Goal: Task Accomplishment & Management: Complete application form

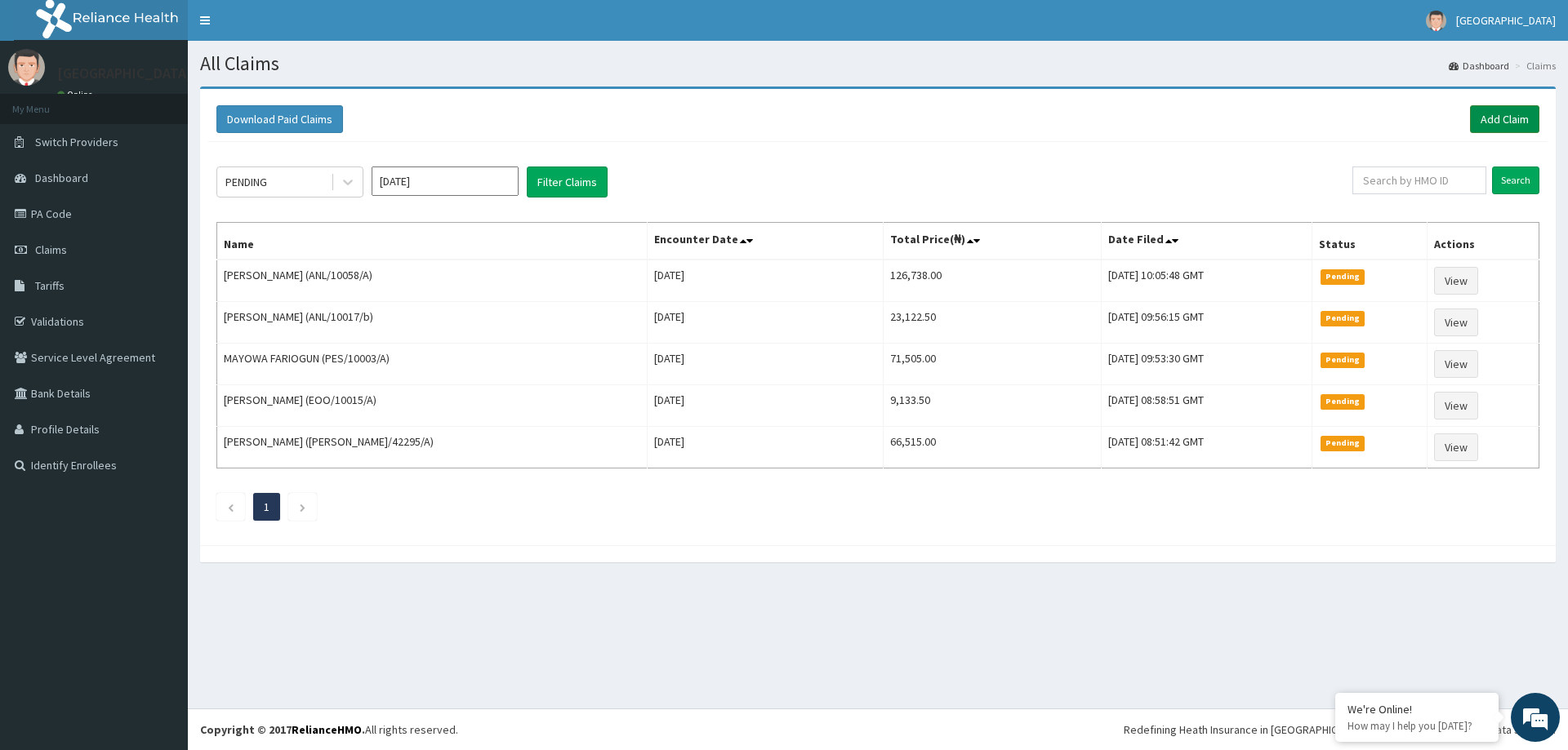
click at [1504, 123] on link "Add Claim" at bounding box center [1505, 119] width 70 height 27
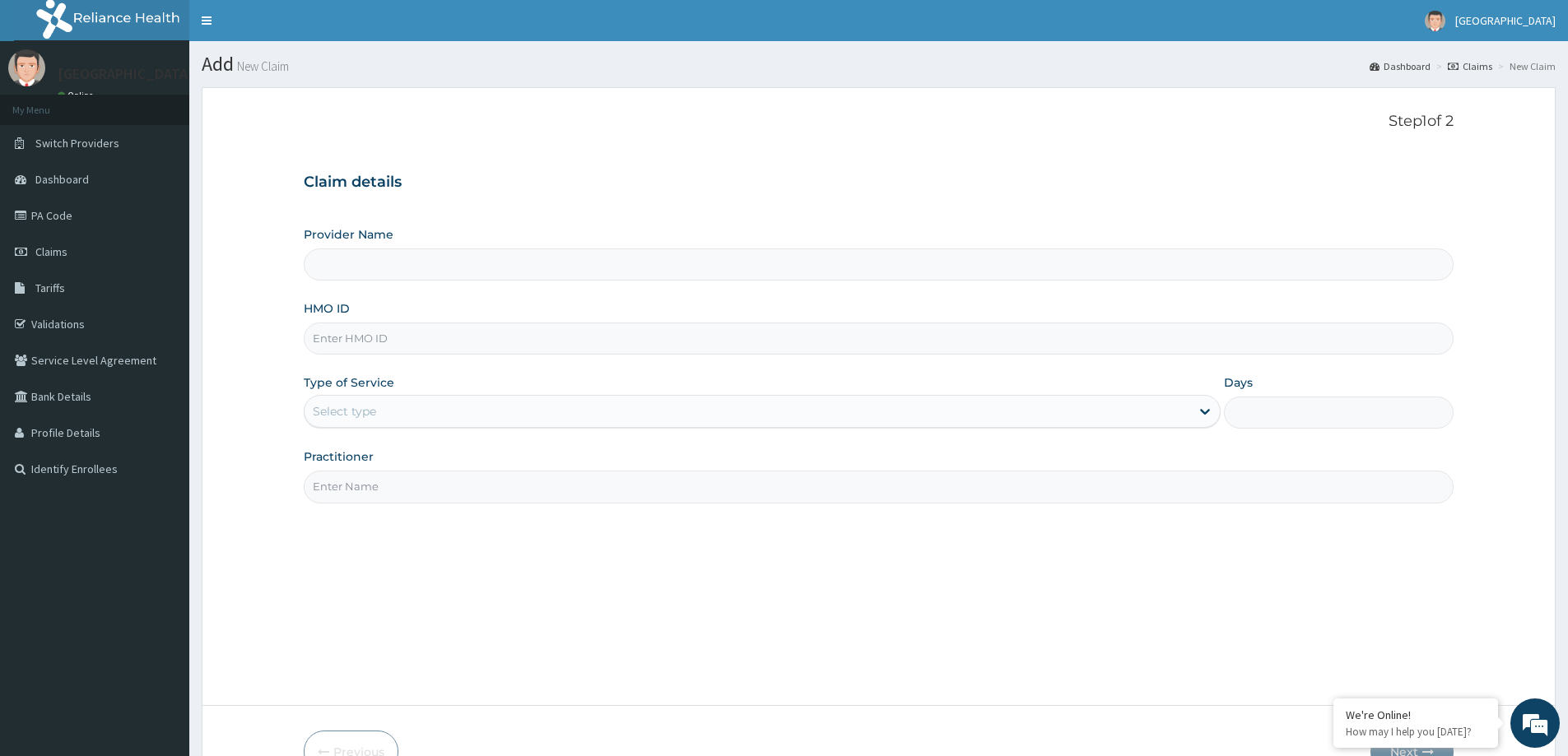
type input "LILY HOSPITAL-WARRI"
click at [326, 336] on input "HMO ID" at bounding box center [878, 339] width 1150 height 32
paste input "PPI/10033/E"
type input "PPI/10033/E"
click at [344, 400] on div "Select type" at bounding box center [747, 412] width 886 height 27
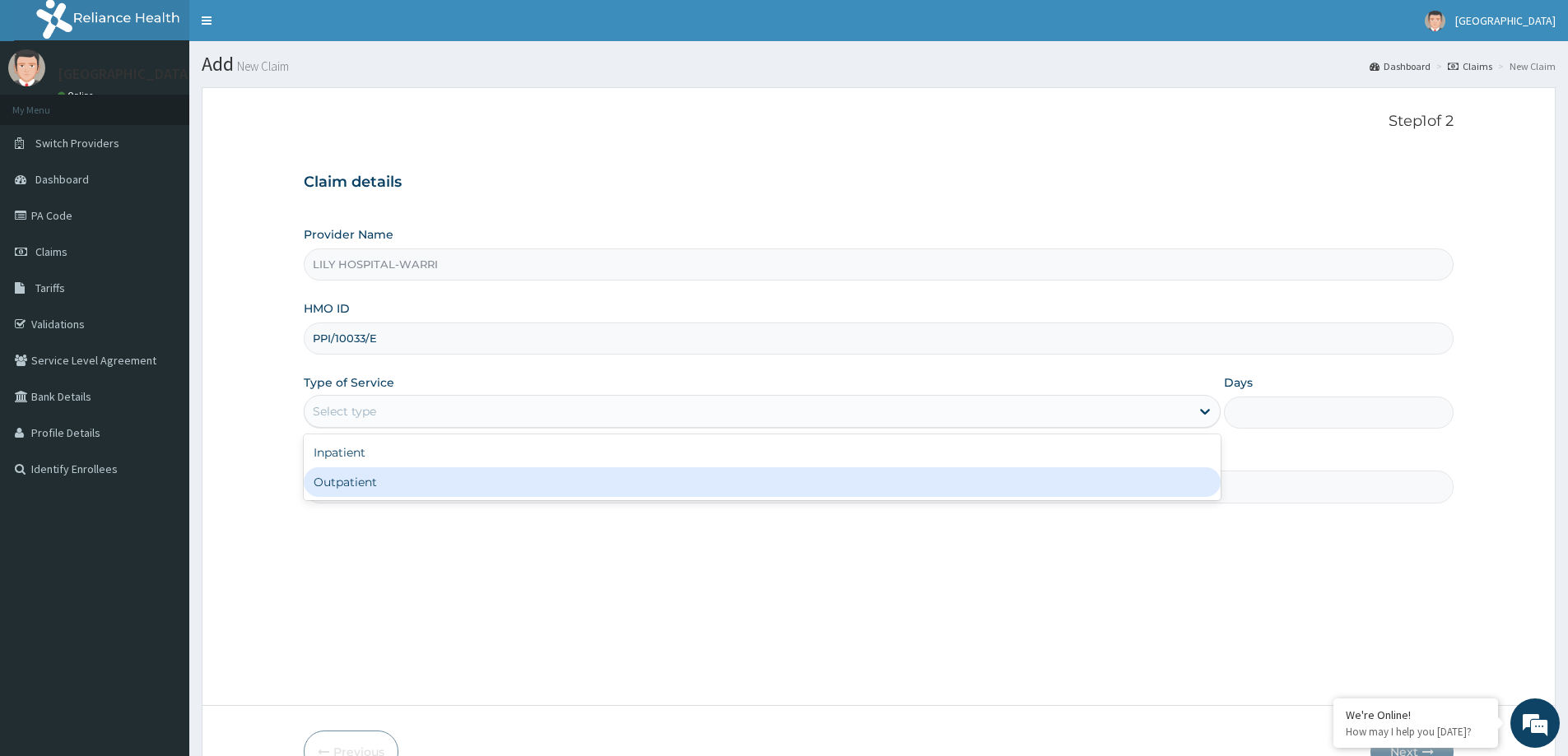
click at [360, 489] on div "Outpatient" at bounding box center [762, 481] width 917 height 29
type input "1"
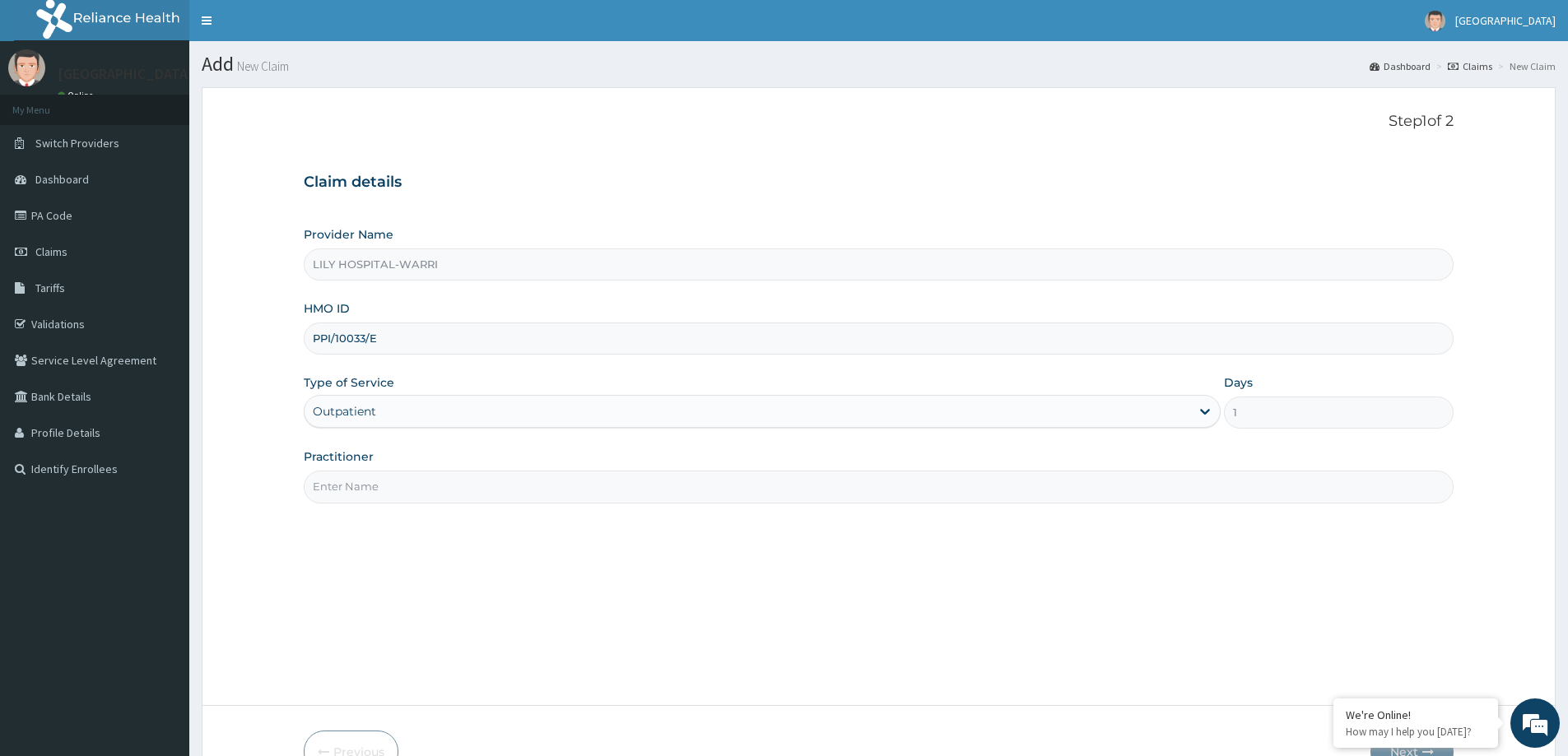
drag, startPoint x: 341, startPoint y: 489, endPoint x: 355, endPoint y: 487, distance: 14.1
click at [340, 489] on input "Practitioner" at bounding box center [878, 487] width 1150 height 32
type input "General practitioner"
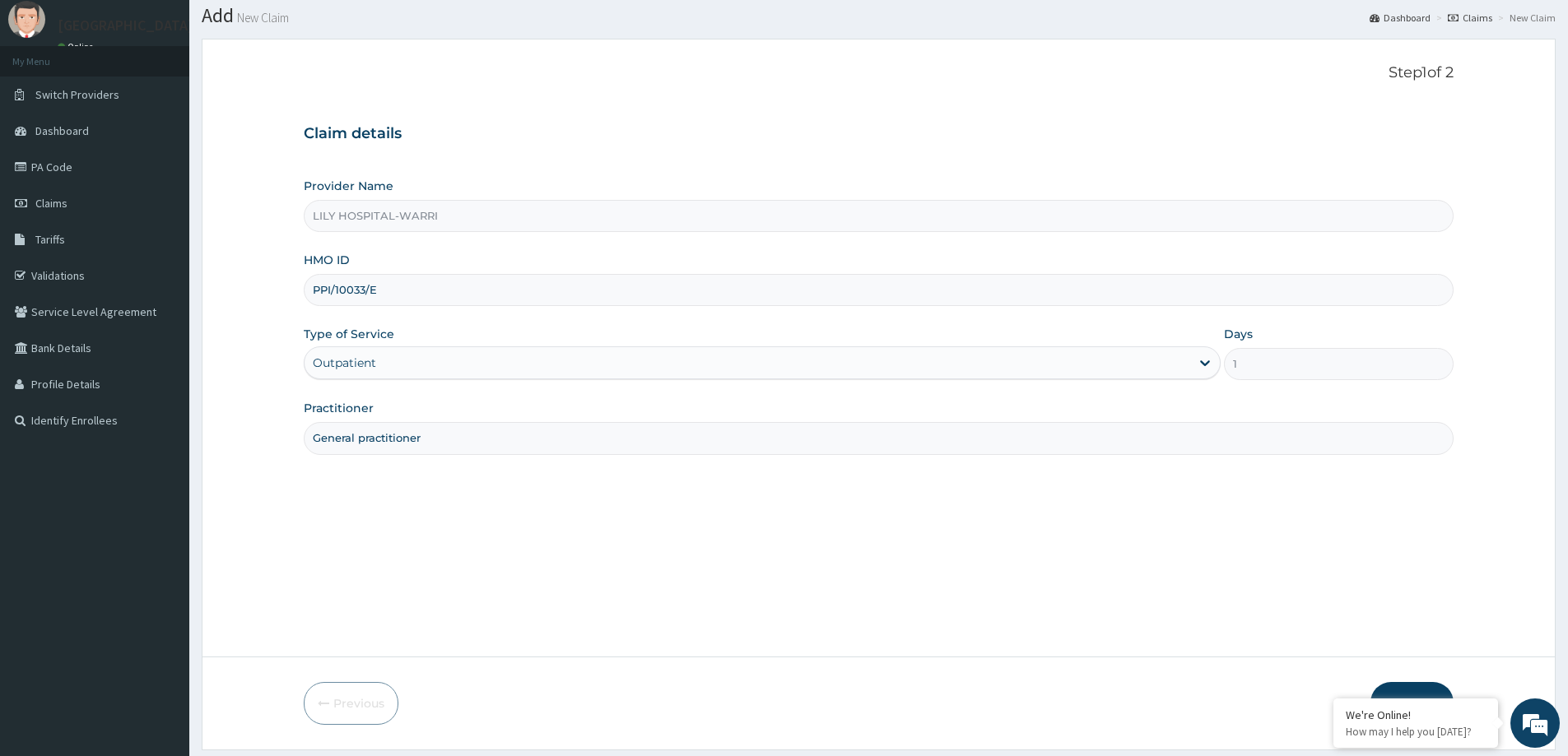
scroll to position [97, 0]
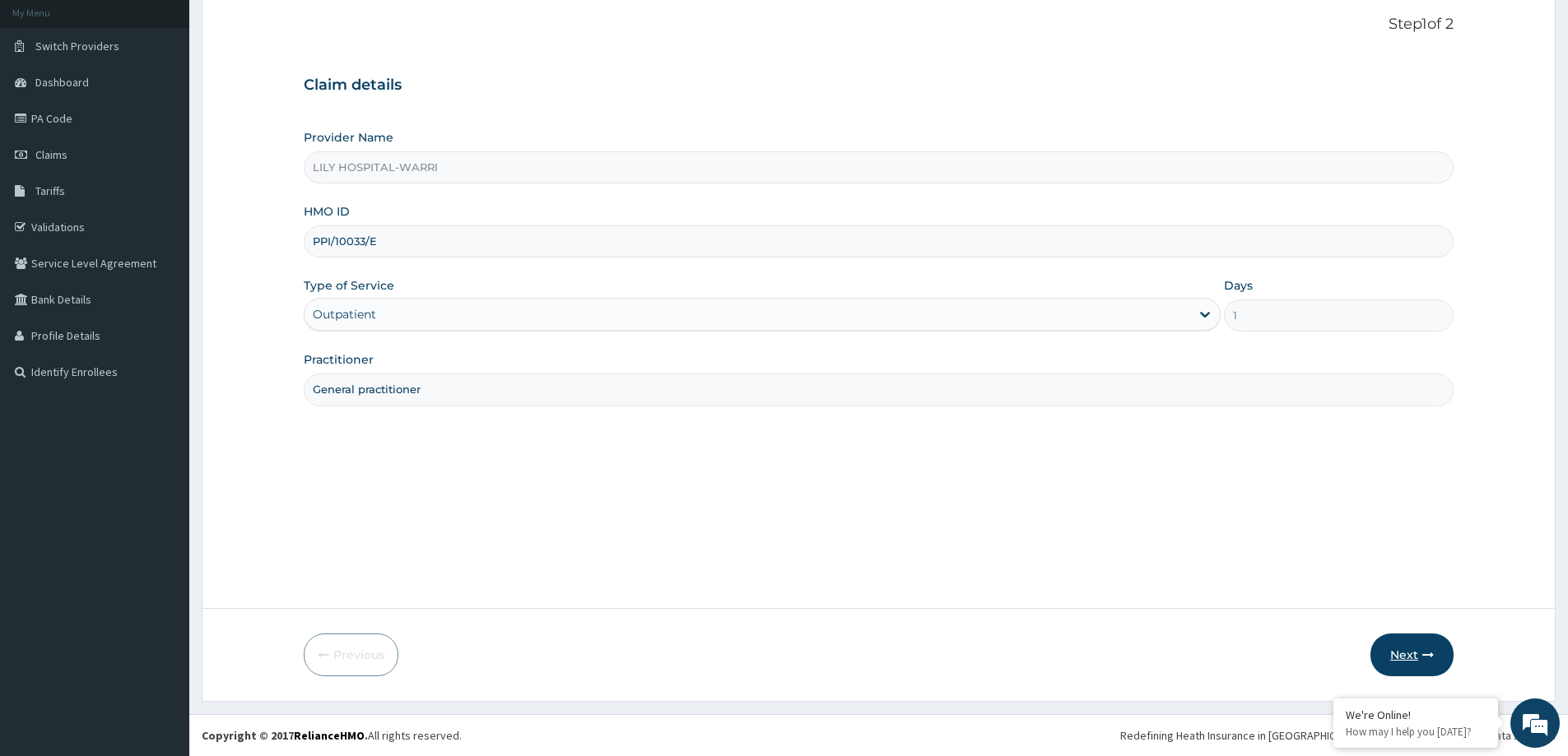
click at [1423, 659] on icon "button" at bounding box center [1428, 655] width 11 height 11
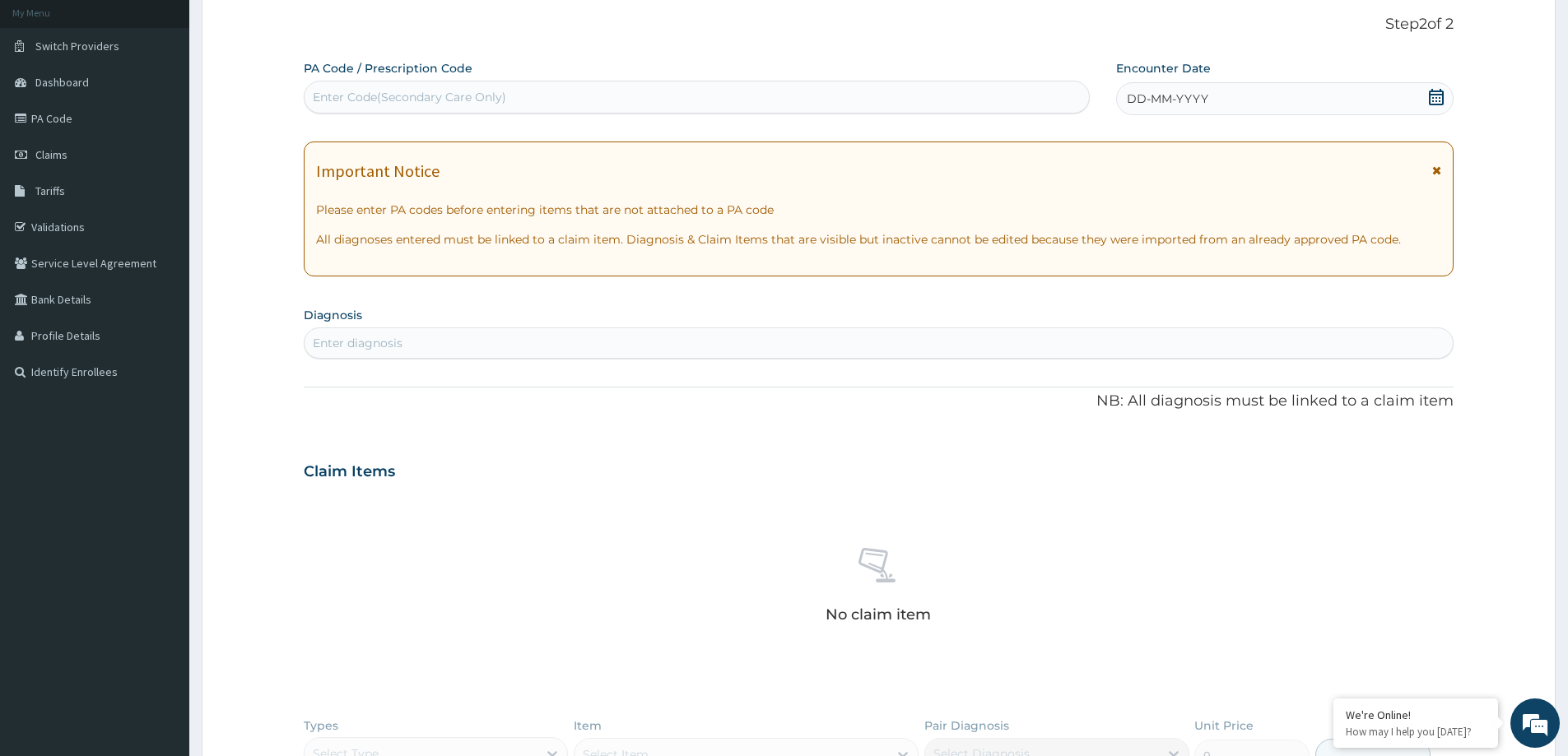
click at [1166, 104] on span "DD-MM-YYYY" at bounding box center [1167, 98] width 82 height 16
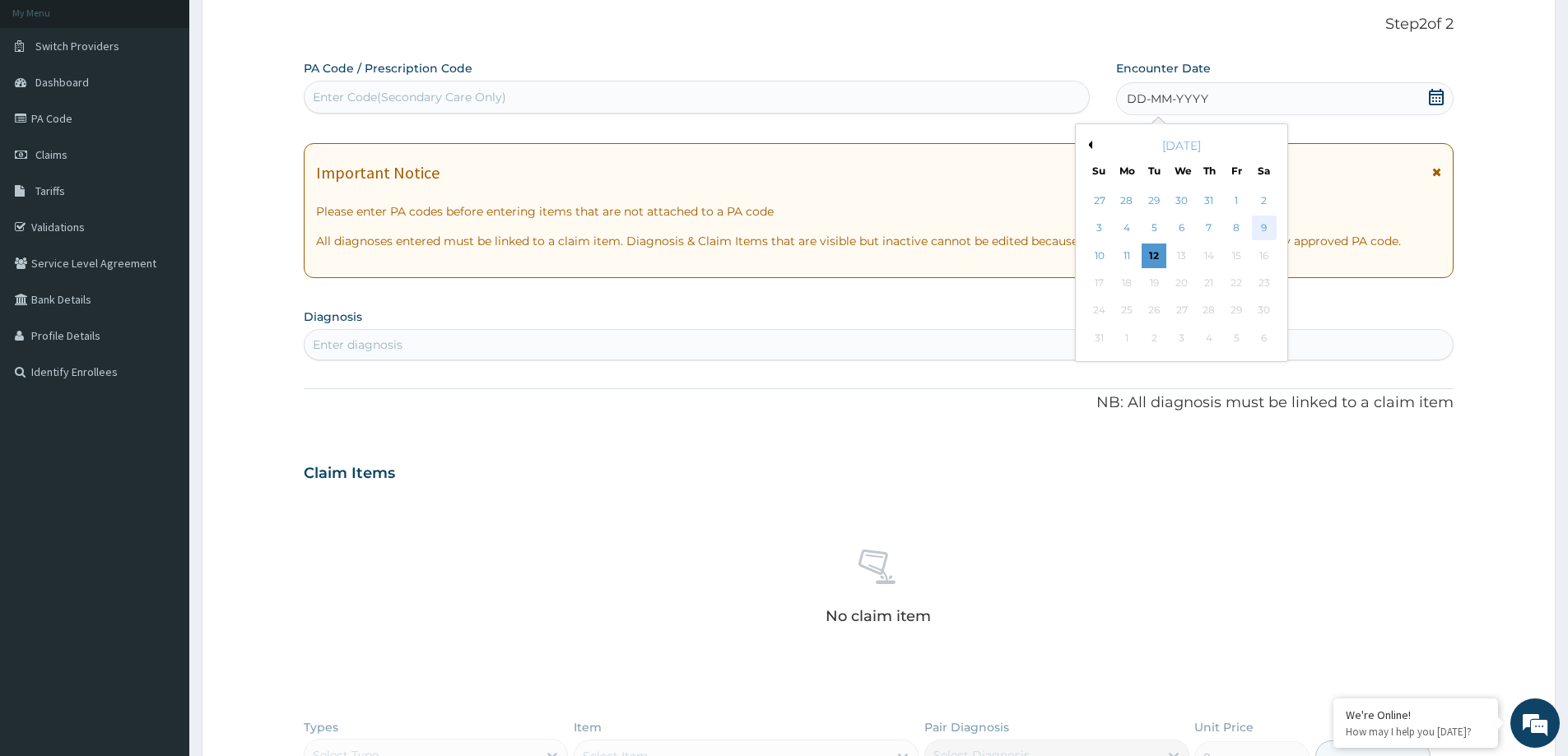
click at [1264, 223] on div "9" at bounding box center [1264, 229] width 25 height 25
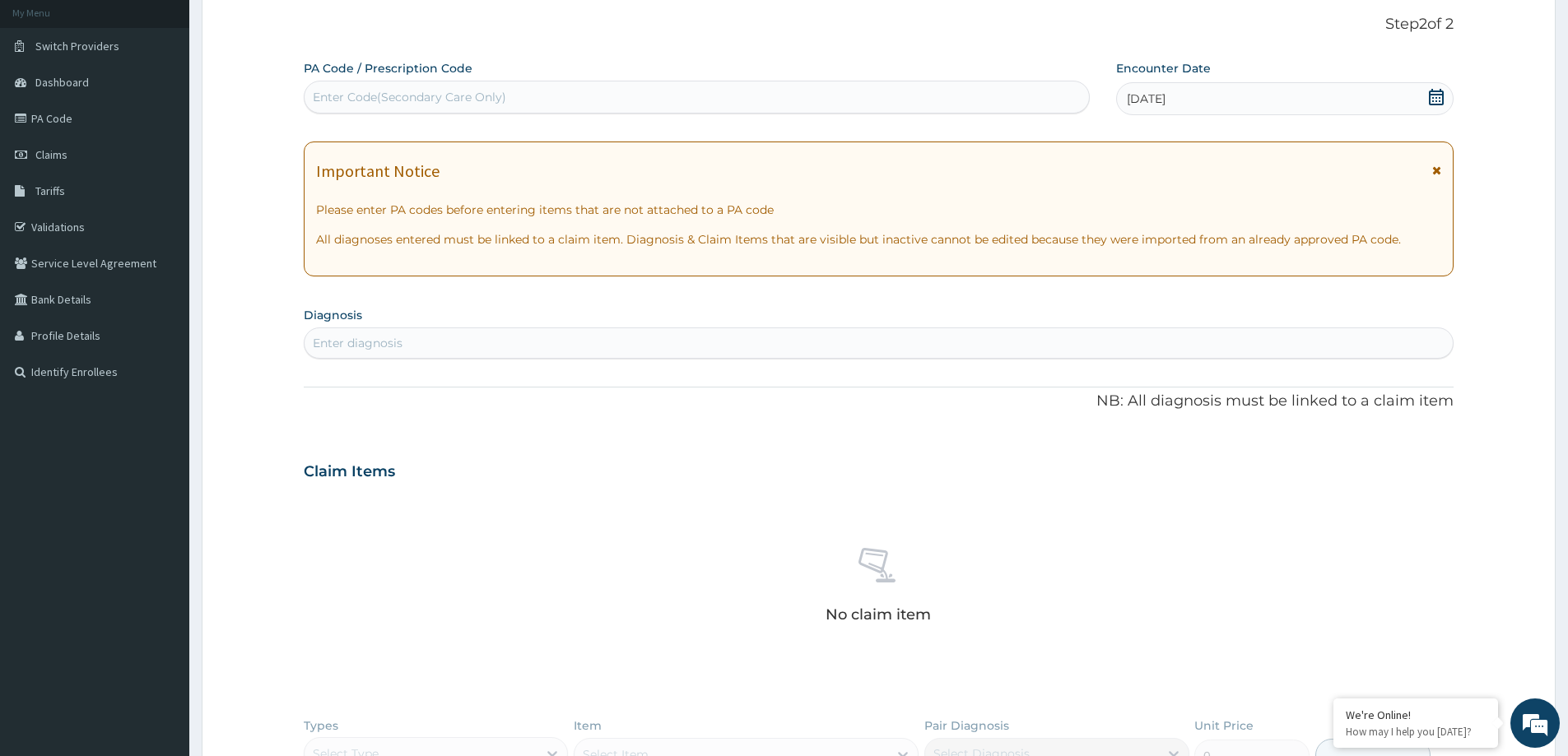
click at [383, 332] on div "Enter diagnosis" at bounding box center [878, 343] width 1148 height 27
type input "BA"
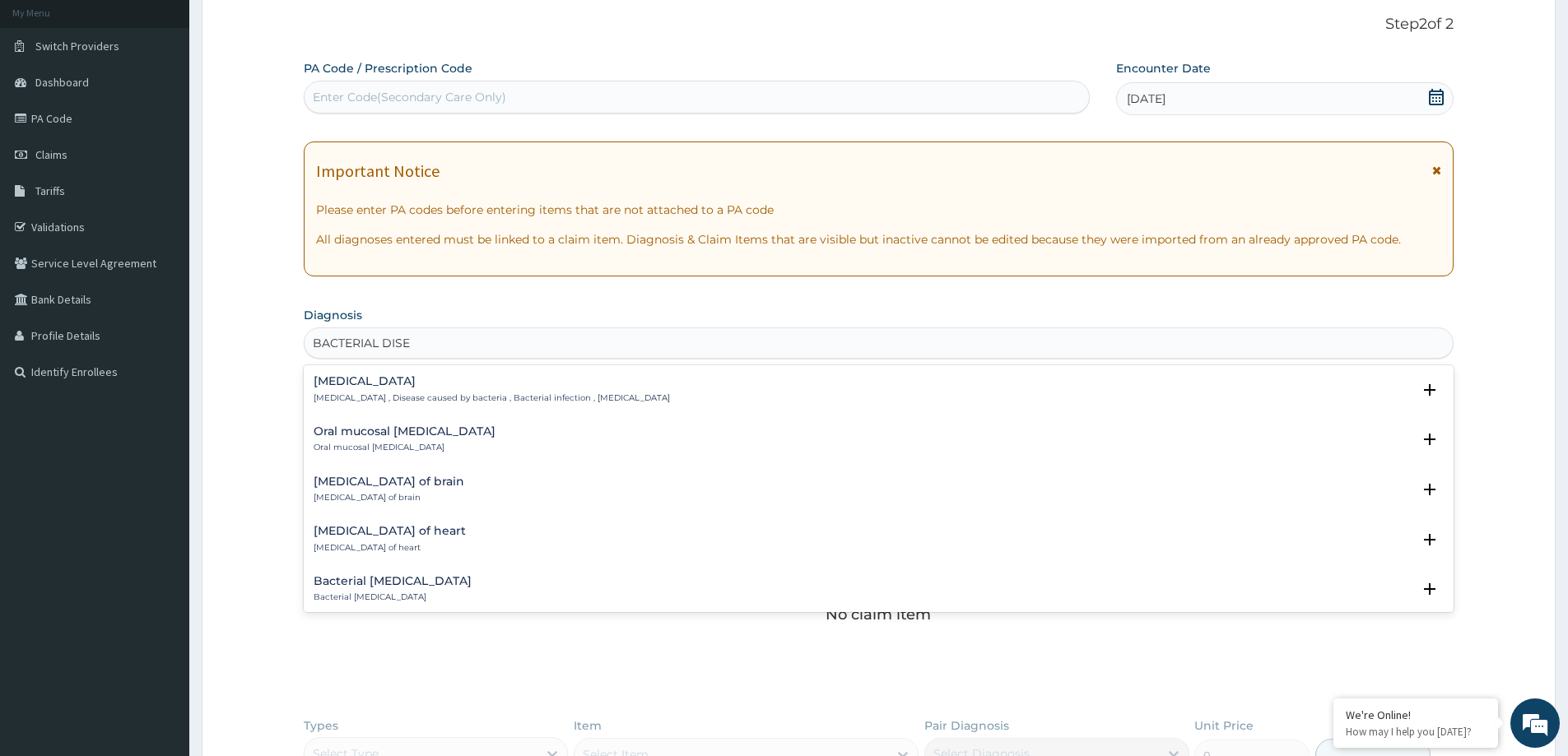
type input "BACTERIAL DISEA"
click at [480, 393] on p "[MEDICAL_DATA] , Disease caused by bacteria , Bacterial infection , [MEDICAL_DA…" at bounding box center [492, 398] width 357 height 11
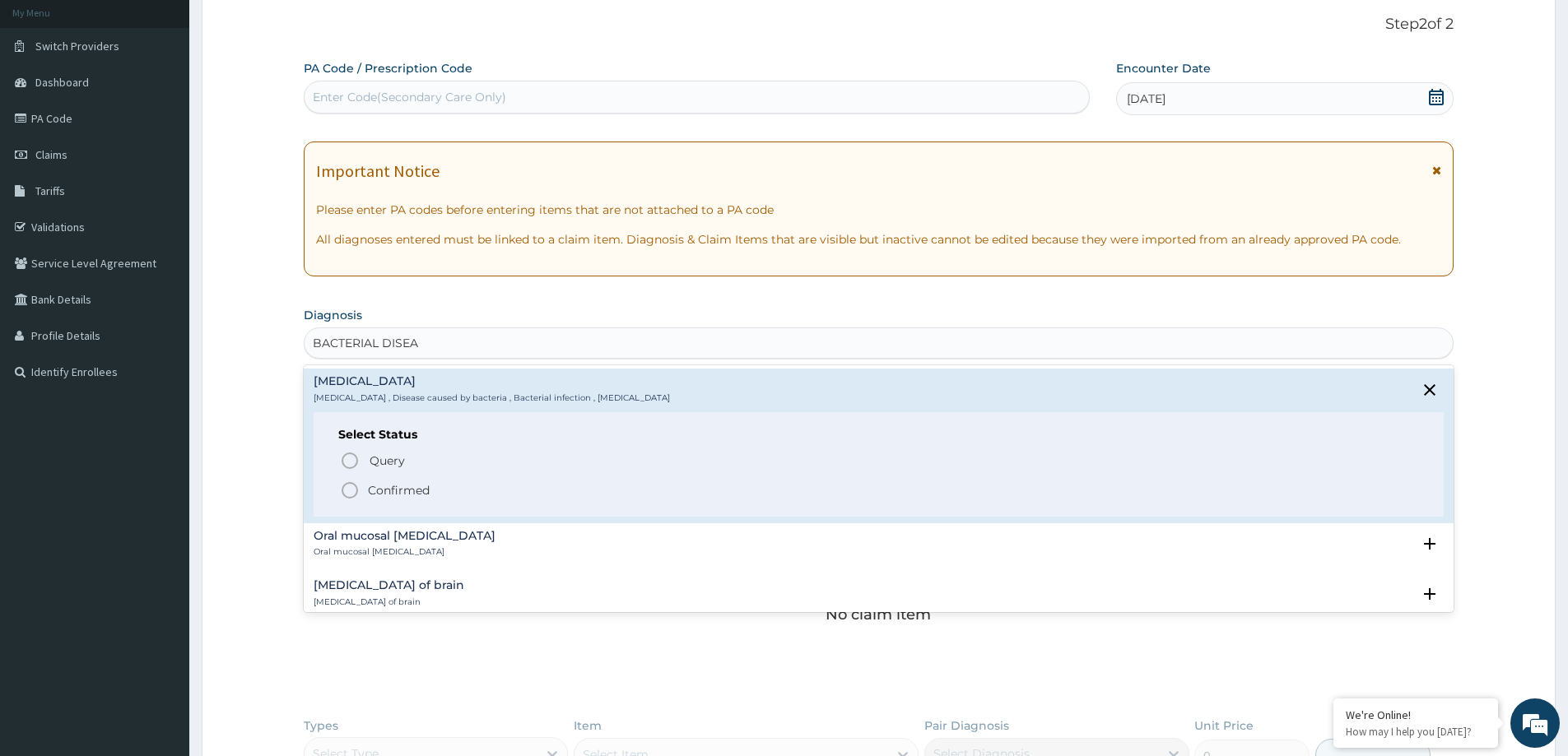
click at [396, 488] on p "Confirmed" at bounding box center [399, 490] width 62 height 16
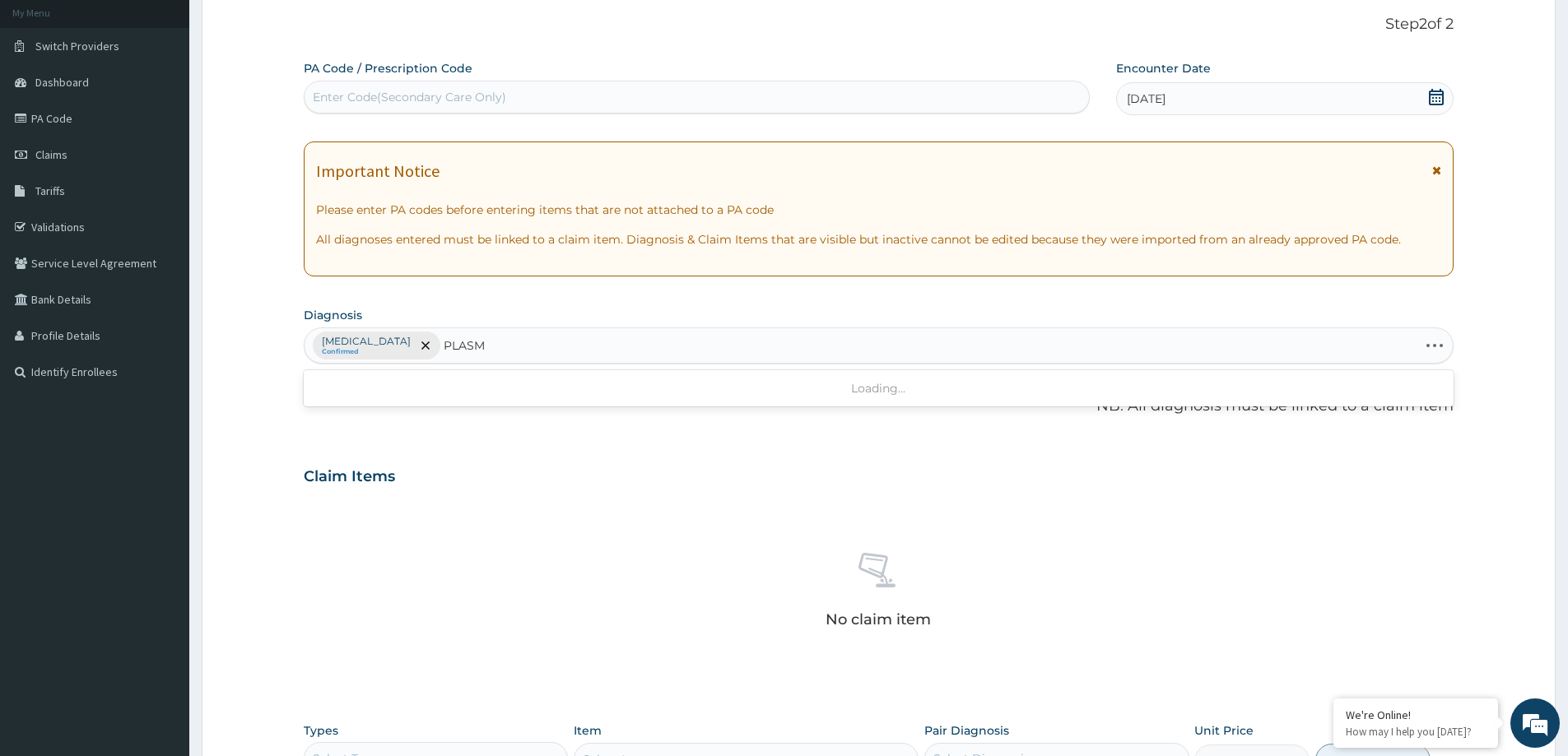
type input "PLASMO"
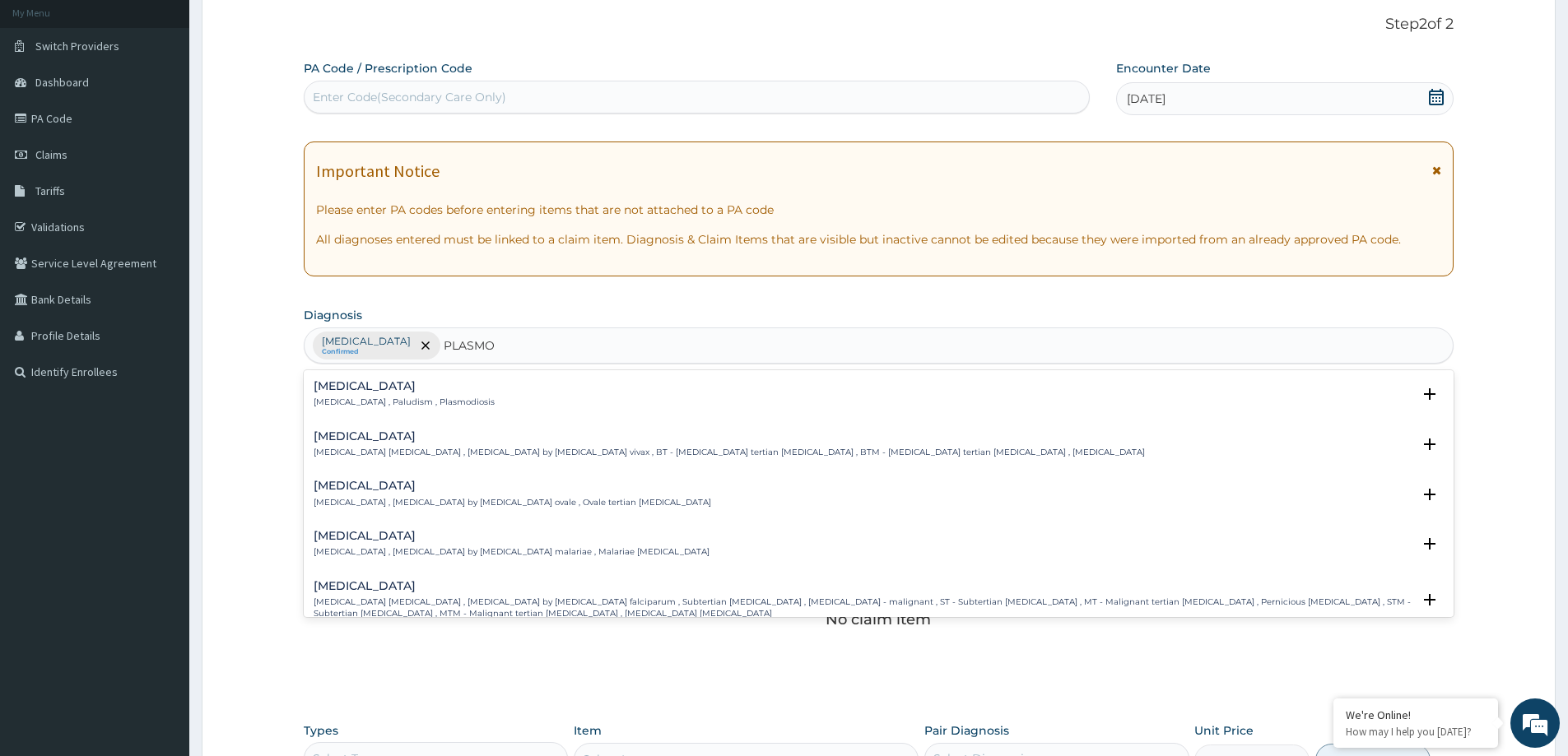
click at [431, 599] on p "Falciparum malaria , Malignant tertian malaria , Malaria by Plasmodium falcipar…" at bounding box center [863, 608] width 1098 height 24
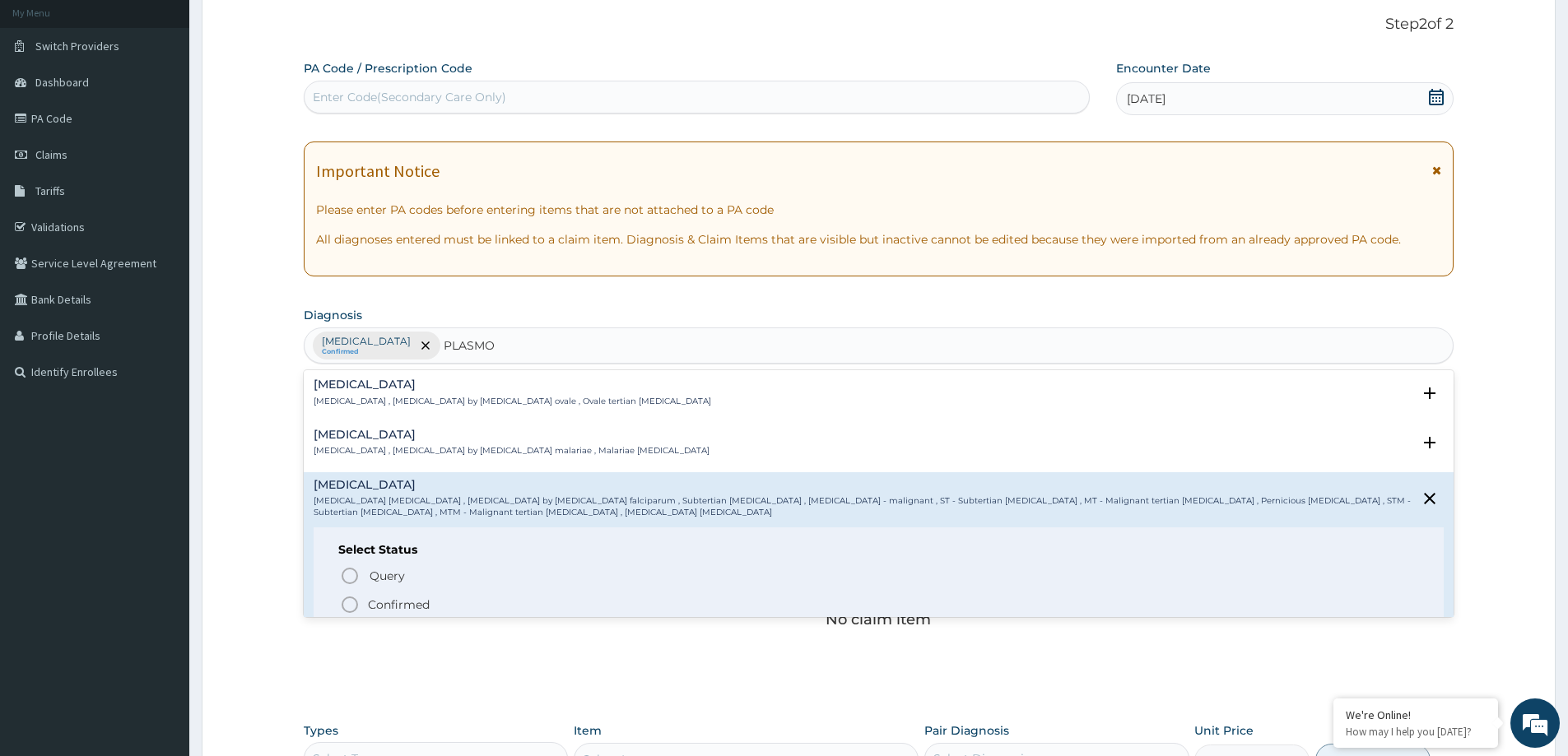
scroll to position [165, 0]
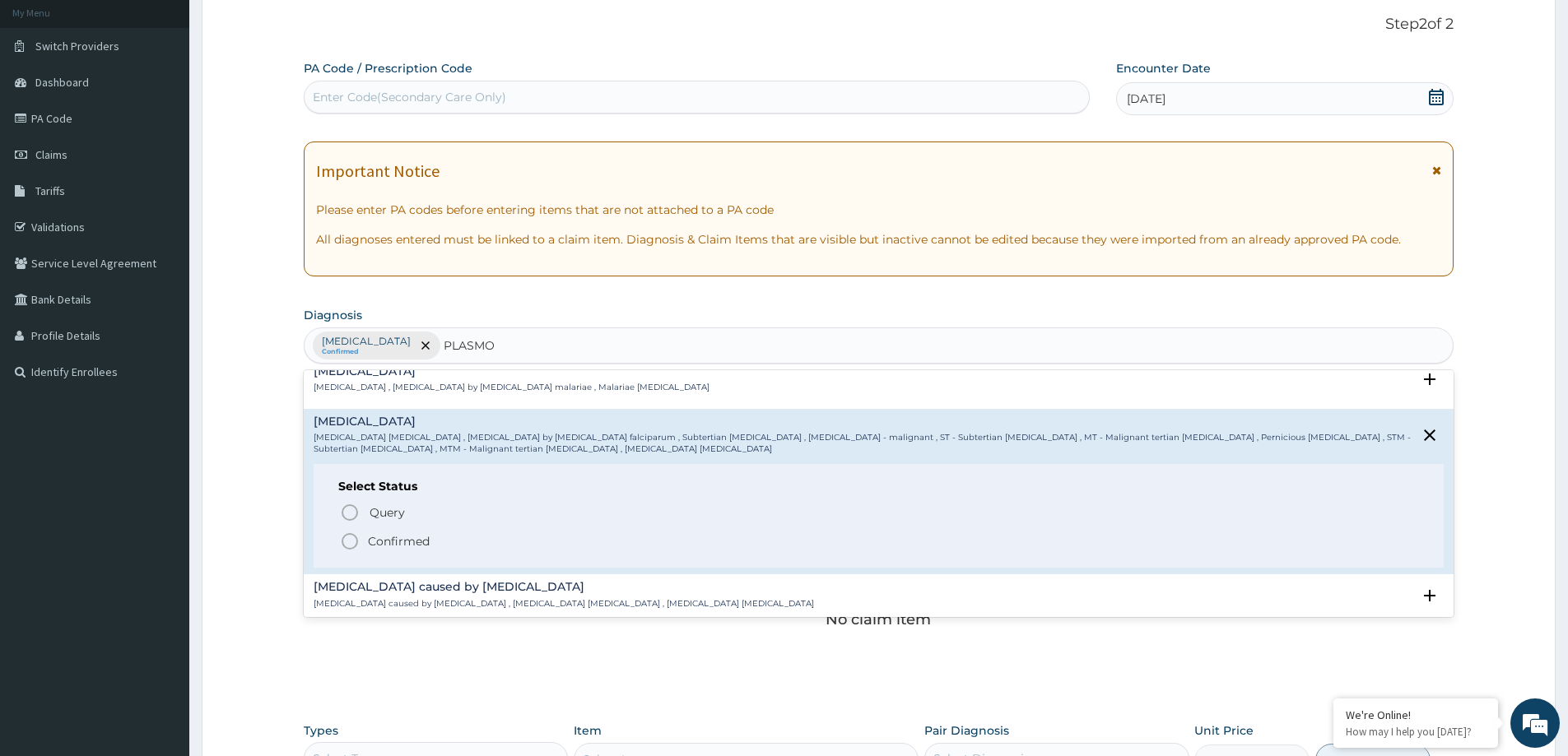
click at [398, 543] on p "Confirmed" at bounding box center [399, 541] width 62 height 16
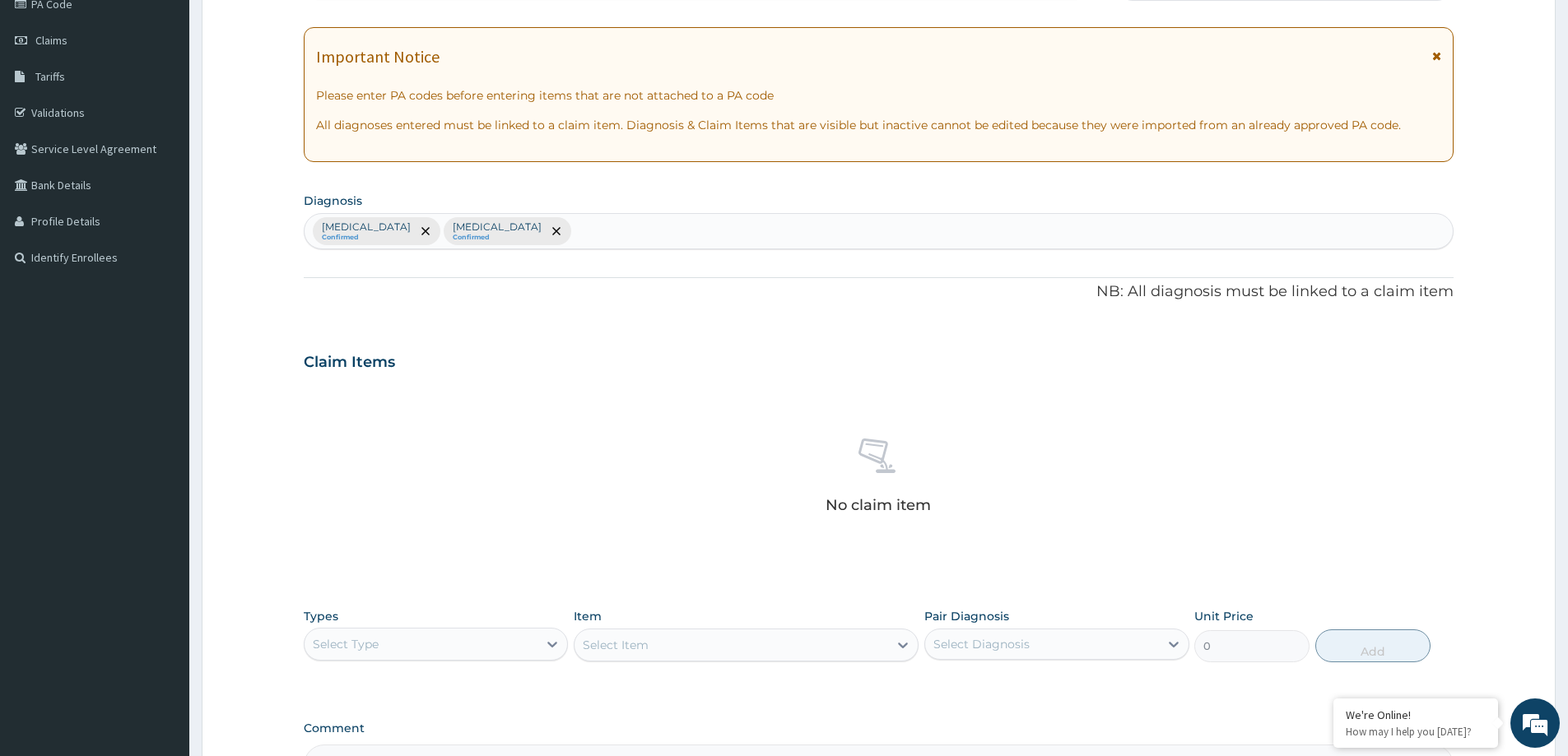
scroll to position [167, 0]
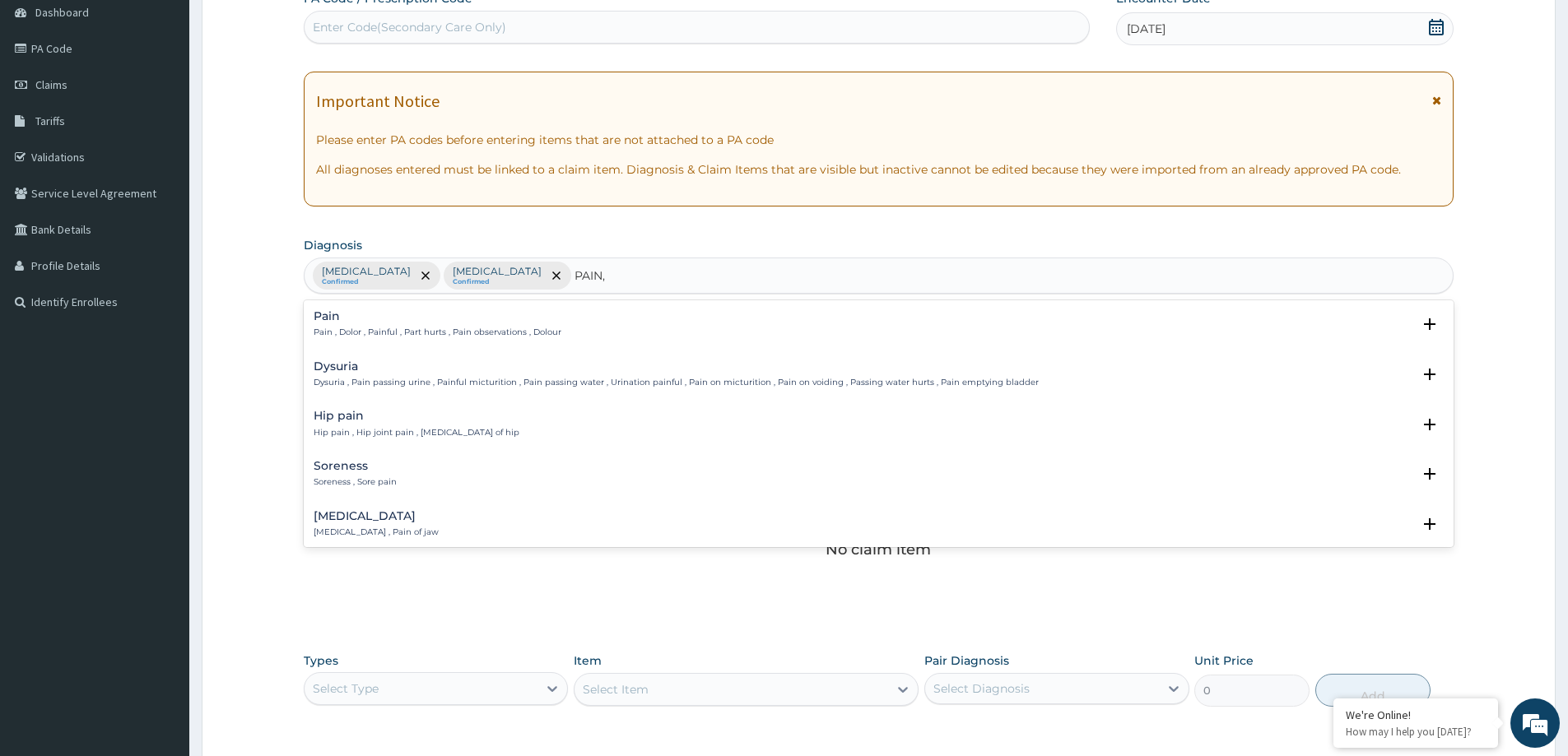
type input "PAIN"
click at [372, 325] on div "Pain Pain , Dolor , Painful , Part hurts , Pain observations , Dolour" at bounding box center [438, 324] width 247 height 29
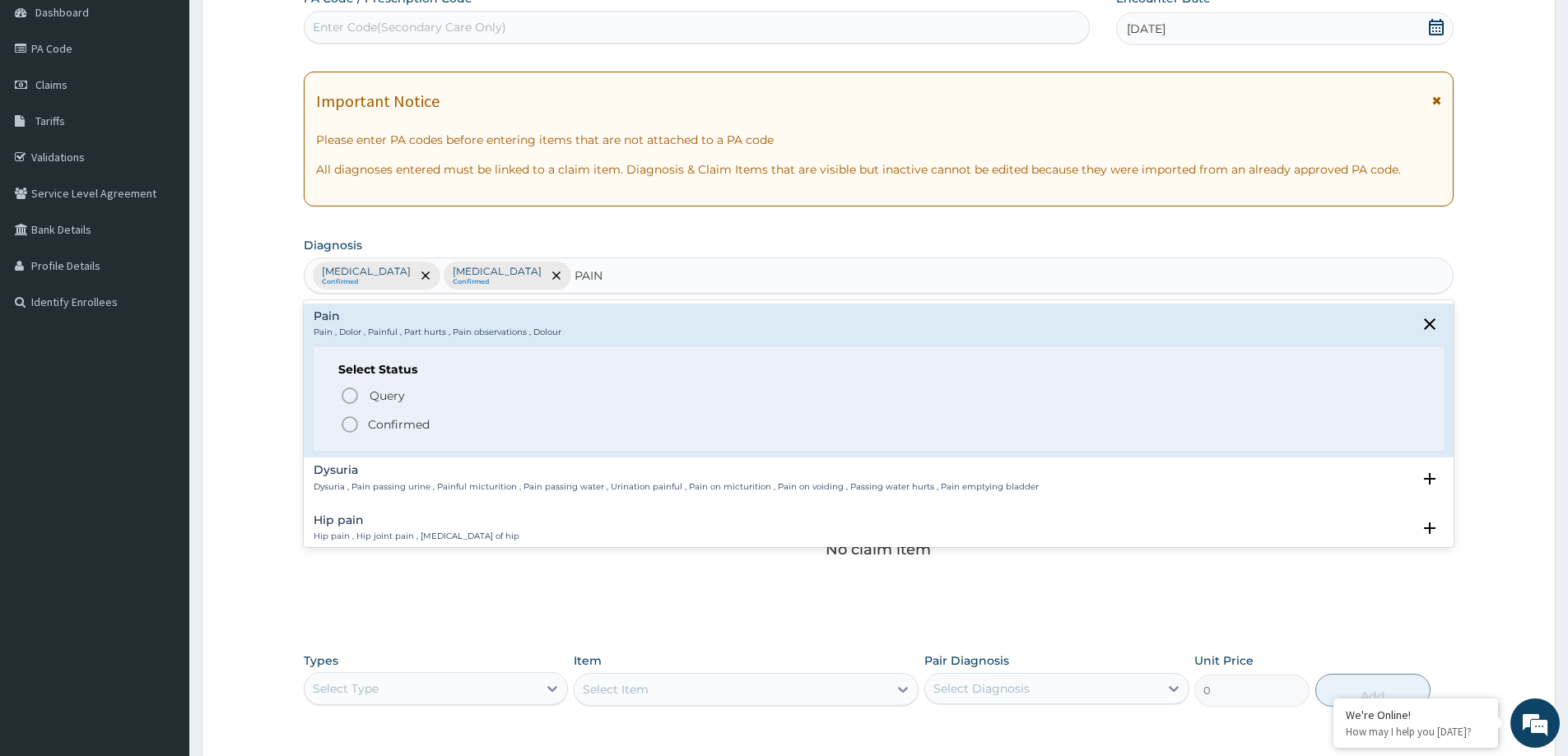
click at [398, 427] on p "Confirmed" at bounding box center [399, 424] width 62 height 16
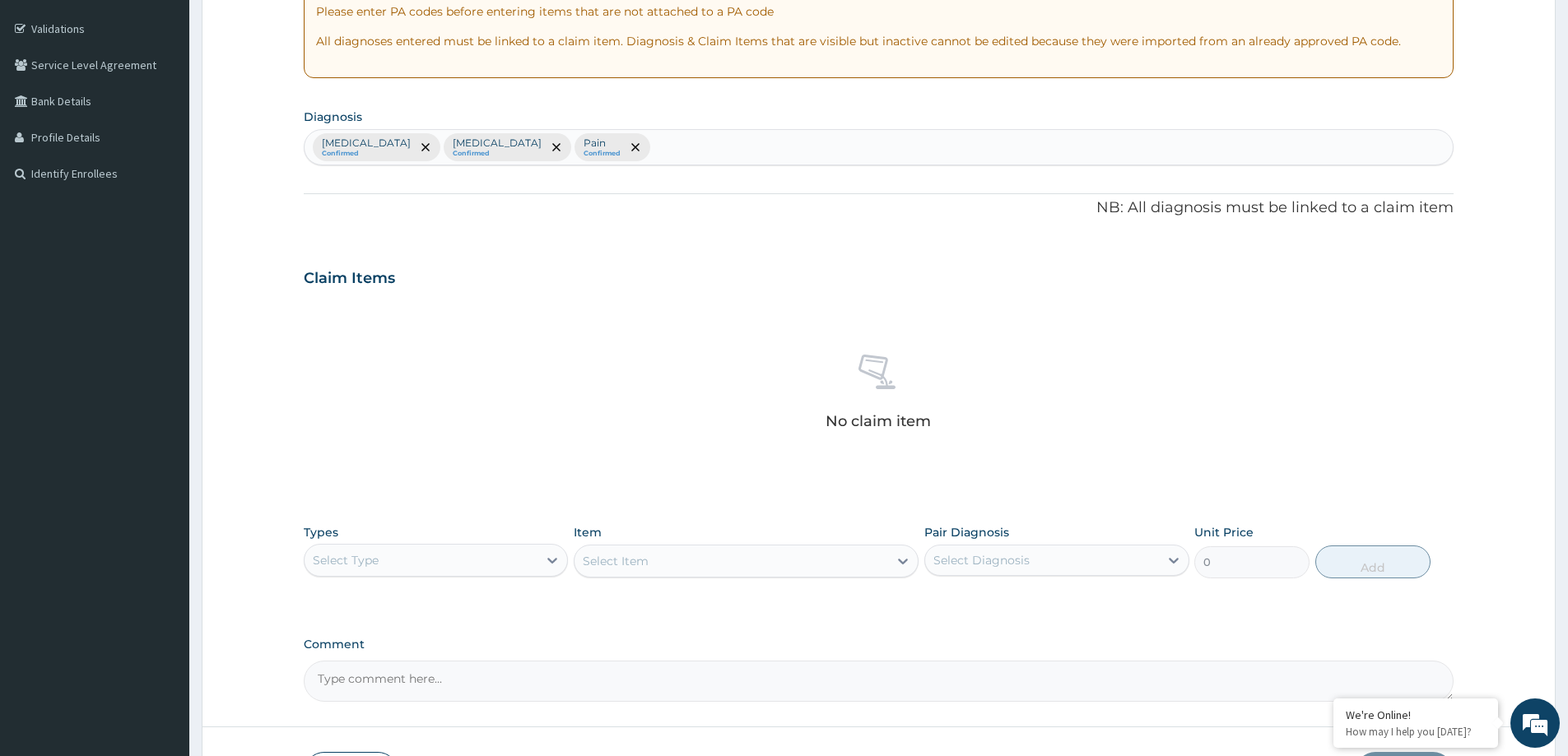
scroll to position [414, 0]
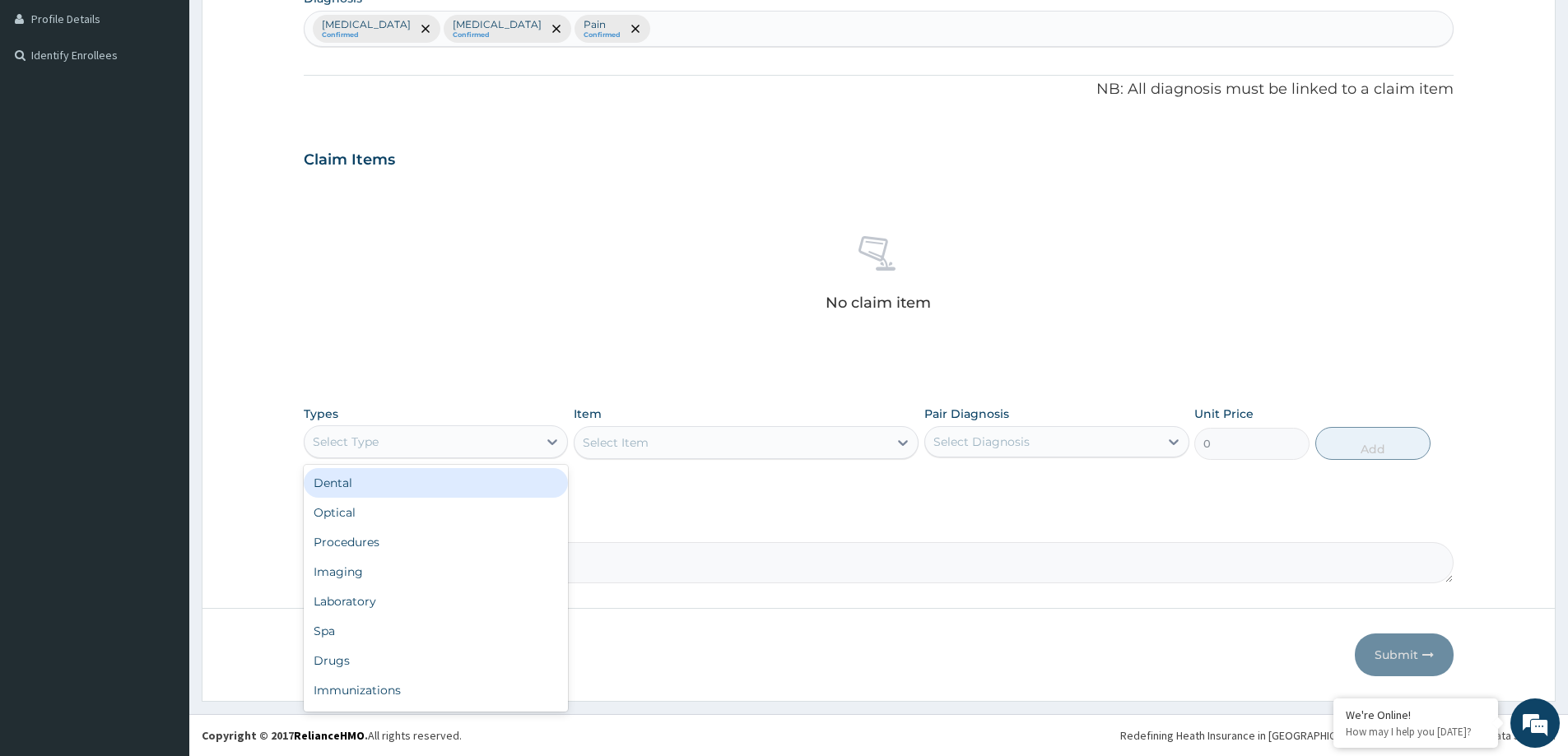
click at [432, 439] on div "Select Type" at bounding box center [421, 442] width 233 height 27
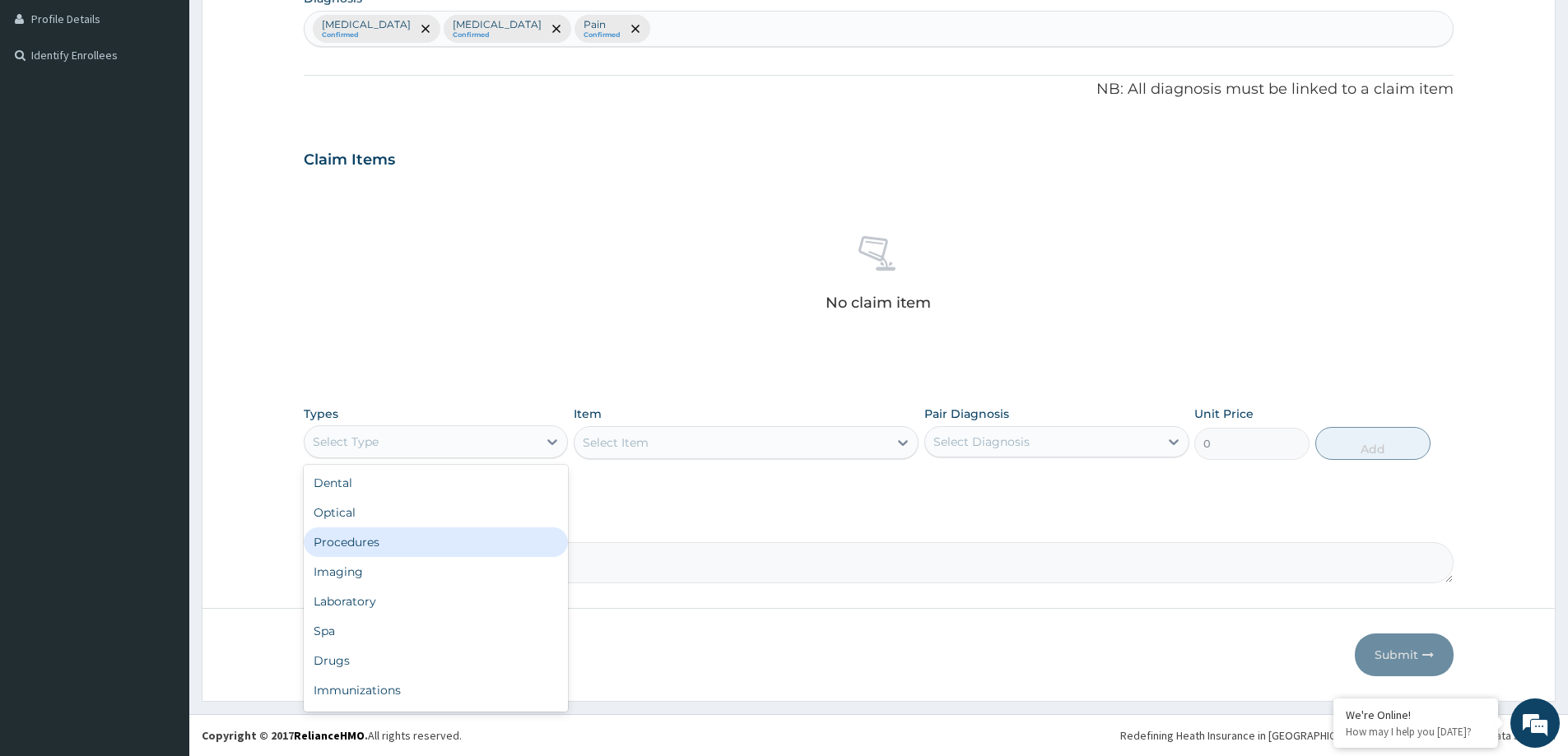
click at [418, 546] on div "Procedures" at bounding box center [436, 542] width 265 height 29
click at [655, 444] on div "Select Item" at bounding box center [746, 442] width 344 height 33
click at [799, 452] on div "Select Item" at bounding box center [732, 443] width 314 height 27
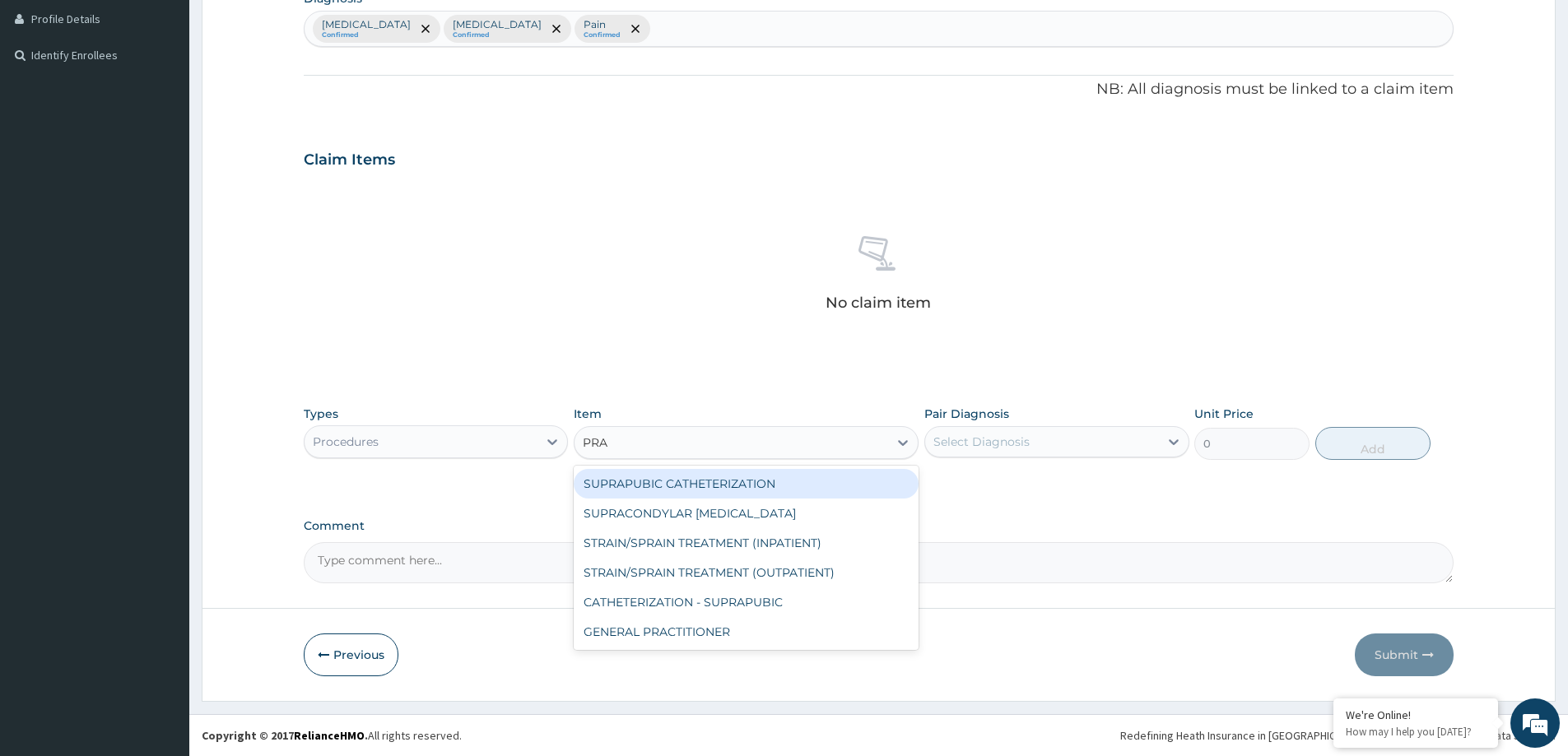
type input "PRAC"
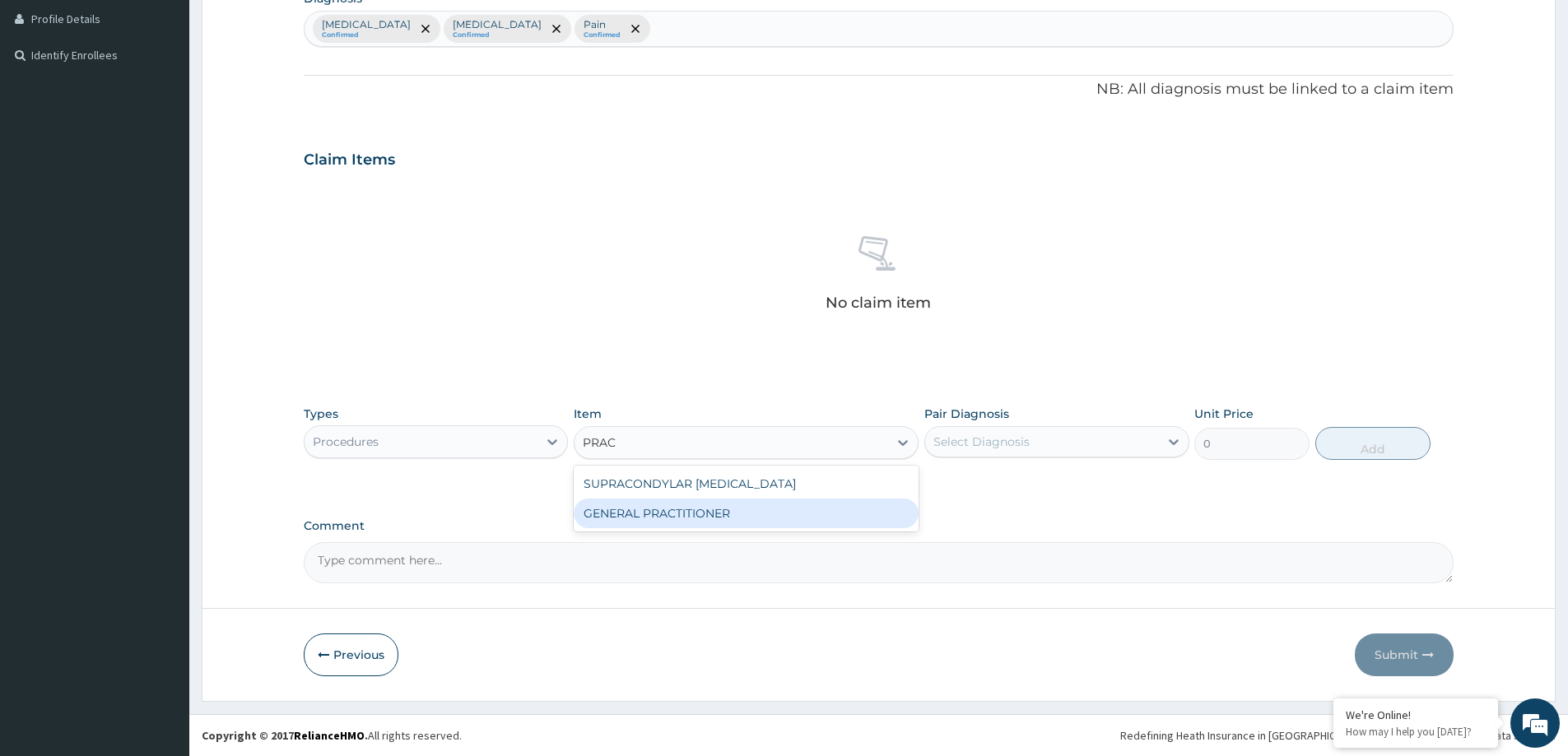
click at [809, 503] on div "GENERAL PRACTITIONER" at bounding box center [746, 513] width 344 height 29
type input "3125"
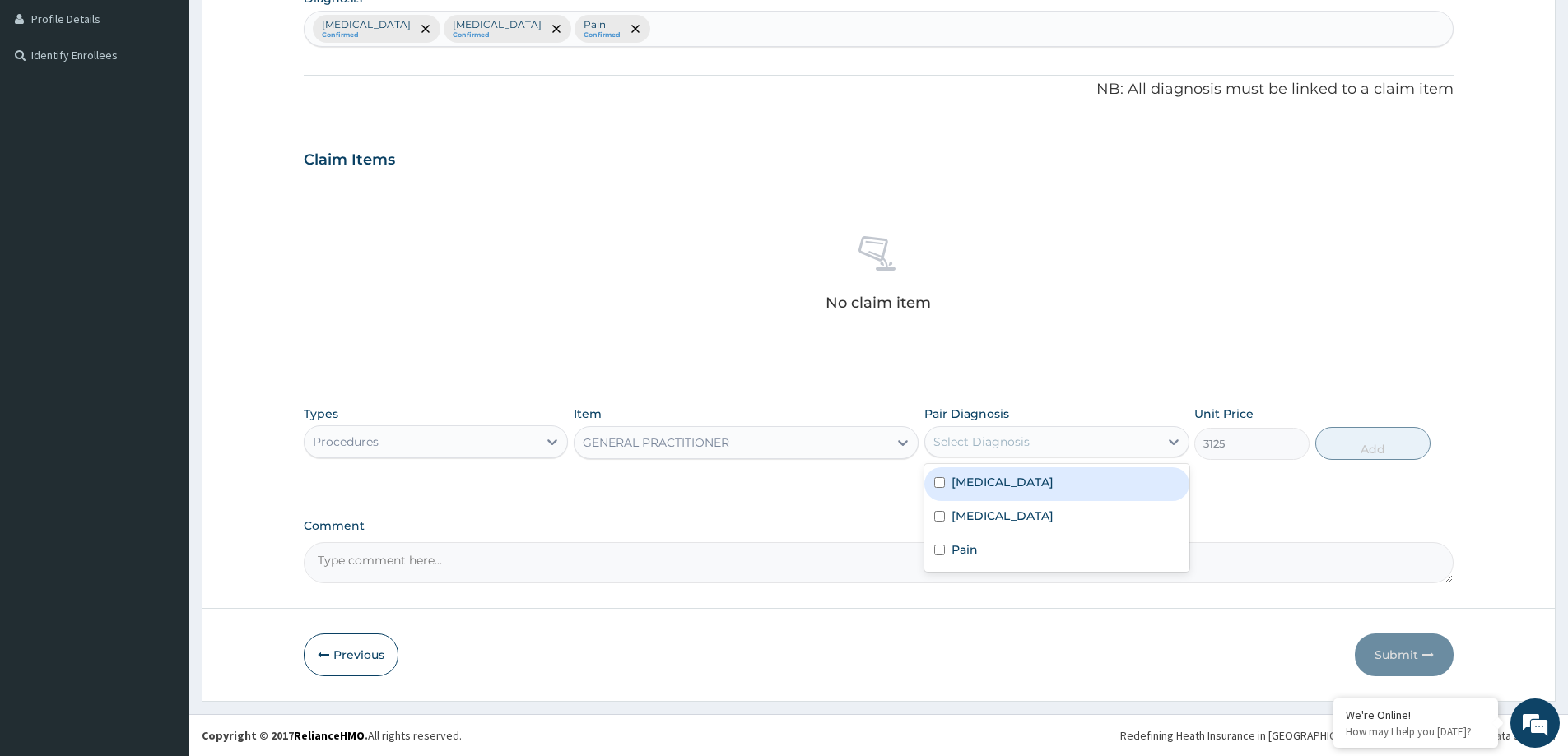
click at [991, 436] on div "Select Diagnosis" at bounding box center [981, 441] width 96 height 16
click at [1029, 487] on label "[MEDICAL_DATA]" at bounding box center [1002, 481] width 102 height 16
checkbox input "true"
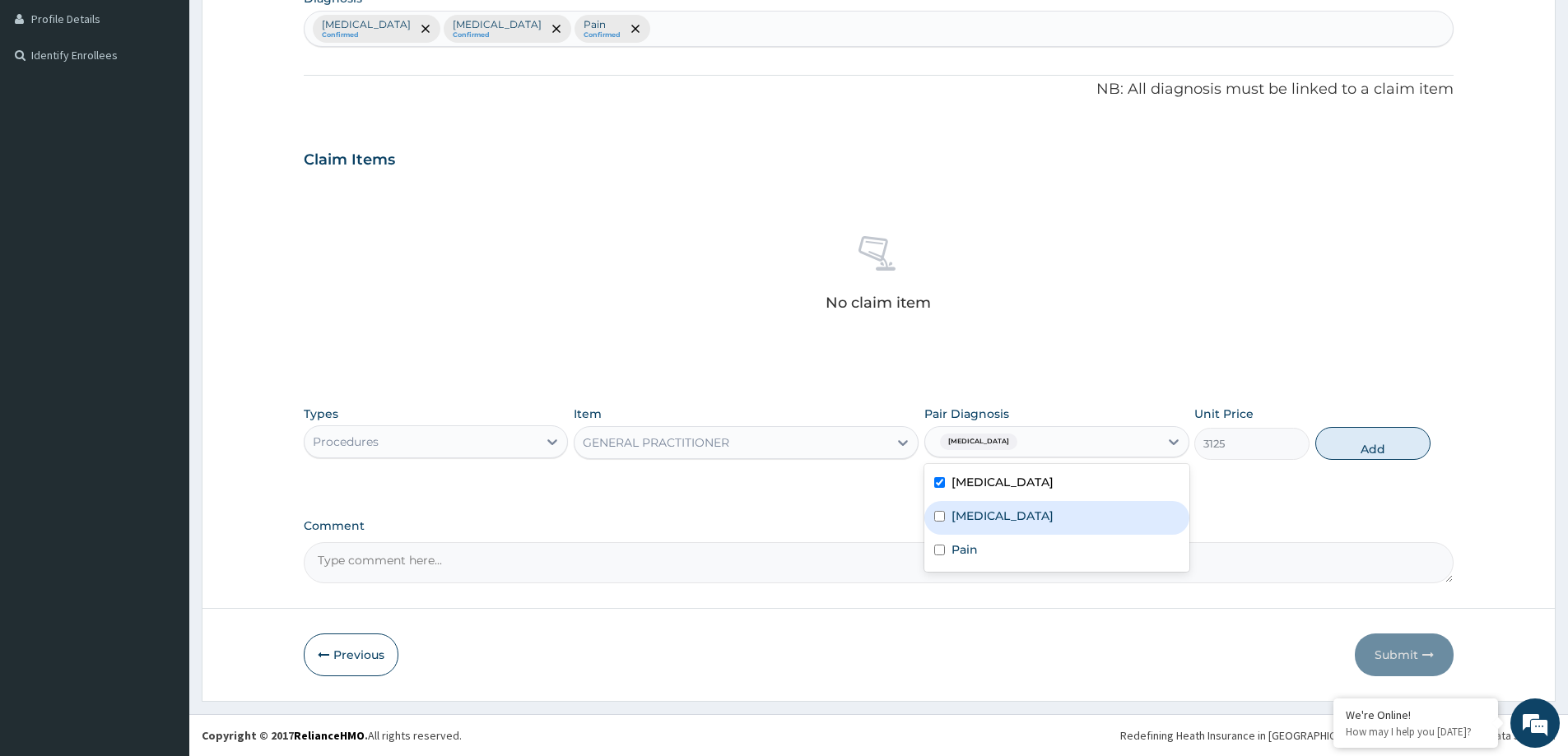
click at [1024, 522] on label "Falciparum malaria" at bounding box center [1002, 515] width 102 height 16
checkbox input "true"
click at [1015, 563] on div "Pain" at bounding box center [1056, 551] width 265 height 33
checkbox input "true"
drag, startPoint x: 1355, startPoint y: 436, endPoint x: 552, endPoint y: 455, distance: 803.2
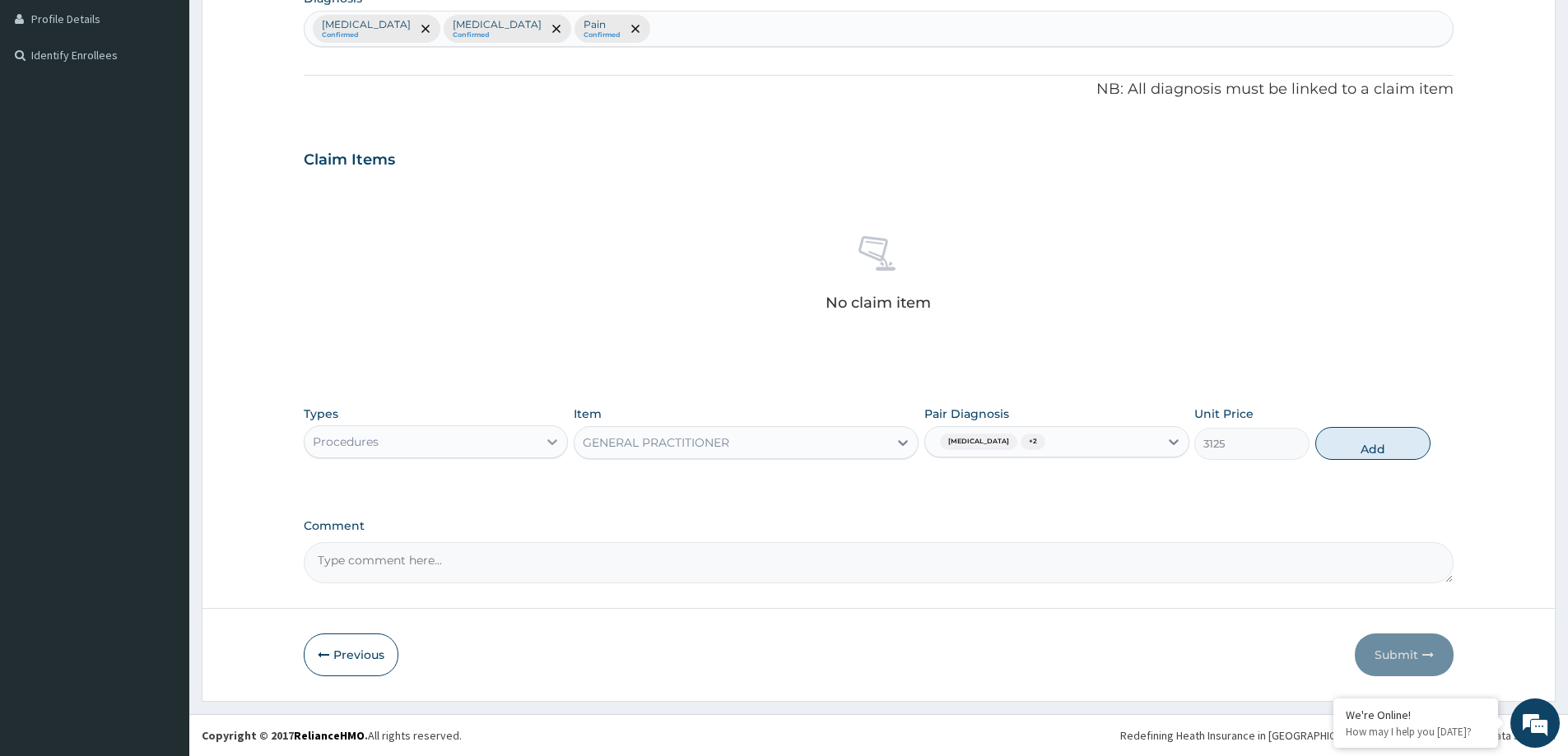
click at [1348, 436] on button "Add" at bounding box center [1372, 443] width 115 height 33
type input "0"
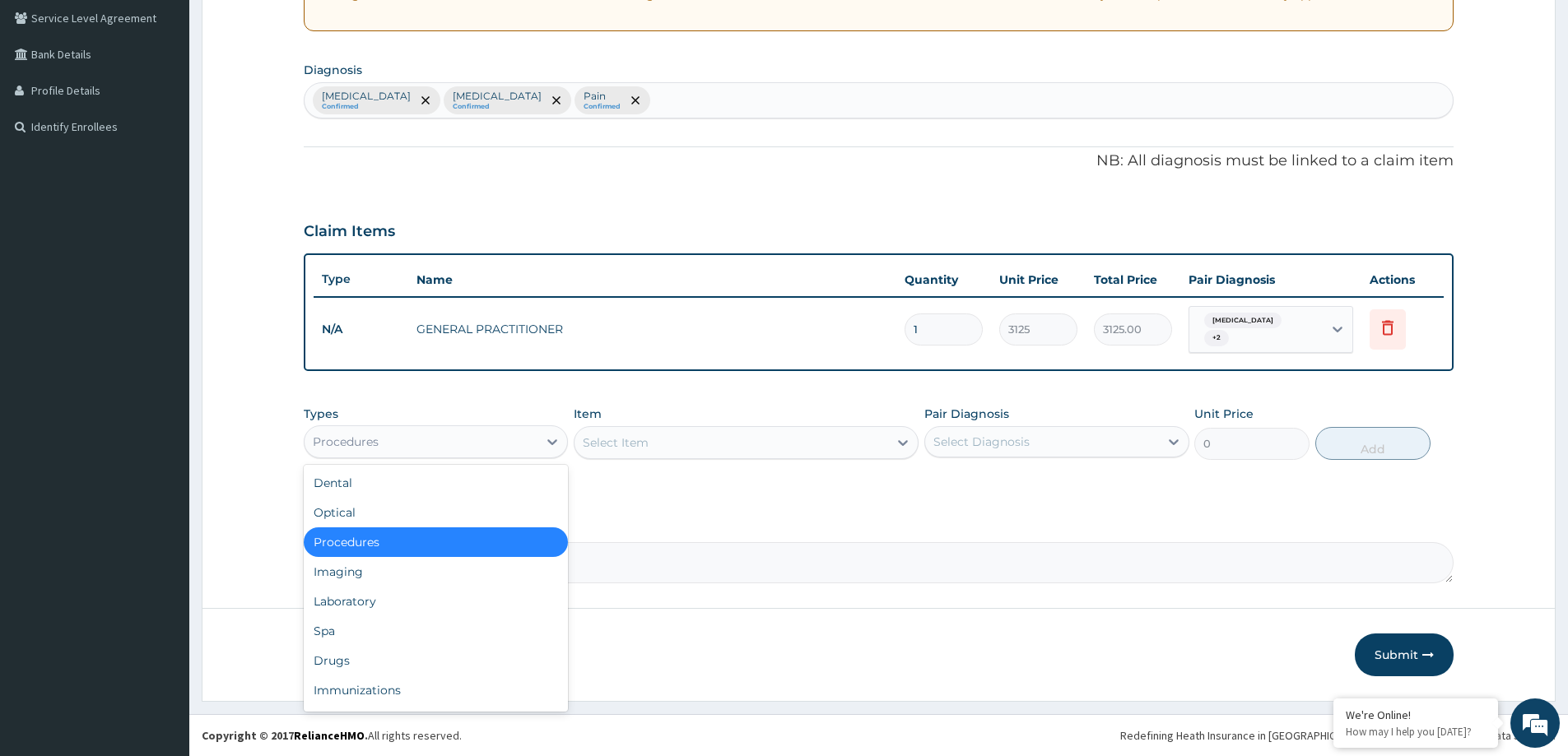
click at [466, 449] on div "Procedures" at bounding box center [421, 442] width 233 height 27
click at [397, 611] on div "Laboratory" at bounding box center [436, 601] width 265 height 29
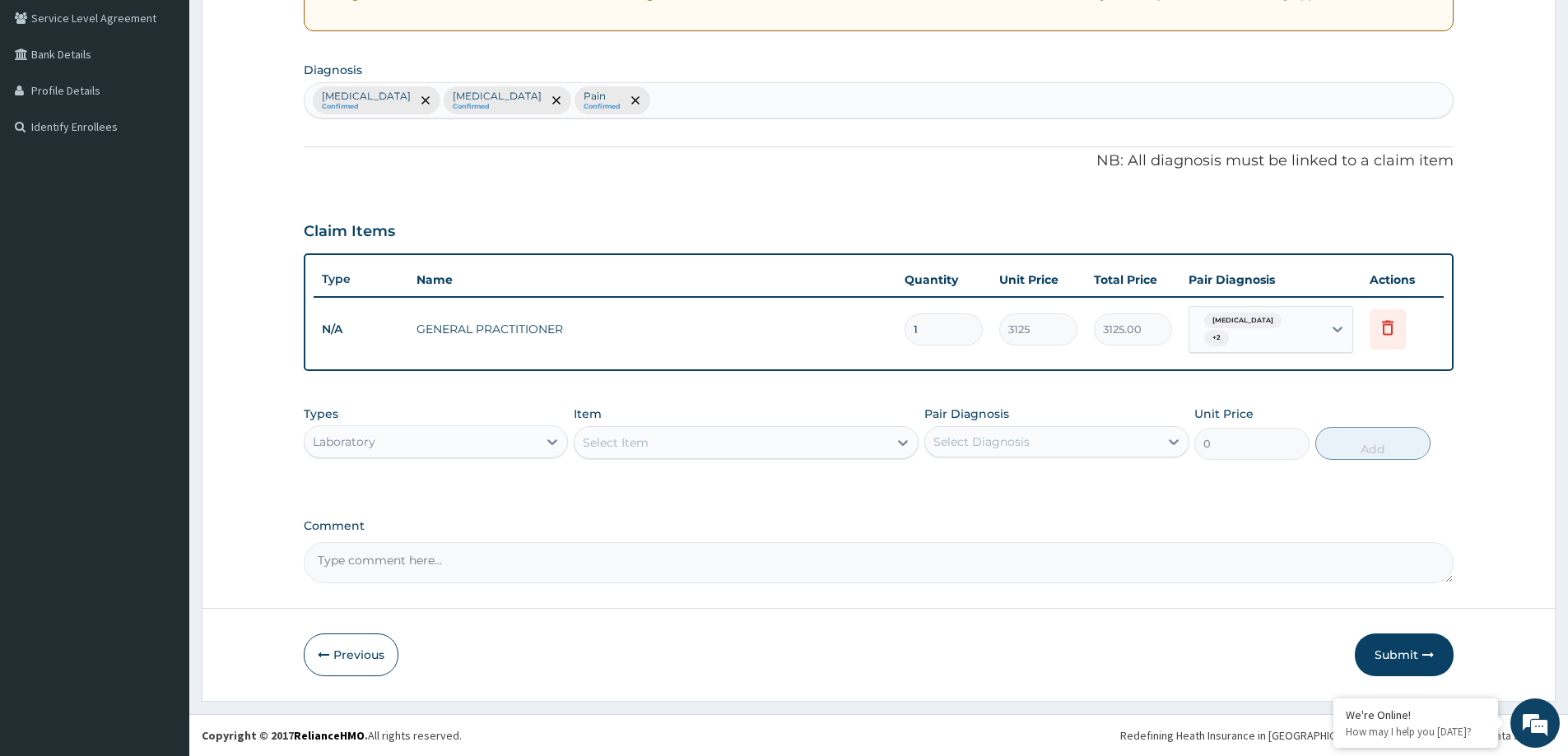
click at [774, 445] on div "Select Item" at bounding box center [732, 443] width 314 height 27
type input "FULL"
click at [774, 481] on div "[MEDICAL_DATA]" at bounding box center [746, 483] width 344 height 29
type input "3375"
click at [995, 444] on div "Select Diagnosis" at bounding box center [981, 441] width 96 height 16
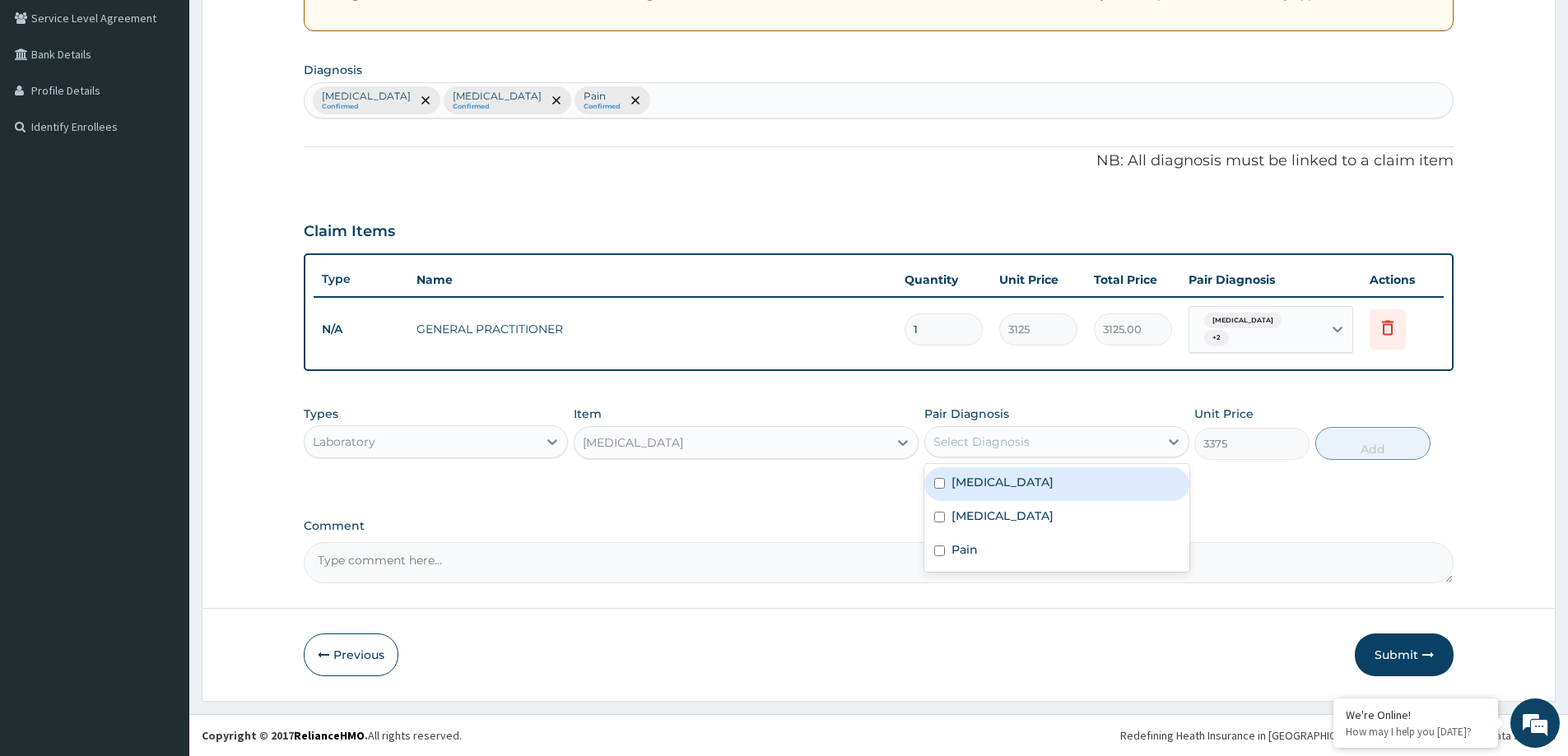
click at [1018, 492] on div "[MEDICAL_DATA]" at bounding box center [1056, 483] width 265 height 33
checkbox input "true"
click at [1350, 451] on button "Add" at bounding box center [1372, 443] width 115 height 33
type input "0"
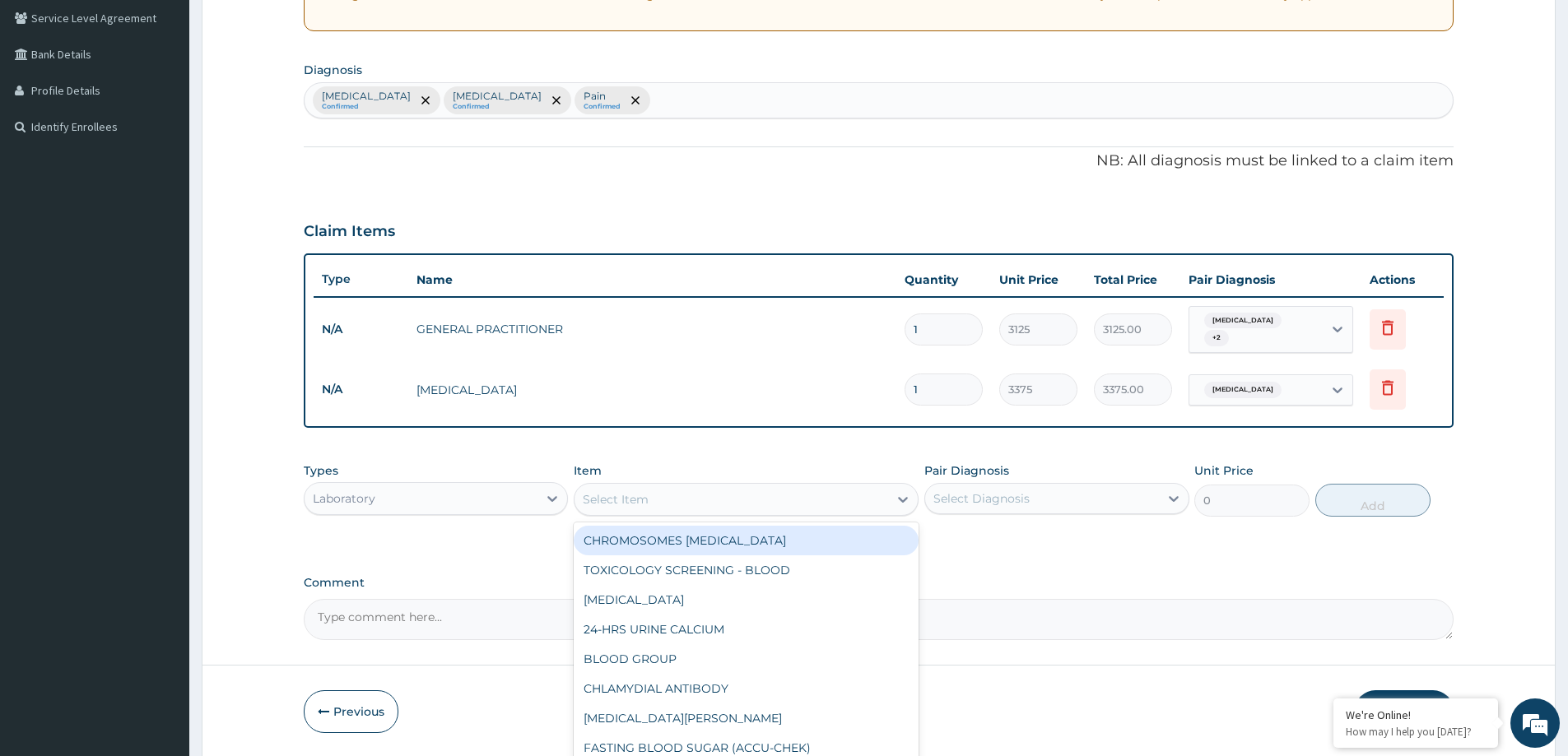
click at [680, 497] on div "Select Item" at bounding box center [732, 499] width 314 height 27
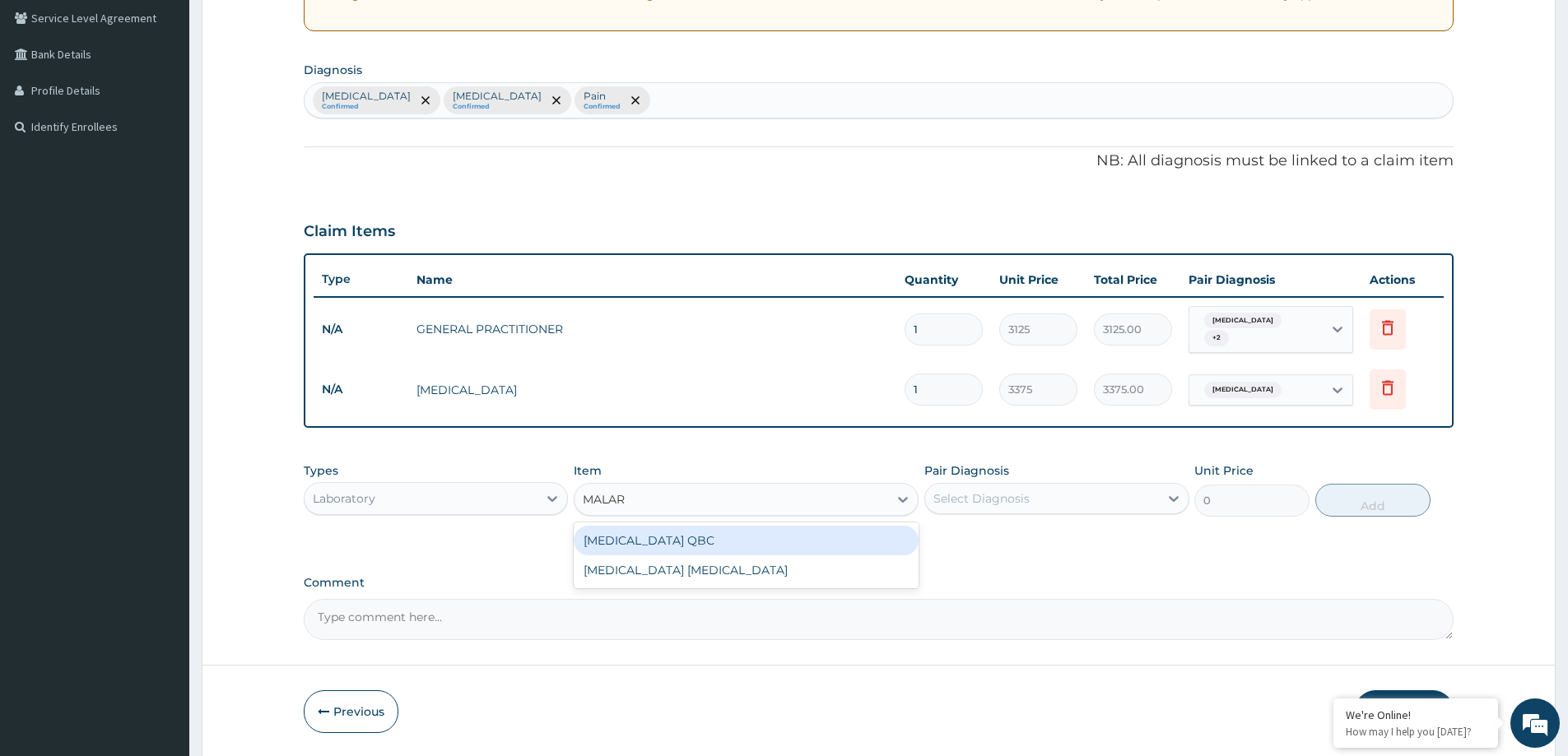
type input "MALARI"
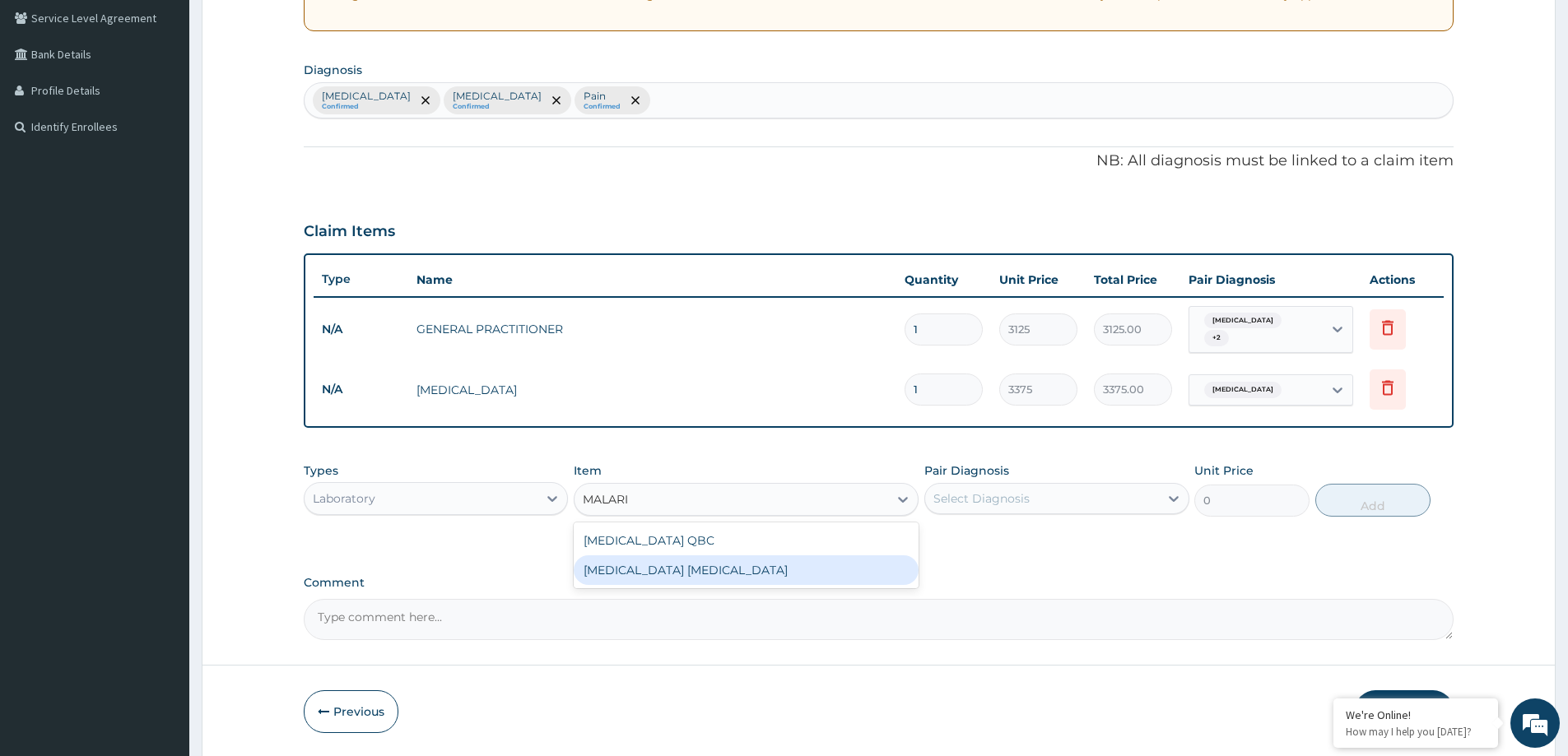
click at [705, 573] on div "[MEDICAL_DATA] [MEDICAL_DATA]" at bounding box center [746, 570] width 344 height 29
type input "2025"
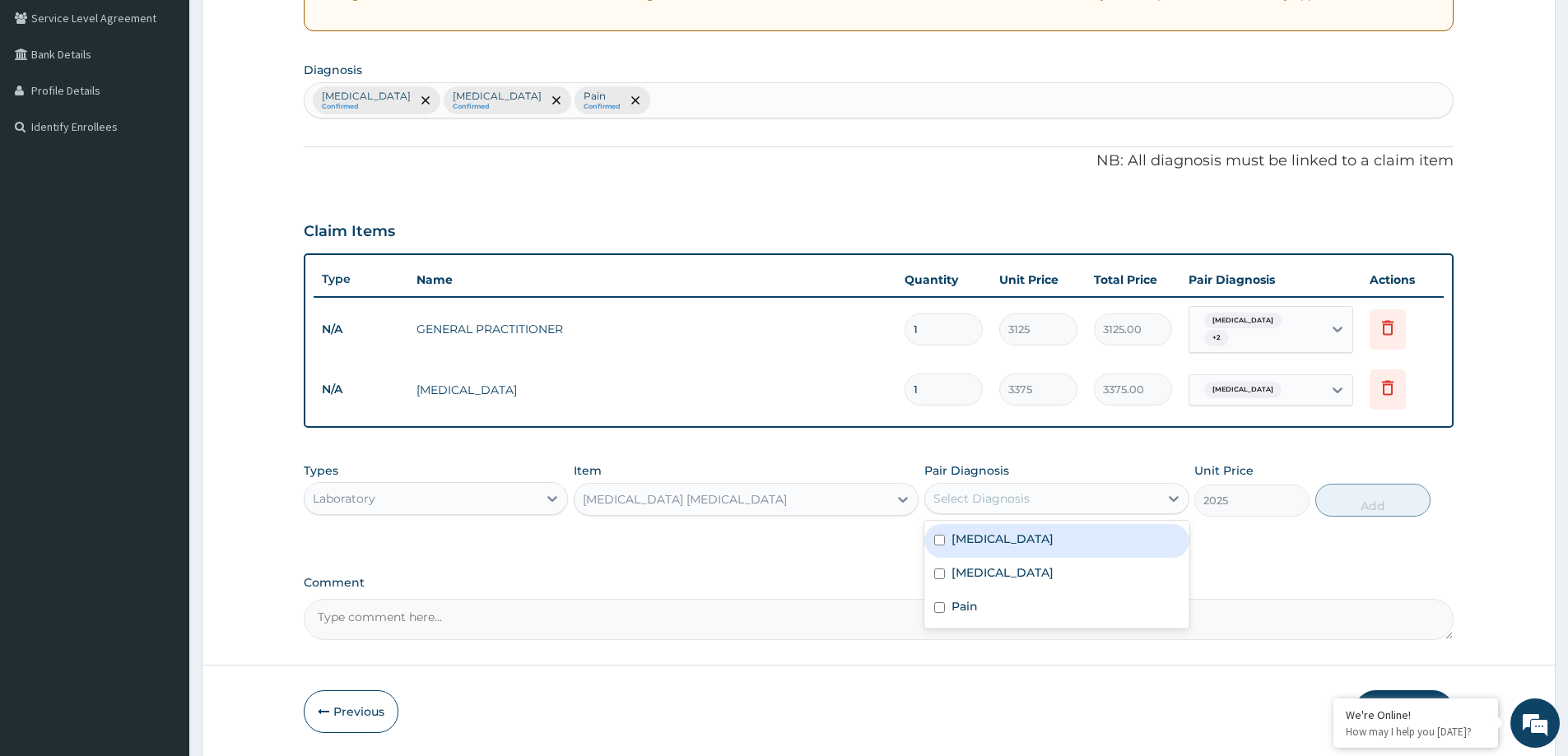
click at [979, 496] on div "Select Diagnosis" at bounding box center [981, 498] width 96 height 16
click at [960, 583] on div "Falciparum malaria" at bounding box center [1056, 574] width 265 height 33
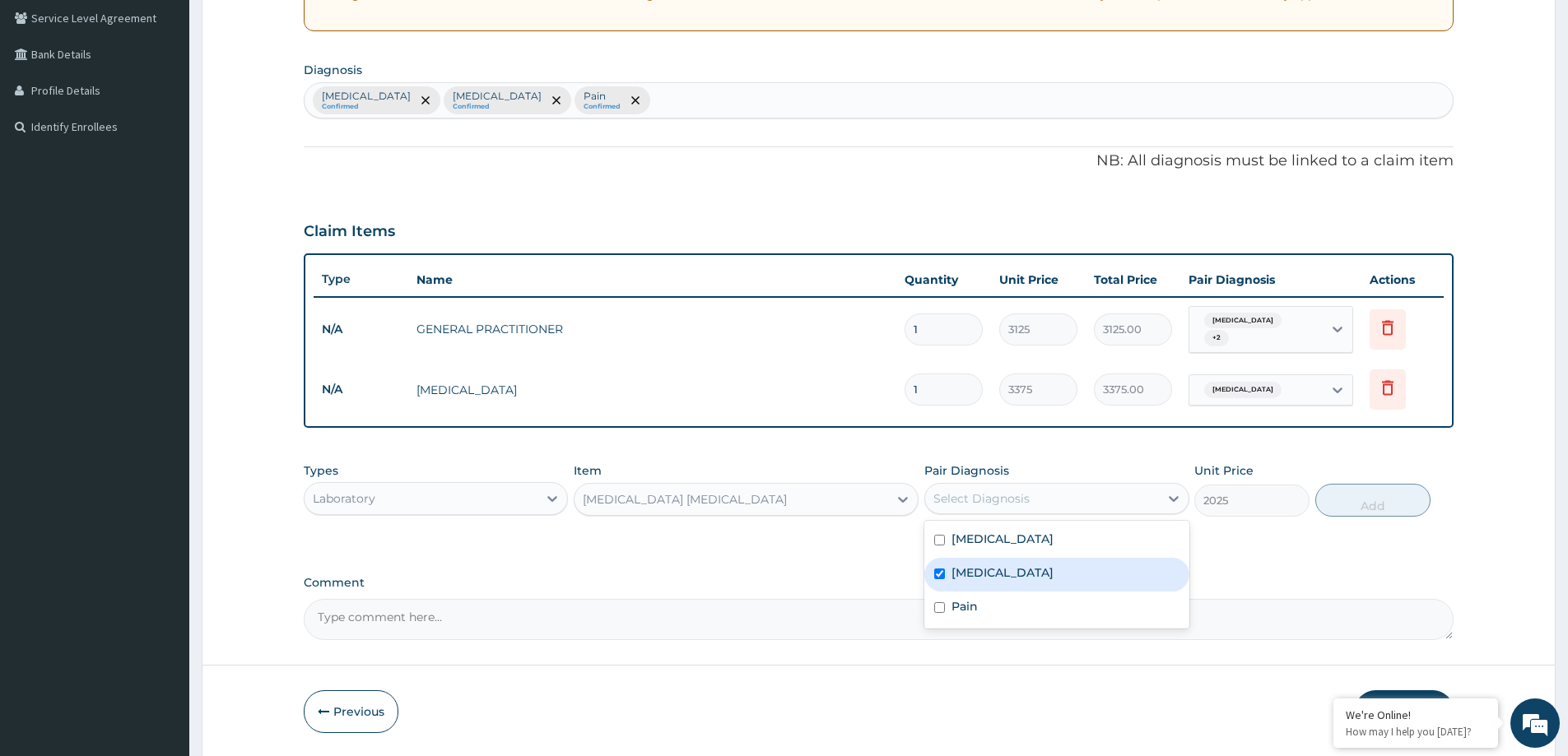
checkbox input "true"
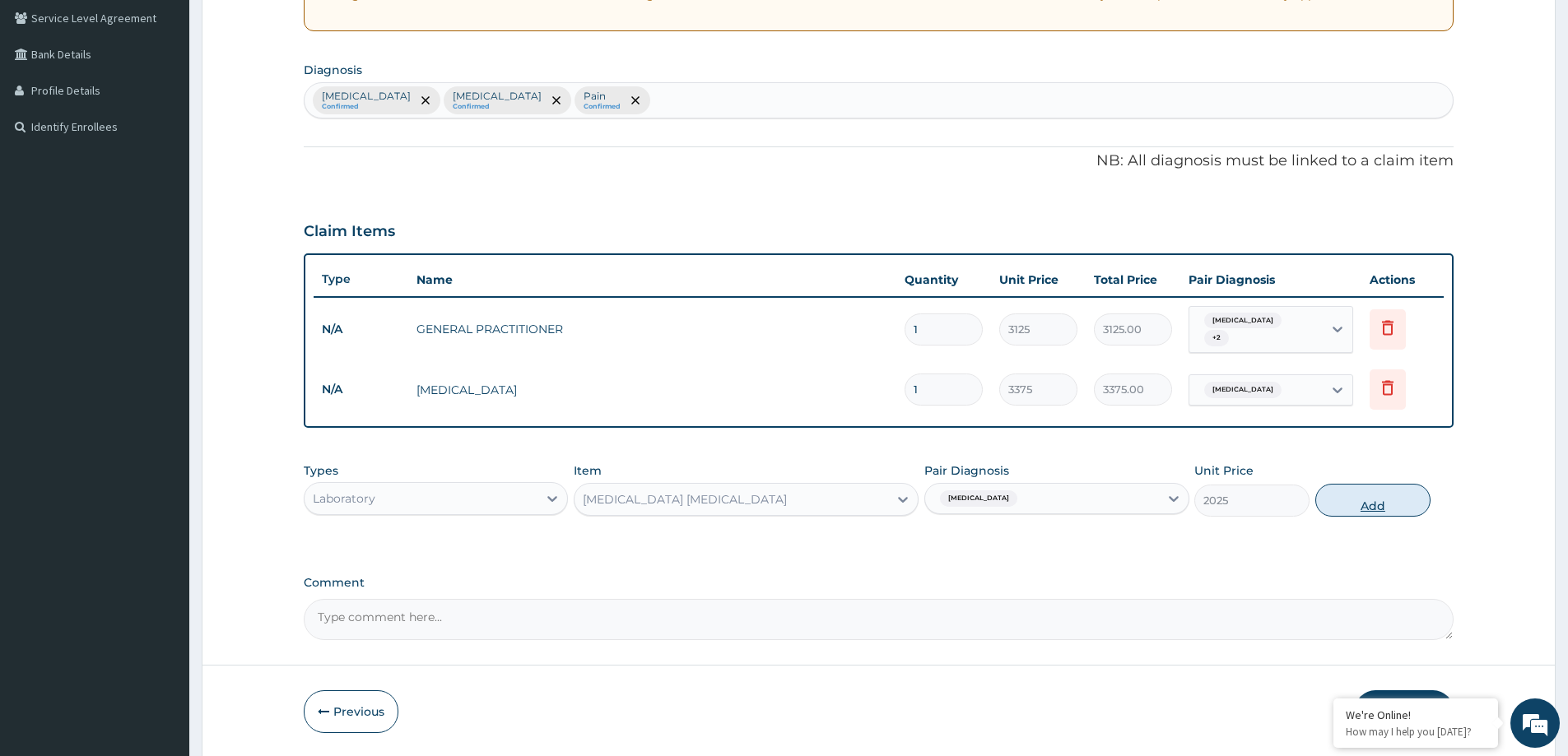
click at [1339, 499] on button "Add" at bounding box center [1372, 500] width 115 height 33
type input "0"
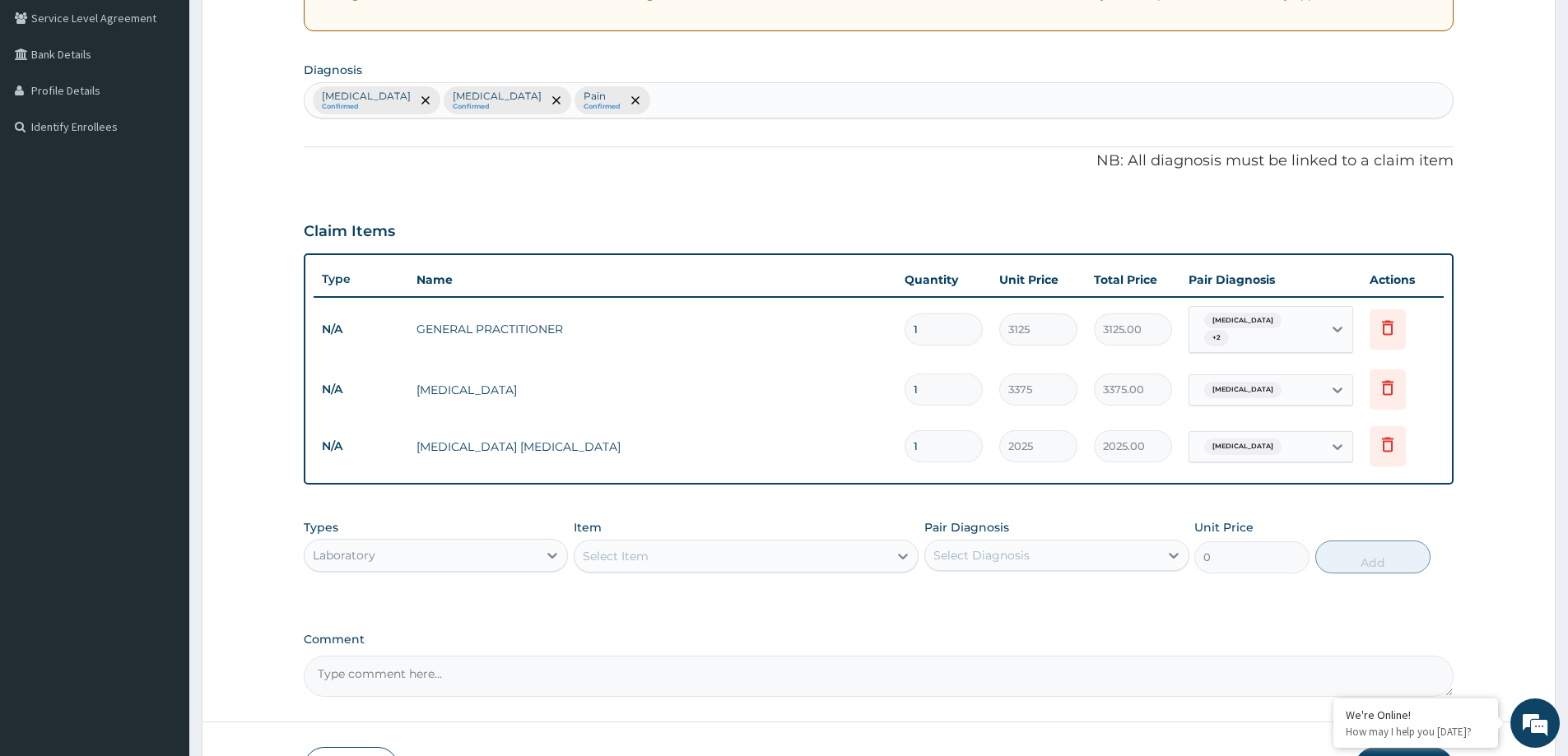
click at [519, 546] on div "Laboratory" at bounding box center [421, 555] width 233 height 27
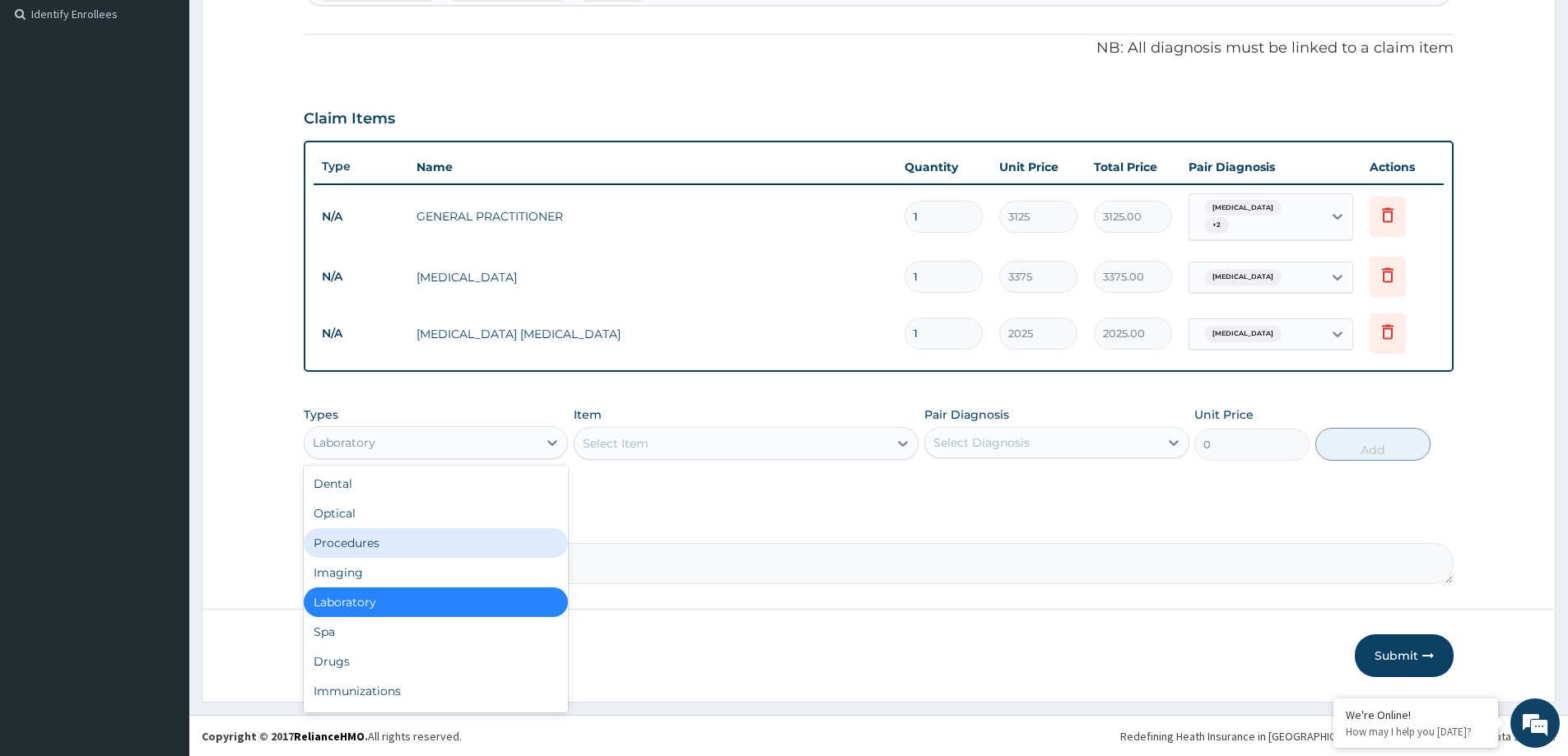
scroll to position [456, 0]
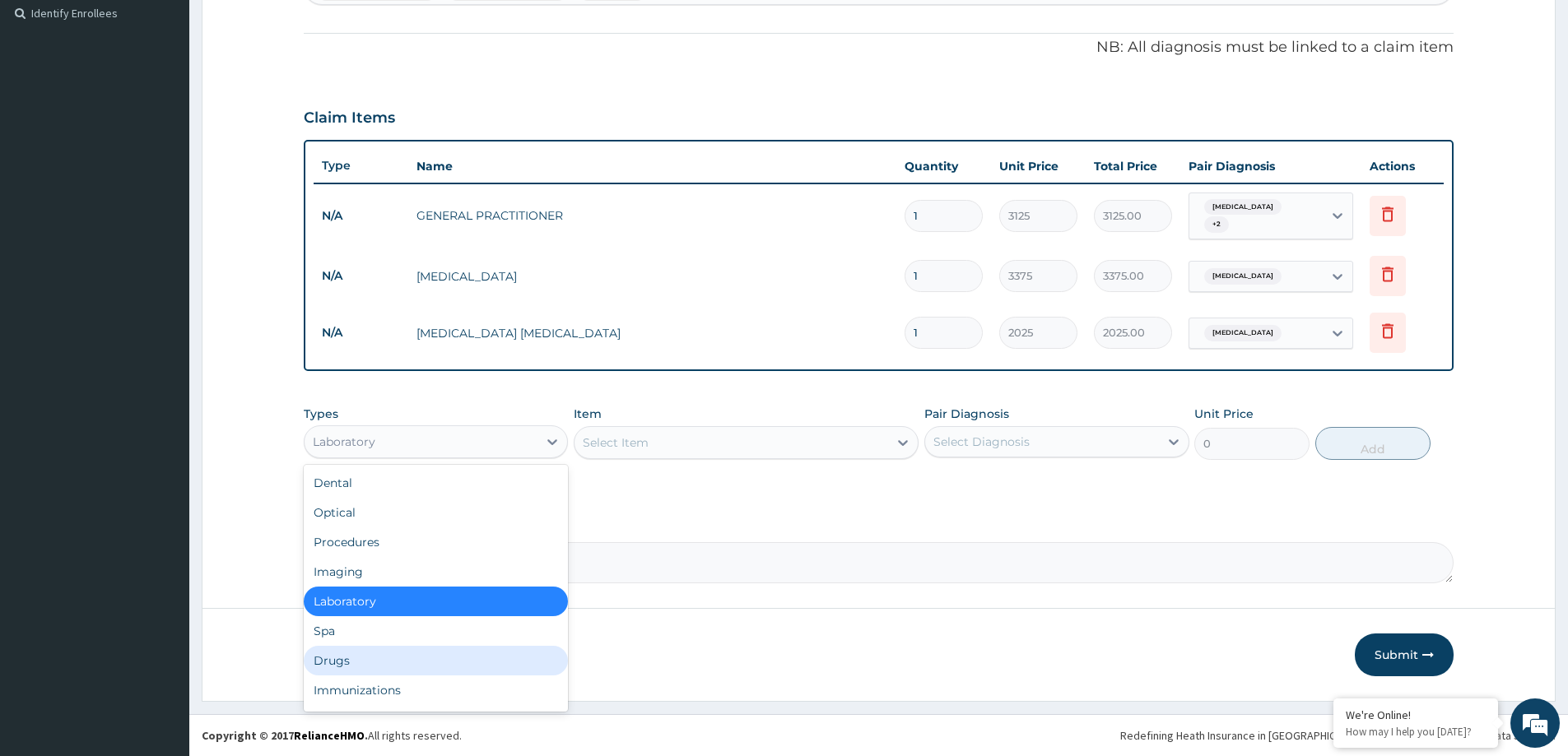
click at [400, 660] on div "Drugs" at bounding box center [436, 660] width 265 height 29
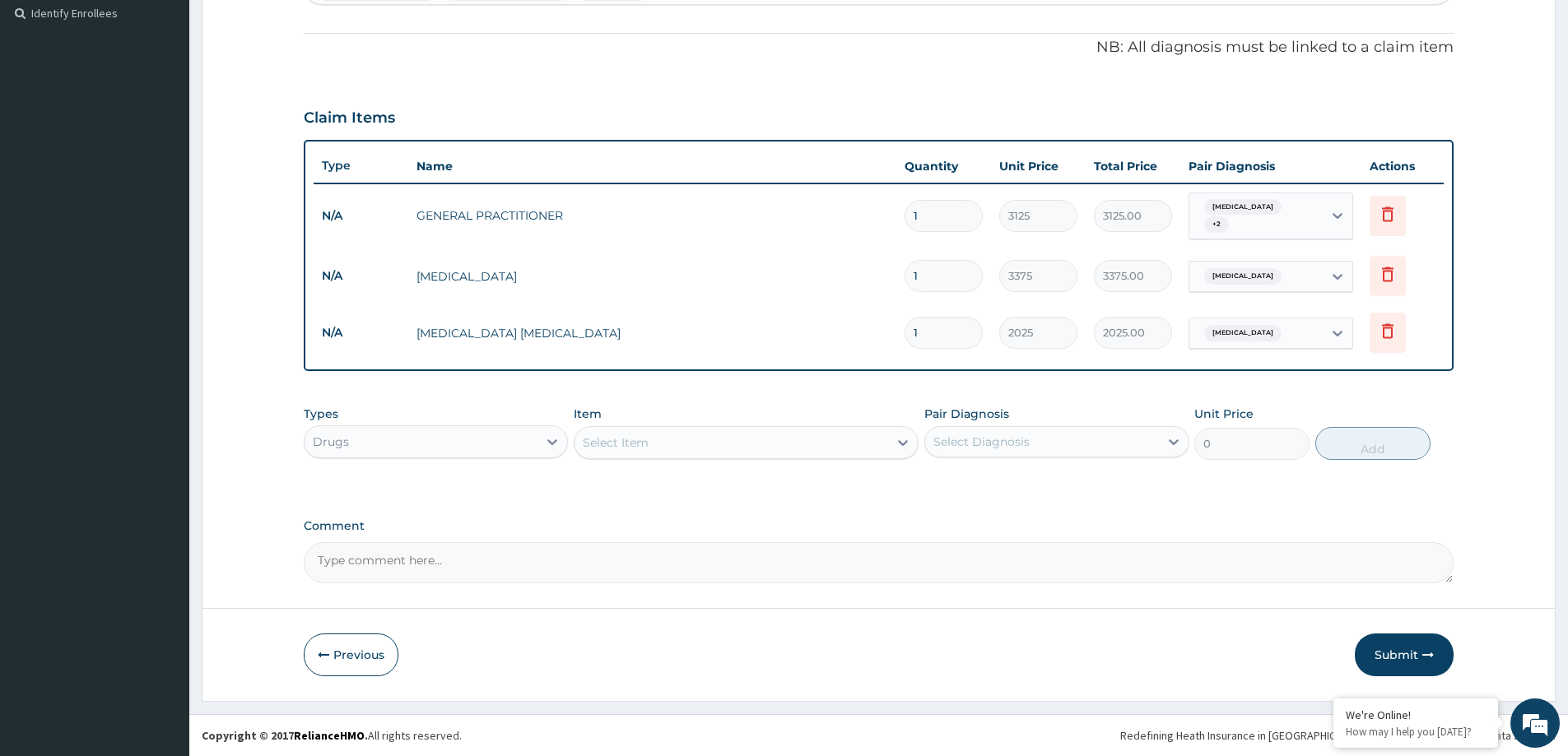
click at [812, 431] on div "Select Item" at bounding box center [732, 443] width 314 height 27
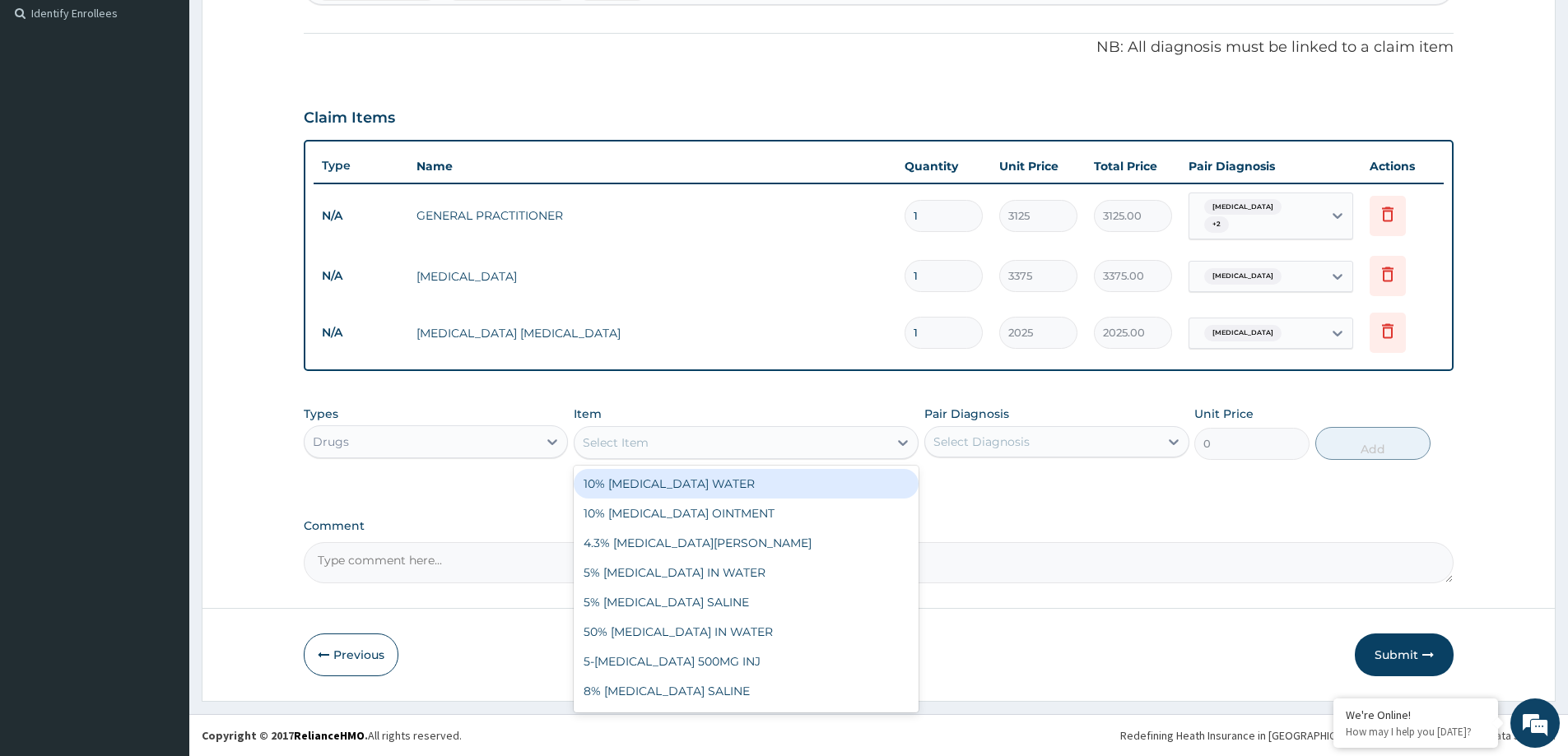
paste input "CELECOXIB 200MG CAP"
type input "CELECOXIB 200MG CAP"
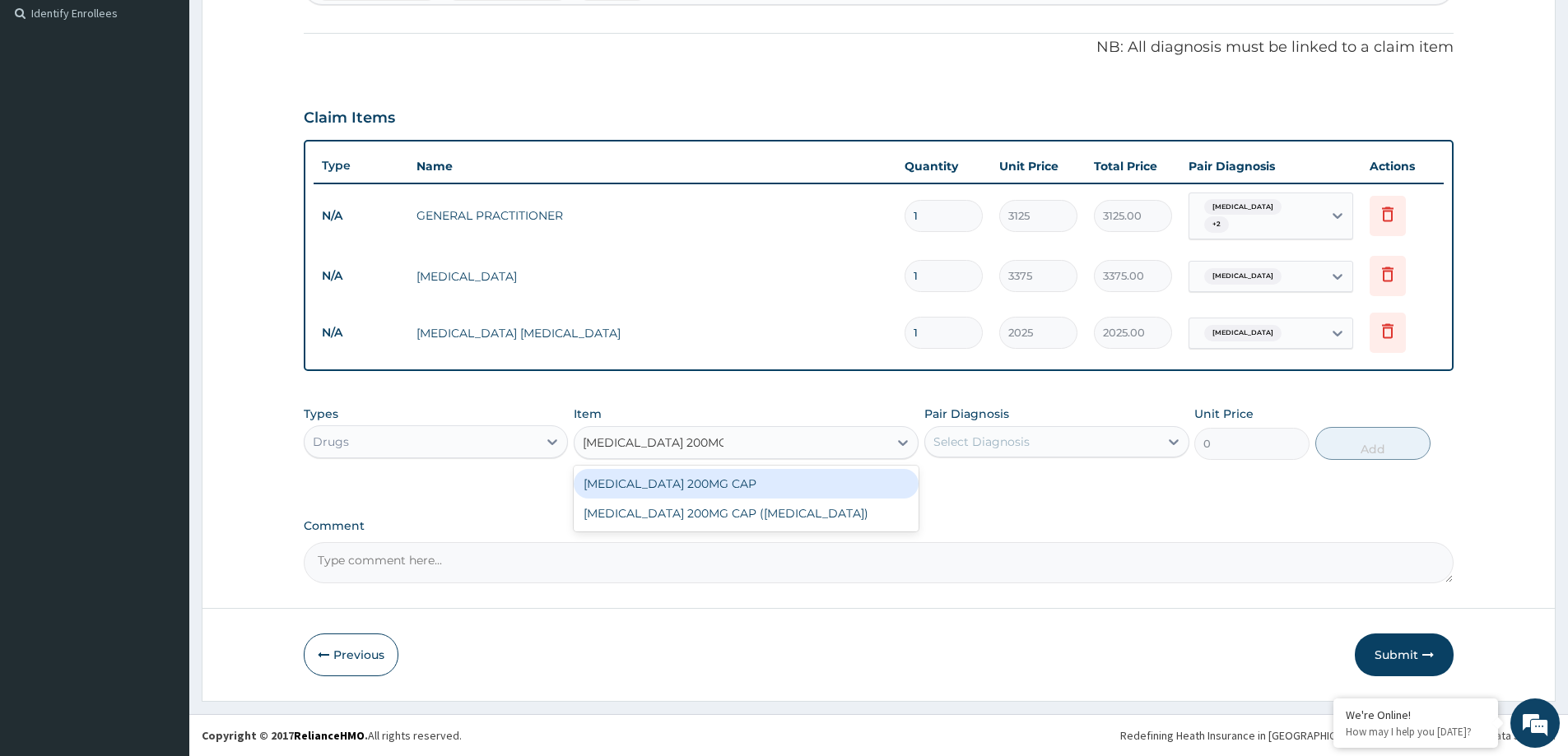
click at [812, 479] on div "CELECOXIB 200MG CAP" at bounding box center [746, 483] width 344 height 29
type input "190"
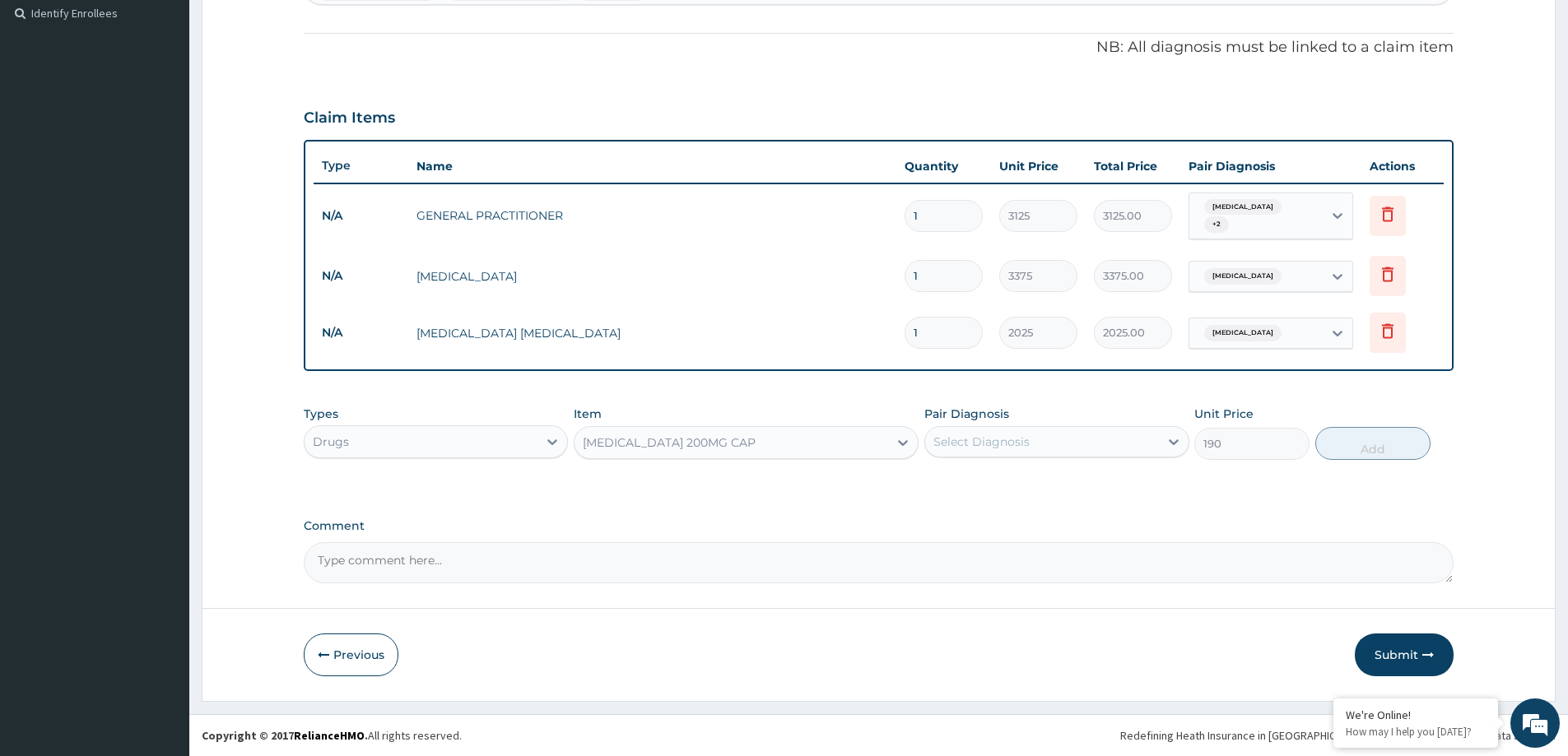
click at [968, 440] on div "Select Diagnosis" at bounding box center [981, 441] width 96 height 16
click at [1018, 548] on div "Pain" at bounding box center [1056, 551] width 265 height 33
checkbox input "true"
click at [1352, 456] on button "Add" at bounding box center [1372, 443] width 115 height 33
type input "0"
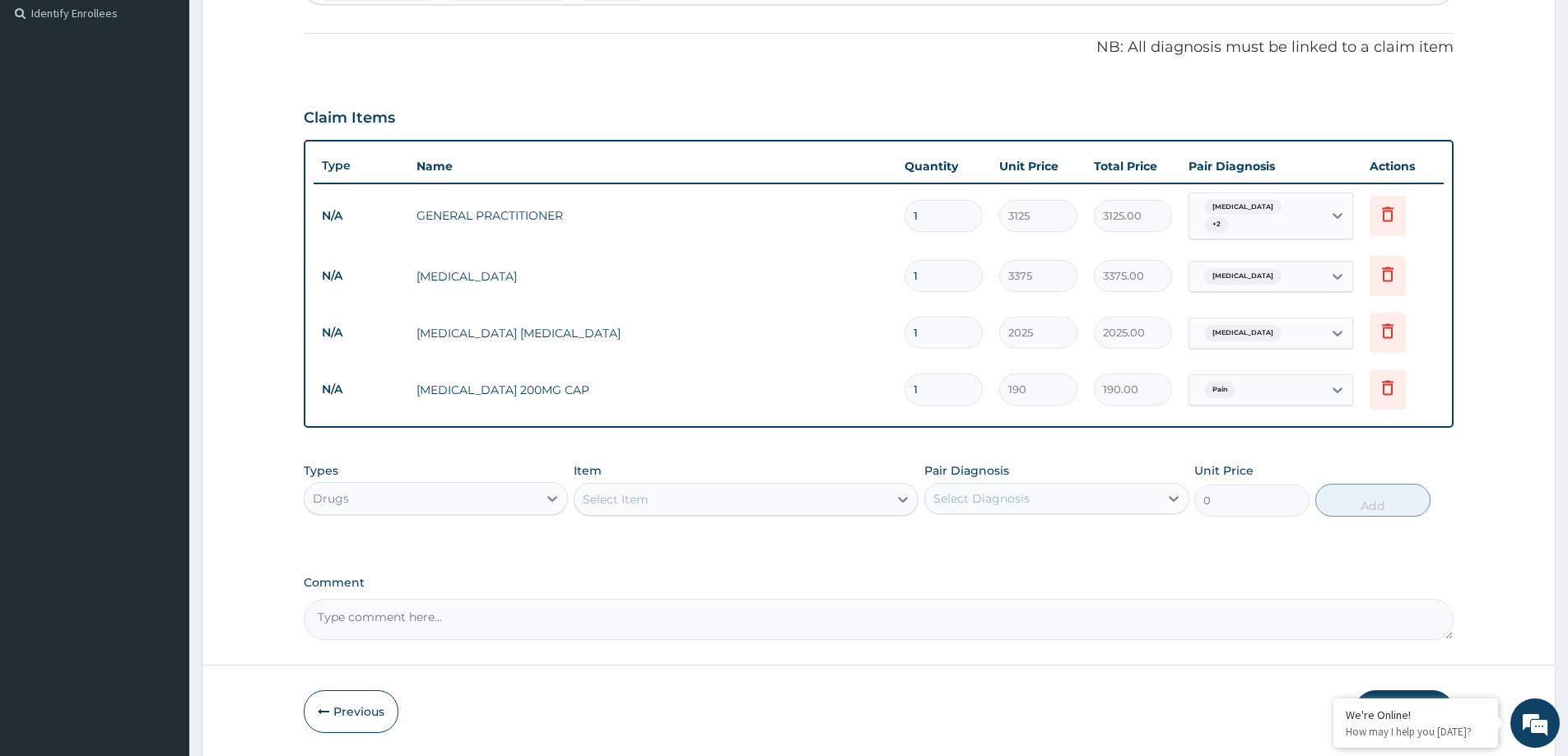
click at [646, 507] on div "Select Item" at bounding box center [615, 498] width 66 height 16
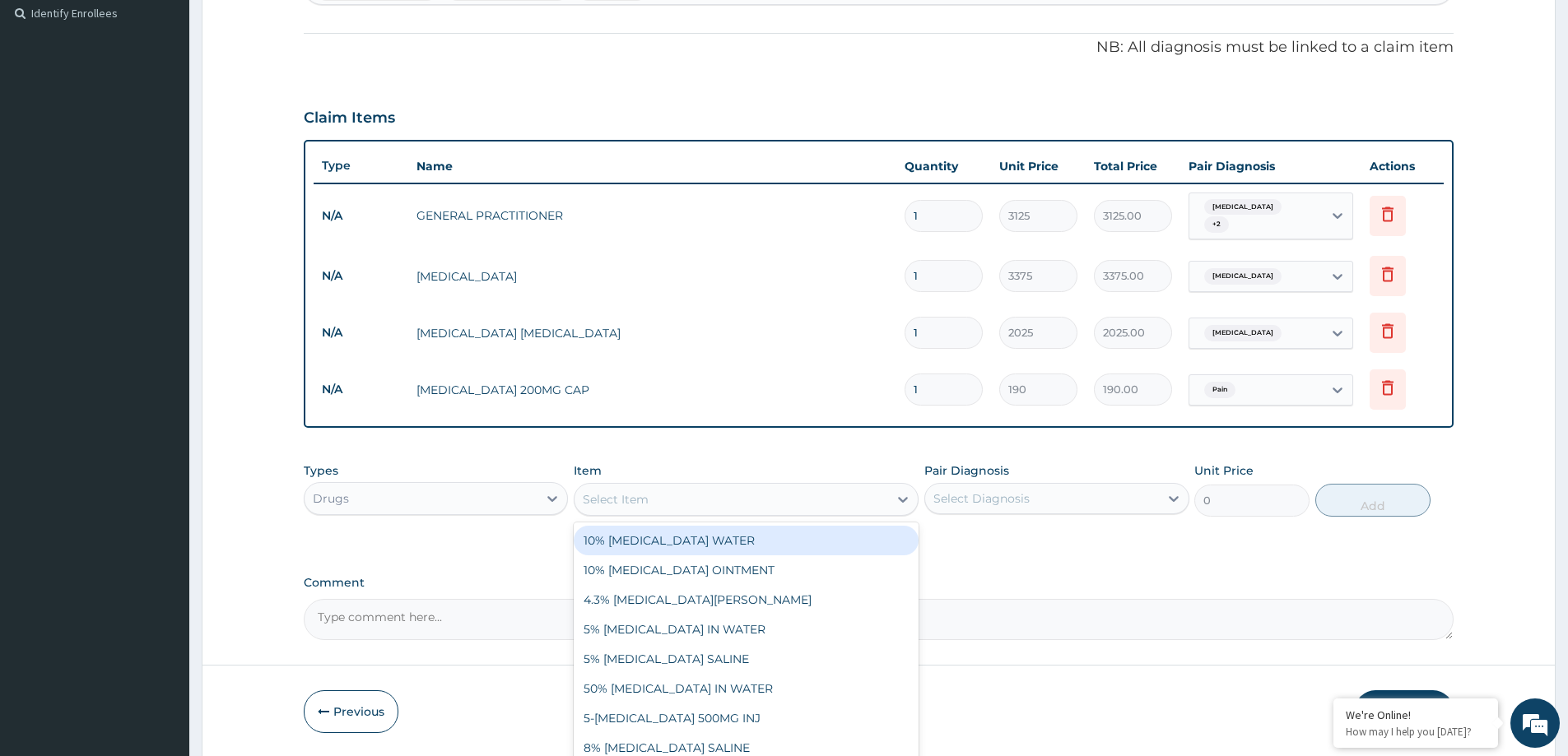
paste input "DIHYDROARTEMISININ/PIPERAQUINE TAB"
type input "DIHYDROARTEMISININ/PIPERAQUINE TAB"
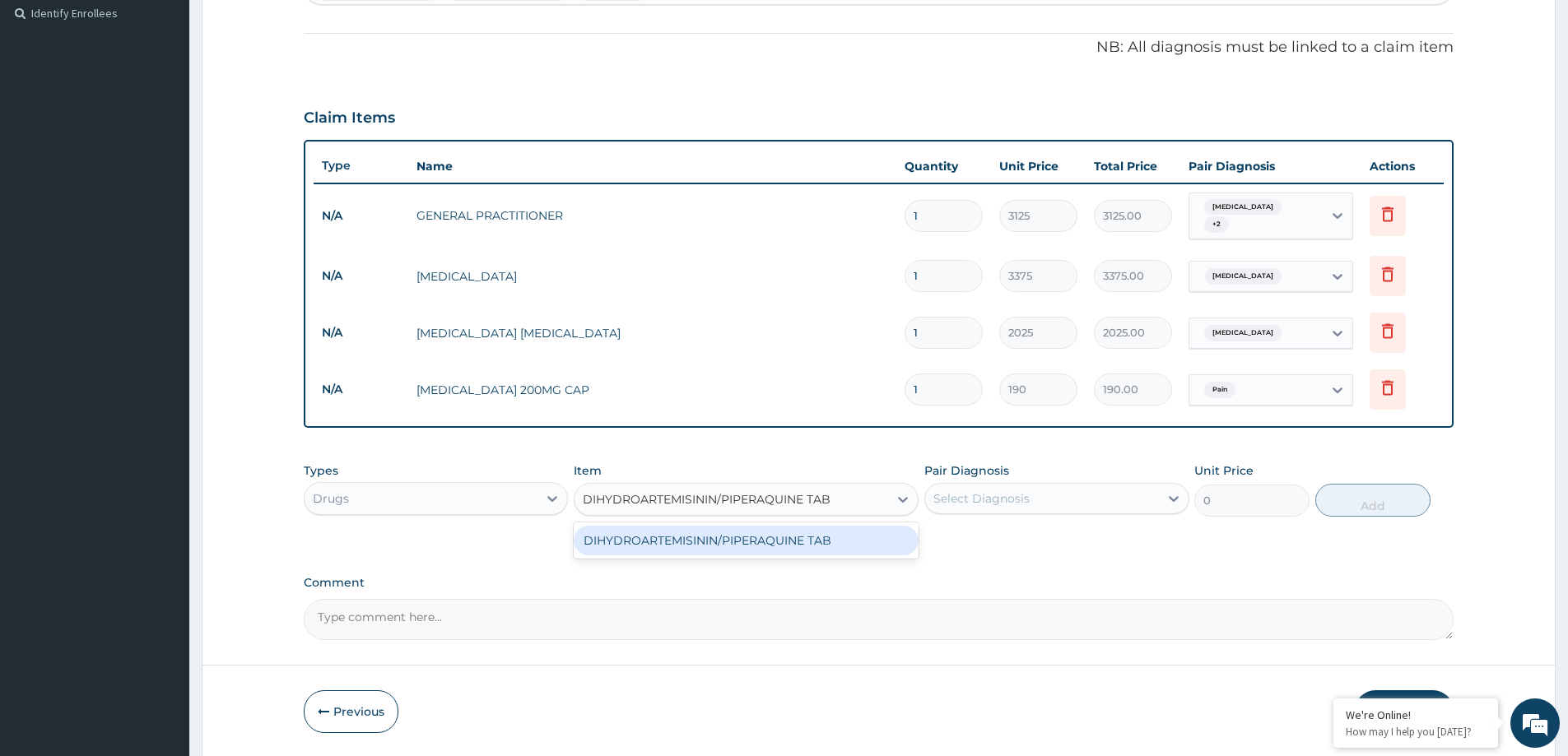
click at [731, 545] on div "DIHYDROARTEMISININ/PIPERAQUINE TAB" at bounding box center [746, 540] width 344 height 29
type input "320"
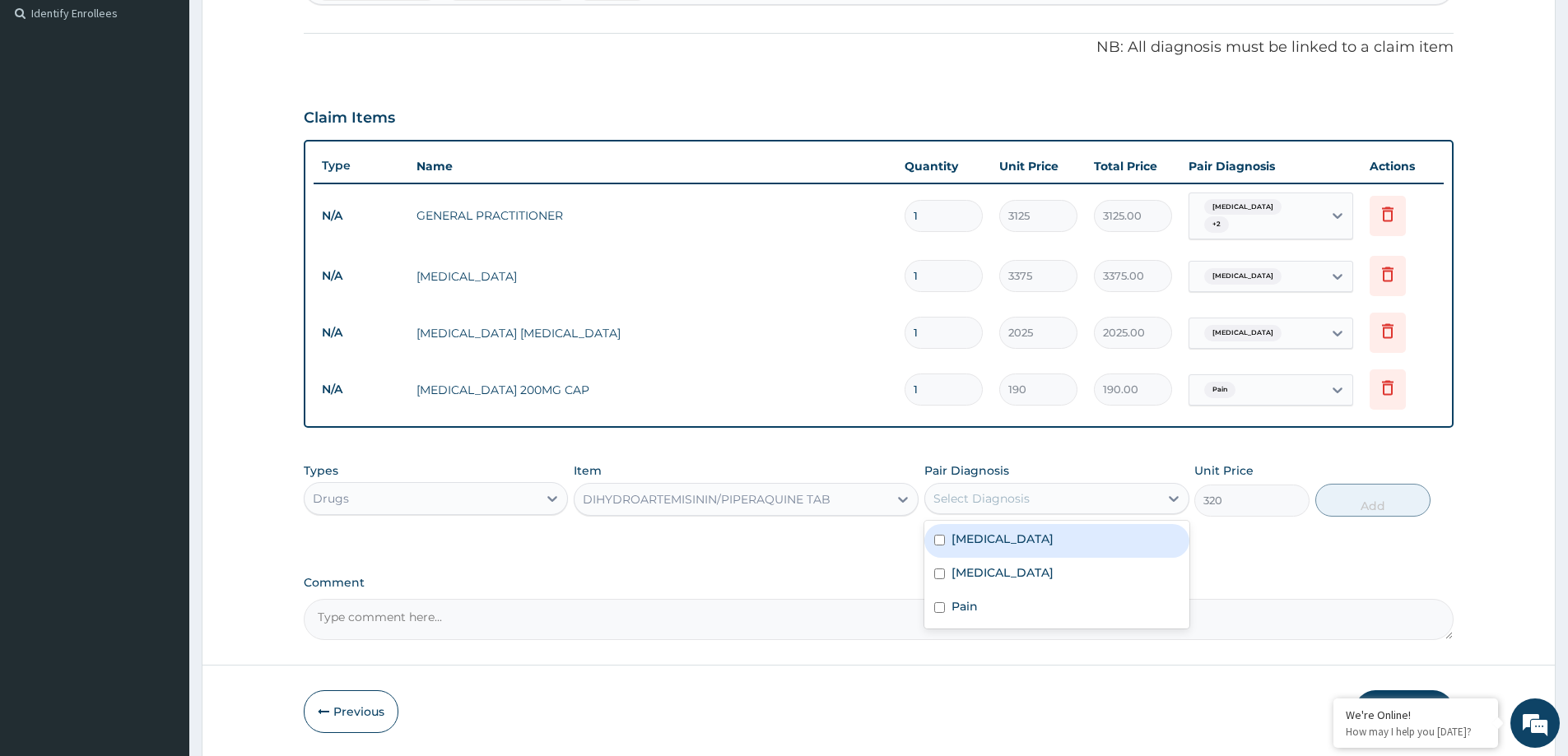
click at [949, 491] on div "Select Diagnosis" at bounding box center [981, 498] width 96 height 16
click at [1051, 567] on label "Falciparum malaria" at bounding box center [1002, 572] width 102 height 16
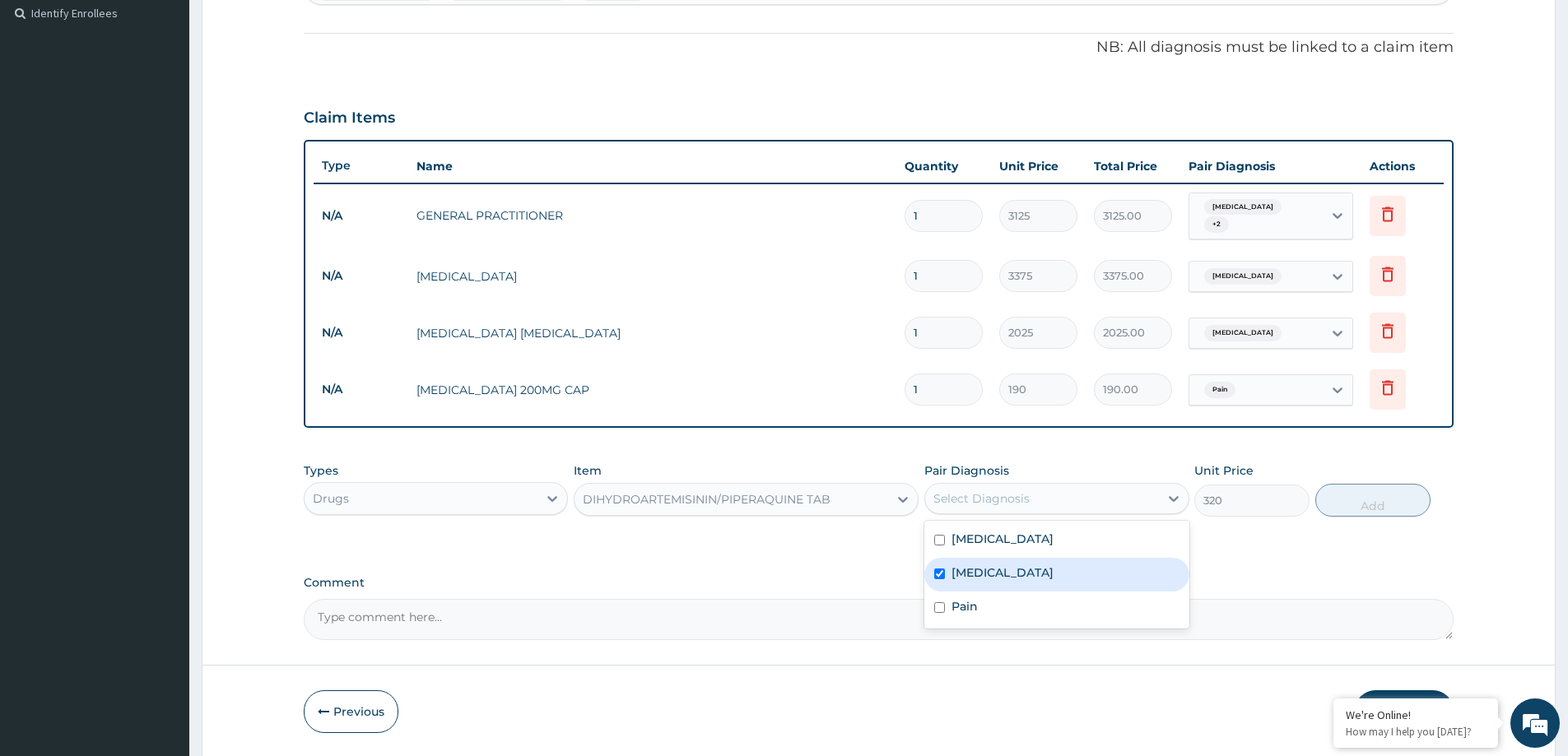
checkbox input "true"
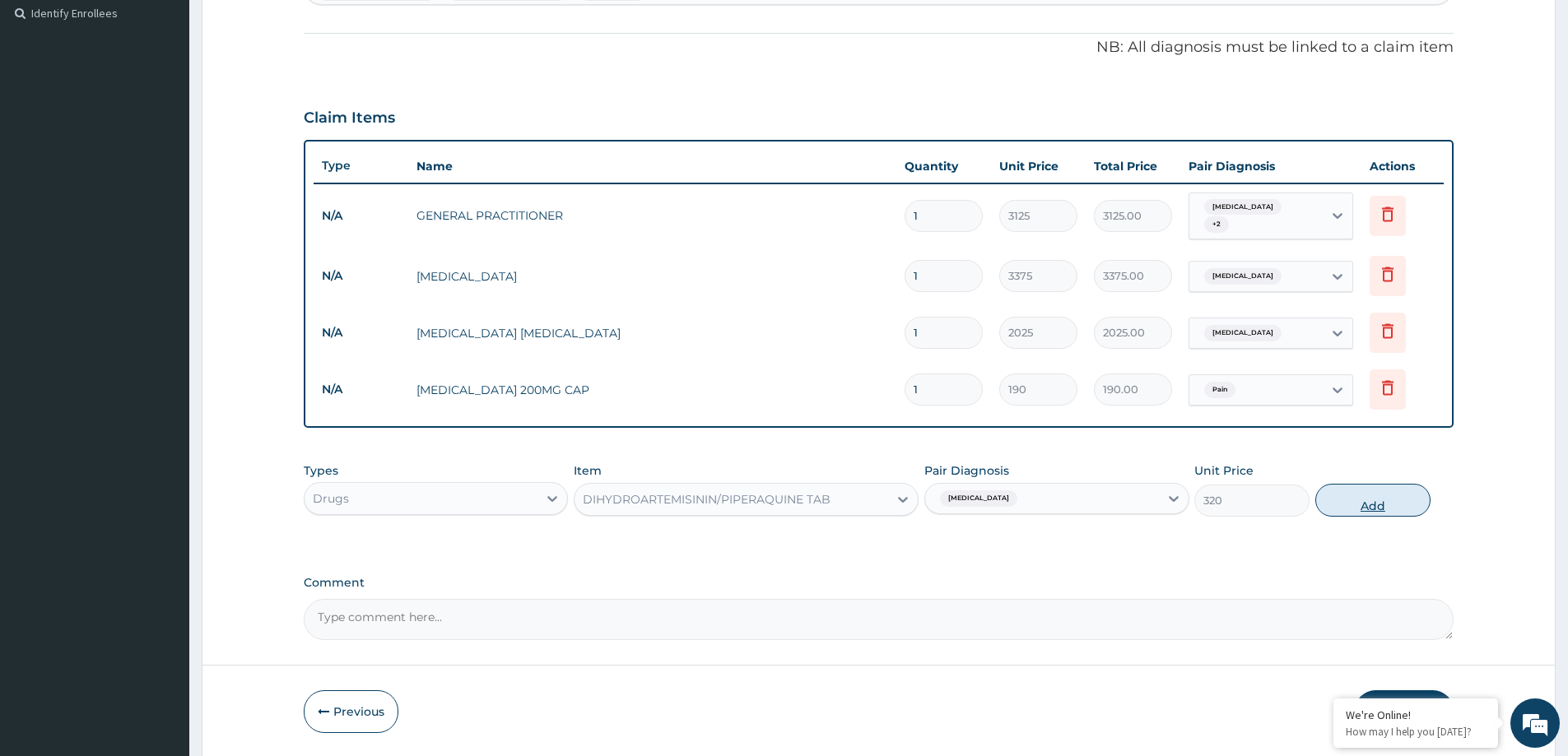
click at [1365, 505] on button "Add" at bounding box center [1372, 500] width 115 height 33
type input "0"
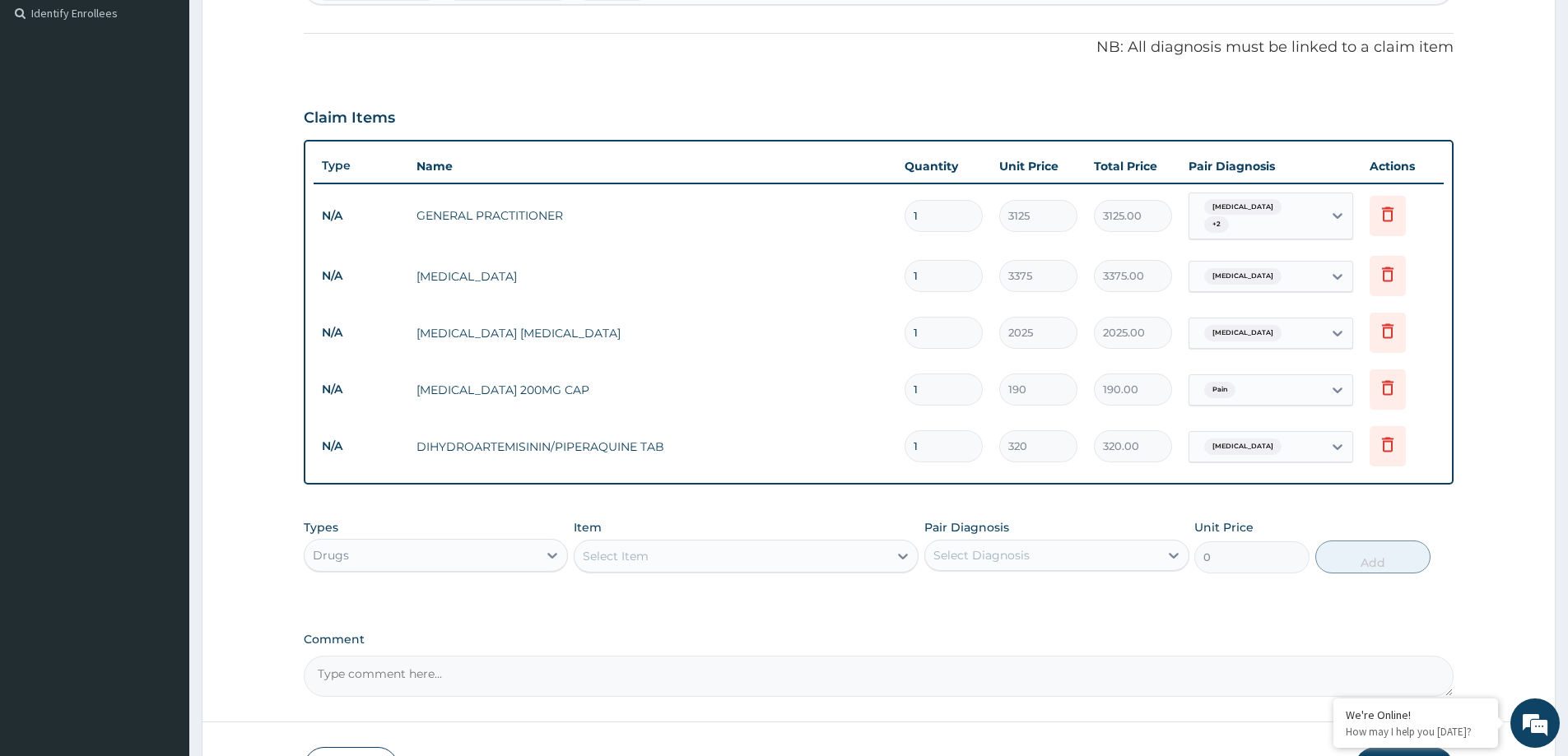
click at [924, 392] on input "1" at bounding box center [944, 390] width 78 height 32
type input "10"
type input "1900.00"
type input "10"
click at [944, 446] on input "1" at bounding box center [944, 446] width 78 height 32
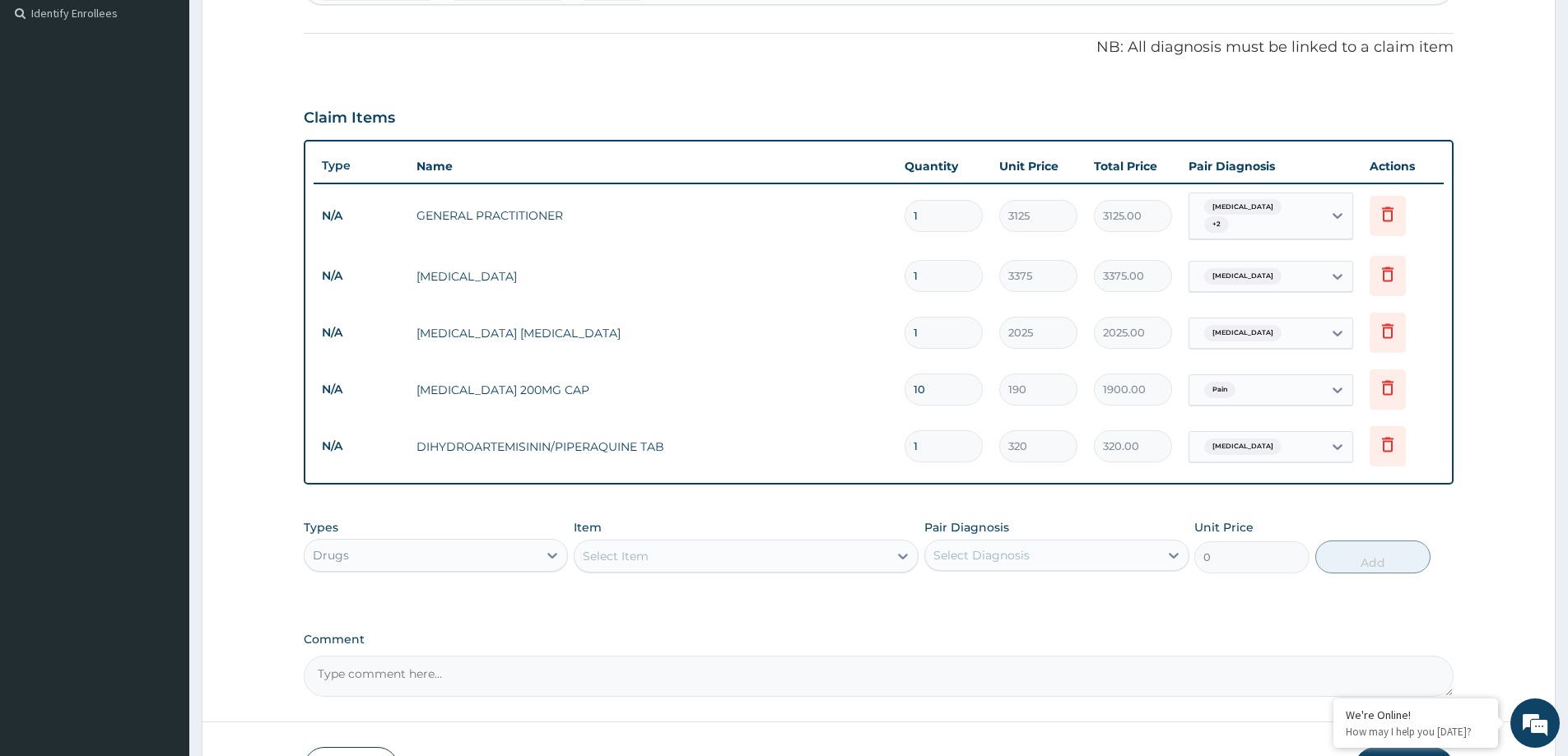
type input "0.00"
type input "9"
type input "2880.00"
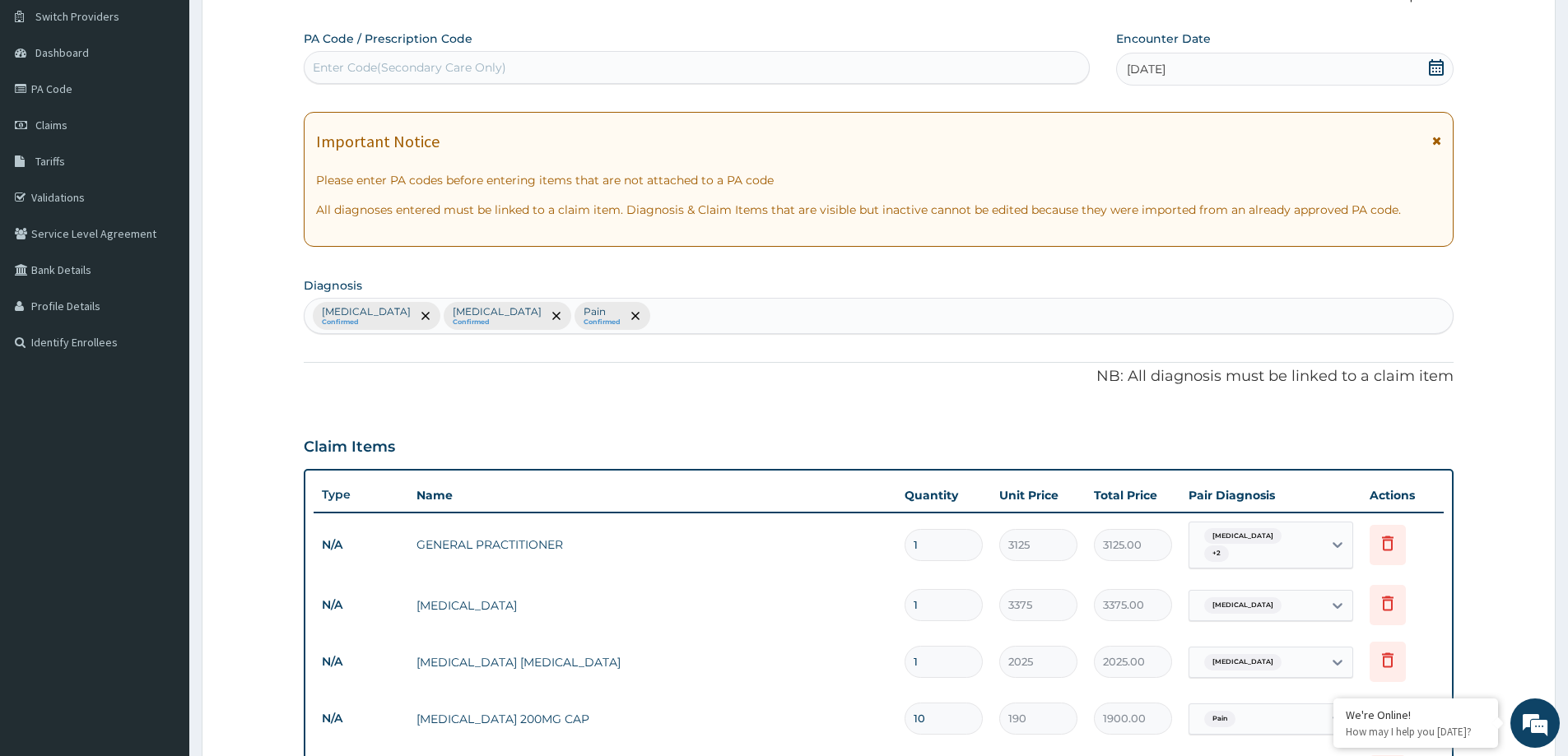
scroll to position [538, 0]
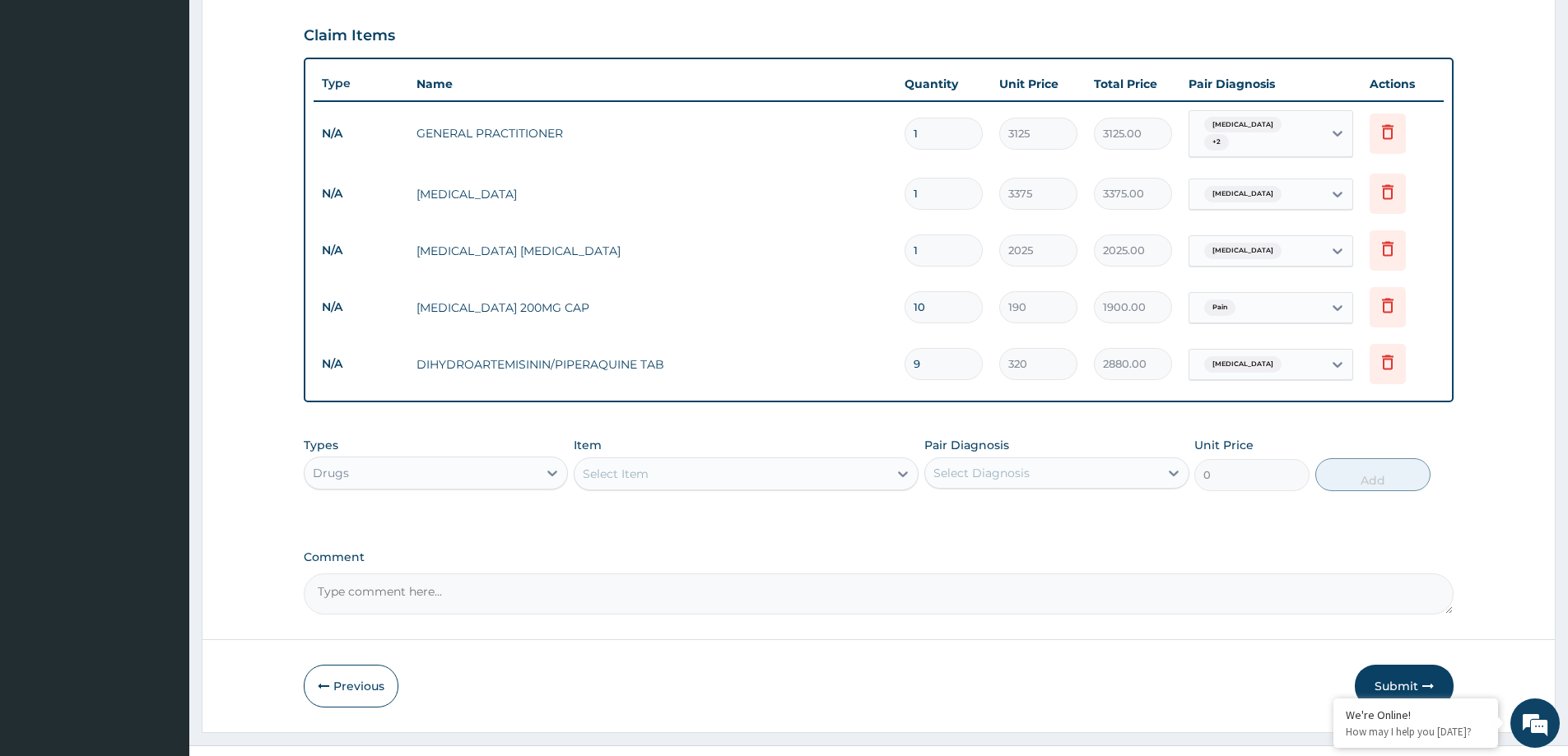
type input "9"
click at [1369, 562] on label "Comment" at bounding box center [878, 557] width 1150 height 14
click at [1369, 573] on textarea "Comment" at bounding box center [878, 593] width 1150 height 41
drag, startPoint x: 1396, startPoint y: 683, endPoint x: 1243, endPoint y: 613, distance: 168.3
click at [1395, 683] on button "Submit" at bounding box center [1404, 686] width 99 height 43
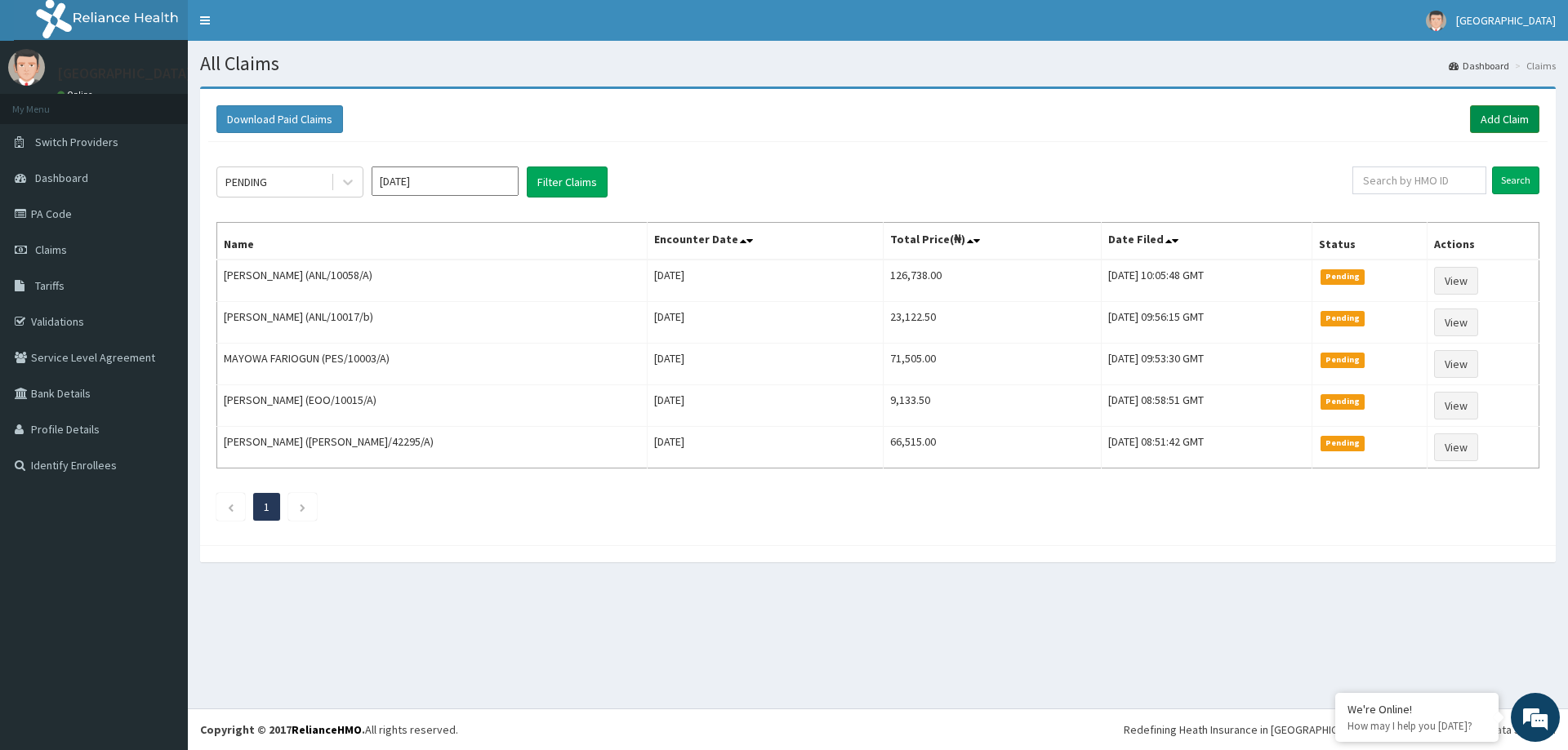
click at [1523, 123] on link "Add Claim" at bounding box center [1505, 119] width 70 height 27
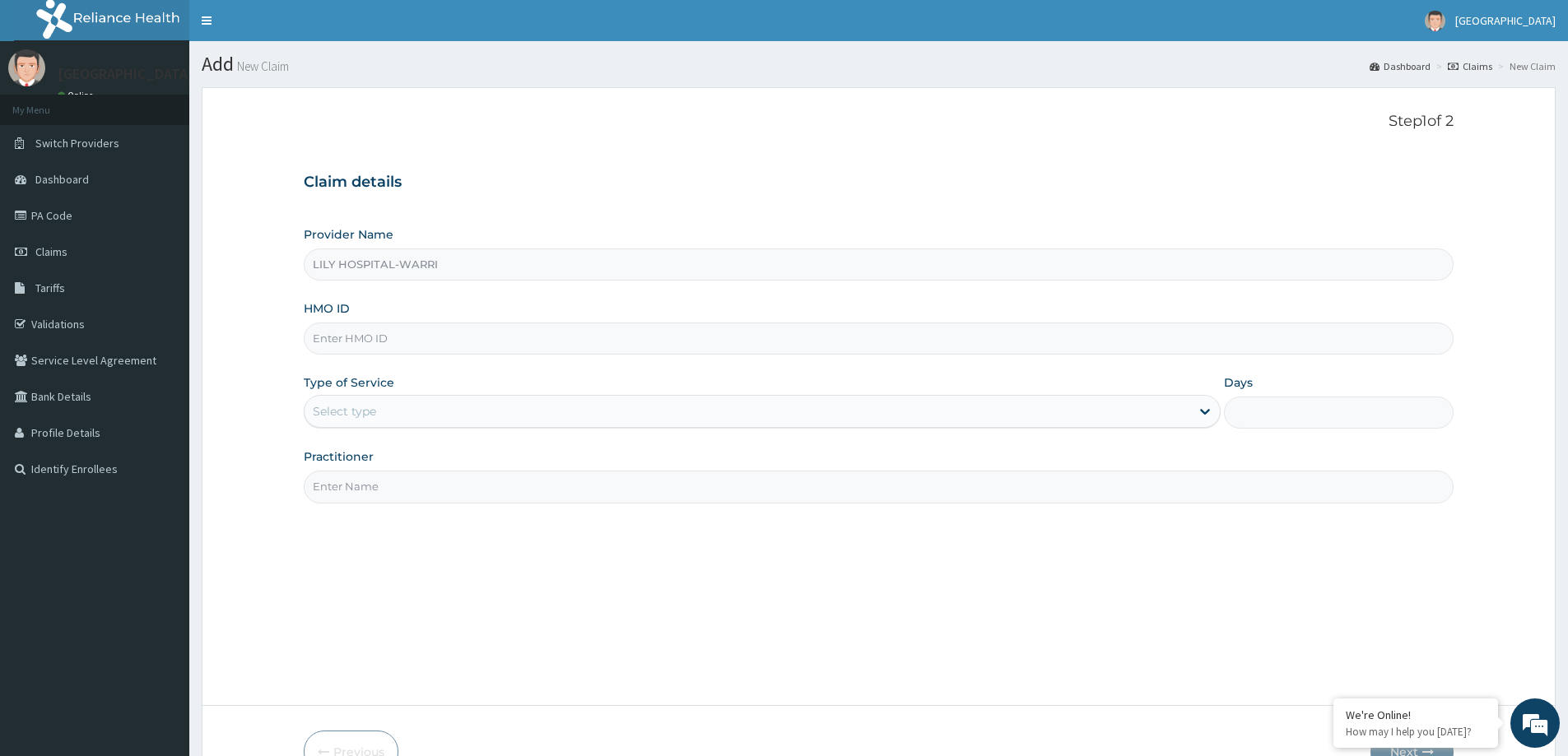
click at [347, 349] on input "HMO ID" at bounding box center [878, 339] width 1150 height 32
paste input "ENP/10828/A"
type input "ENP/10828/A"
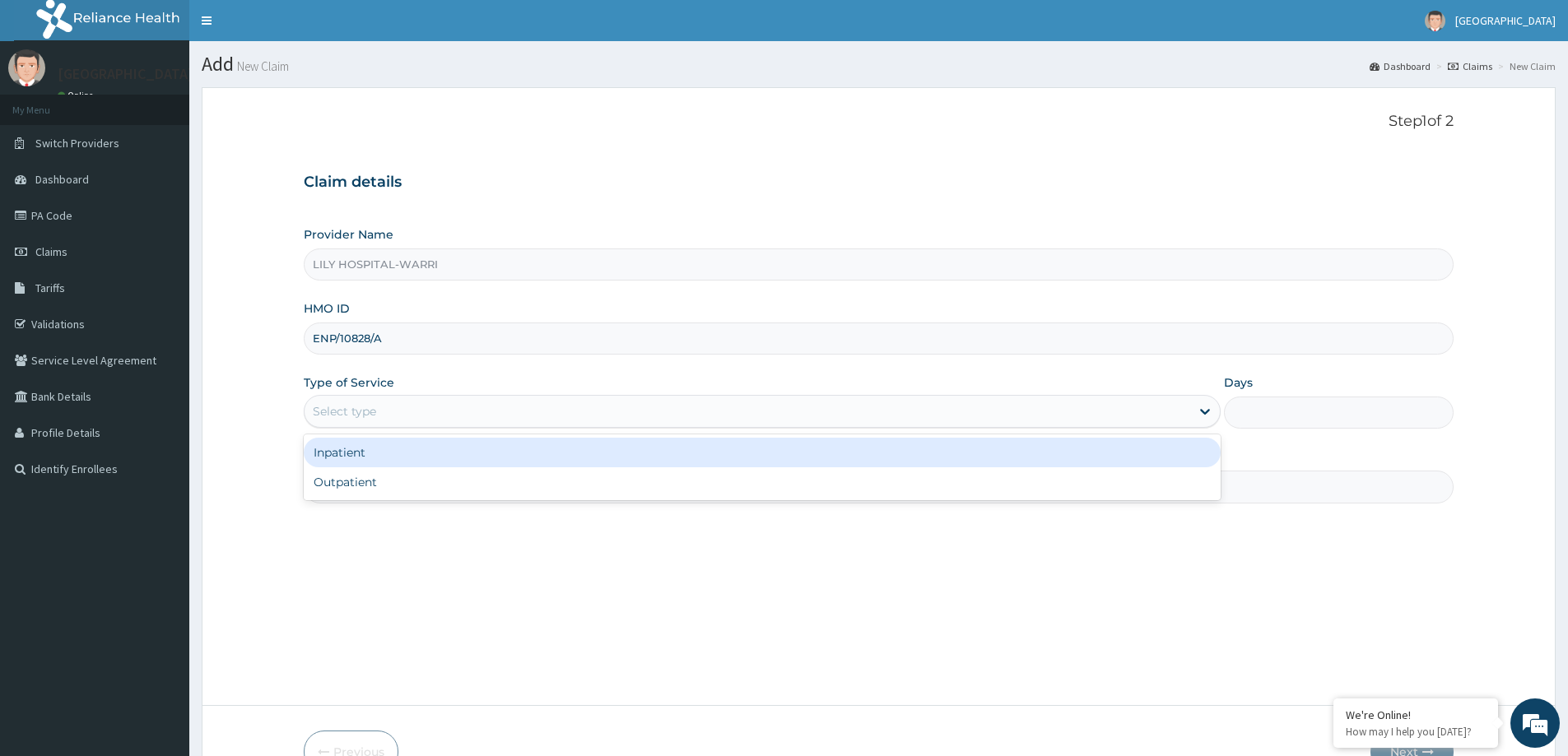
click at [356, 412] on div "Select type" at bounding box center [344, 411] width 64 height 16
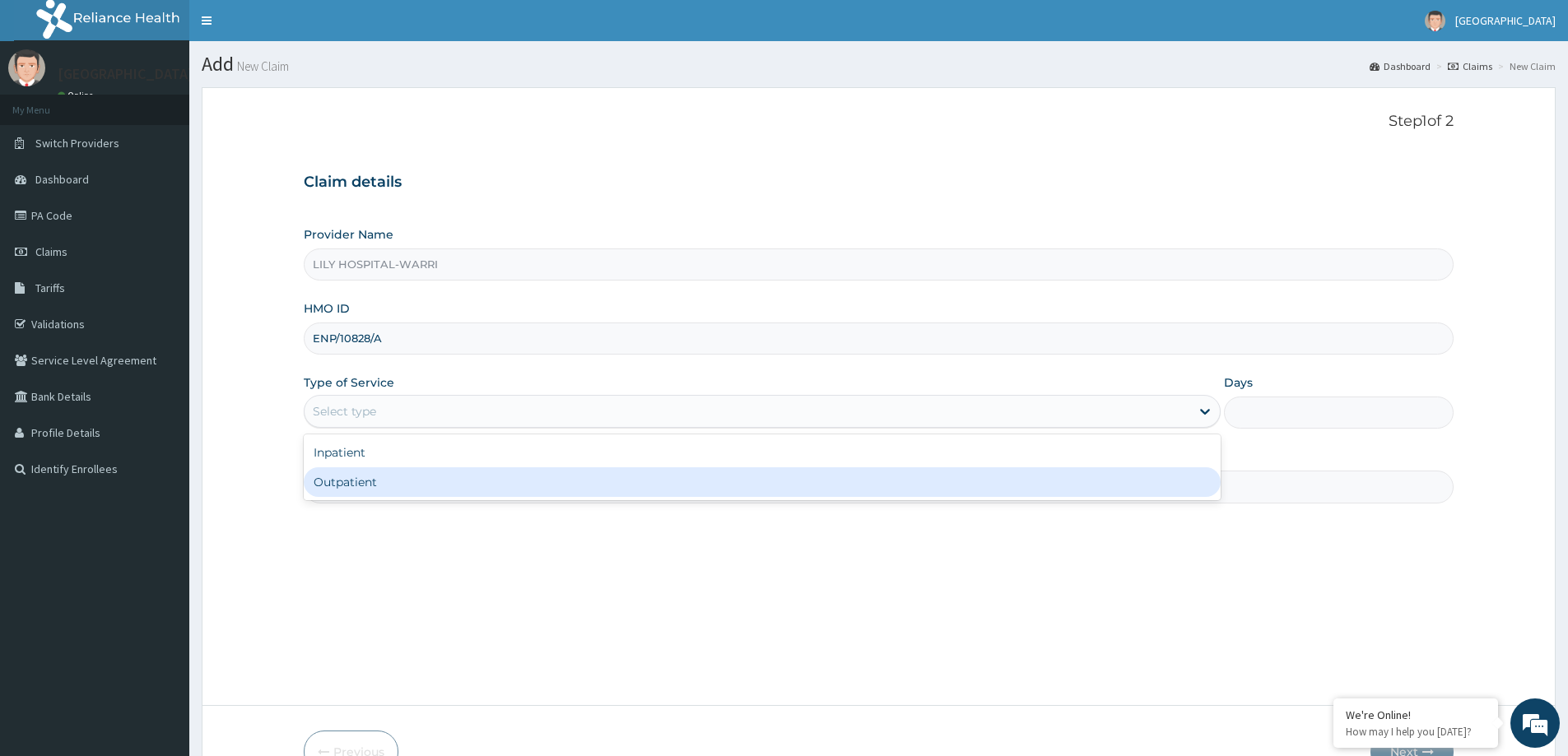
click at [349, 483] on div "Outpatient" at bounding box center [762, 481] width 917 height 29
type input "1"
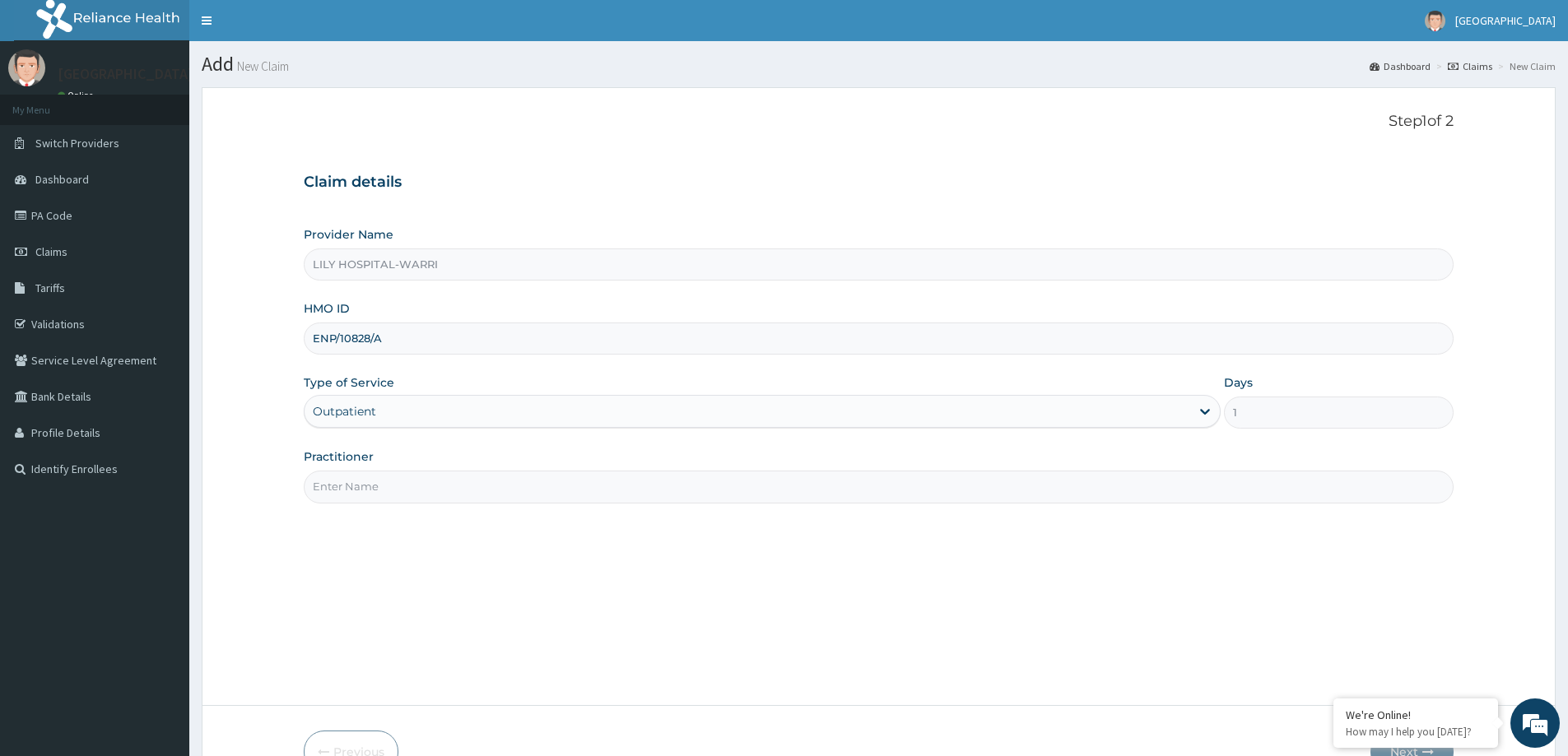
click at [318, 491] on input "Practitioner" at bounding box center [878, 487] width 1150 height 32
type input "General practitioner"
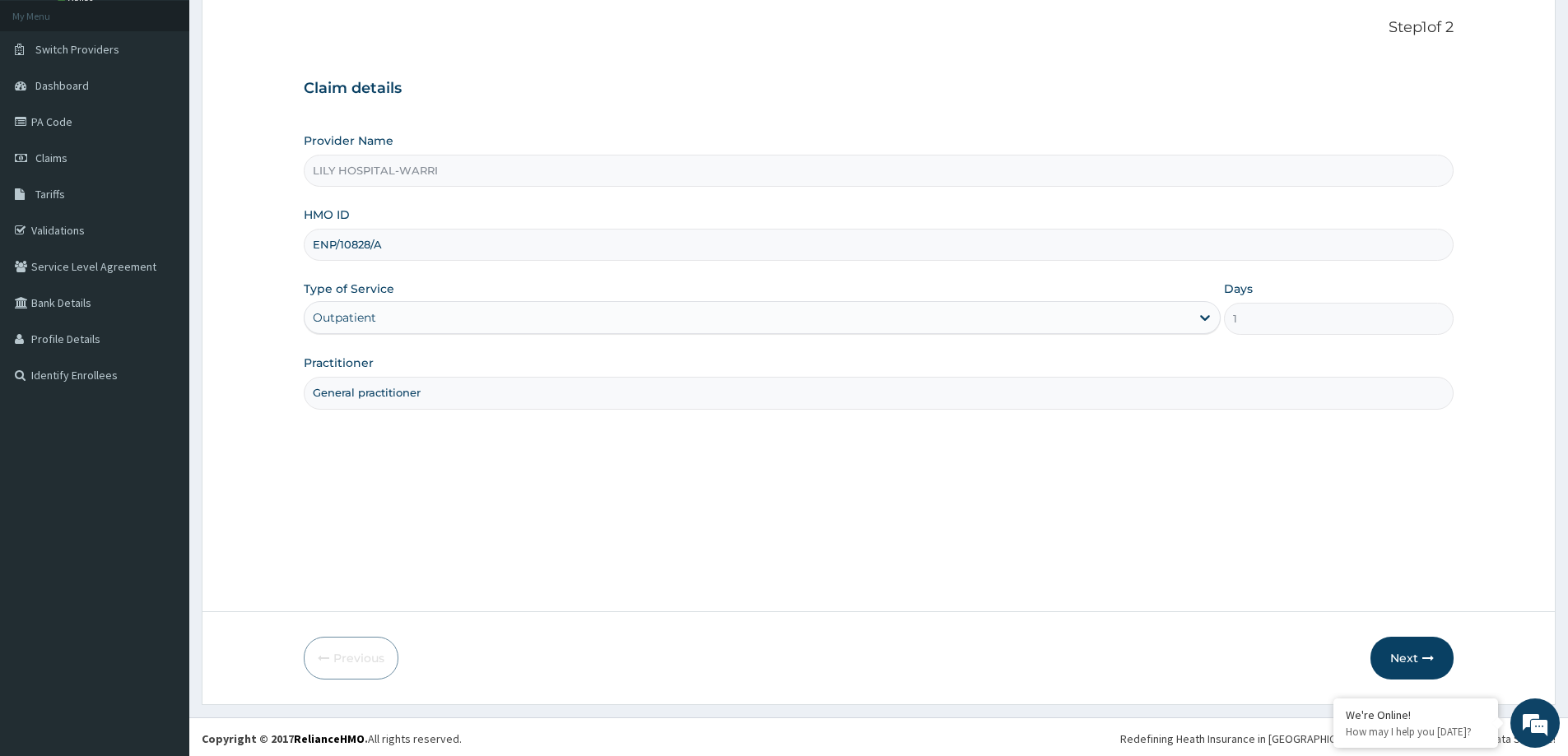
scroll to position [97, 0]
click at [1396, 647] on button "Next" at bounding box center [1411, 654] width 83 height 43
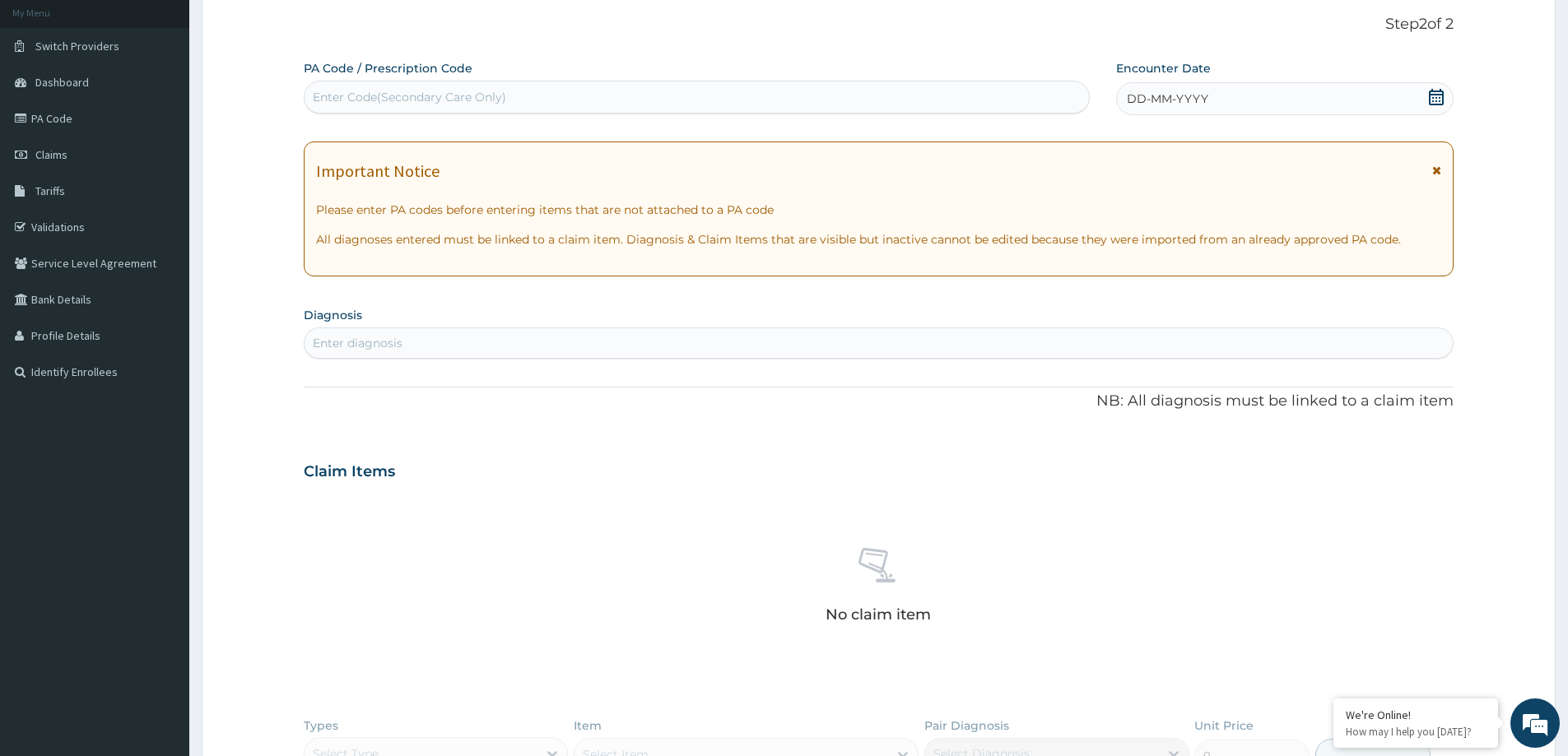
click at [373, 86] on div "Enter Code(Secondary Care Only)" at bounding box center [696, 97] width 784 height 27
paste input "PA/DB4BC0"
type input "PA/DB4BC0"
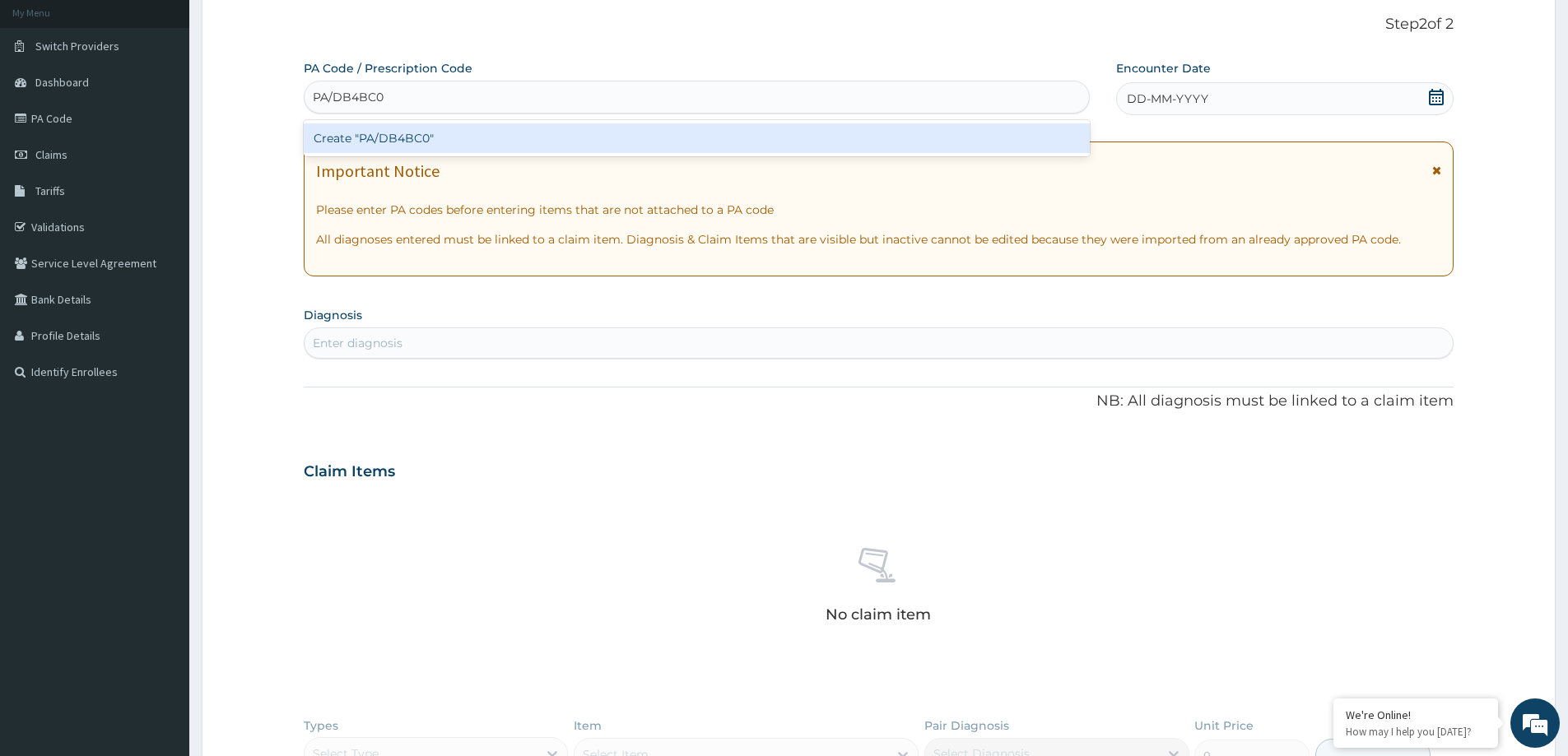
click at [384, 137] on div "Create "PA/DB4BC0"" at bounding box center [696, 138] width 786 height 29
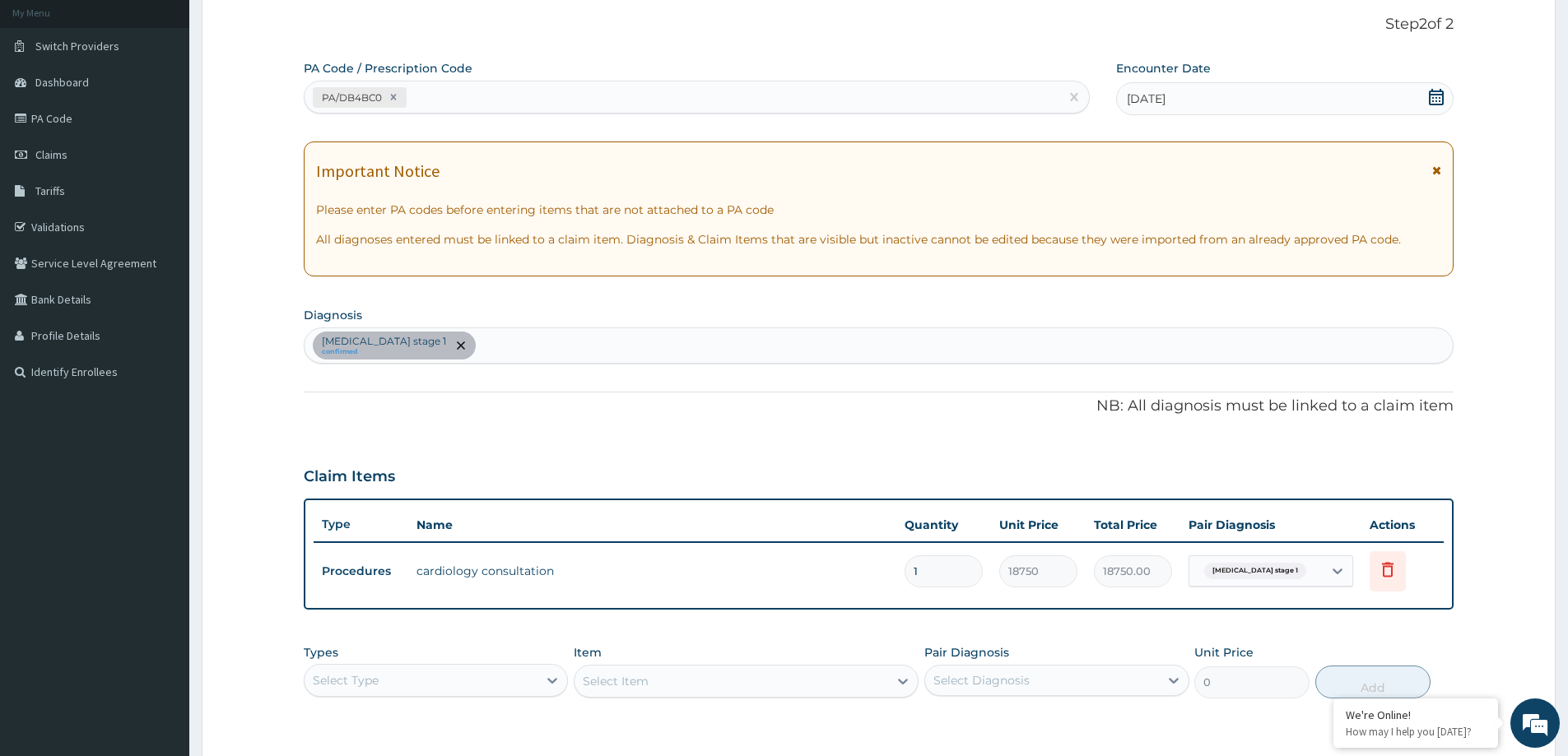
click at [461, 91] on div "PA/DB4BC0" at bounding box center [681, 97] width 755 height 28
paste input "PA/912E27"
type input "PA/912E27"
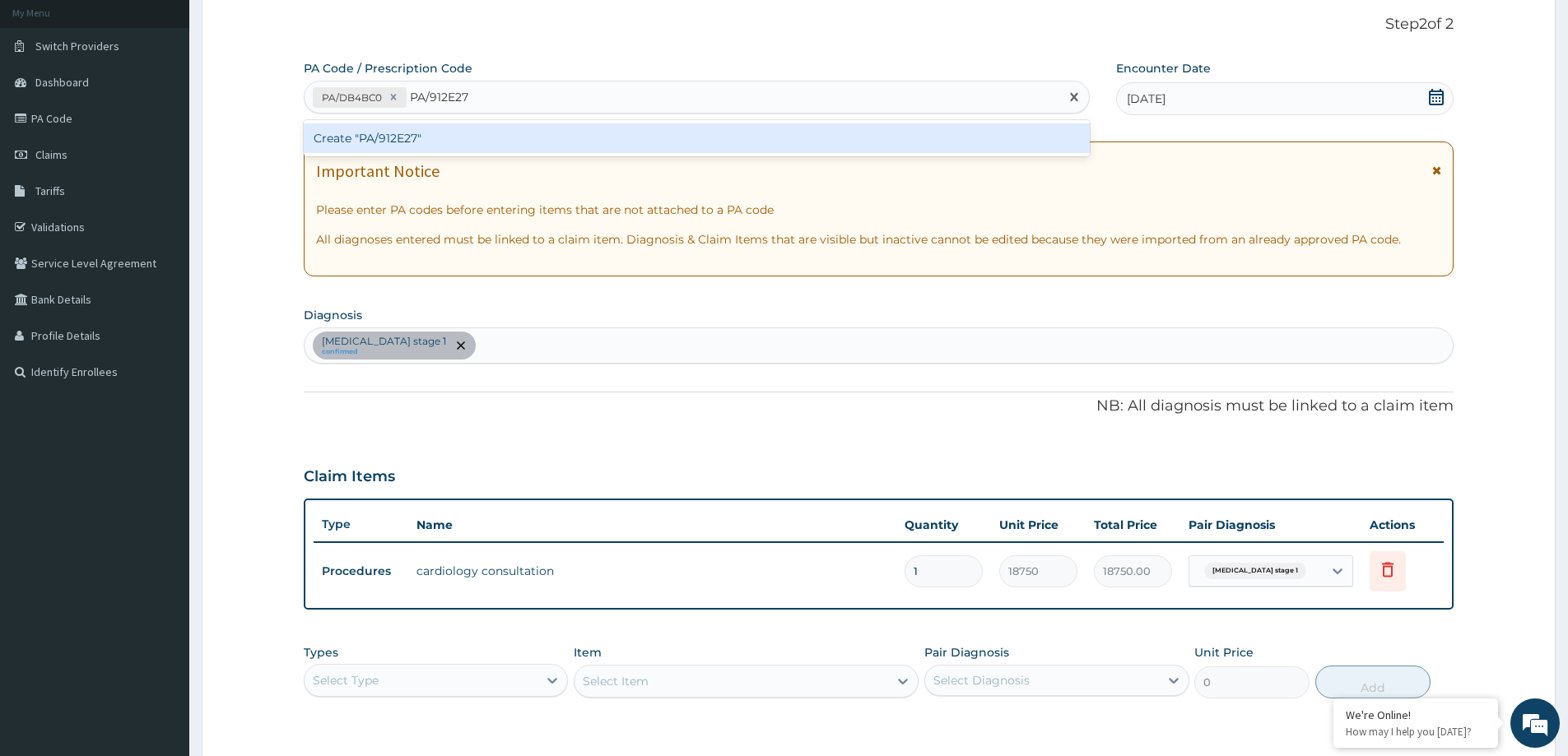
click at [454, 144] on div "Create "PA/912E27"" at bounding box center [696, 138] width 786 height 29
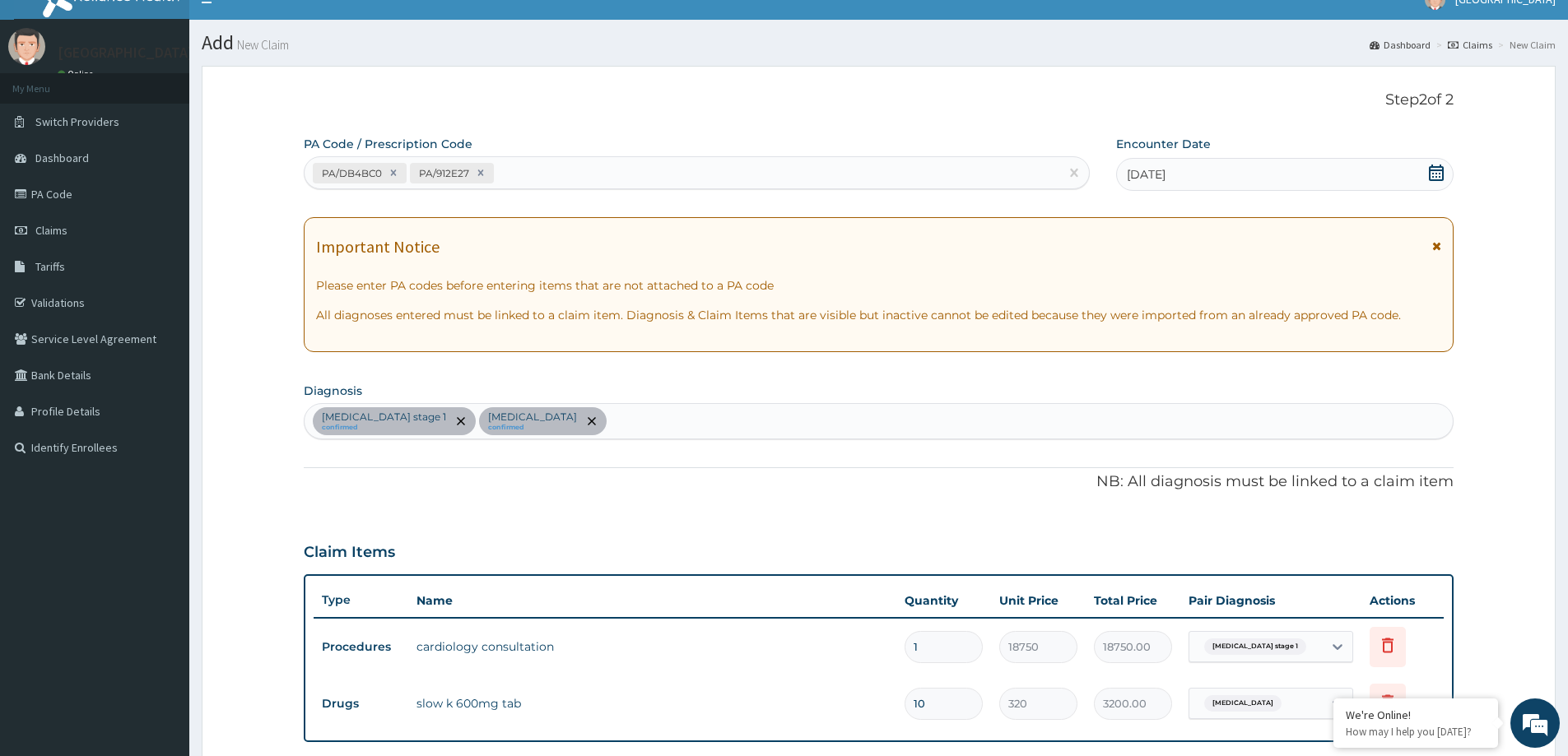
scroll to position [0, 0]
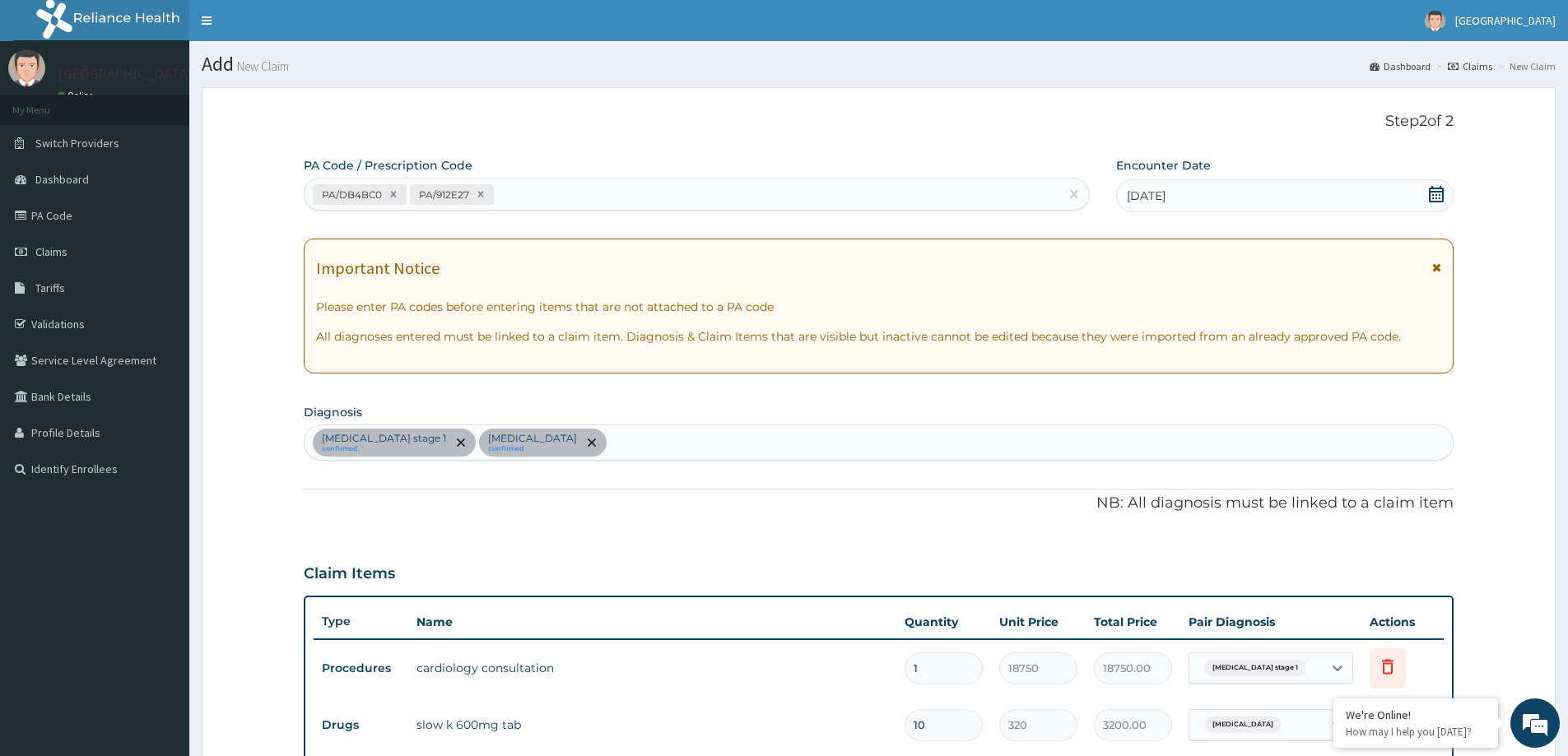
click at [550, 187] on div "PA/DB4BC0 PA/912E27" at bounding box center [681, 194] width 755 height 28
paste input "PA/9CB56E"
type input "PA/9CB56E"
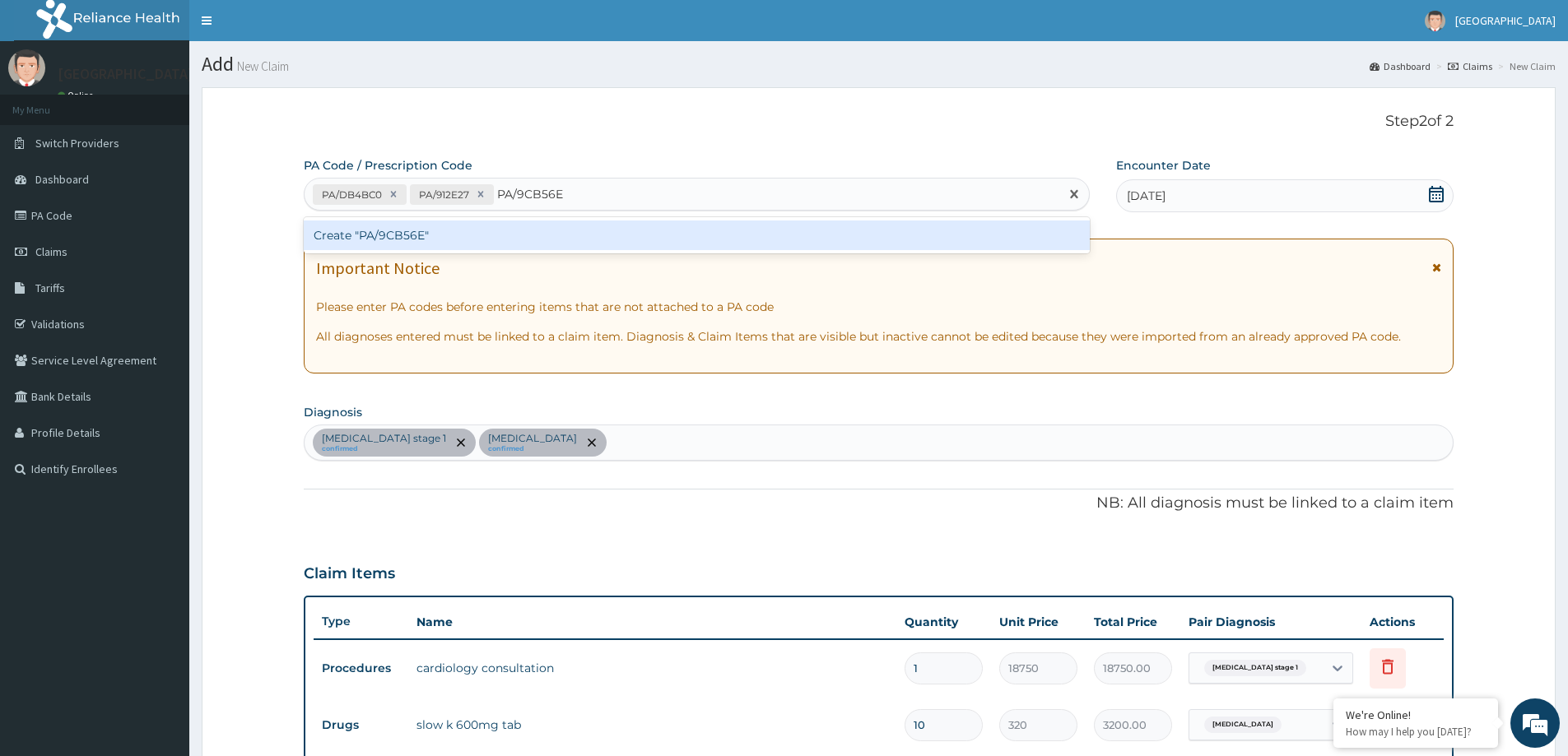
click at [535, 235] on div "Create "PA/9CB56E"" at bounding box center [696, 235] width 786 height 29
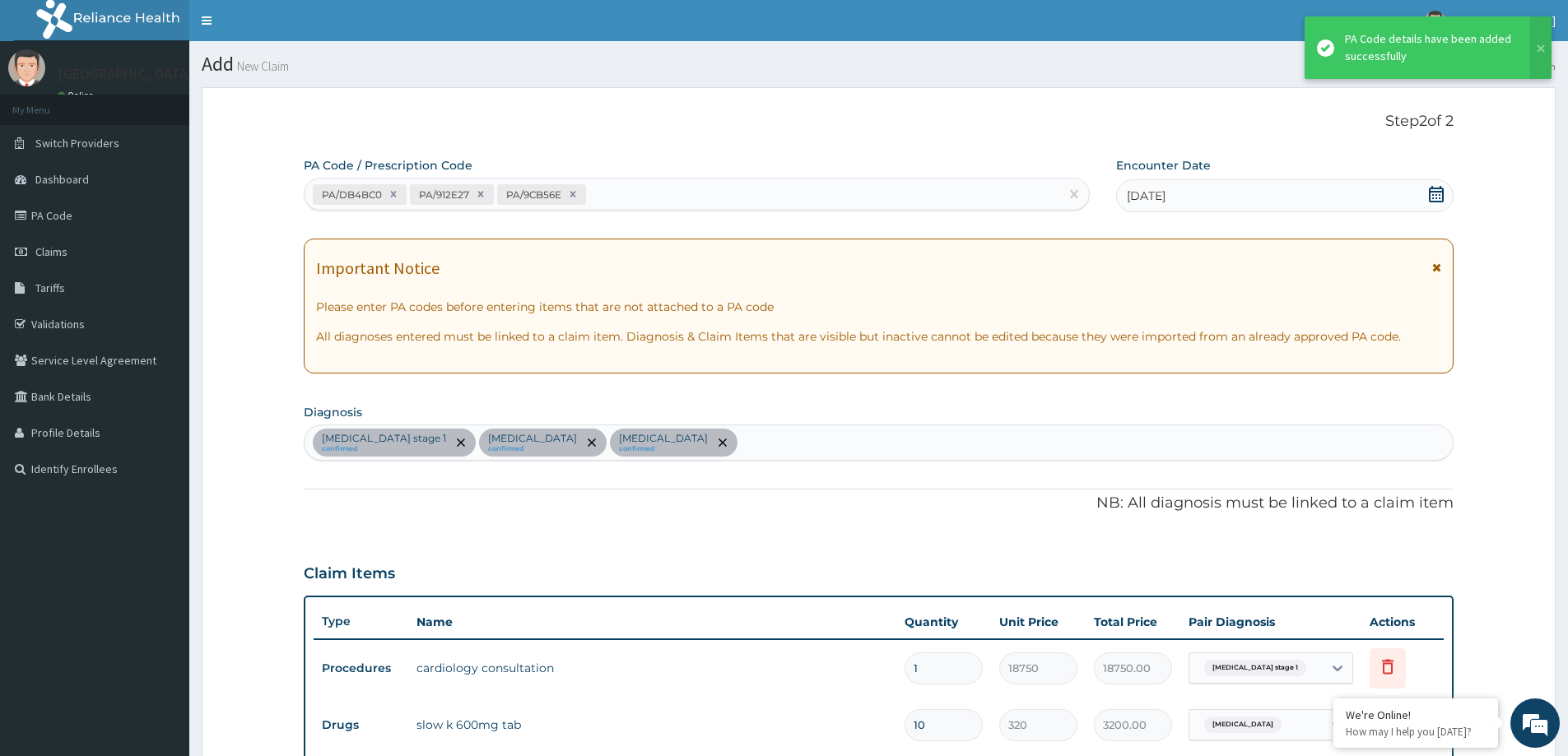
scroll to position [449, 0]
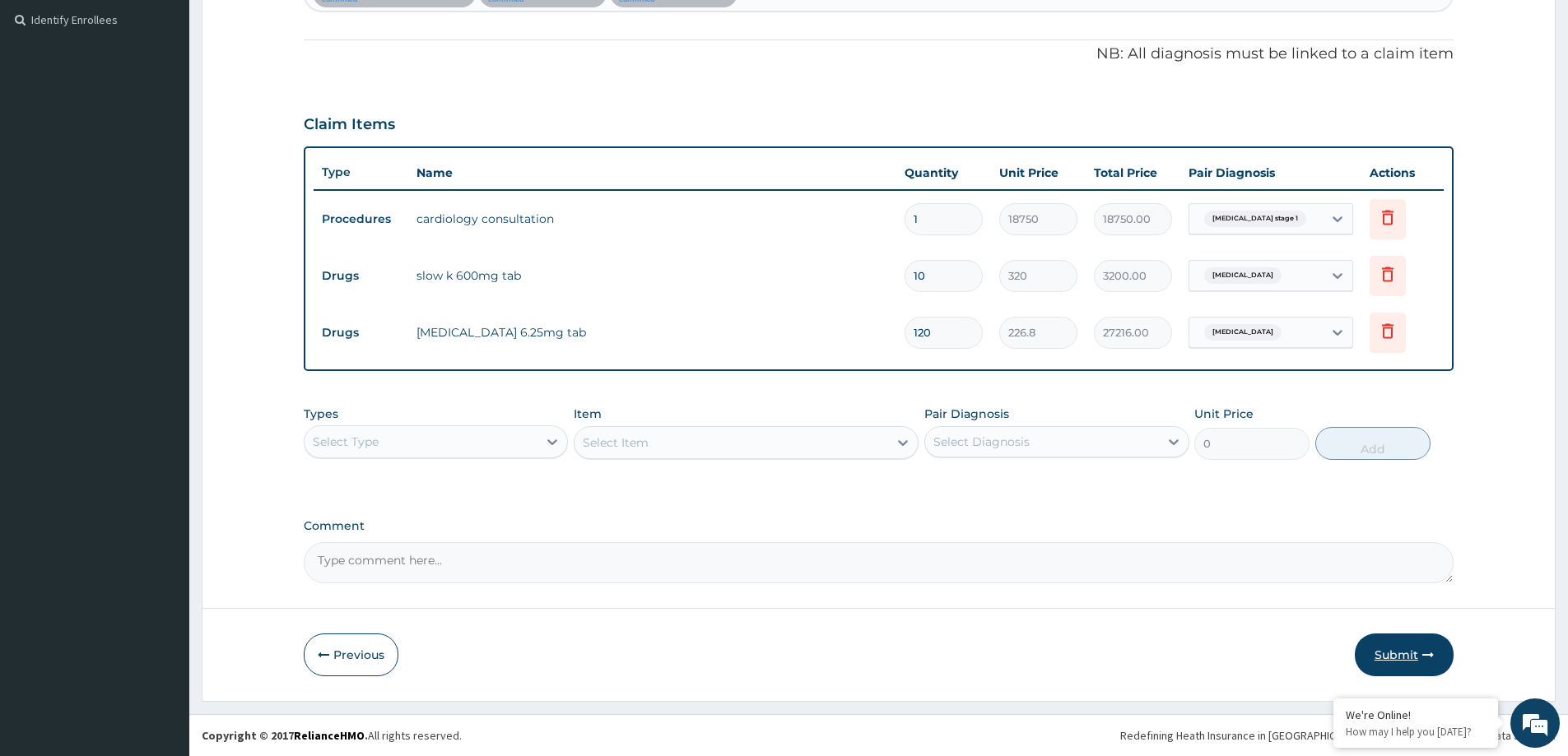
click at [1409, 655] on button "Submit" at bounding box center [1404, 654] width 99 height 43
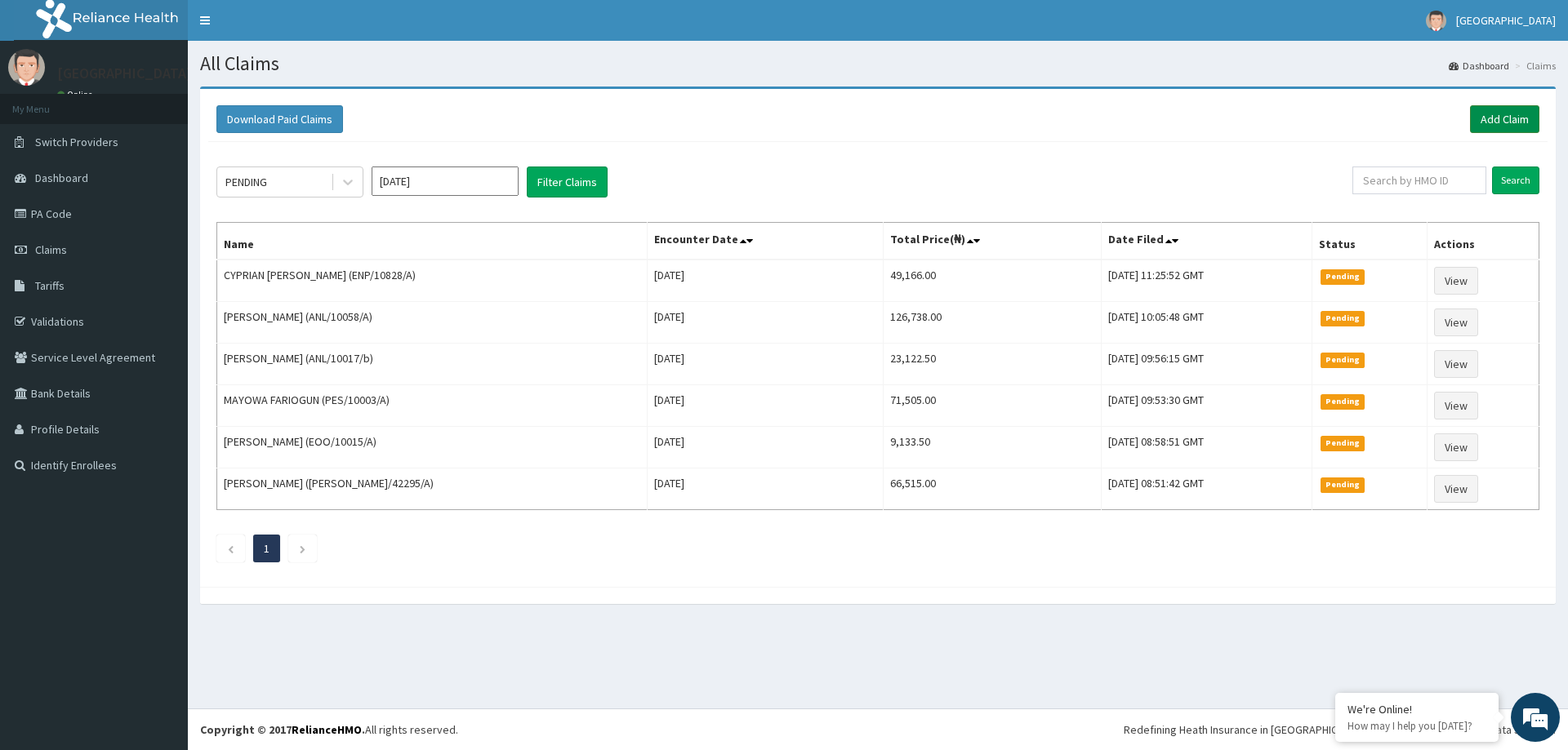
click at [1490, 125] on link "Add Claim" at bounding box center [1505, 119] width 70 height 27
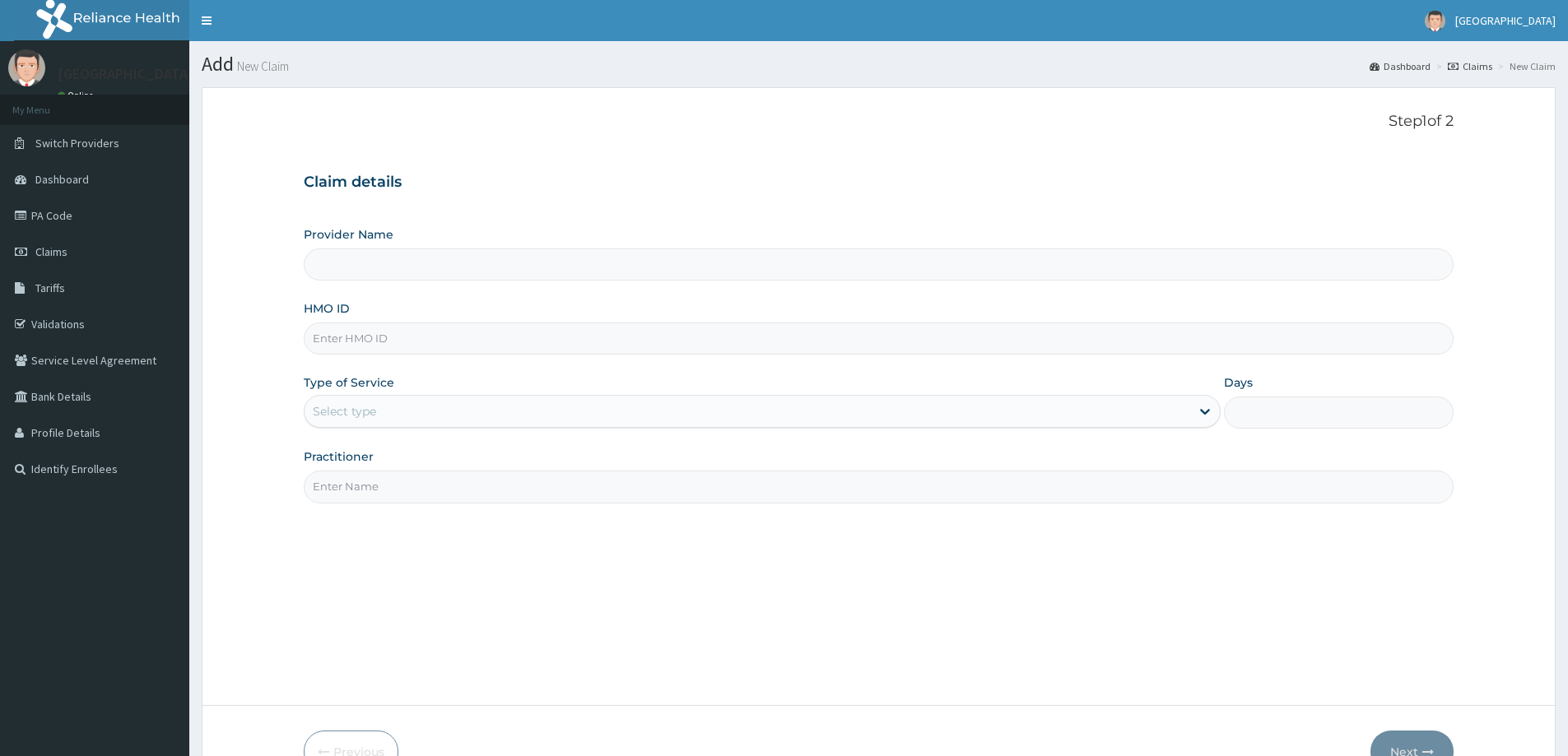
click at [369, 340] on input "HMO ID" at bounding box center [878, 339] width 1150 height 32
paste input "ANL/10133/B"
type input "ANL/10133/B"
drag, startPoint x: 363, startPoint y: 416, endPoint x: 367, endPoint y: 433, distance: 17.5
click at [363, 416] on div "Select type" at bounding box center [344, 411] width 64 height 16
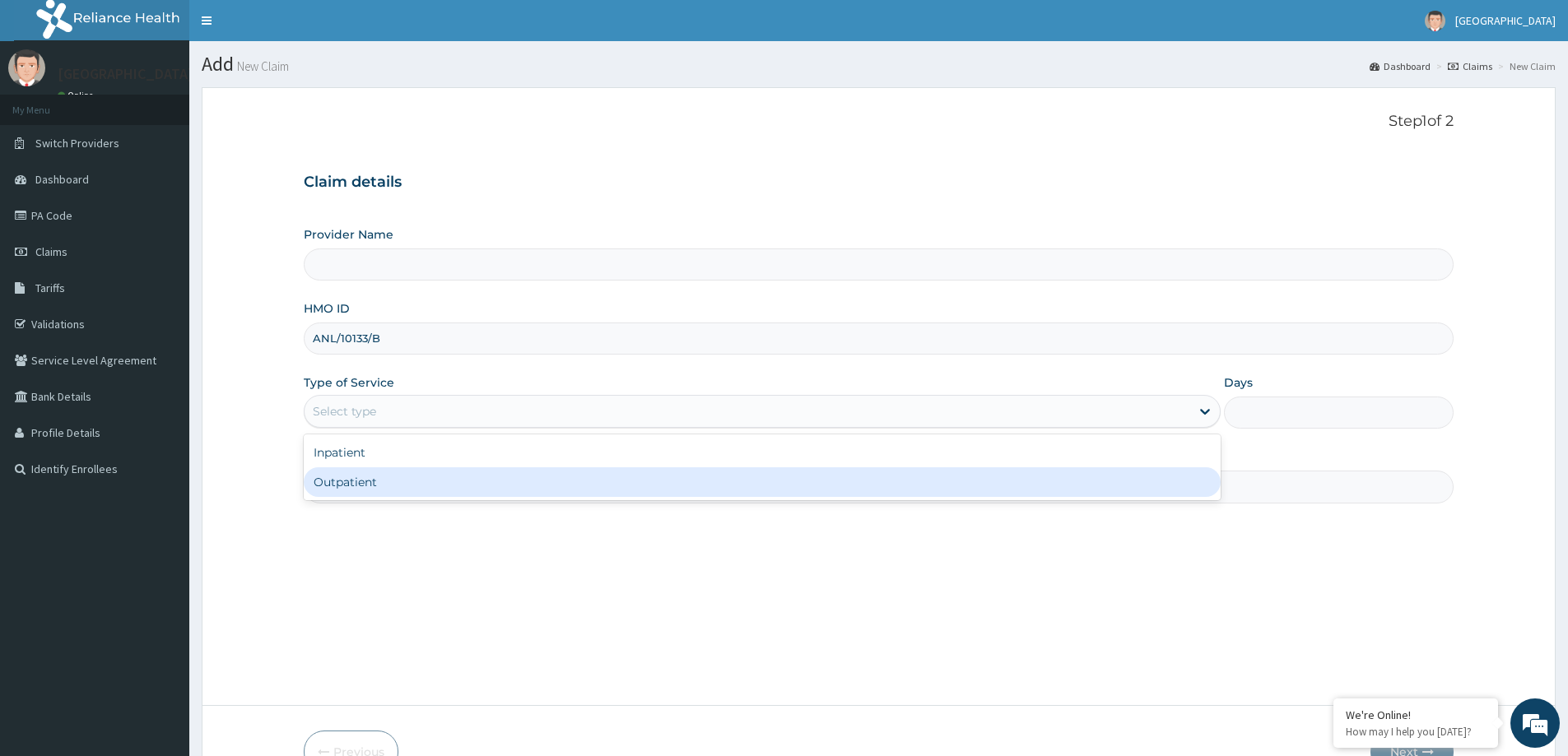
drag, startPoint x: 363, startPoint y: 482, endPoint x: 342, endPoint y: 480, distance: 21.1
click at [362, 482] on div "Outpatient" at bounding box center [762, 481] width 917 height 29
type input "1"
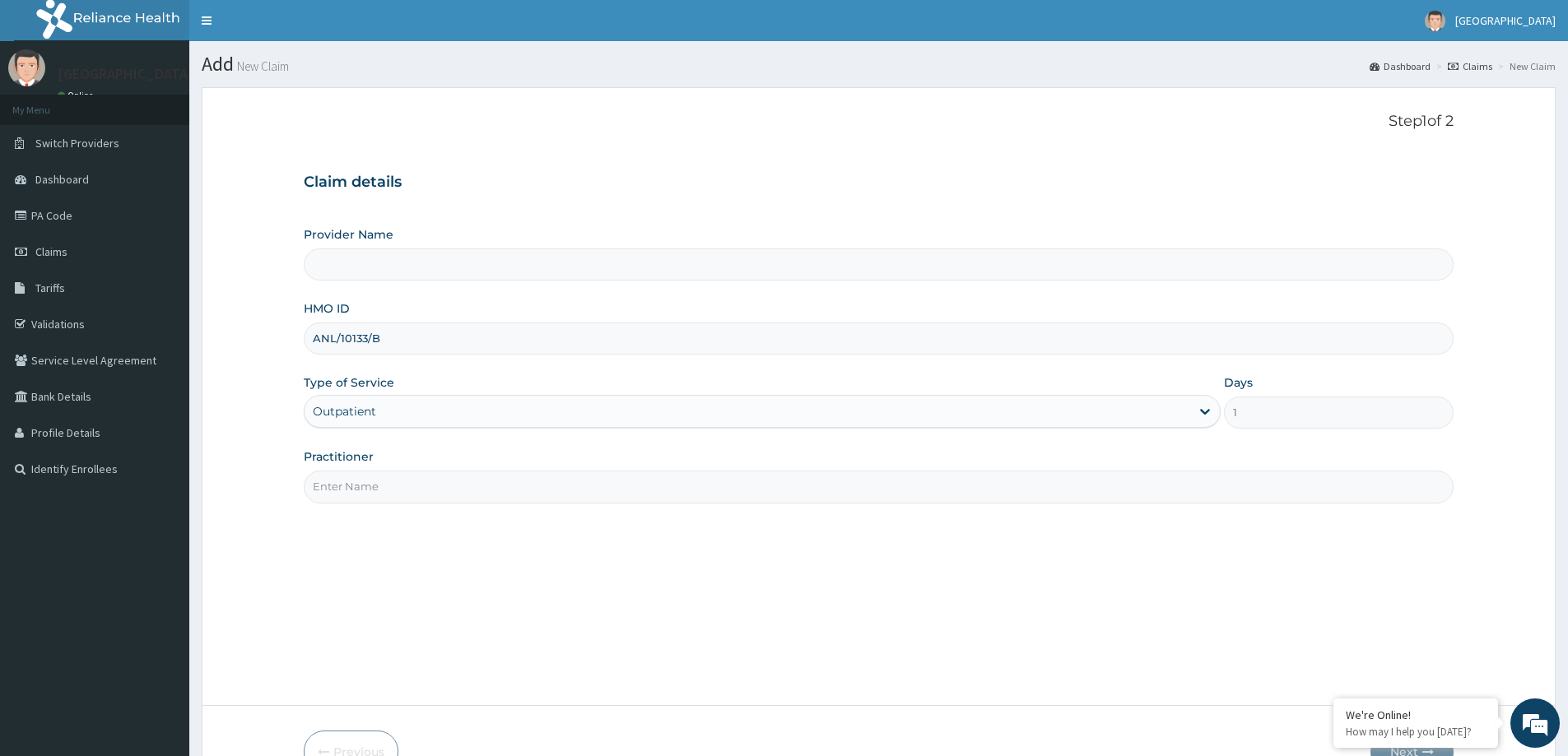
type input "LILY HOSPITAL-WARRI"
click at [376, 488] on input "Practitioner" at bounding box center [878, 487] width 1150 height 32
type input "General practitioner"
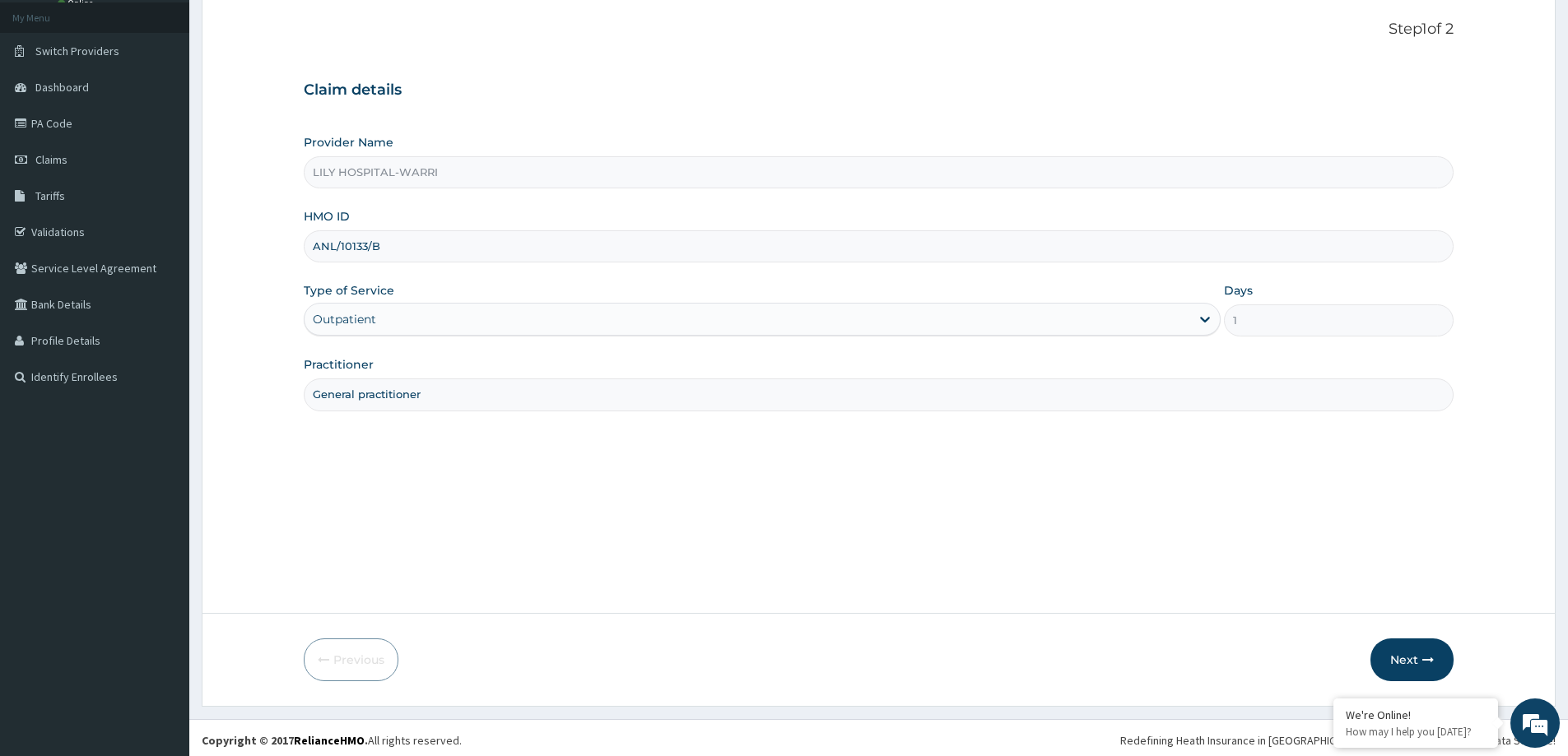
scroll to position [97, 0]
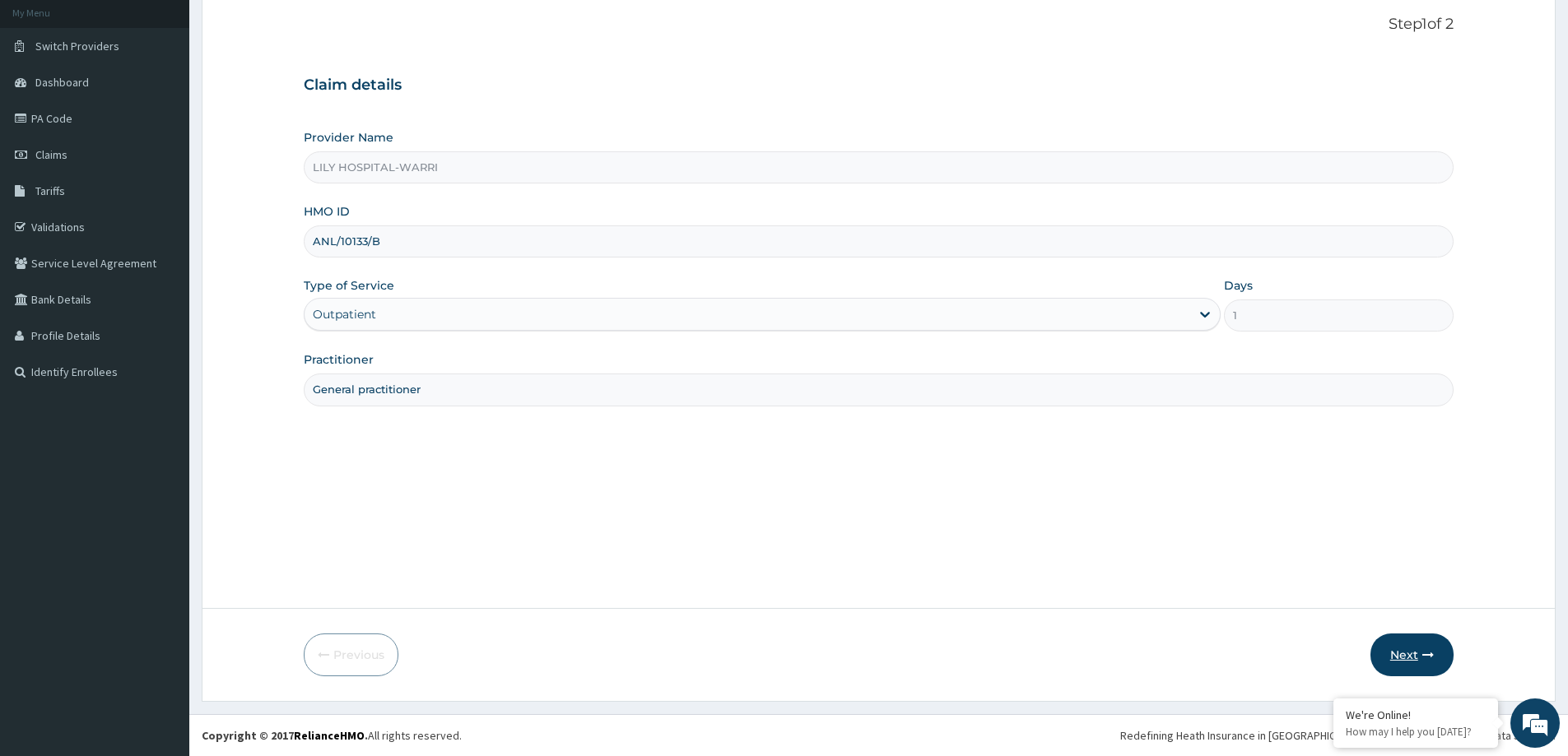
click at [1398, 650] on button "Next" at bounding box center [1411, 654] width 83 height 43
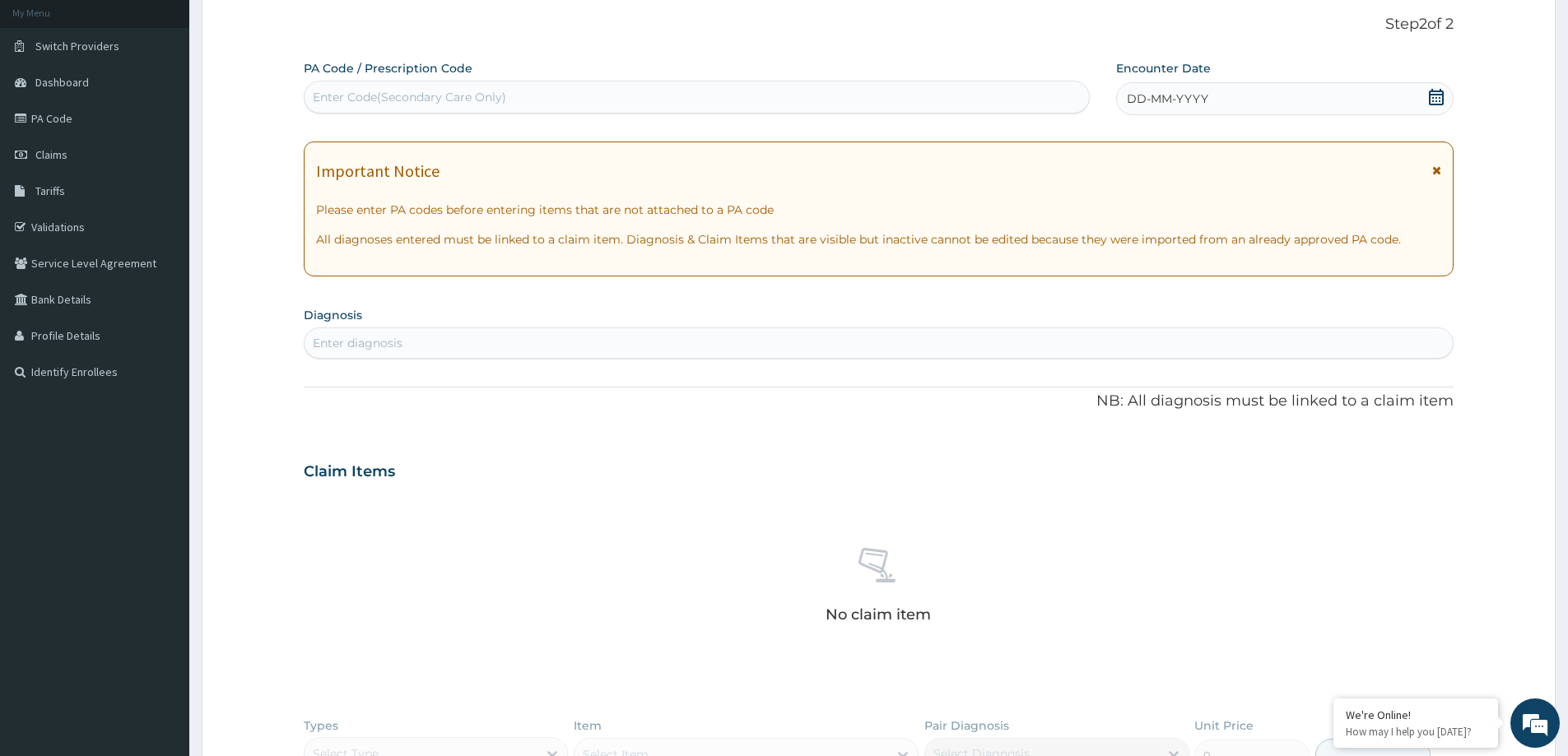
scroll to position [0, 0]
click at [417, 95] on div "Enter Code(Secondary Care Only)" at bounding box center [409, 96] width 193 height 16
paste input "PA/10ECDE"
type input "PA/10ECDE"
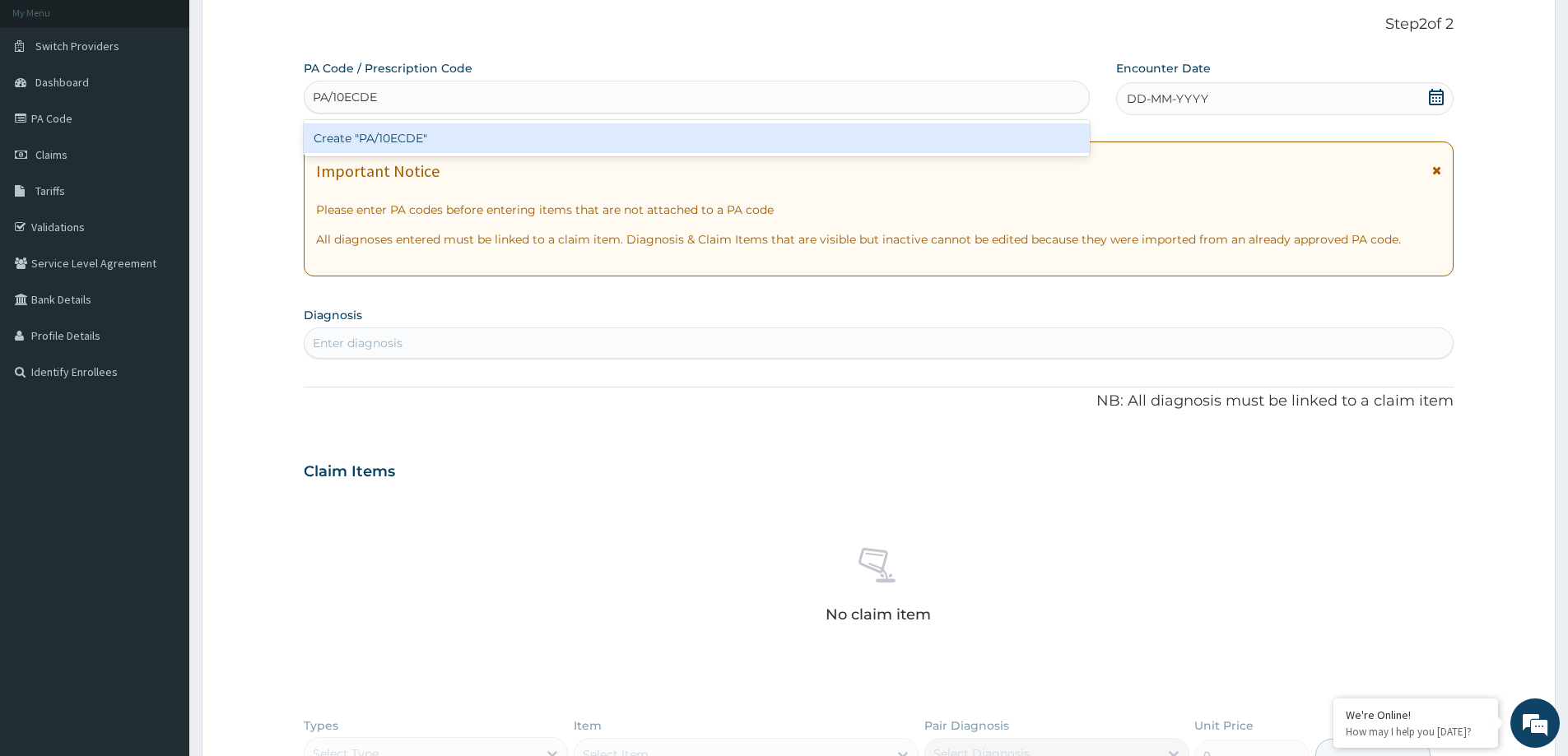
click at [455, 142] on div "Create "PA/10ECDE"" at bounding box center [696, 138] width 786 height 29
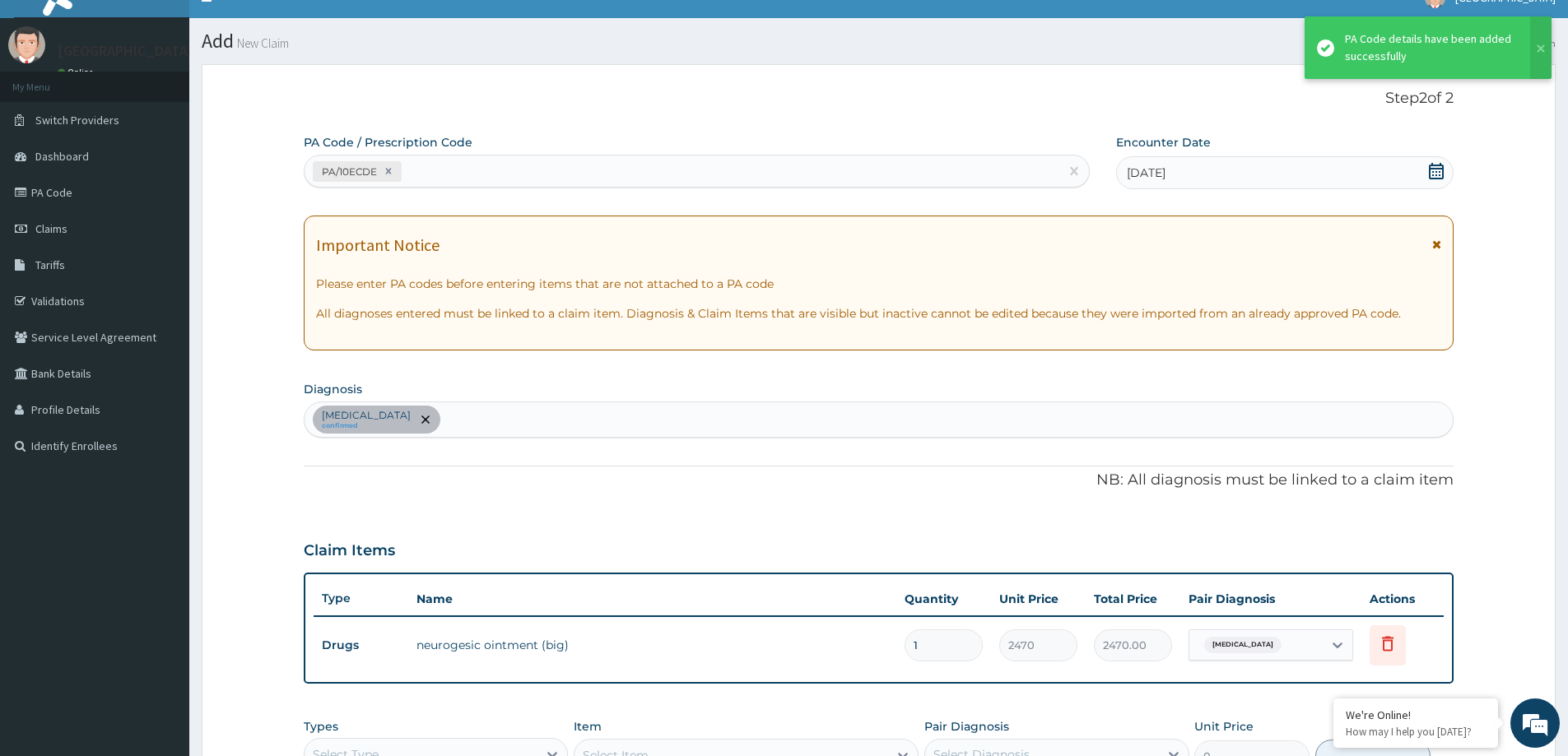
scroll to position [7, 0]
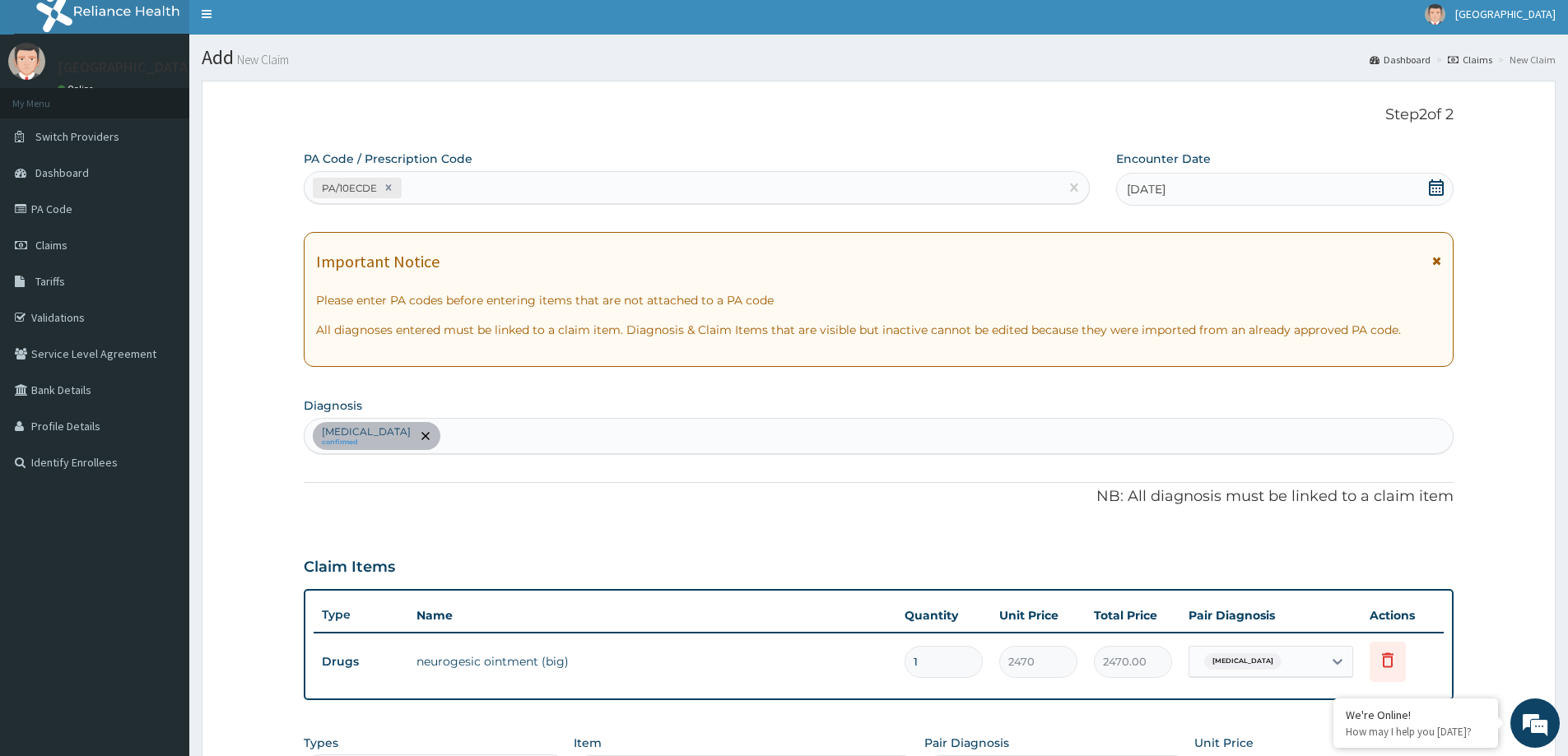
click at [479, 433] on div "Low back pain confirmed" at bounding box center [878, 436] width 1148 height 34
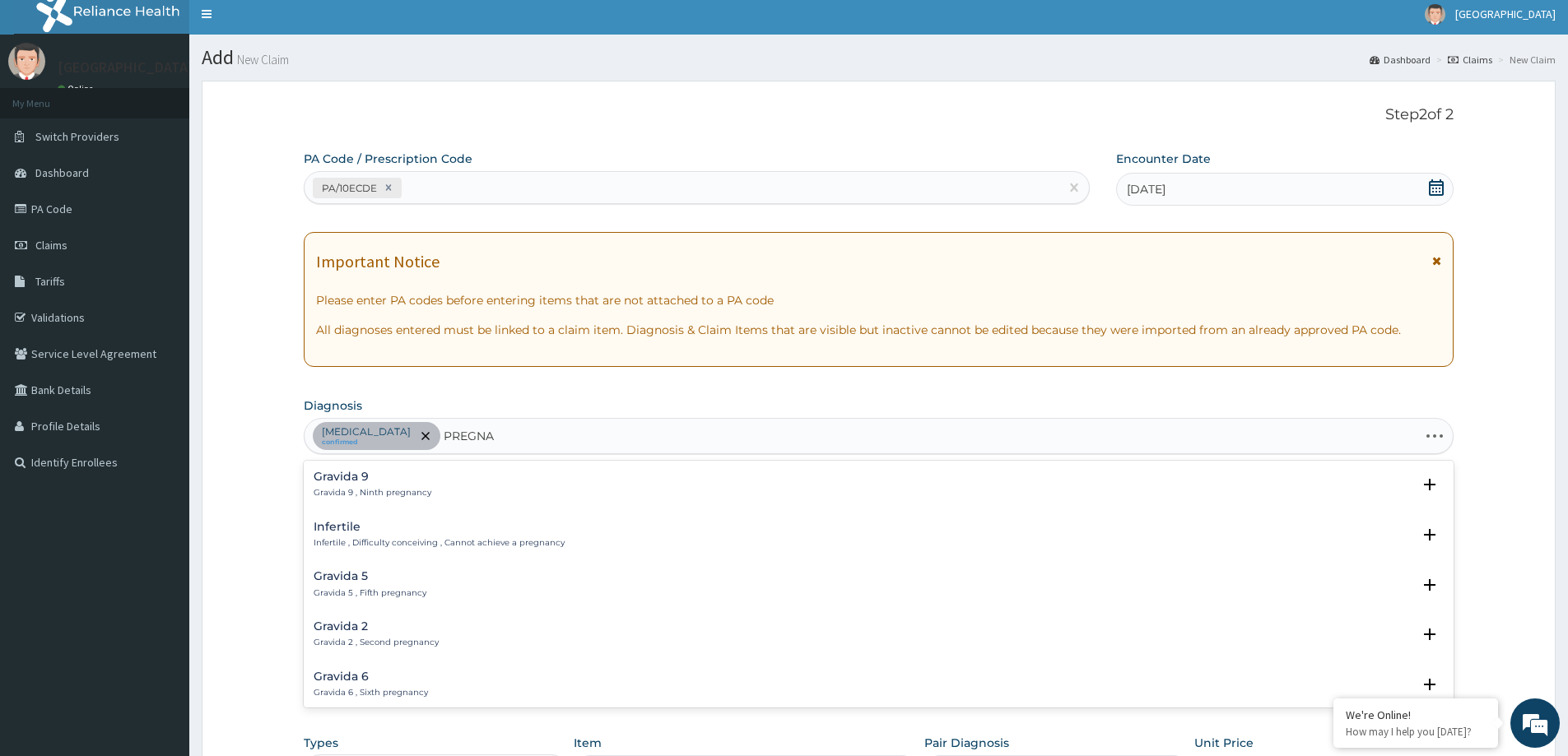
type input "PREGNAN"
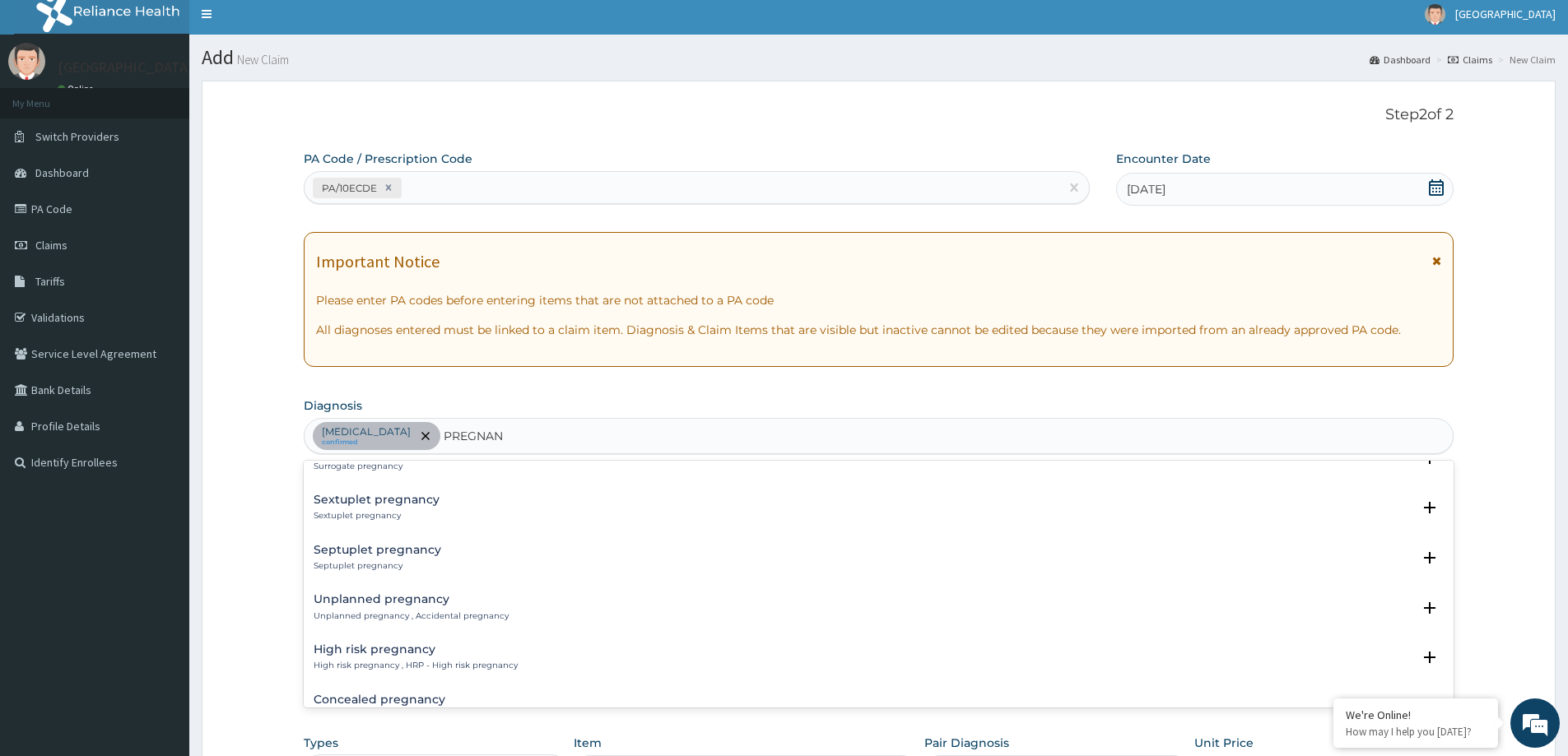
click at [424, 601] on h4 "Unplanned pregnancy" at bounding box center [411, 599] width 195 height 12
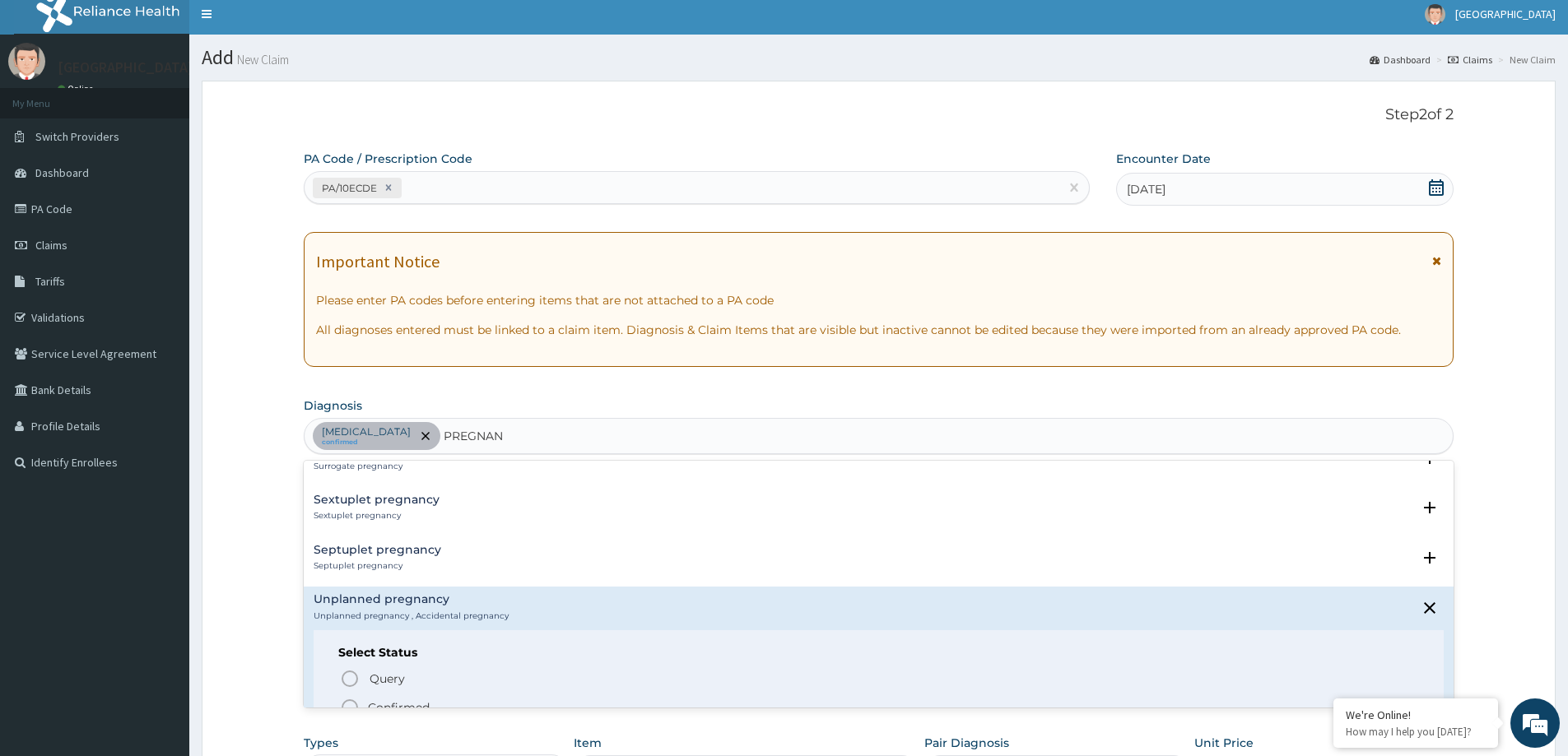
click at [382, 704] on p "Confirmed" at bounding box center [399, 707] width 62 height 16
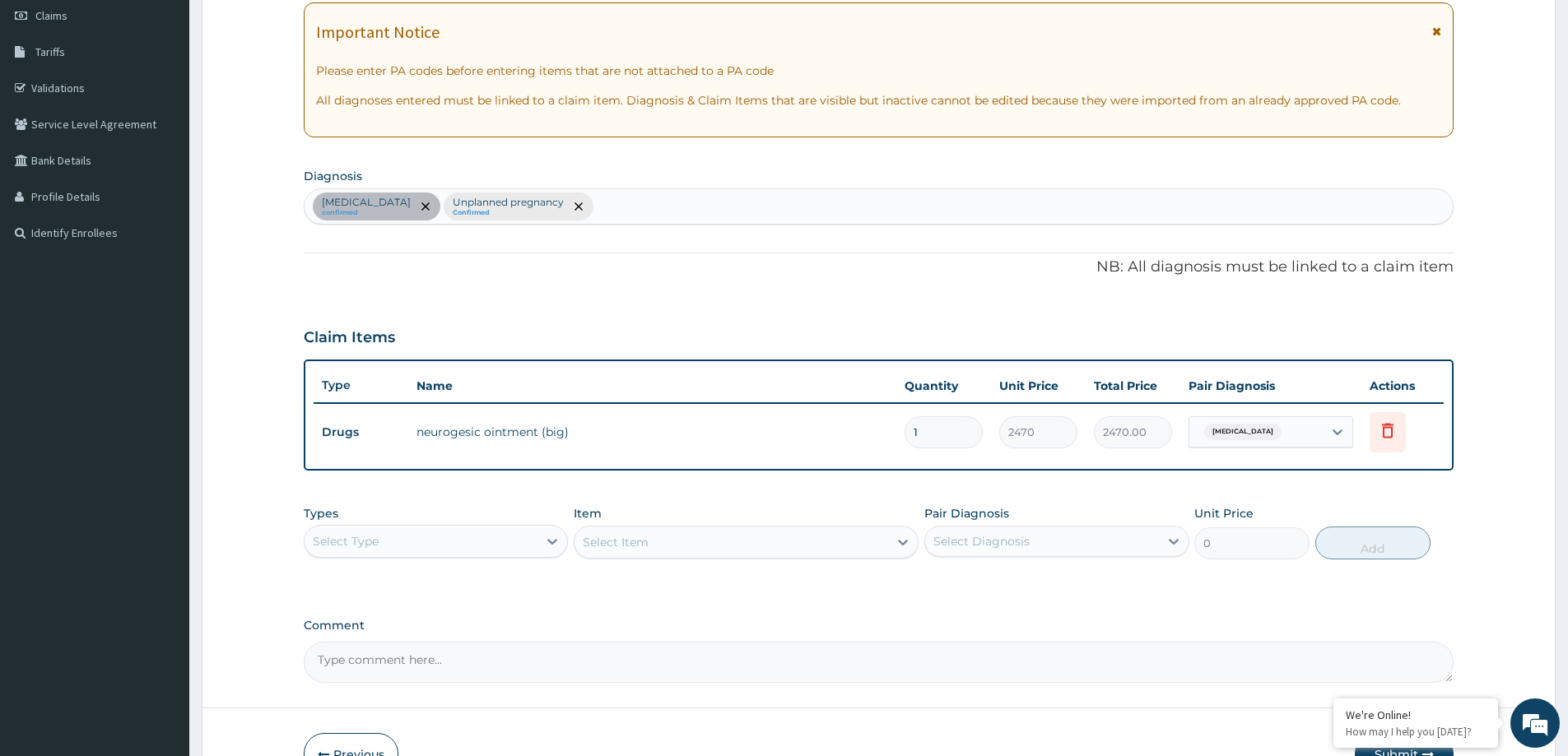
scroll to position [336, 0]
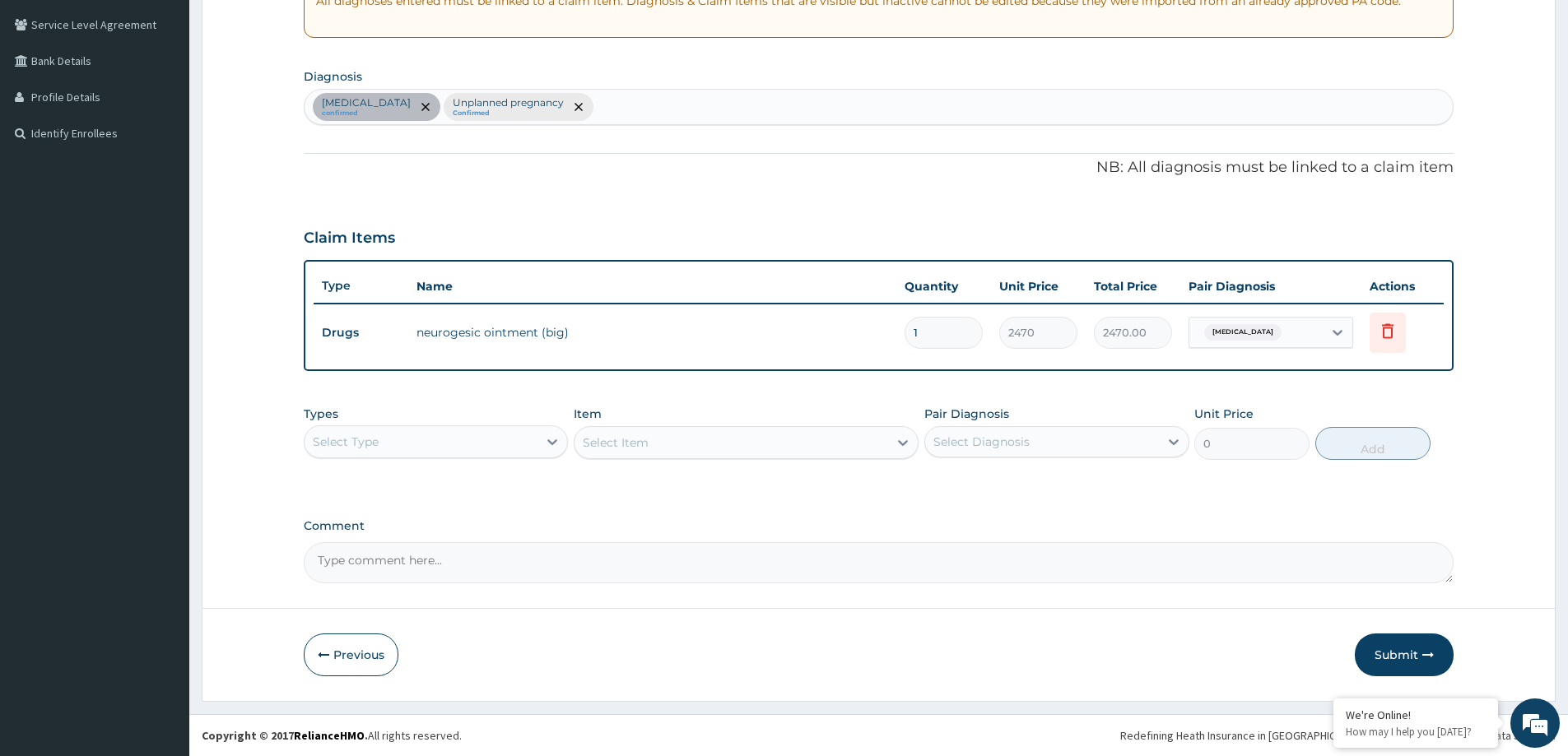
click at [418, 445] on div "Select Type" at bounding box center [421, 442] width 233 height 27
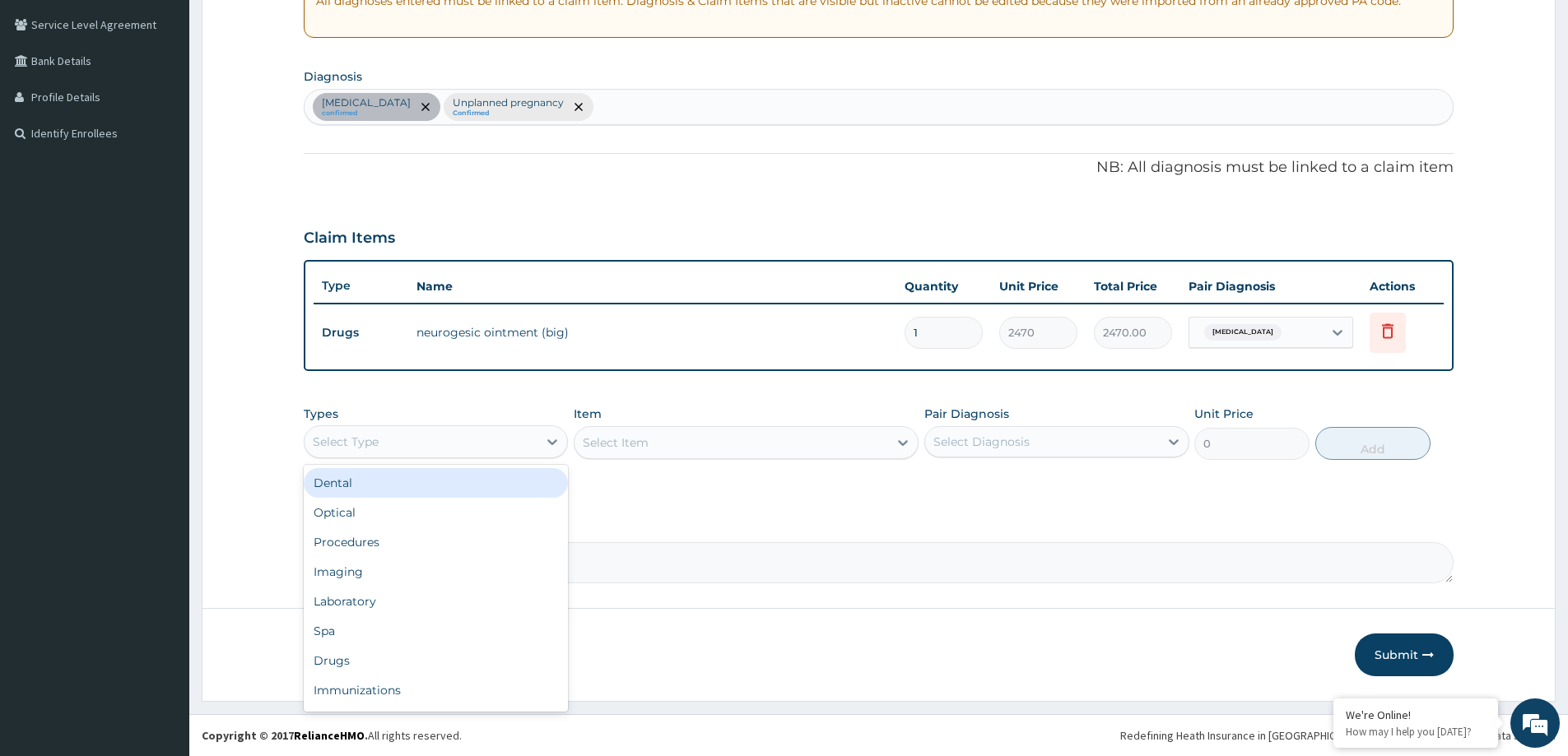
click at [650, 101] on div "Low back pain confirmed Unplanned pregnancy Confirmed" at bounding box center [878, 107] width 1148 height 34
click at [650, 100] on div "Low back pain confirmed Unplanned pregnancy Confirmed" at bounding box center [878, 107] width 1148 height 34
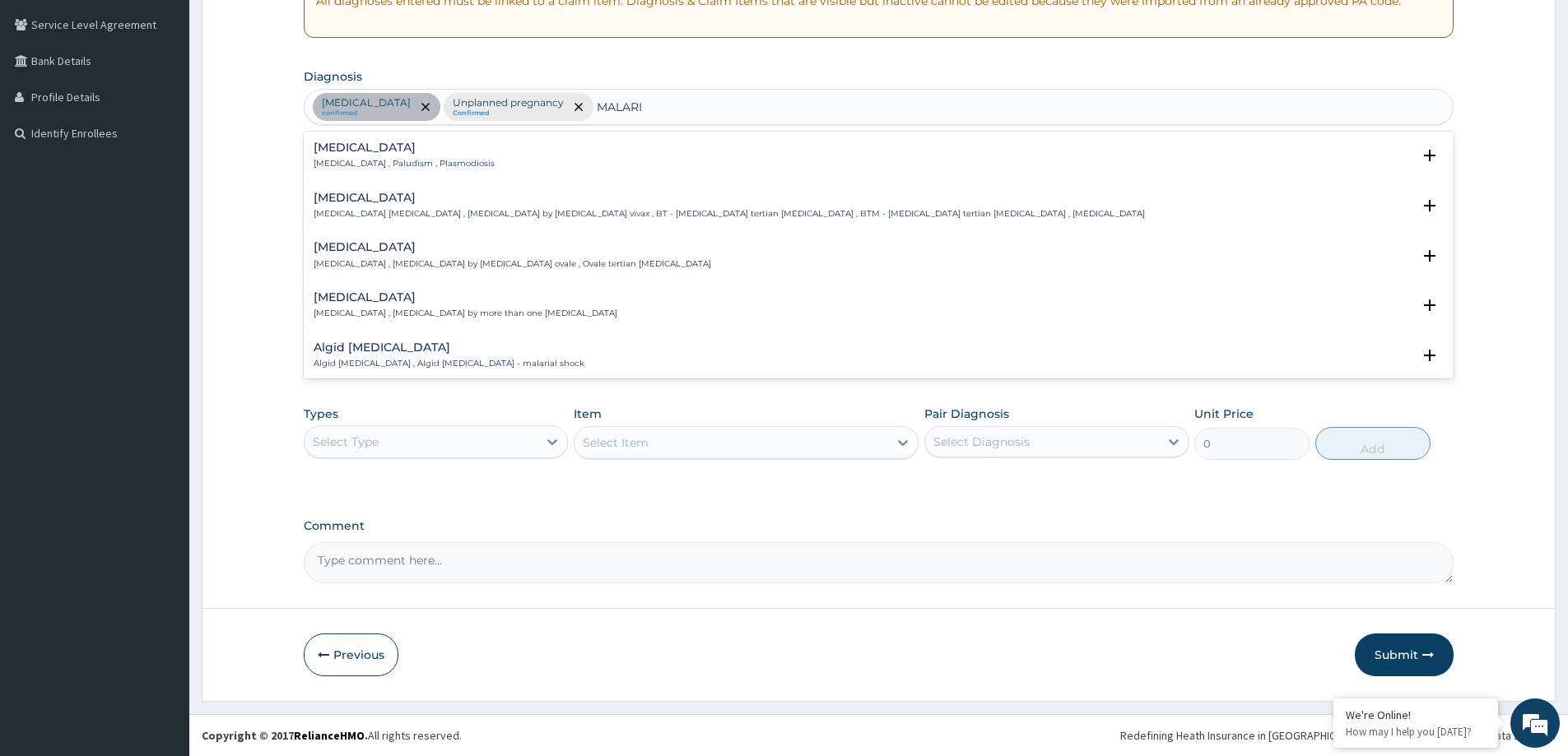
type input "MALARIA"
drag, startPoint x: 371, startPoint y: 141, endPoint x: 420, endPoint y: 179, distance: 62.0
click at [370, 141] on div "Malaria Malaria , Paludism , Plasmodiosis Select Status Query Query covers susp…" at bounding box center [878, 160] width 1150 height 50
click at [343, 154] on h4 "Malaria" at bounding box center [404, 147] width 181 height 12
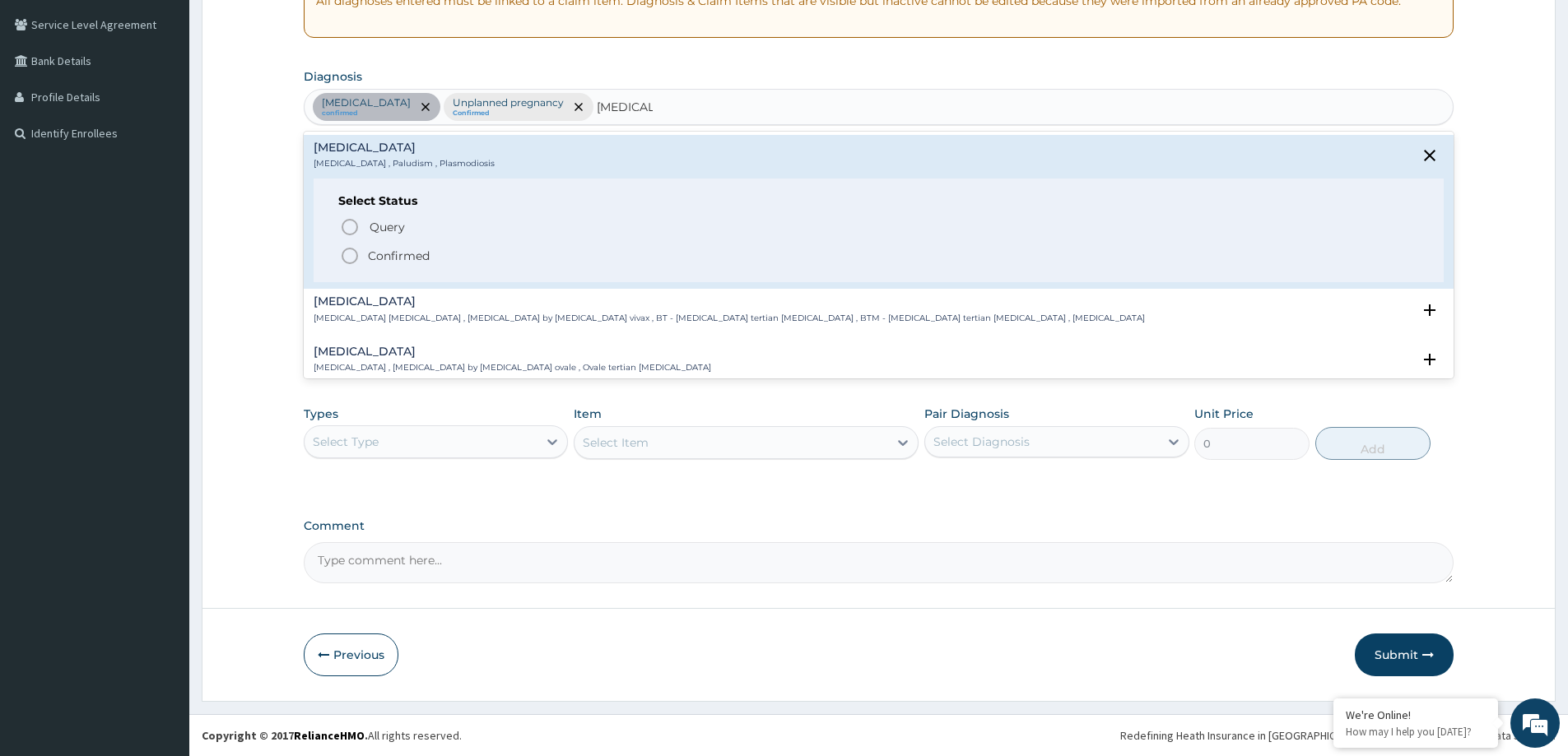
click at [375, 257] on p "Confirmed" at bounding box center [399, 255] width 62 height 16
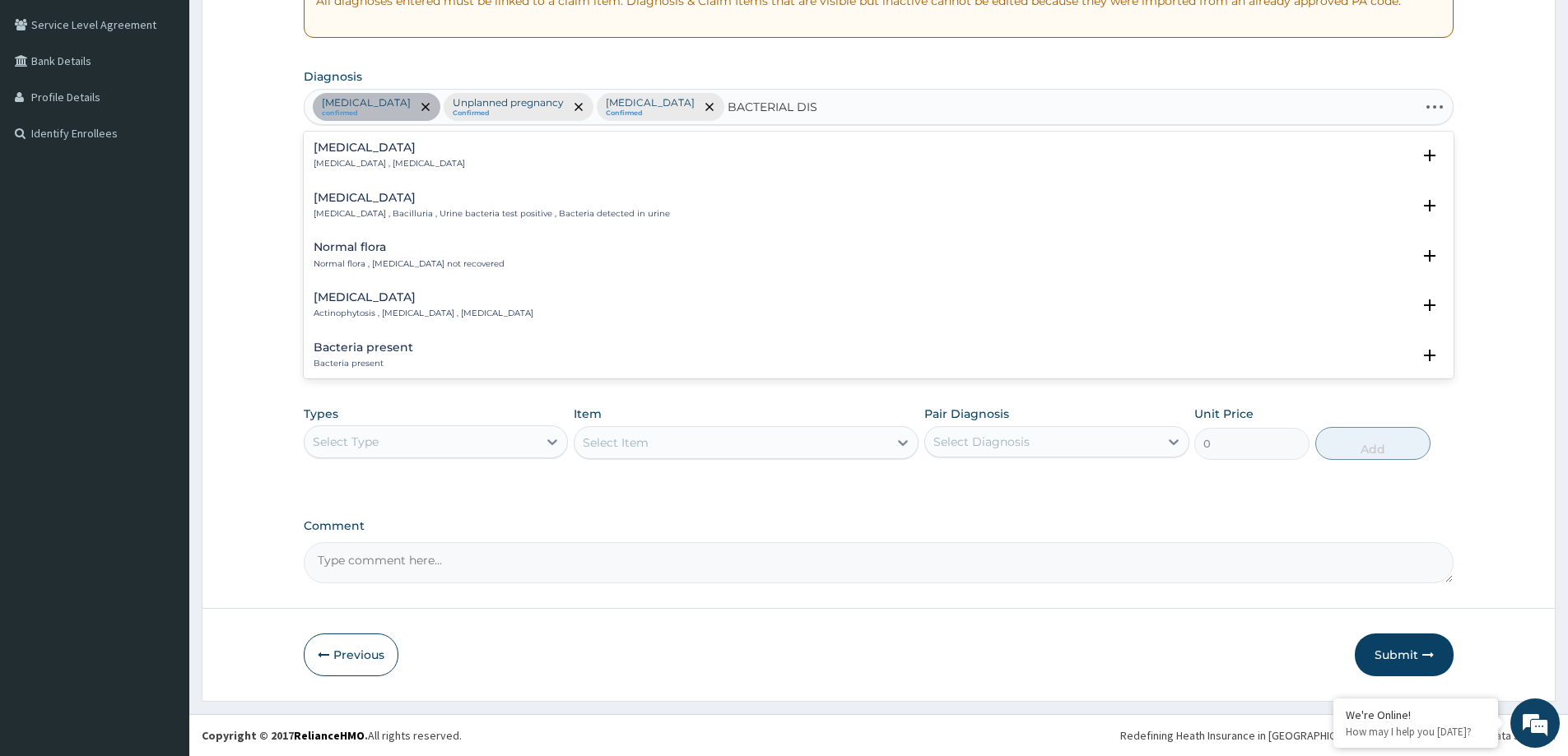
type input "BACTERIAL DISE"
click at [424, 163] on p "[MEDICAL_DATA] , Disease caused by bacteria , Bacterial infection , [MEDICAL_DA…" at bounding box center [492, 164] width 357 height 11
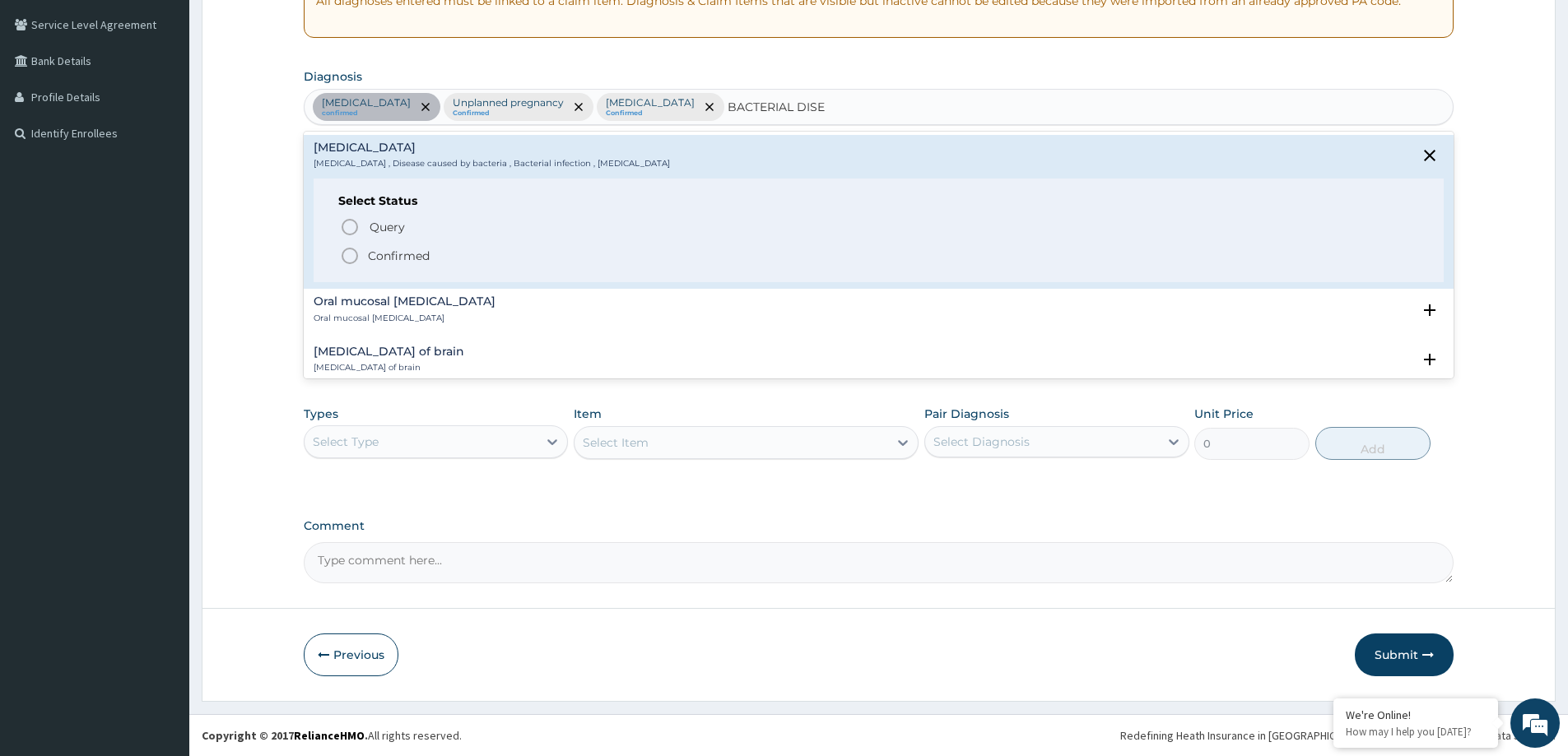
click at [394, 257] on p "Confirmed" at bounding box center [399, 255] width 62 height 16
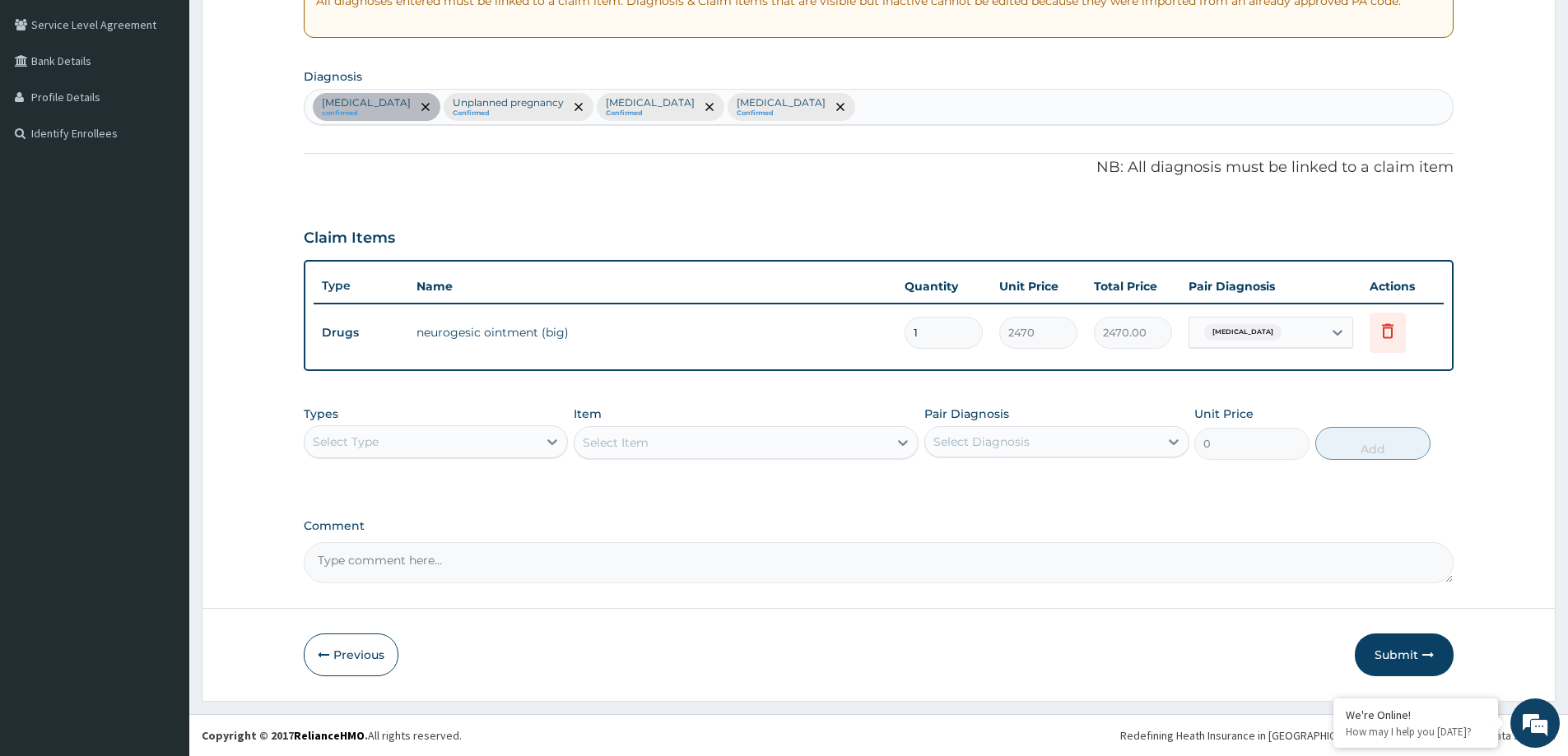
click at [366, 451] on div "Select Type" at bounding box center [421, 442] width 233 height 27
click at [403, 546] on div "Procedures" at bounding box center [436, 542] width 265 height 29
click at [698, 452] on div "Select Item" at bounding box center [746, 442] width 344 height 33
click at [741, 455] on div "Select Item" at bounding box center [732, 443] width 314 height 27
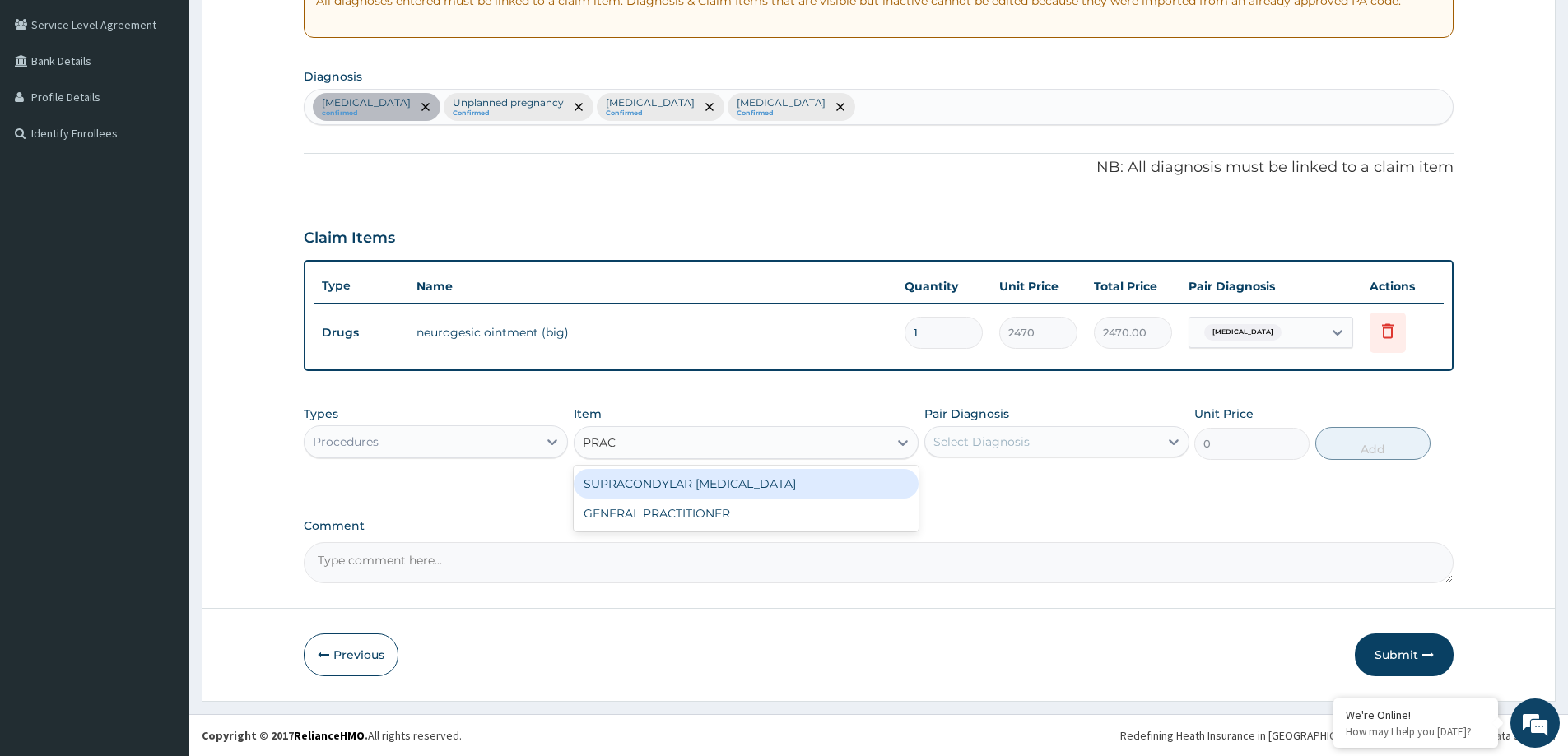
type input "PRACT"
click at [735, 485] on div "GENERAL PRACTITIONER" at bounding box center [746, 483] width 344 height 29
type input "3125"
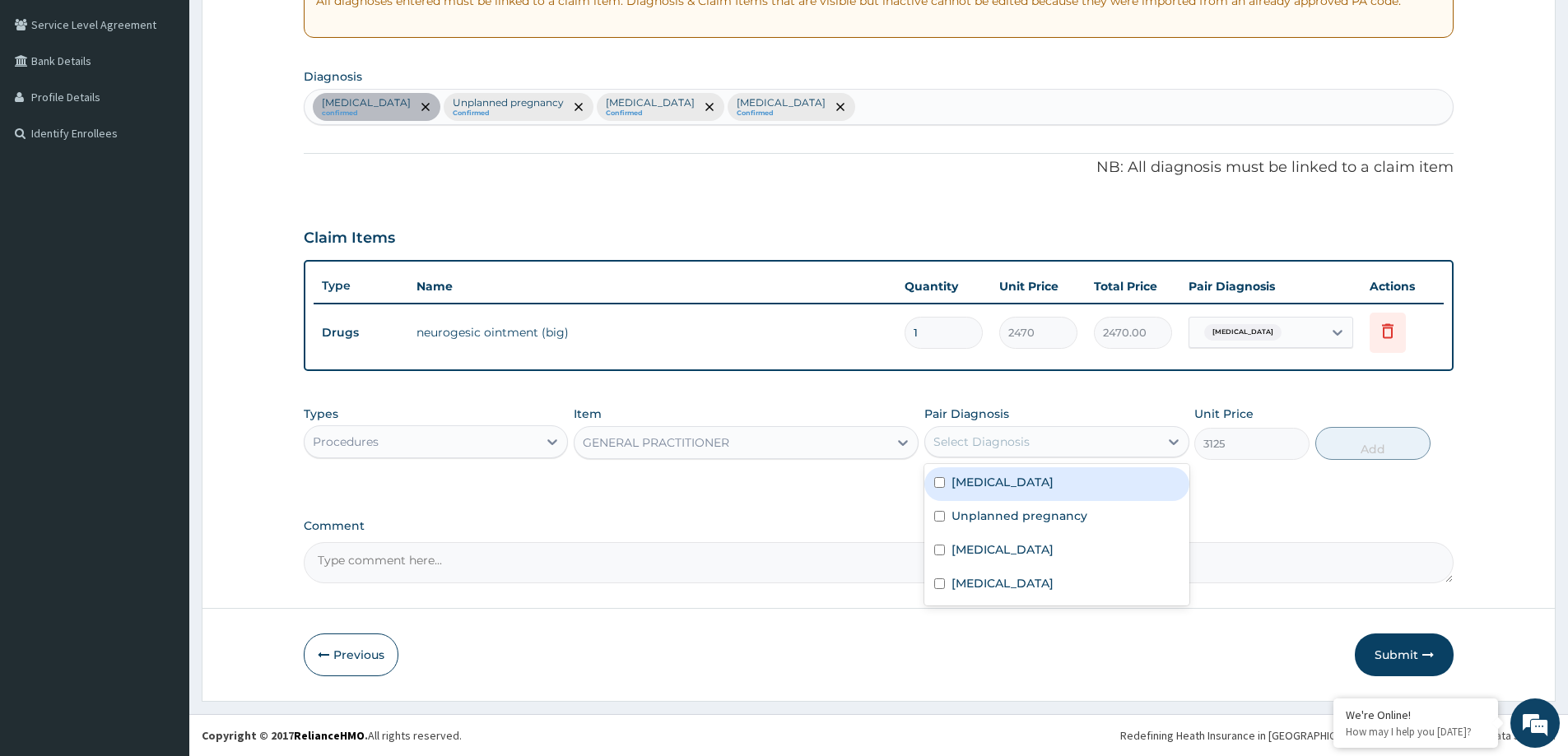
click at [1028, 440] on div "Select Diagnosis" at bounding box center [1041, 442] width 233 height 27
click at [1037, 492] on div "Low back pain" at bounding box center [1056, 483] width 265 height 33
checkbox input "true"
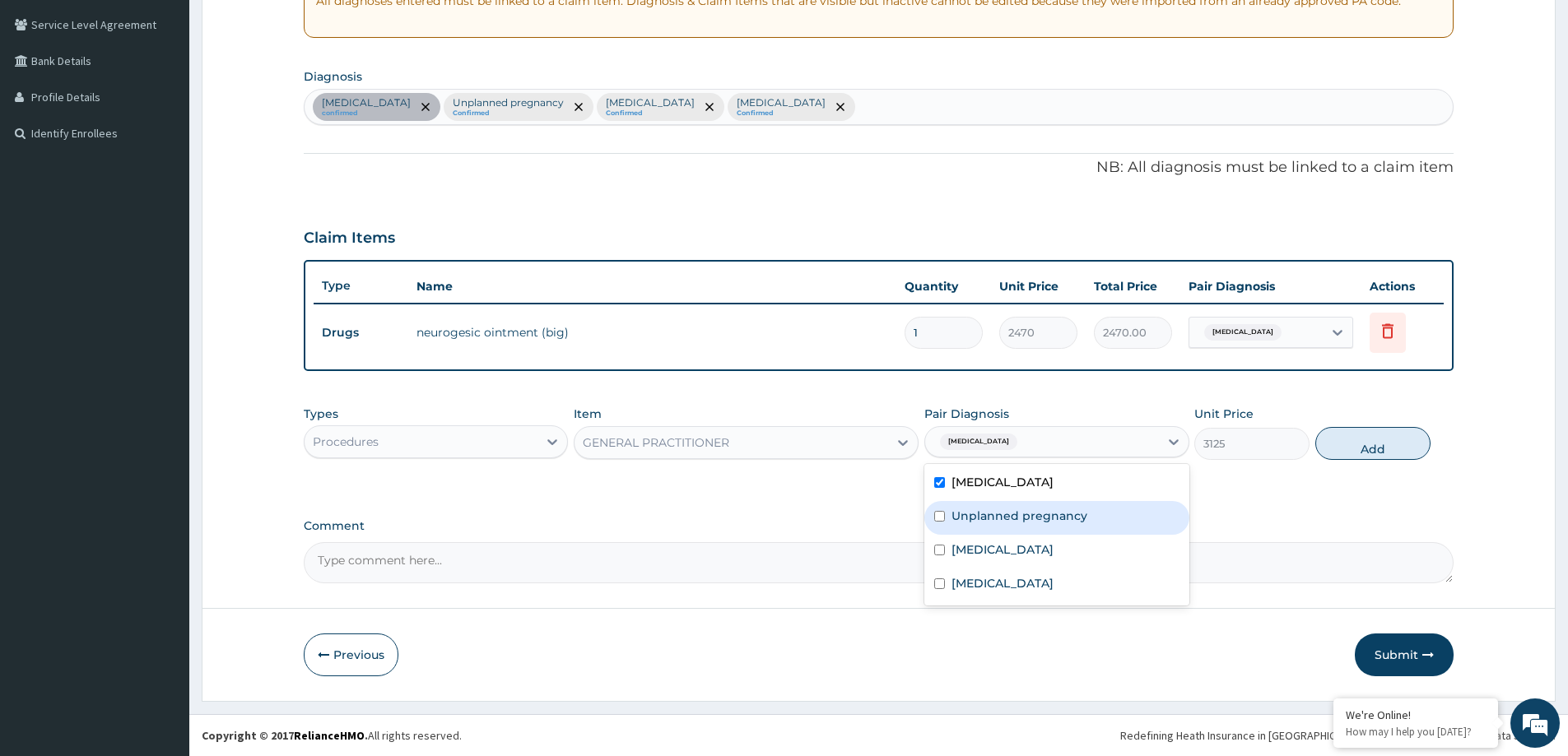
click at [1032, 525] on div "Unplanned pregnancy" at bounding box center [1056, 517] width 265 height 33
checkbox input "true"
click at [1019, 552] on div "Malaria" at bounding box center [1056, 551] width 265 height 33
checkbox input "true"
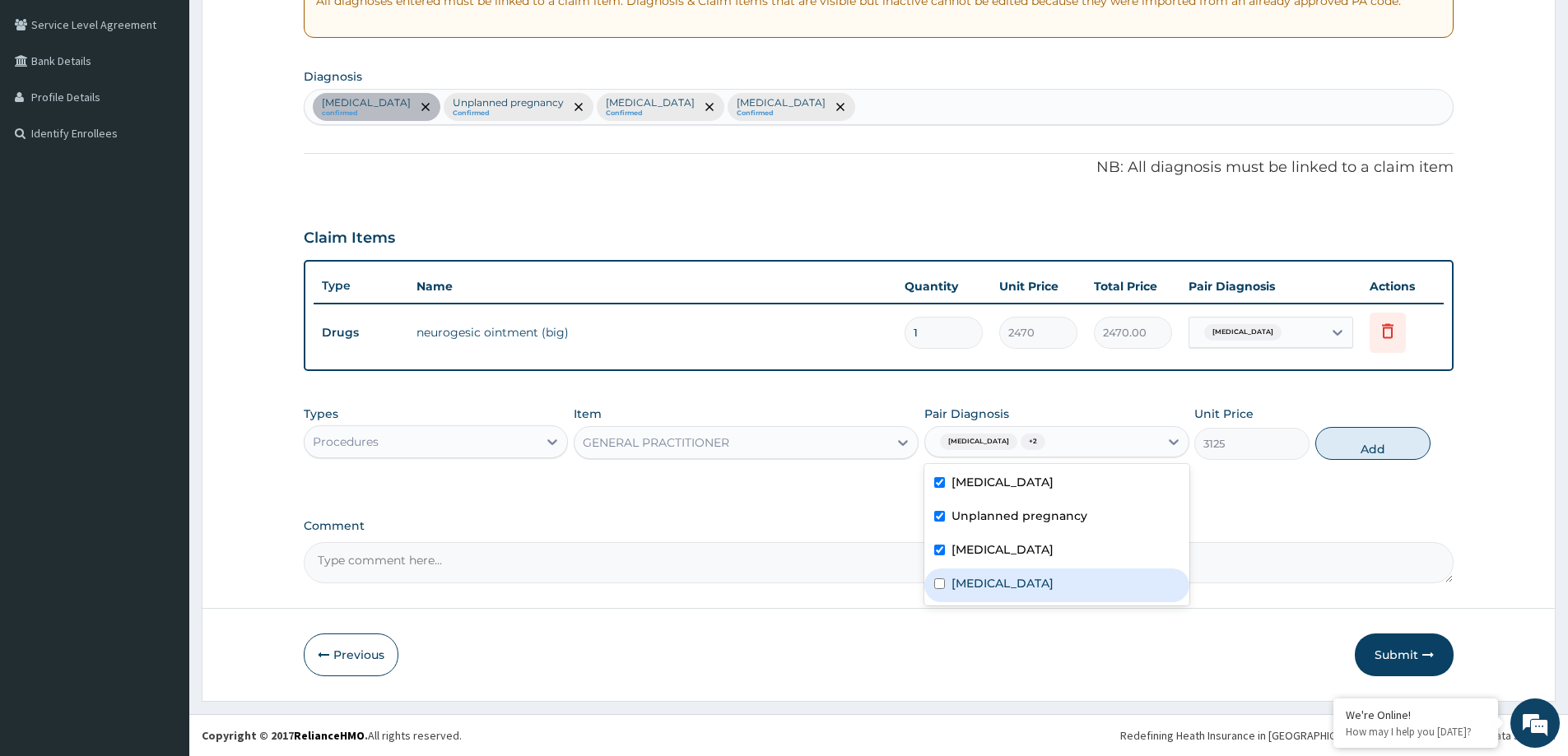
click at [1009, 581] on label "Bacterial infectious disease" at bounding box center [1002, 583] width 102 height 16
checkbox input "true"
click at [1359, 447] on button "Add" at bounding box center [1372, 443] width 115 height 33
type input "0"
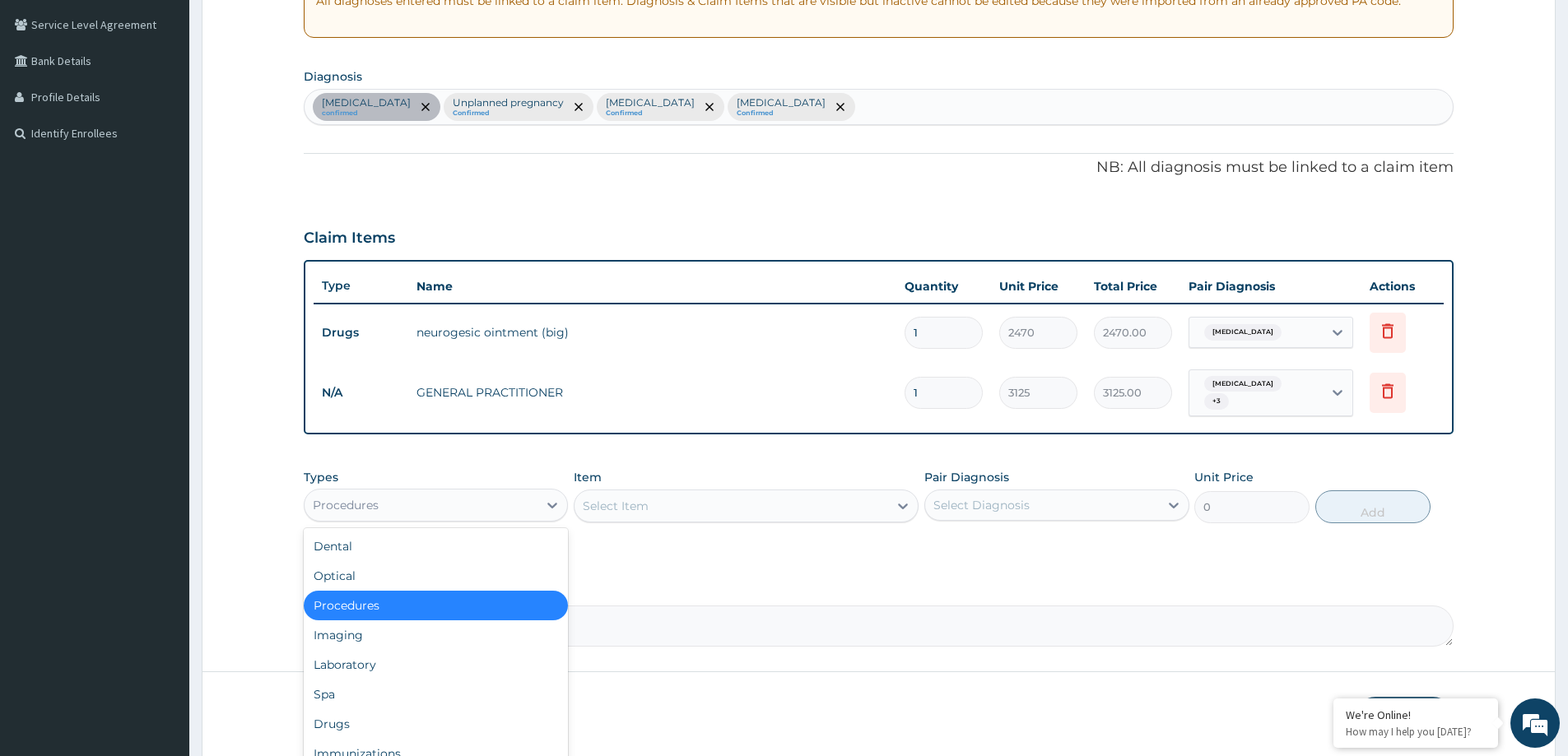
drag, startPoint x: 365, startPoint y: 483, endPoint x: 388, endPoint y: 494, distance: 25.5
click at [369, 489] on div "Procedures" at bounding box center [436, 505] width 265 height 33
click at [415, 652] on div "Laboratory" at bounding box center [436, 664] width 265 height 29
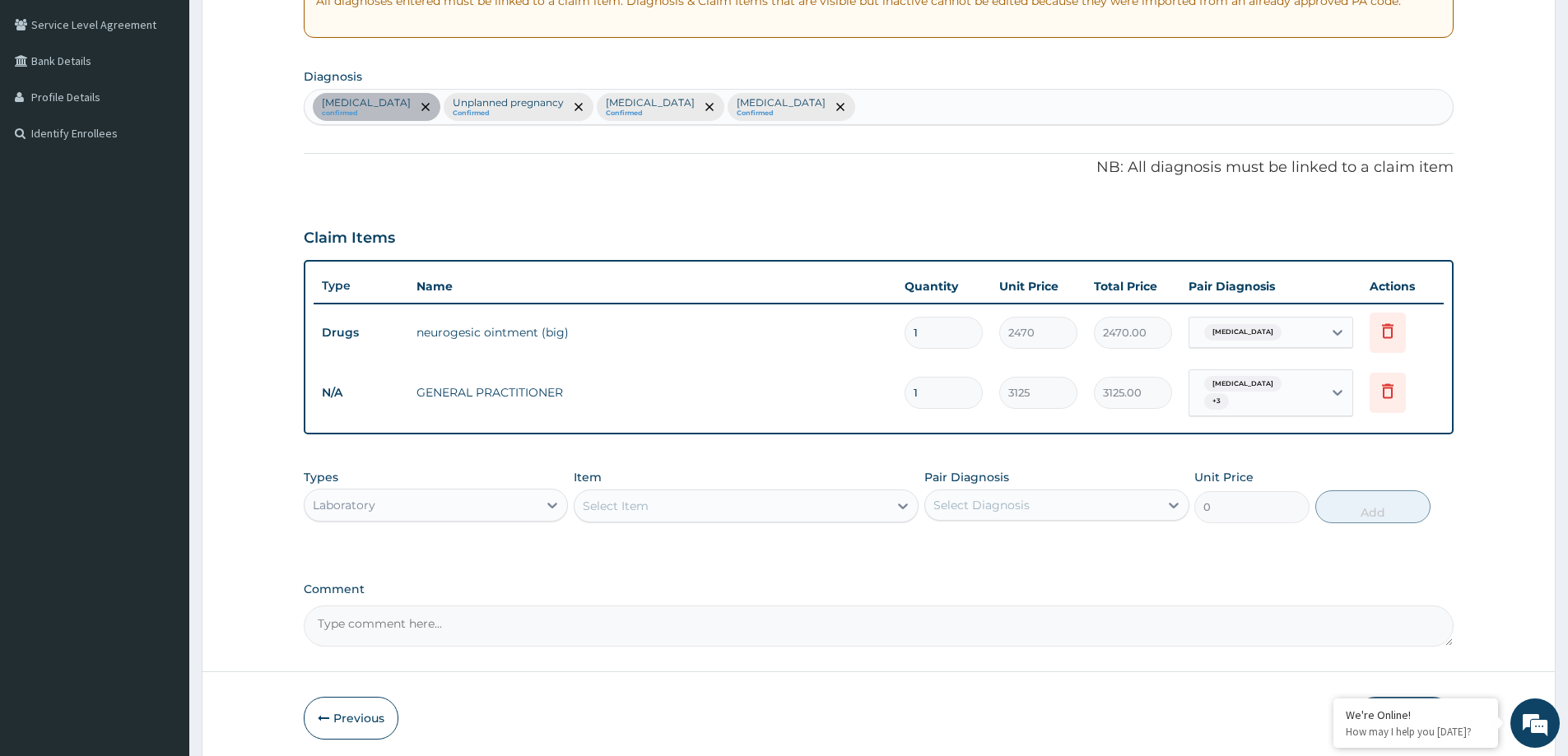
scroll to position [393, 0]
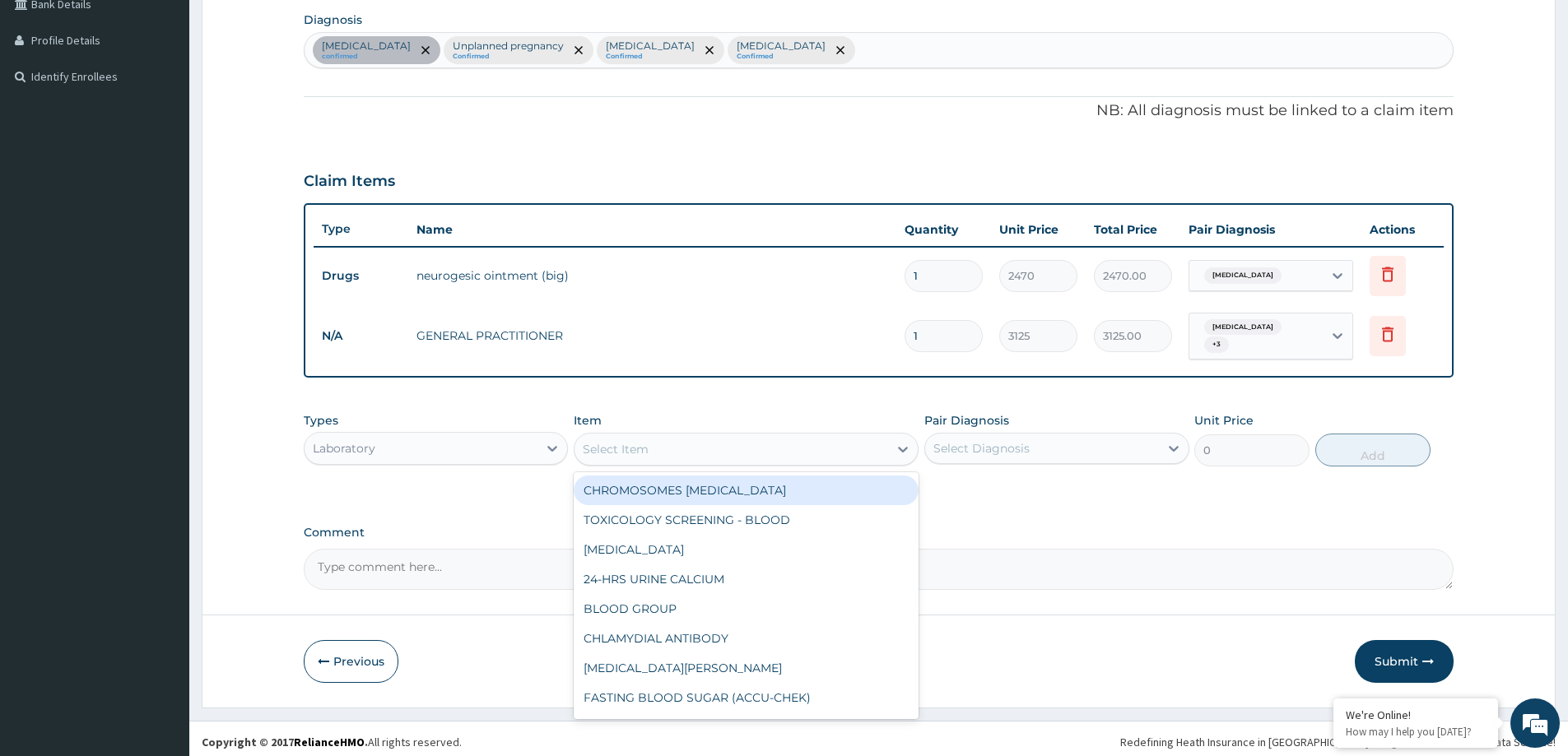
click at [687, 448] on div "Select Item" at bounding box center [732, 449] width 314 height 27
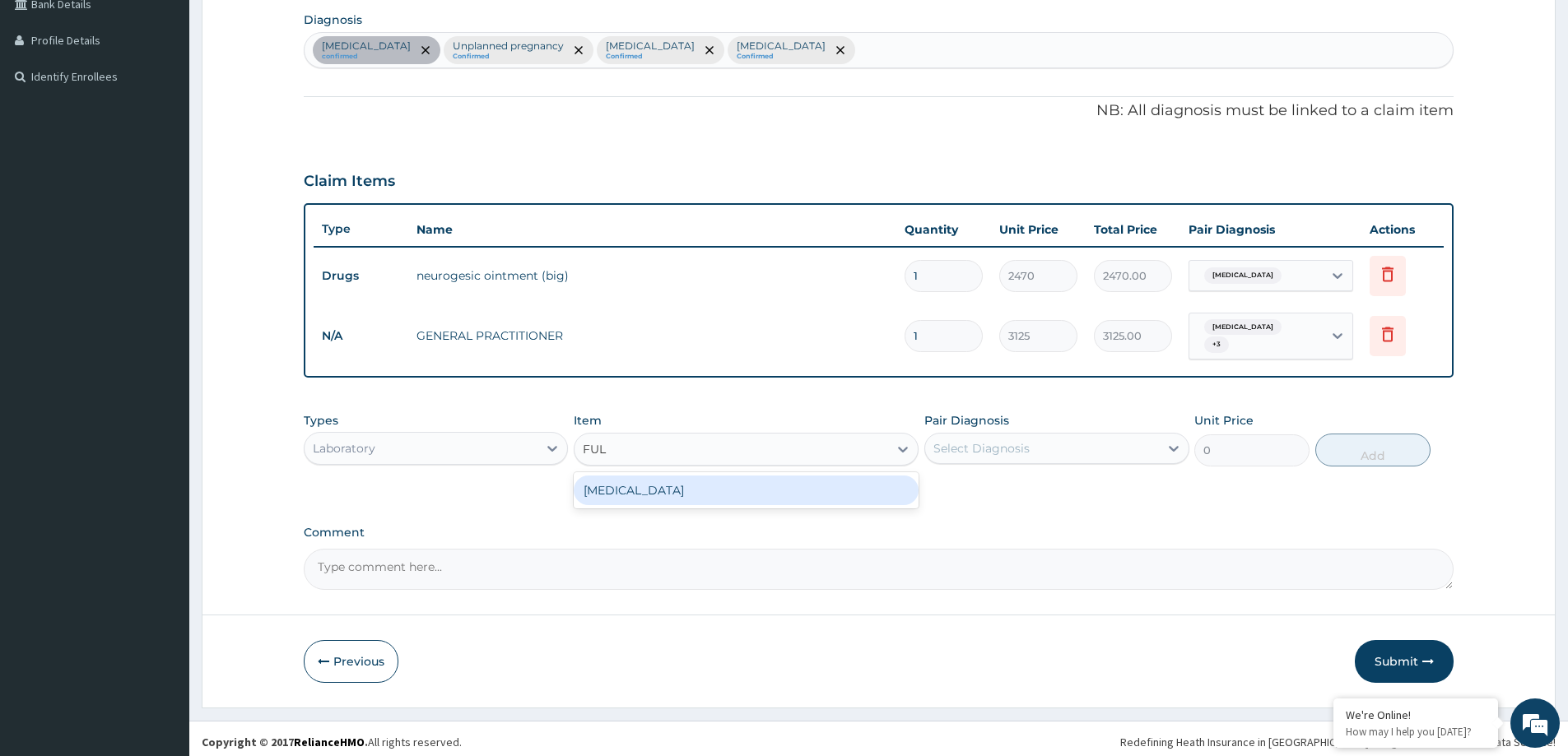
type input "FULL"
click at [759, 487] on div "FULL BLOOD COUNT" at bounding box center [746, 490] width 344 height 29
type input "3375"
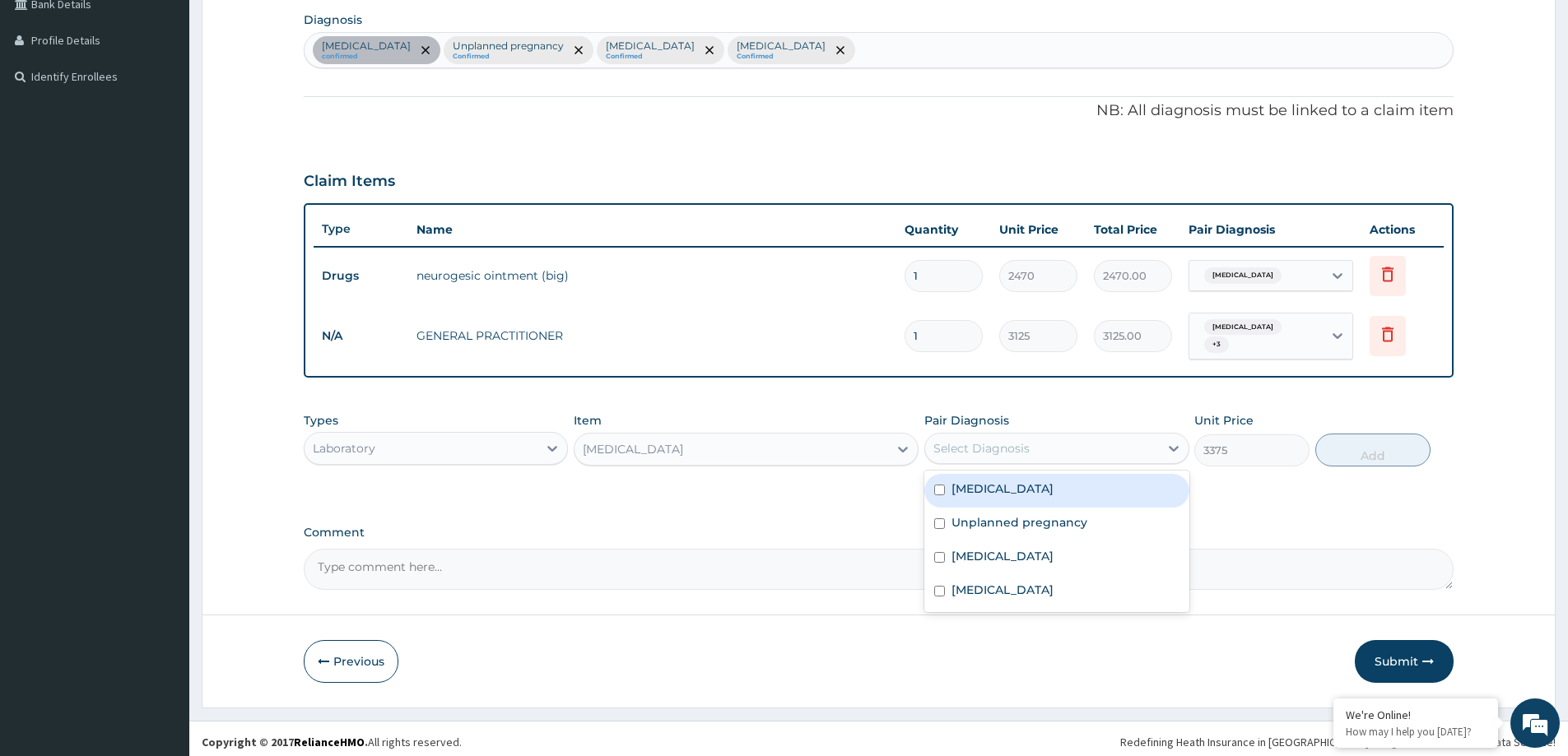
click at [1022, 448] on div "Select Diagnosis" at bounding box center [981, 448] width 96 height 16
click at [1005, 586] on label "Bacterial infectious disease" at bounding box center [1002, 590] width 102 height 16
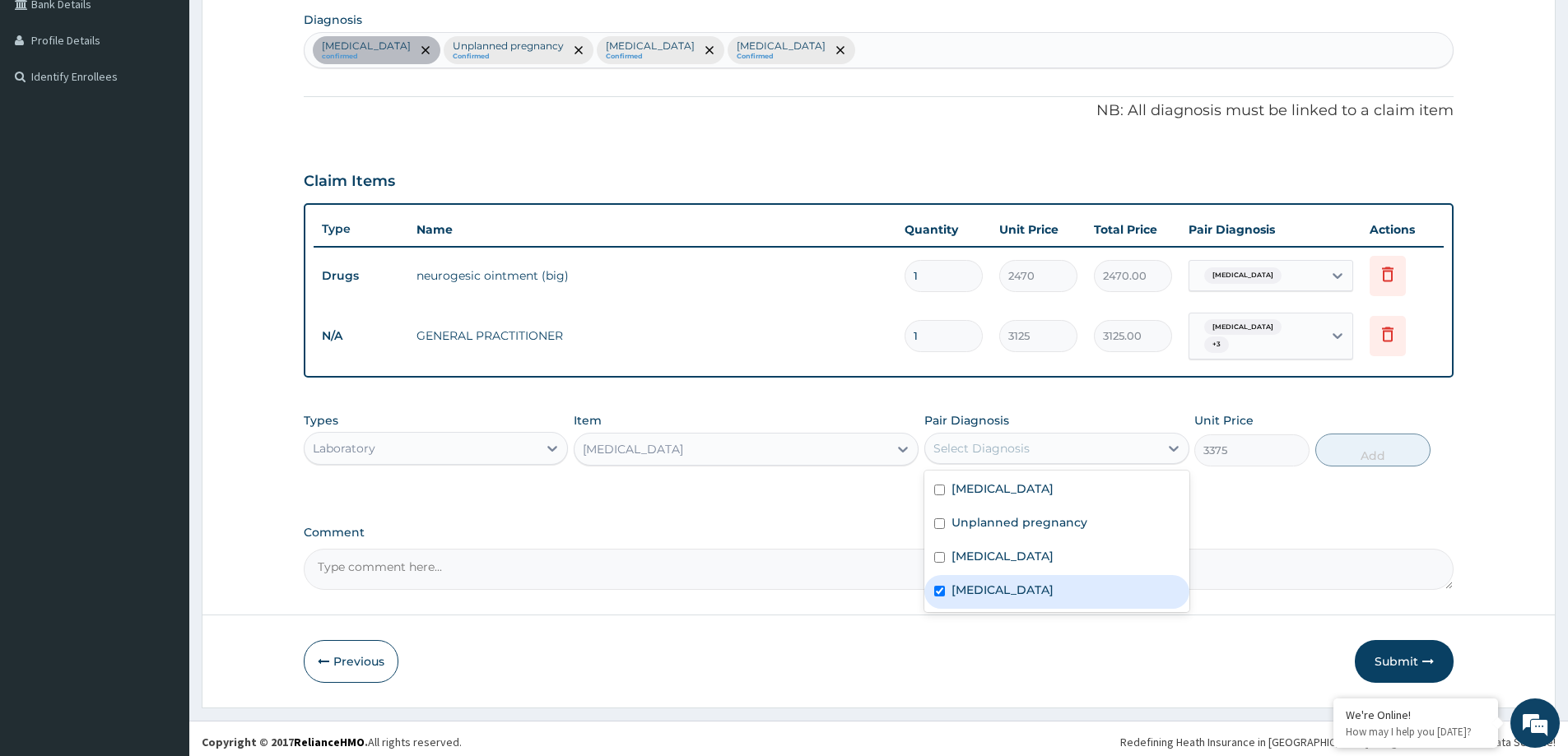
checkbox input "true"
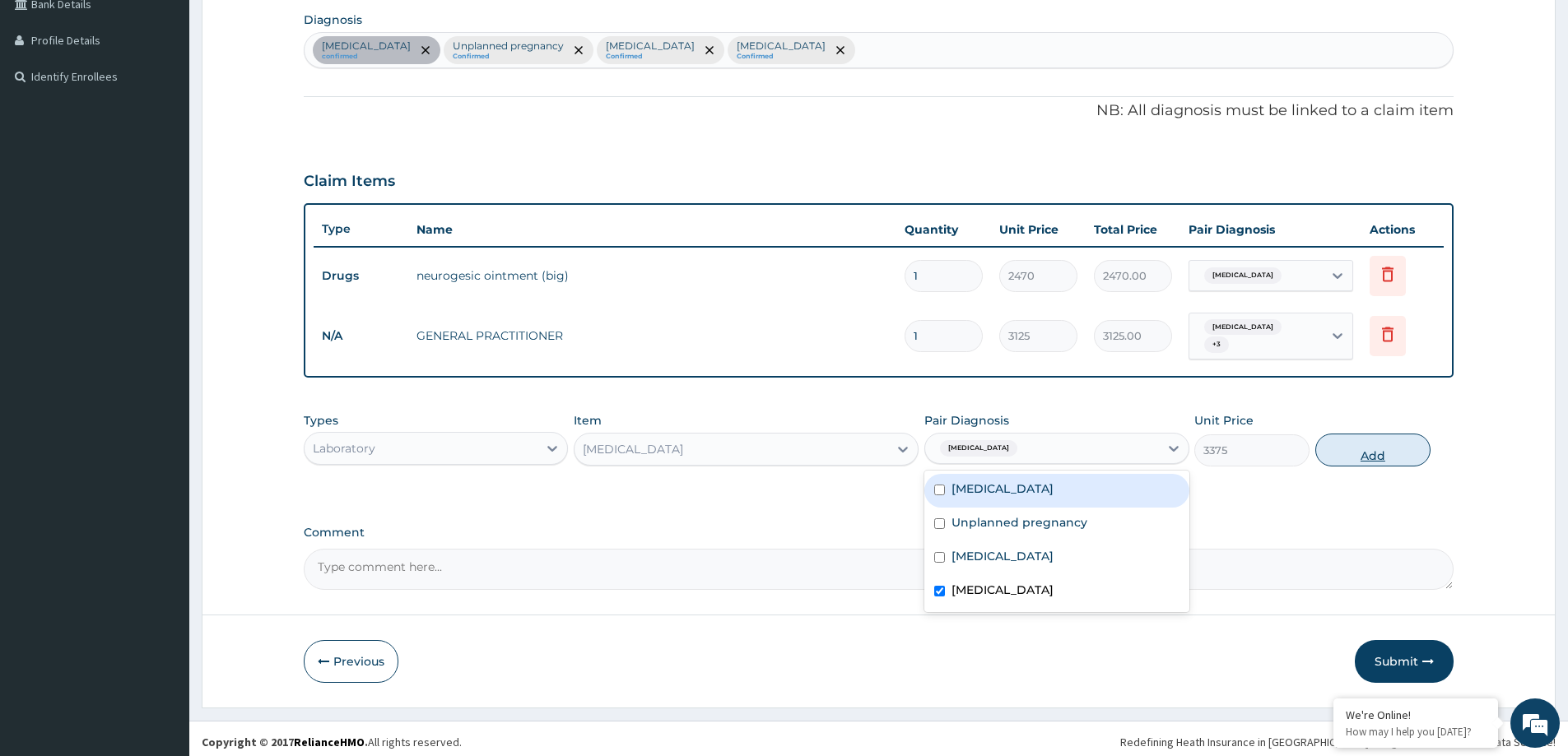
click at [1350, 447] on button "Add" at bounding box center [1372, 450] width 115 height 33
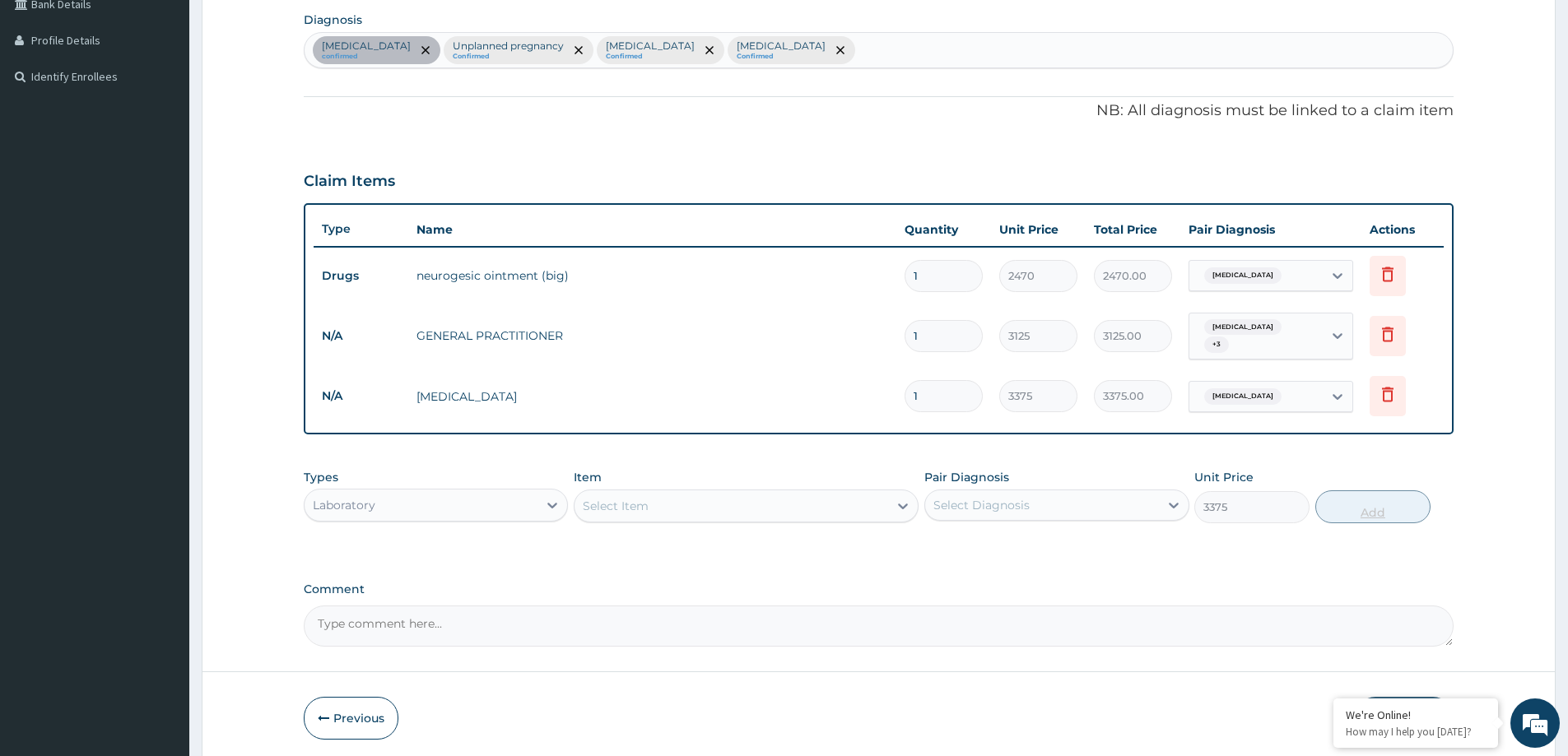
type input "0"
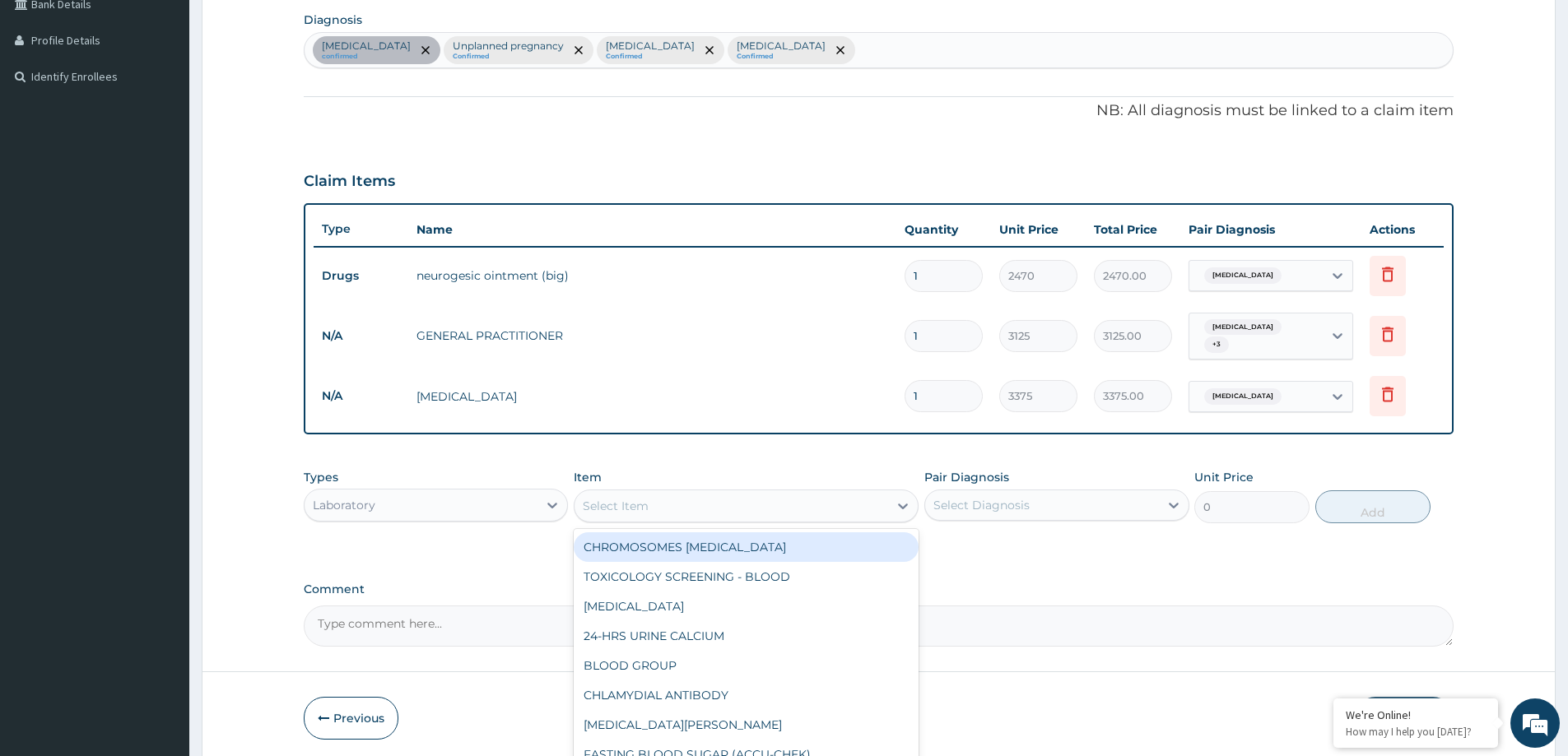
click at [653, 498] on div "Select Item" at bounding box center [732, 506] width 314 height 27
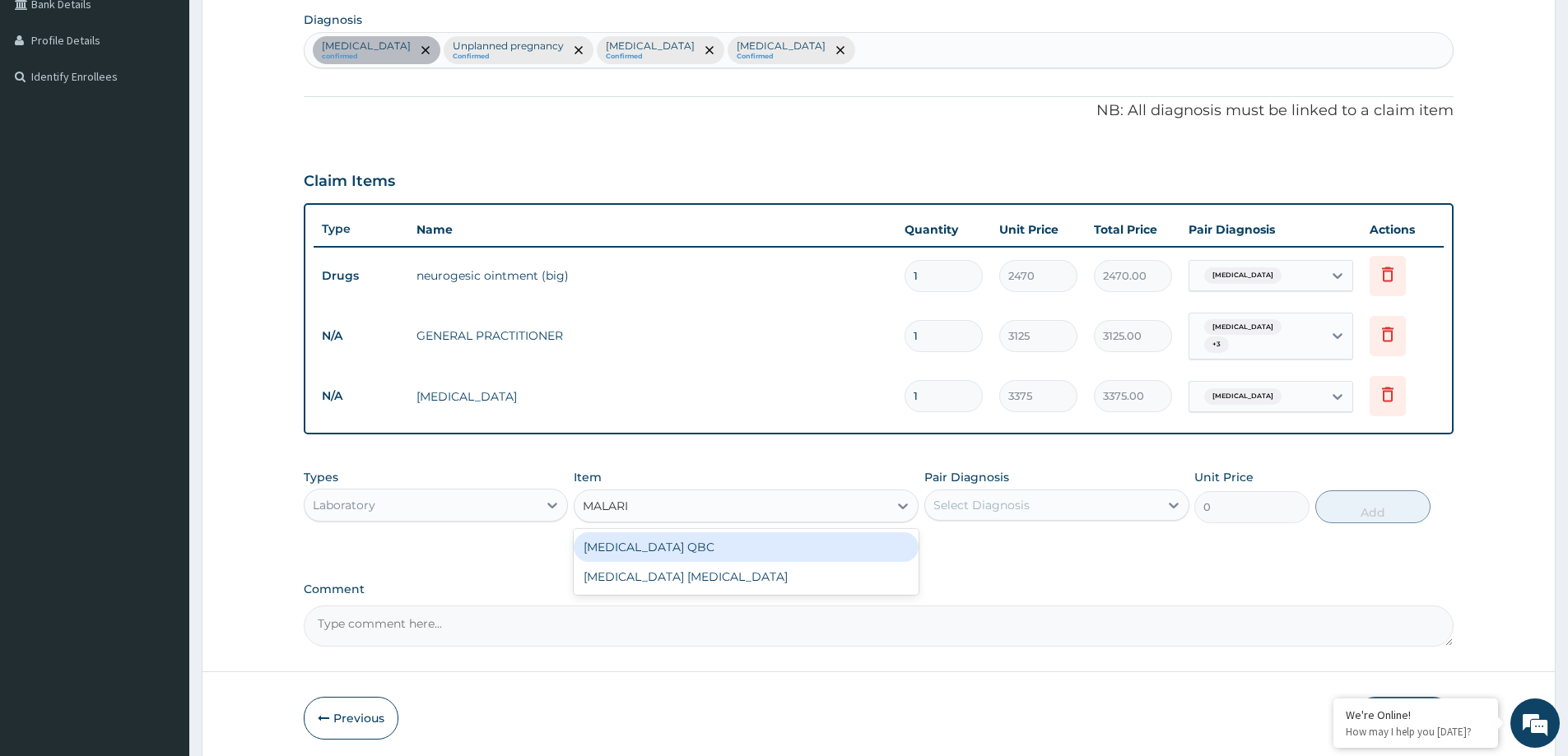
type input "MALARIA"
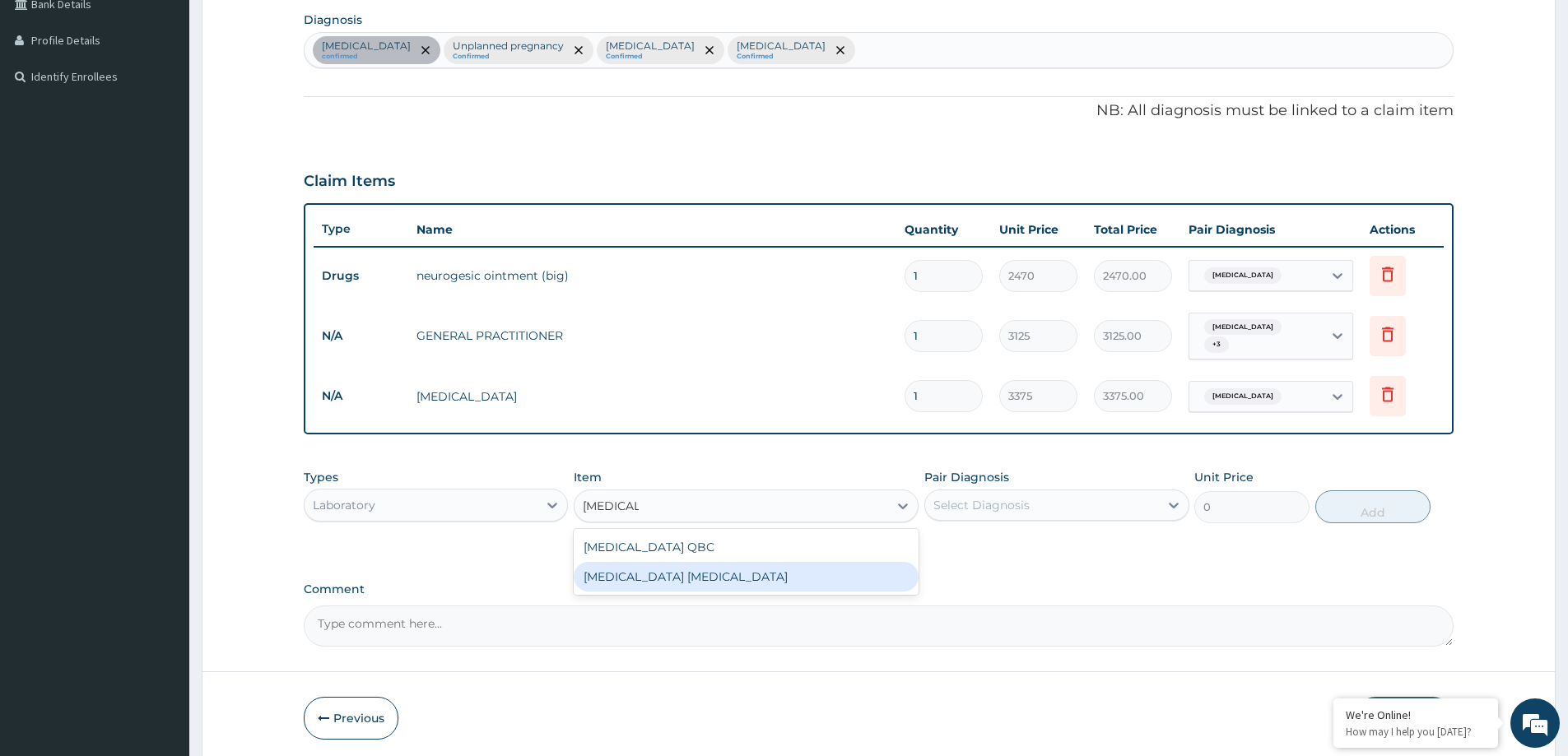
click at [722, 565] on div "MALARIA PARASITE" at bounding box center [746, 576] width 344 height 29
type input "2025"
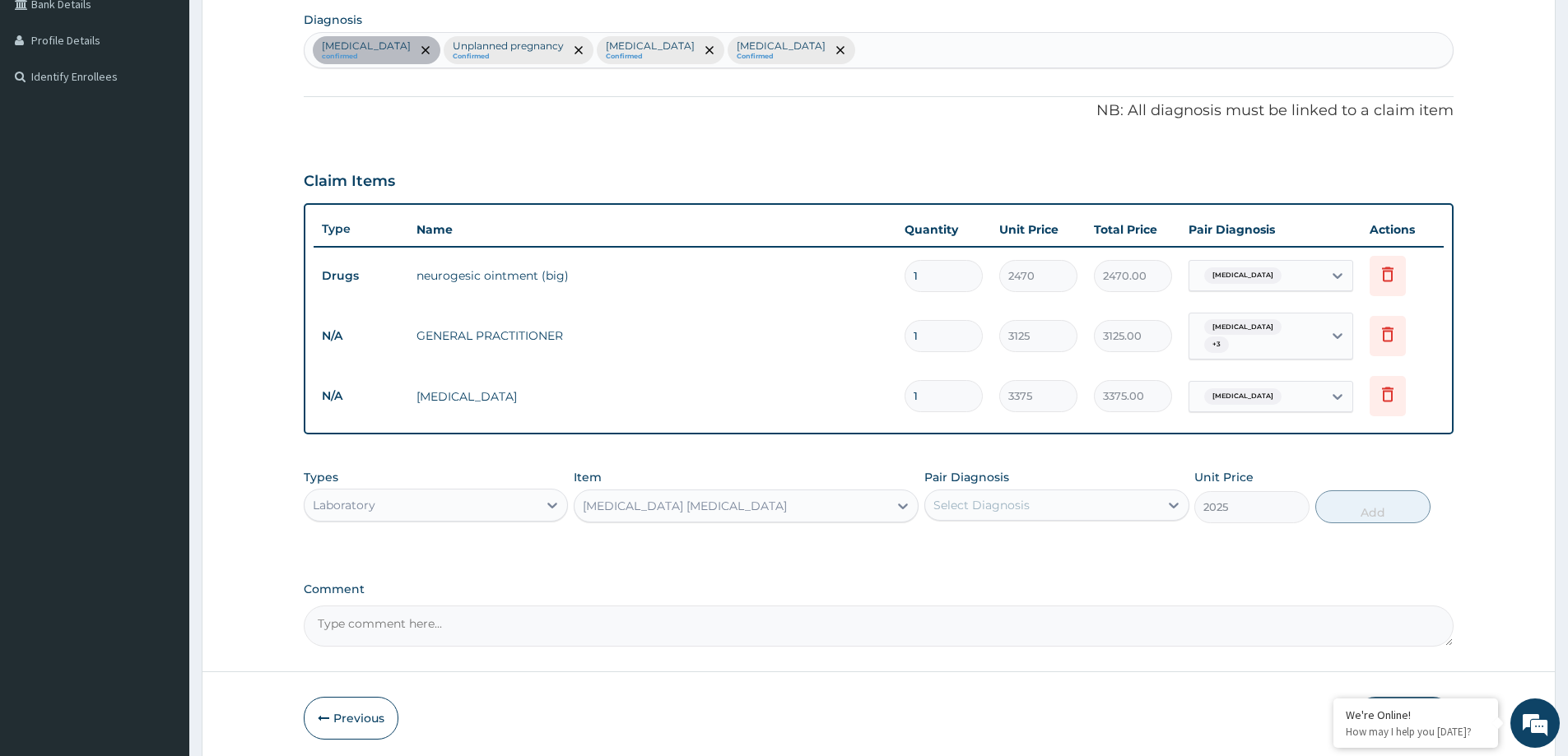
click at [982, 497] on div "Select Diagnosis" at bounding box center [981, 505] width 96 height 16
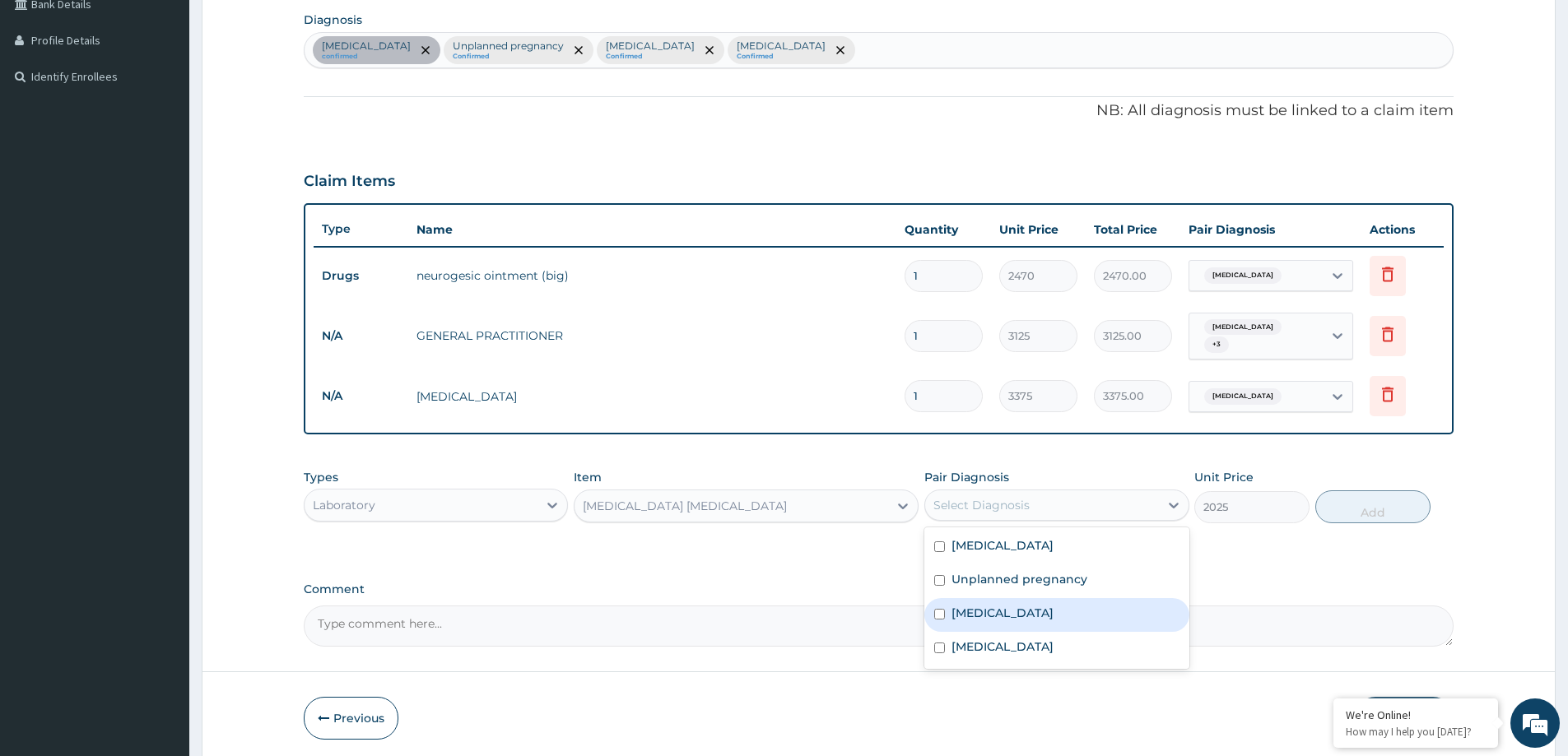
drag, startPoint x: 1011, startPoint y: 619, endPoint x: 1047, endPoint y: 552, distance: 76.1
click at [1010, 620] on div "Malaria" at bounding box center [1056, 614] width 265 height 33
checkbox input "true"
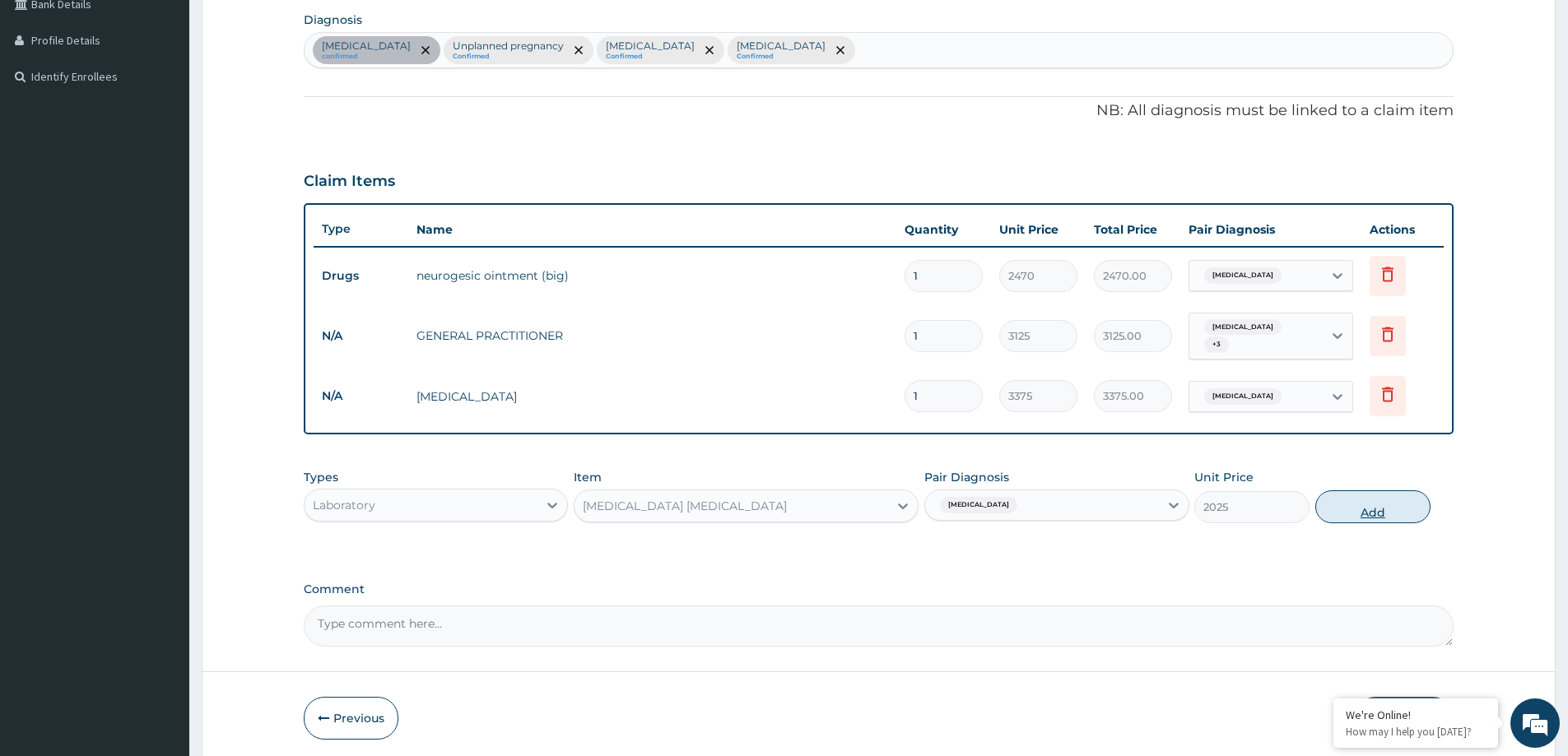
click at [1368, 498] on button "Add" at bounding box center [1372, 507] width 115 height 33
type input "0"
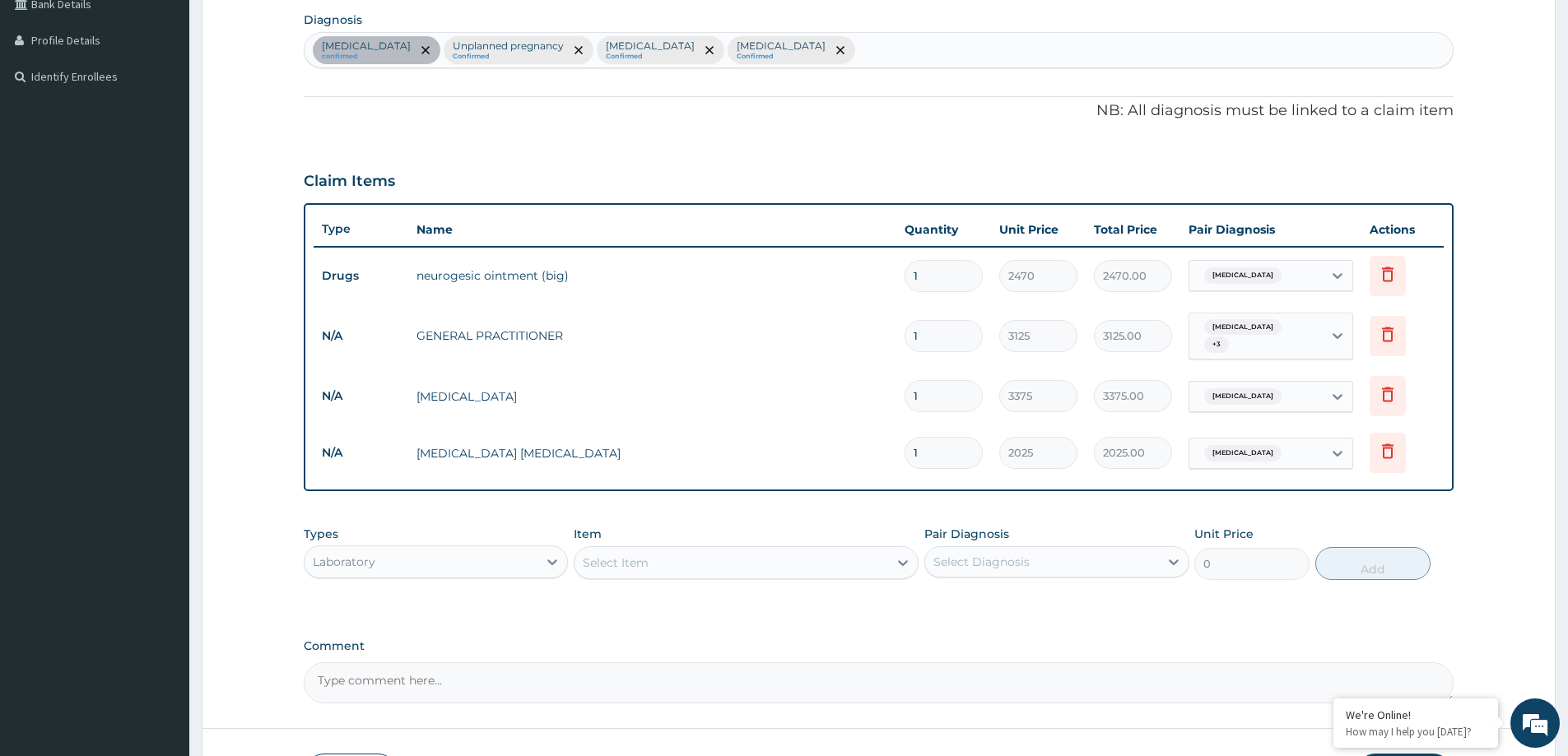
click at [713, 552] on div "Select Item" at bounding box center [732, 563] width 314 height 27
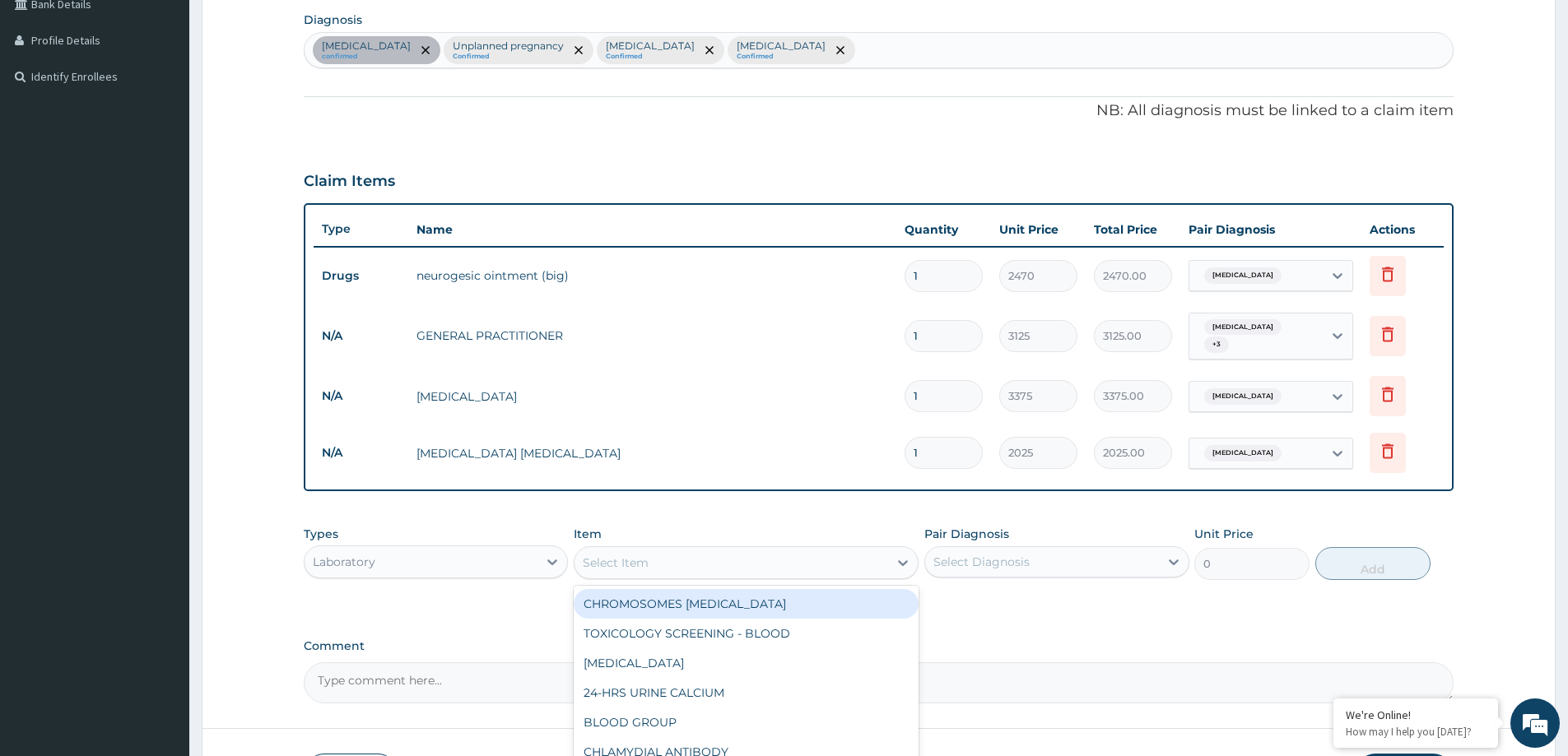
paste input "PREGNANCY TEST(BLOOD)"
type input "PREGNANCY TEST(BLOOD)"
click at [766, 591] on div "PREGNANCY TEST(BLOOD)" at bounding box center [746, 603] width 344 height 29
type input "1134"
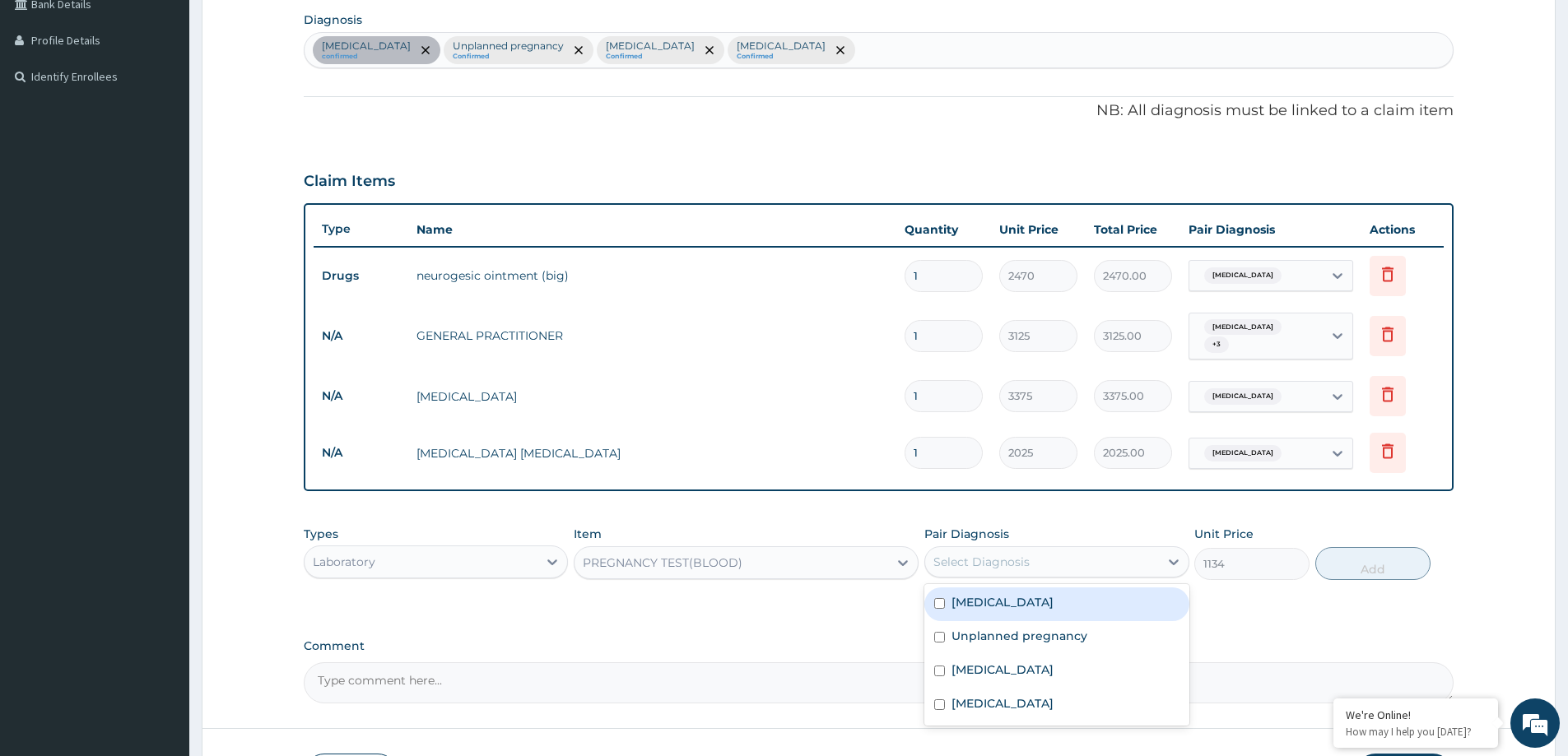
click at [1024, 566] on div "Select Diagnosis" at bounding box center [1041, 562] width 233 height 27
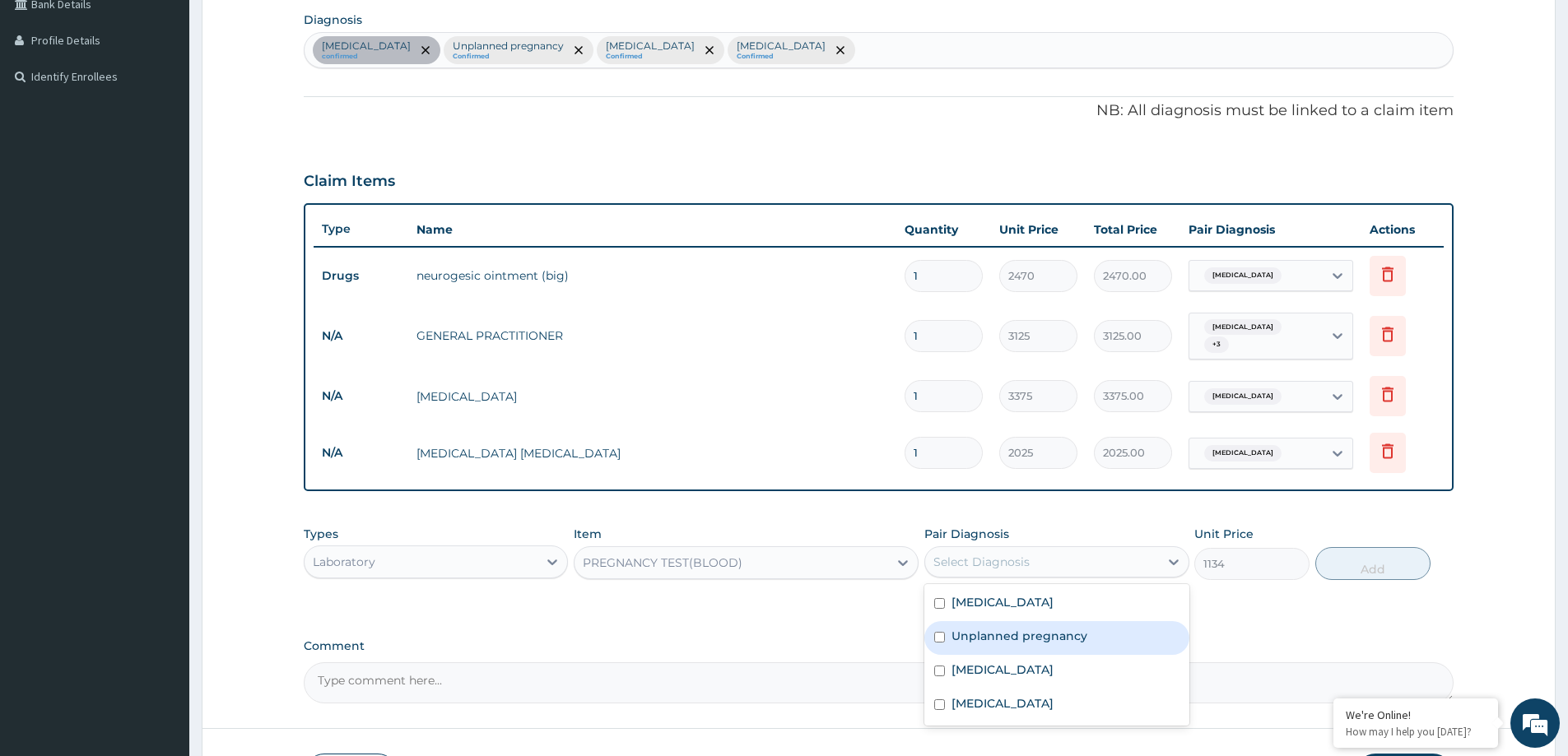
click at [1010, 628] on label "Unplanned pregnancy" at bounding box center [1019, 635] width 136 height 16
checkbox input "true"
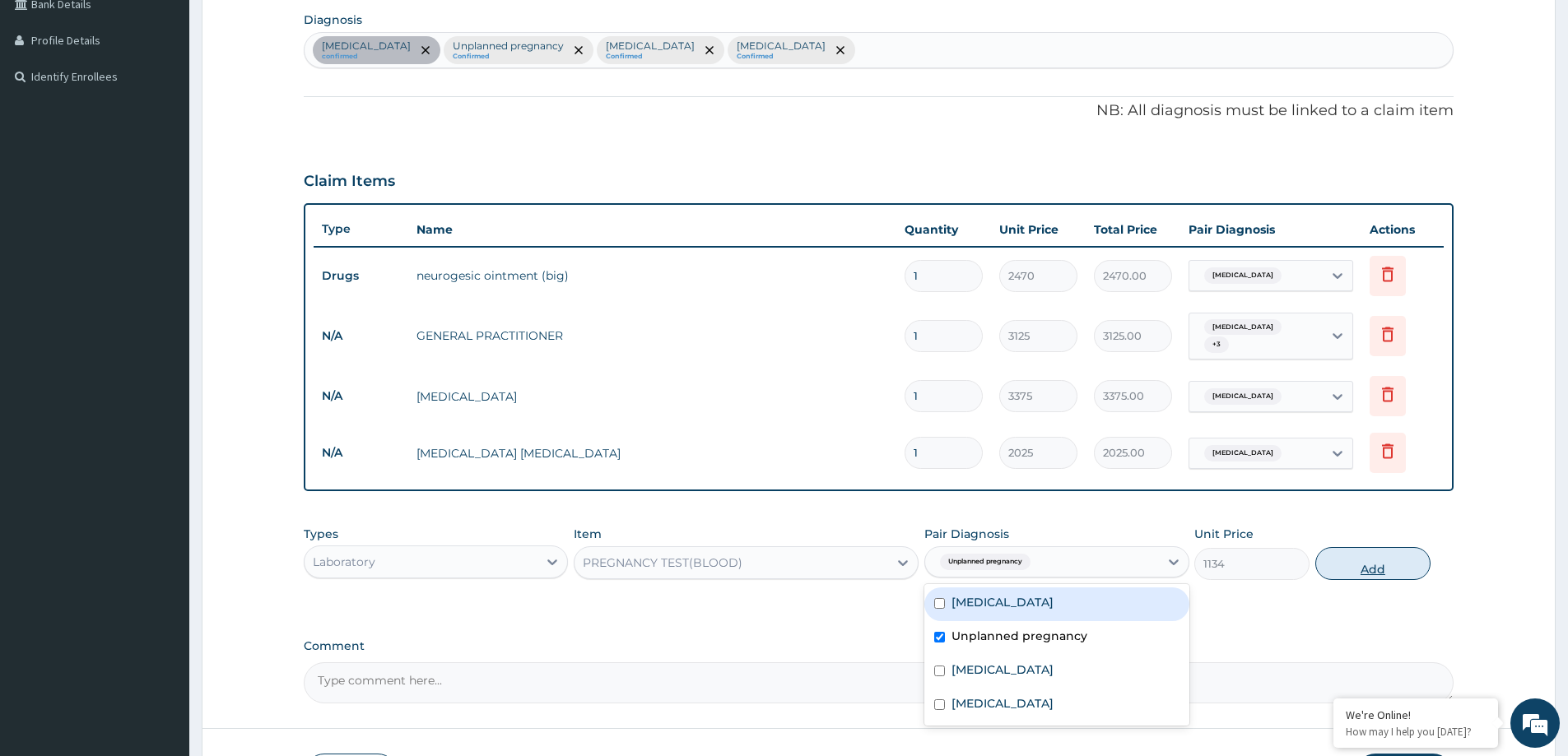
click at [1384, 570] on button "Add" at bounding box center [1372, 563] width 115 height 33
type input "0"
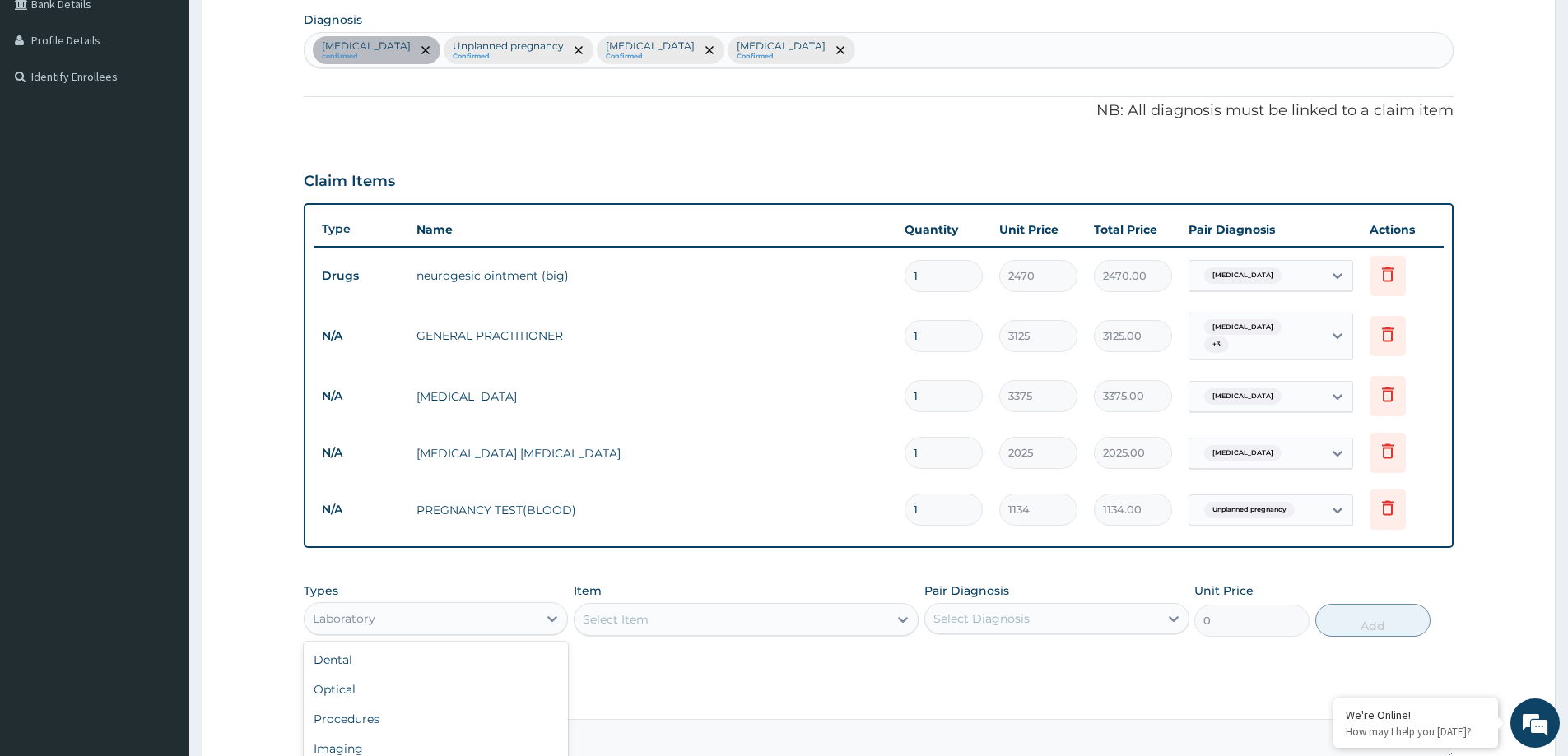
click at [412, 617] on div "Laboratory" at bounding box center [421, 619] width 233 height 27
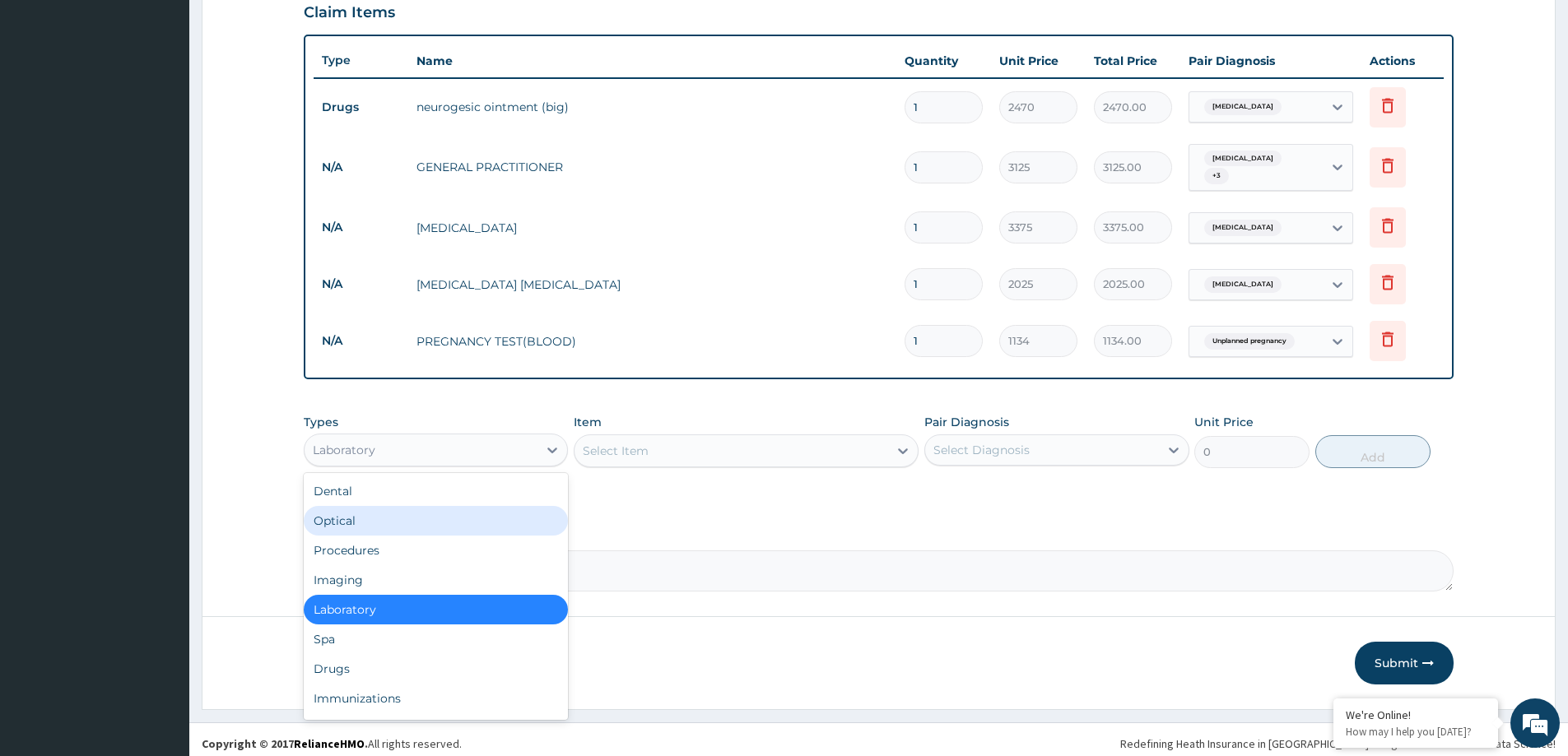
scroll to position [563, 0]
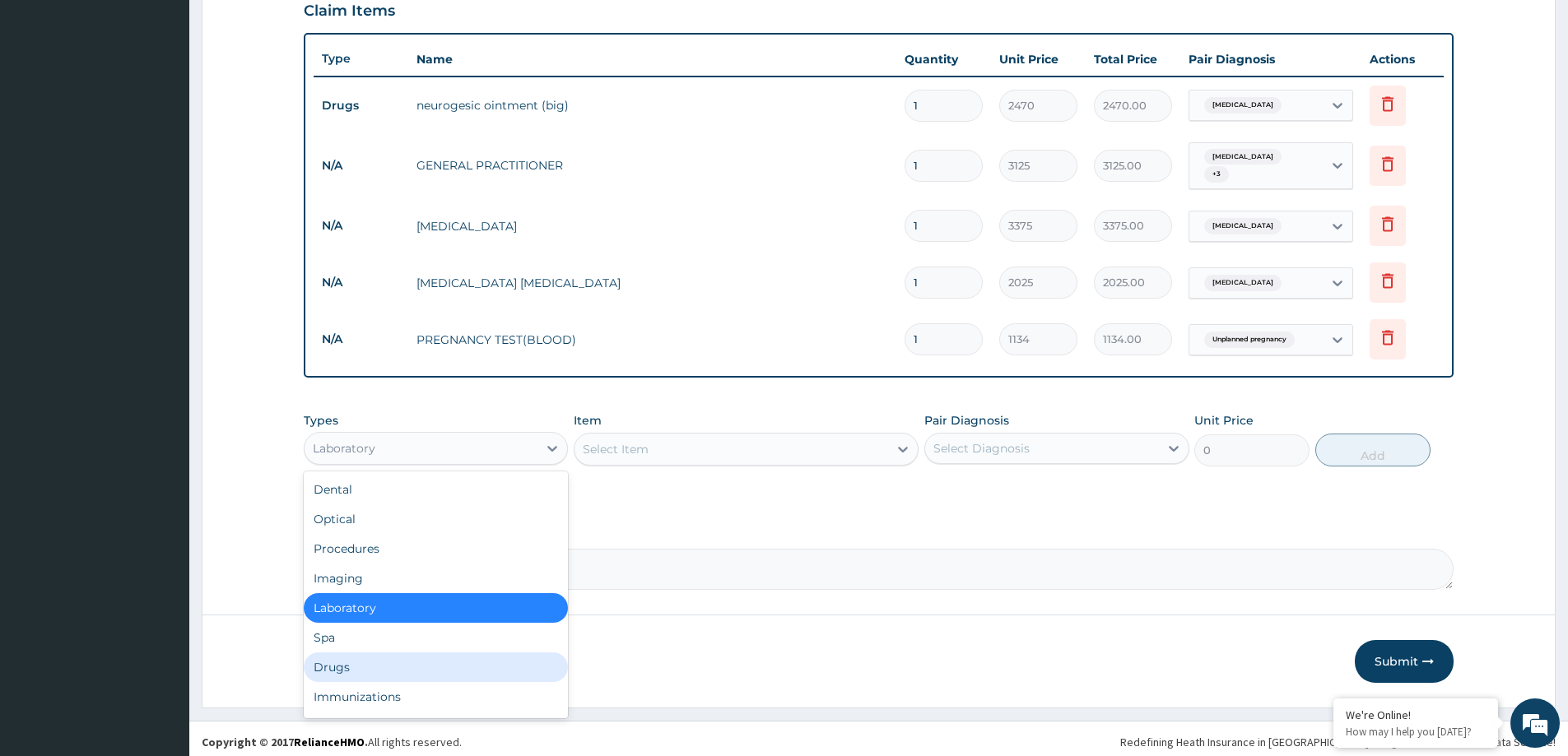
click at [381, 655] on div "Drugs" at bounding box center [436, 667] width 265 height 29
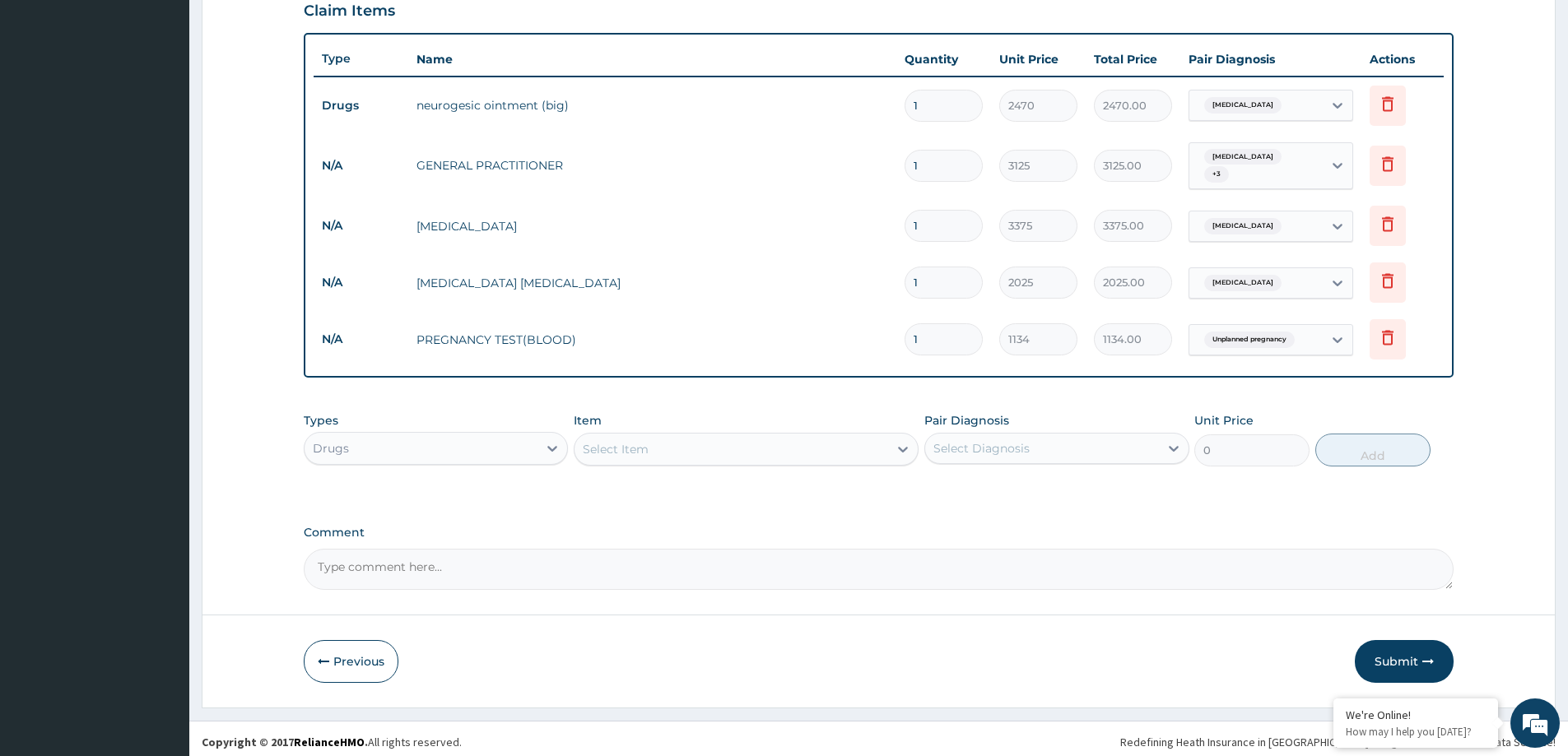
click at [784, 439] on div "Select Item" at bounding box center [732, 449] width 314 height 27
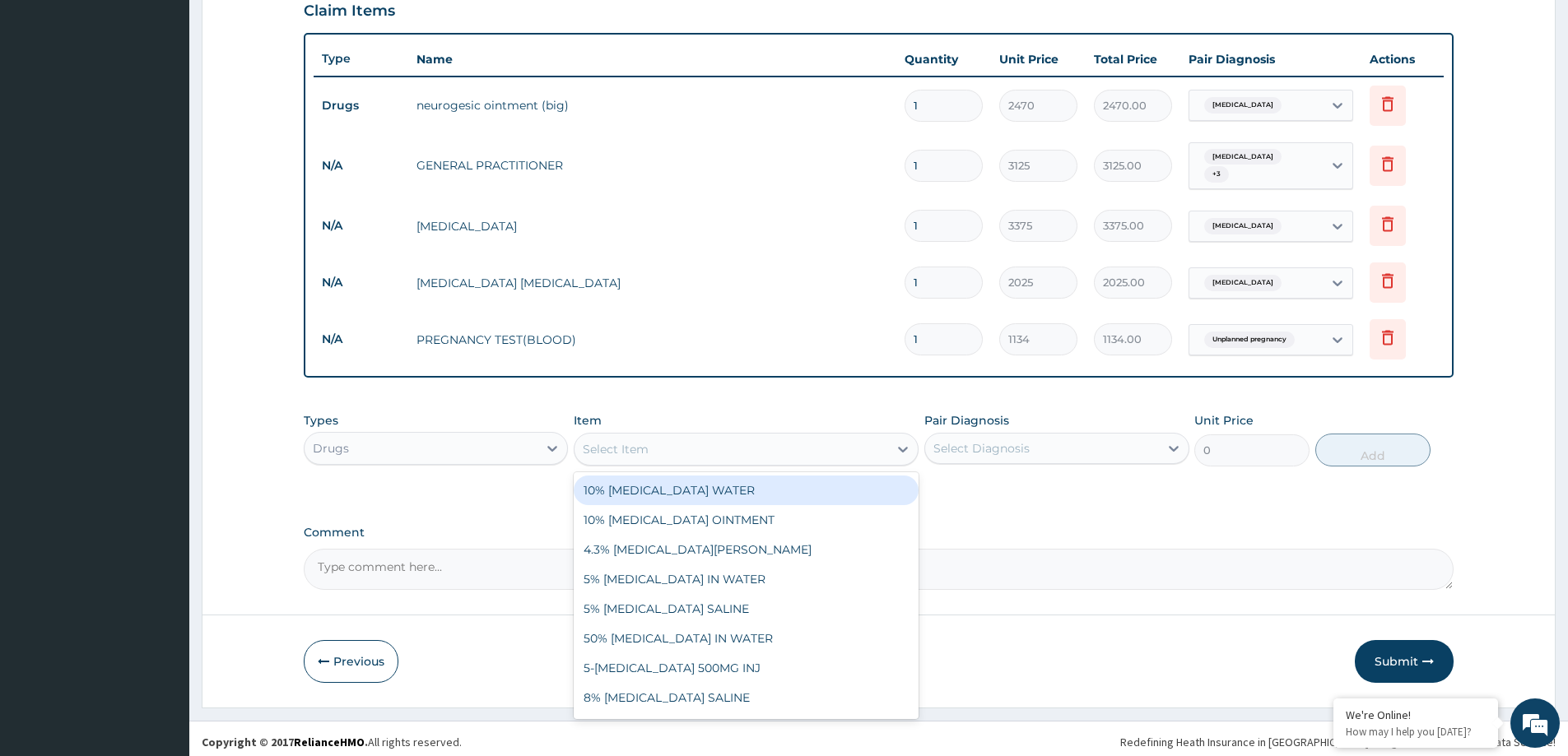
paste input "PARACETAMOL 500MG TAB"
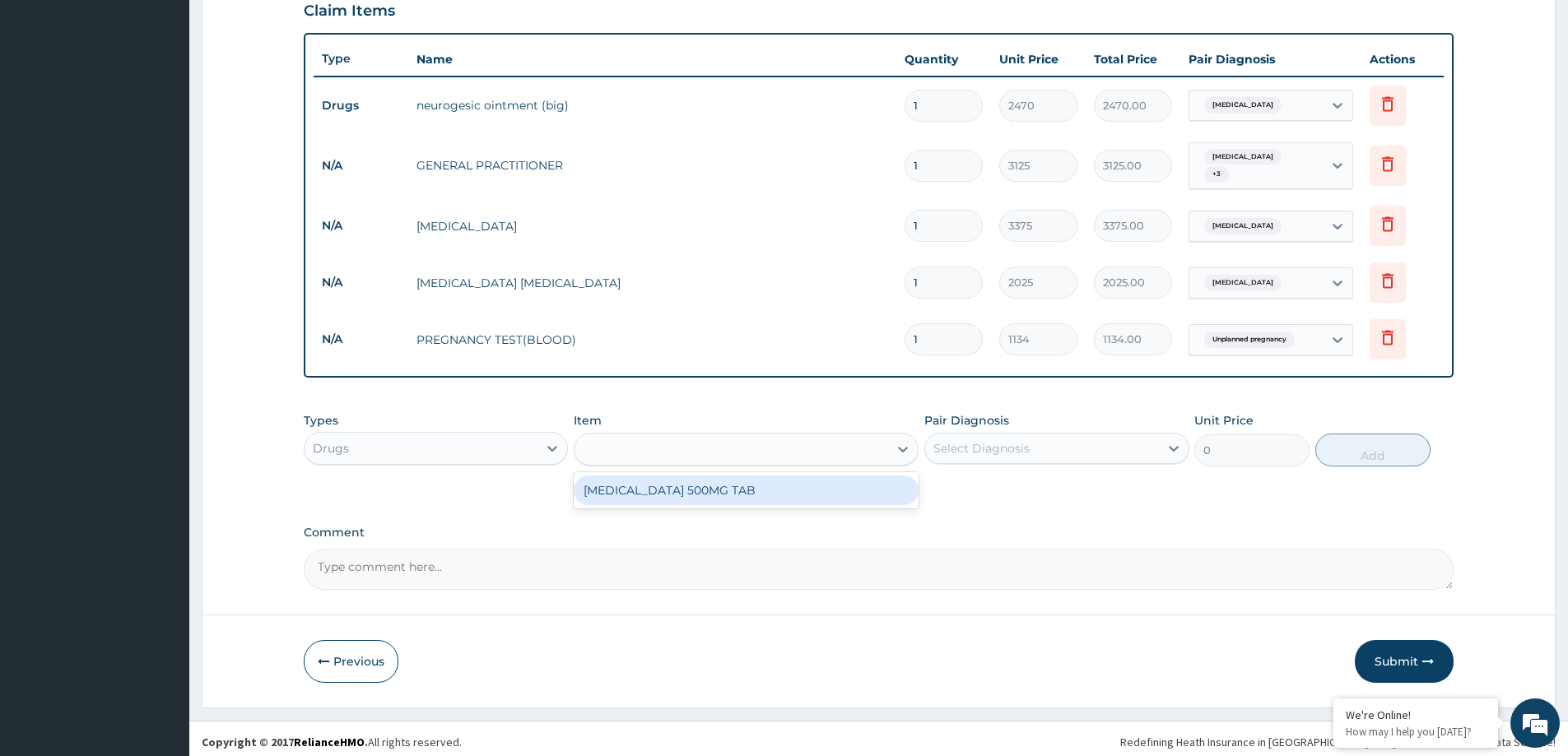
type input "PARACETAMOL 500MG TAB"
drag, startPoint x: 827, startPoint y: 491, endPoint x: 806, endPoint y: 491, distance: 21.0
click at [826, 491] on div "PARACETAMOL 500MG TAB" at bounding box center [746, 490] width 344 height 29
type input "20"
click at [1009, 454] on div "Select Diagnosis" at bounding box center [1041, 449] width 233 height 27
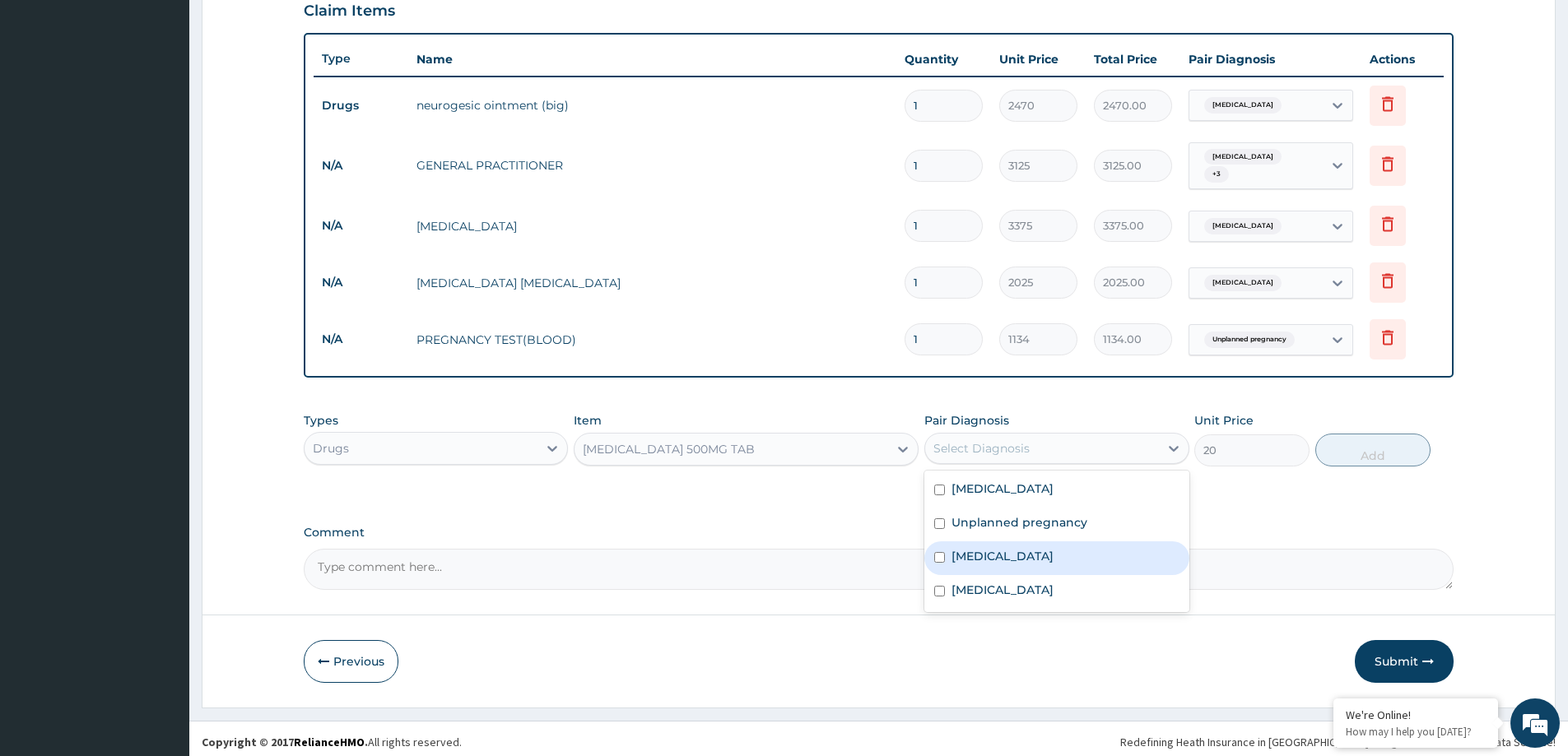
click at [1001, 564] on div "Malaria" at bounding box center [1056, 557] width 265 height 33
checkbox input "true"
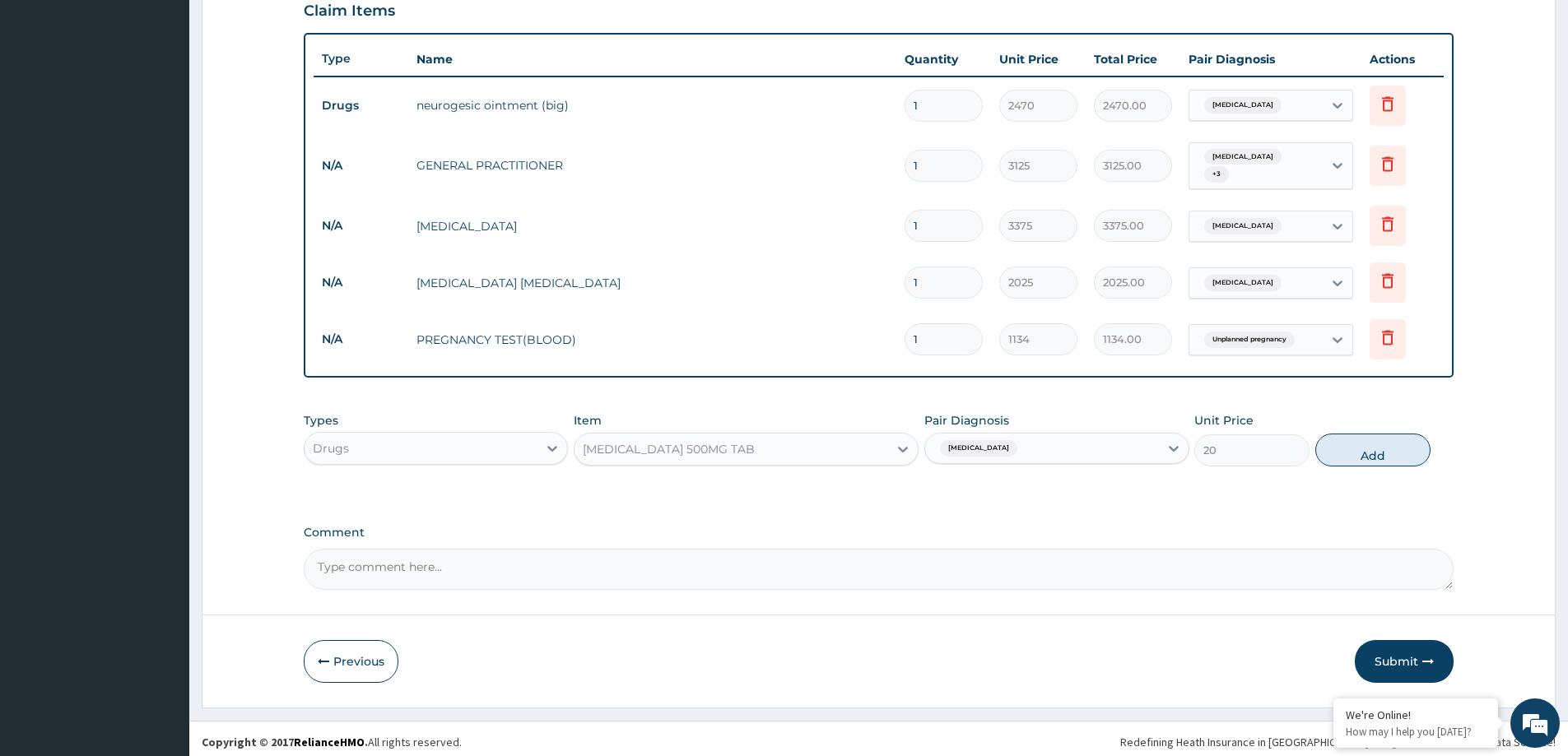
click at [1373, 442] on button "Add" at bounding box center [1372, 450] width 115 height 33
type input "0"
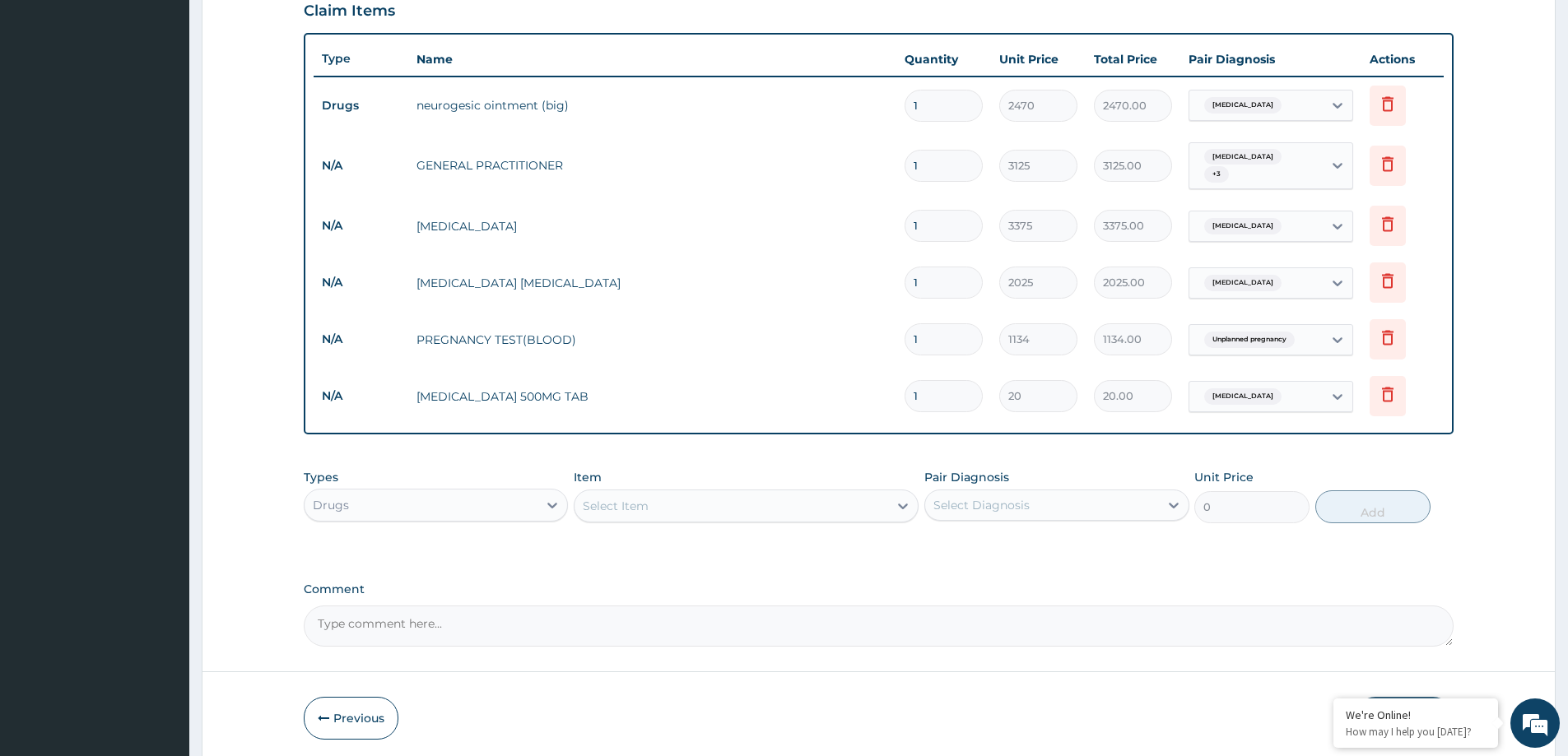
type input "0.00"
type input "3"
type input "60.00"
type input "30"
type input "600.00"
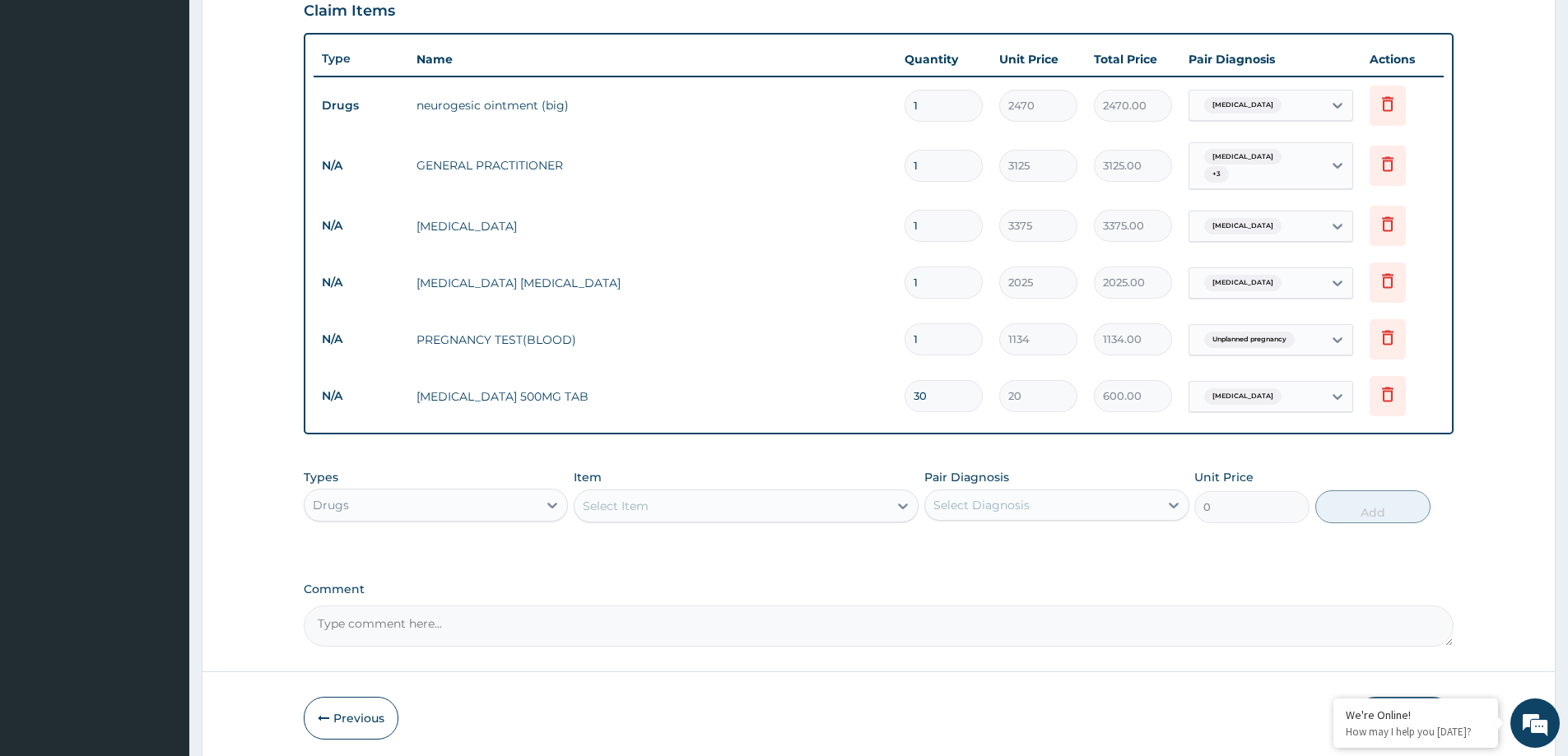
type input "30"
click at [637, 497] on div "Select Item" at bounding box center [615, 505] width 66 height 16
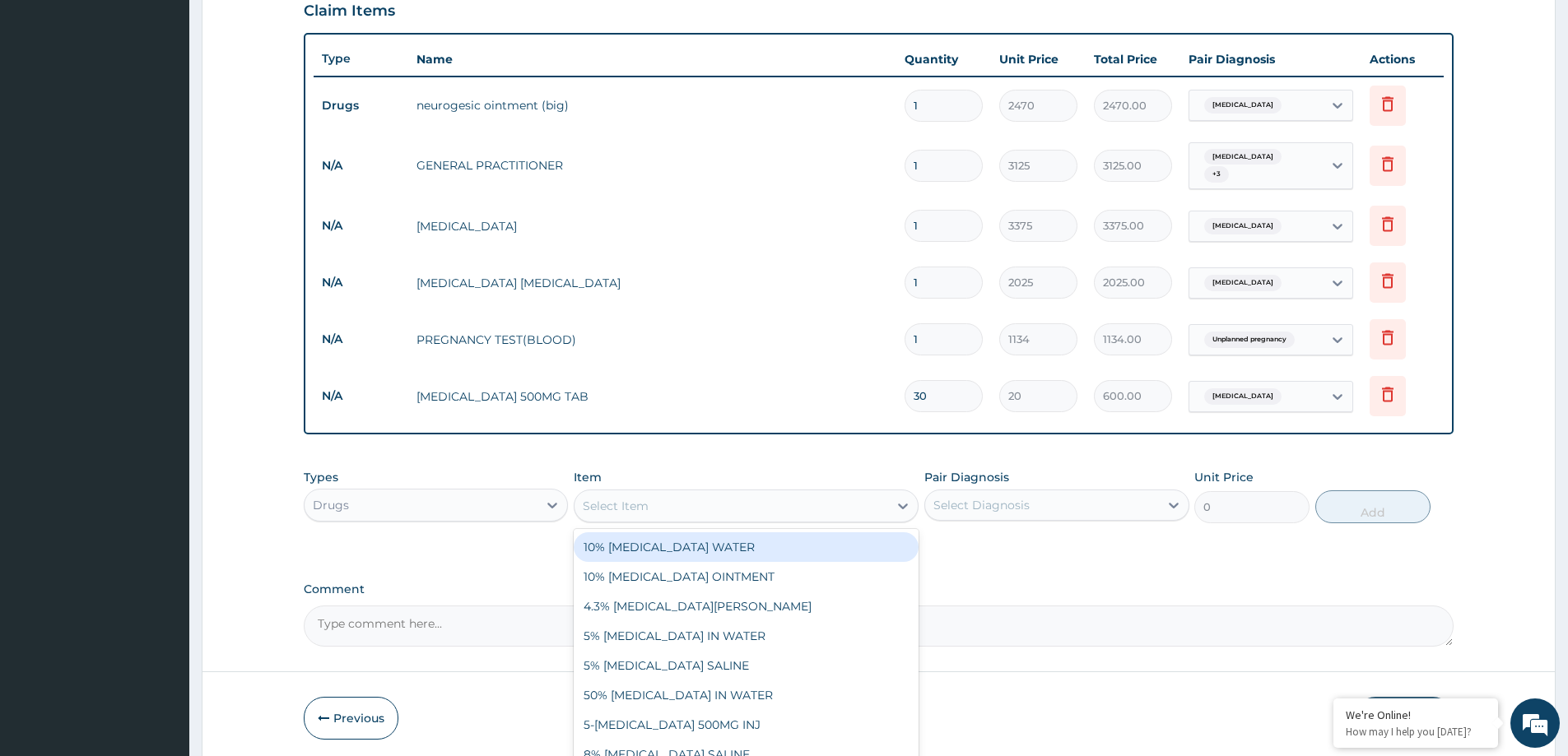
paste input "ARTEMETHER AND LUMEFANTRINE 80/480MG TAB (GENERIC)"
type input "ARTEMETHER AND LUMEFANTRINE 80/480MG TAB (GENERIC)"
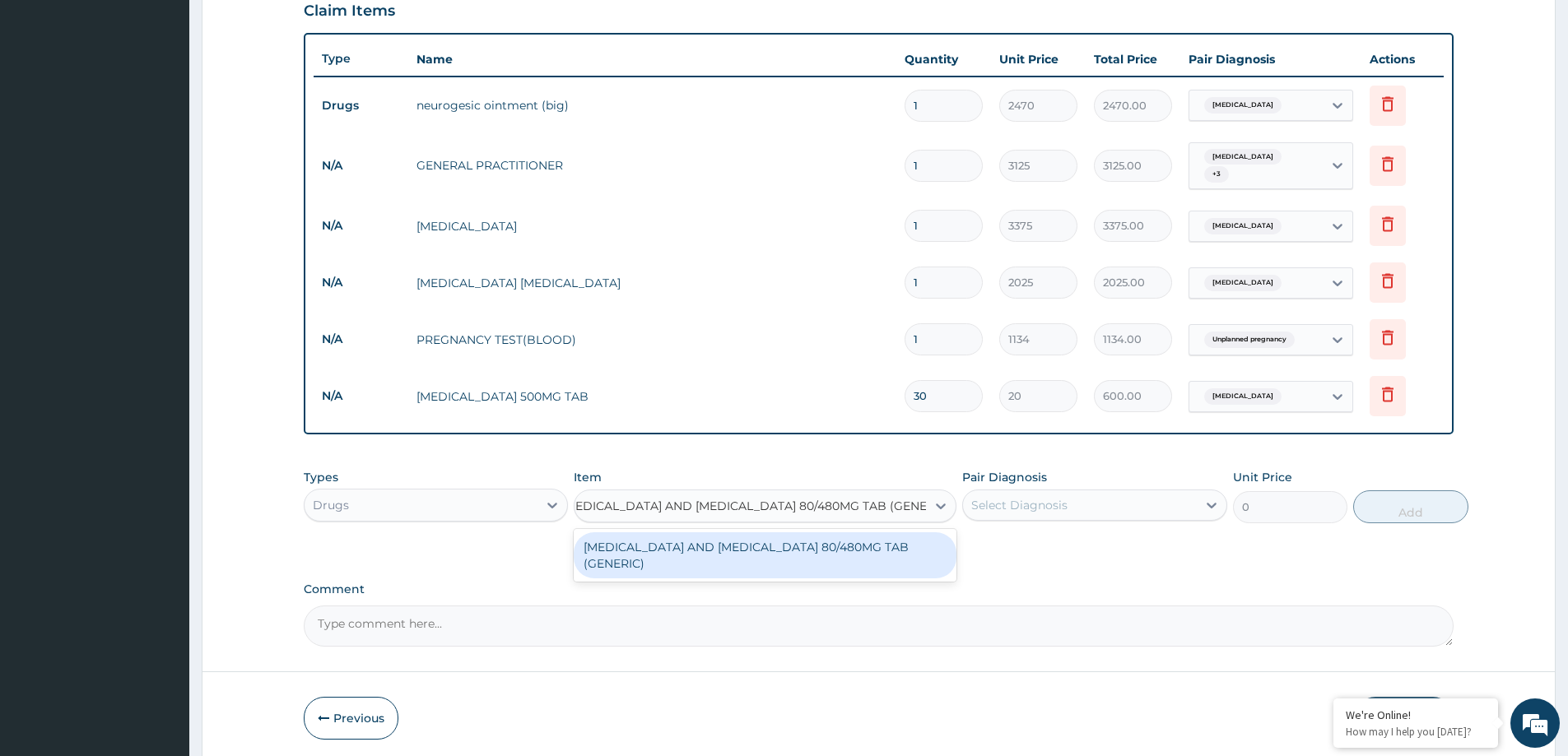
click at [730, 547] on div "ARTEMETHER AND LUMEFANTRINE 80/480MG TAB (GENERIC)" at bounding box center [765, 555] width 382 height 46
type input "210"
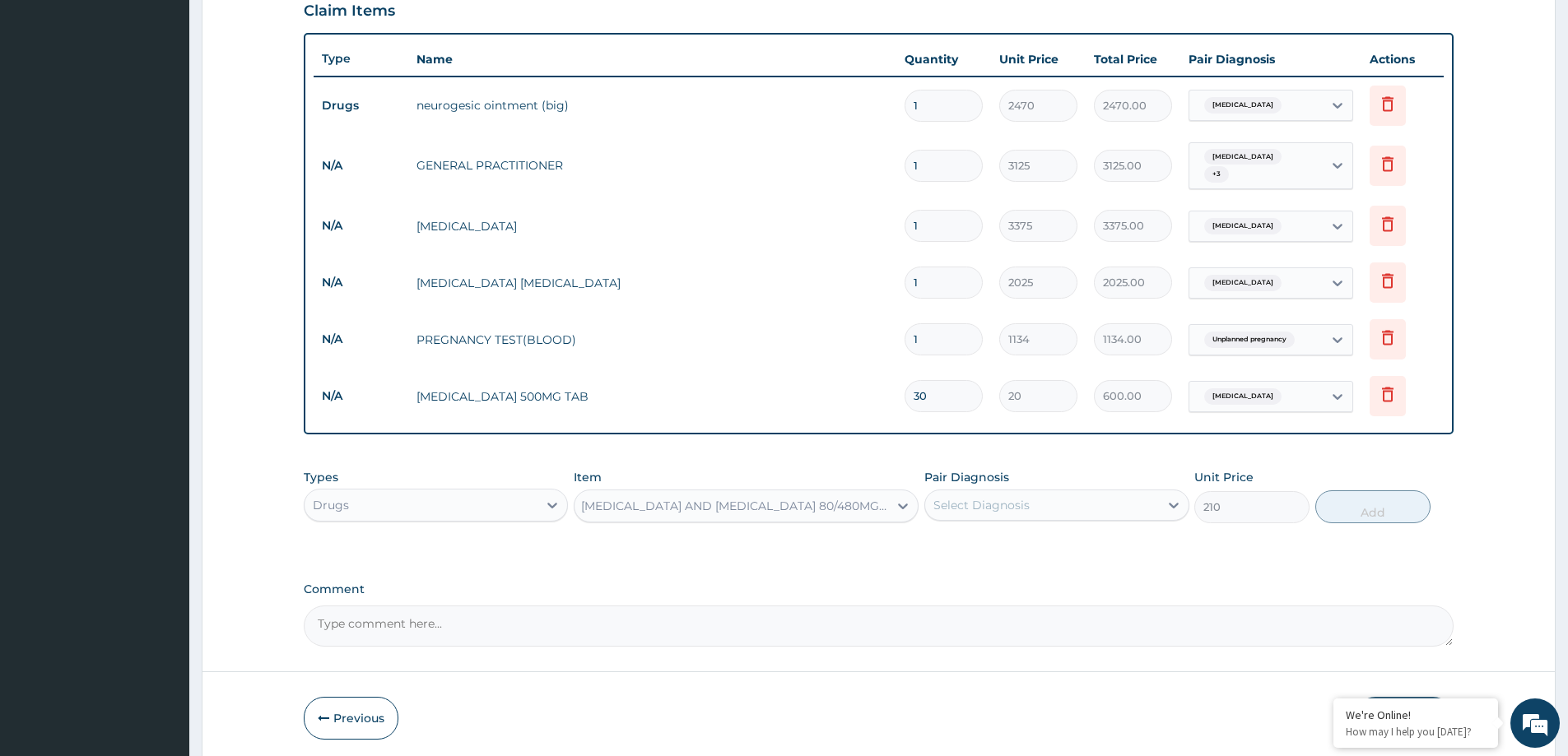
scroll to position [0, 2]
click at [1028, 498] on div "Select Diagnosis" at bounding box center [981, 505] width 96 height 16
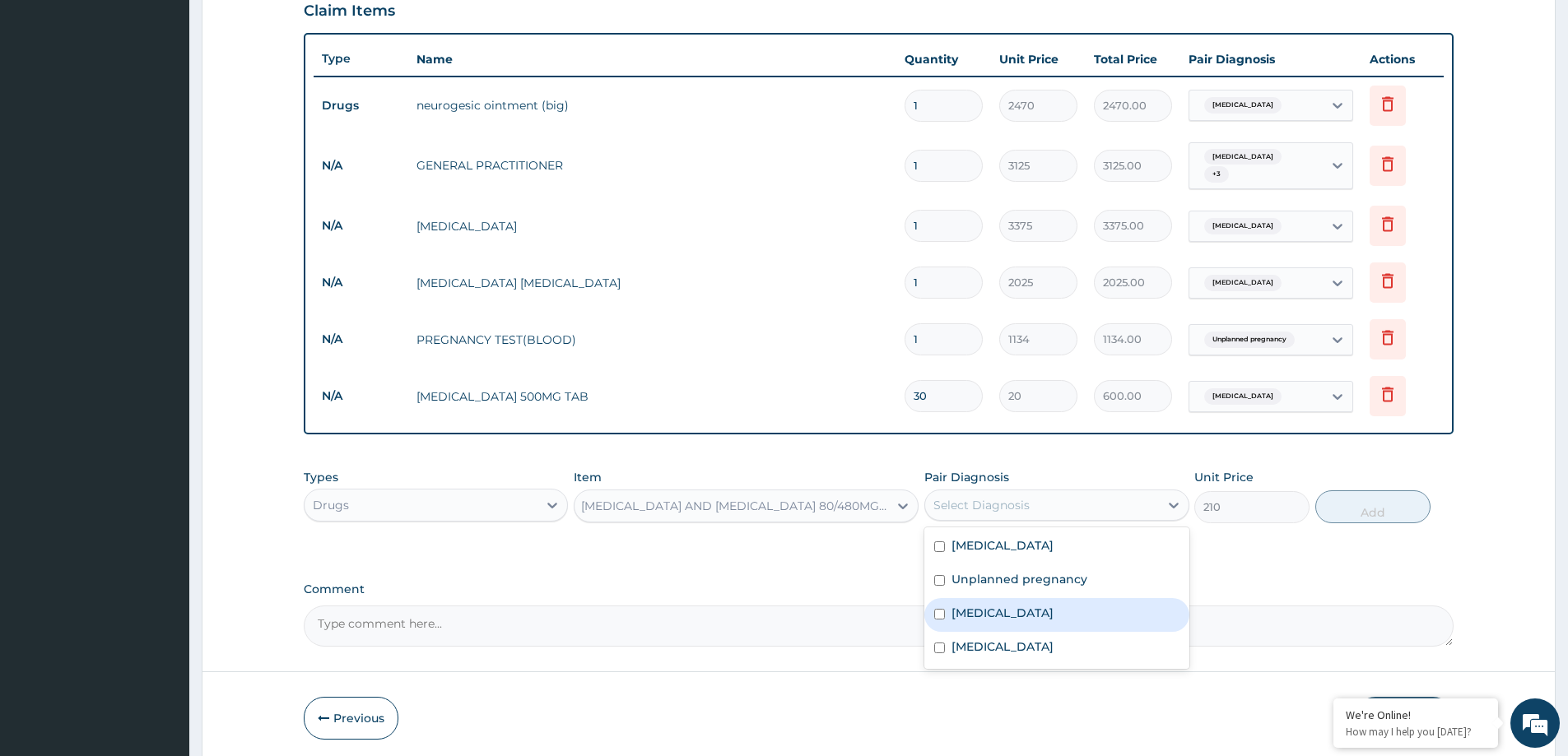
click at [1047, 612] on div "Malaria" at bounding box center [1056, 614] width 265 height 33
checkbox input "true"
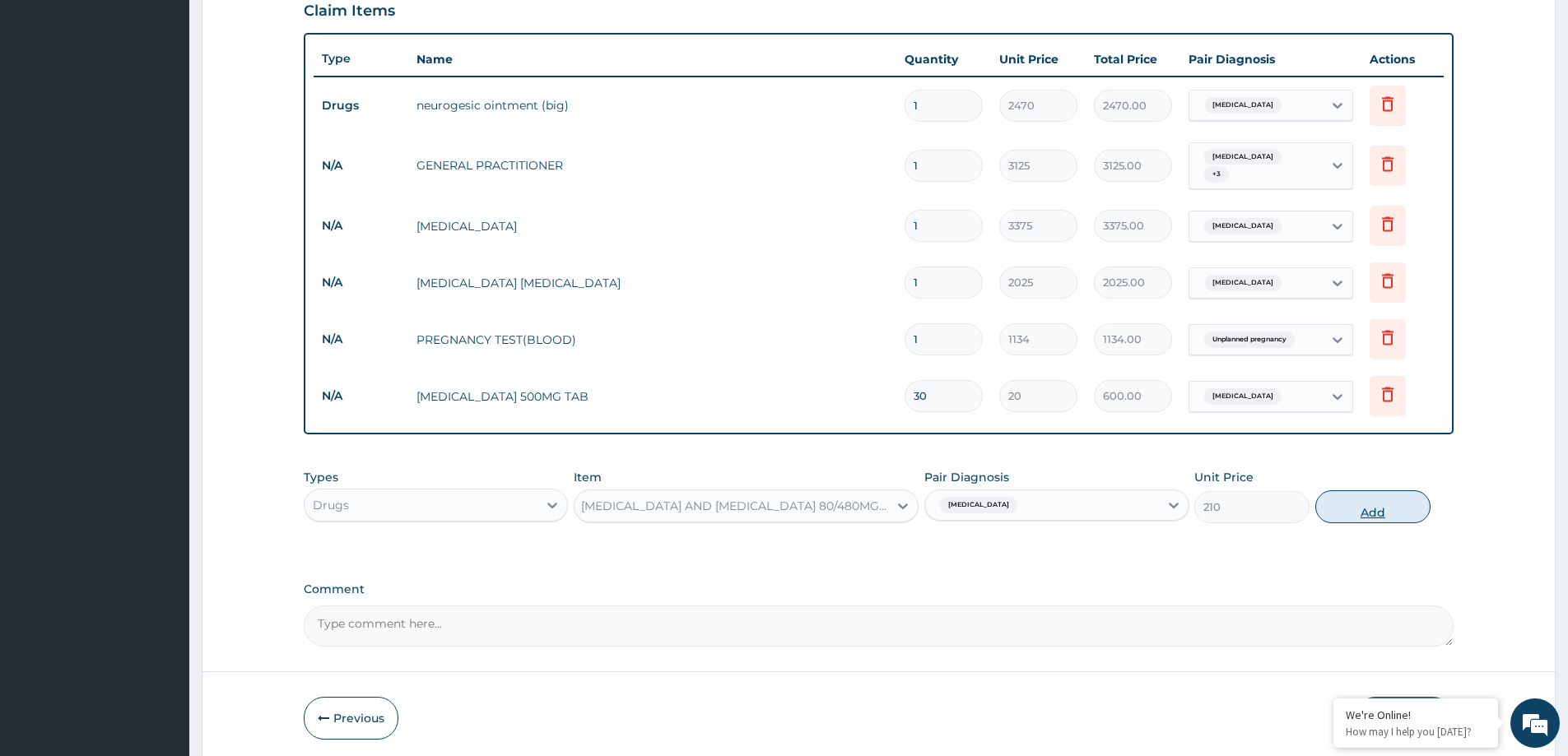
click at [1376, 497] on button "Add" at bounding box center [1372, 507] width 115 height 33
type input "0"
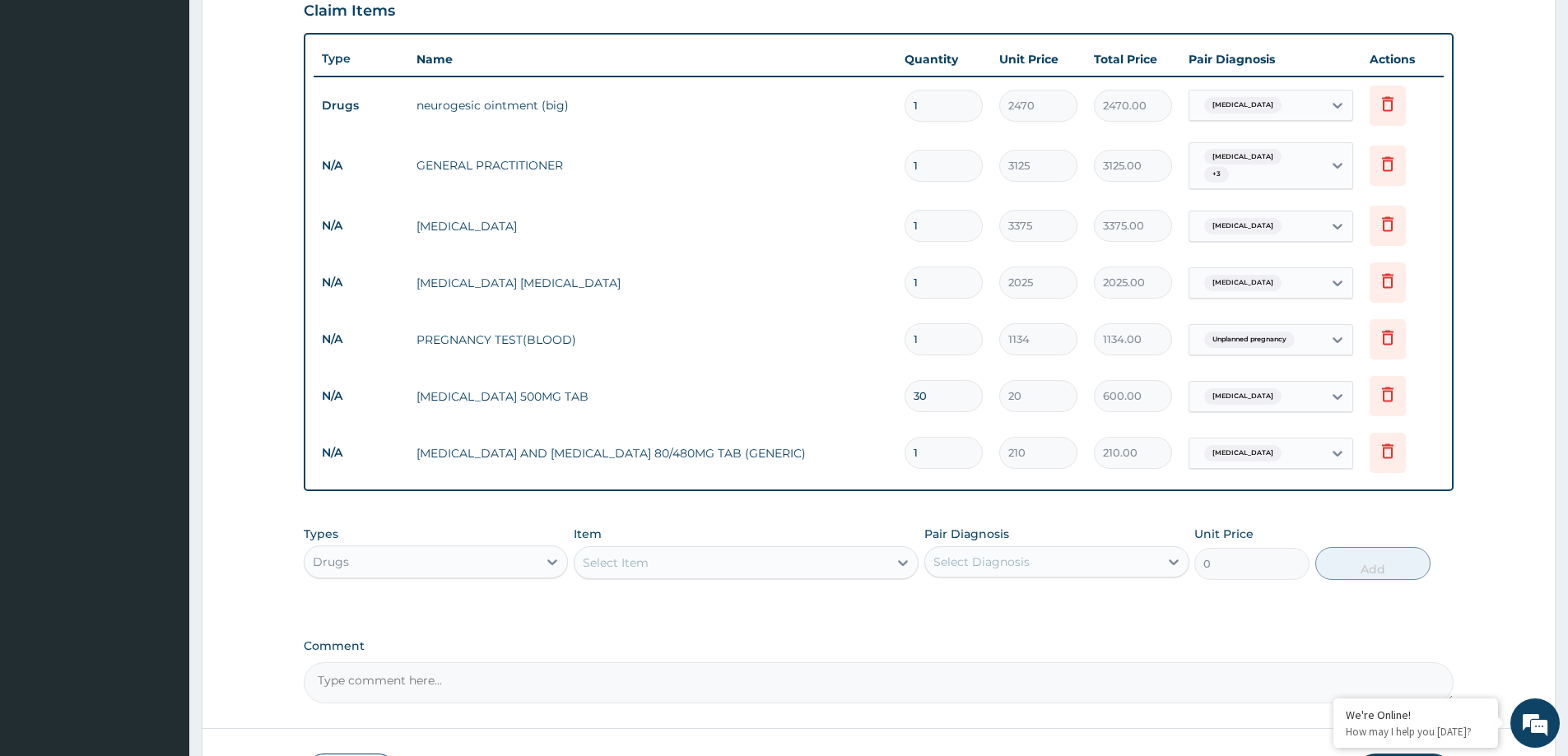
scroll to position [0, 0]
type input "0.00"
type input "6"
type input "1260.00"
type input "6"
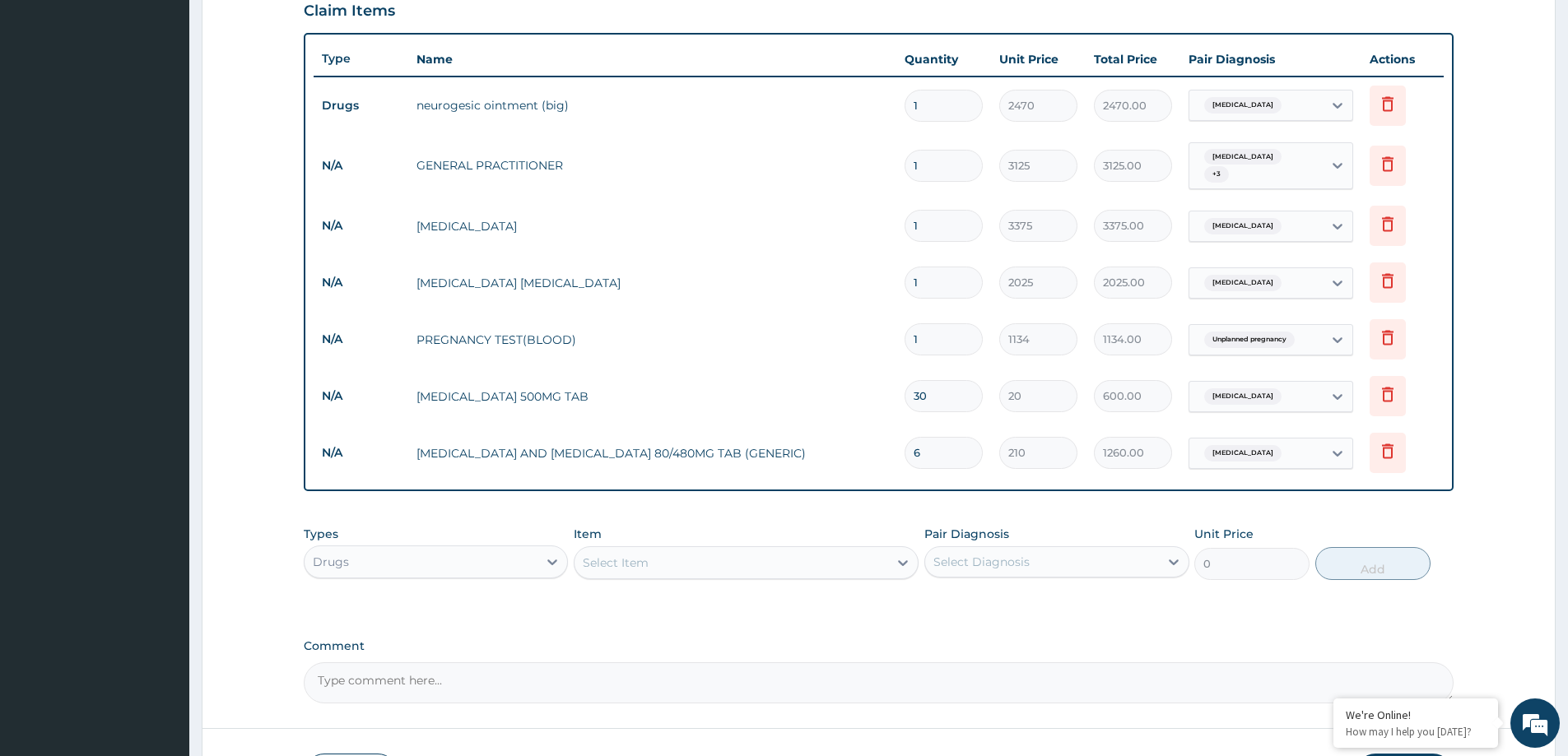
click at [685, 619] on div "PA Code / Prescription Code PA/10ECDE Encounter Date 11-08-2025 Important Notic…" at bounding box center [878, 149] width 1150 height 1109
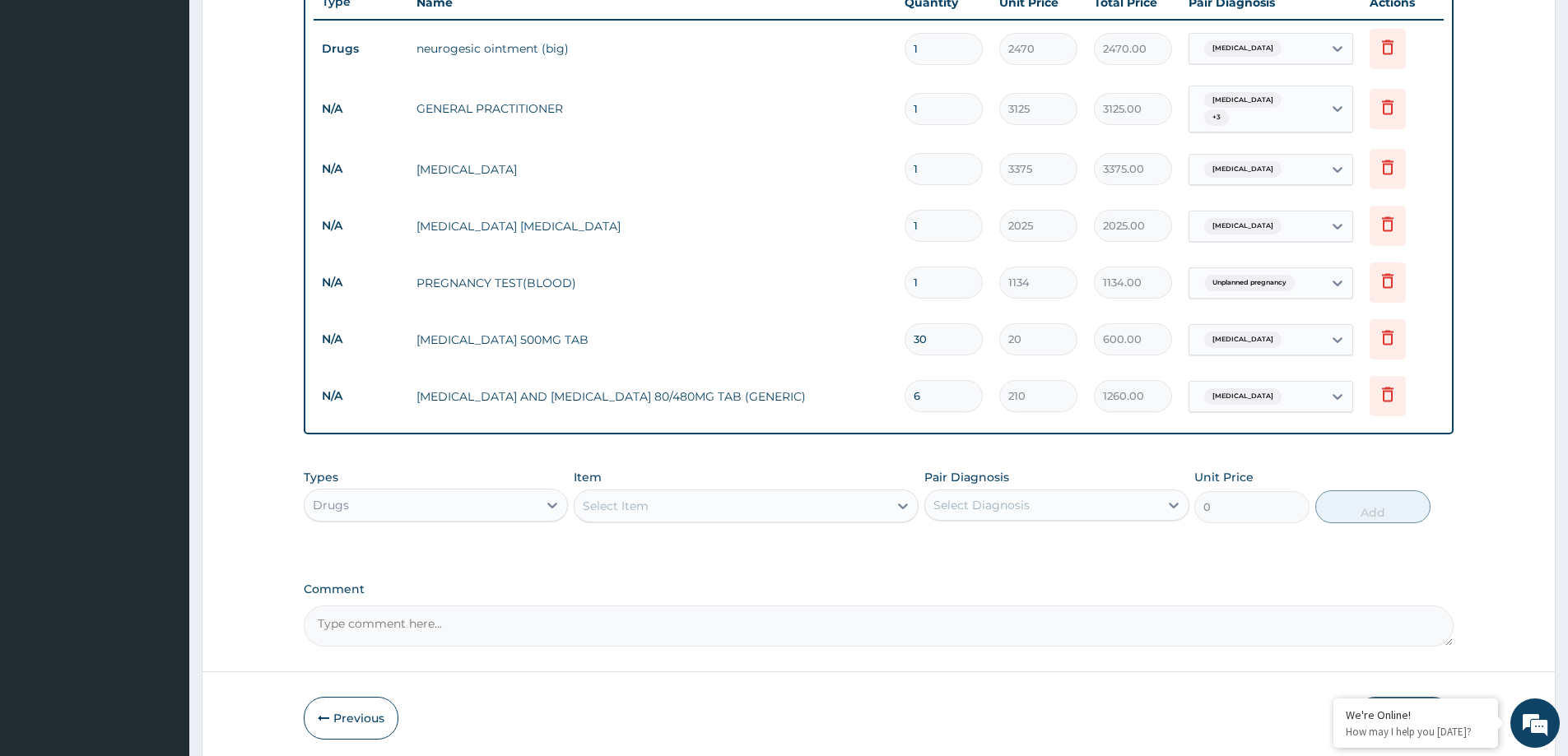
scroll to position [676, 0]
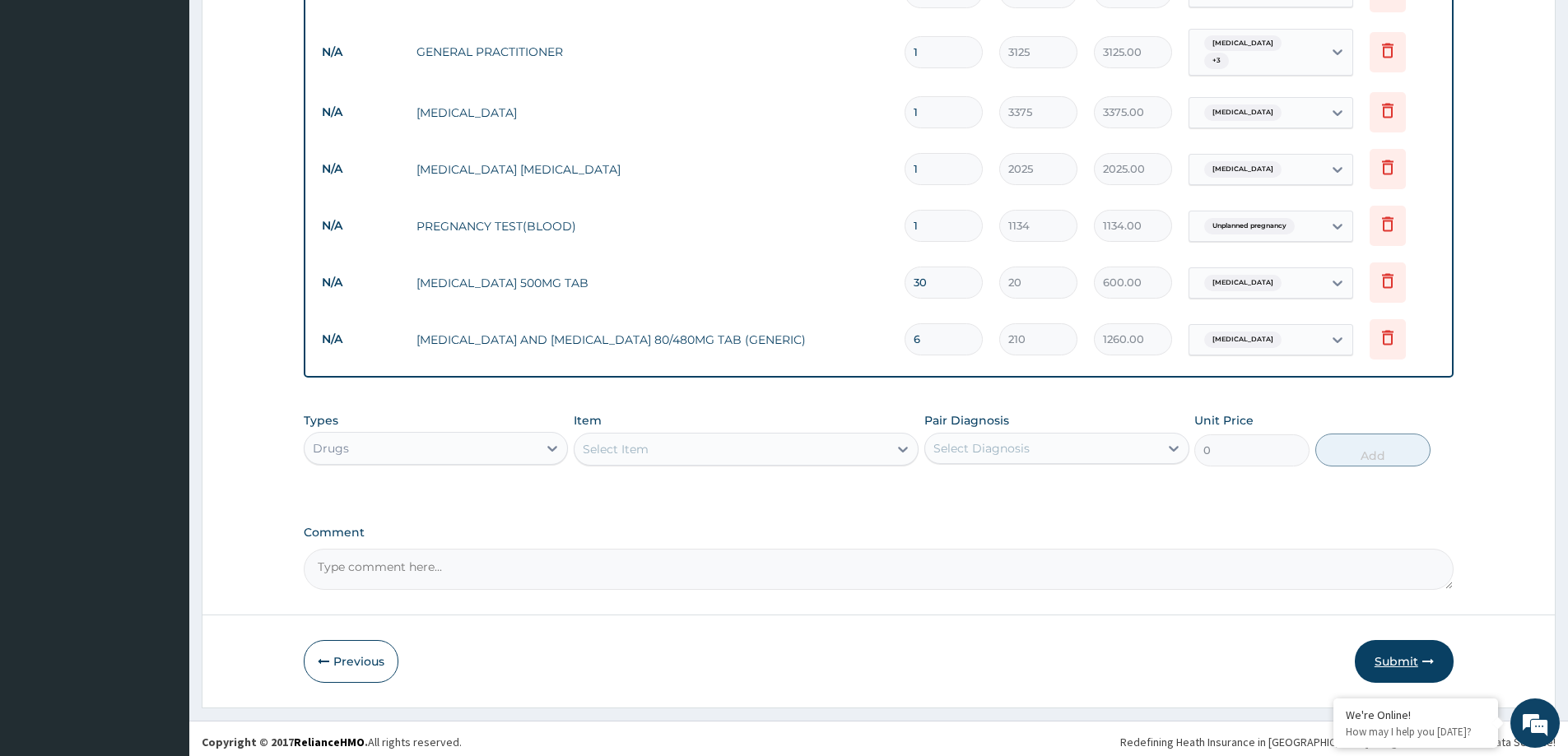
click at [1398, 650] on button "Submit" at bounding box center [1404, 661] width 99 height 43
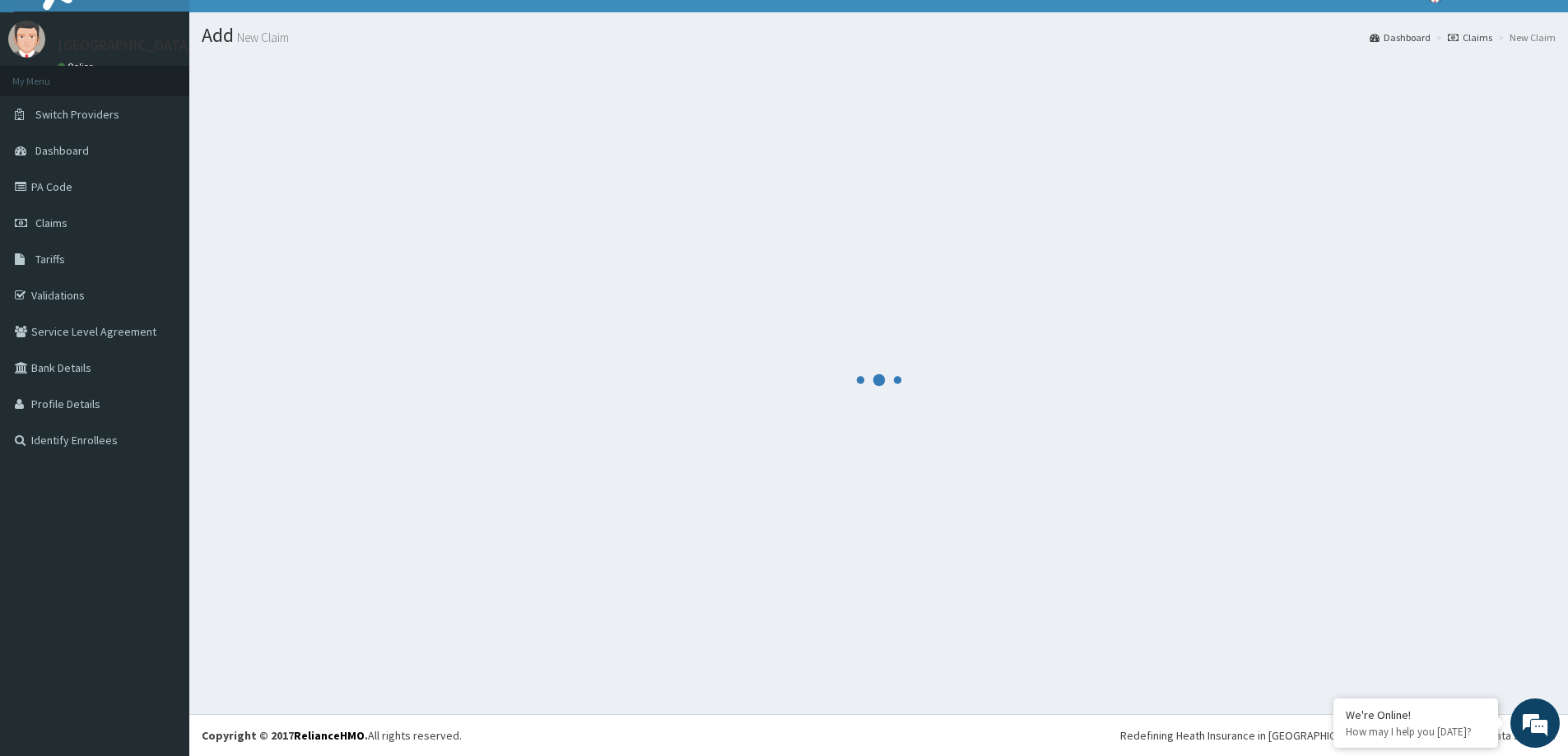
scroll to position [29, 0]
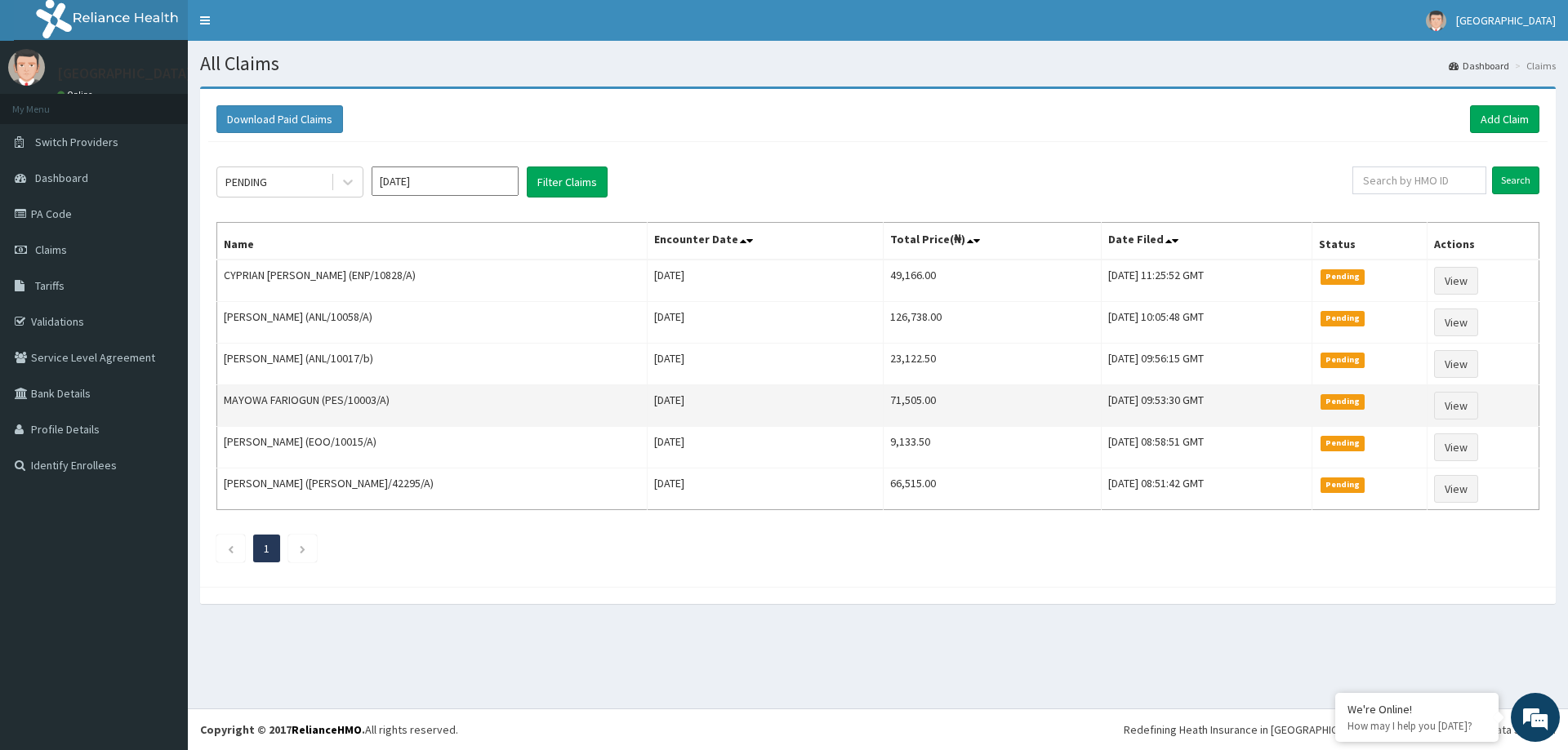
click at [498, 392] on td "MAYOWA FARIOGUN (PES/10003/A)" at bounding box center [432, 406] width 430 height 42
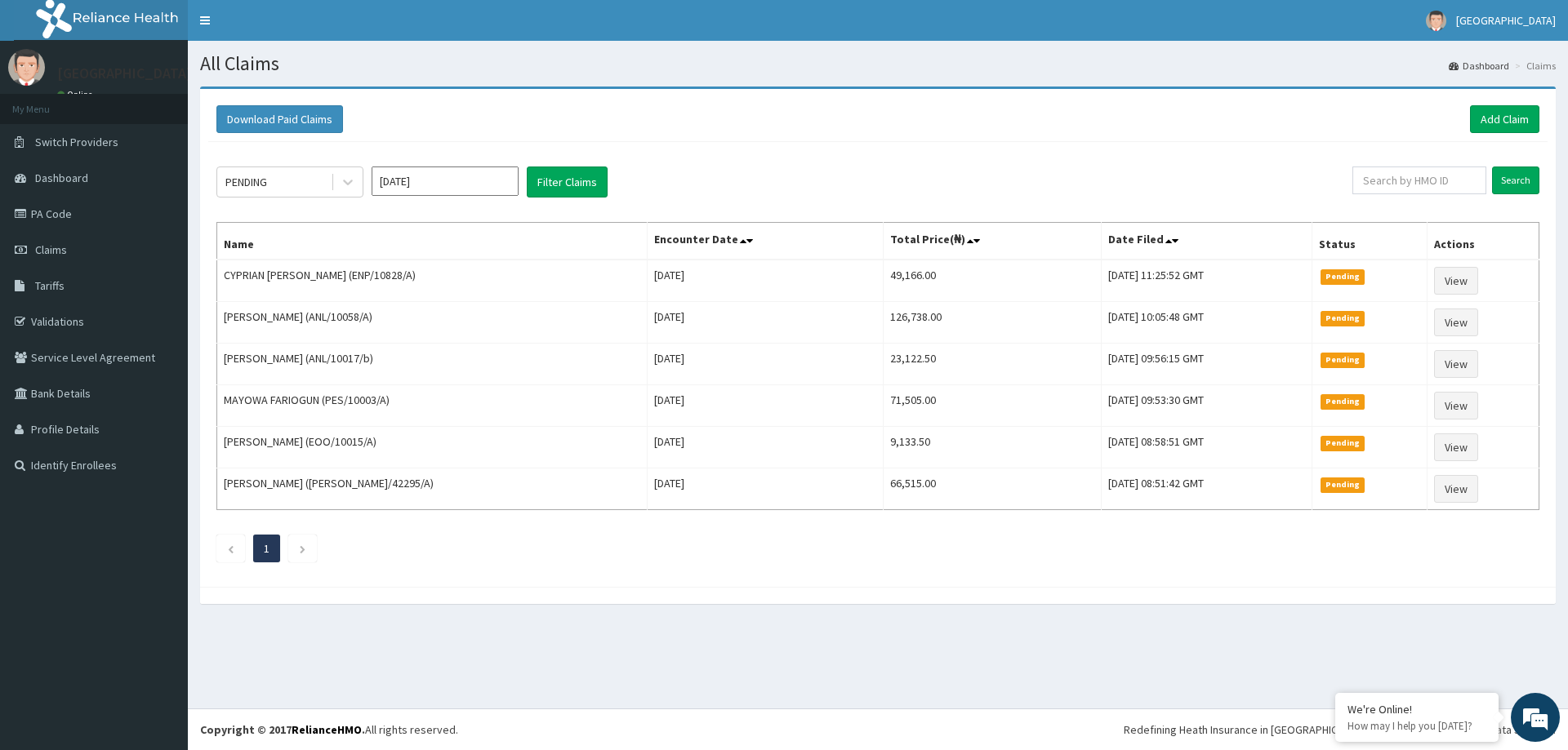
click at [700, 164] on div "PENDING [DATE] Filter Claims Search Name Encounter Date Total Price(₦) Date Fil…" at bounding box center [878, 360] width 1340 height 437
drag, startPoint x: 1504, startPoint y: 115, endPoint x: 1144, endPoint y: 114, distance: 360.0
click at [1504, 114] on link "Add Claim" at bounding box center [1505, 119] width 70 height 27
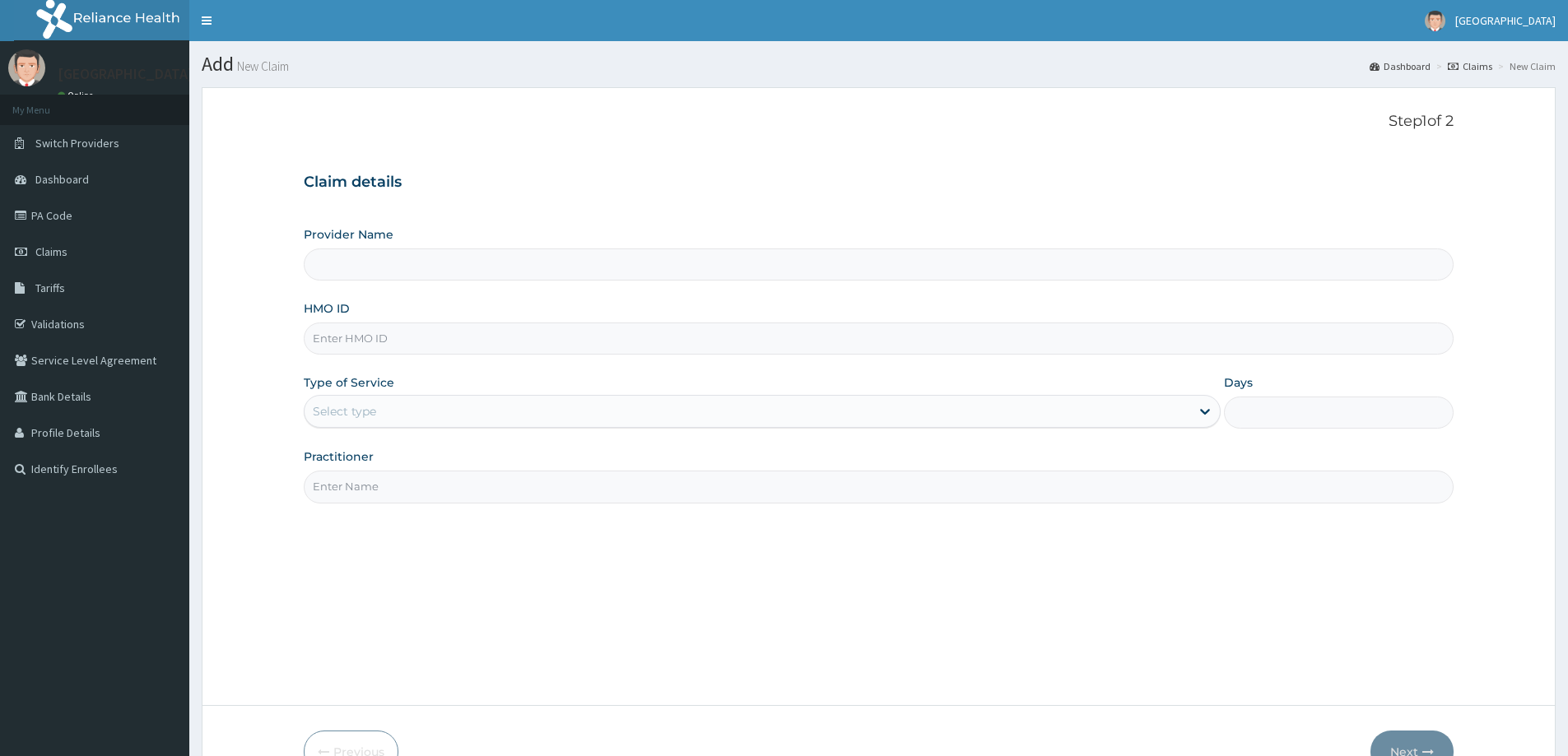
click at [334, 344] on input "HMO ID" at bounding box center [878, 339] width 1150 height 32
paste input "VUL/10008/C"
type input "VUL/10008/C"
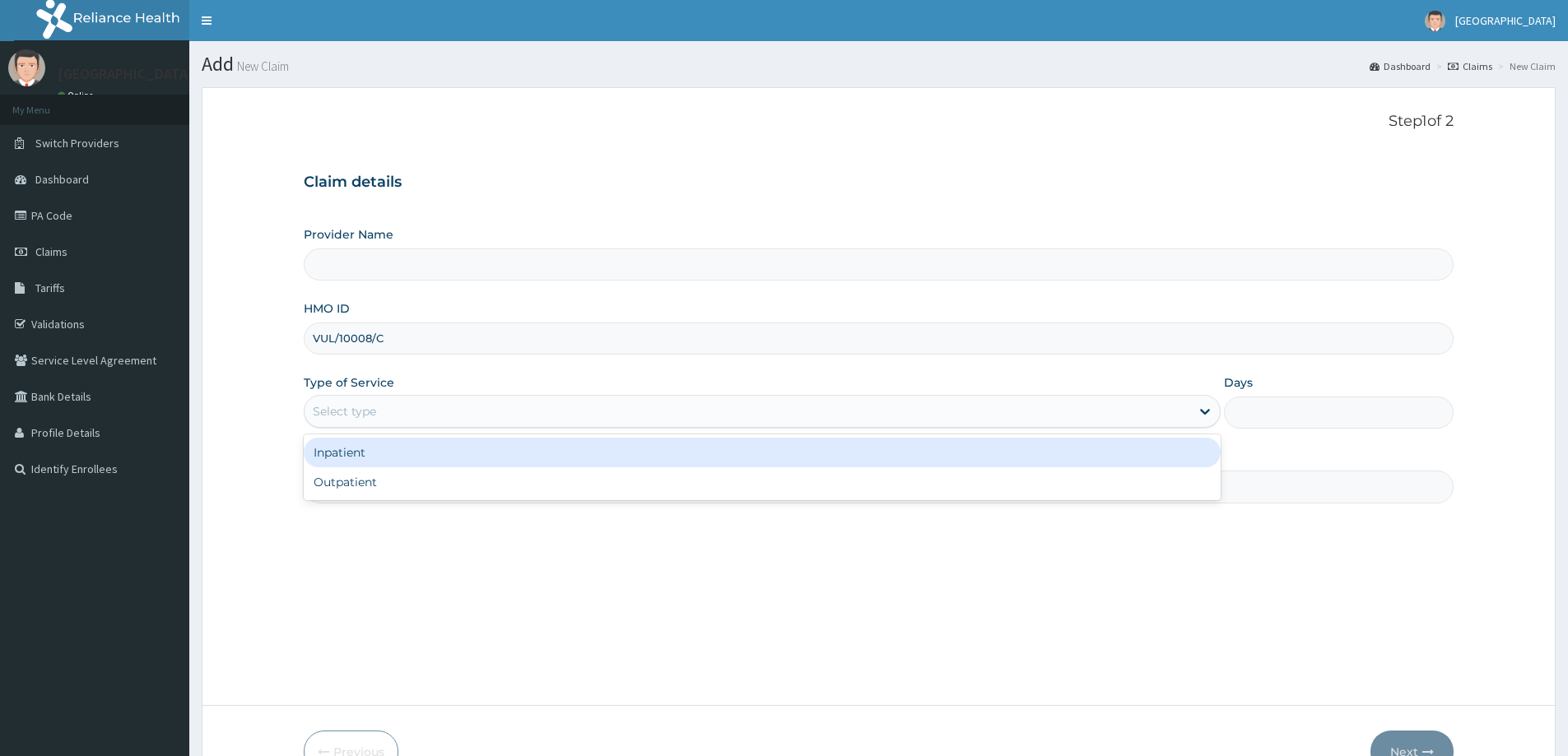
click at [332, 418] on div "Select type" at bounding box center [344, 411] width 64 height 16
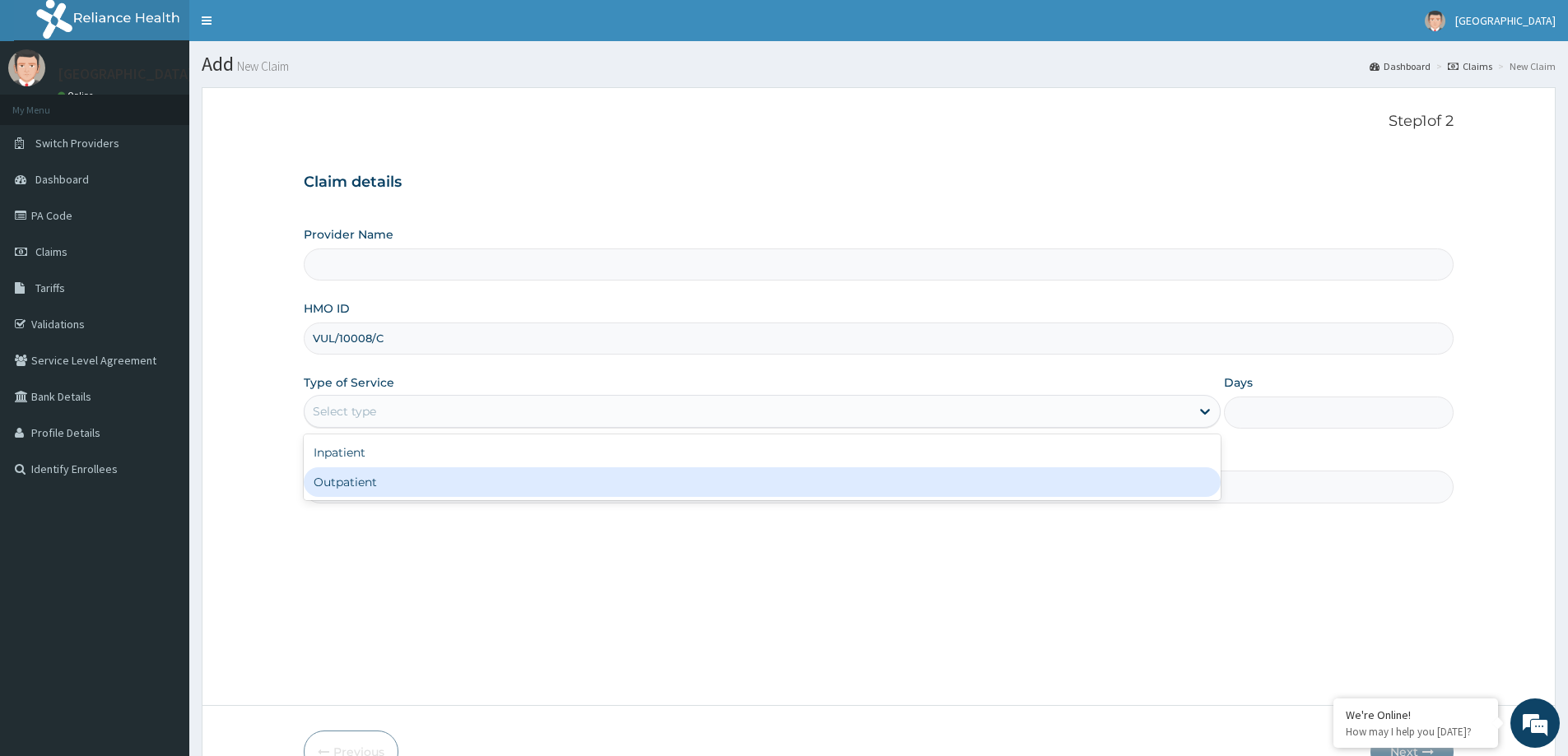
click at [357, 490] on div "Outpatient" at bounding box center [762, 481] width 917 height 29
type input "1"
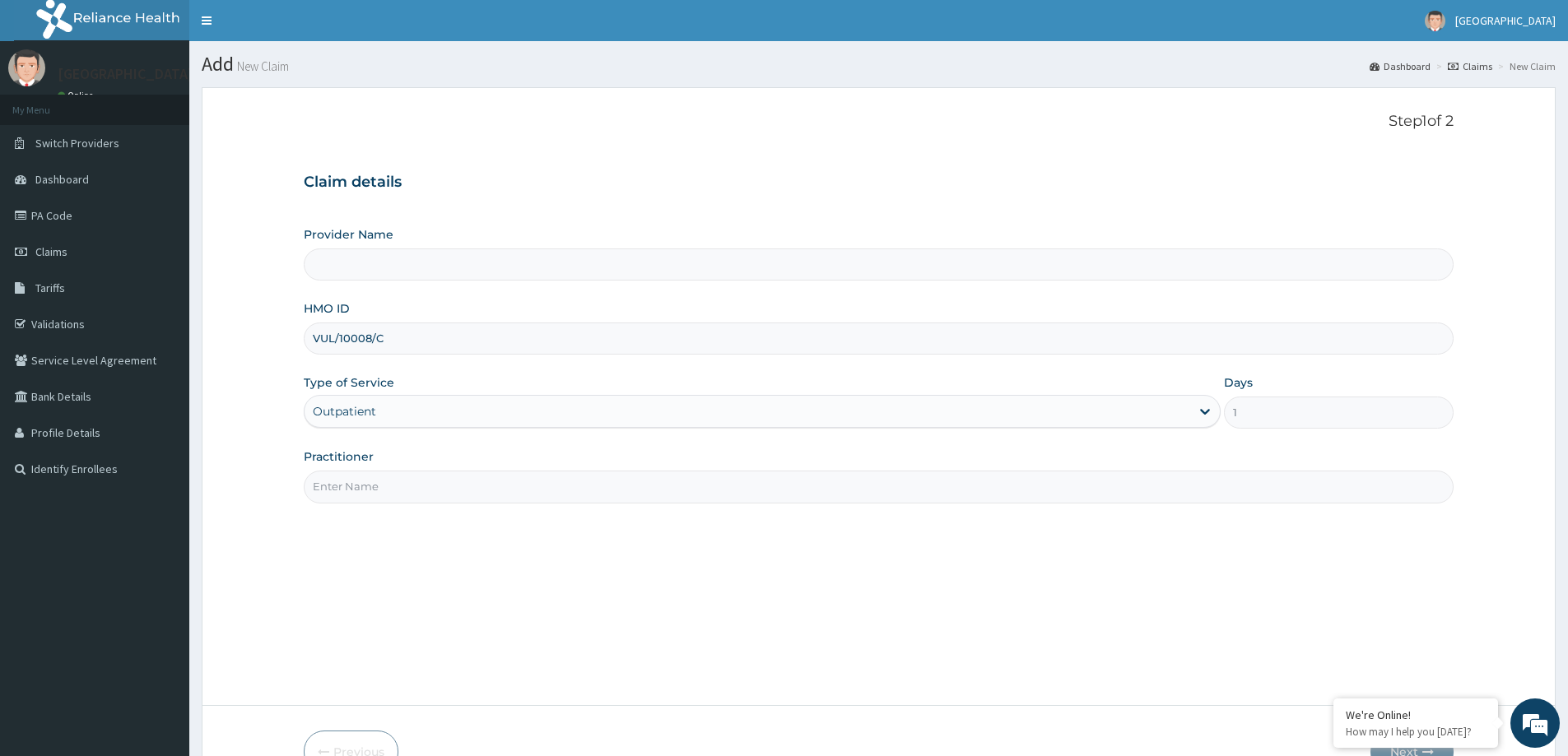
click at [323, 490] on input "Practitioner" at bounding box center [878, 487] width 1150 height 32
type input "LILY HOSPITAL-WARRI"
type input "General practitioner"
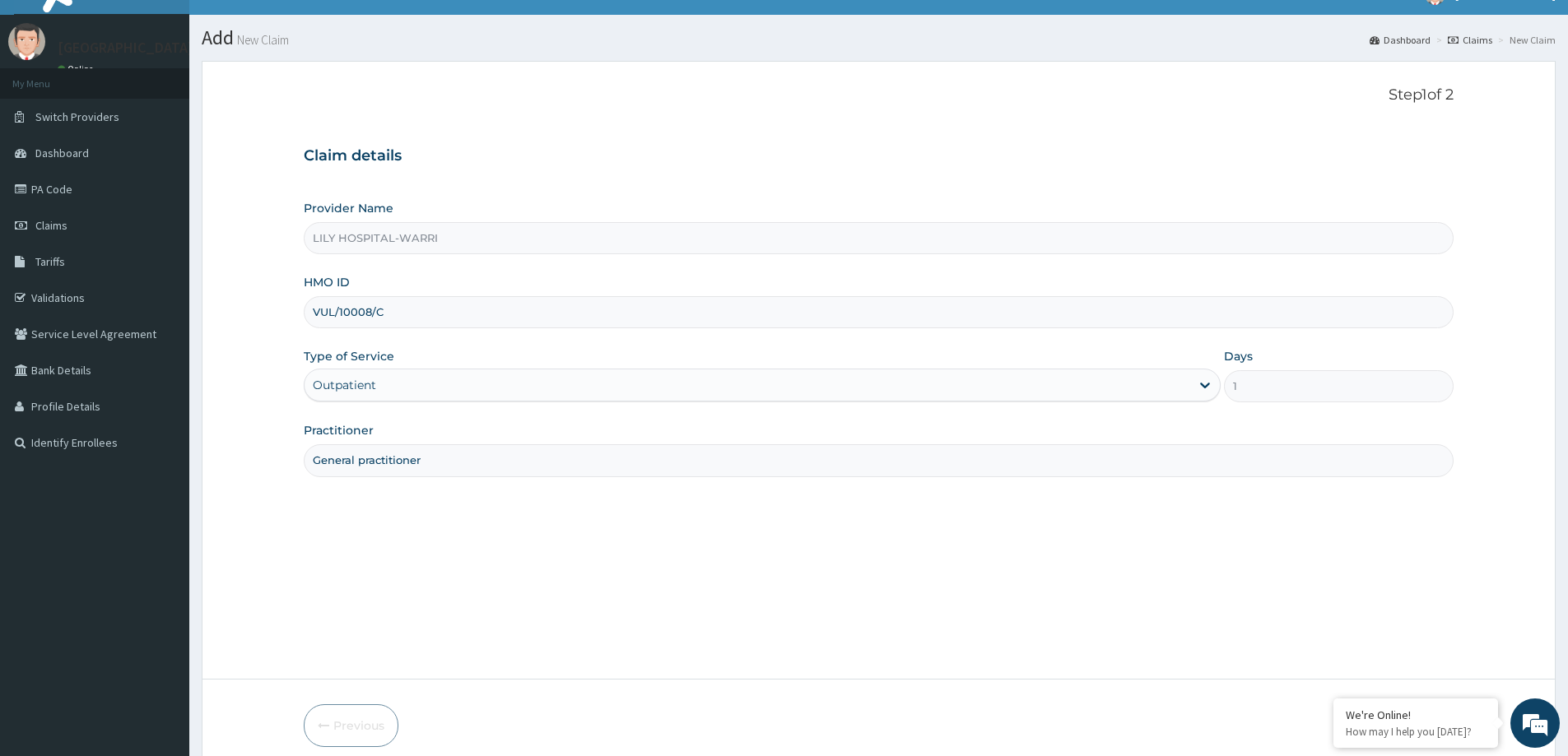
scroll to position [97, 0]
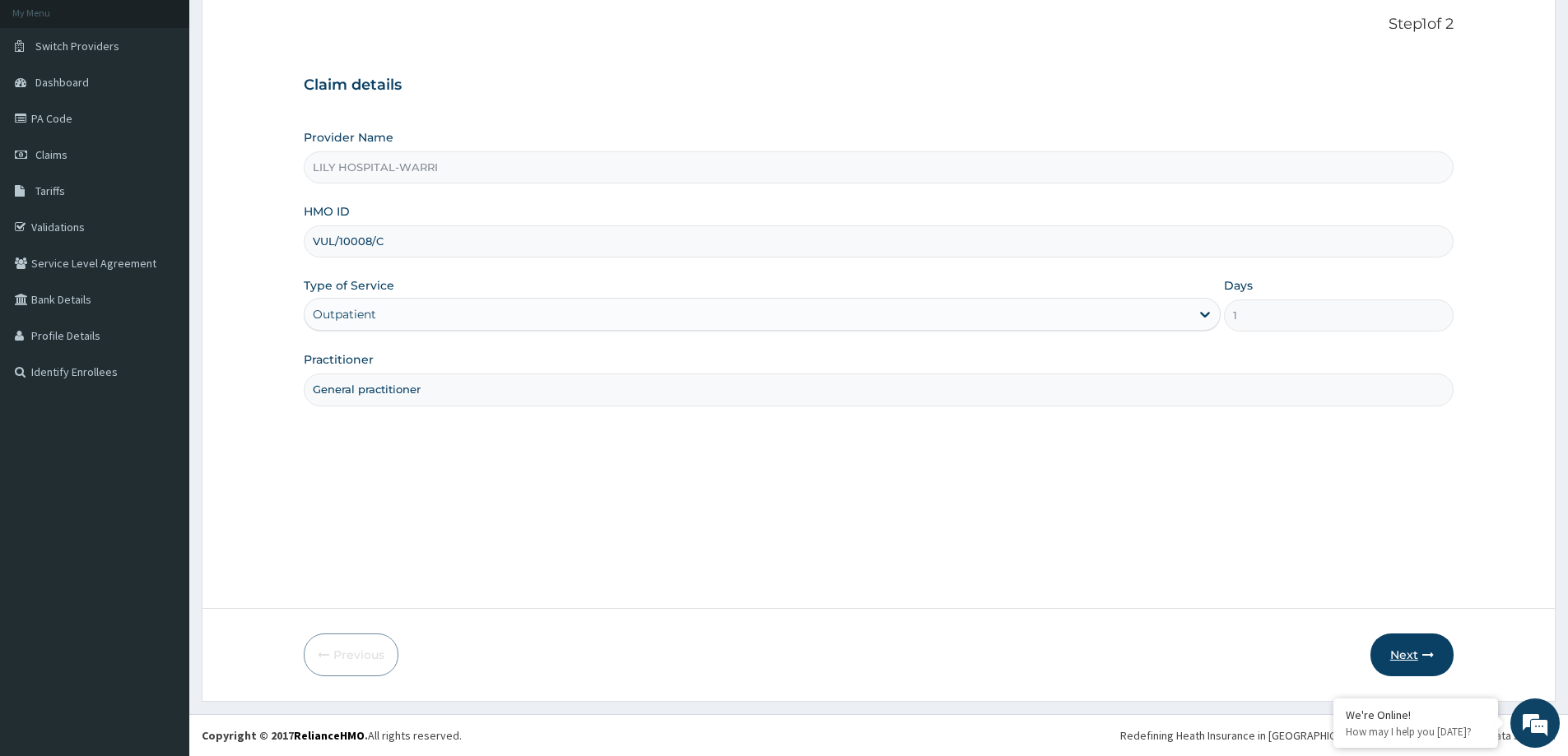
click at [1410, 649] on button "Next" at bounding box center [1411, 654] width 83 height 43
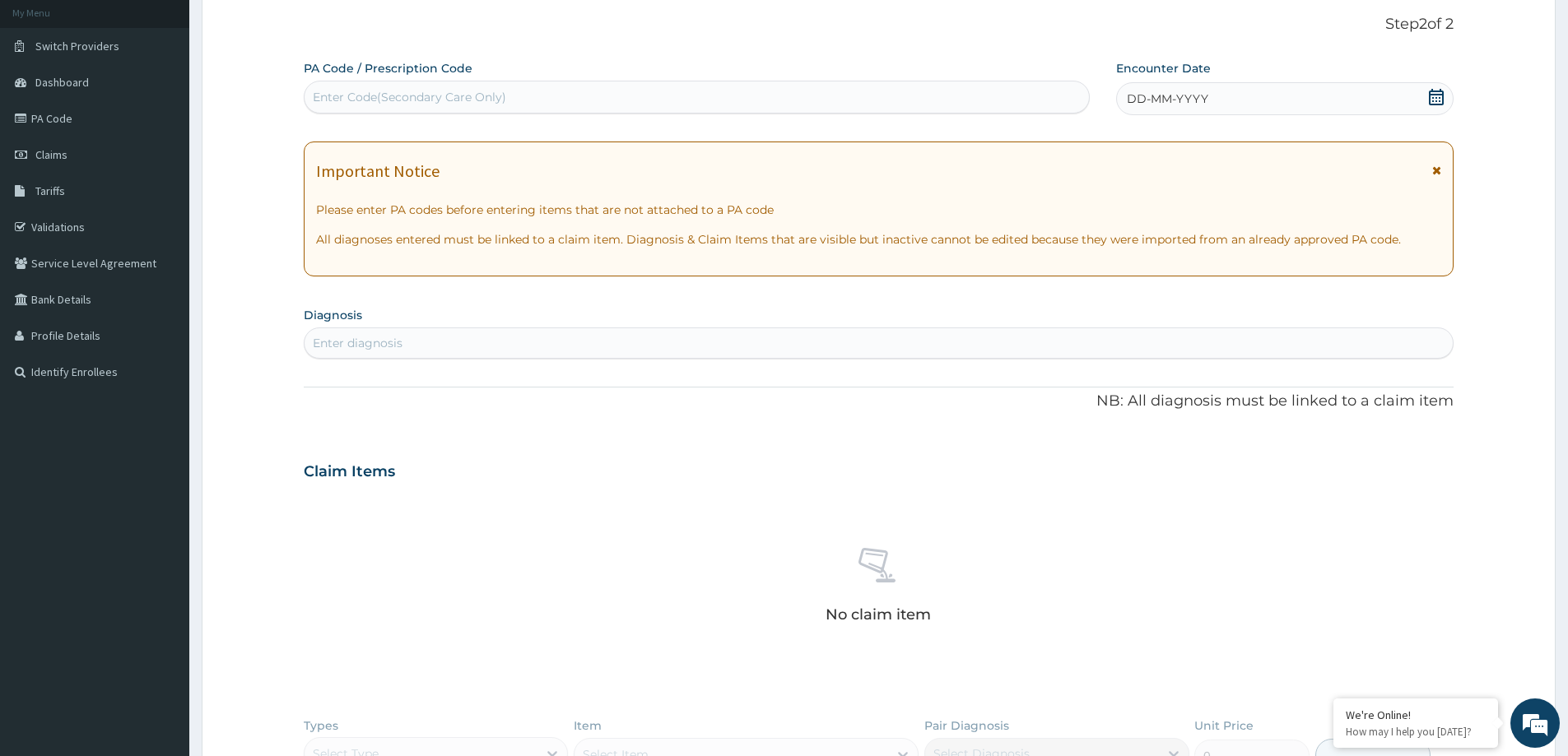
click at [1193, 96] on span "DD-MM-YYYY" at bounding box center [1167, 98] width 82 height 16
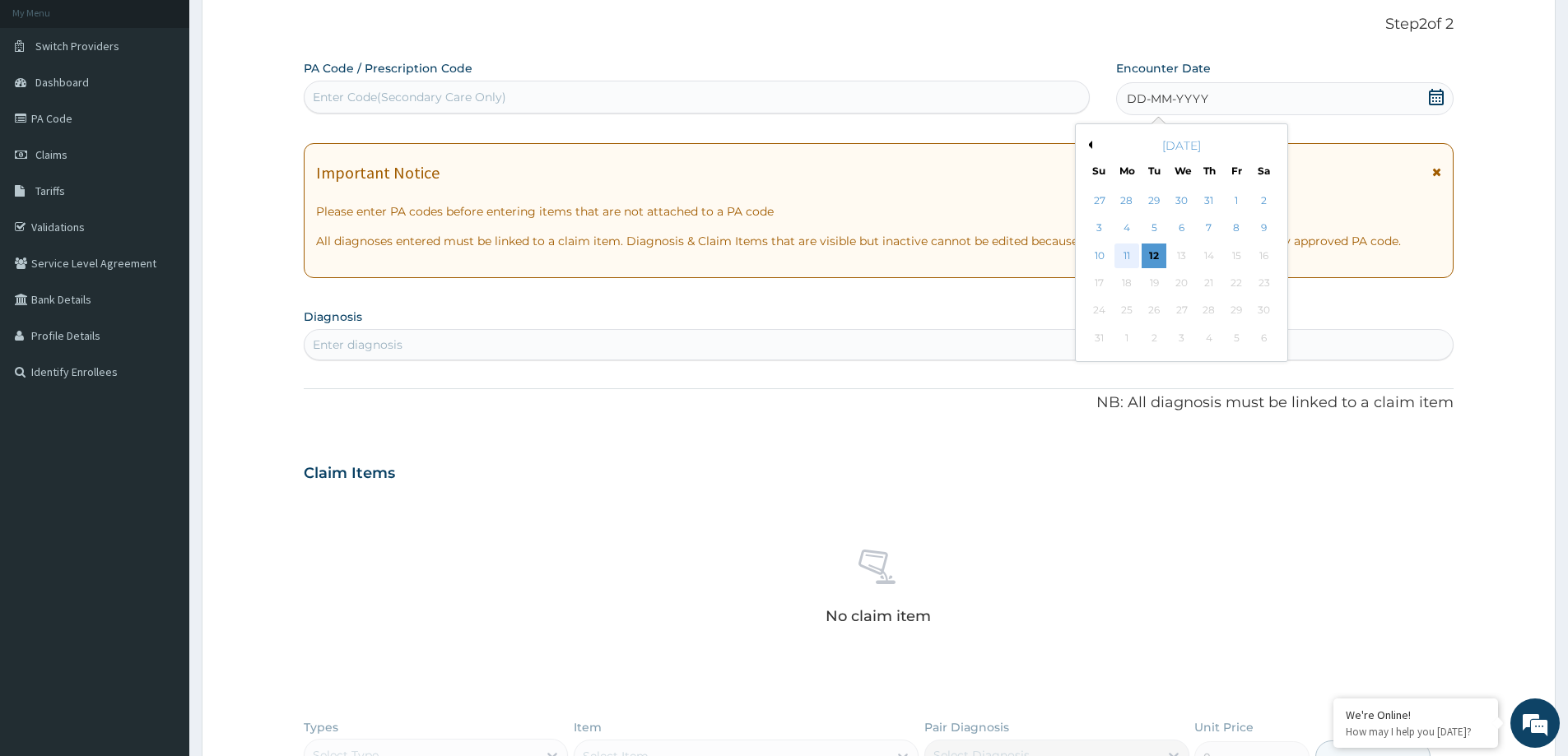
click at [1125, 260] on div "11" at bounding box center [1127, 256] width 25 height 25
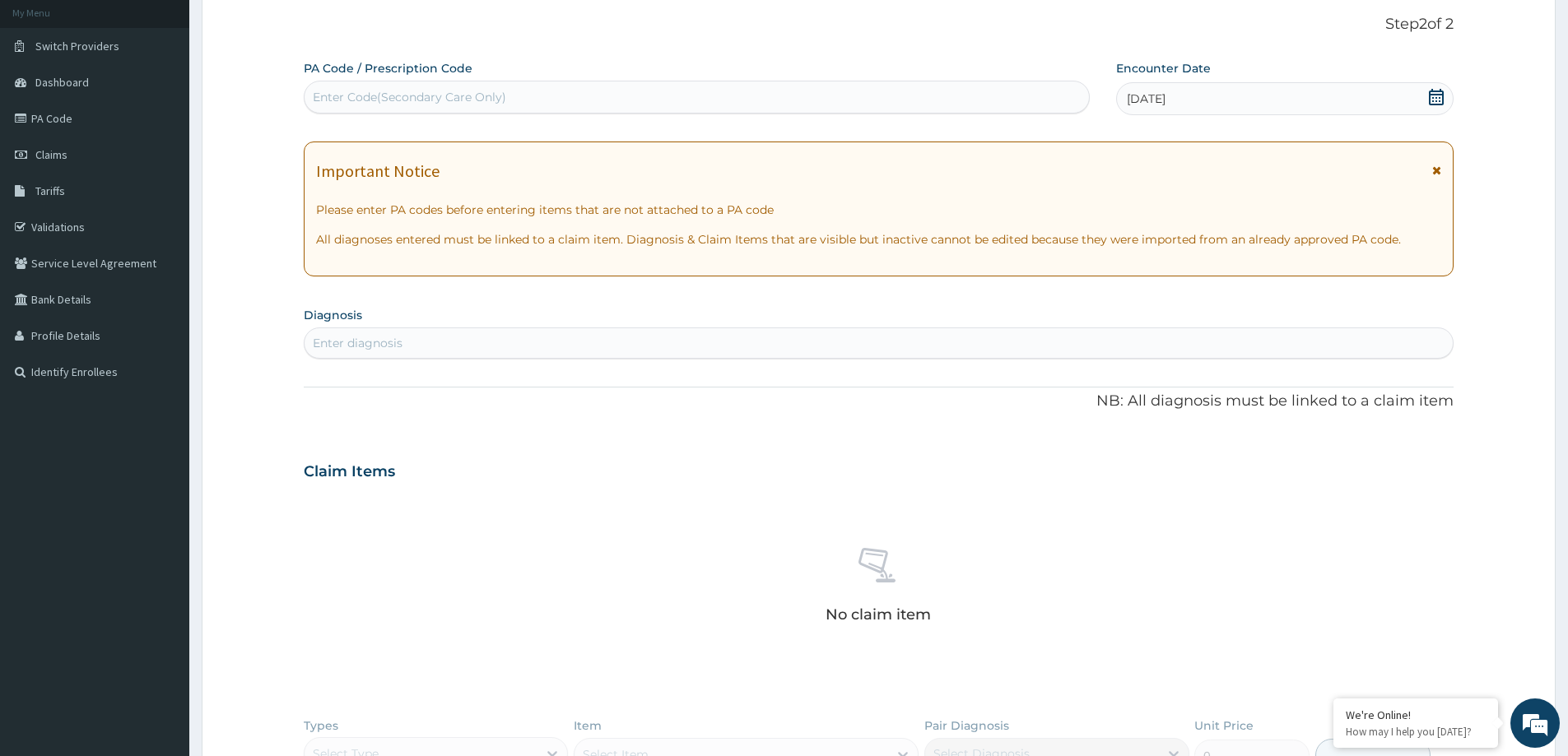
drag, startPoint x: 412, startPoint y: 319, endPoint x: 410, endPoint y: 336, distance: 17.1
click at [412, 320] on section "Diagnosis Enter diagnosis" at bounding box center [878, 330] width 1150 height 56
click at [406, 341] on div "Enter diagnosis" at bounding box center [878, 343] width 1148 height 27
type input "MALARIA"
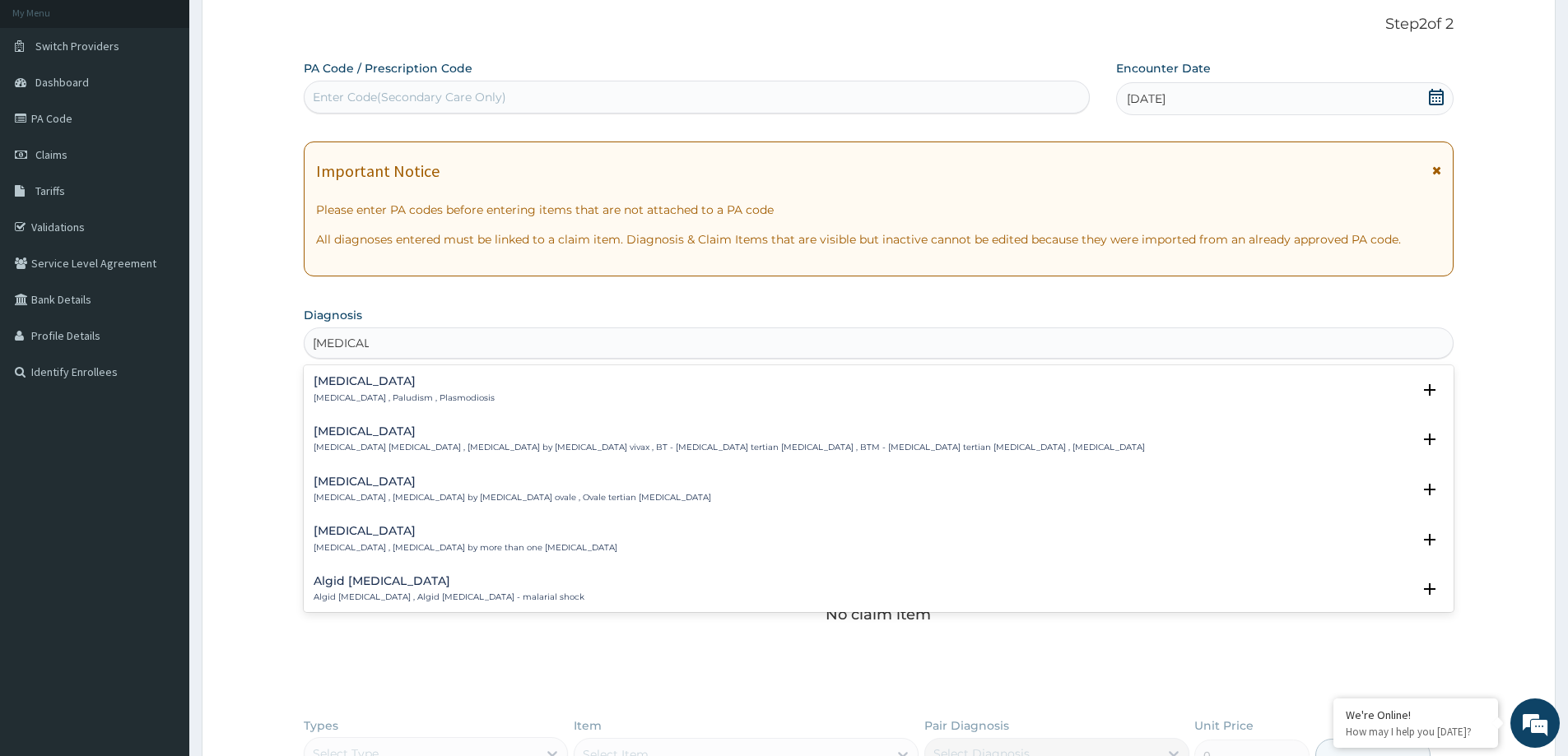
click at [364, 388] on div "Malaria Malaria , Paludism , Plasmodiosis" at bounding box center [404, 389] width 181 height 29
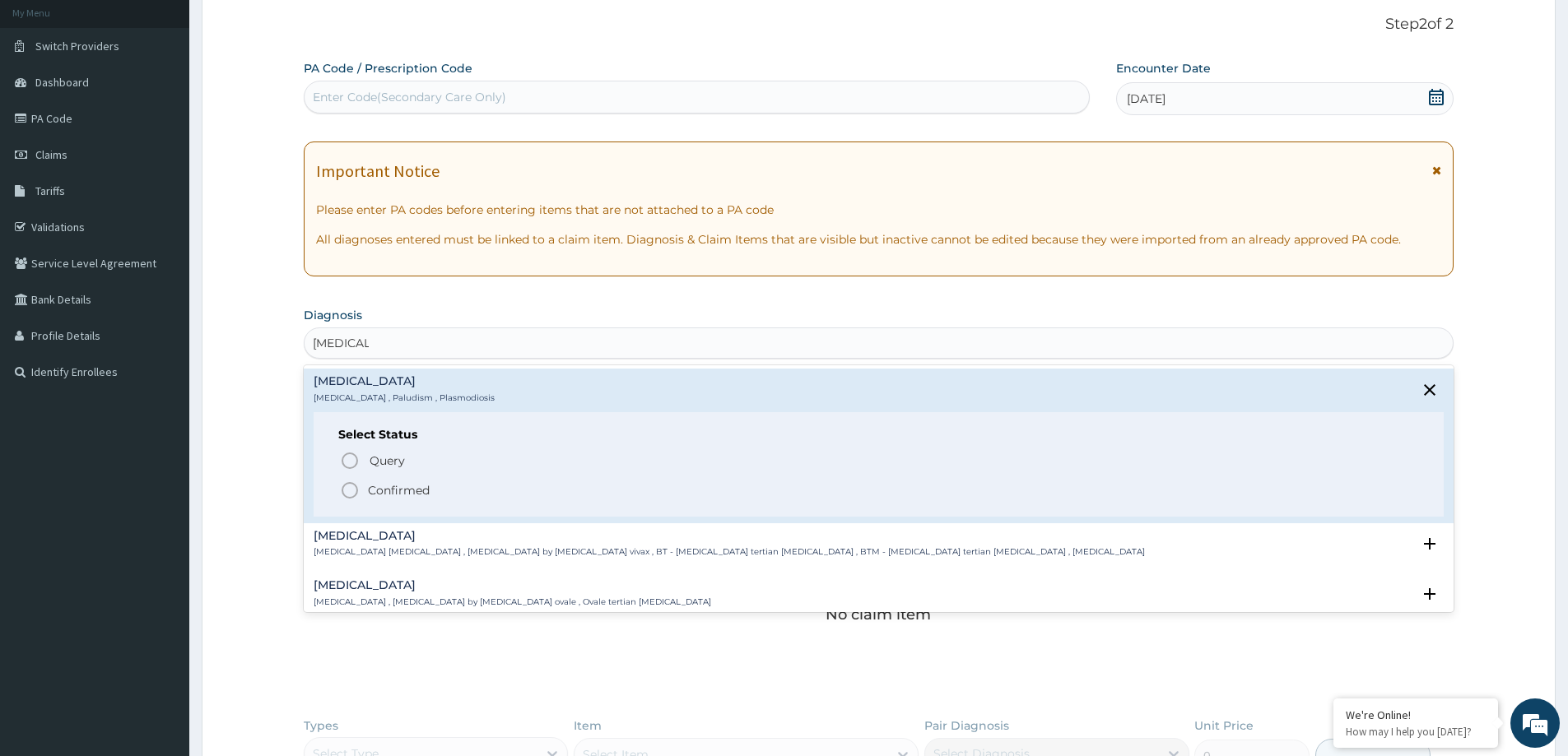
click at [363, 494] on span "Confirmed" at bounding box center [879, 490] width 1079 height 20
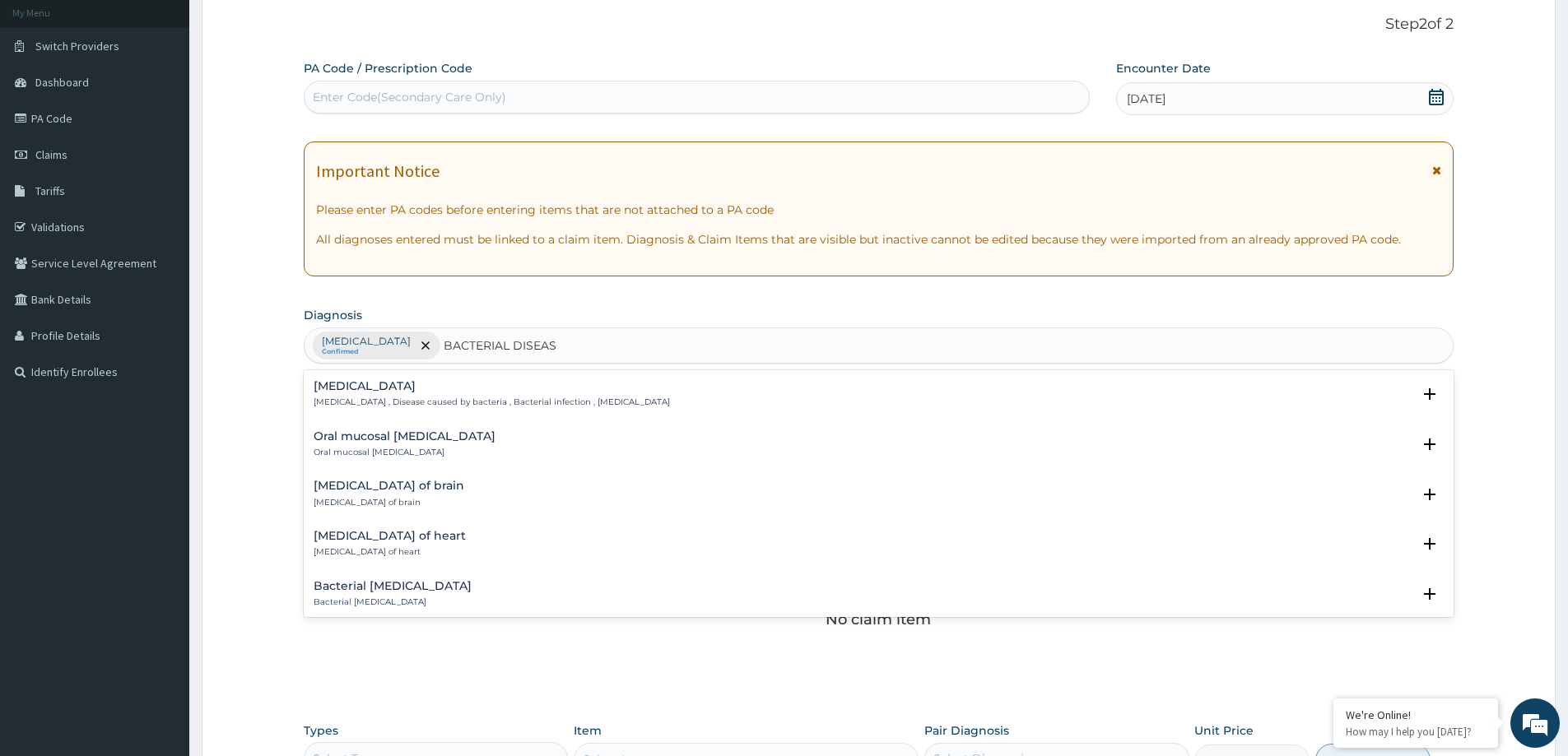
type input "[MEDICAL_DATA]"
click at [405, 392] on h4 "[MEDICAL_DATA]" at bounding box center [492, 386] width 357 height 12
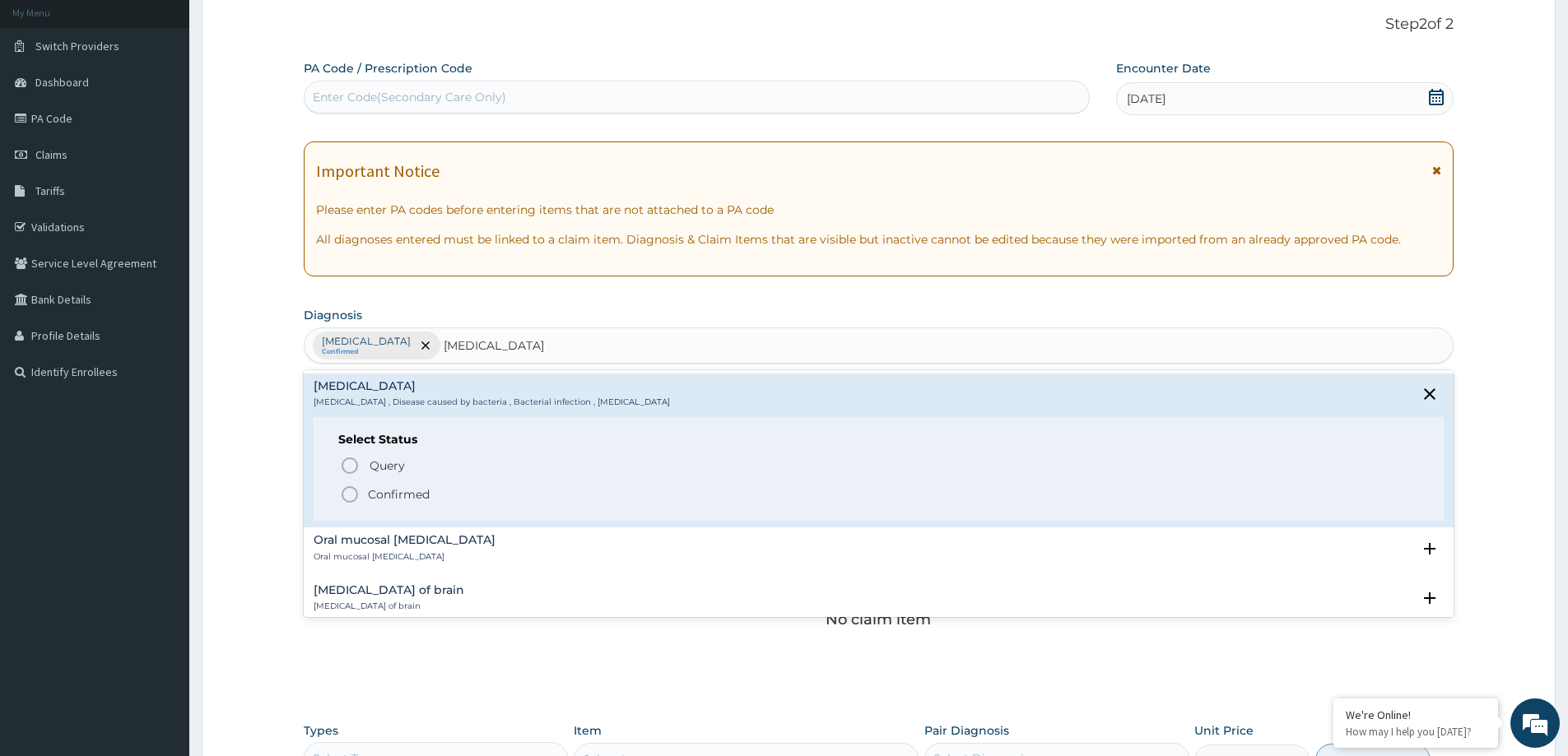
click at [415, 494] on p "Confirmed" at bounding box center [399, 494] width 62 height 16
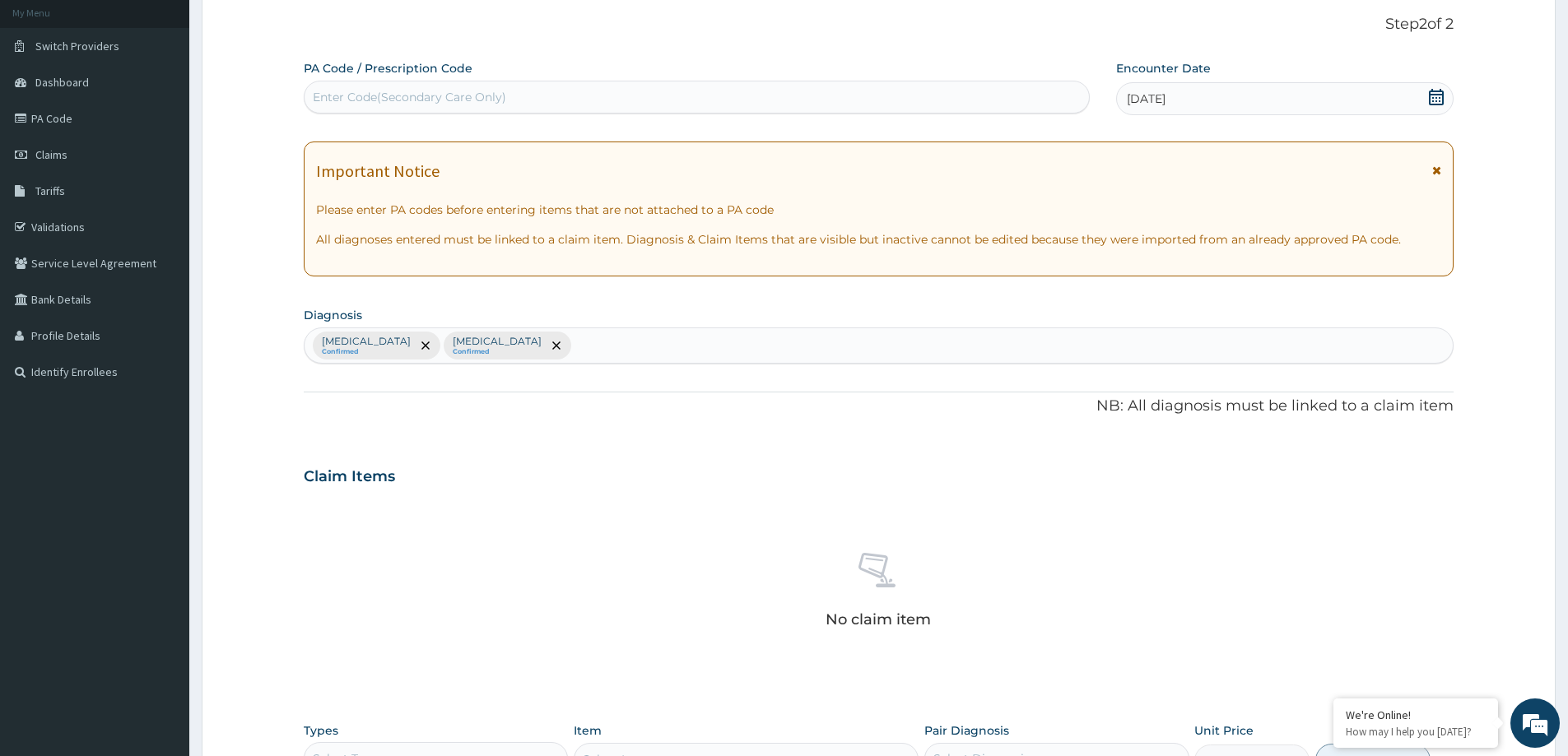
click at [349, 102] on div "Enter Code(Secondary Care Only)" at bounding box center [409, 96] width 193 height 16
paste input "PA/CE59C8"
type input "PA/CE59C8"
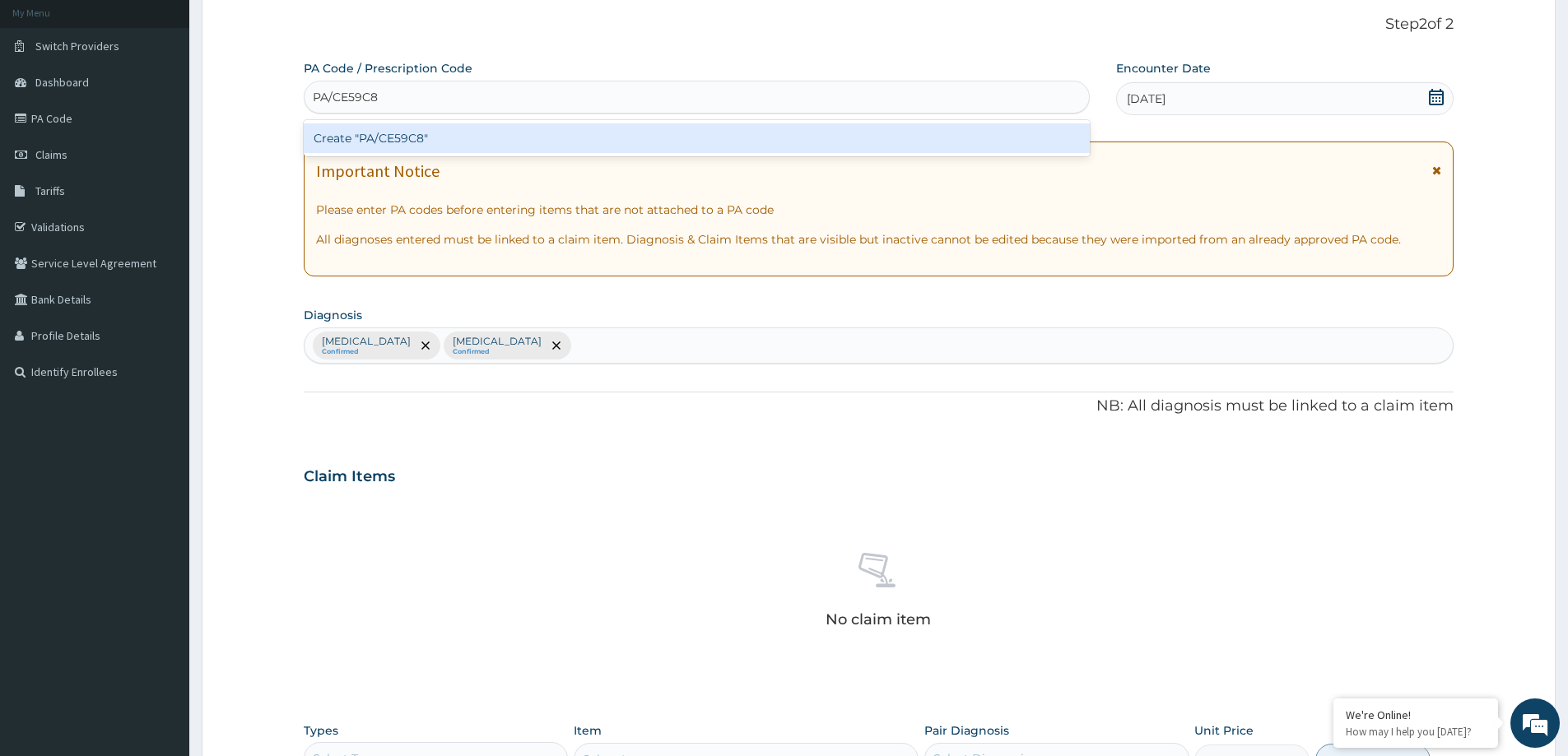
click at [415, 149] on div "Create "PA/CE59C8"" at bounding box center [696, 138] width 786 height 29
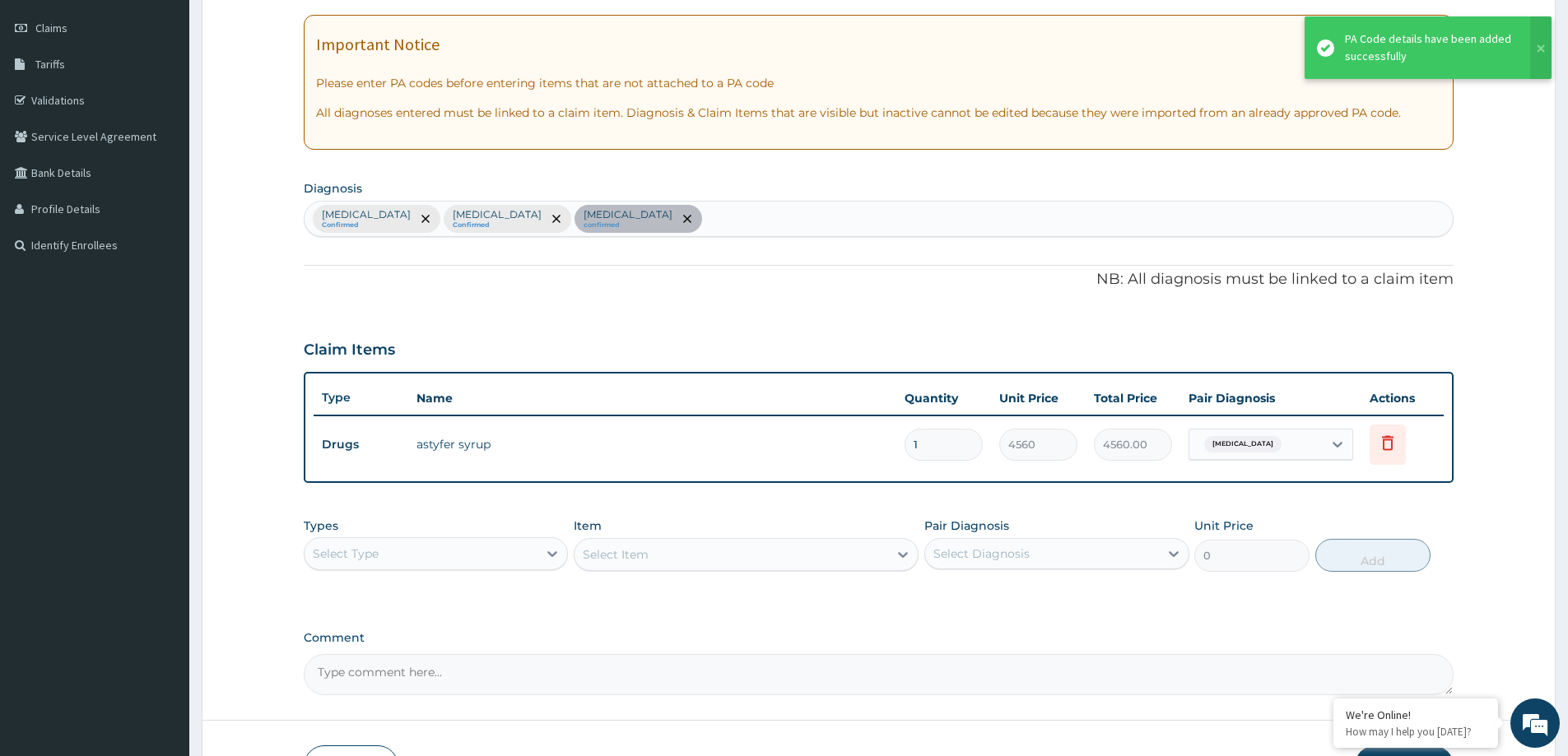
scroll to position [262, 0]
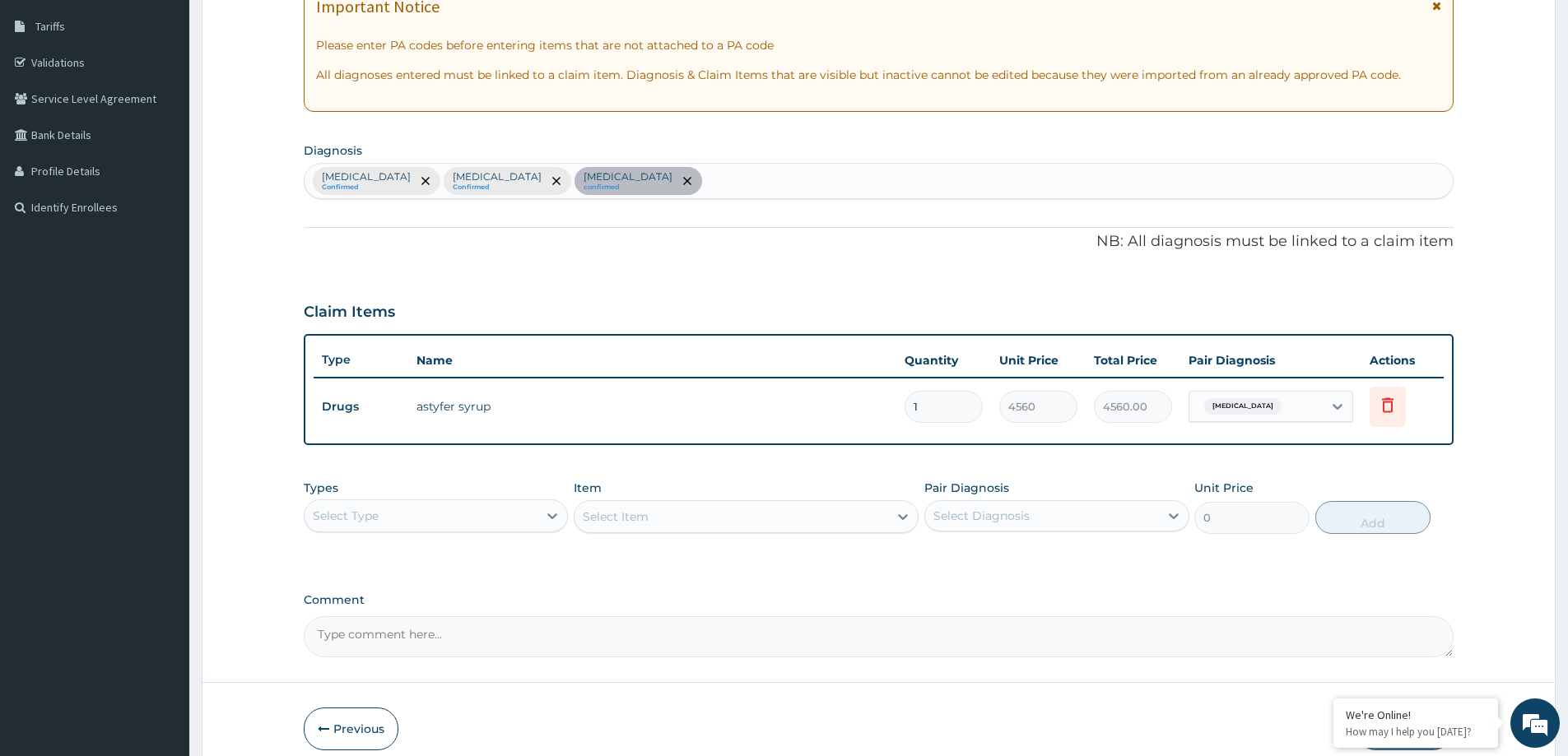
click at [689, 184] on div "Malaria Confirmed Bacterial infectious disease Confirmed Anemia confirmed" at bounding box center [878, 181] width 1148 height 34
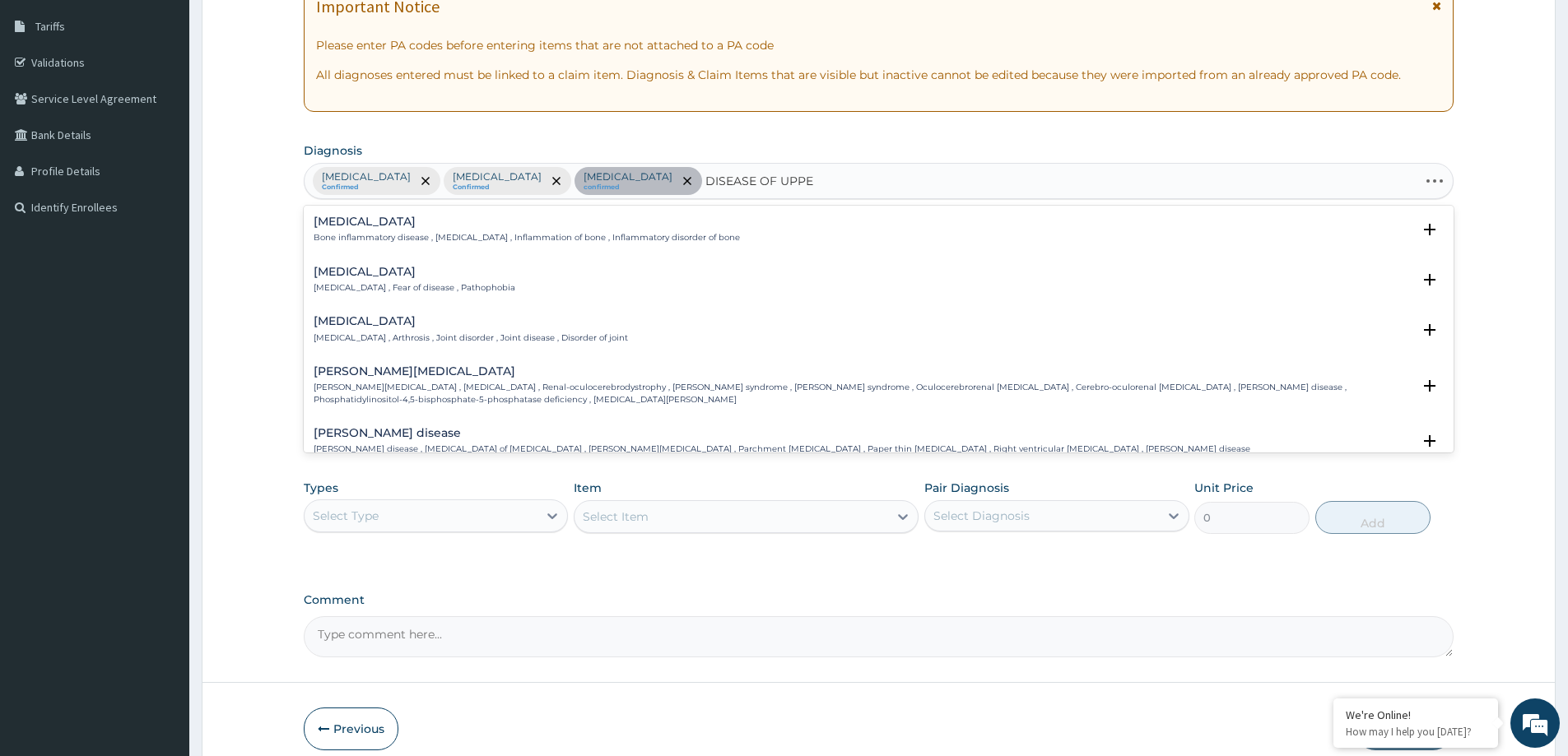
type input "DISEASE OF UPPER"
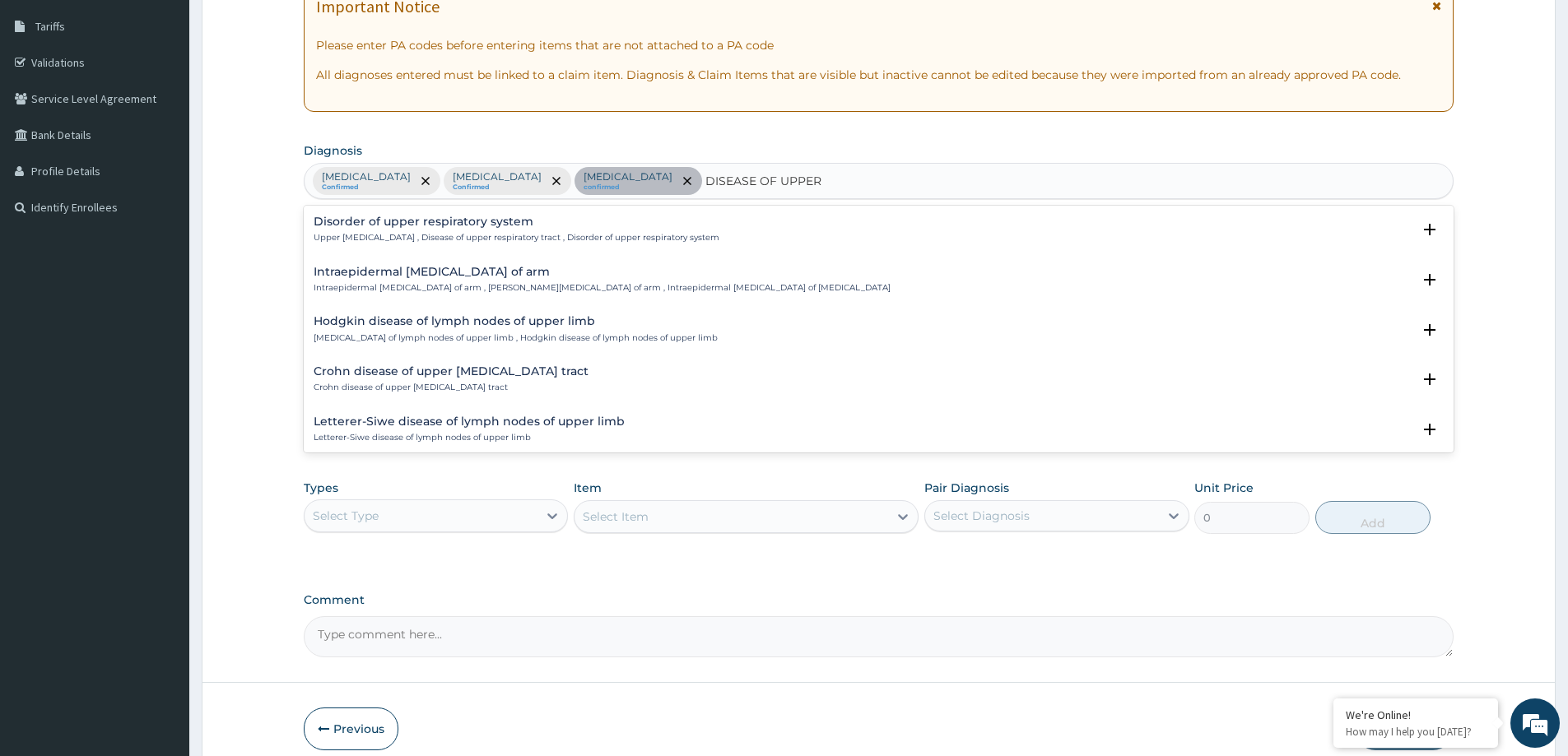
click at [437, 223] on h4 "Disorder of upper respiratory system" at bounding box center [517, 222] width 405 height 12
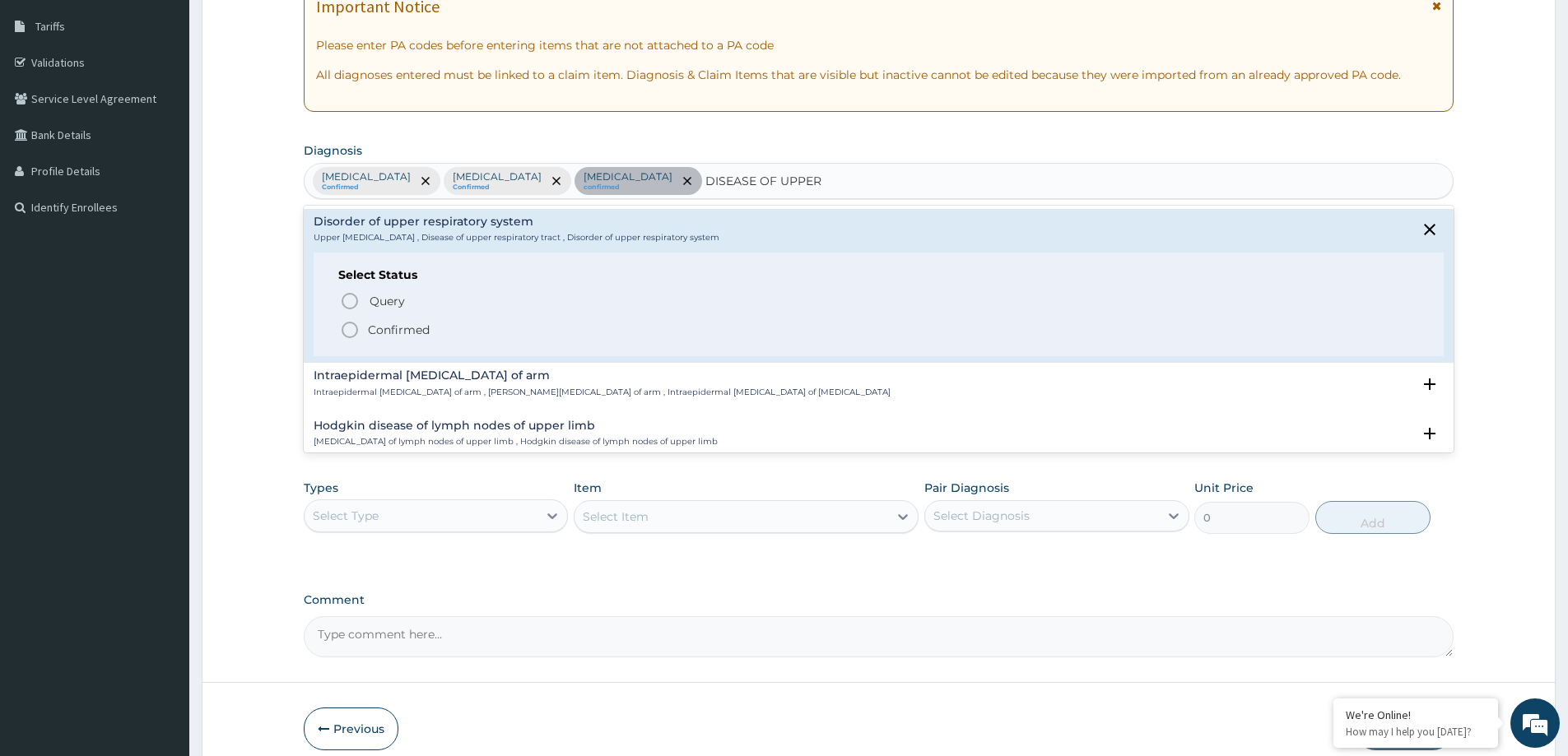
click at [412, 332] on p "Confirmed" at bounding box center [399, 329] width 62 height 16
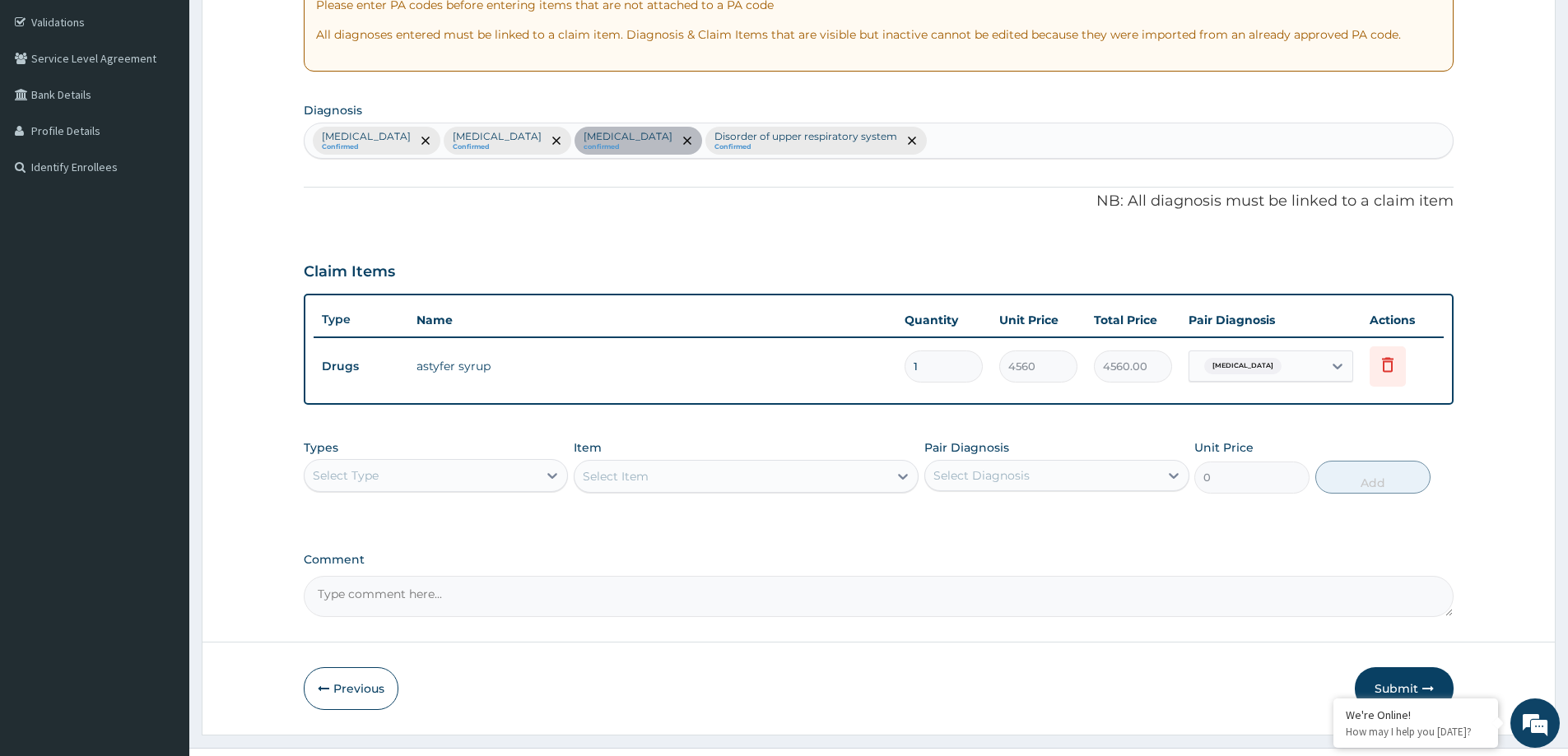
scroll to position [336, 0]
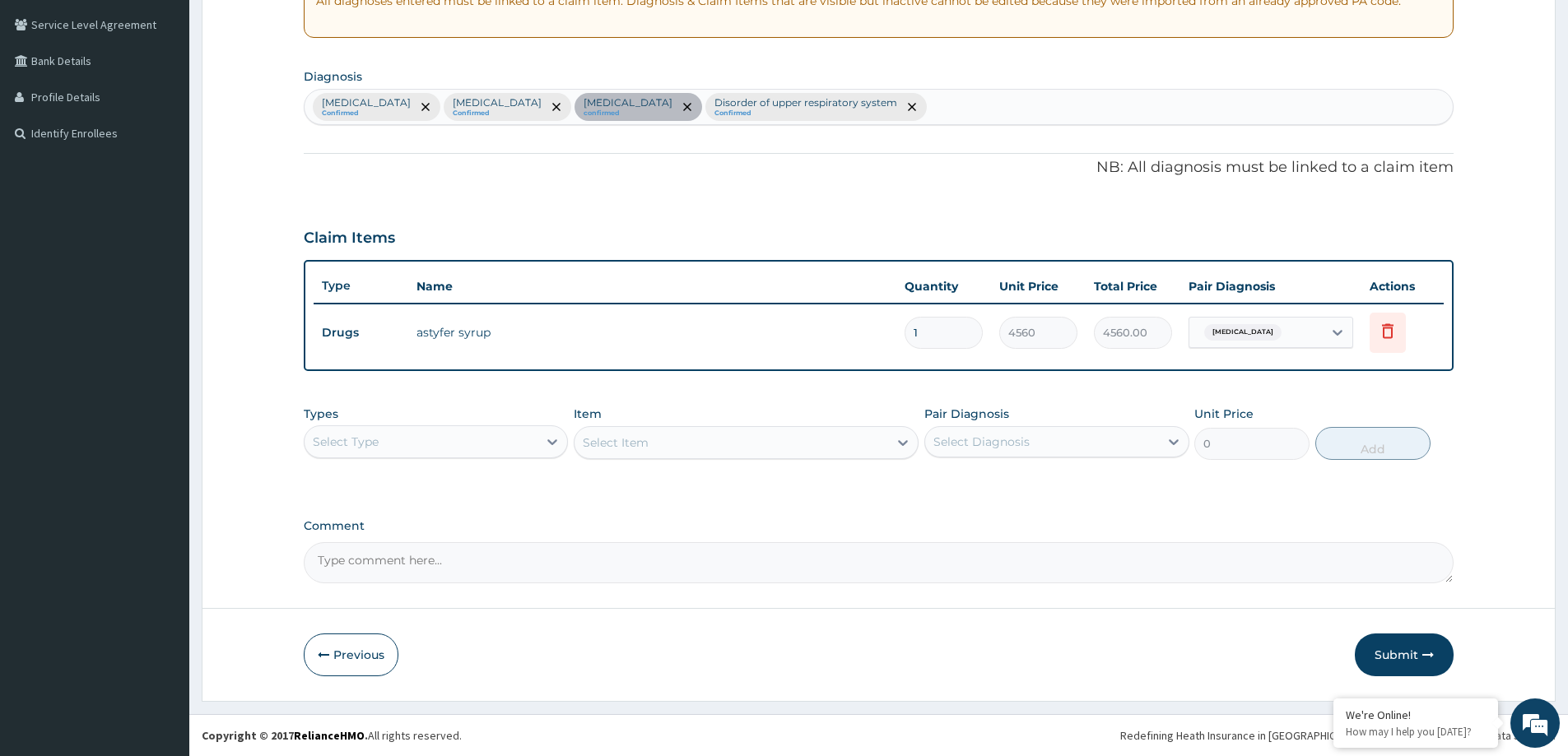
click at [359, 449] on div "Select Type" at bounding box center [345, 441] width 66 height 16
click at [401, 538] on div "Procedures" at bounding box center [436, 542] width 265 height 29
click at [790, 452] on div "Select Item" at bounding box center [732, 443] width 314 height 27
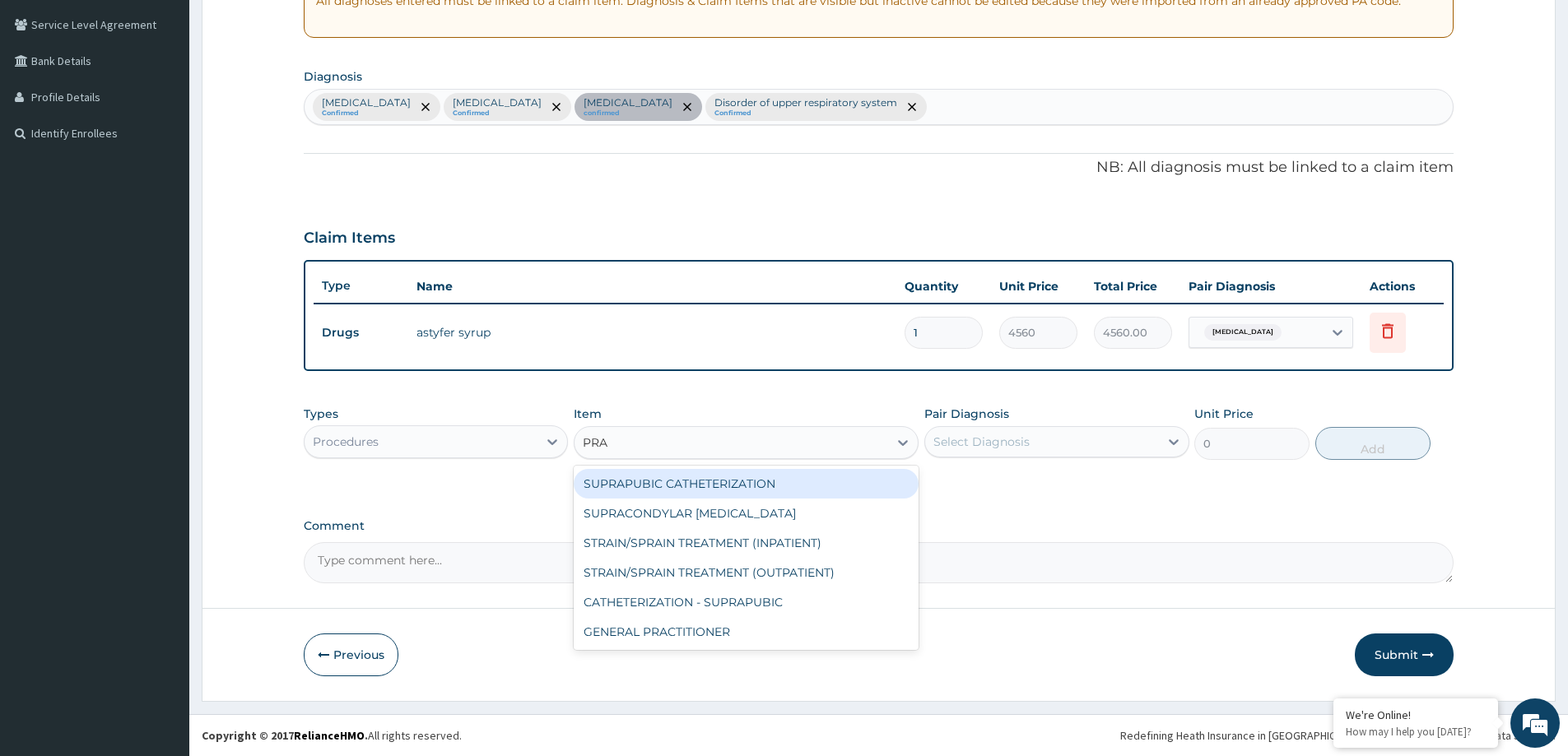
type input "PRAC"
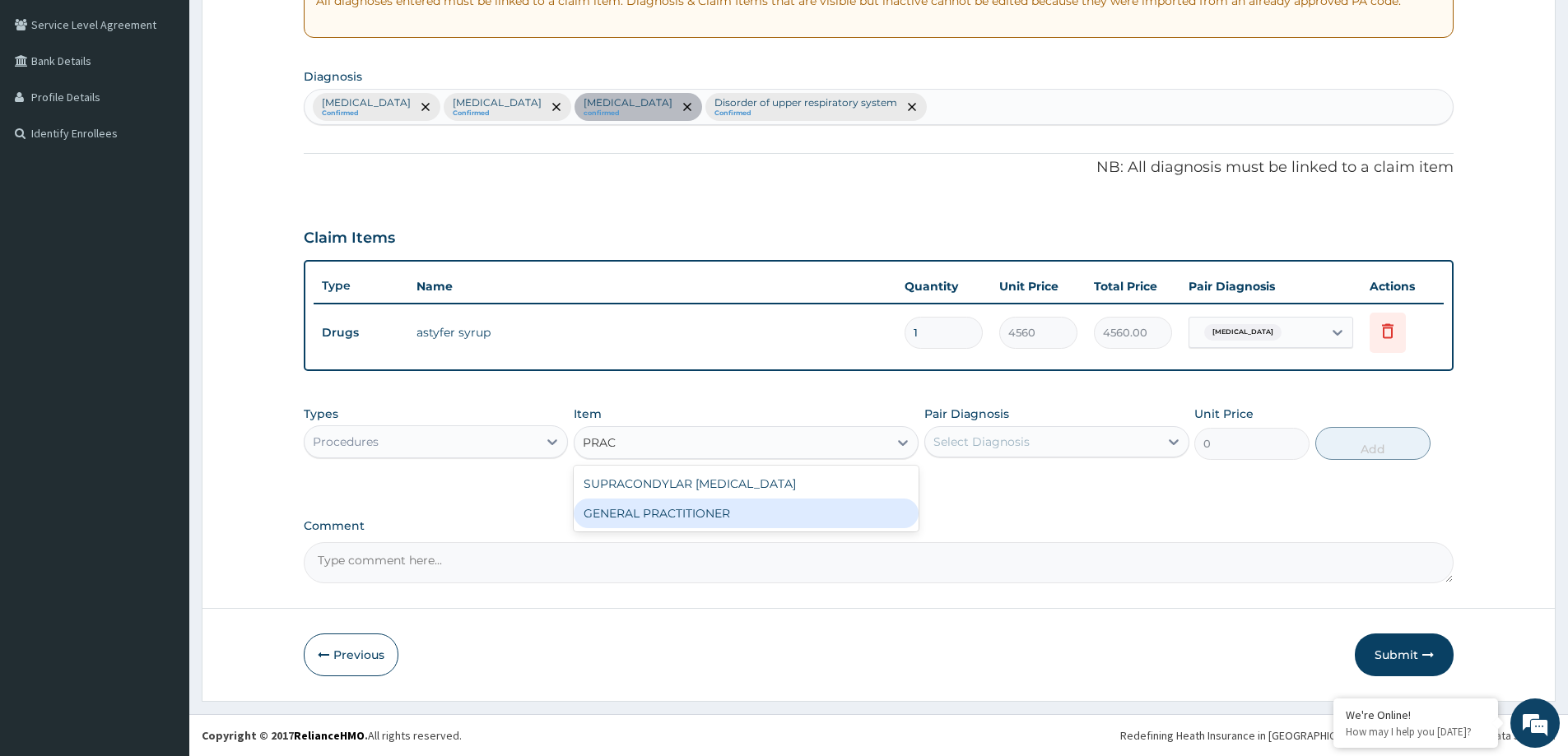
click at [791, 506] on div "GENERAL PRACTITIONER" at bounding box center [746, 513] width 344 height 29
type input "3125"
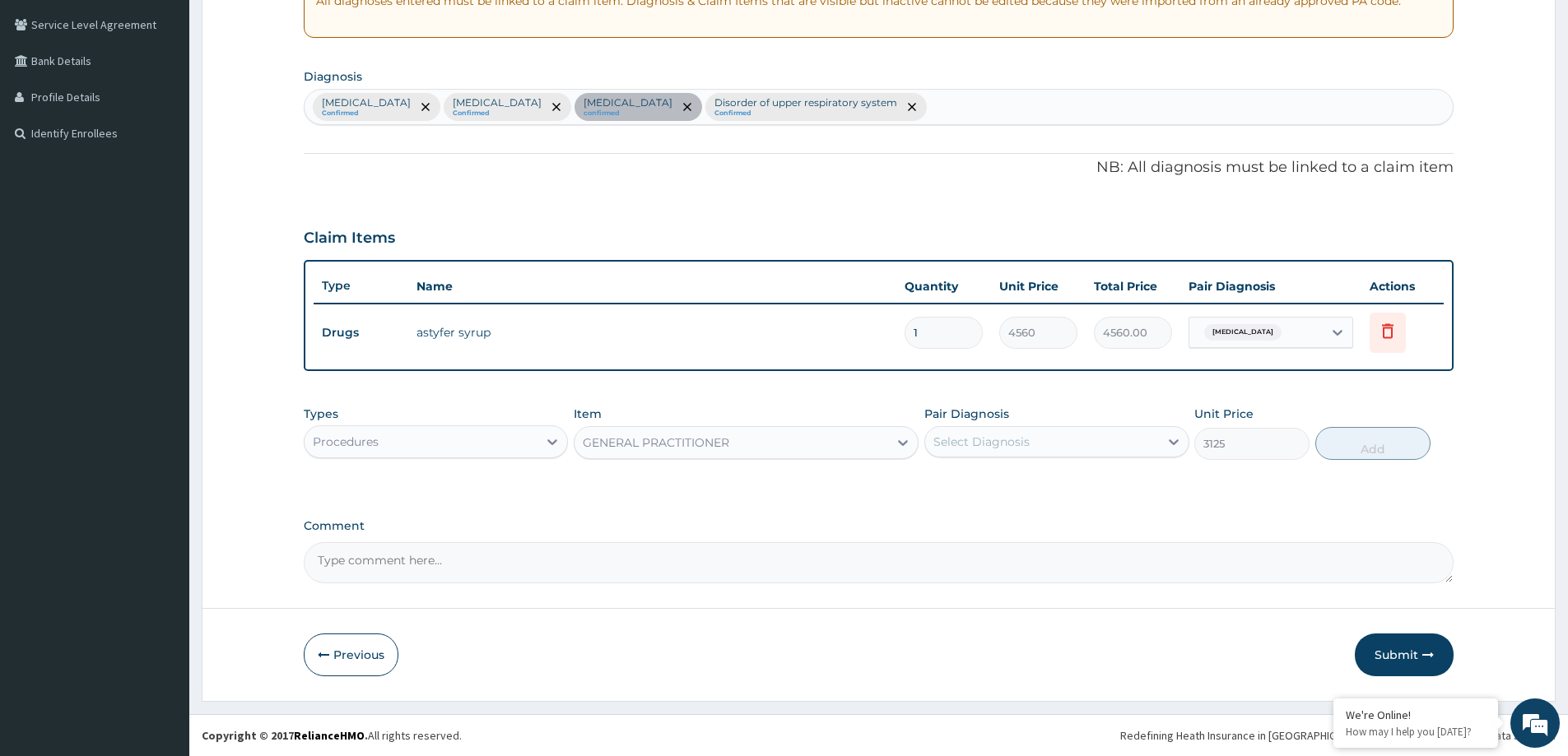
click at [1067, 444] on div "Select Diagnosis" at bounding box center [1041, 442] width 233 height 27
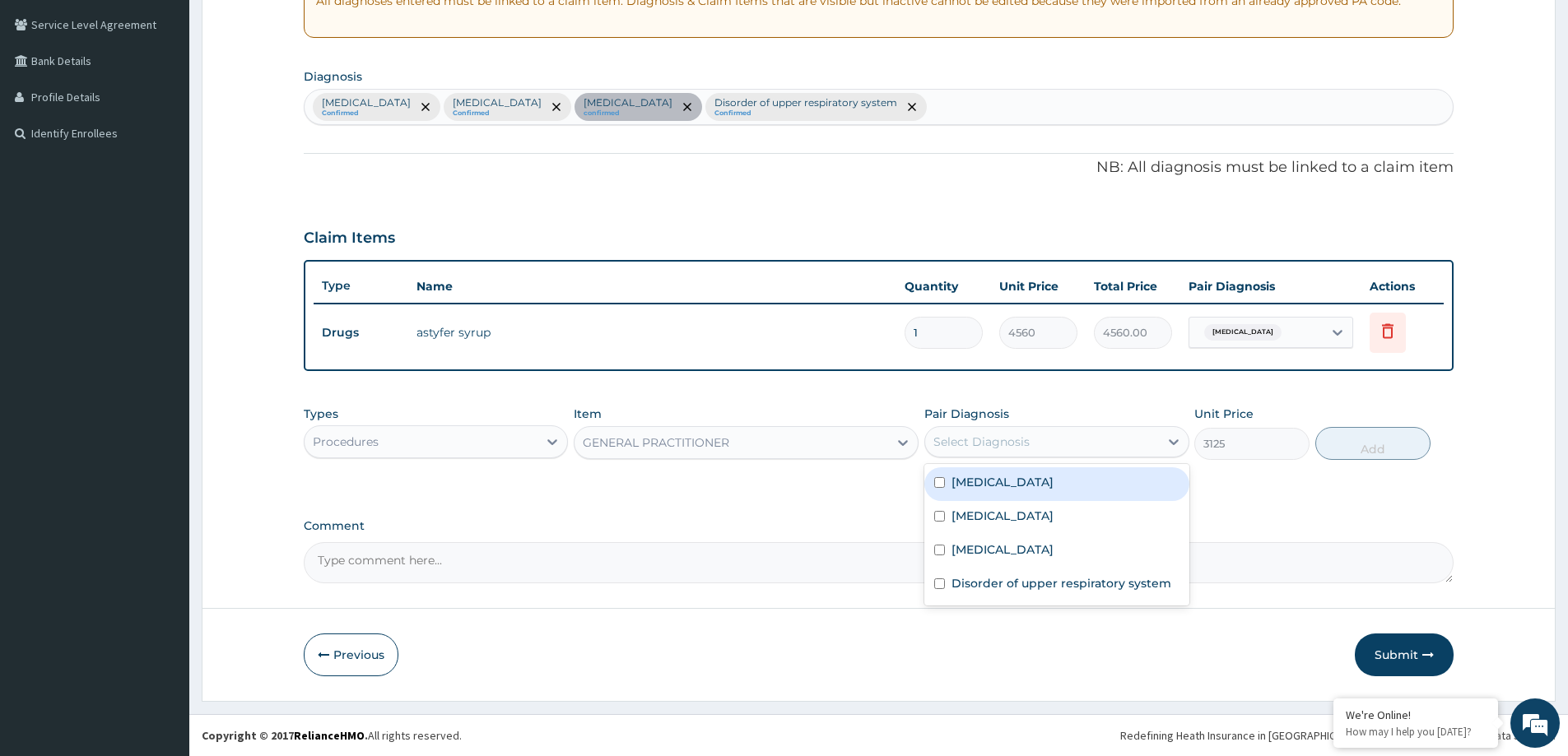
click at [1083, 476] on div "Malaria" at bounding box center [1056, 483] width 265 height 33
checkbox input "true"
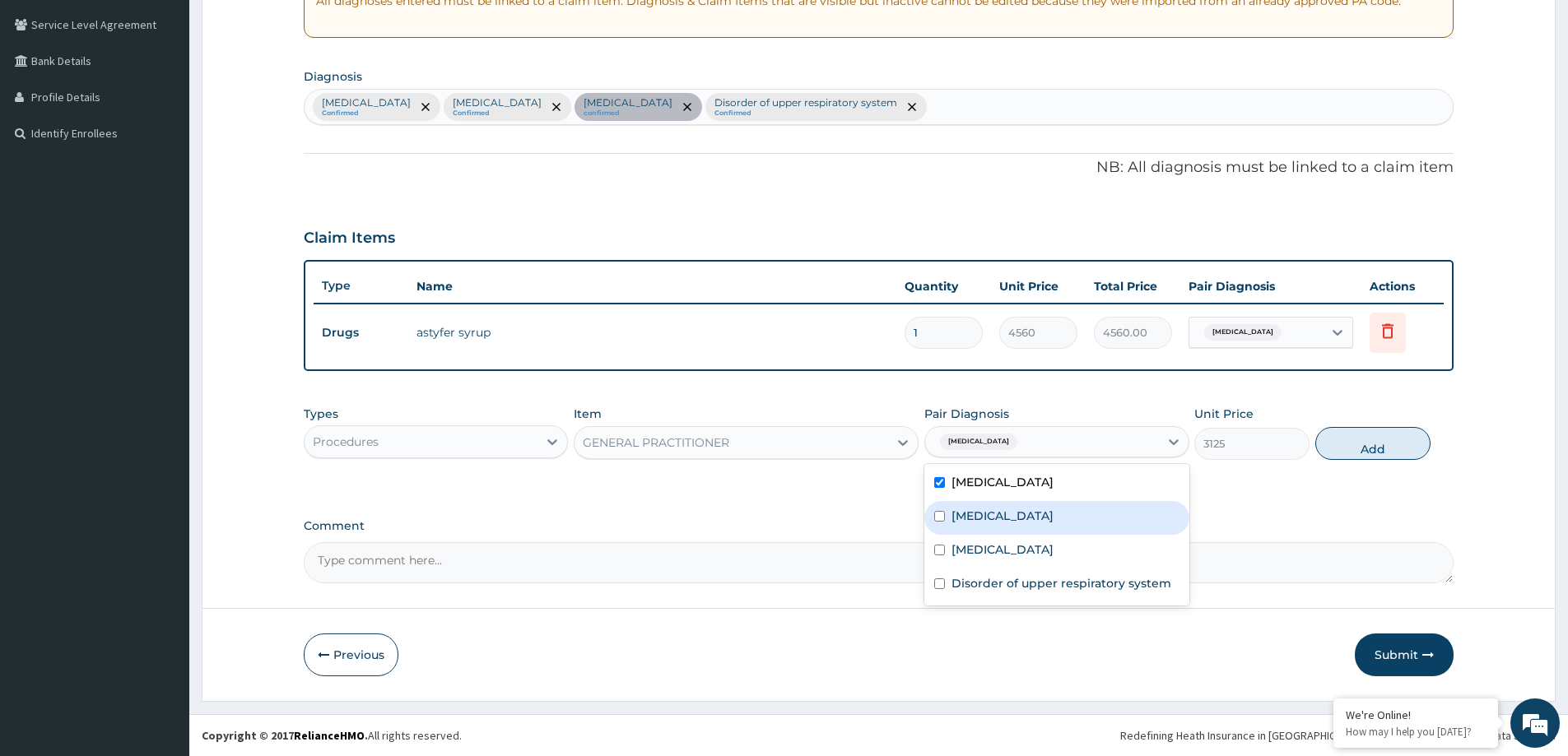
click at [1053, 516] on label "[MEDICAL_DATA]" at bounding box center [1002, 515] width 102 height 16
checkbox input "true"
drag, startPoint x: 1070, startPoint y: 542, endPoint x: 1066, endPoint y: 551, distance: 9.8
click at [1070, 544] on div "Anemia" at bounding box center [1056, 551] width 265 height 33
checkbox input "true"
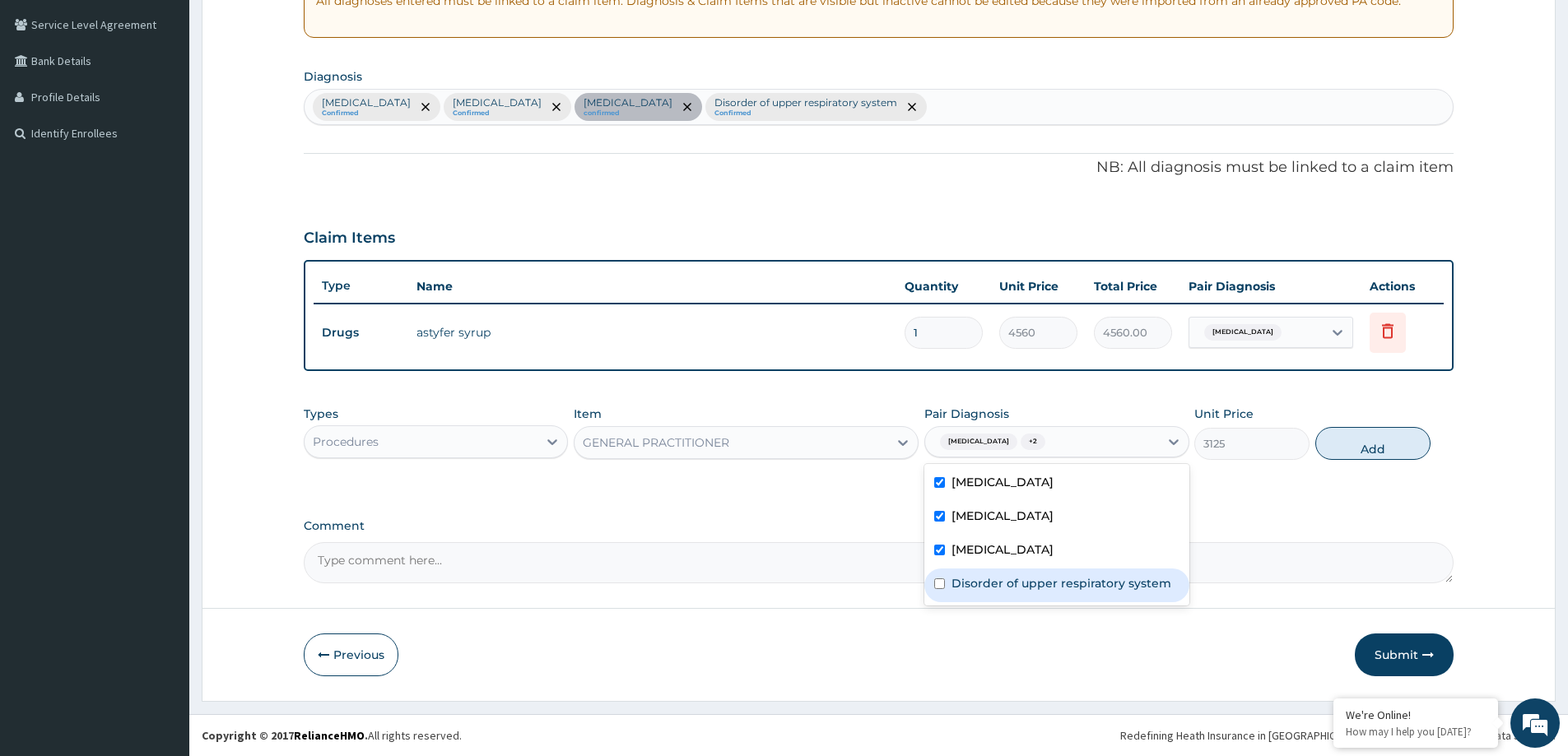
click at [1058, 575] on label "Disorder of upper respiratory system" at bounding box center [1061, 583] width 220 height 16
checkbox input "true"
click at [1366, 446] on button "Add" at bounding box center [1372, 443] width 115 height 33
type input "0"
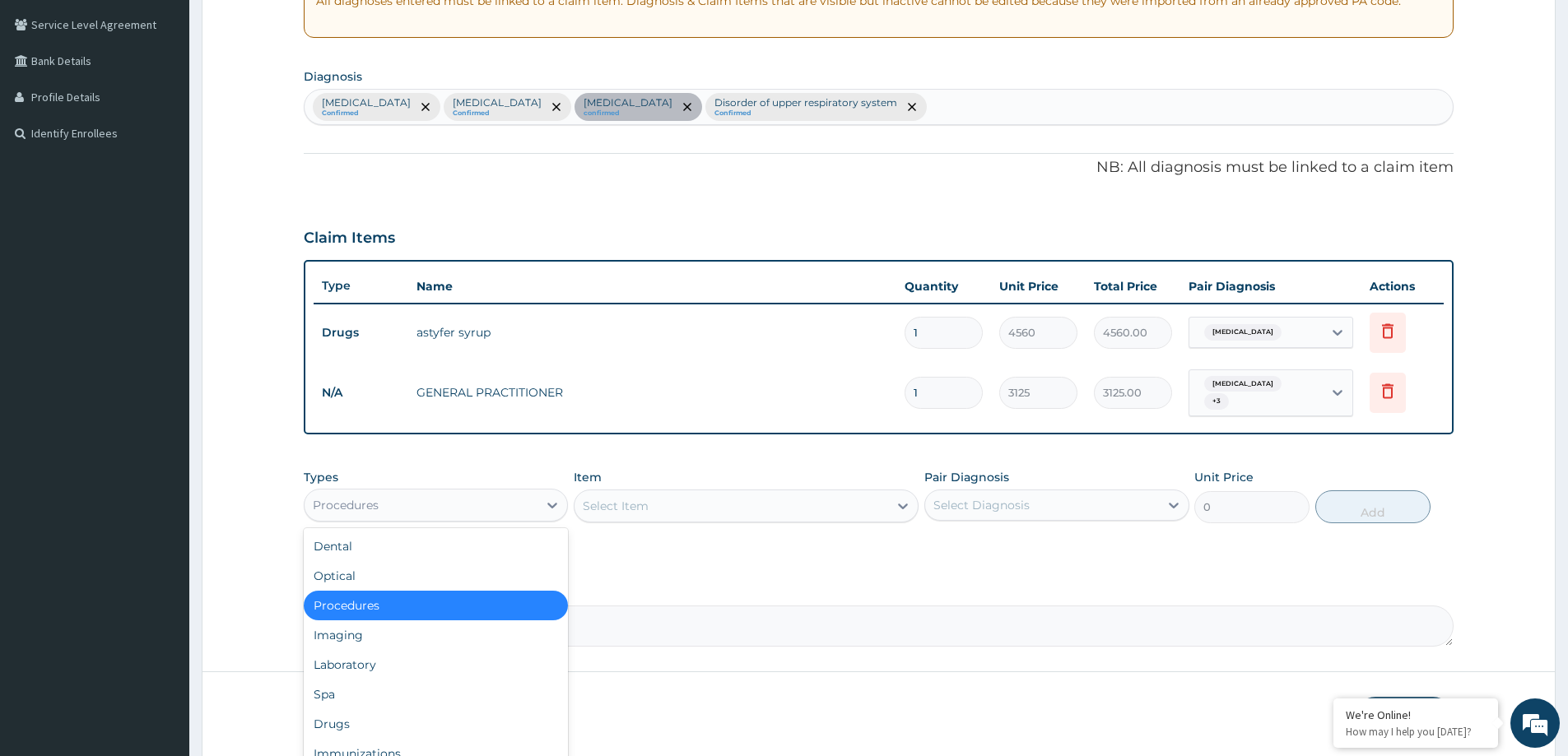
click at [454, 502] on div "Procedures" at bounding box center [421, 505] width 233 height 27
click at [387, 665] on div "Laboratory" at bounding box center [436, 664] width 265 height 29
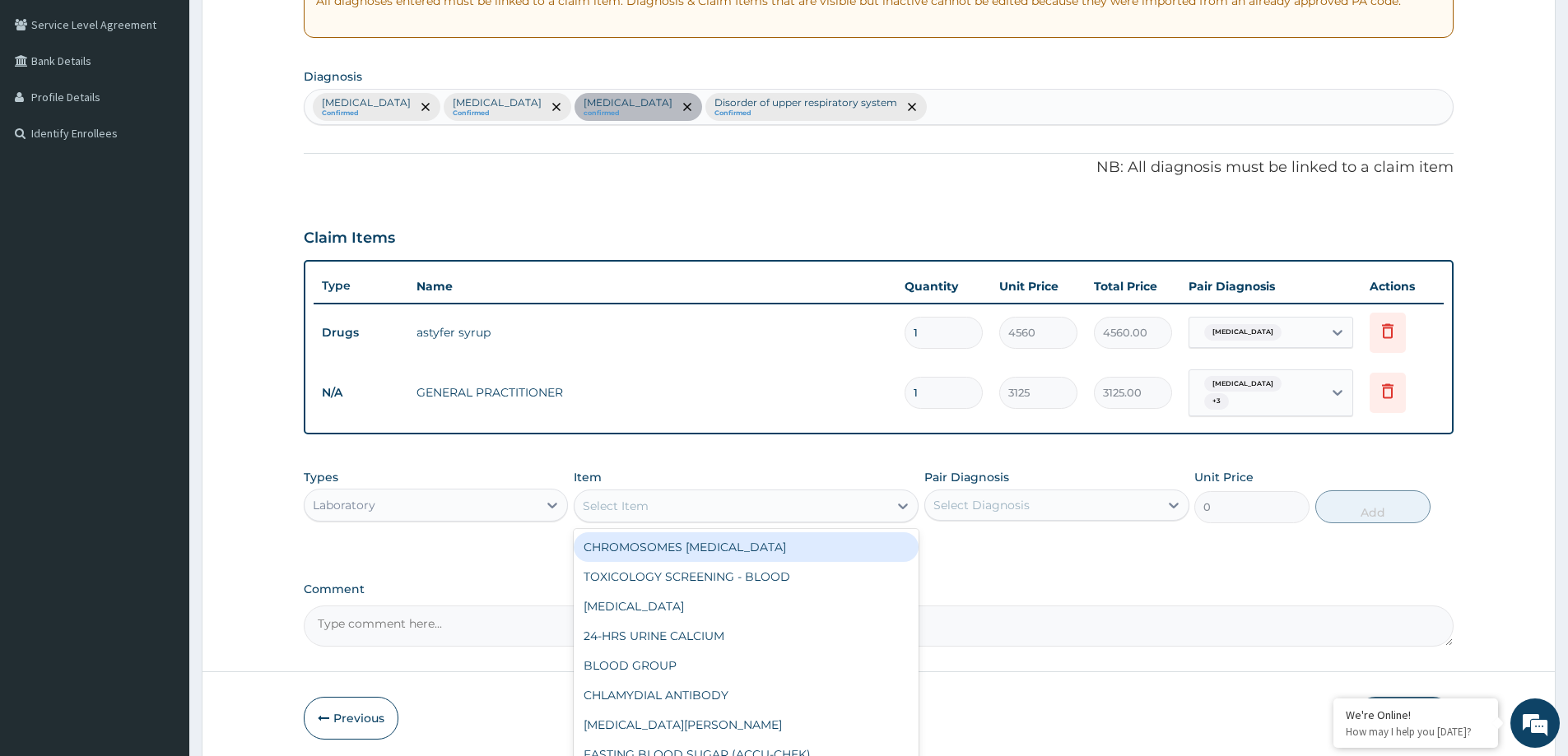
click at [685, 505] on div "Select Item" at bounding box center [732, 506] width 314 height 27
paste input "[MEDICAL_DATA]"
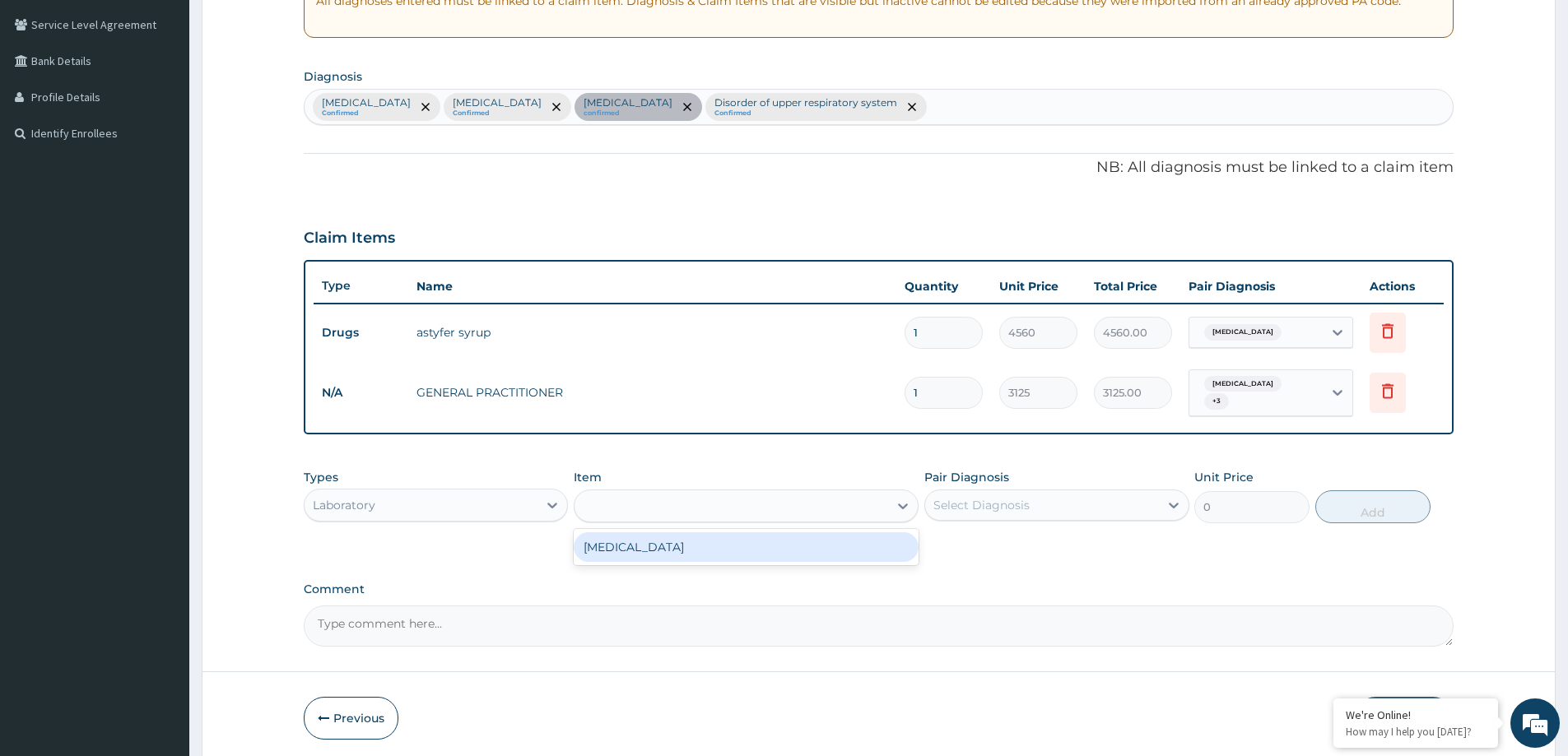
type input "[MEDICAL_DATA]"
click at [741, 541] on div "[MEDICAL_DATA]" at bounding box center [746, 547] width 344 height 29
type input "3375"
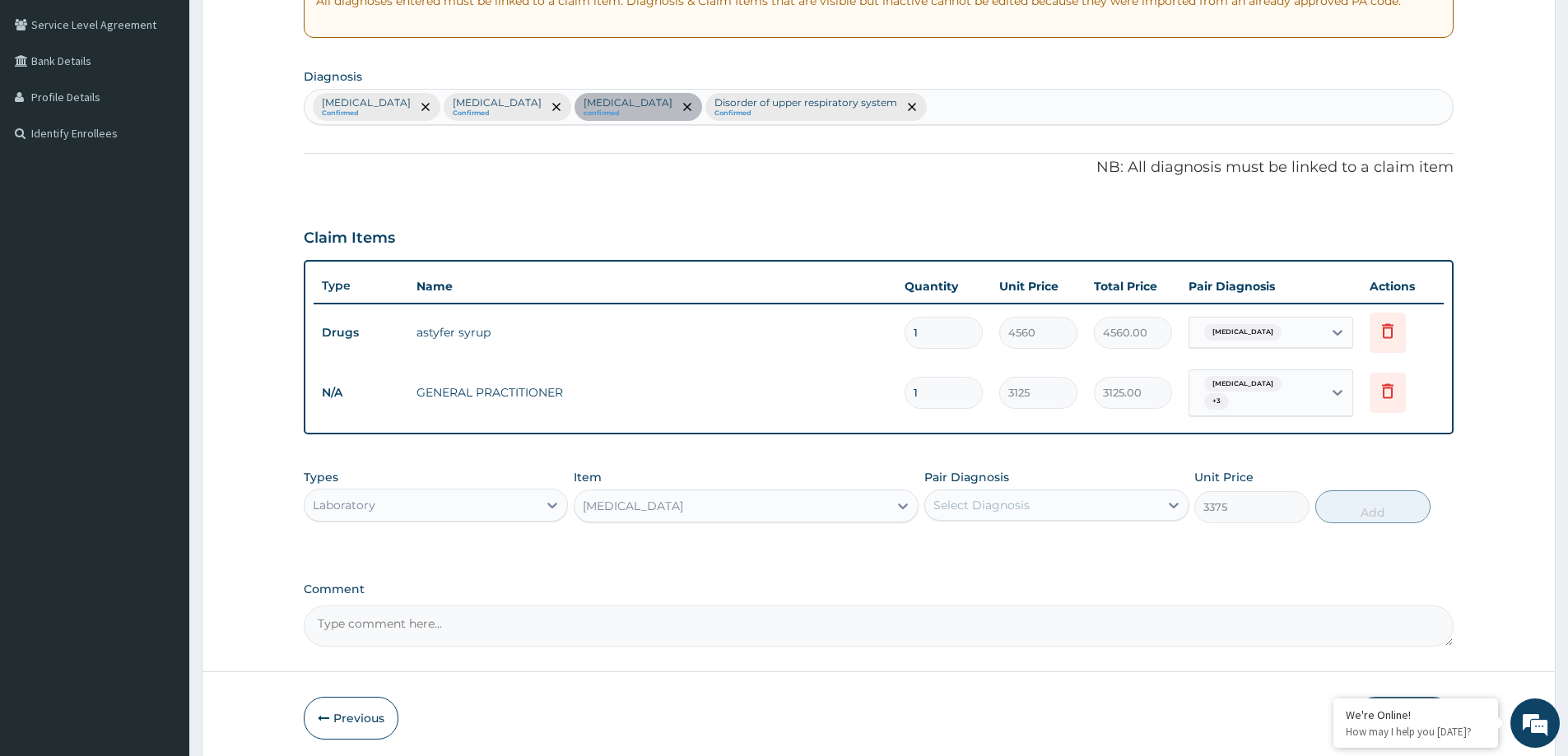
click at [1020, 497] on div "Select Diagnosis" at bounding box center [981, 505] width 96 height 16
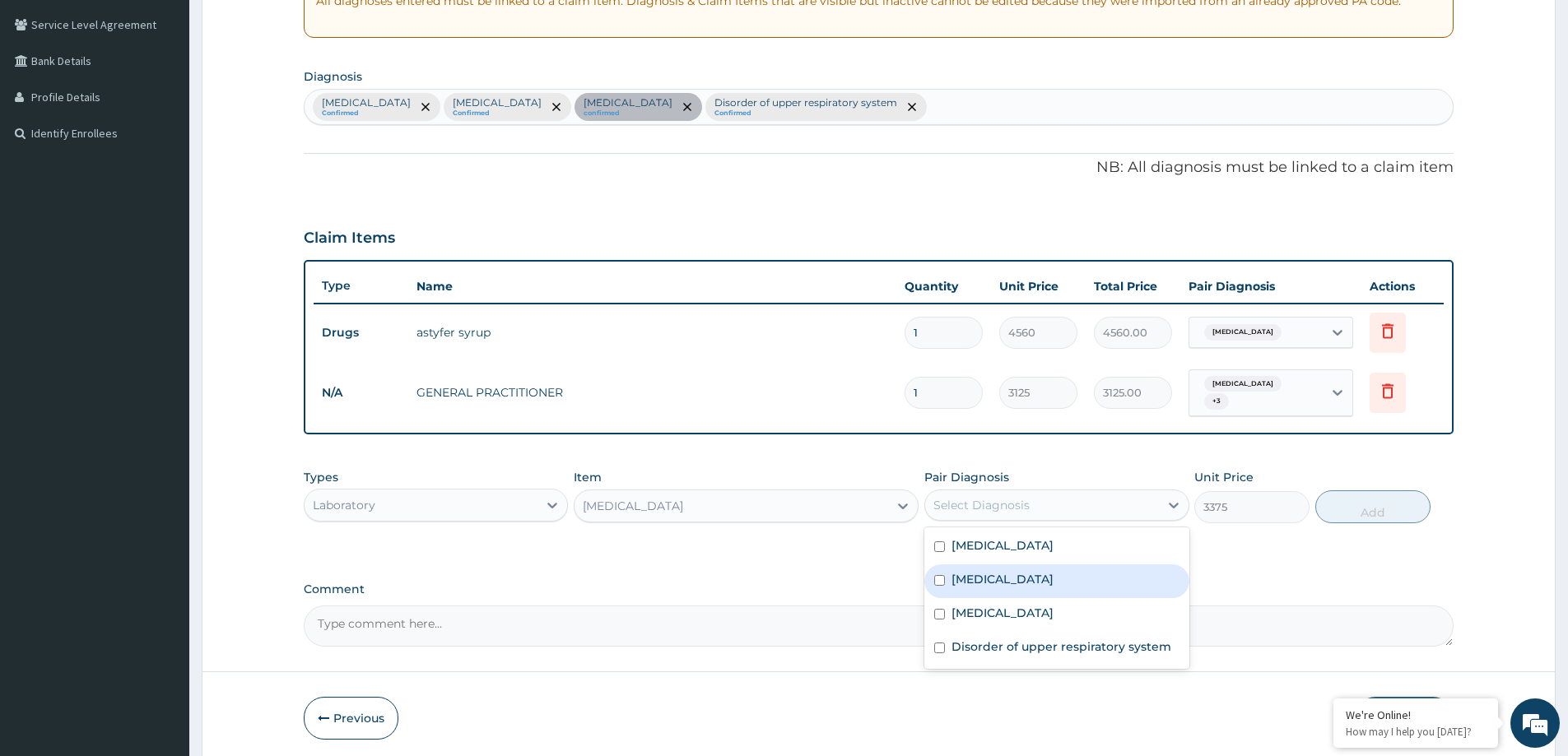
click at [1000, 583] on div "[MEDICAL_DATA]" at bounding box center [1056, 580] width 265 height 33
checkbox input "true"
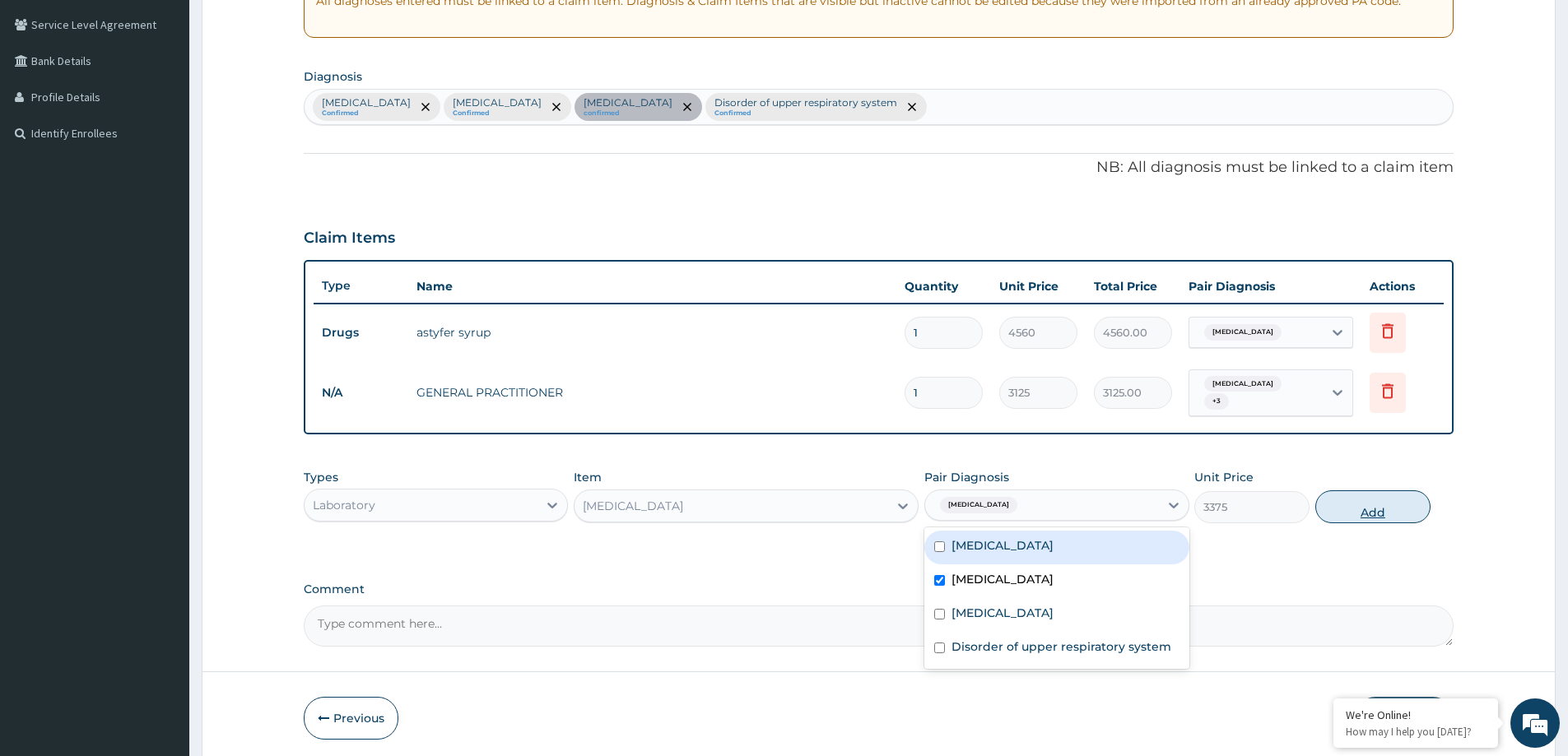
click at [1358, 508] on button "Add" at bounding box center [1372, 507] width 115 height 33
type input "0"
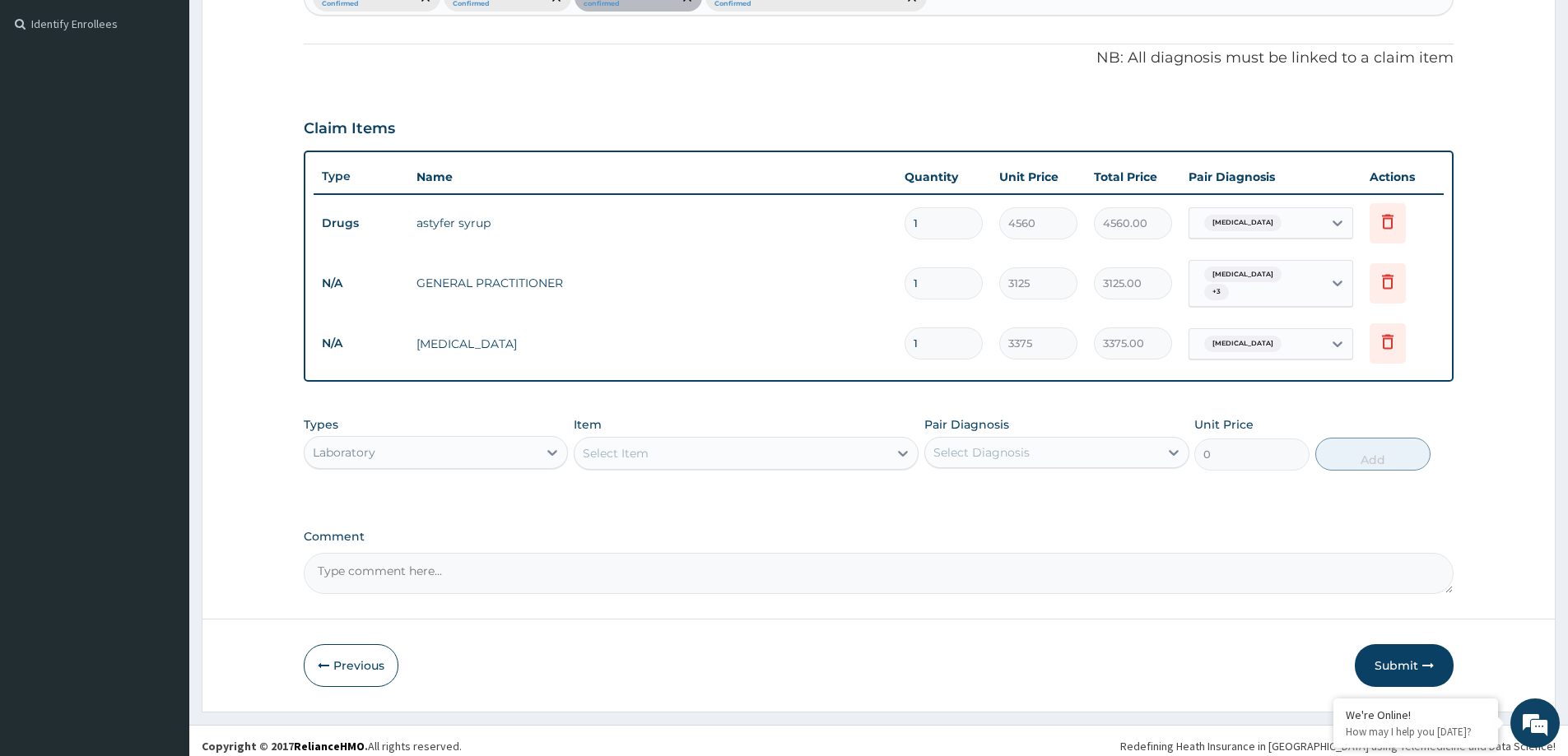
scroll to position [449, 0]
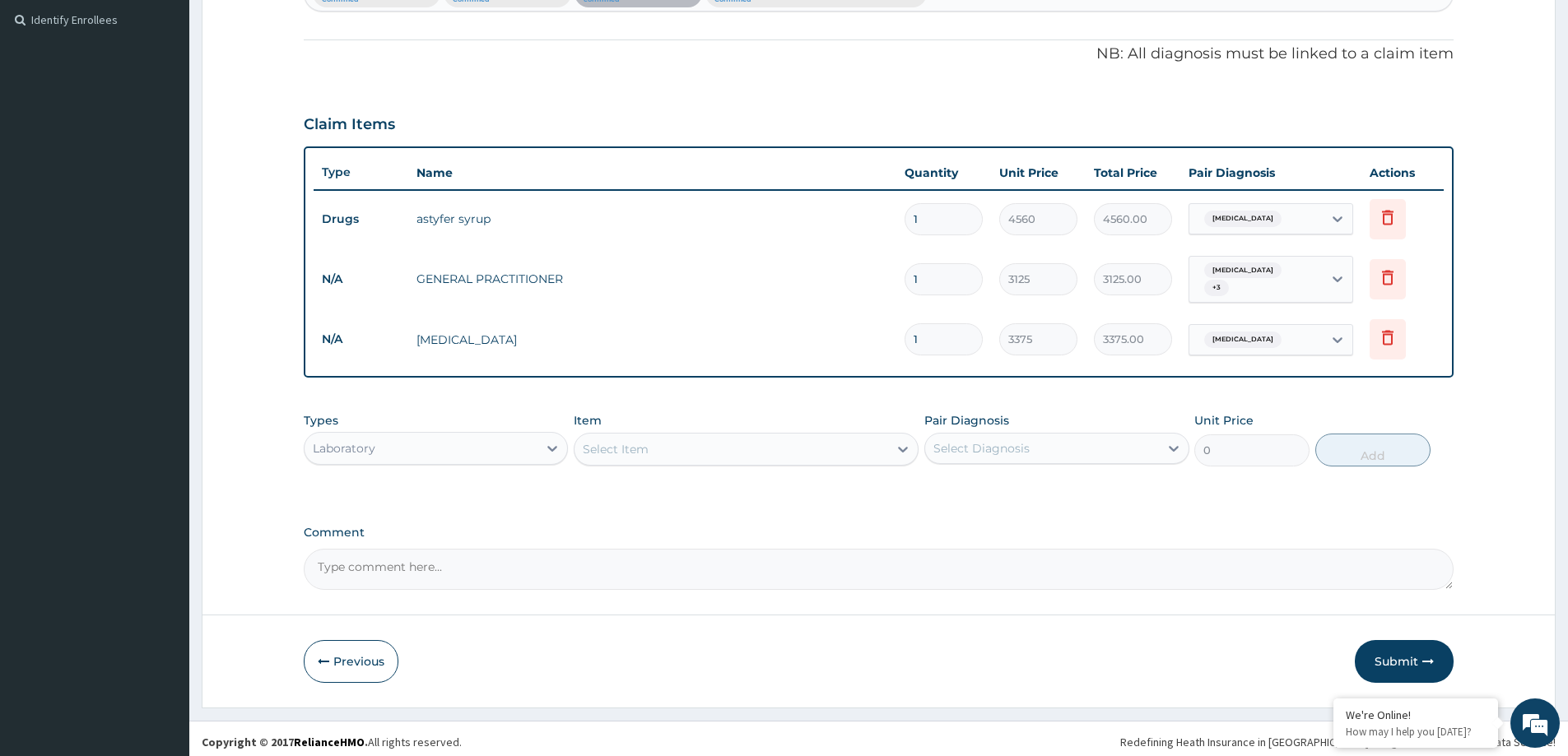
click at [649, 453] on div "Select Item" at bounding box center [732, 449] width 314 height 27
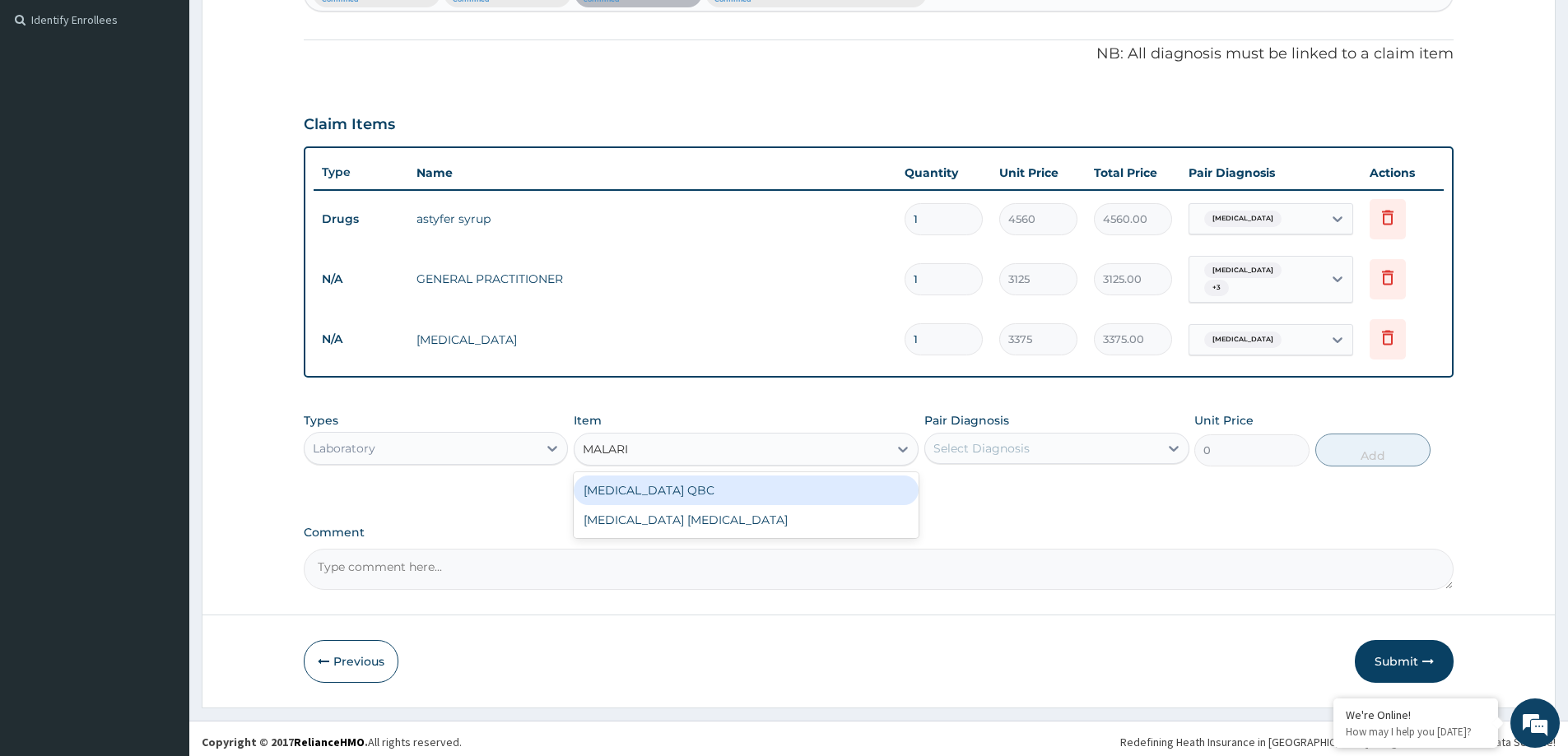
type input "MALARIA"
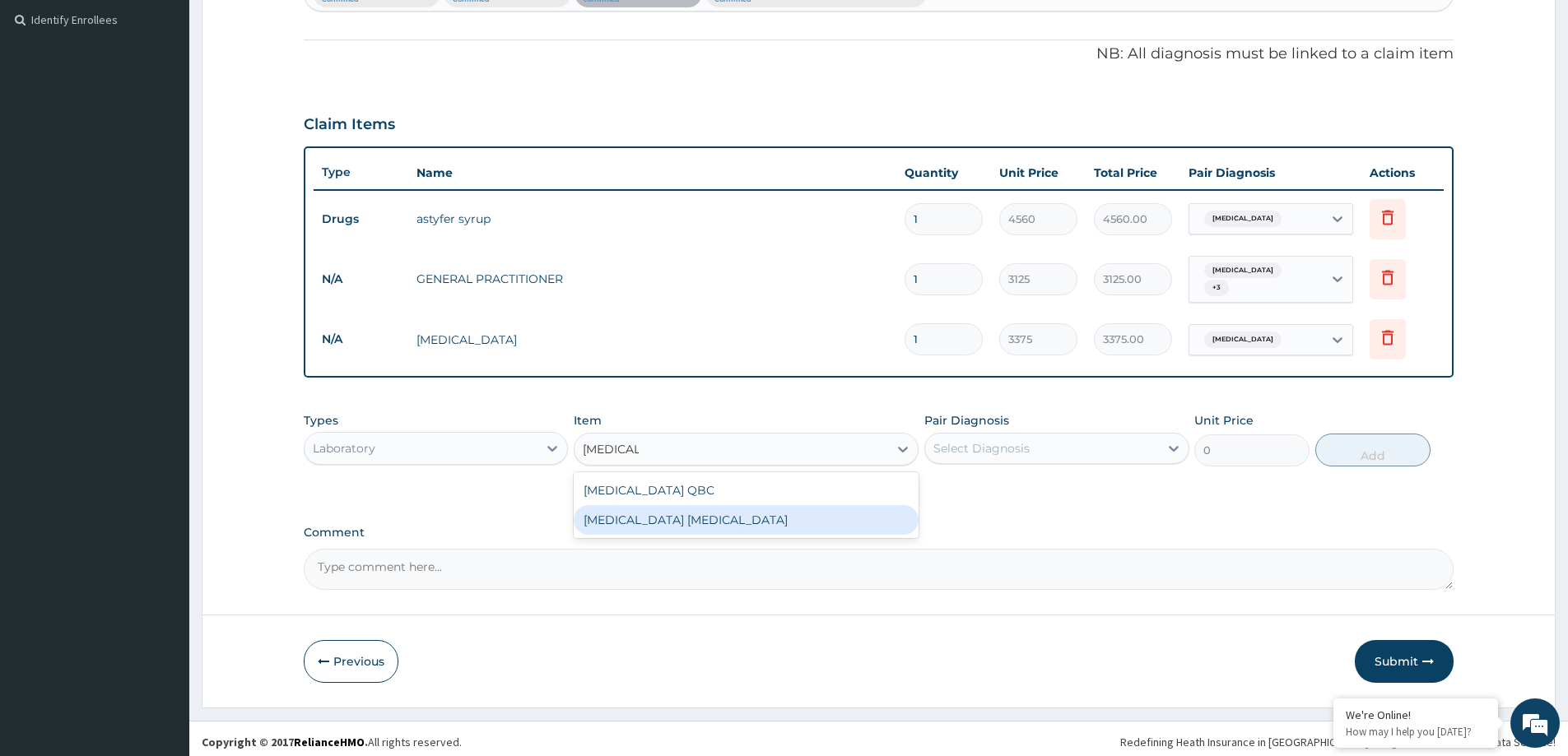
click at [701, 508] on div "[MEDICAL_DATA] [MEDICAL_DATA]" at bounding box center [746, 519] width 344 height 29
type input "2025"
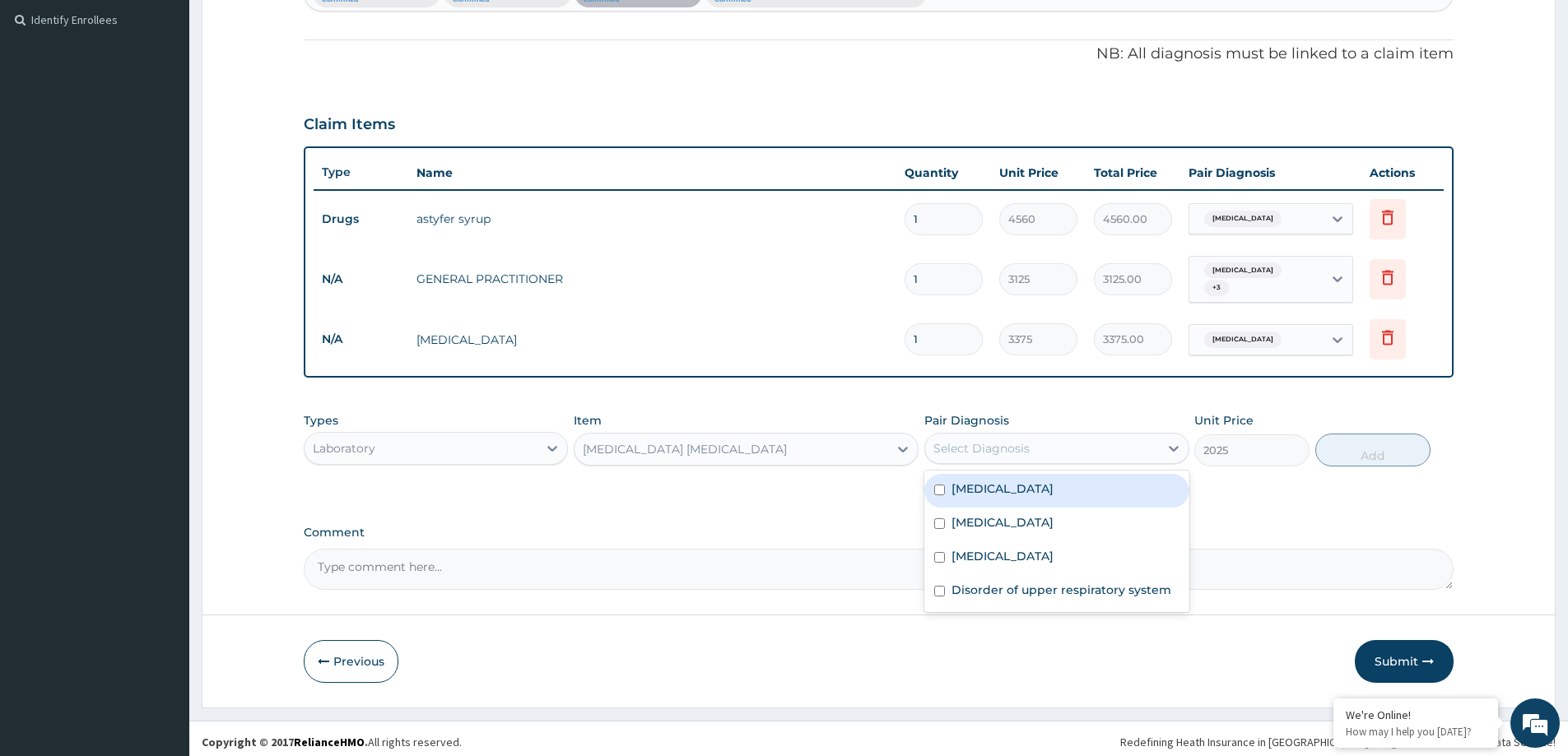
click at [989, 440] on div "Select Diagnosis" at bounding box center [981, 448] width 96 height 16
click at [1027, 480] on div "Malaria" at bounding box center [1056, 490] width 265 height 33
checkbox input "true"
click at [1322, 443] on button "Add" at bounding box center [1372, 450] width 115 height 33
click at [1322, 443] on div "PA Code / Prescription Code PA/CE59C8 Encounter Date 11-08-2025 Important Notic…" at bounding box center [878, 148] width 1150 height 882
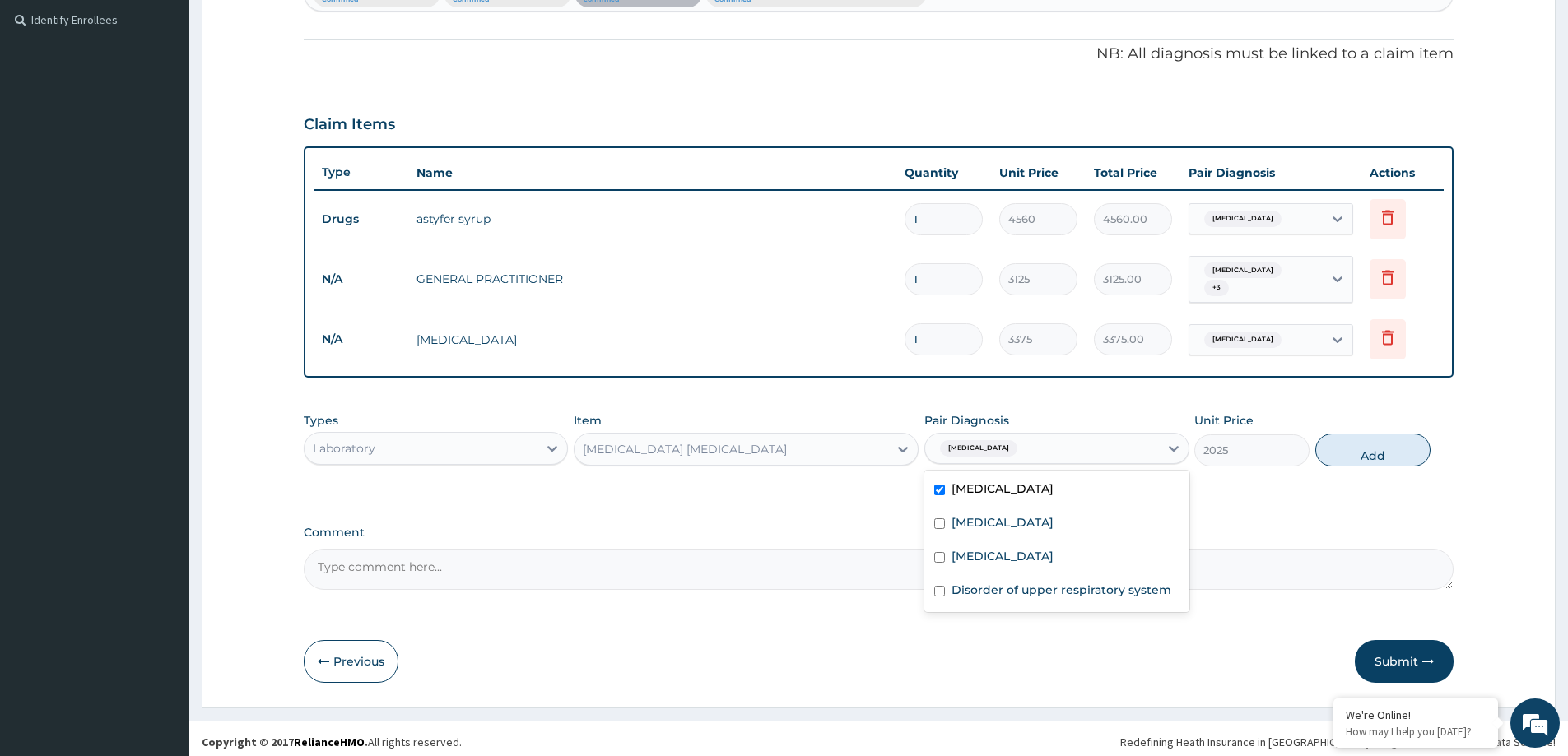
type input "0"
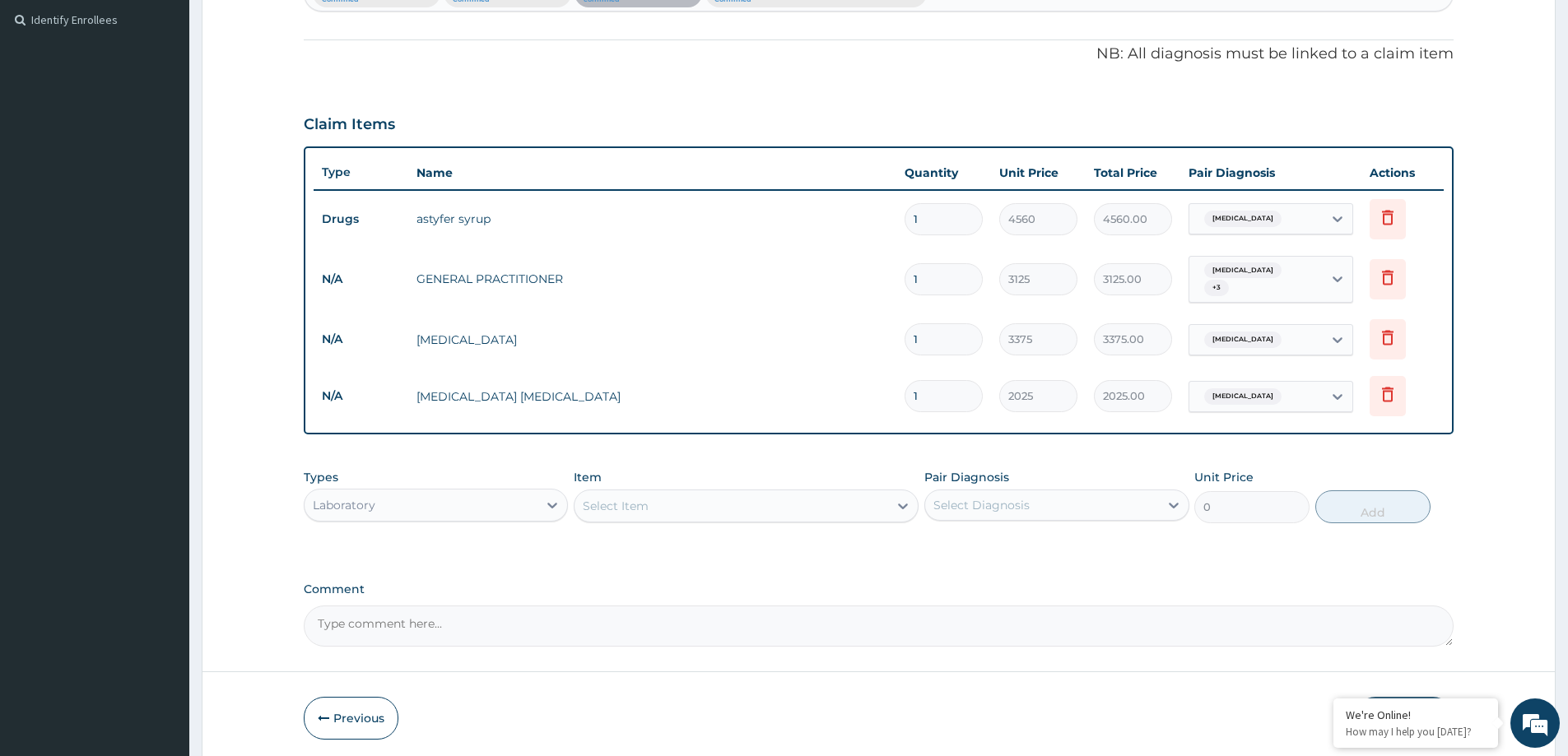
drag, startPoint x: 397, startPoint y: 503, endPoint x: 415, endPoint y: 505, distance: 18.1
click at [399, 503] on div "Laboratory" at bounding box center [421, 505] width 233 height 27
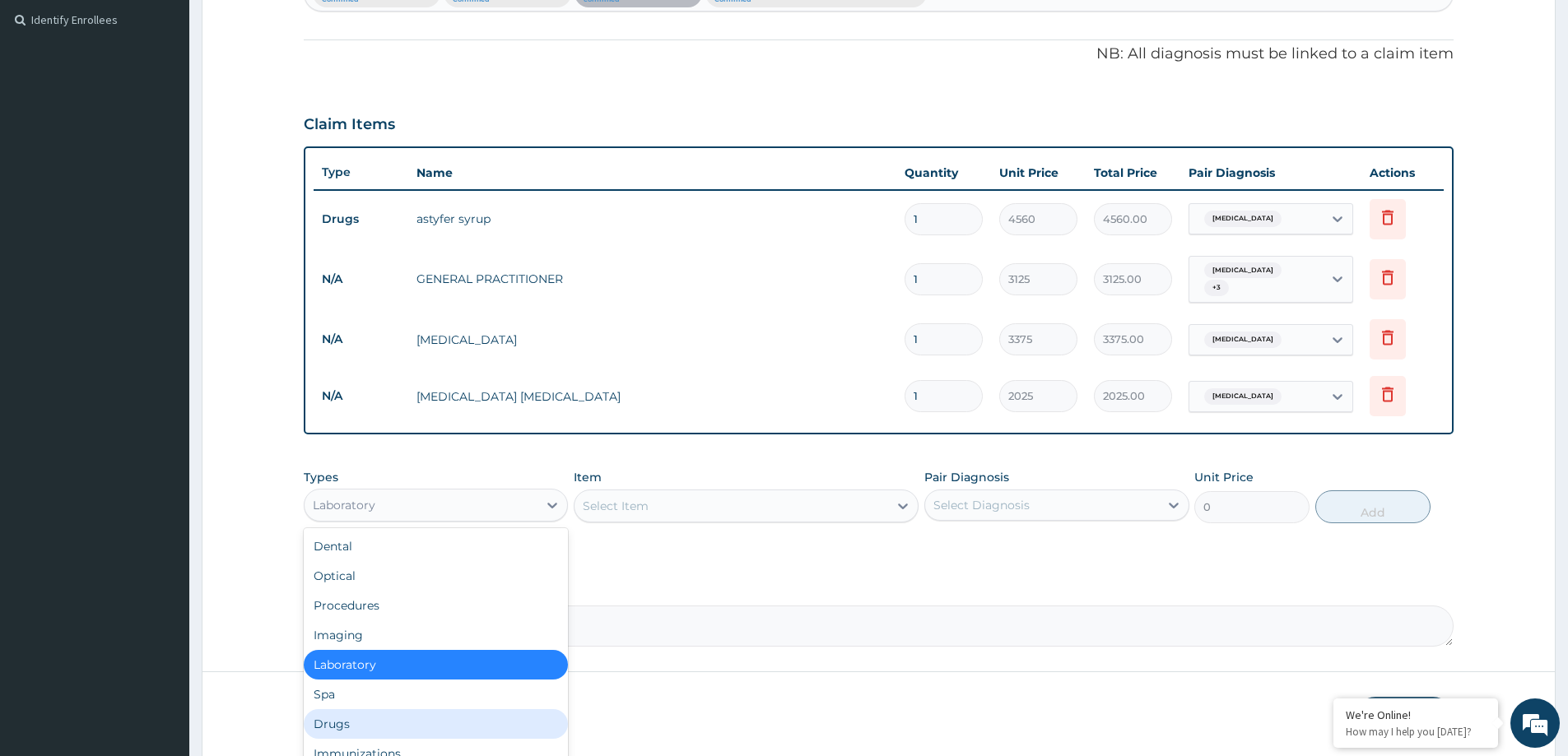
drag, startPoint x: 393, startPoint y: 727, endPoint x: 383, endPoint y: 723, distance: 10.8
click at [392, 728] on div "Drugs" at bounding box center [436, 724] width 265 height 29
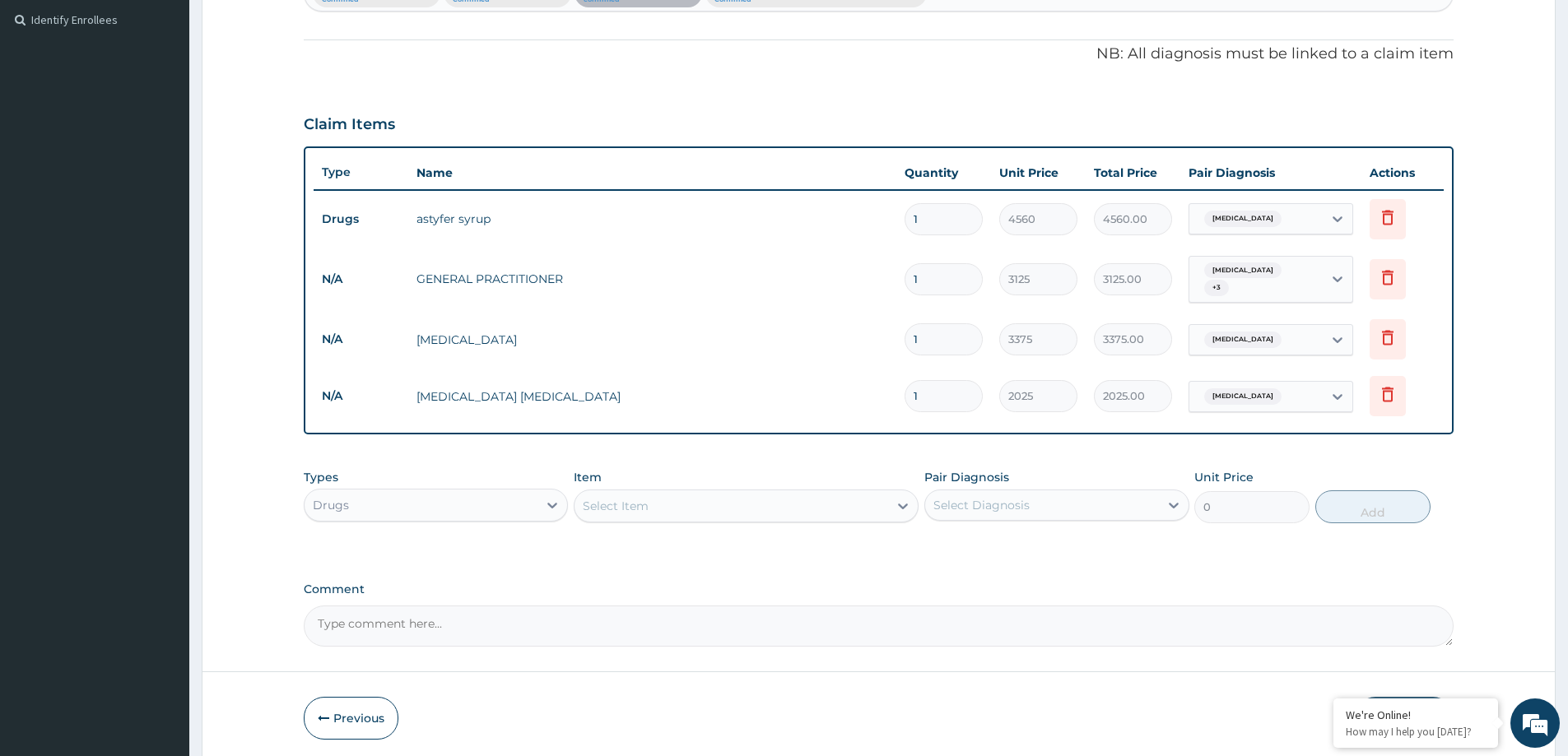
click at [715, 499] on div "Select Item" at bounding box center [732, 506] width 314 height 27
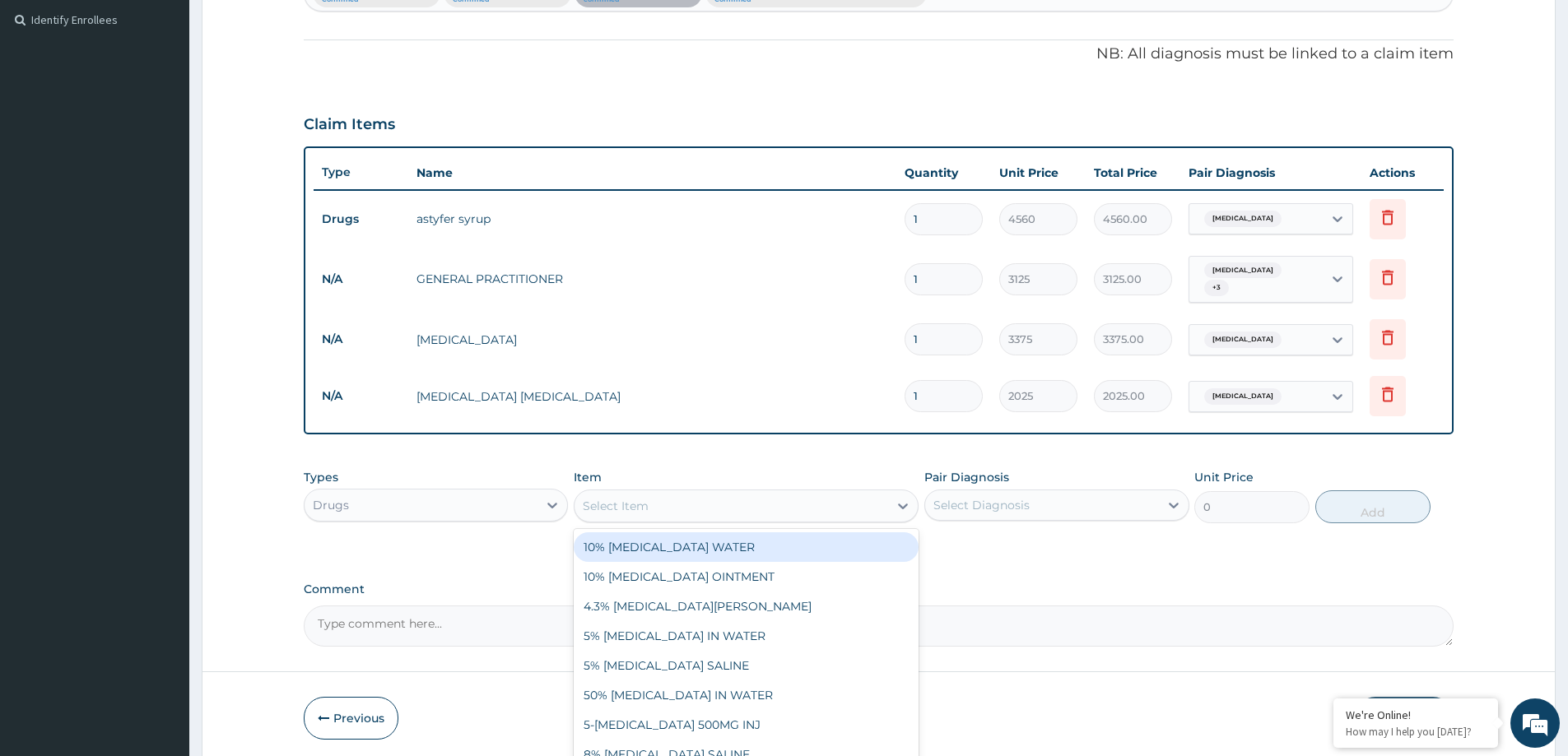
paste input "ARTEMETHER AND LUMEFANTRINE 20/120MG DISPERSIBLE TAB"
type input "ARTEMETHER AND LUMEFANTRINE 20/120MG DISPERSIBLE TAB"
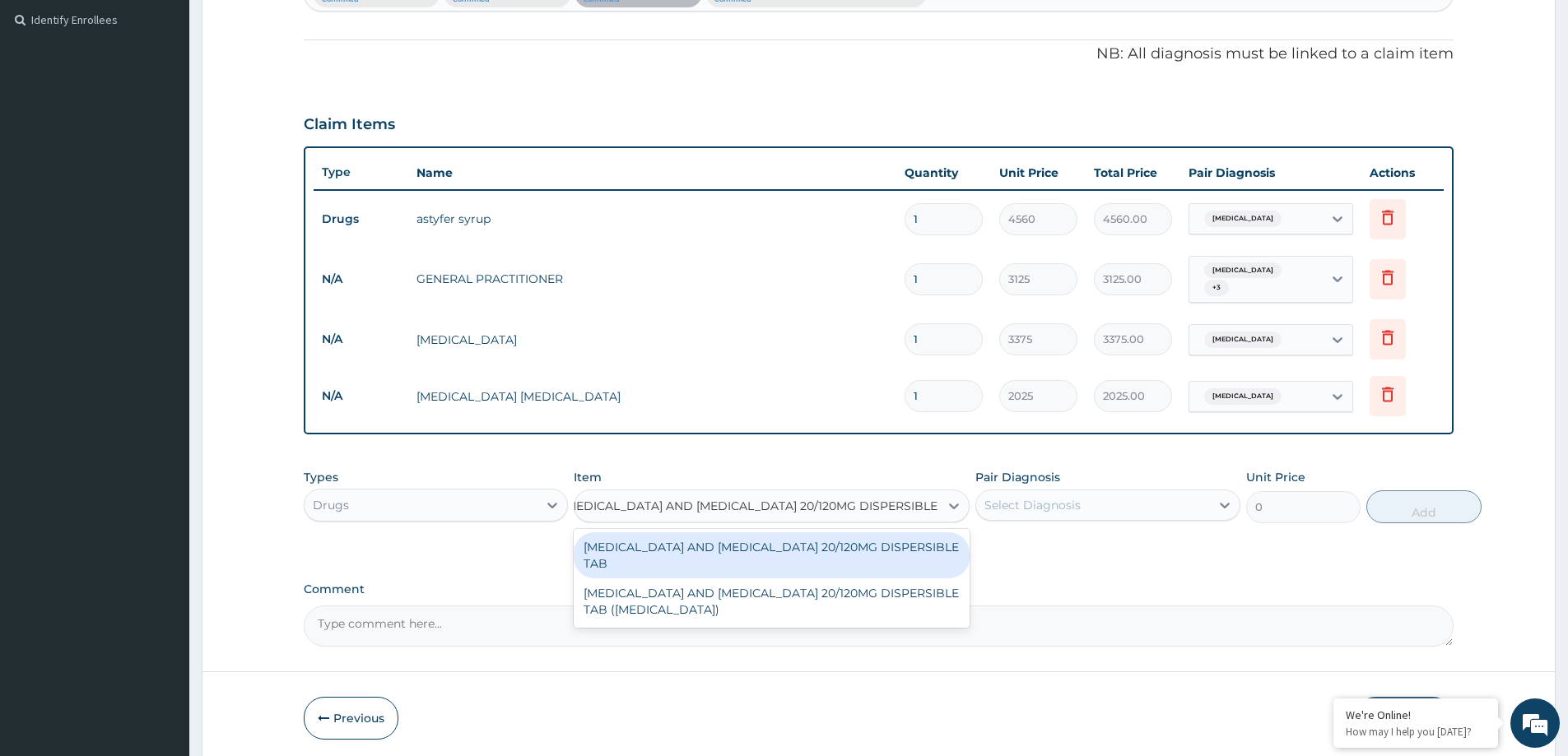
click at [842, 540] on div "ARTEMETHER AND LUMEFANTRINE 20/120MG DISPERSIBLE TAB" at bounding box center [772, 555] width 396 height 46
type input "89.25"
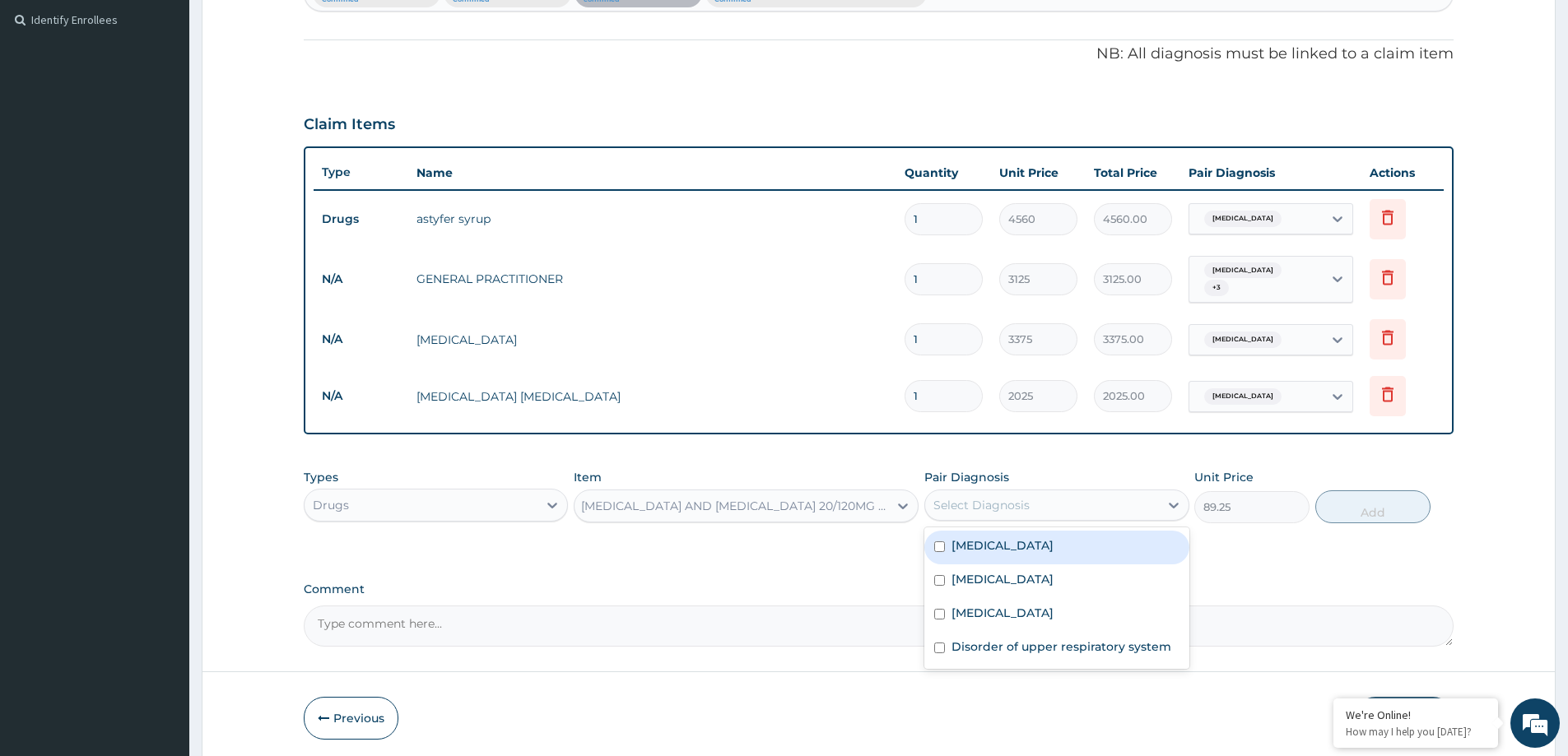
click at [1017, 508] on div "Select Diagnosis" at bounding box center [1041, 505] width 233 height 27
click at [1033, 546] on div "Malaria" at bounding box center [1056, 547] width 265 height 33
checkbox input "true"
click at [1347, 497] on button "Add" at bounding box center [1372, 507] width 115 height 33
type input "0"
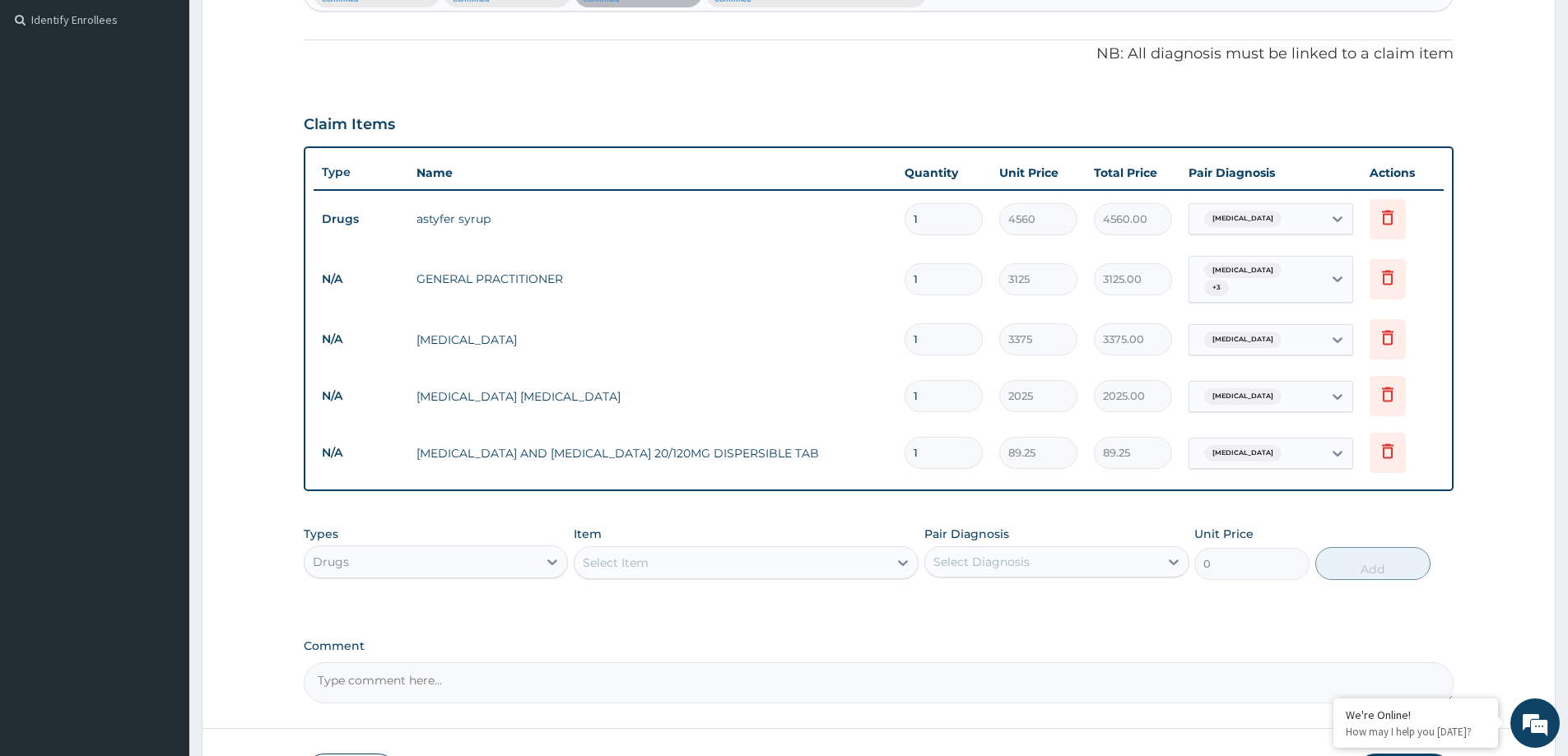
scroll to position [0, 0]
type input "0.00"
type input "6"
type input "535.50"
type input "6"
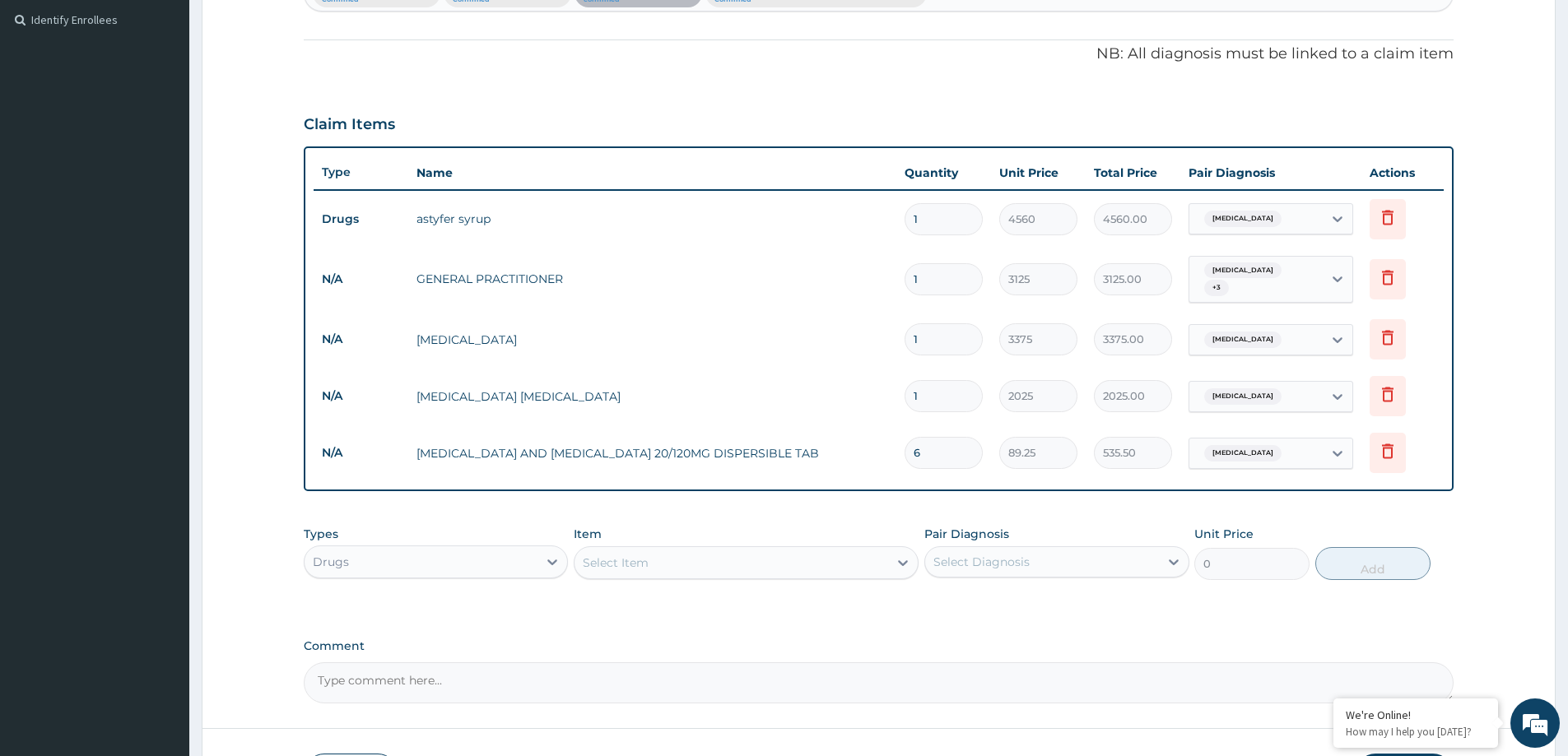
click at [696, 553] on div "Select Item" at bounding box center [732, 563] width 314 height 27
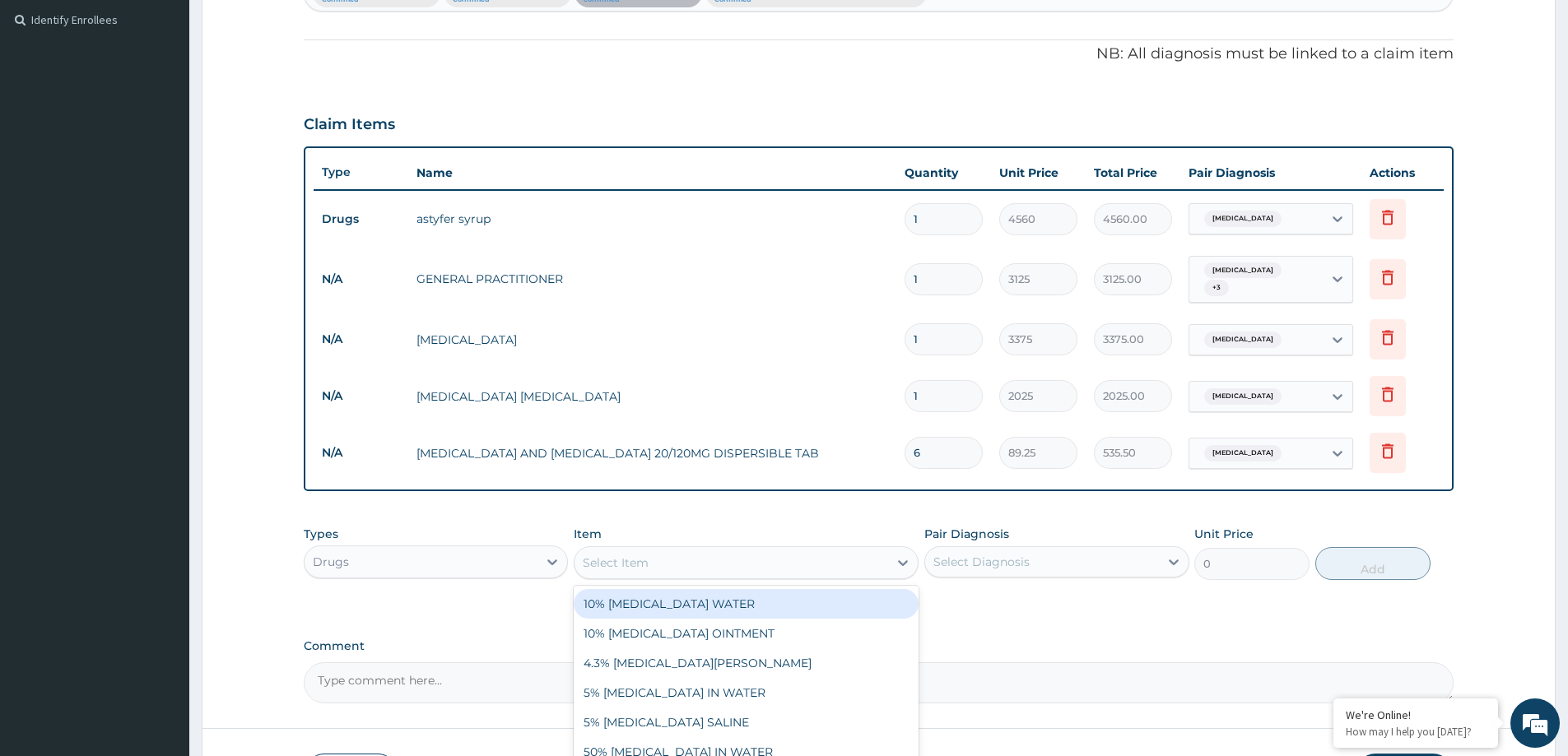
paste input "PARACETAMOL 125MG/5ML SYR"
type input "PARACETAMOL 125MG/5ML SYR"
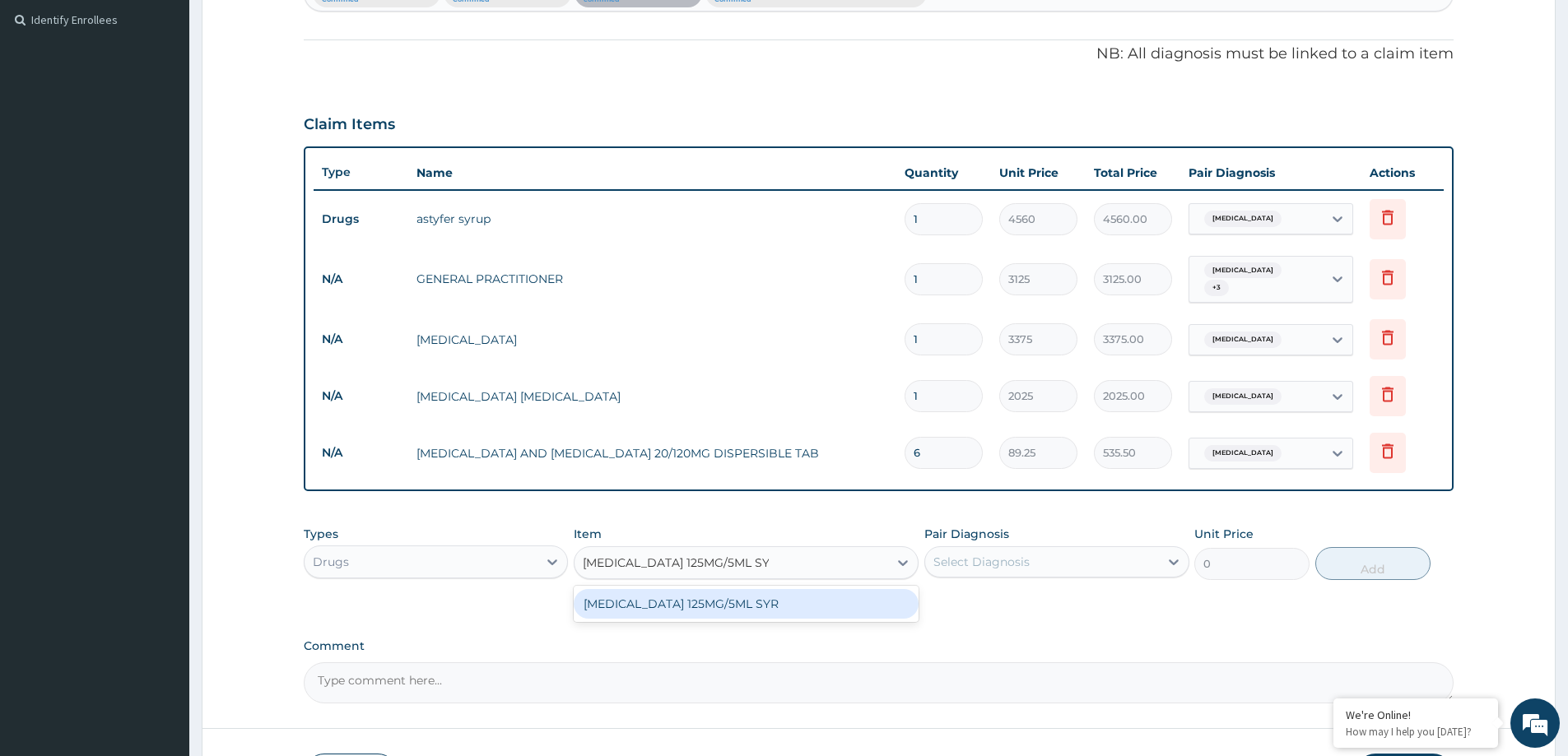
click at [732, 593] on div "PARACETAMOL 125MG/5ML SYR" at bounding box center [746, 603] width 344 height 29
type input "720"
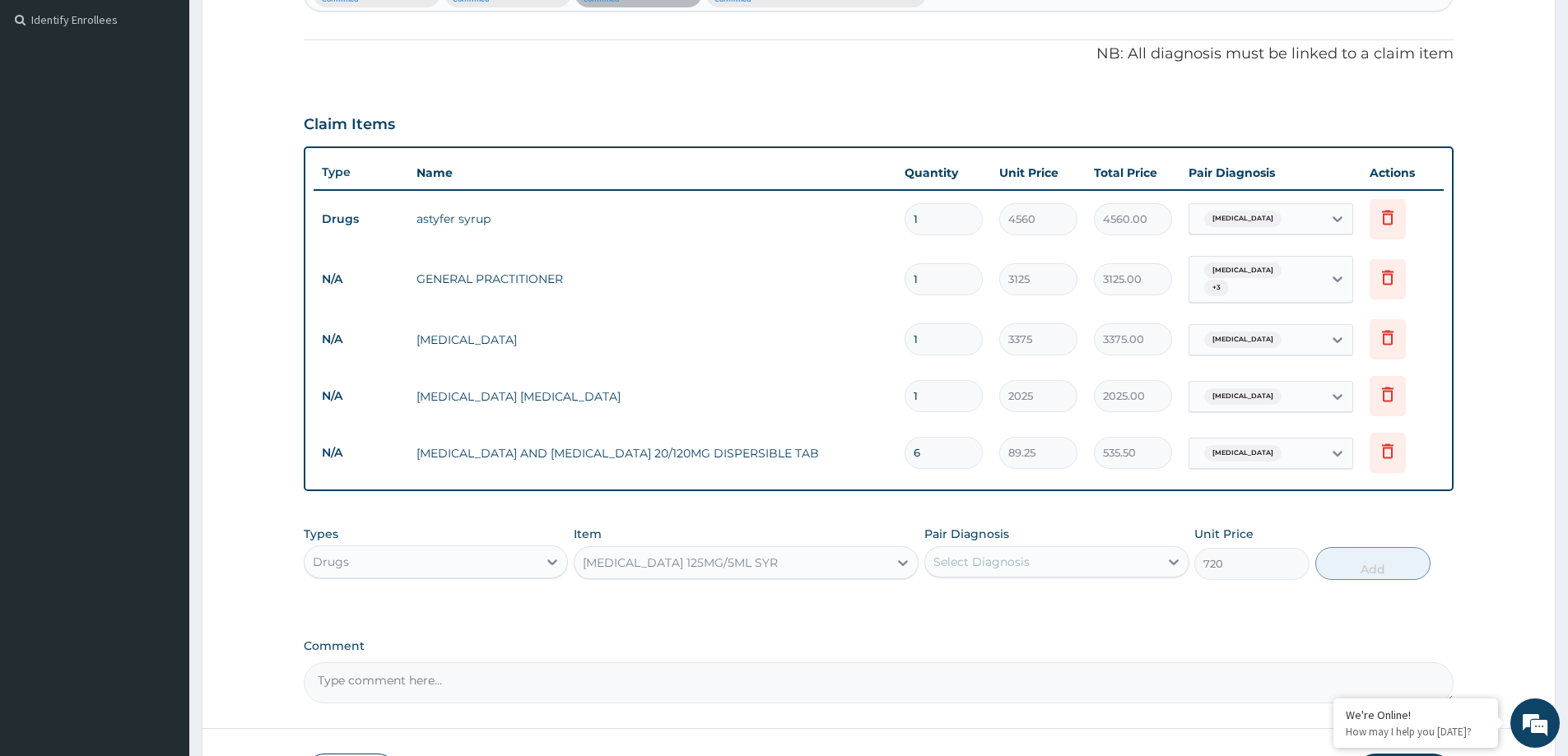
click at [1058, 549] on div "Select Diagnosis" at bounding box center [1041, 562] width 233 height 27
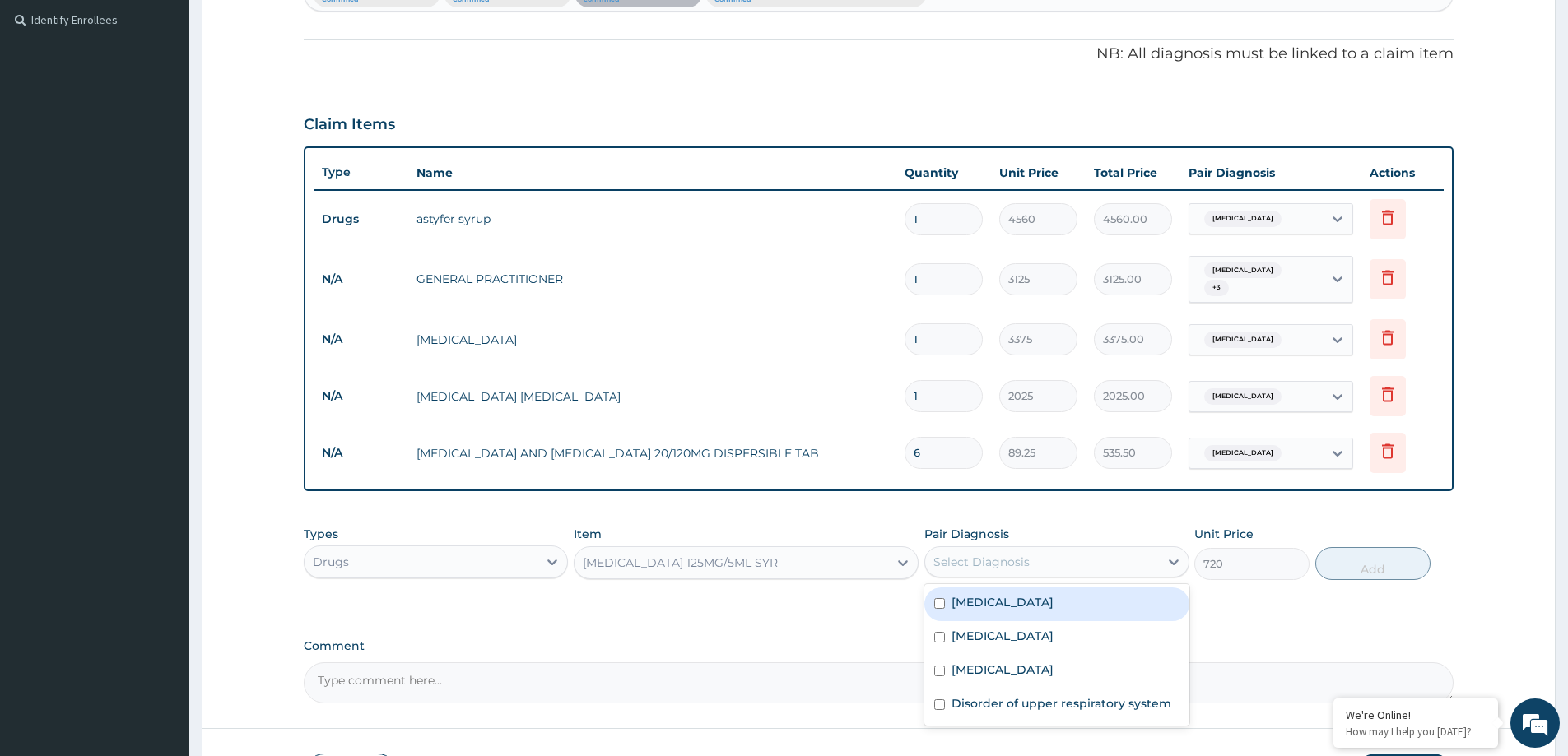
click at [1068, 593] on div "Malaria" at bounding box center [1056, 604] width 265 height 33
checkbox input "true"
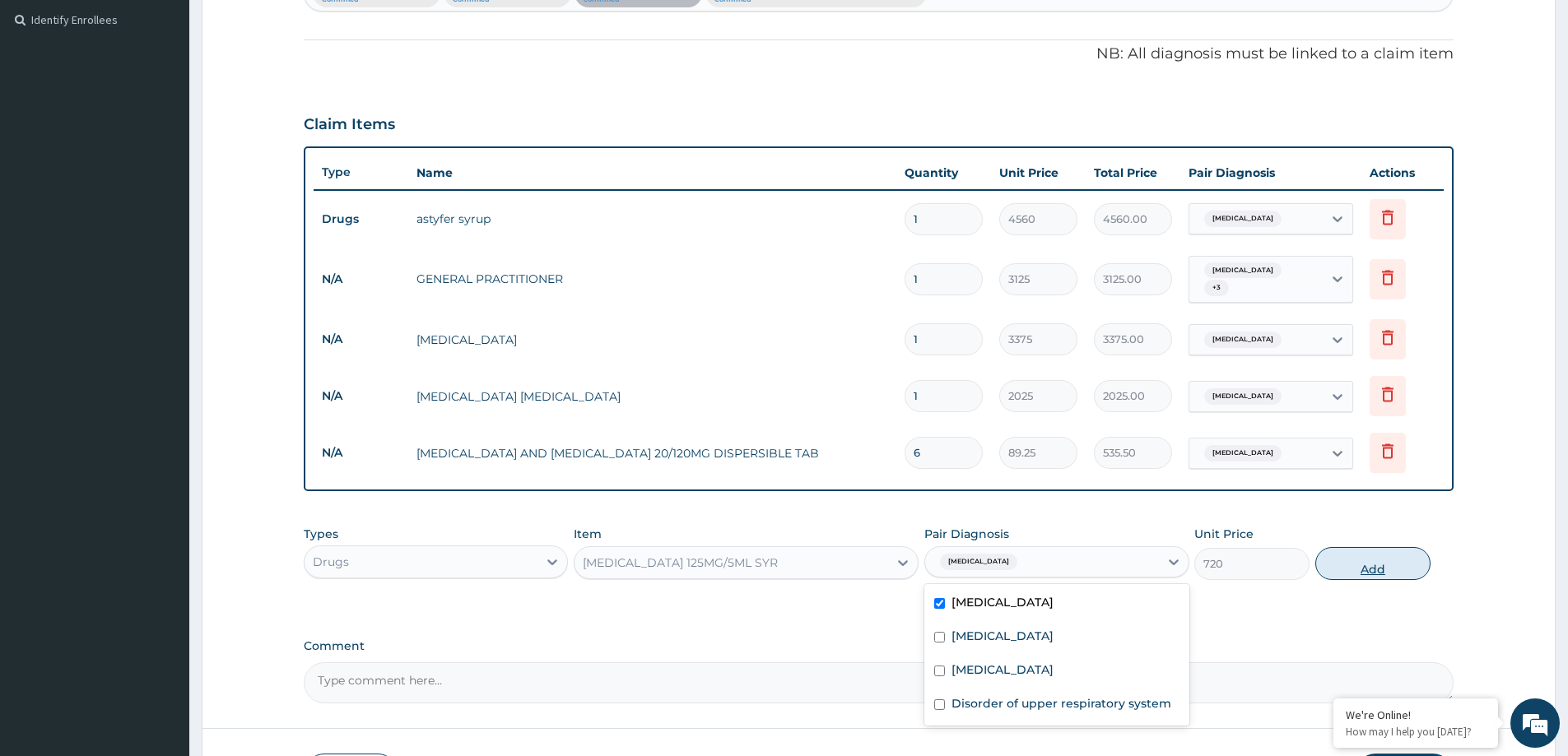
click at [1358, 567] on button "Add" at bounding box center [1372, 563] width 115 height 33
type input "0"
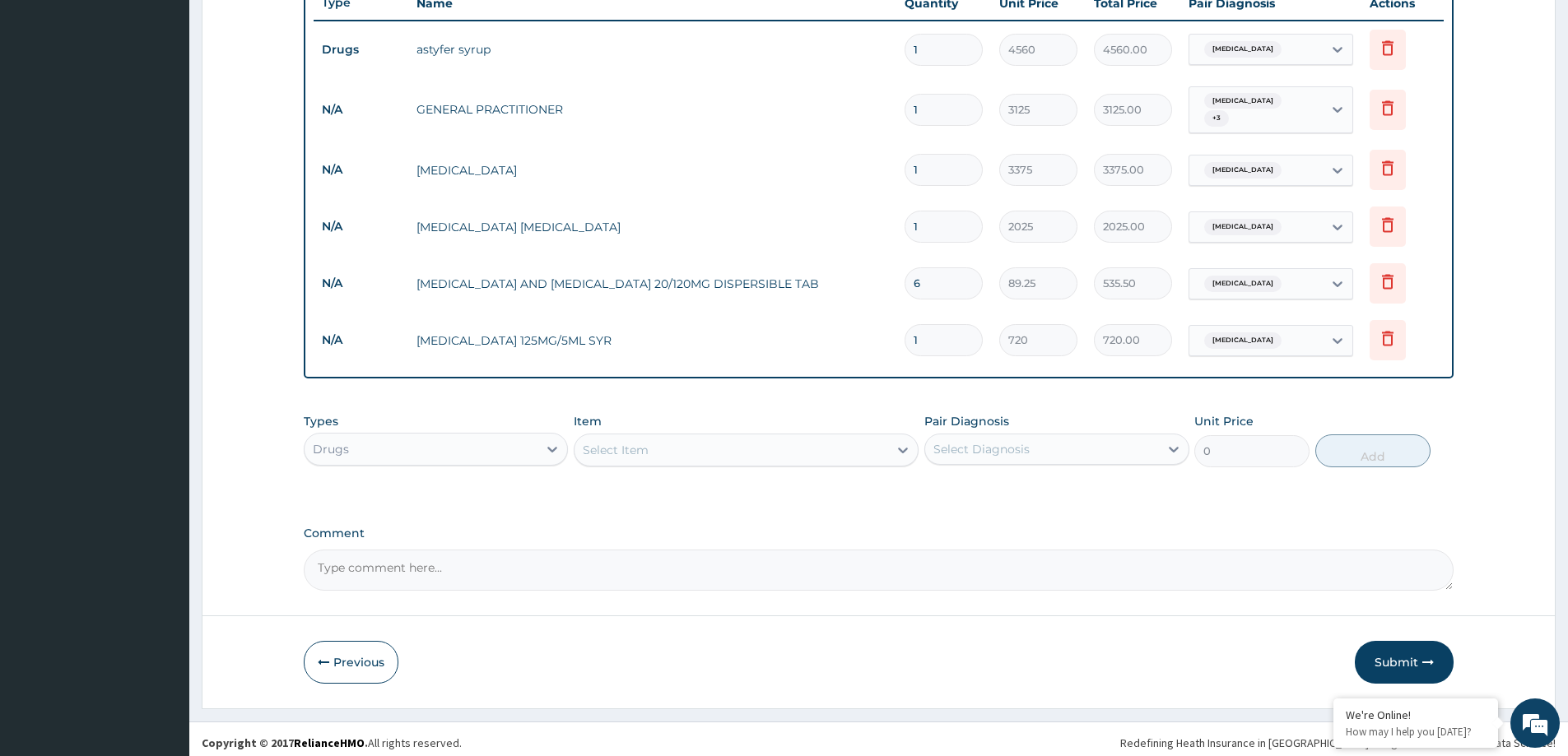
scroll to position [619, 0]
click at [676, 436] on div "Select Item" at bounding box center [732, 449] width 314 height 27
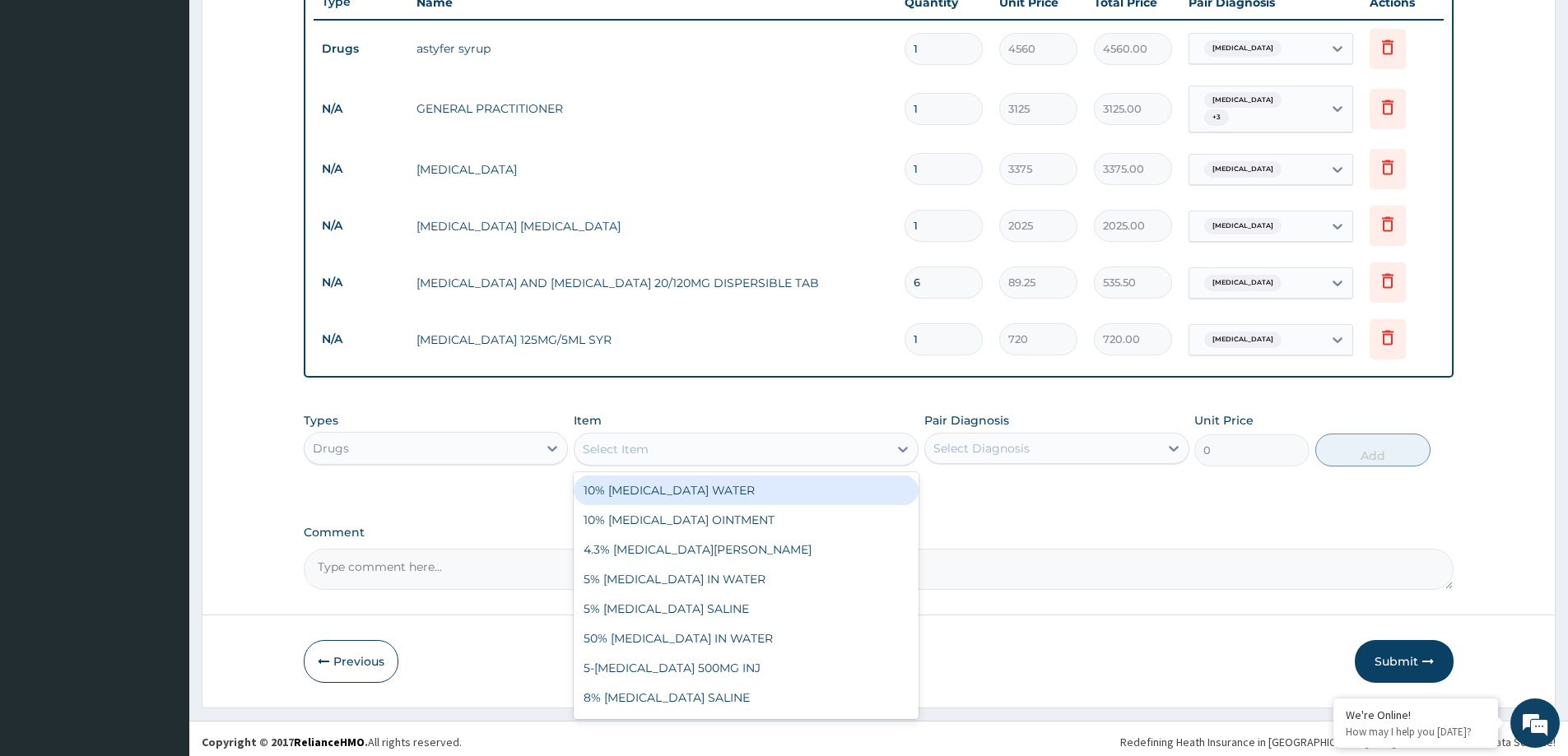
paste input "CHLORPHENIRAMINE SYRUP FOR CHILDREN"
type input "CHLORPHENIRAMINE SYRUP FOR CHILDREN"
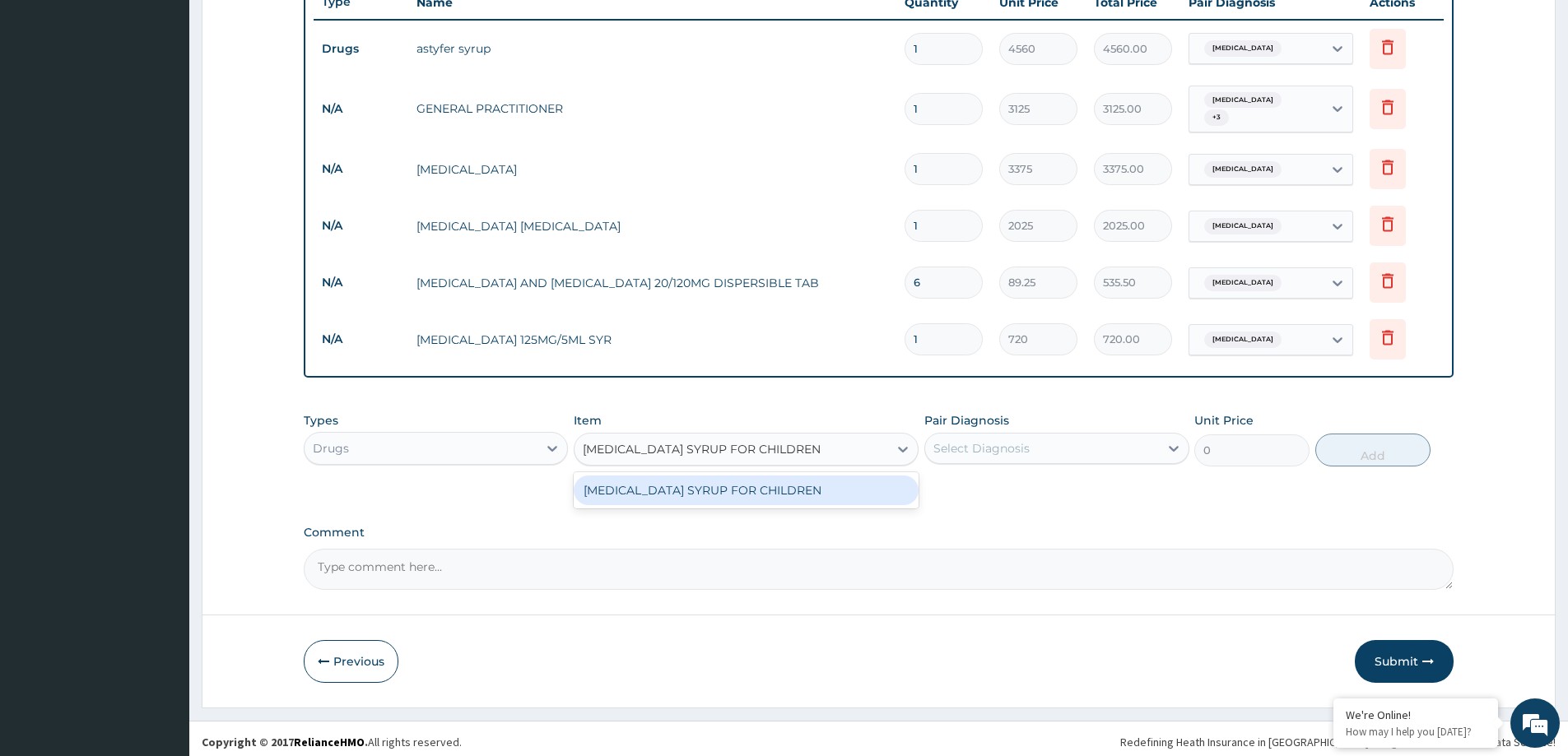
click at [753, 486] on div "CHLORPHENIRAMINE SYRUP FOR CHILDREN" at bounding box center [746, 490] width 344 height 29
type input "530"
click at [954, 444] on div "Select Diagnosis" at bounding box center [981, 448] width 96 height 16
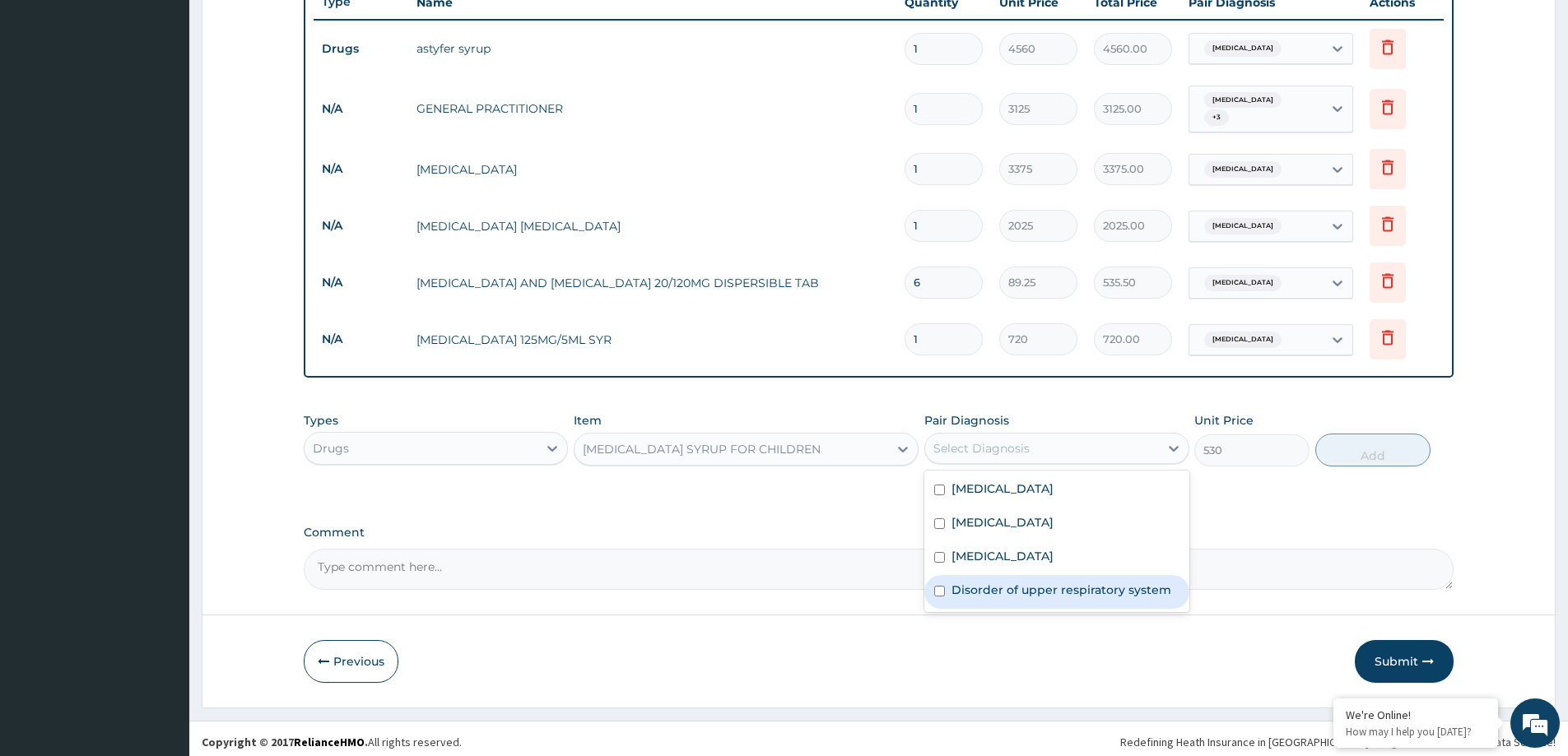
click at [1000, 601] on div "Disorder of upper respiratory system" at bounding box center [1056, 591] width 265 height 33
checkbox input "true"
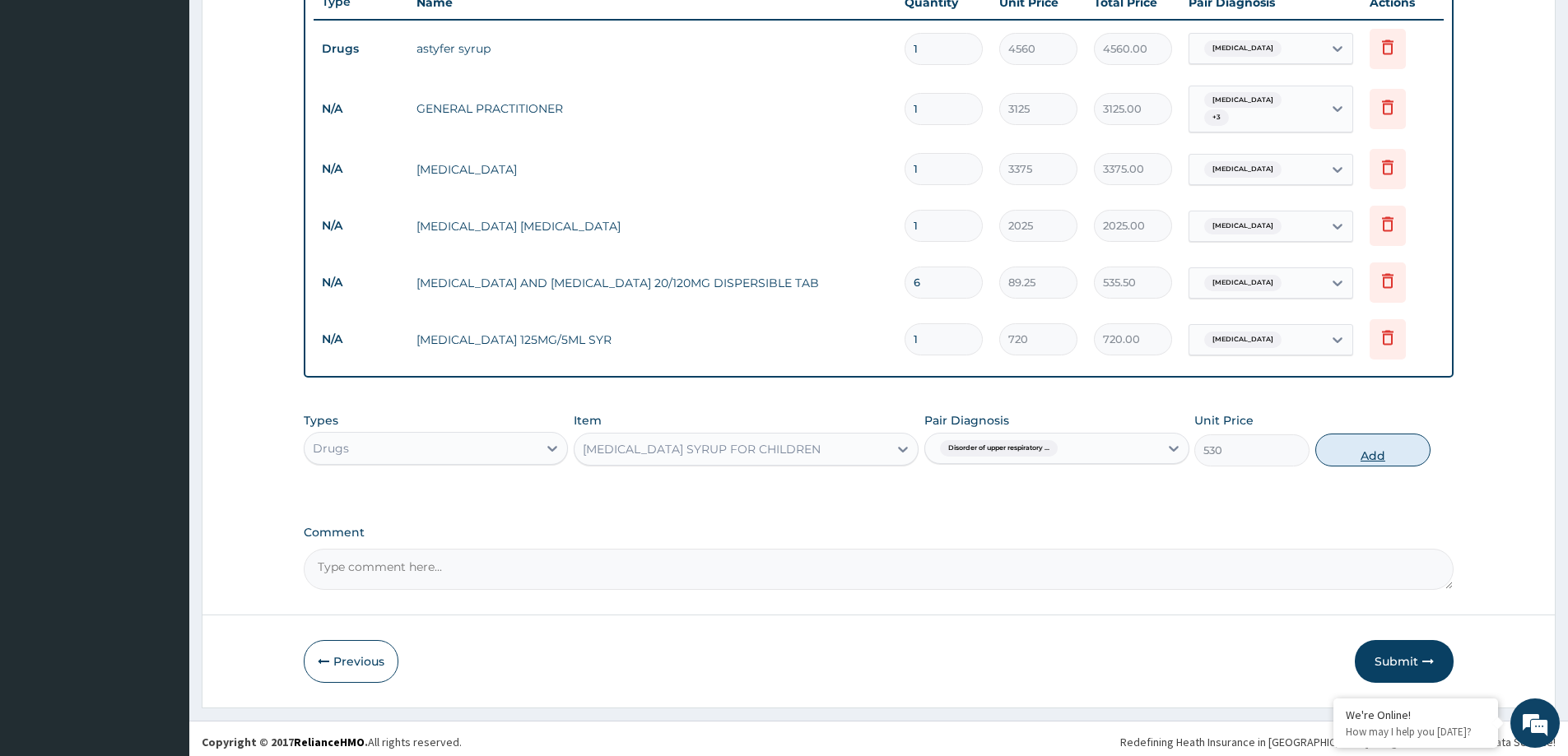
click at [1340, 444] on button "Add" at bounding box center [1372, 450] width 115 height 33
type input "0"
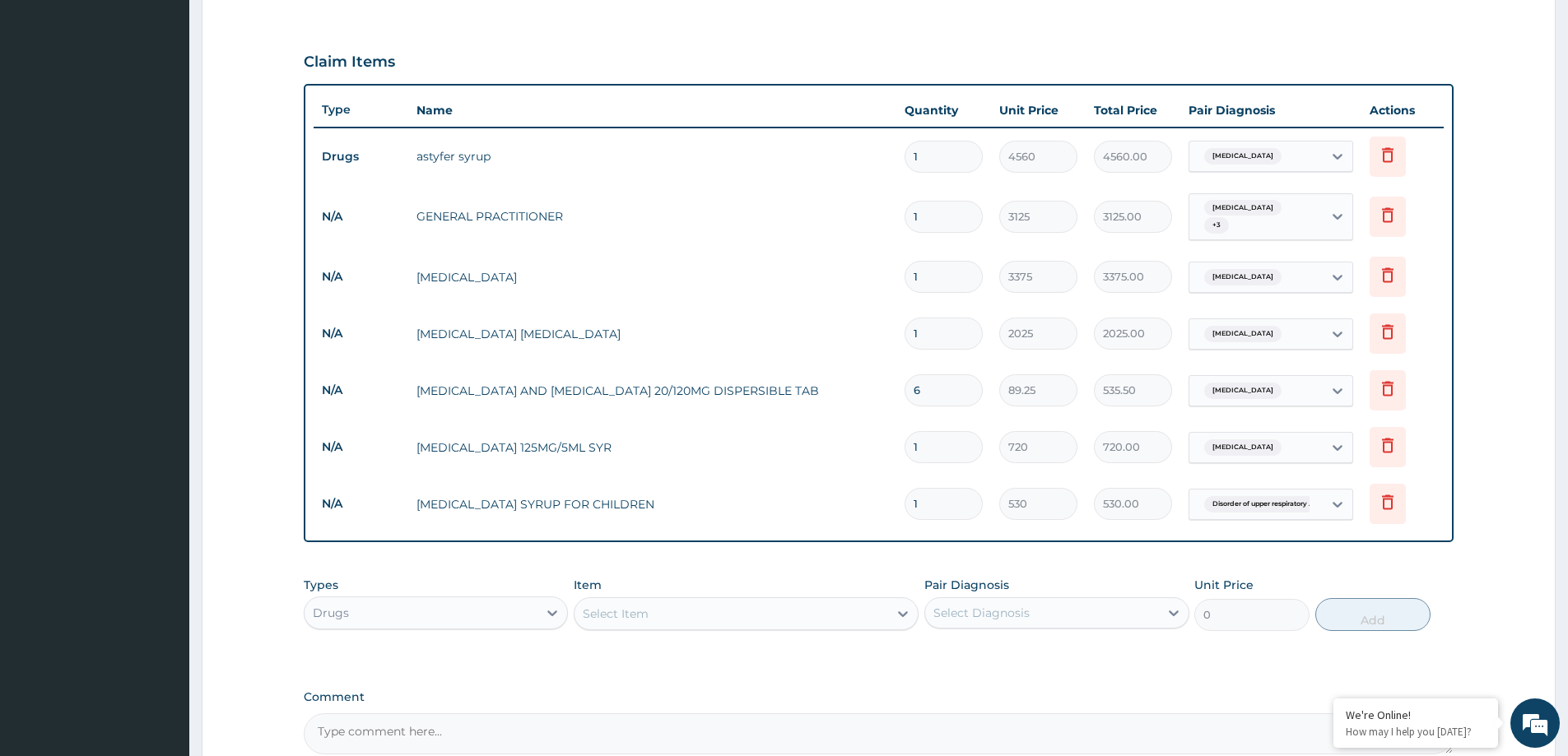
scroll to position [676, 0]
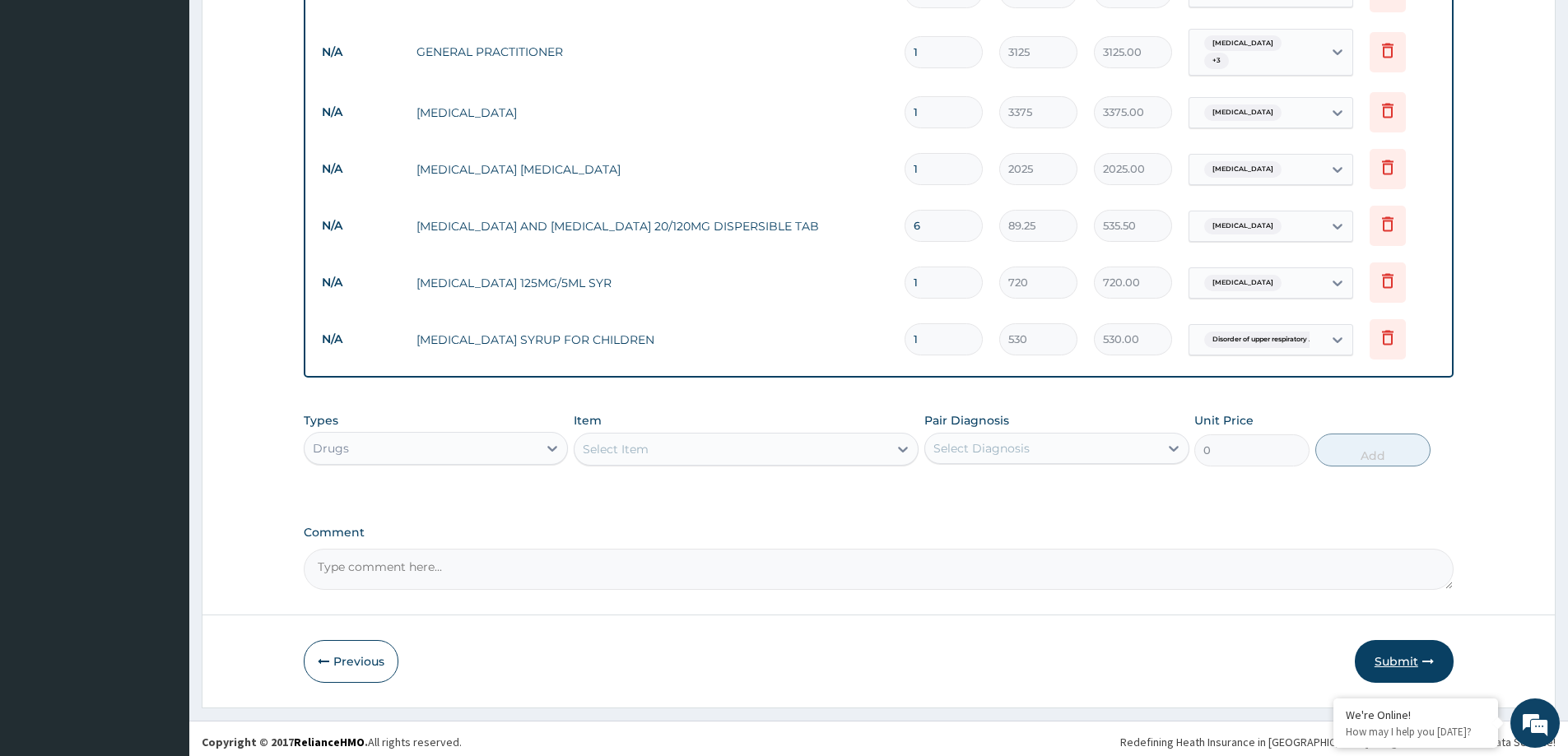
click at [1394, 667] on button "Submit" at bounding box center [1404, 661] width 99 height 43
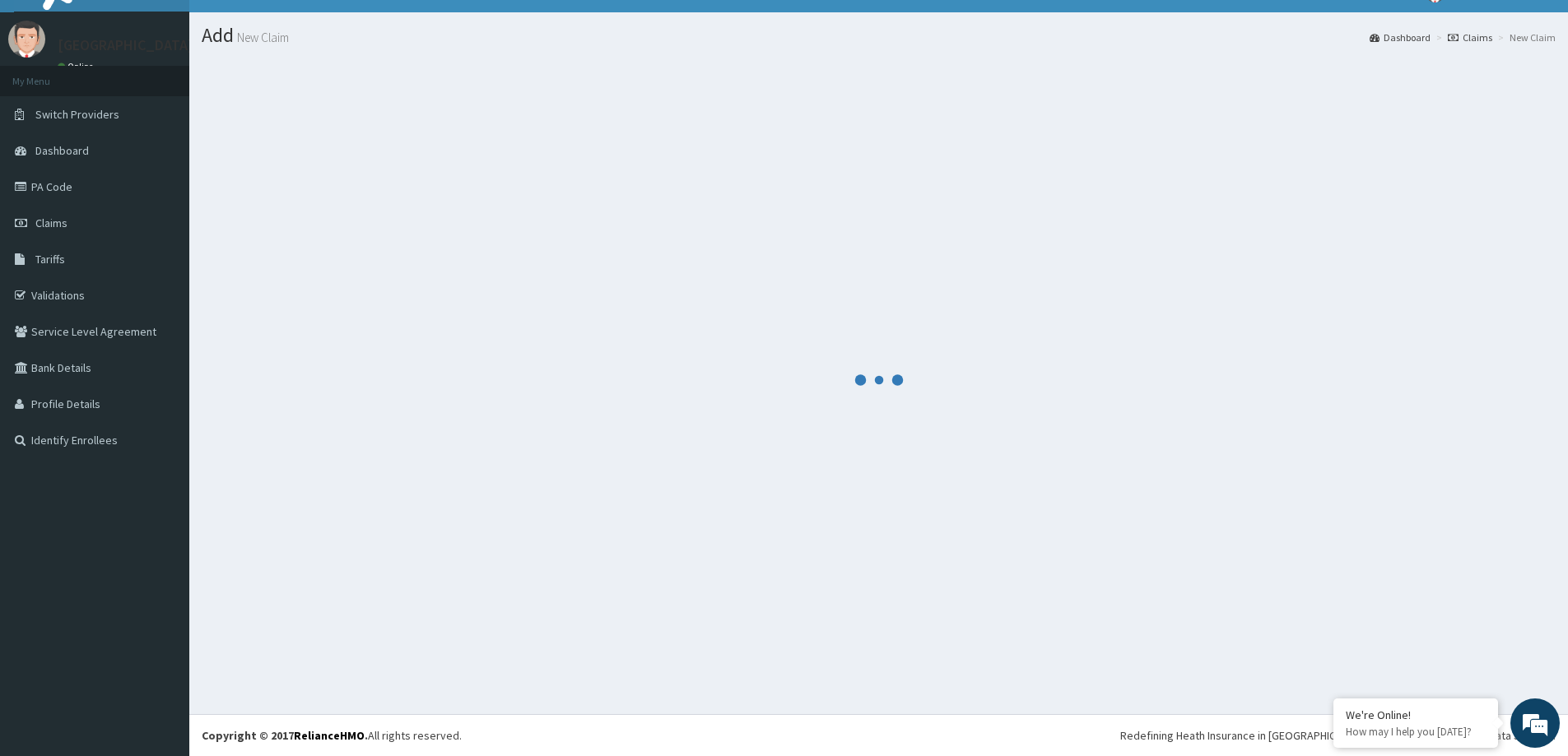
scroll to position [29, 0]
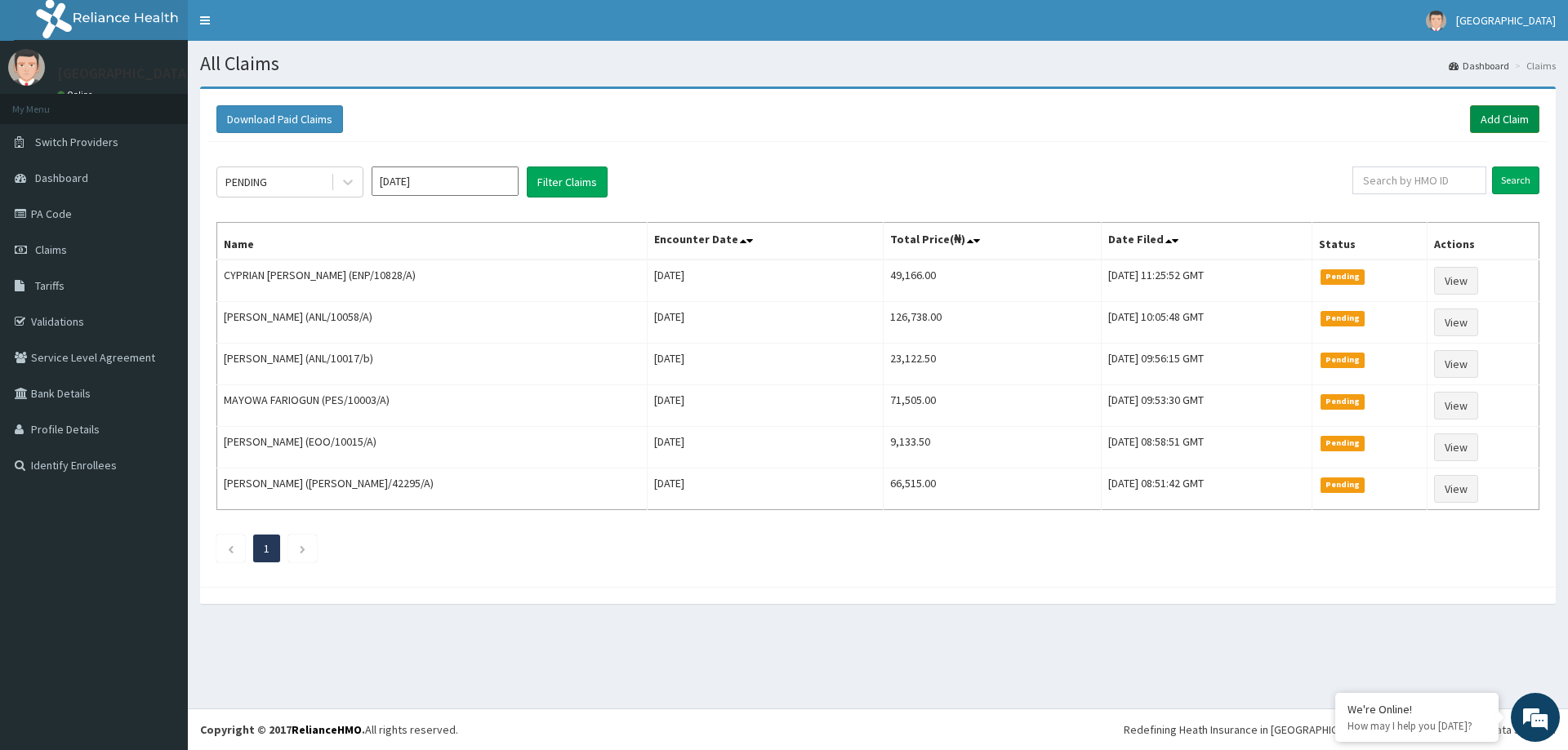
click at [1498, 121] on link "Add Claim" at bounding box center [1505, 119] width 70 height 27
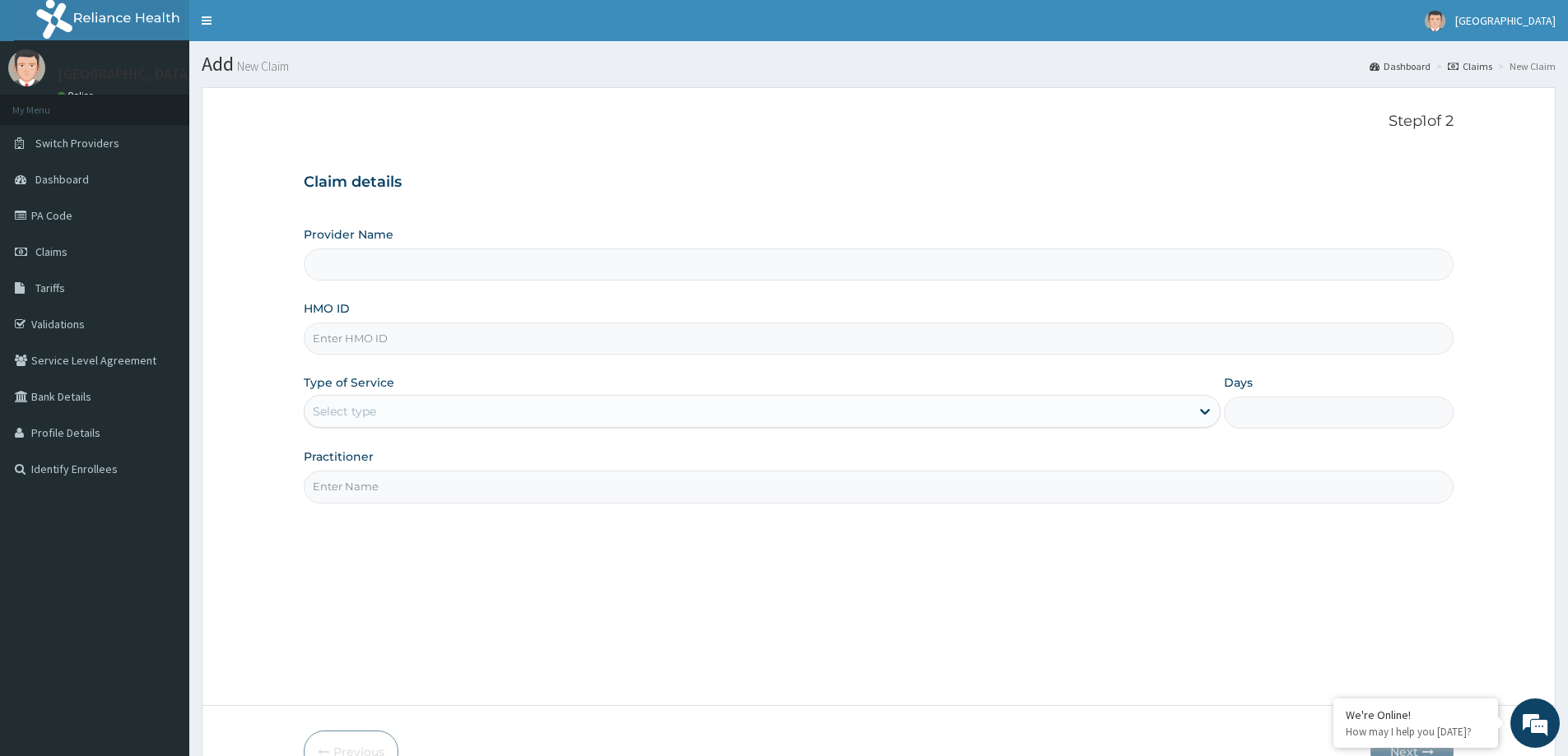
type input "LILY HOSPITAL-WARRI"
click at [401, 342] on input "HMO ID" at bounding box center [878, 339] width 1150 height 32
paste input "[MEDICAL_DATA] SYRUP FOR CHILDREN"
drag, startPoint x: 589, startPoint y: 327, endPoint x: 251, endPoint y: 333, distance: 338.1
click at [251, 333] on form "Step 1 of 2 Claim details Provider Name LILY HOSPITAL-WARRI HMO ID [MEDICAL_DAT…" at bounding box center [878, 442] width 1354 height 710
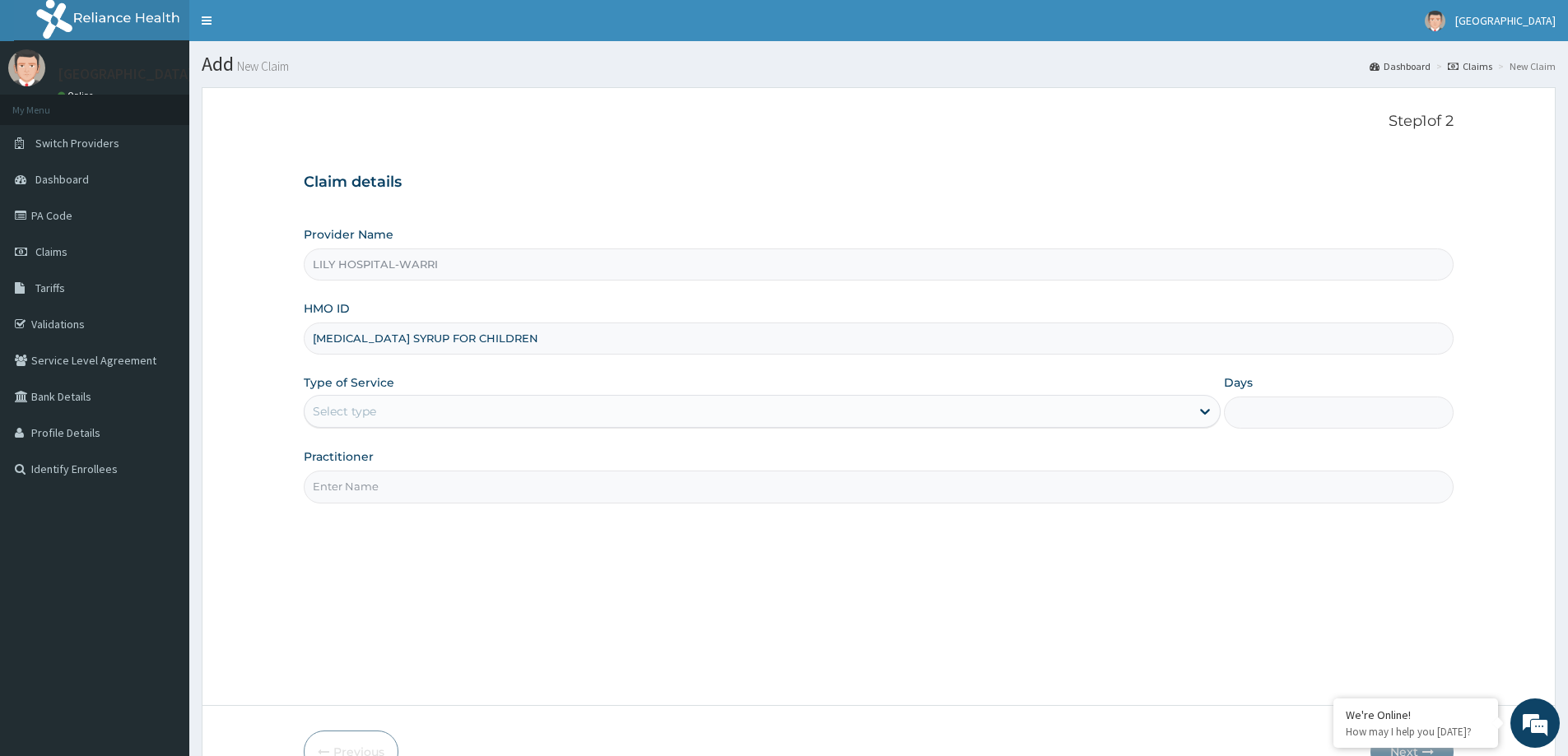
type input "[MEDICAL_DATA] SYRUP FOR CHILDREN"
click at [251, 333] on form "Step 1 of 2 Claim details Provider Name LILY HOSPITAL-WARRI HMO ID [MEDICAL_DAT…" at bounding box center [878, 442] width 1354 height 710
drag, startPoint x: 589, startPoint y: 350, endPoint x: 199, endPoint y: 346, distance: 390.0
click at [201, 346] on section "Step 1 of 2 Claim details Provider Name LILY HOSPITAL-WARRI HMO ID [MEDICAL_DAT…" at bounding box center [878, 442] width 1379 height 735
paste input "CAO/10013/A"
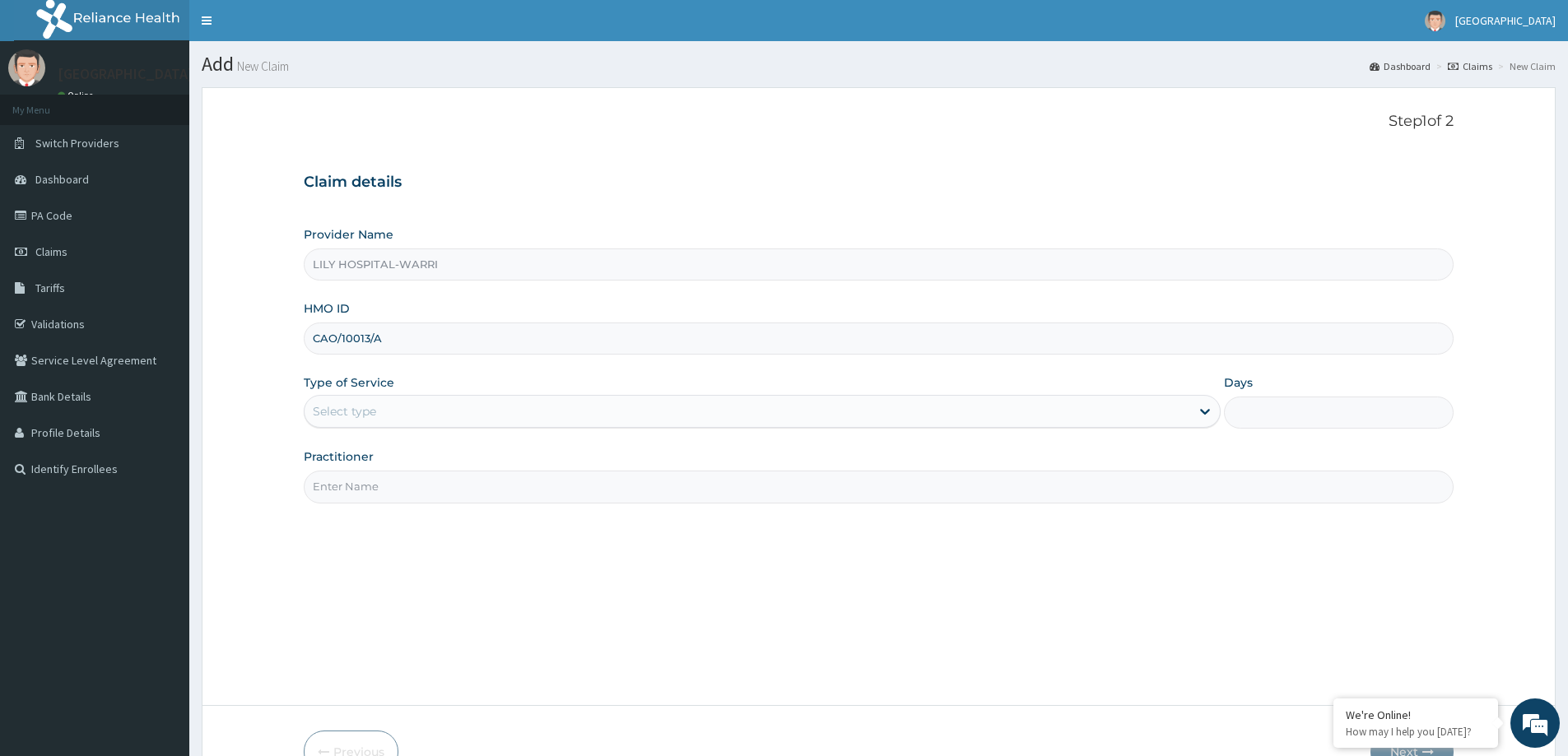
type input "CAO/10013/A"
click at [326, 402] on div "Select type" at bounding box center [747, 412] width 886 height 27
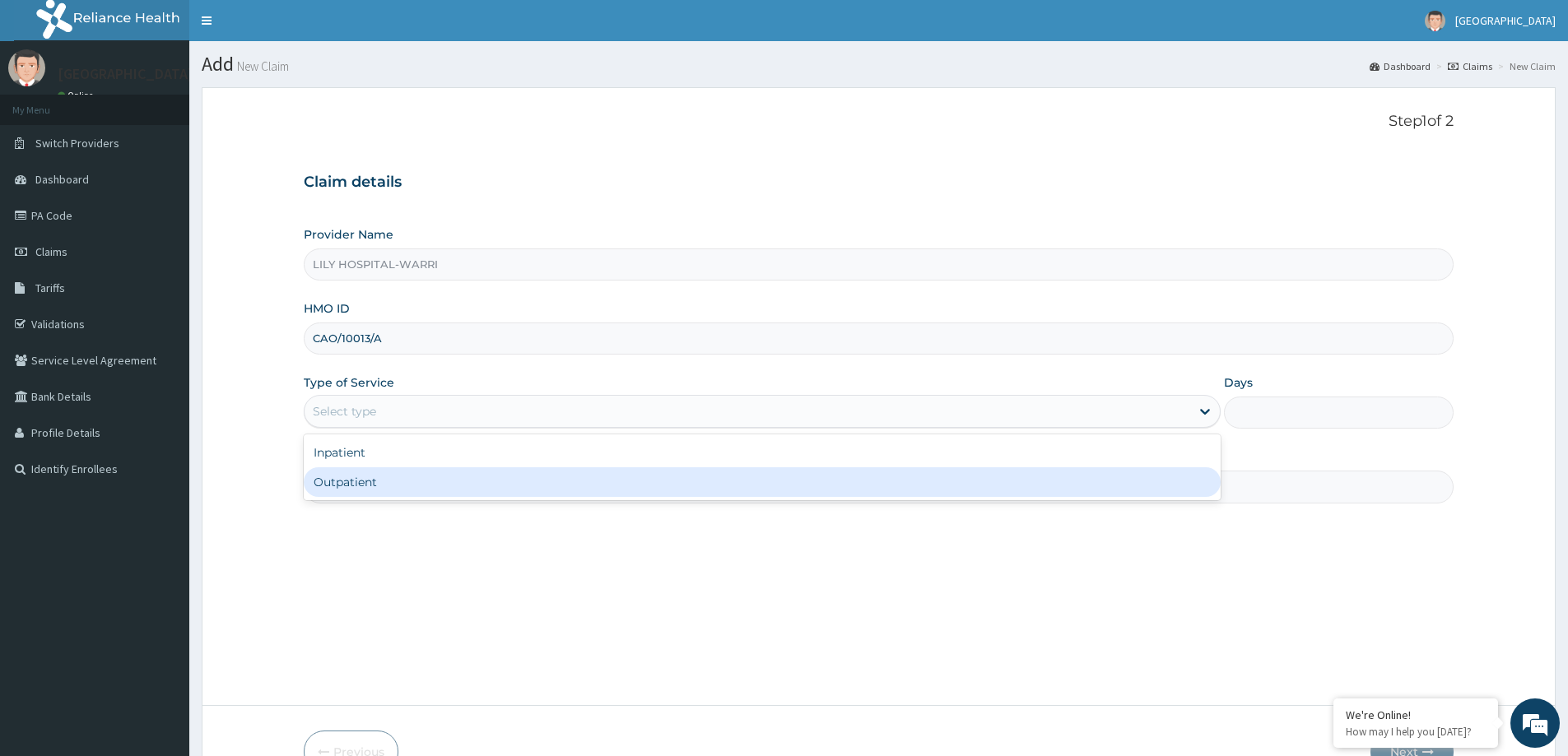
click at [349, 481] on div "Outpatient" at bounding box center [762, 481] width 917 height 29
type input "1"
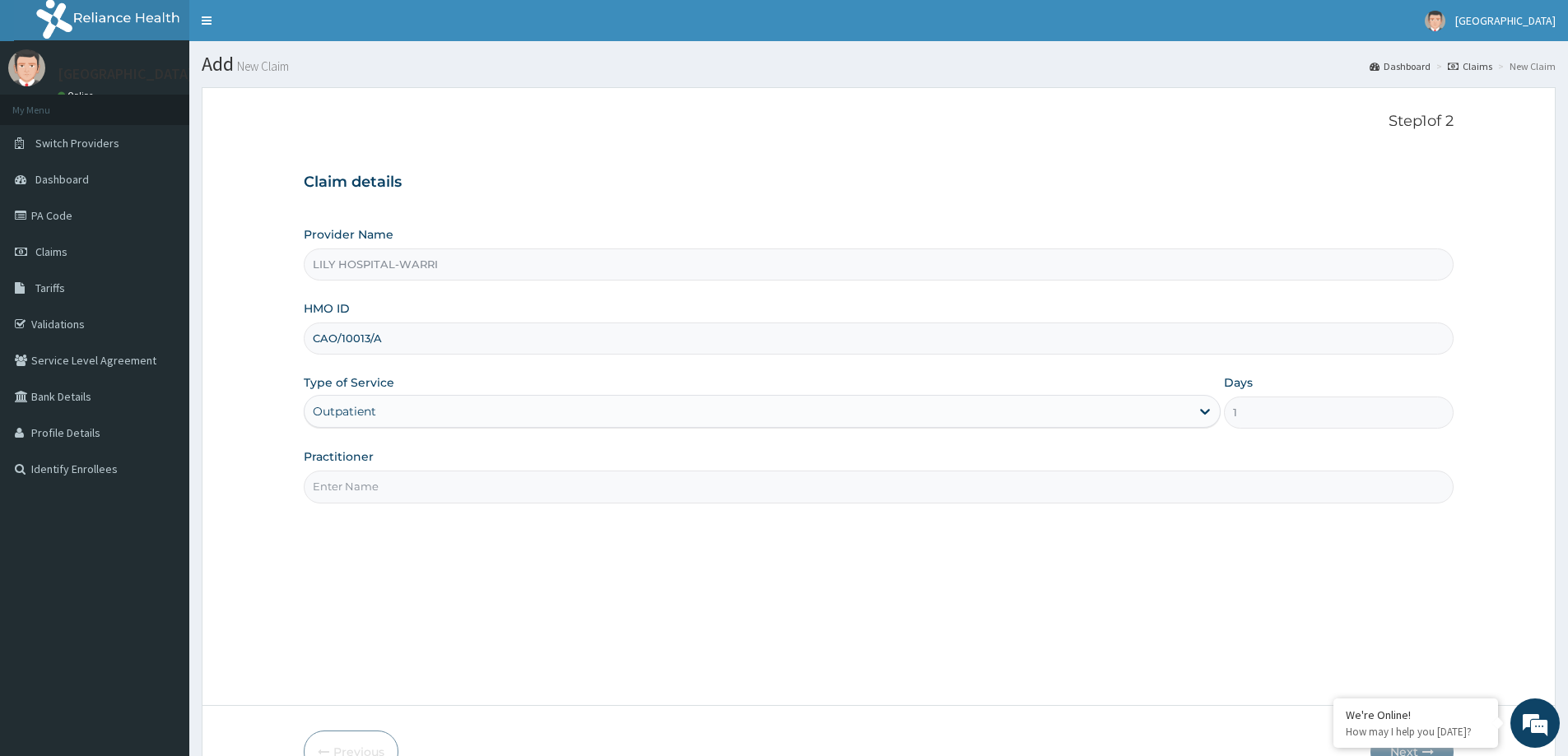
drag, startPoint x: 344, startPoint y: 490, endPoint x: 354, endPoint y: 493, distance: 10.4
click at [344, 490] on input "Practitioner" at bounding box center [878, 487] width 1150 height 32
type input "General practitioner"
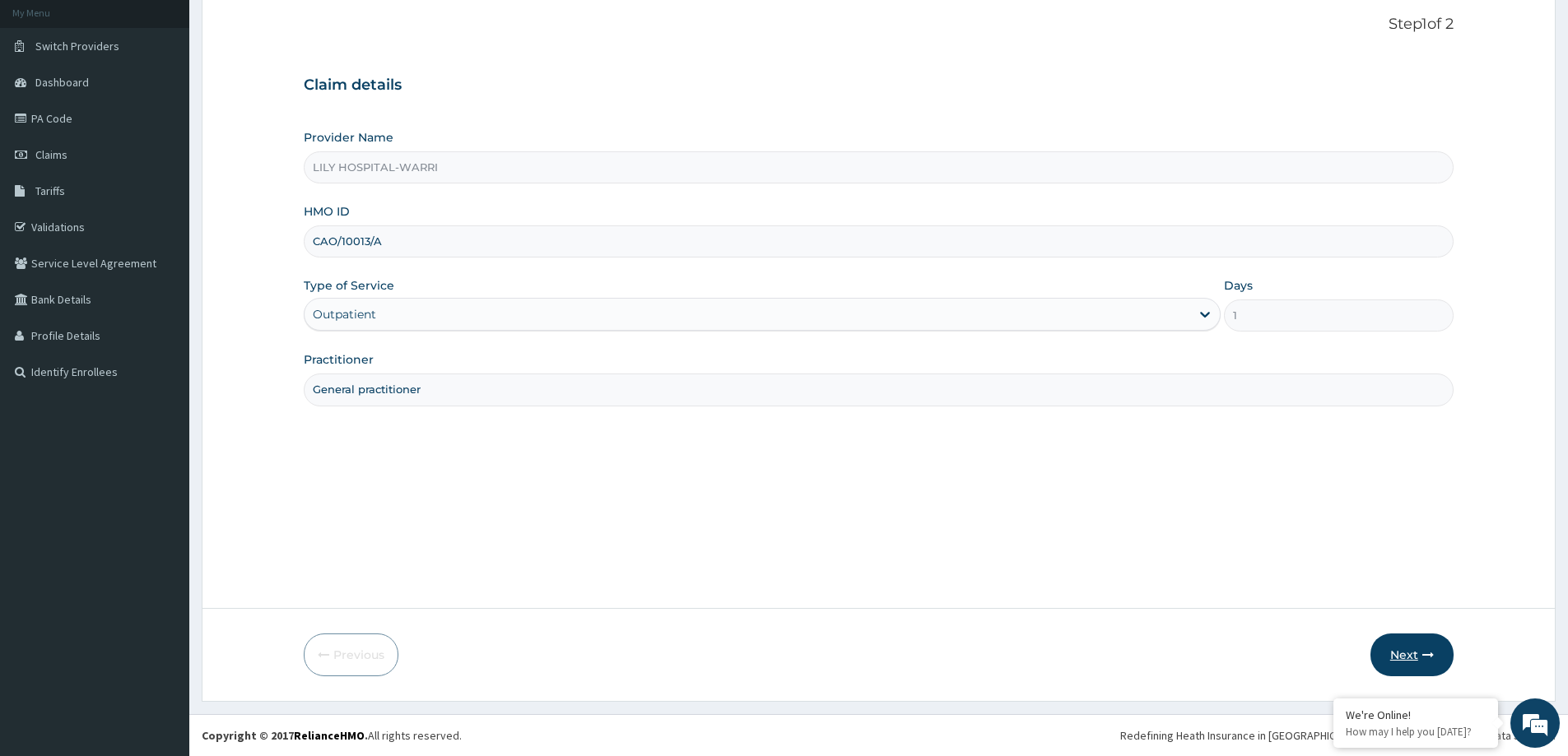
click at [1388, 662] on button "Next" at bounding box center [1411, 654] width 83 height 43
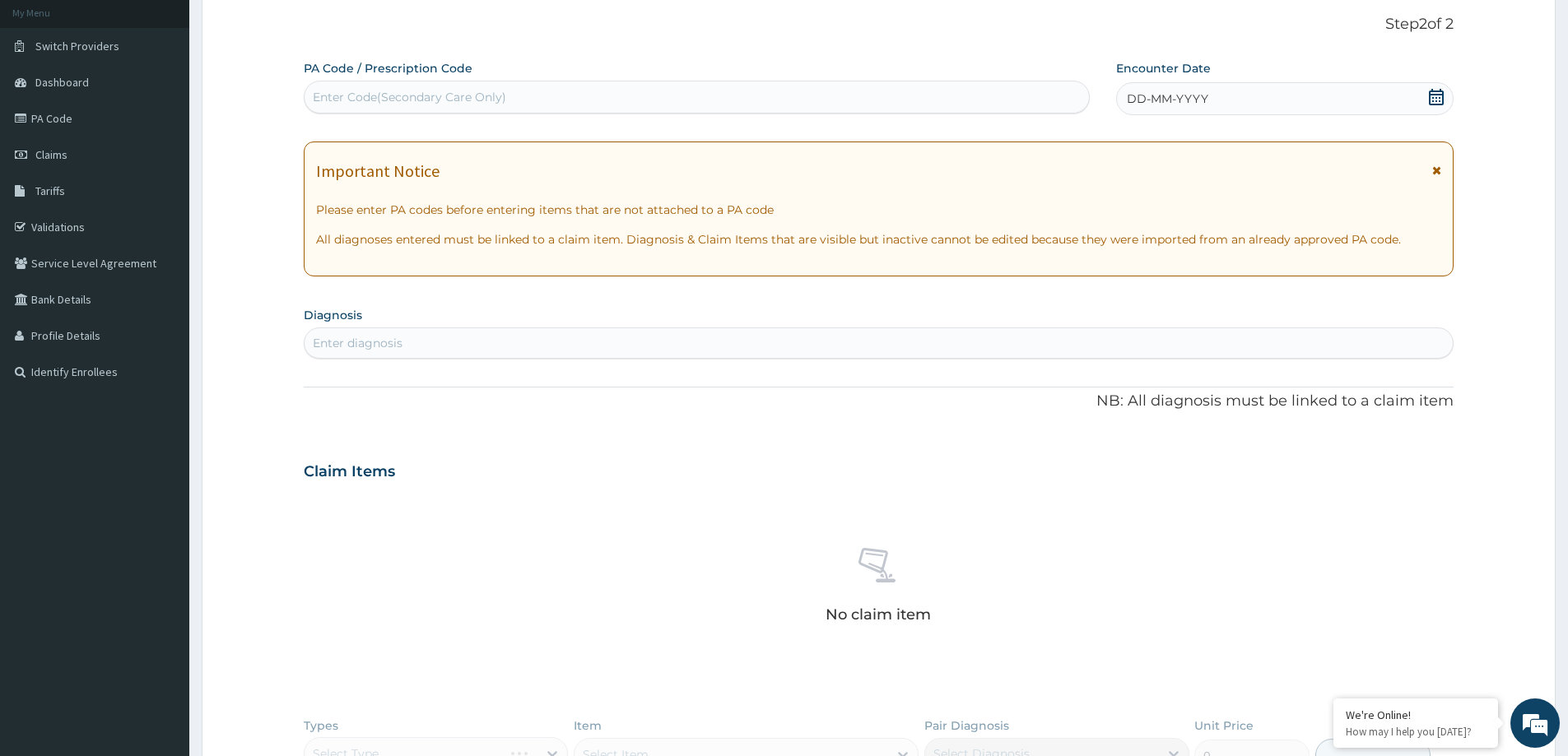
click at [375, 87] on div "Enter Code(Secondary Care Only)" at bounding box center [696, 97] width 784 height 27
paste input "PA/0242F0"
type input "PA/0242F0"
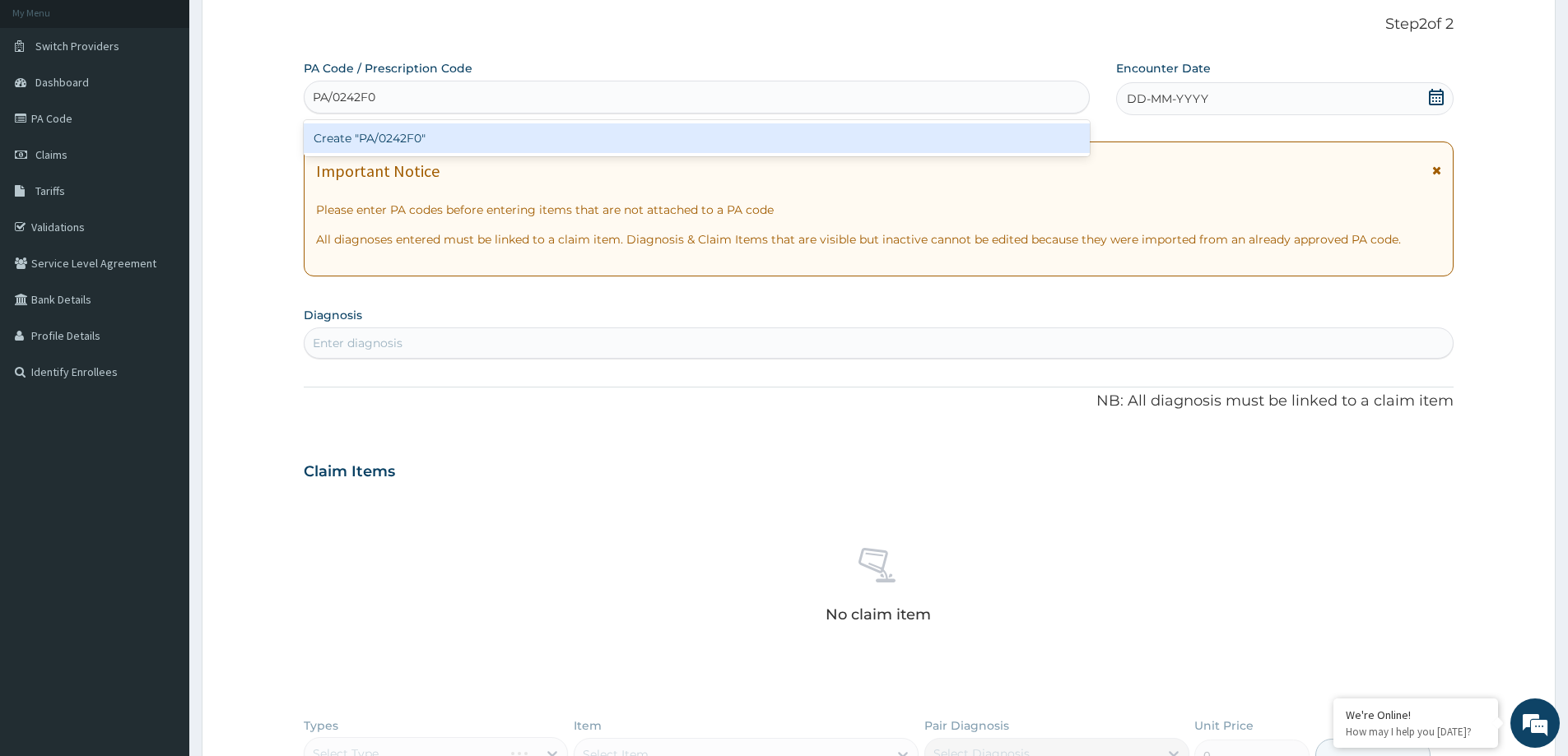
click at [380, 133] on div "Create "PA/0242F0"" at bounding box center [696, 138] width 786 height 29
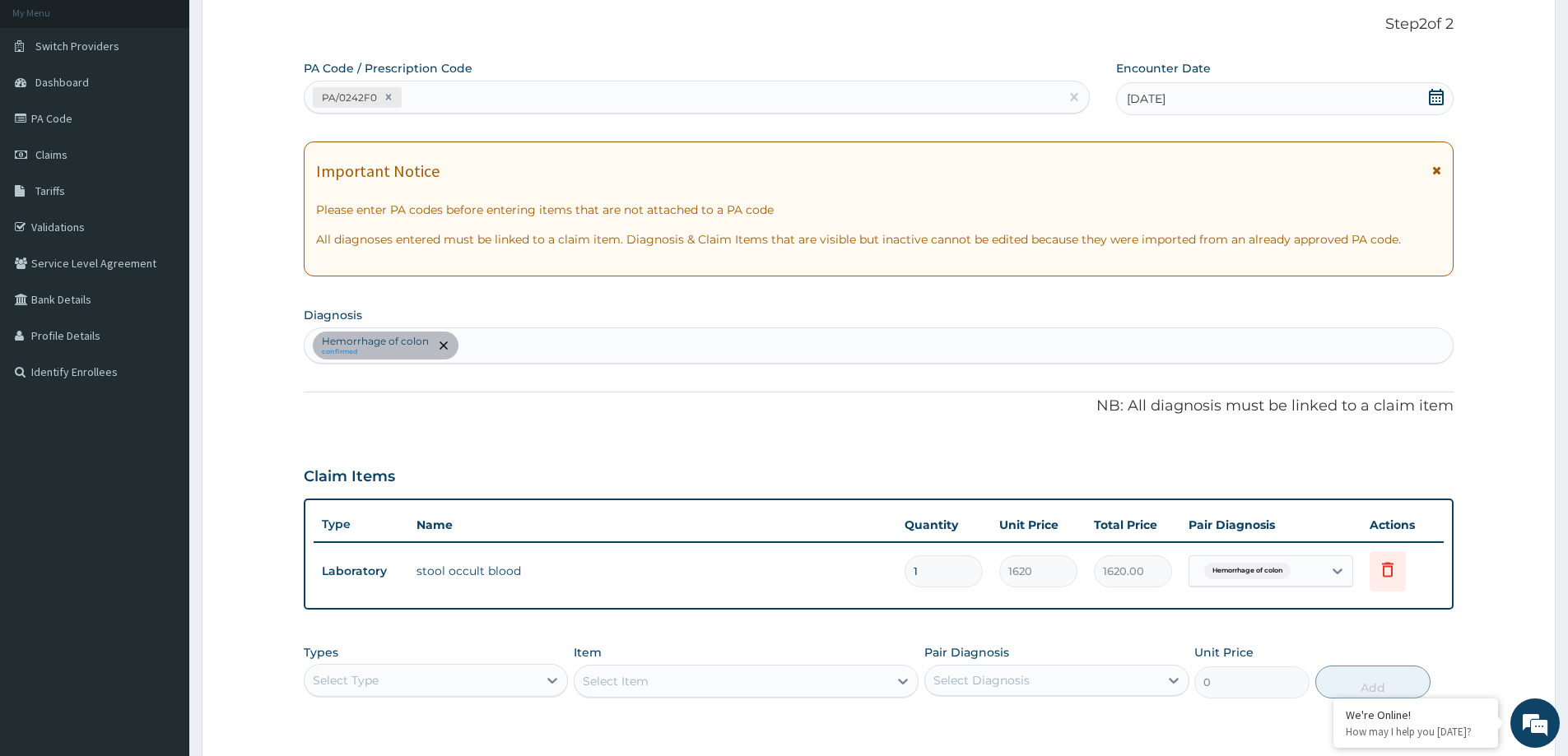
click at [455, 87] on div "PA/0242F0" at bounding box center [681, 97] width 755 height 28
paste input "A/A6C16B"
click at [405, 100] on input "A/A6C16B" at bounding box center [434, 96] width 57 height 16
type input "PA/A6C16B"
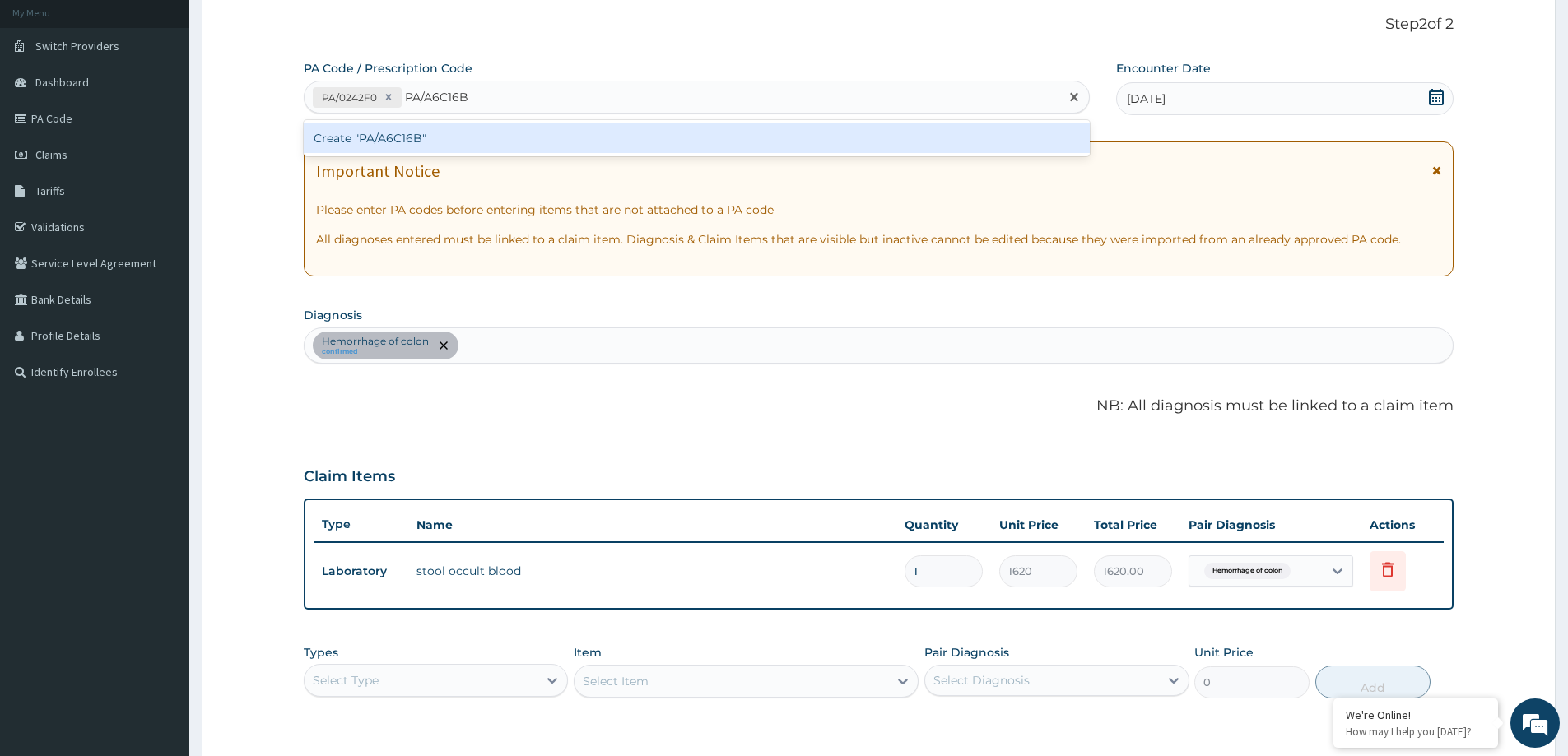
click at [421, 140] on div "Create "PA/A6C16B"" at bounding box center [696, 138] width 786 height 29
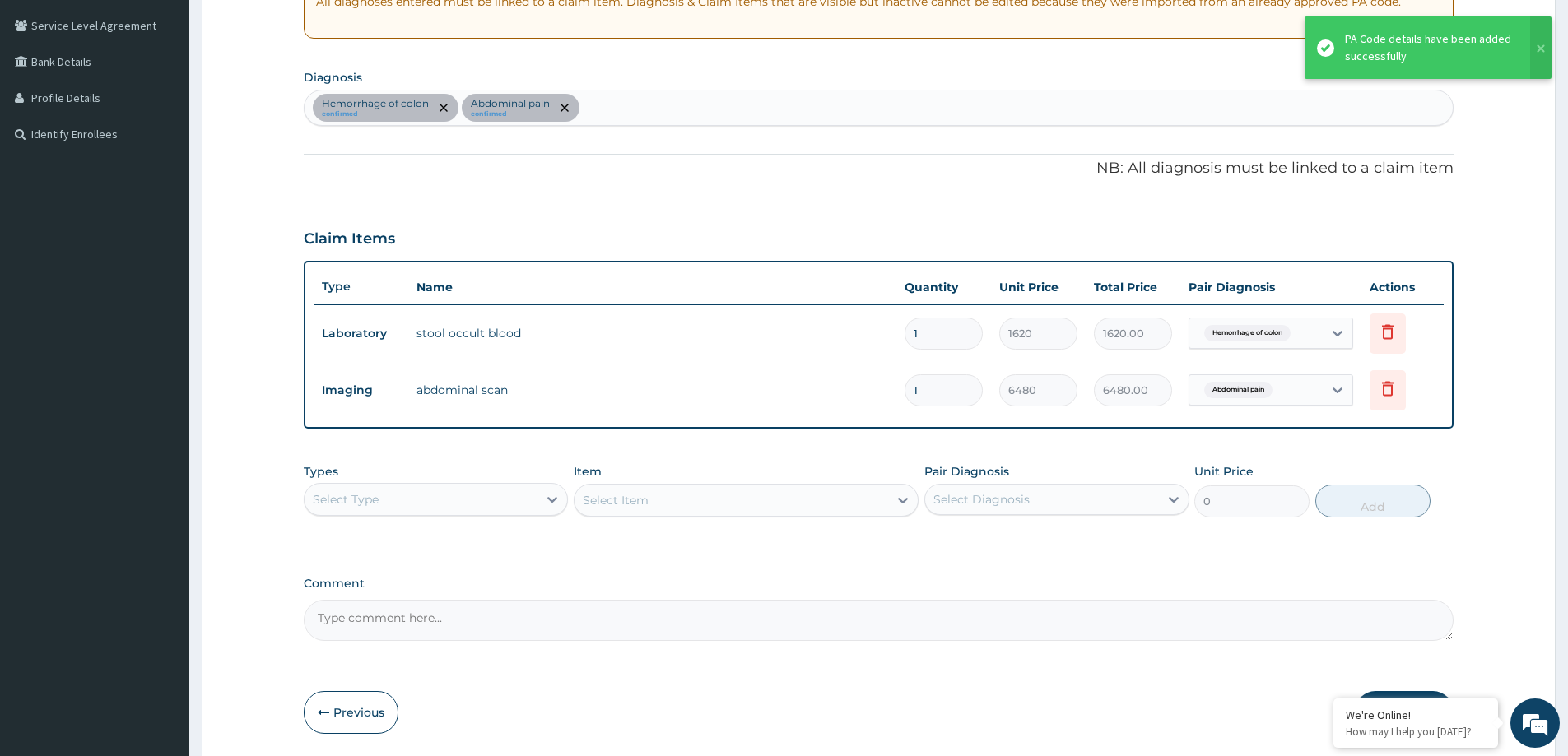
scroll to position [344, 0]
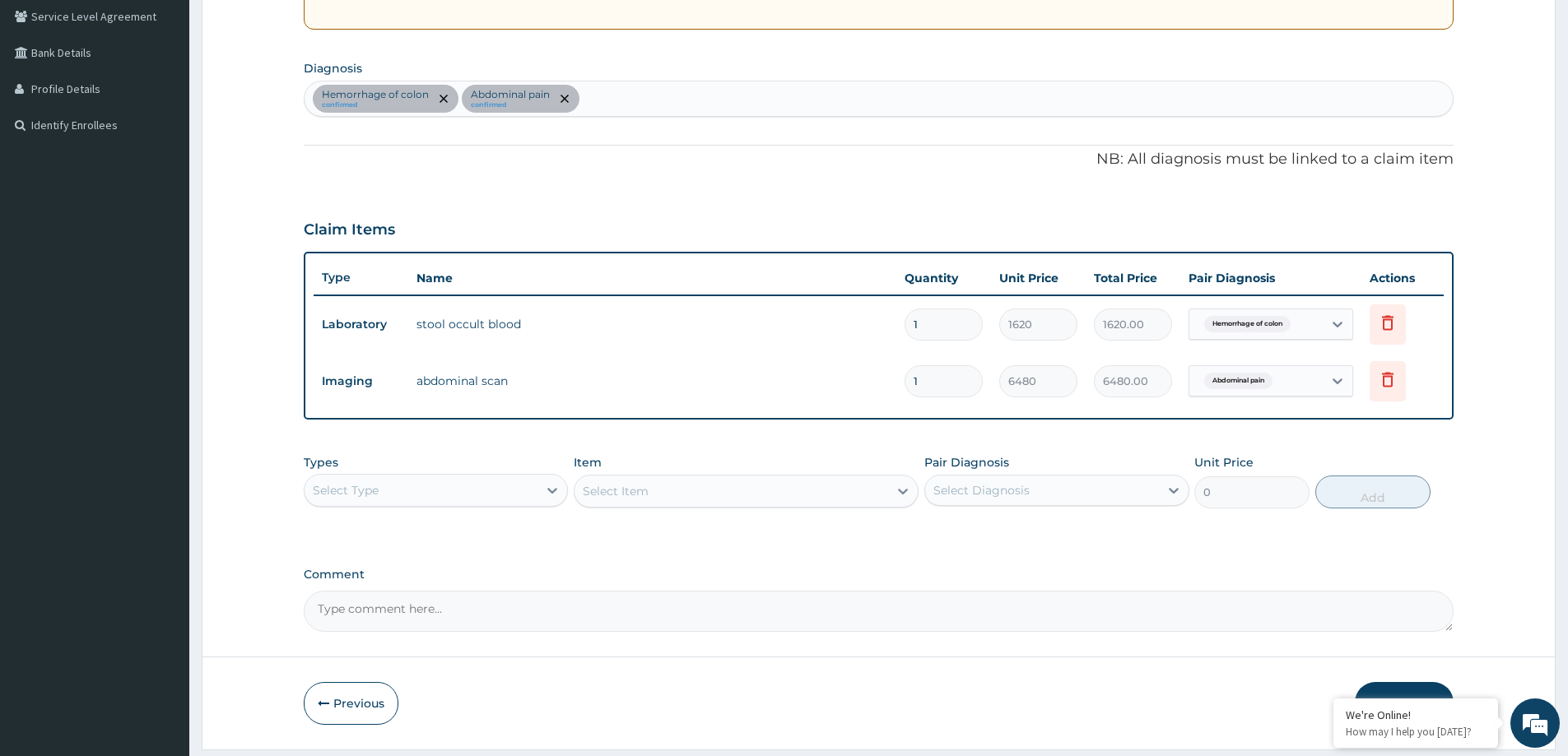
click at [625, 105] on div "Hemorrhage of colon confirmed Abdominal pain confirmed" at bounding box center [878, 99] width 1148 height 34
type input "[MEDICAL_DATA]"
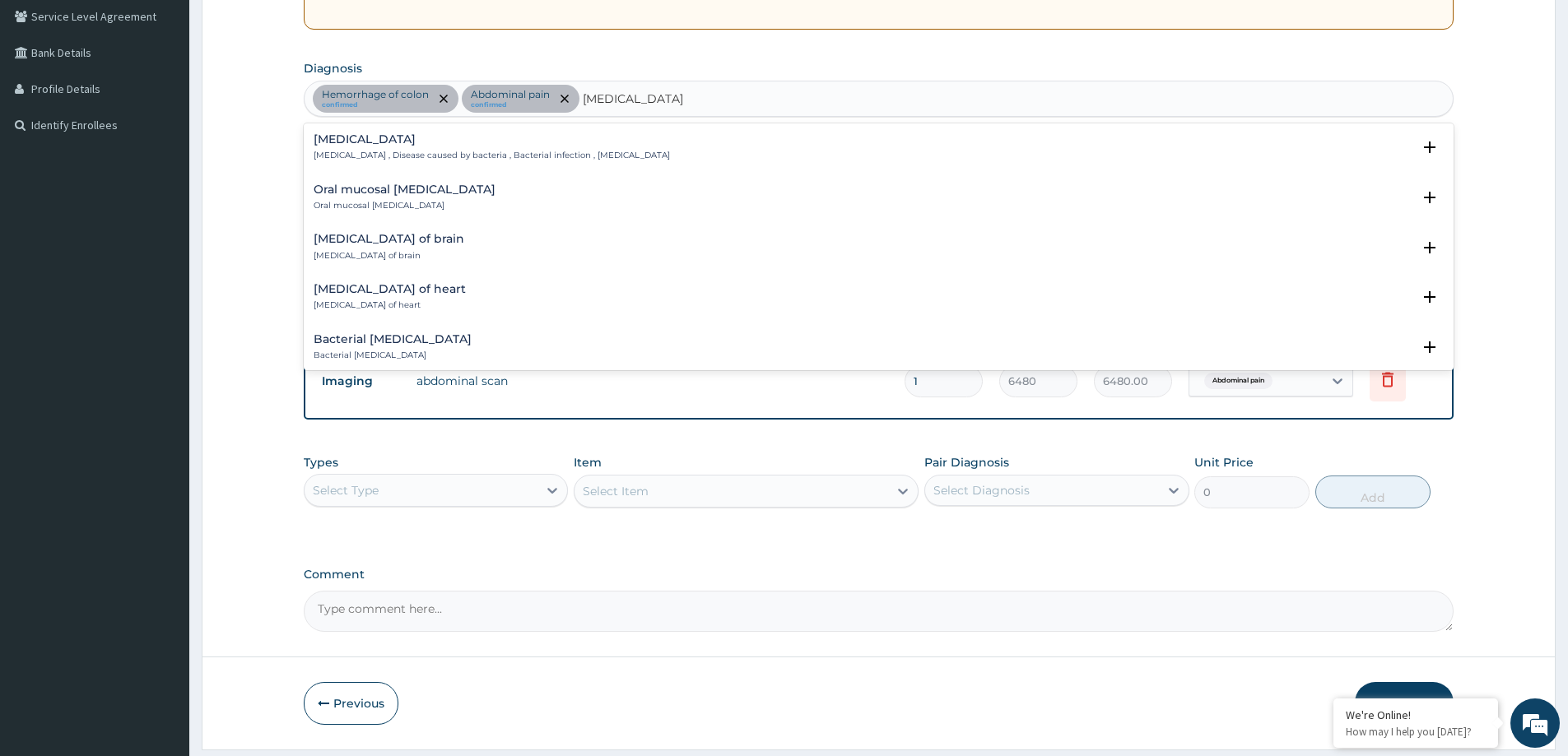
click at [428, 145] on h4 "[MEDICAL_DATA]" at bounding box center [492, 139] width 357 height 12
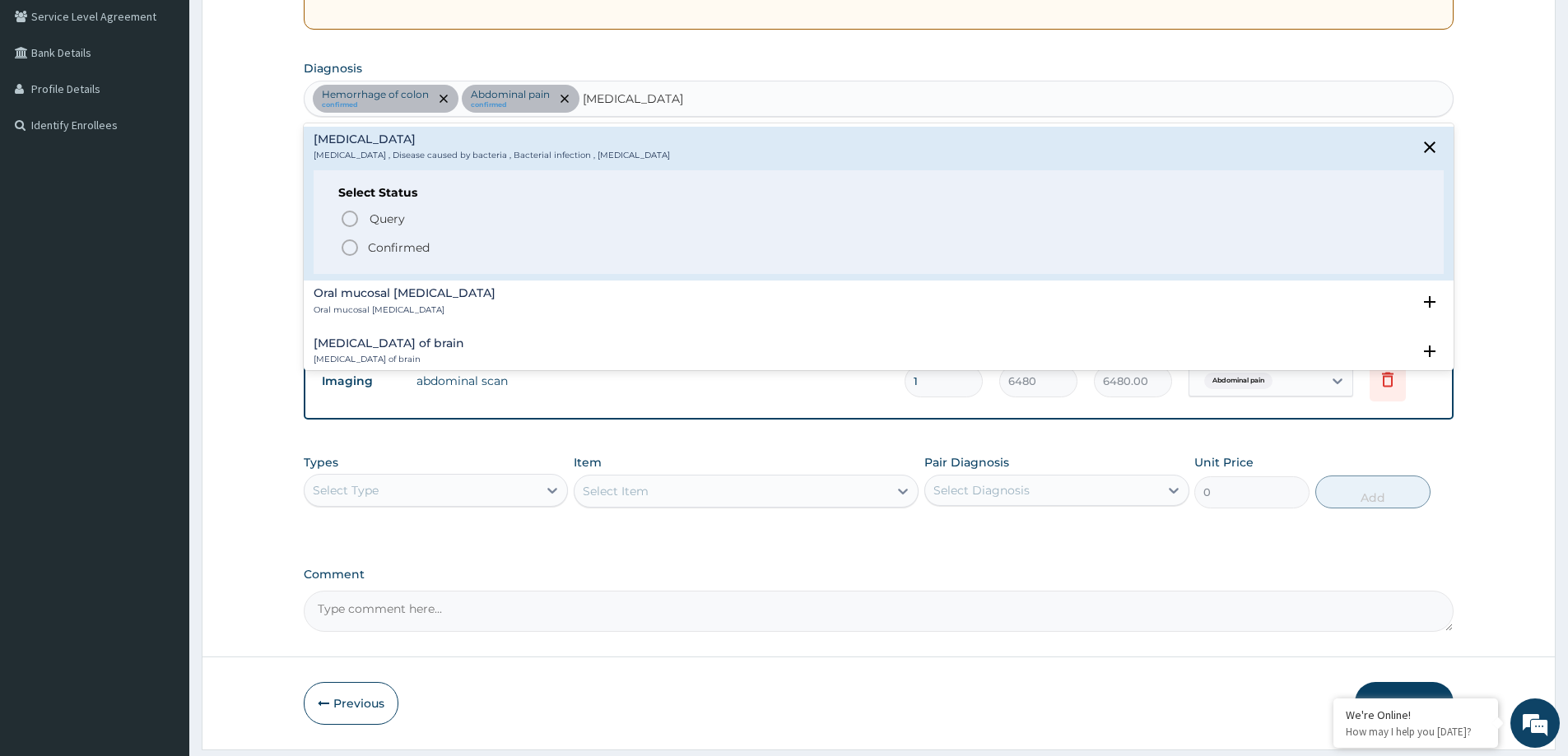
drag, startPoint x: 422, startPoint y: 246, endPoint x: 432, endPoint y: 259, distance: 16.4
click at [418, 246] on p "Confirmed" at bounding box center [399, 247] width 62 height 16
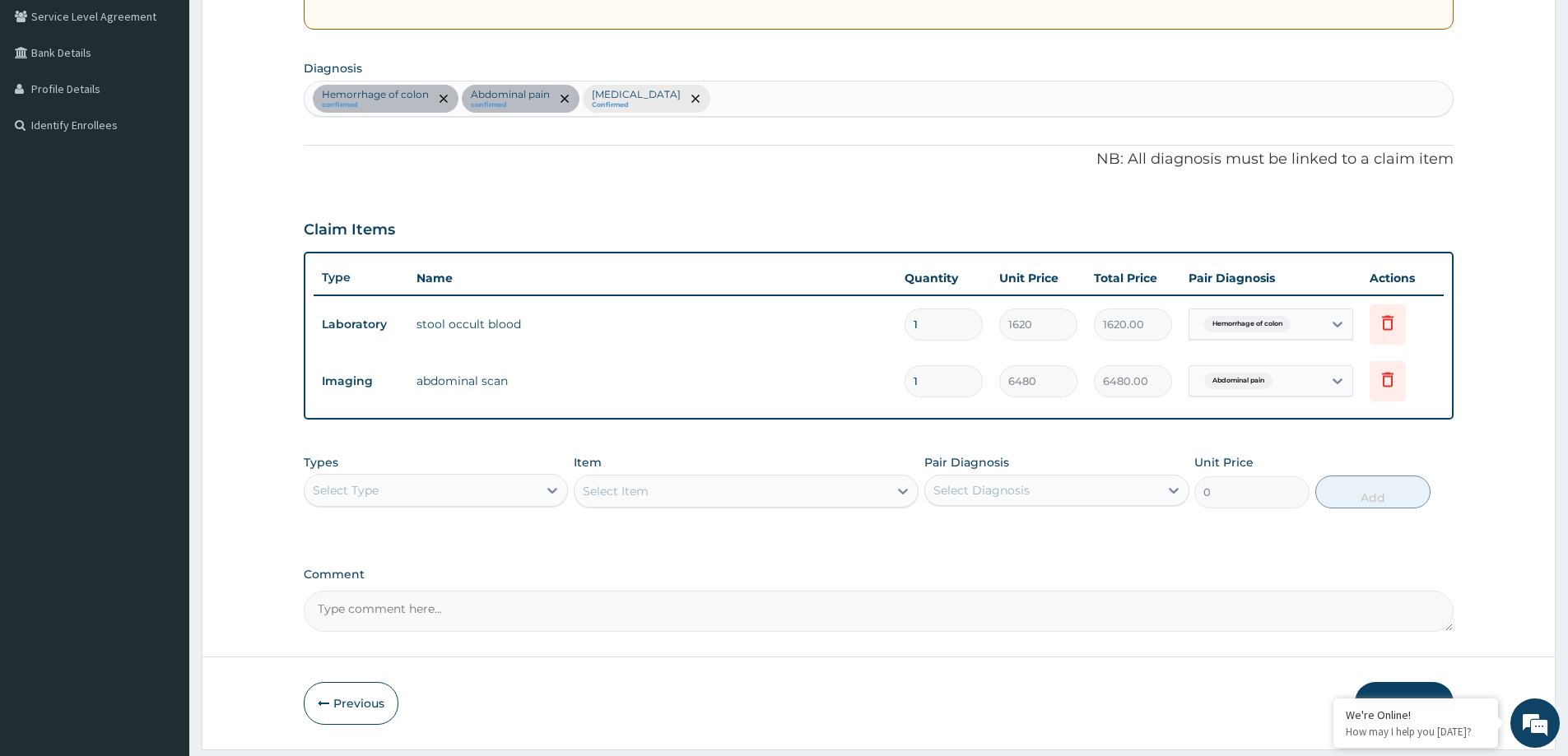
scroll to position [393, 0]
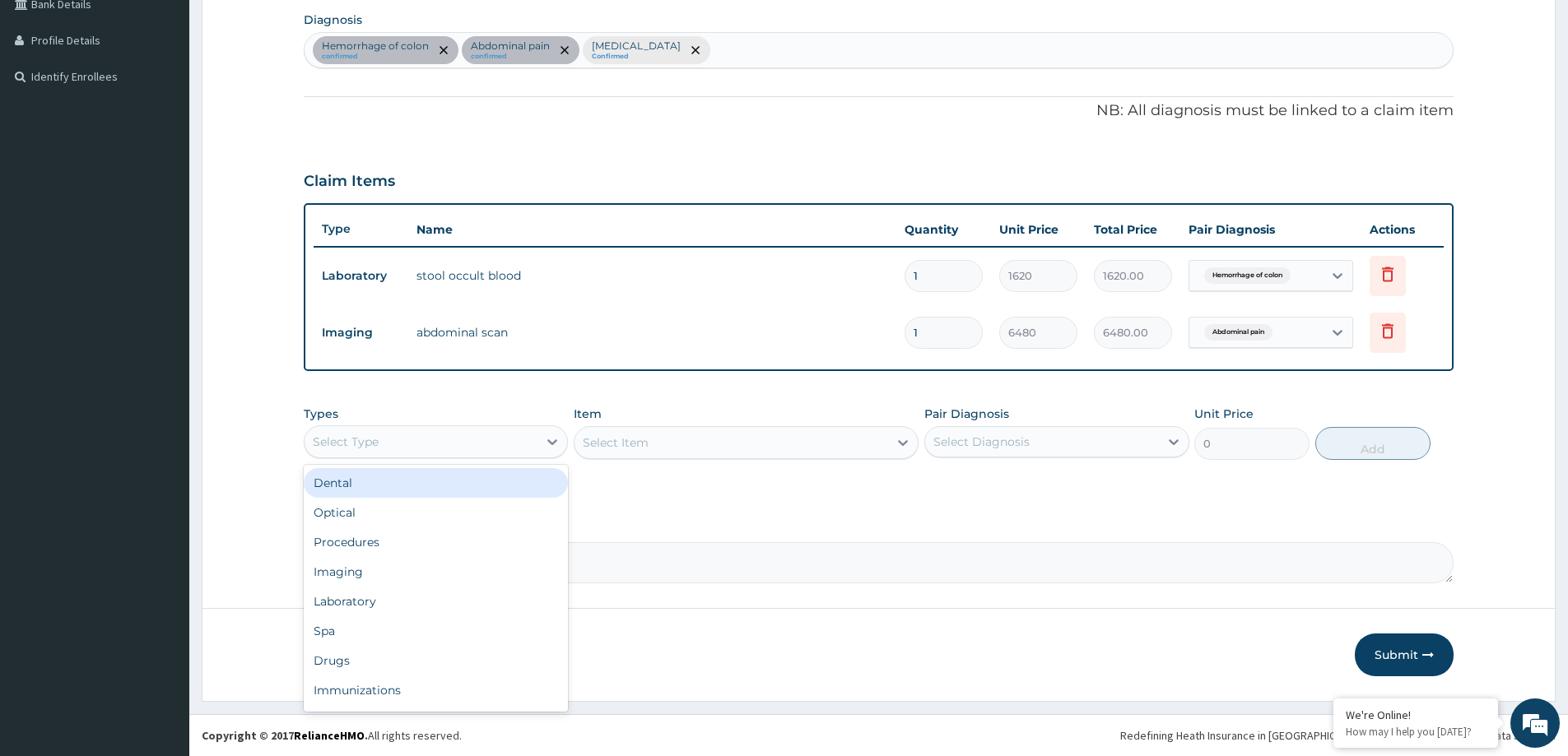
click at [492, 436] on div "Select Type" at bounding box center [421, 442] width 233 height 27
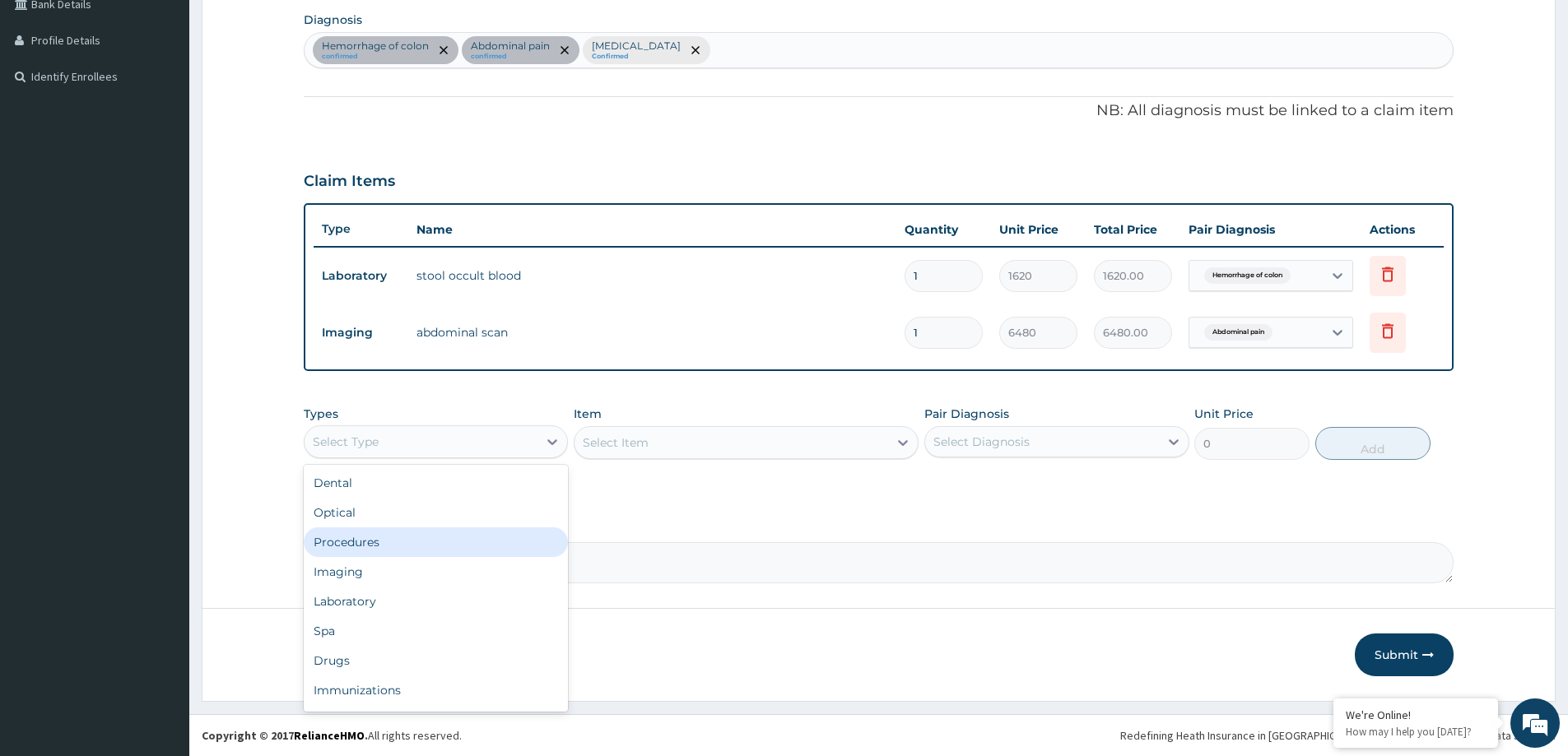
click at [418, 534] on div "Procedures" at bounding box center [436, 542] width 265 height 29
click at [818, 456] on div "Select Item" at bounding box center [746, 442] width 344 height 33
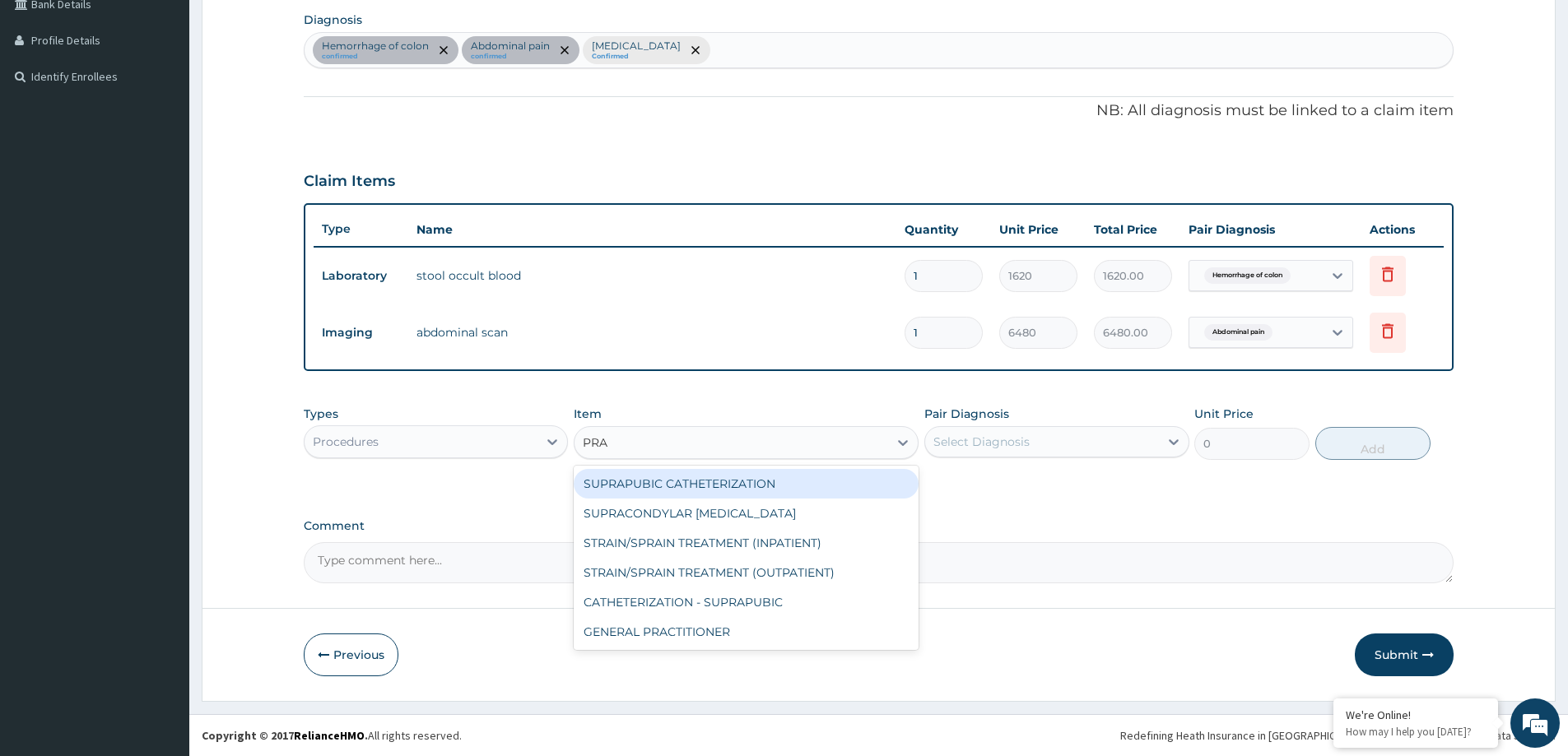
type input "PRAC"
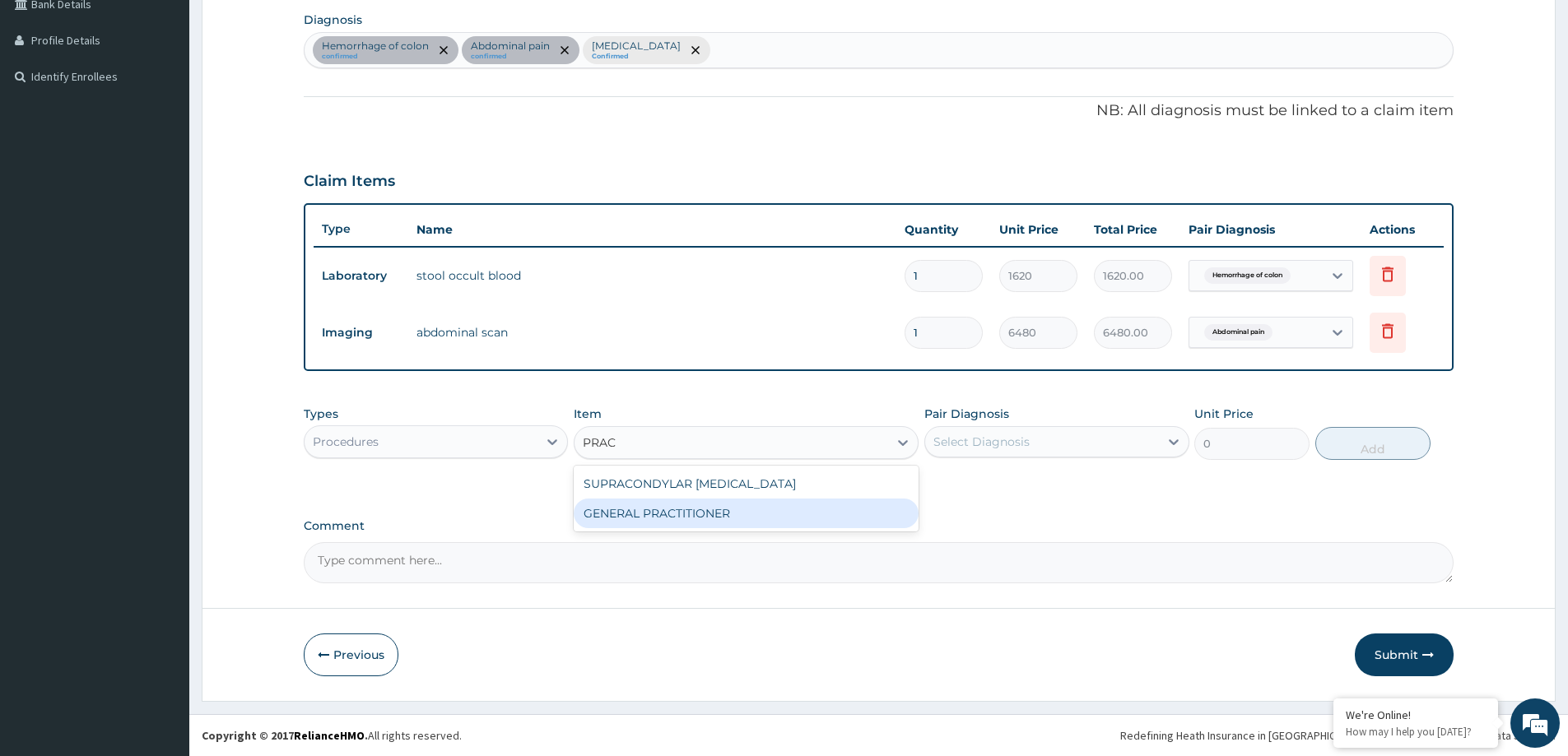
click at [815, 519] on div "GENERAL PRACTITIONER" at bounding box center [746, 513] width 344 height 29
type input "3125"
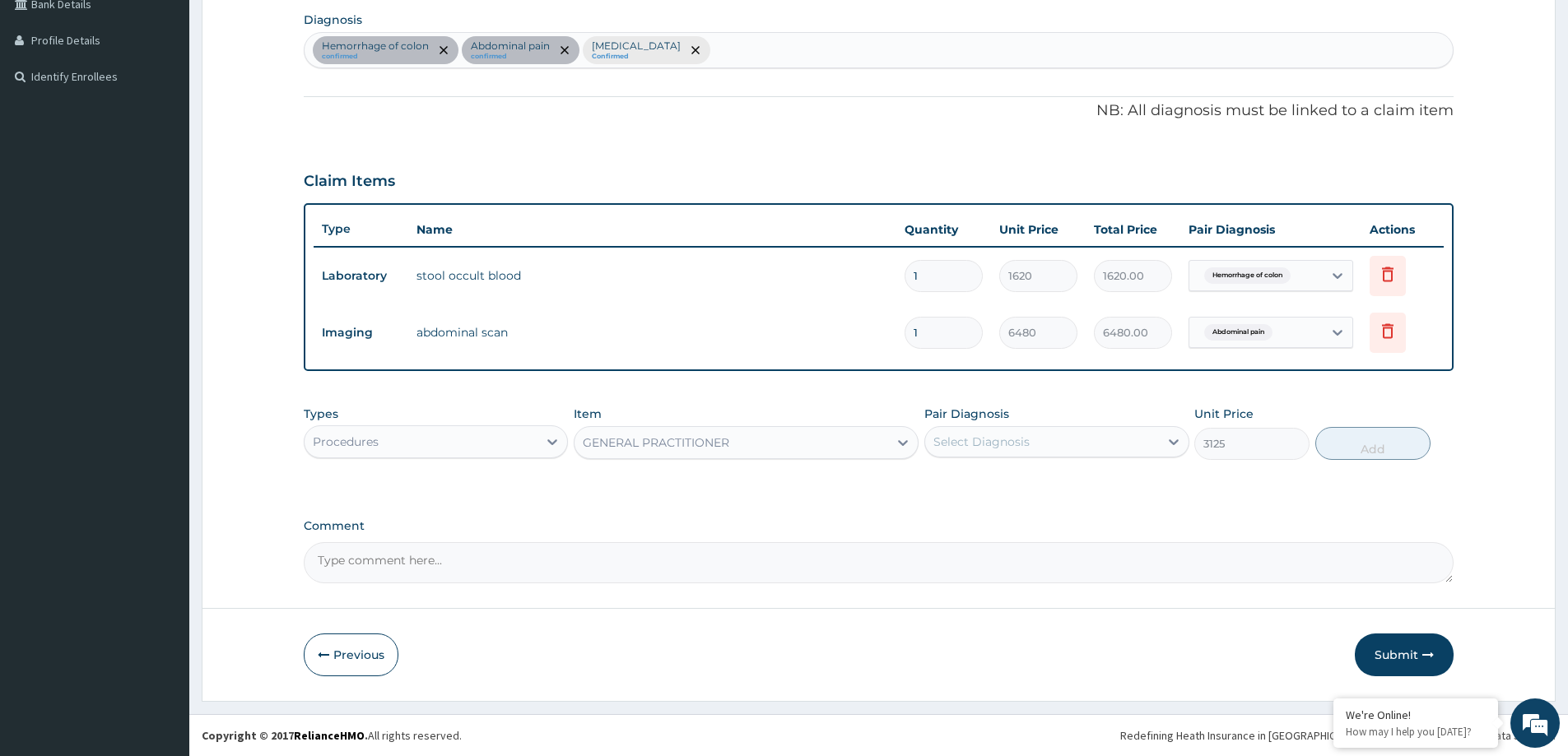
click at [1031, 436] on div "Select Diagnosis" at bounding box center [1041, 442] width 233 height 27
click at [1079, 490] on div "Hemorrhage of colon" at bounding box center [1056, 483] width 265 height 33
checkbox input "true"
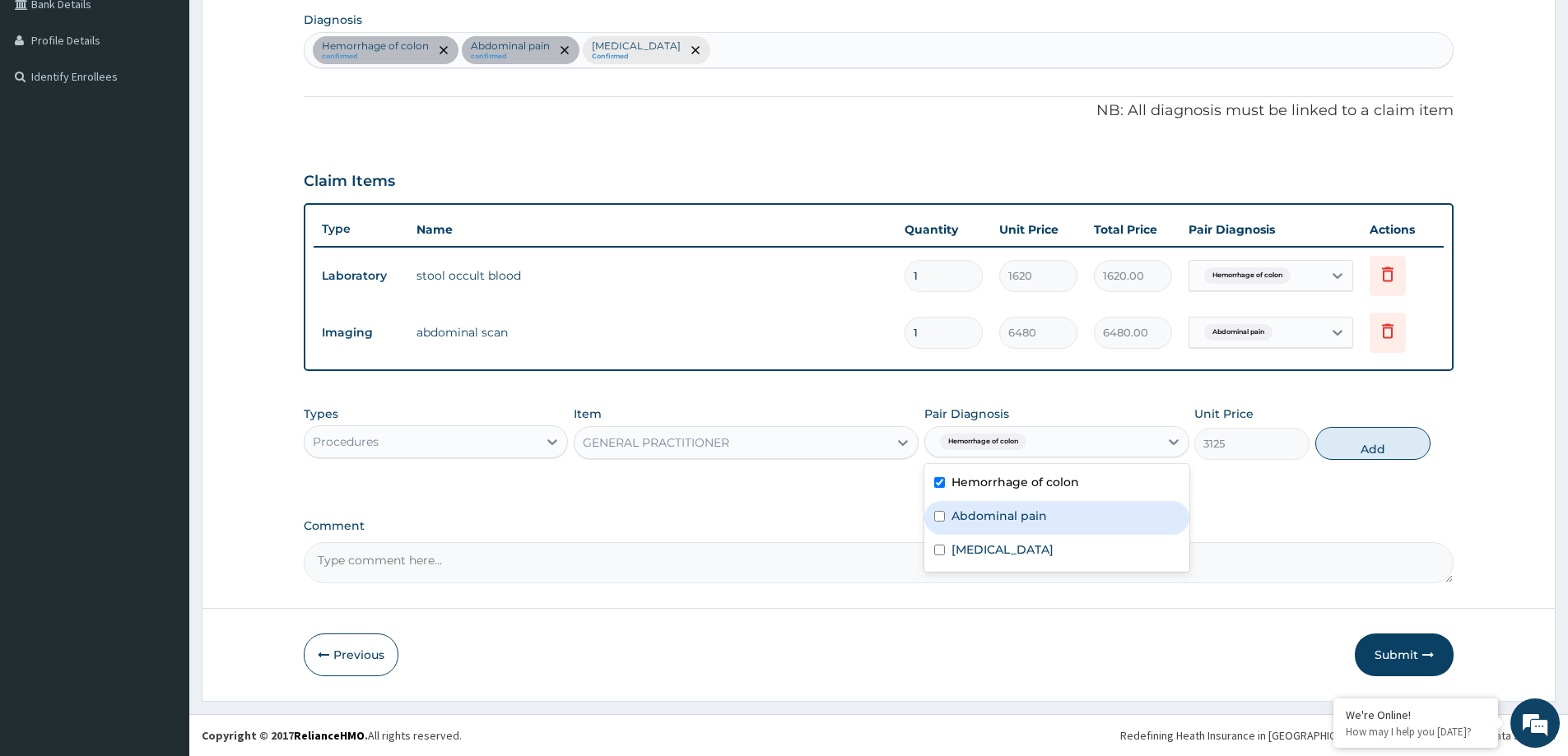
click at [1069, 520] on div "Abdominal pain" at bounding box center [1056, 517] width 265 height 33
checkbox input "true"
click at [1053, 552] on label "Bacterial infectious disease" at bounding box center [1002, 549] width 102 height 16
checkbox input "true"
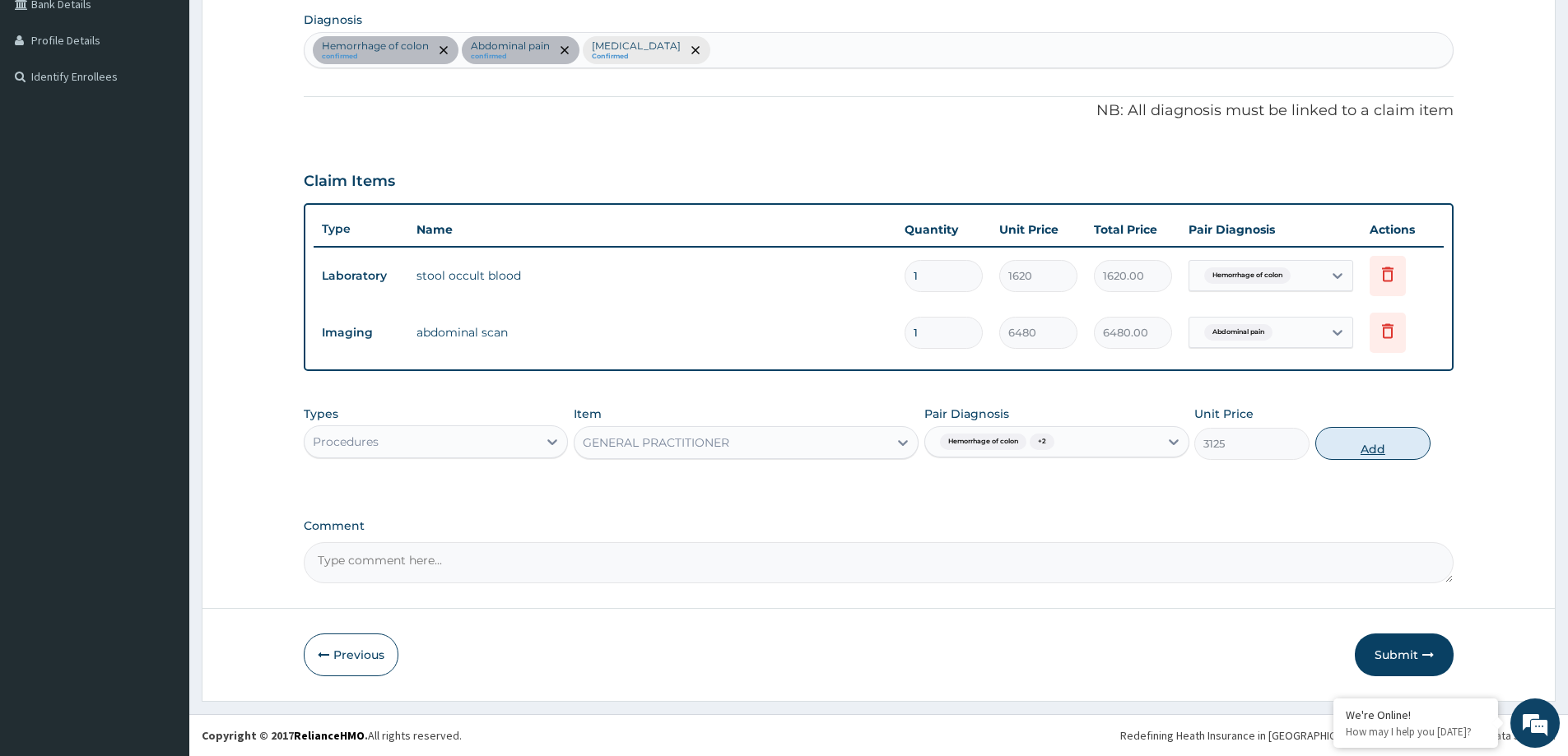
click at [1405, 437] on button "Add" at bounding box center [1372, 443] width 115 height 33
type input "0"
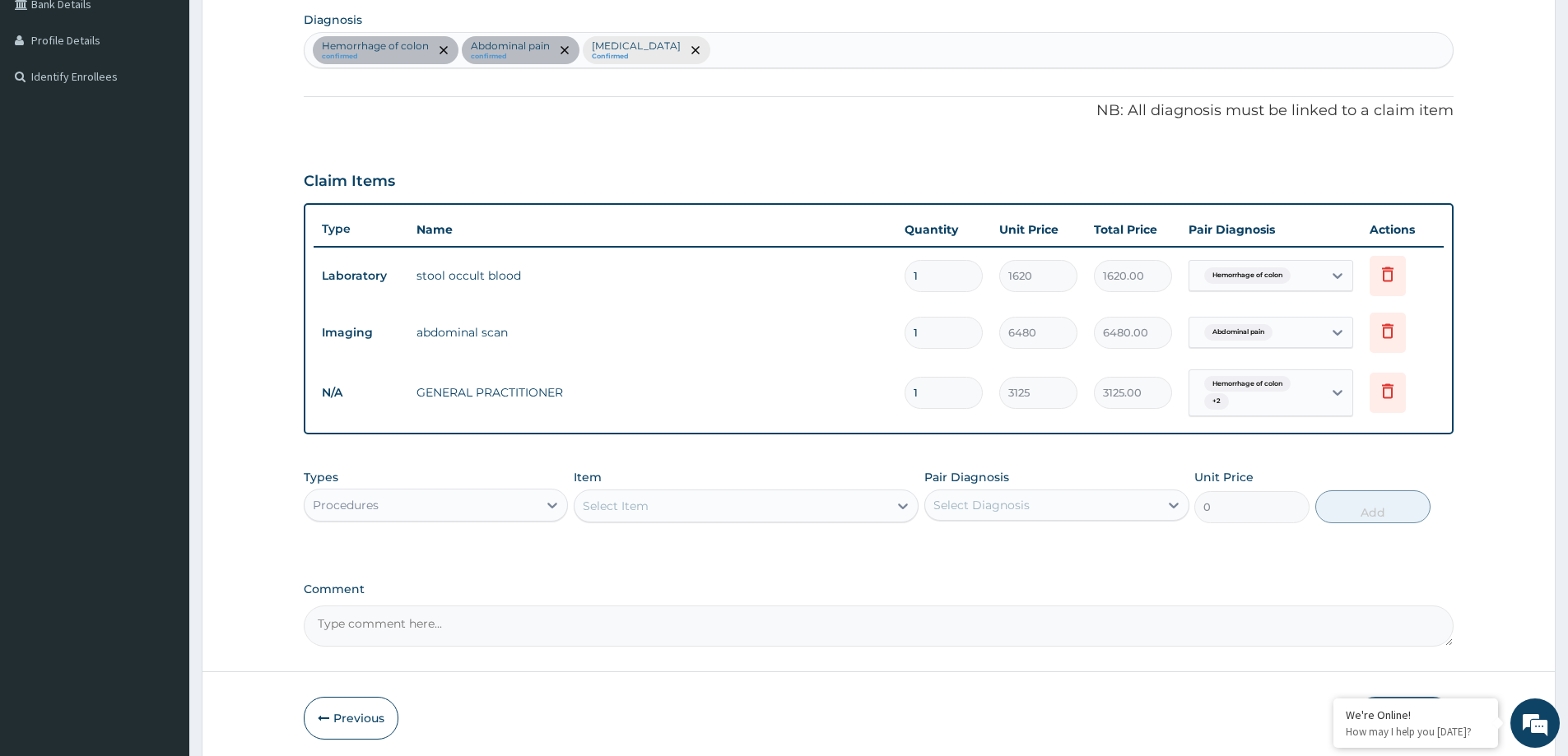
click at [461, 505] on div "Procedures" at bounding box center [421, 505] width 233 height 27
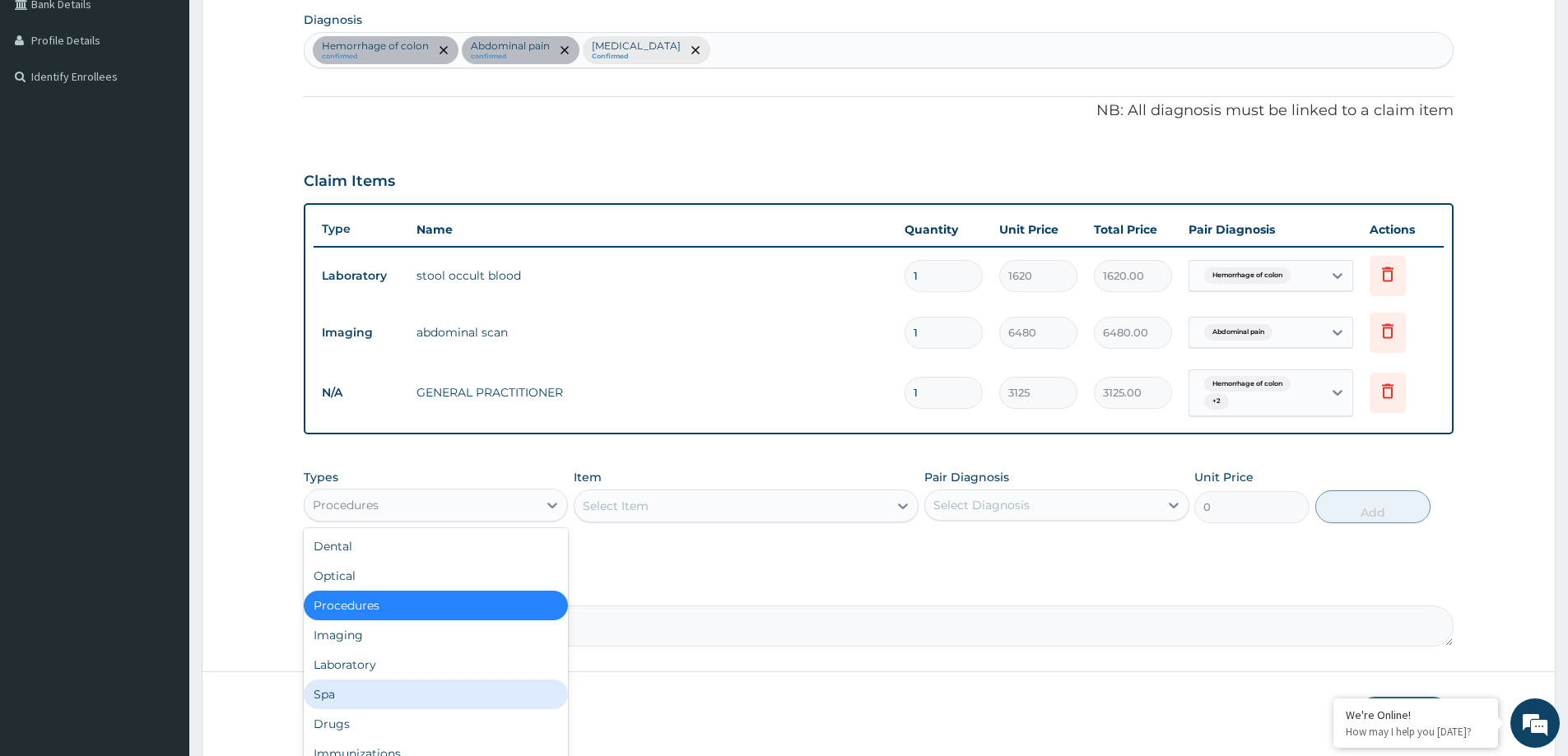
click at [431, 667] on div "Laboratory" at bounding box center [436, 664] width 265 height 29
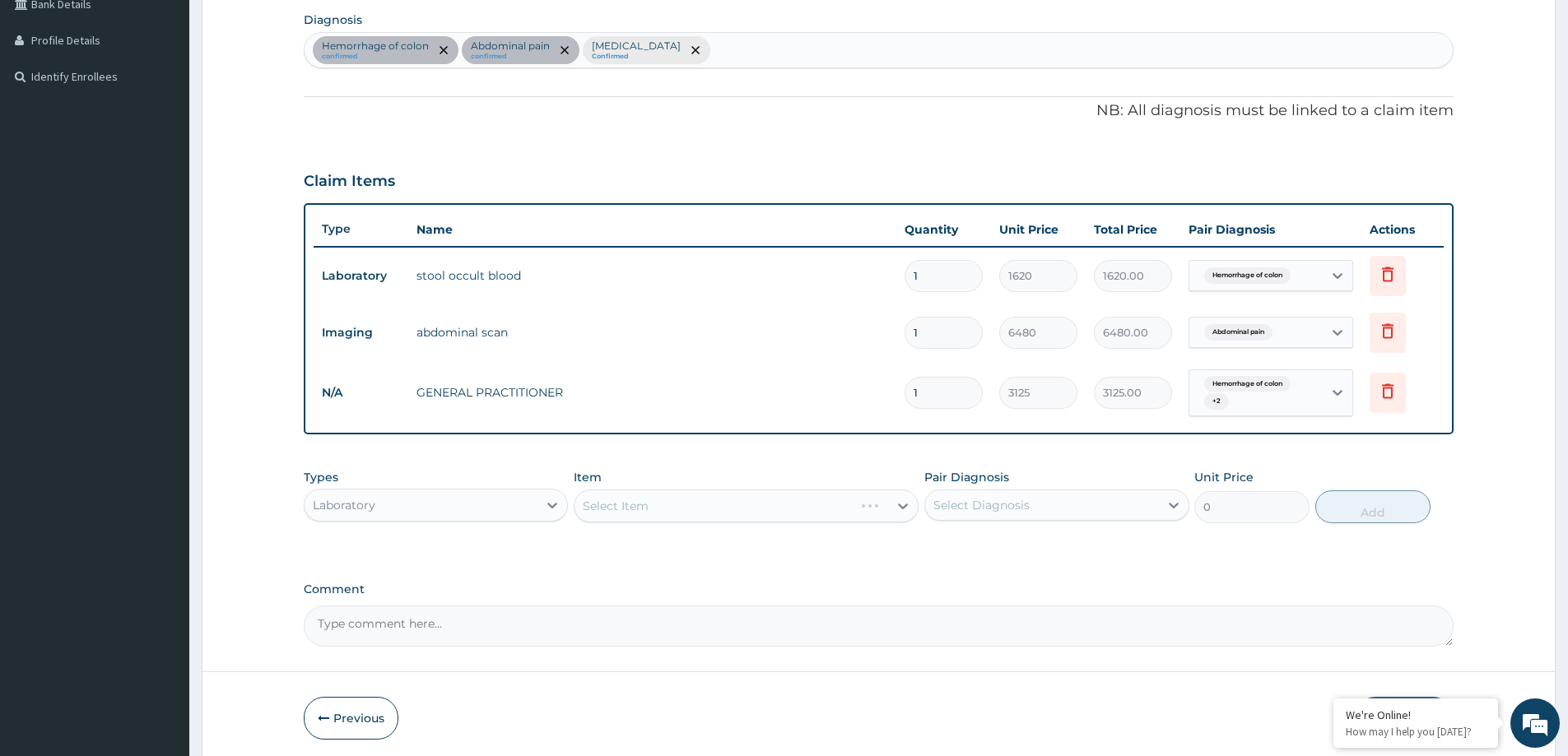
scroll to position [456, 0]
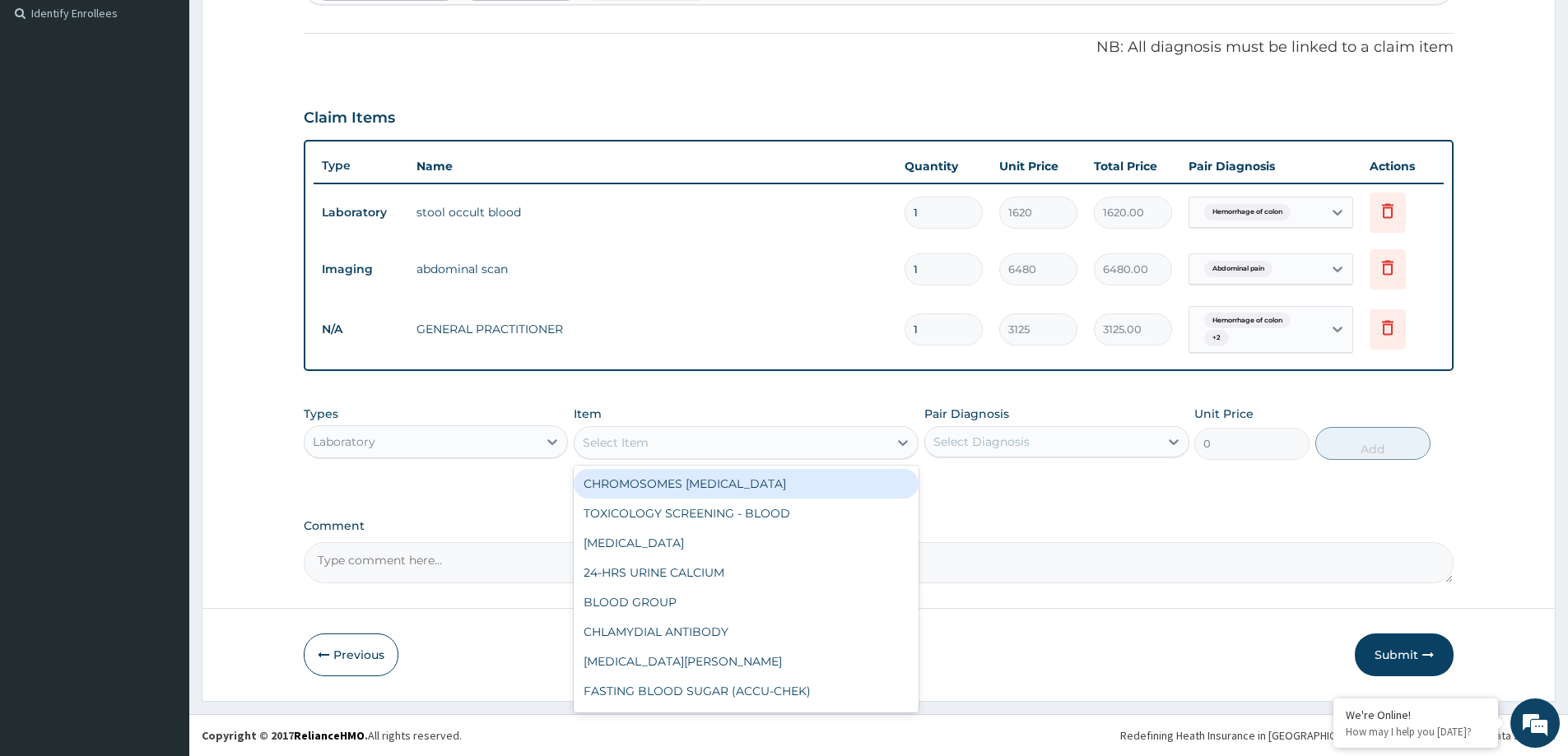
click at [814, 447] on div "Select Item" at bounding box center [732, 443] width 314 height 27
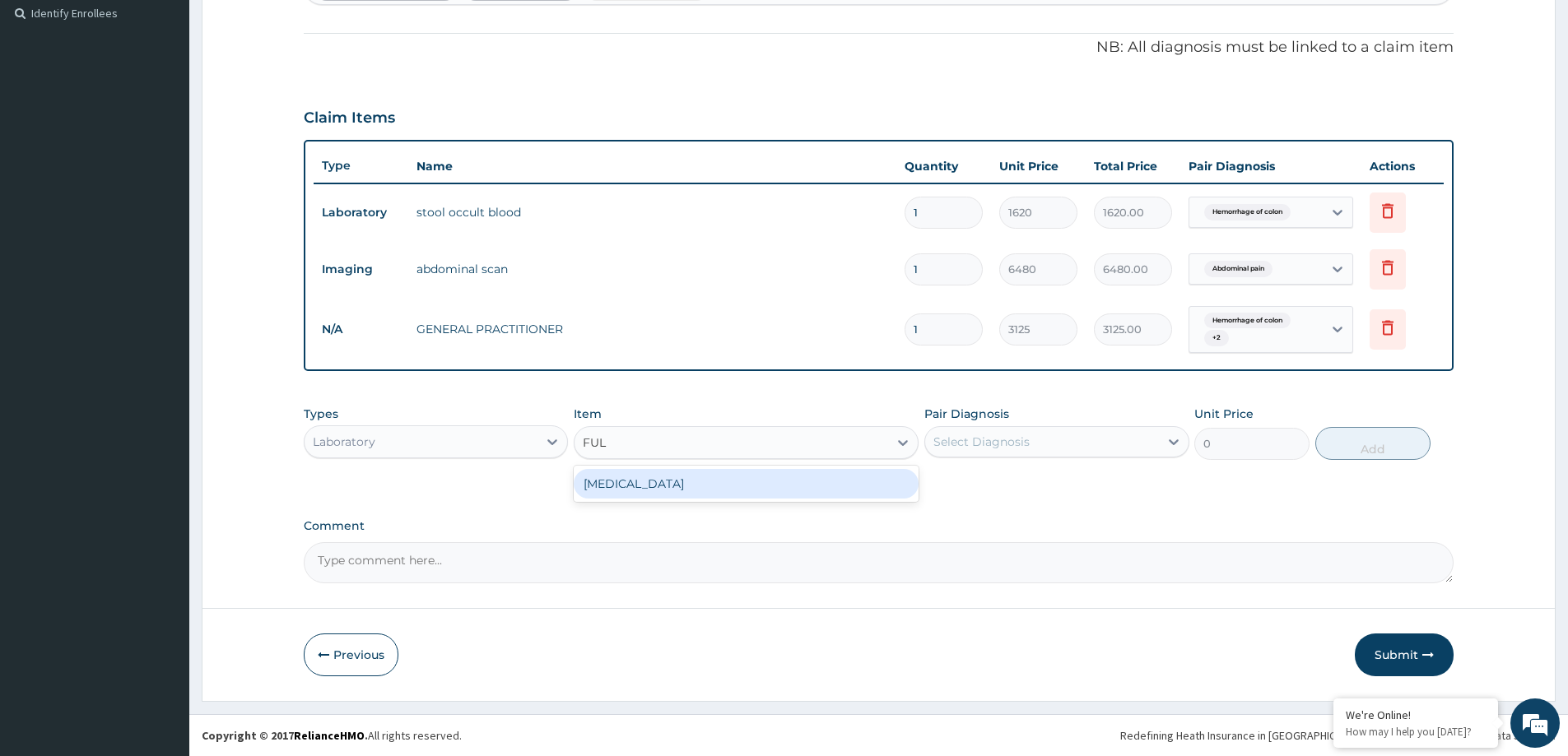
type input "FULL"
click at [823, 485] on div "FULL BLOOD COUNT" at bounding box center [746, 483] width 344 height 29
type input "3375"
click at [1009, 431] on div "Select Diagnosis" at bounding box center [1041, 442] width 233 height 27
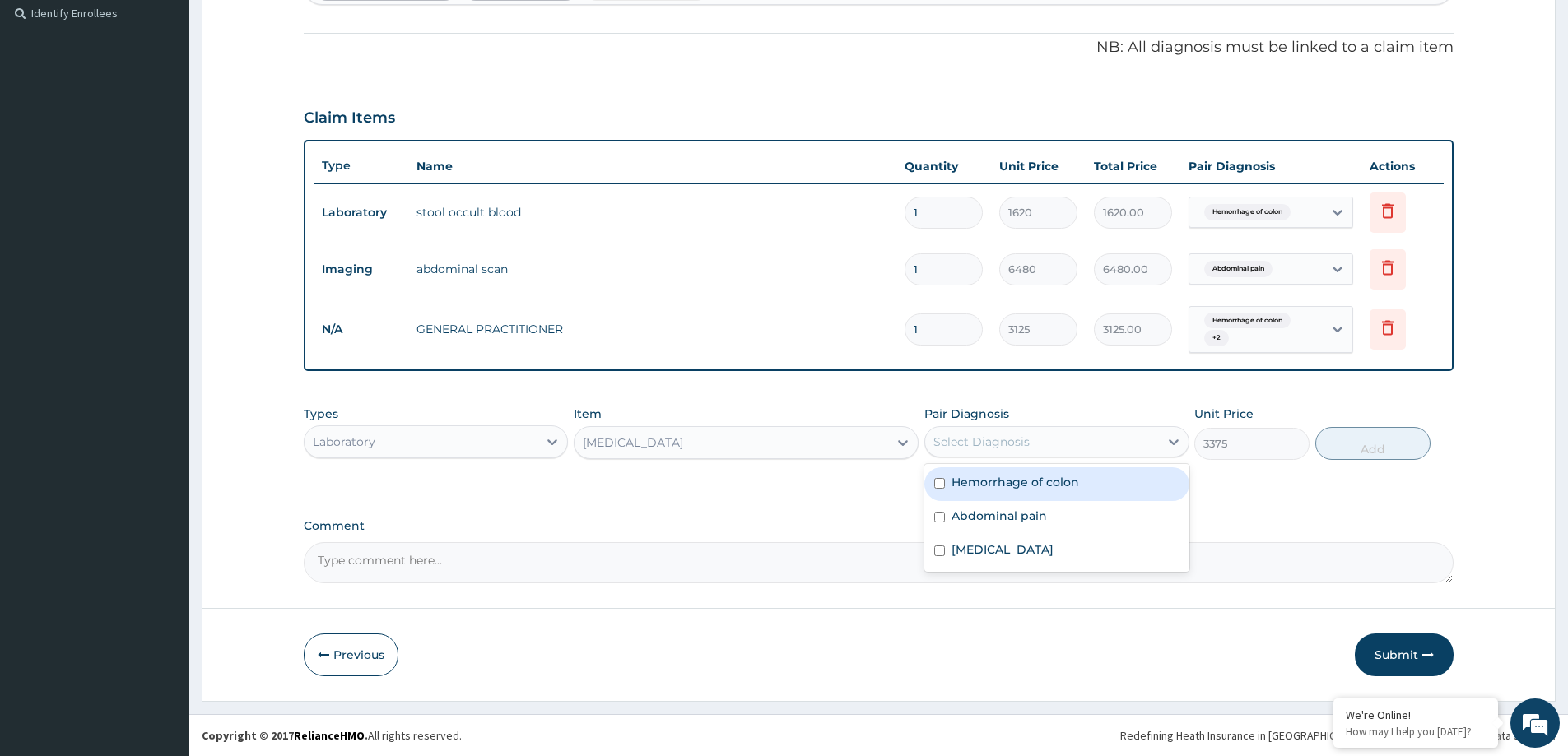
click at [1078, 491] on div "Hemorrhage of colon" at bounding box center [1056, 483] width 265 height 33
checkbox input "true"
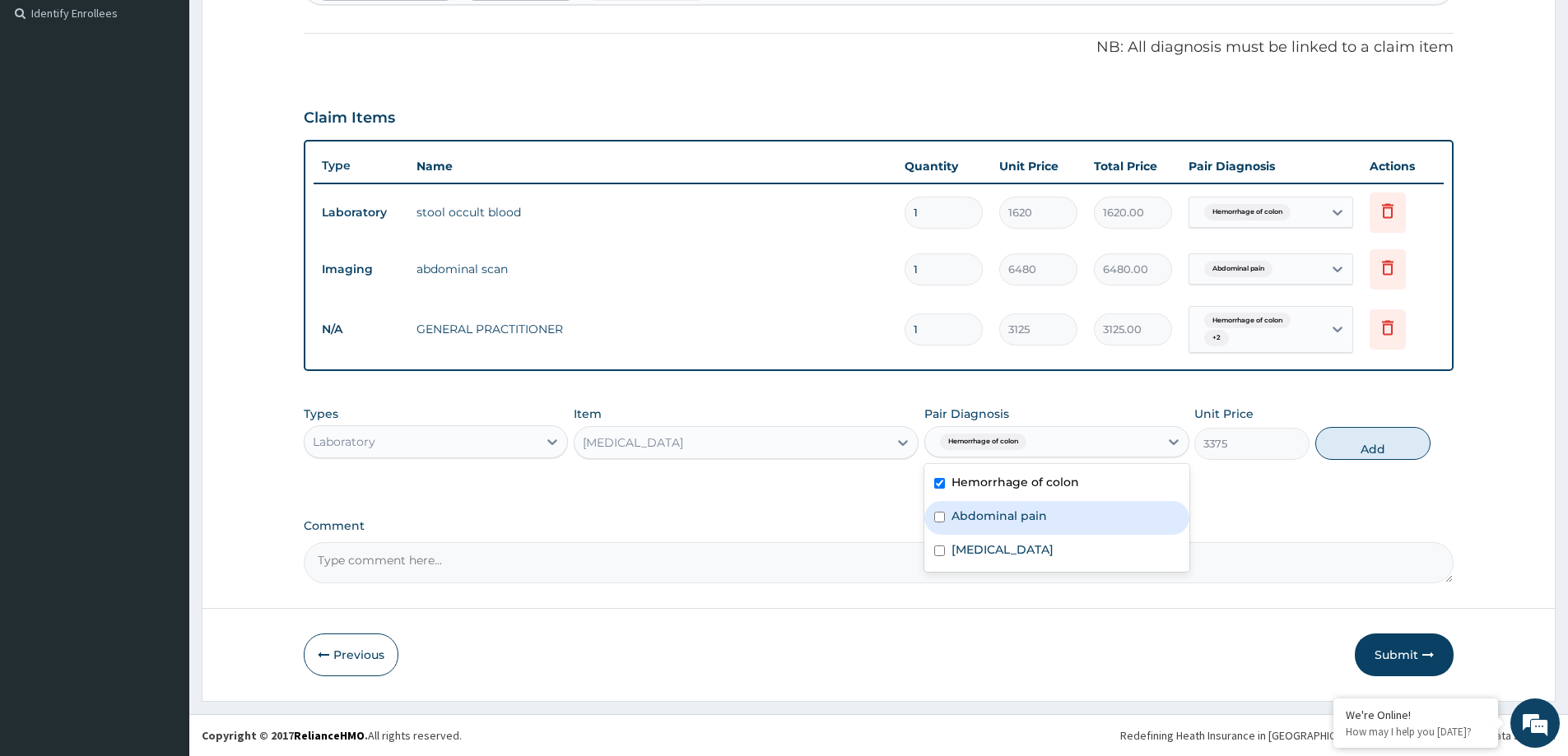
click at [1067, 521] on div "Abdominal pain" at bounding box center [1056, 517] width 265 height 33
checkbox input "true"
click at [1053, 552] on label "Bacterial infectious disease" at bounding box center [1002, 549] width 102 height 16
checkbox input "true"
click at [1384, 448] on button "Add" at bounding box center [1372, 443] width 115 height 33
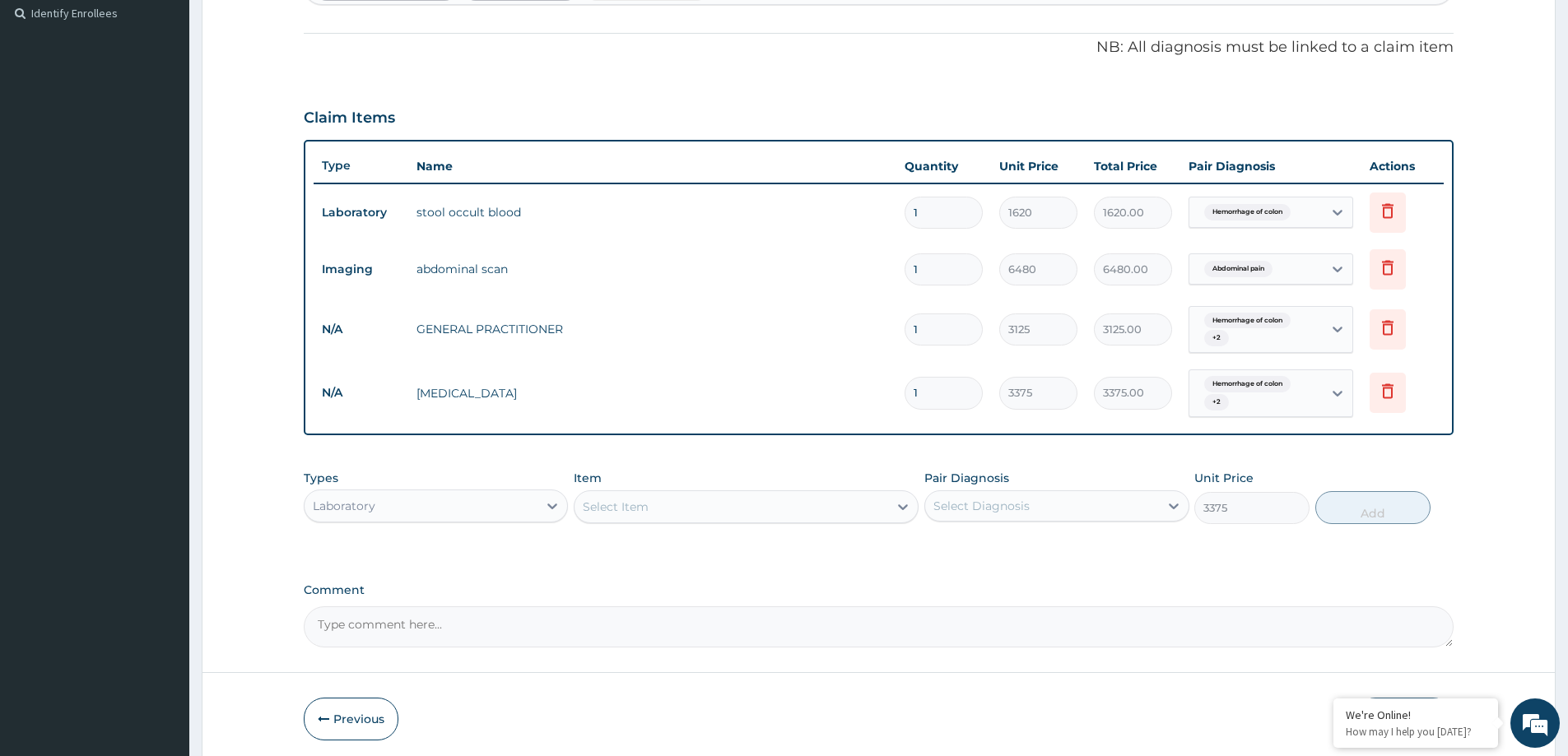
type input "0"
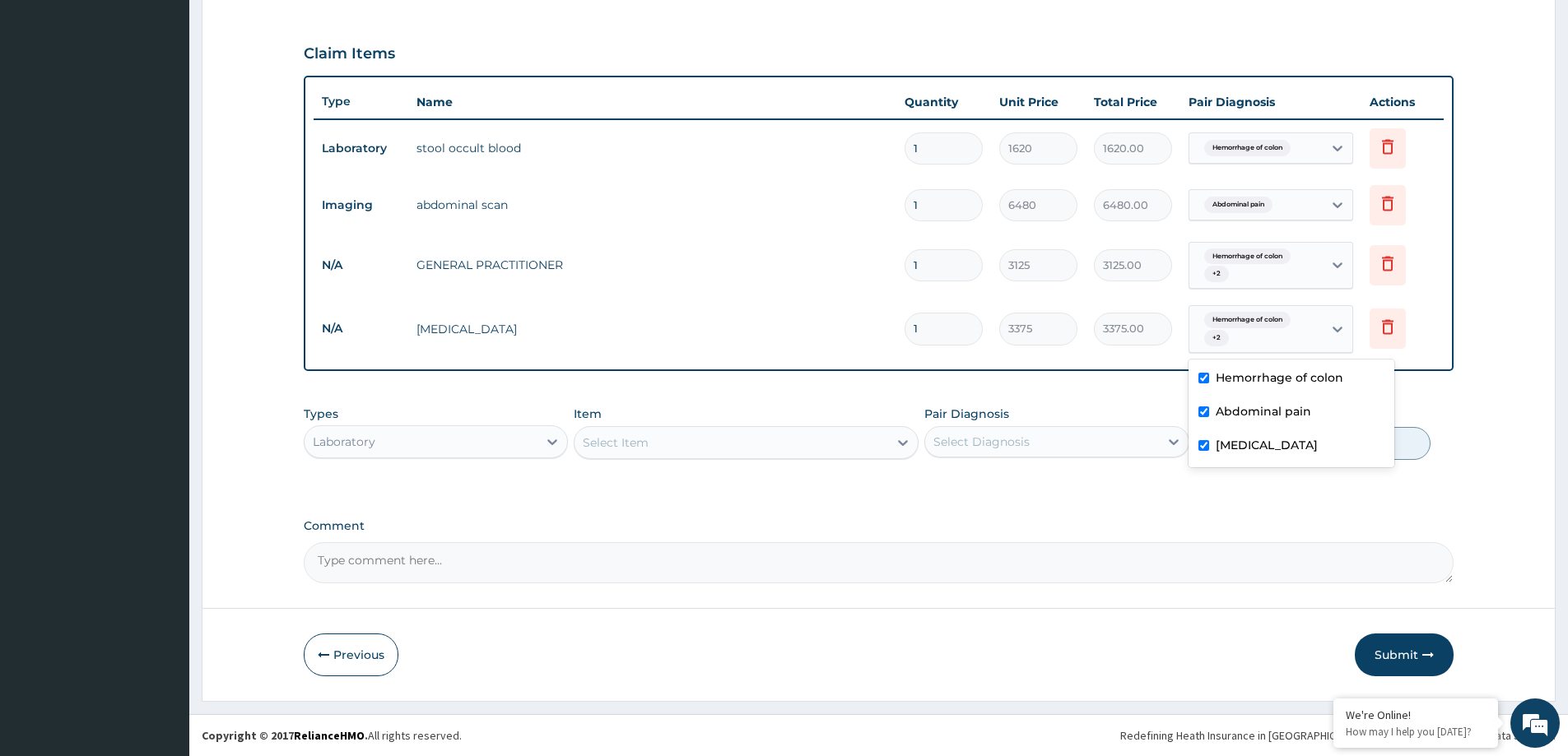
click at [1254, 335] on div "Hemorrhage of colon + 2" at bounding box center [1254, 329] width 112 height 40
click at [1252, 381] on label "Hemorrhage of colon" at bounding box center [1280, 377] width 127 height 16
checkbox input "false"
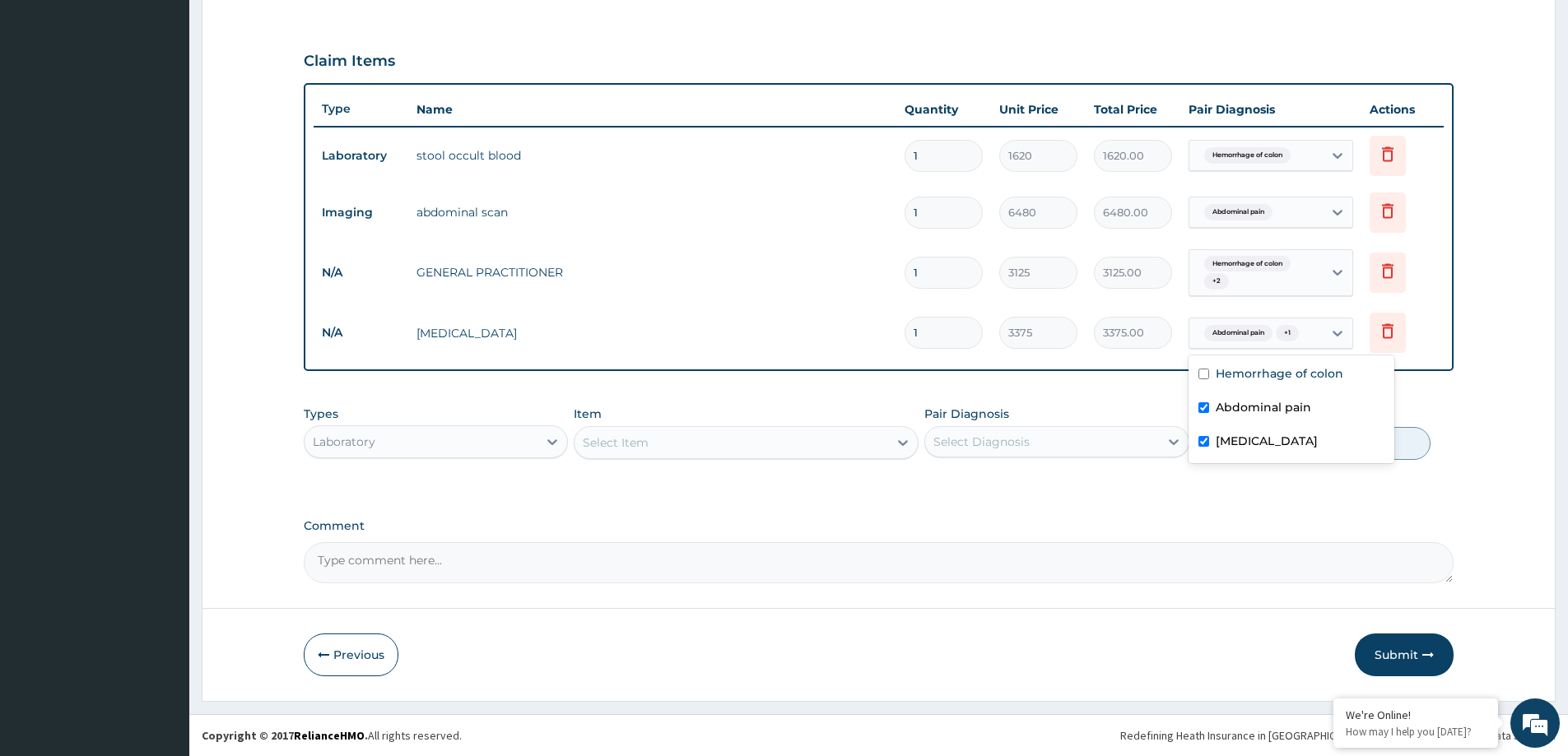
click at [1247, 415] on label "Abdominal pain" at bounding box center [1264, 407] width 95 height 16
checkbox input "false"
click at [1308, 536] on div "Comment" at bounding box center [878, 551] width 1150 height 64
click at [1405, 665] on button "Submit" at bounding box center [1404, 654] width 99 height 43
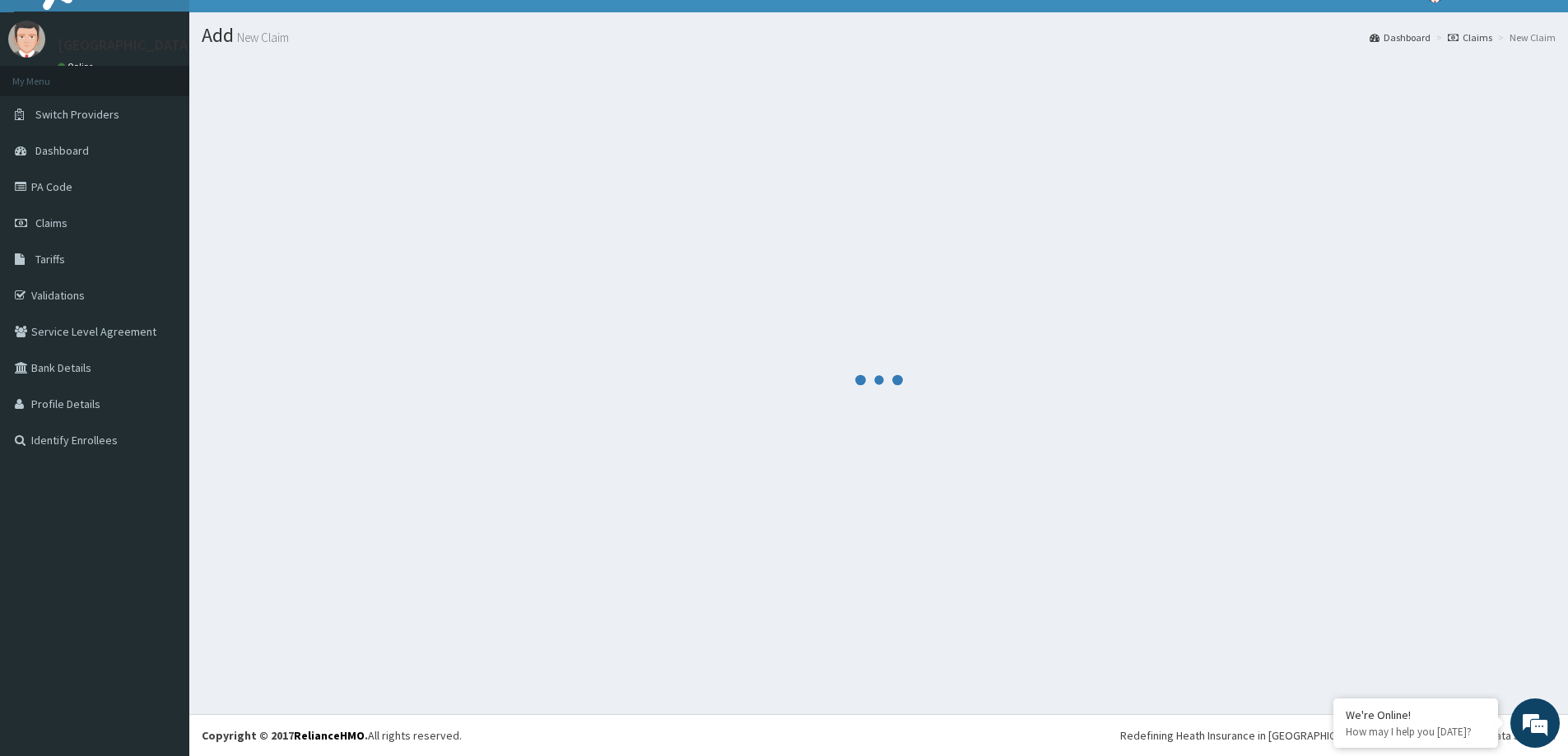
scroll to position [29, 0]
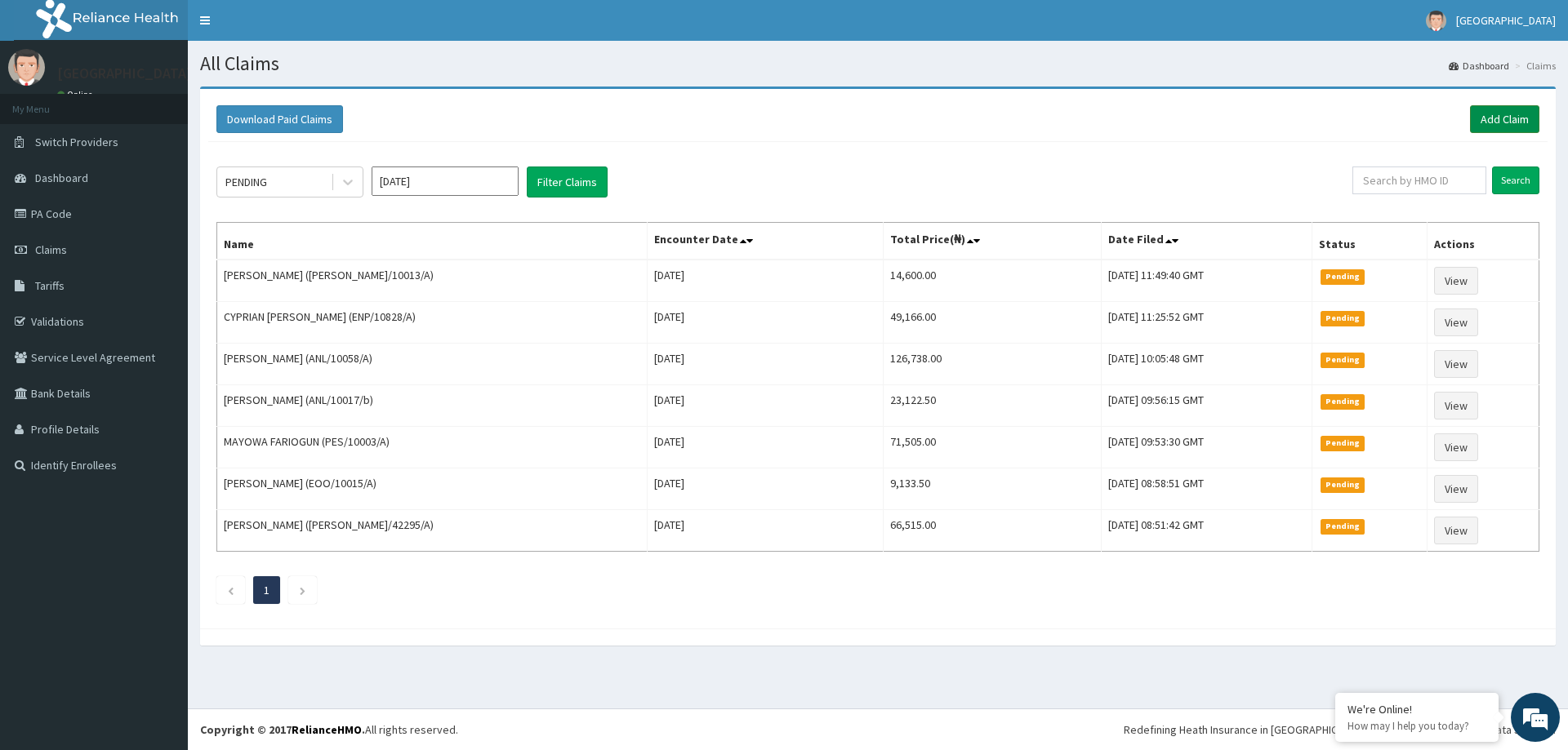
click at [1504, 123] on link "Add Claim" at bounding box center [1505, 119] width 70 height 27
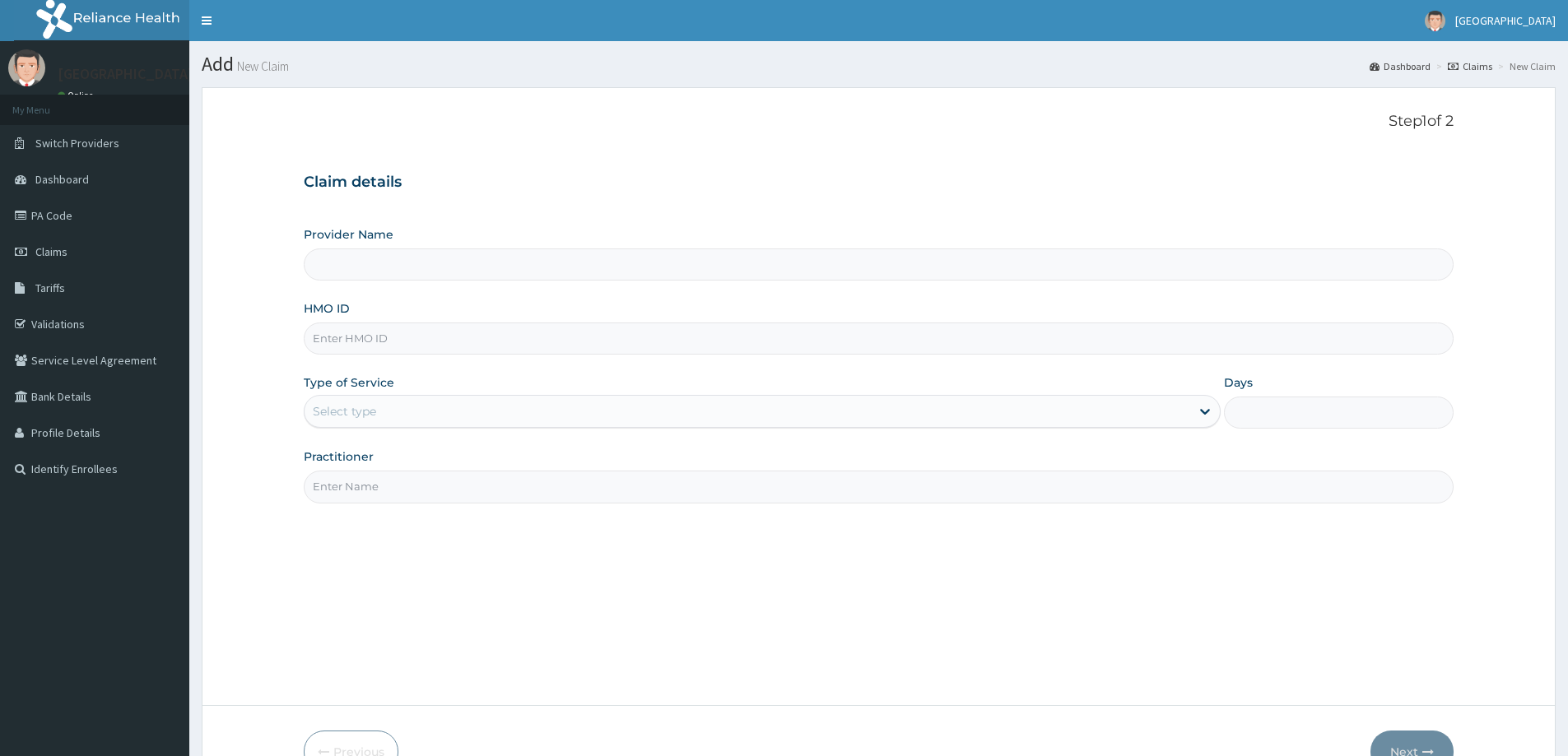
click at [367, 337] on input "HMO ID" at bounding box center [878, 339] width 1150 height 32
paste input "NL/10013/B"
type input "NL/10013/B"
type input "LILY HOSPITAL-WARRI"
type input "NL/10013/B"
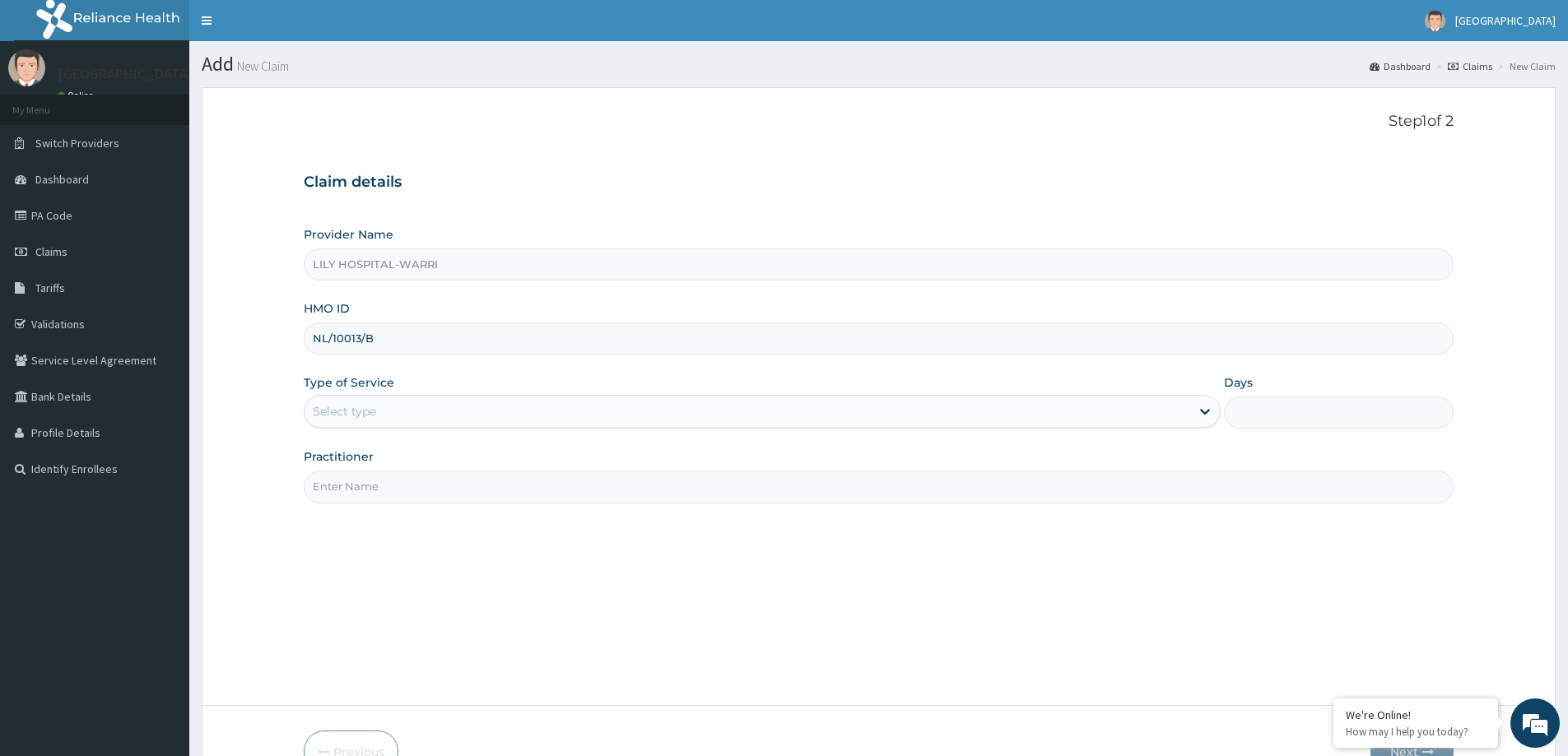
click at [326, 427] on div "Select type" at bounding box center [762, 411] width 917 height 33
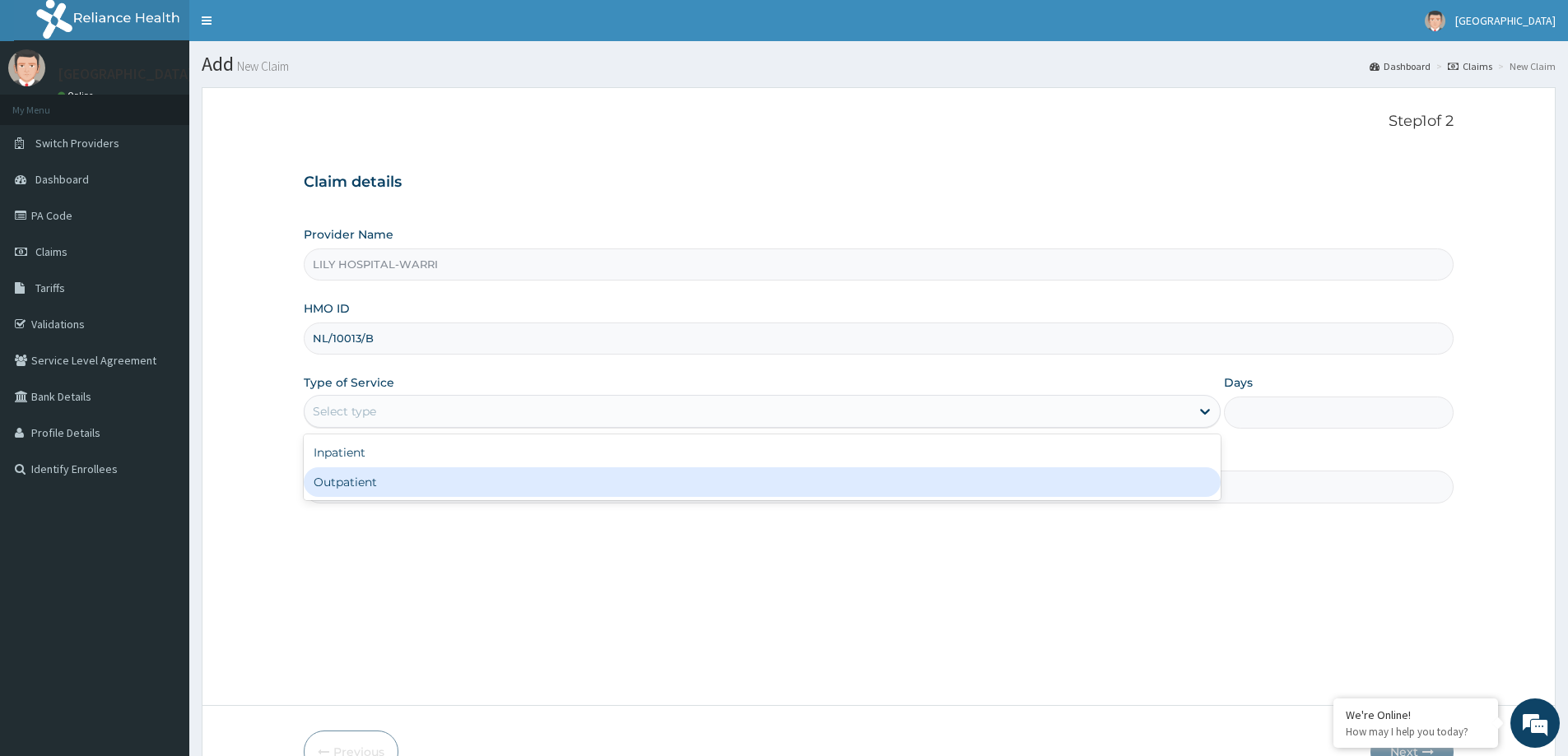
click at [335, 494] on div "Outpatient" at bounding box center [762, 481] width 917 height 29
type input "1"
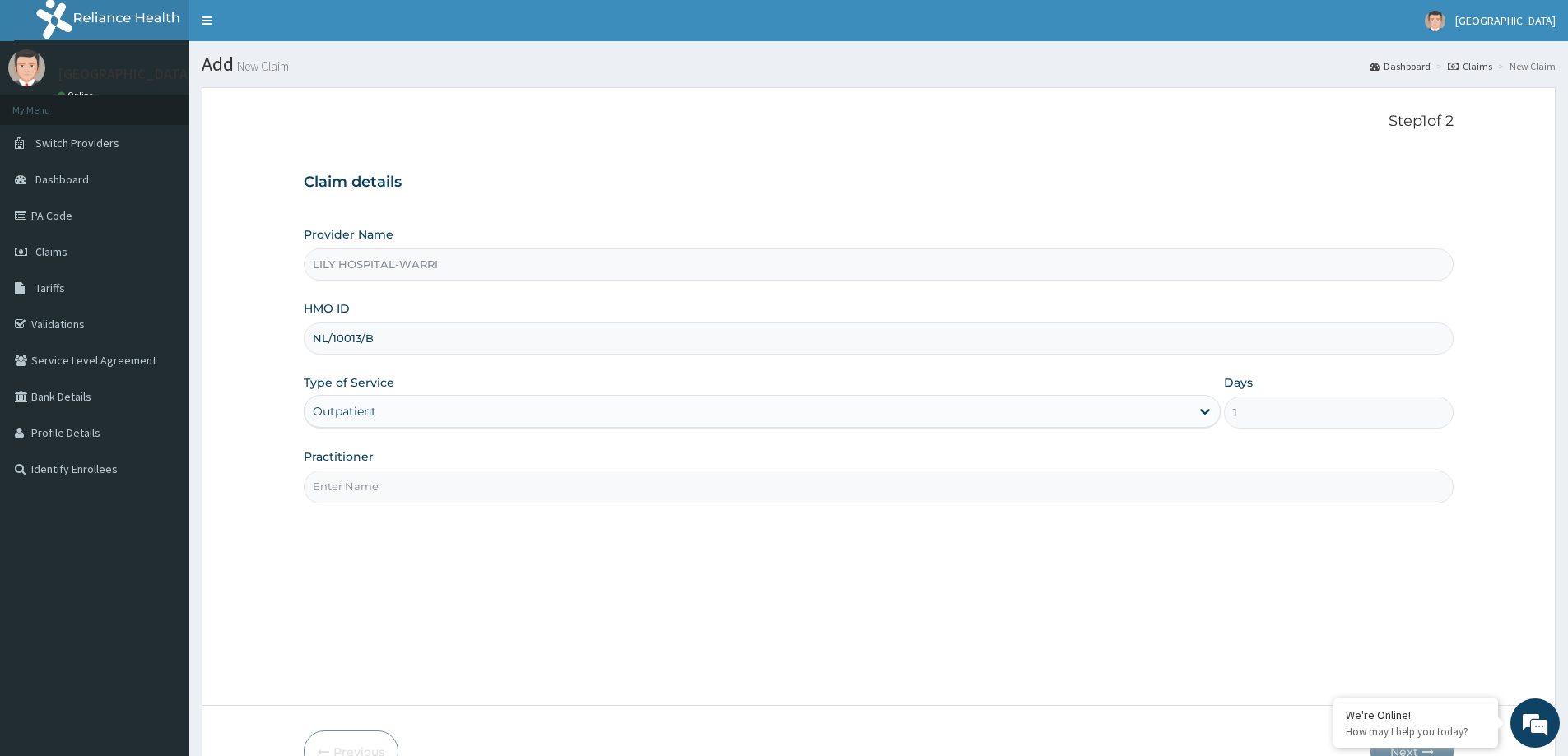
drag, startPoint x: 334, startPoint y: 494, endPoint x: 361, endPoint y: 491, distance: 27.2
click at [334, 494] on input "Practitioner" at bounding box center [878, 487] width 1150 height 32
type input "General practitioner"
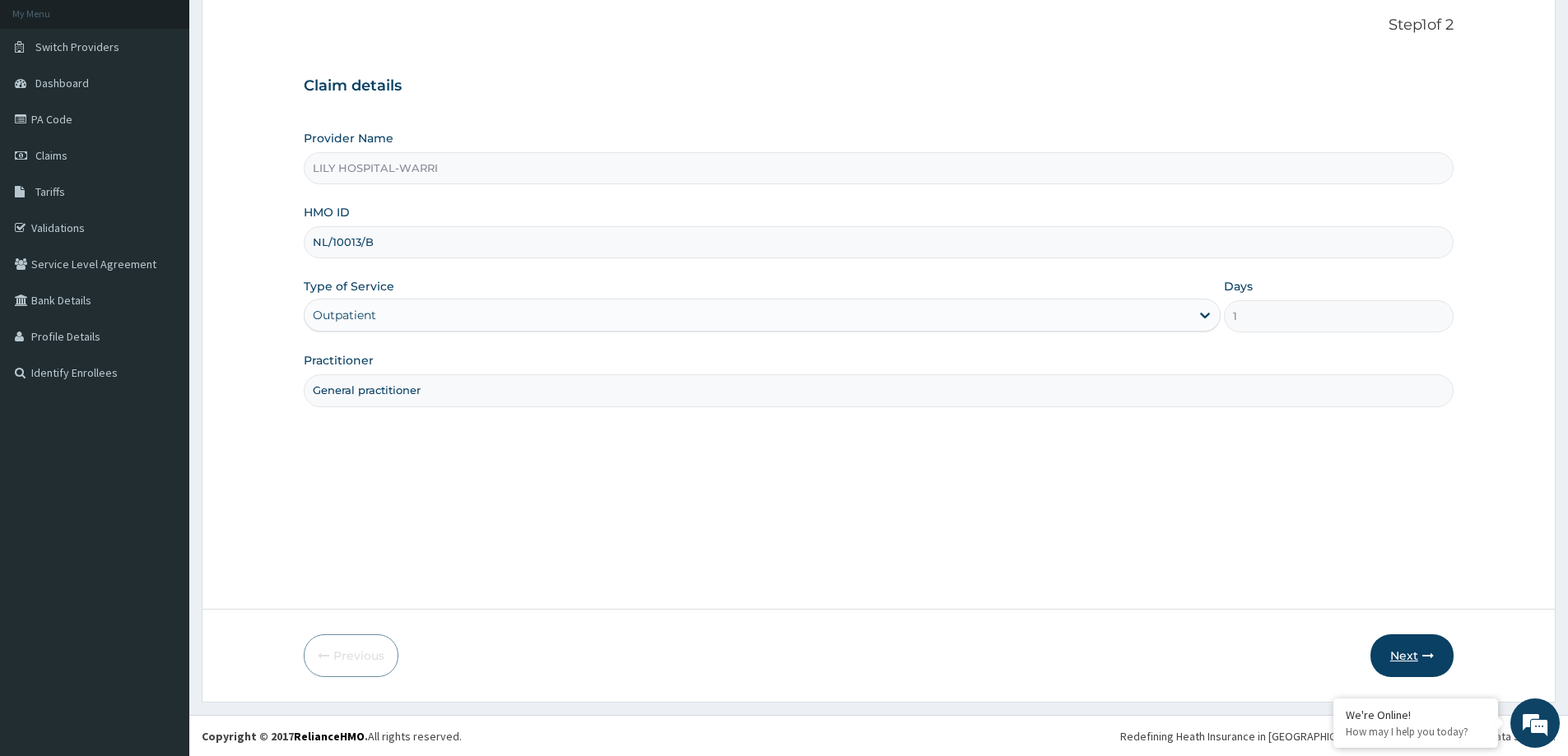
scroll to position [97, 0]
drag, startPoint x: 1414, startPoint y: 650, endPoint x: 1278, endPoint y: 626, distance: 138.1
click at [1412, 650] on button "Next" at bounding box center [1411, 654] width 83 height 43
click at [312, 245] on input "NL/10013/B" at bounding box center [878, 242] width 1150 height 32
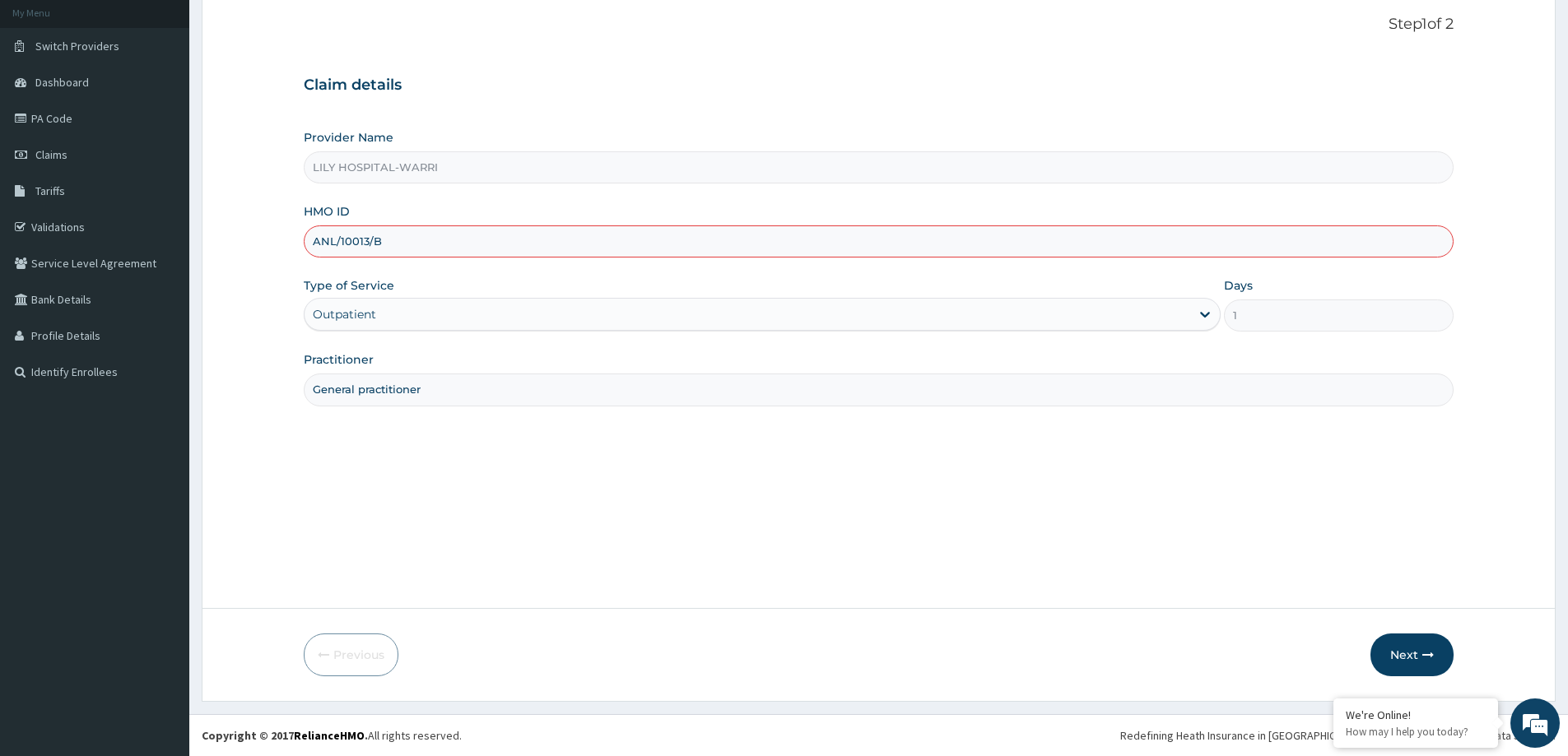
type input "ANL/10013/B"
click at [1401, 649] on button "Next" at bounding box center [1411, 654] width 83 height 43
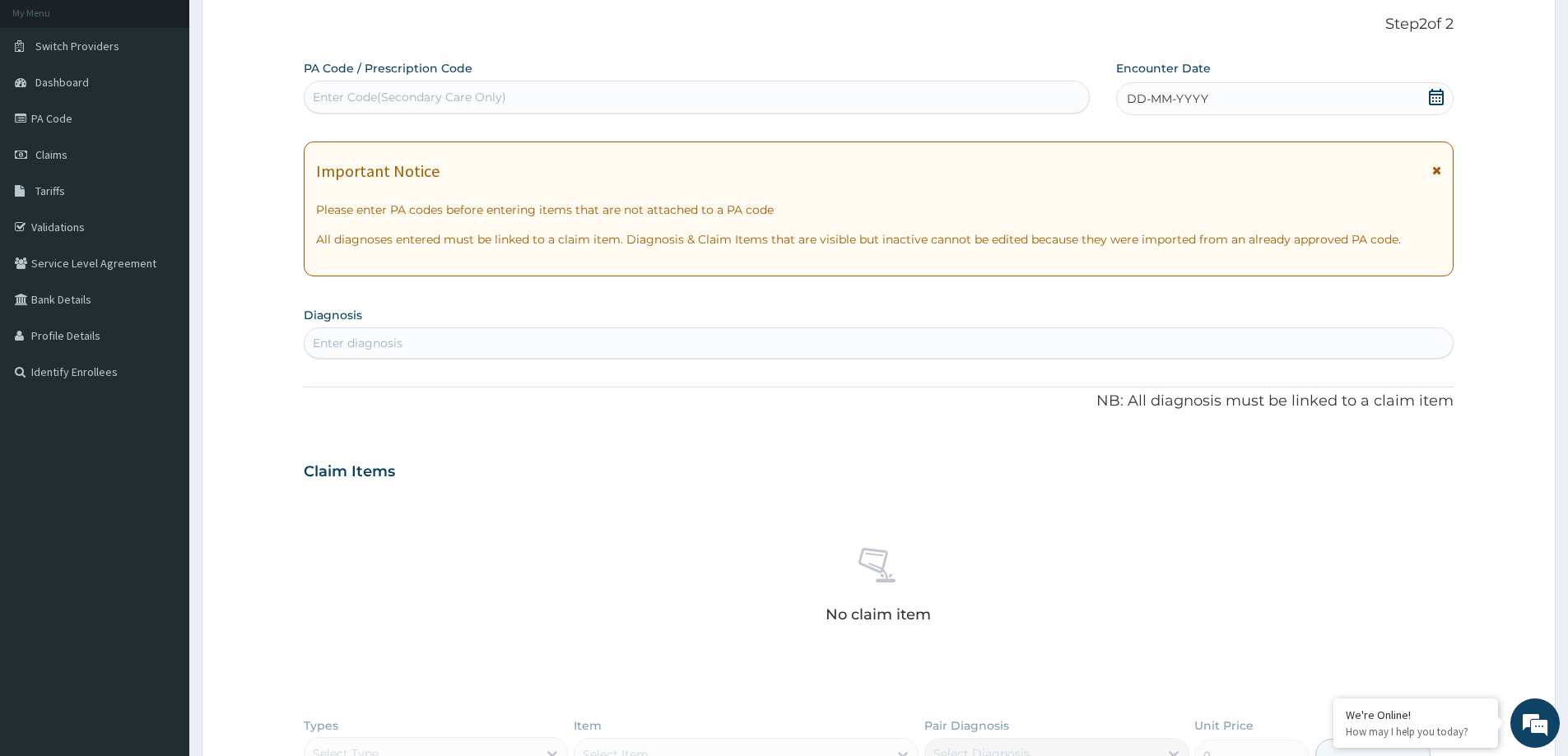
click at [369, 88] on div "Enter Code(Secondary Care Only)" at bounding box center [409, 96] width 193 height 16
paste input "PA/0436D1"
type input "PA/0436D1"
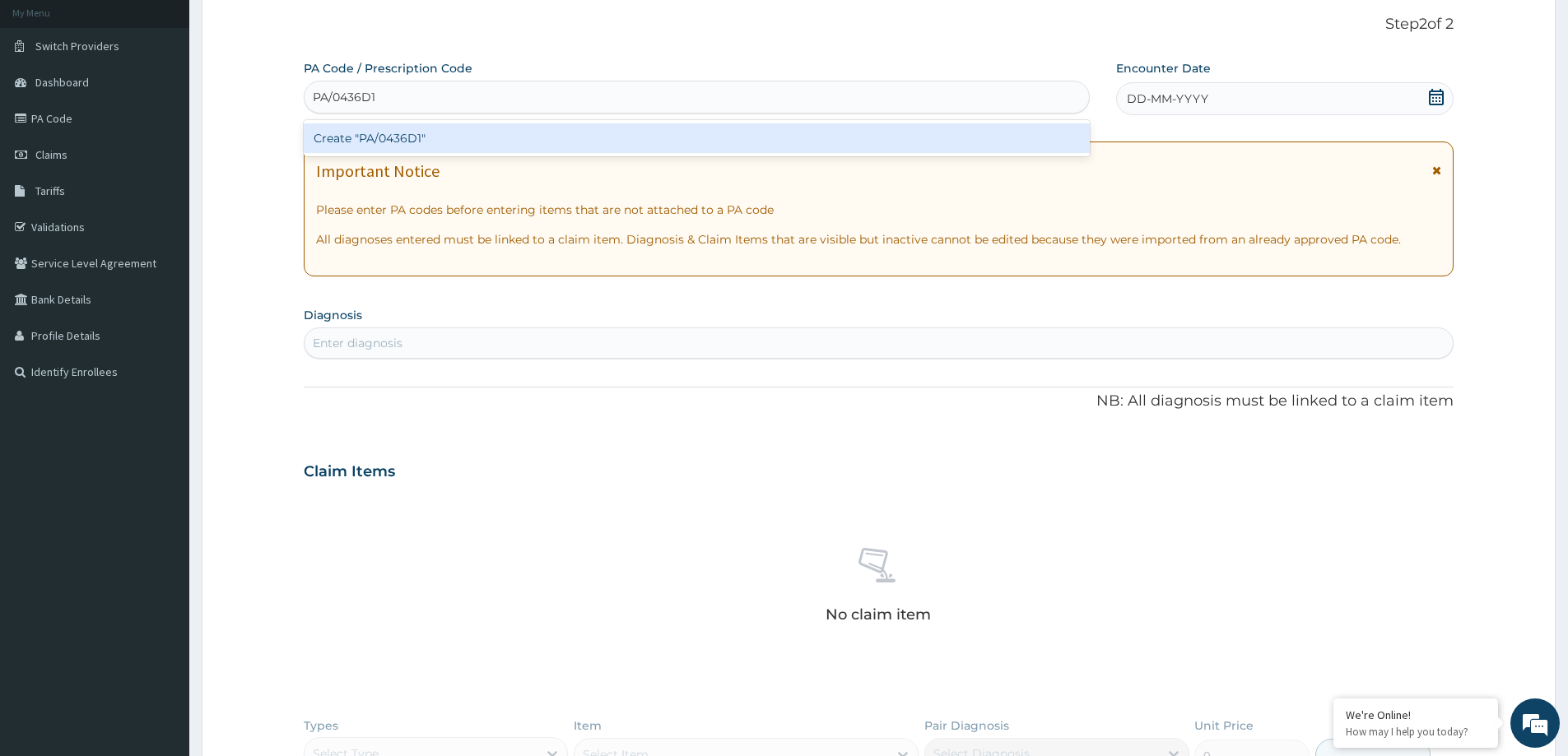
click at [362, 140] on div "Create "PA/0436D1"" at bounding box center [696, 138] width 786 height 29
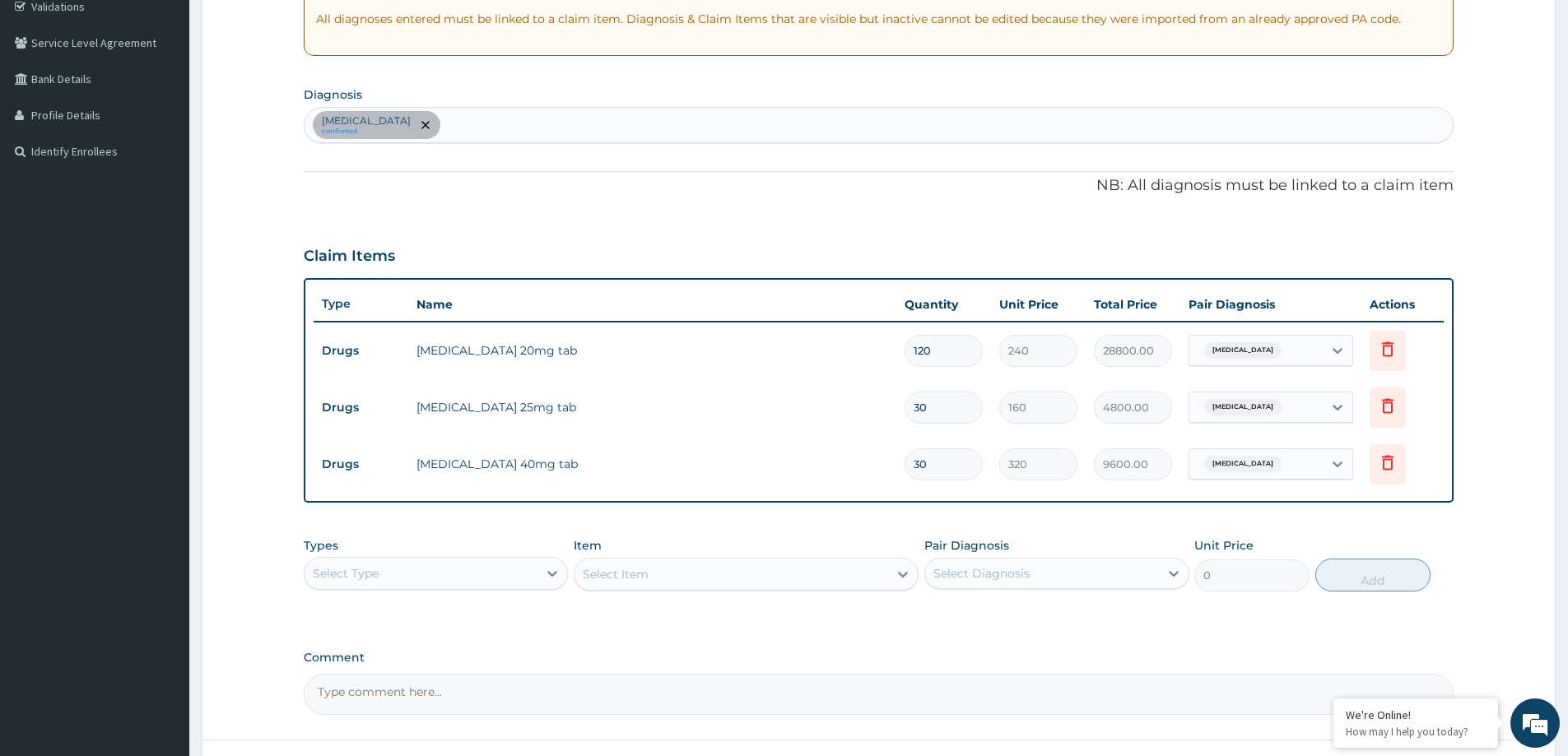
scroll to position [120, 0]
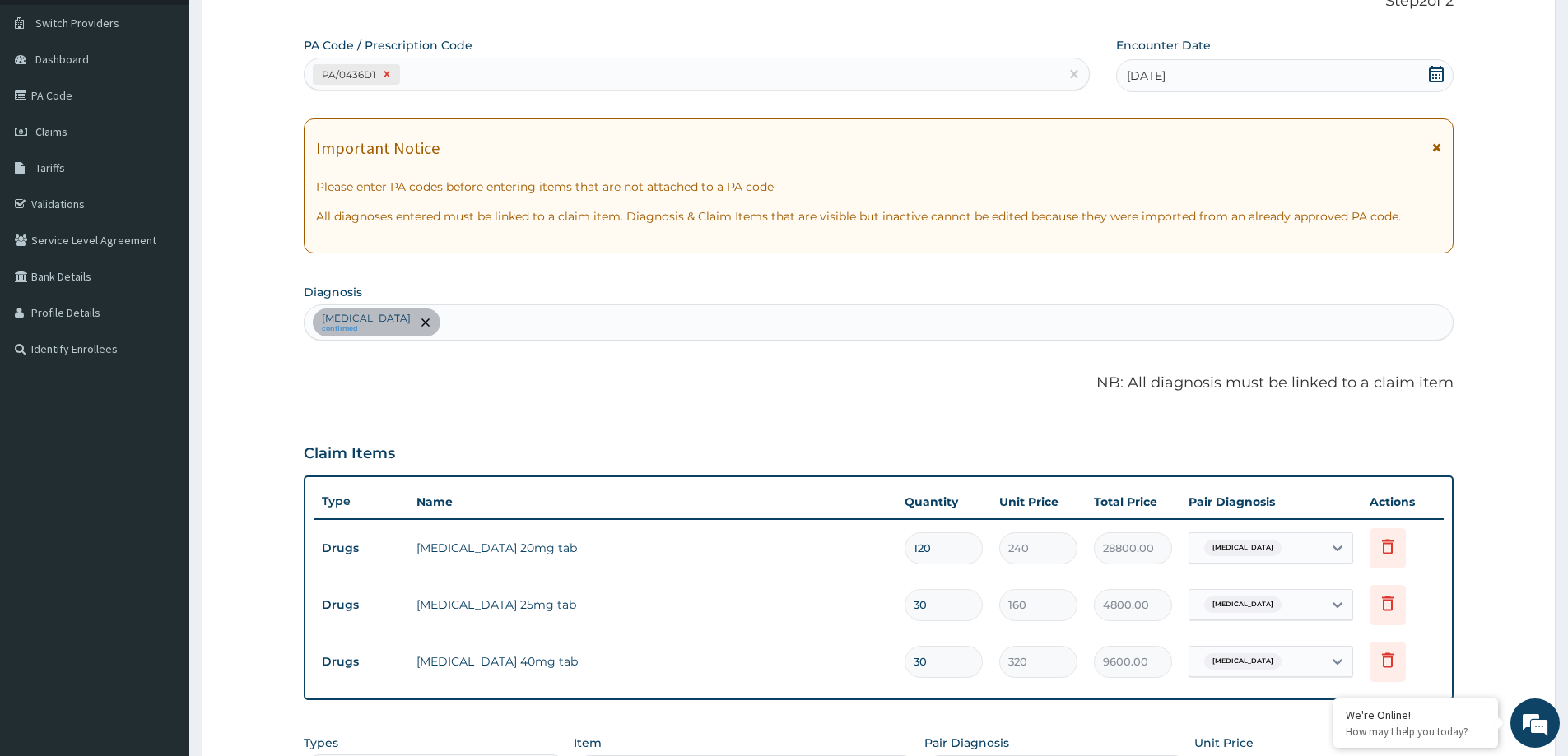
click at [380, 79] on div at bounding box center [386, 74] width 18 height 19
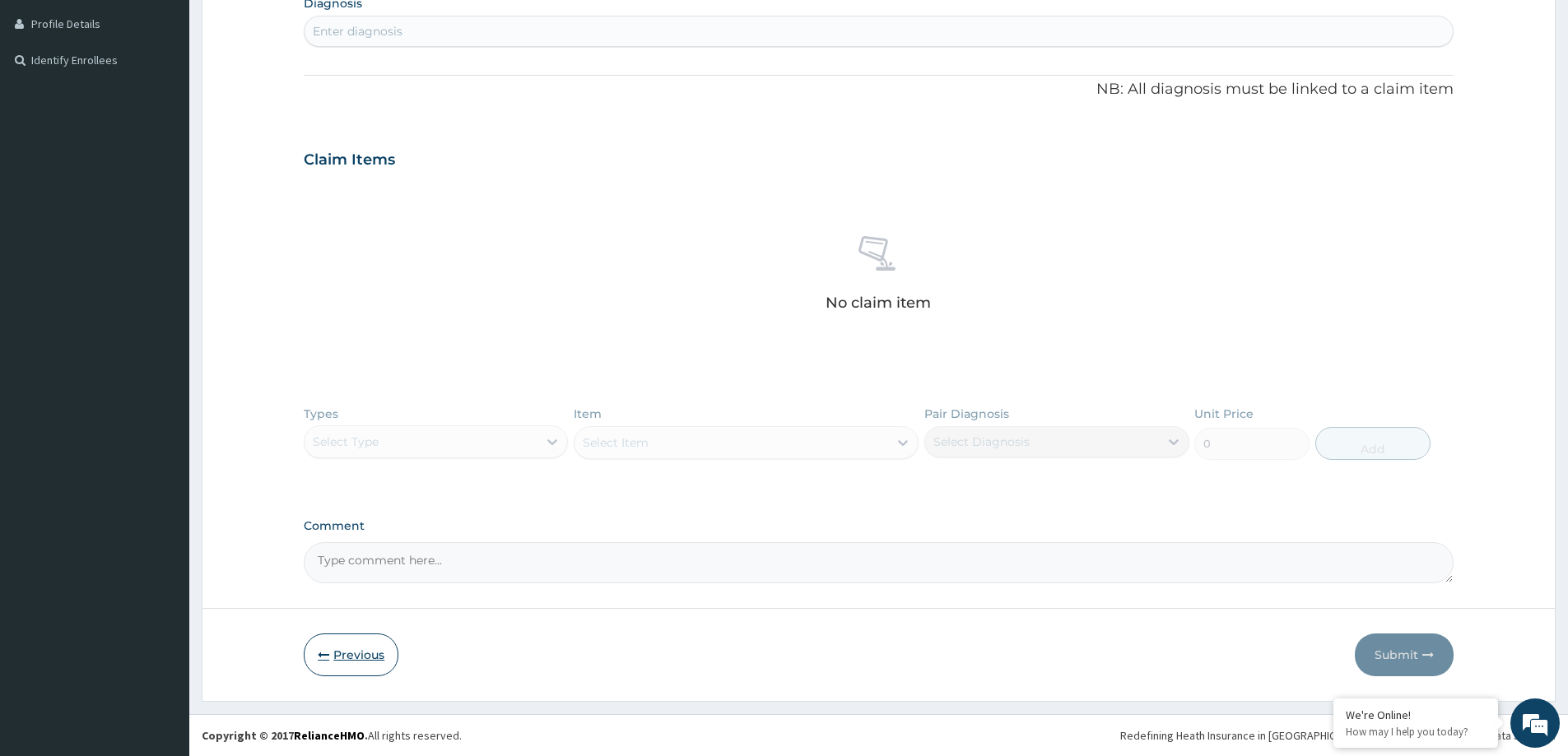
click at [357, 658] on button "Previous" at bounding box center [350, 654] width 94 height 43
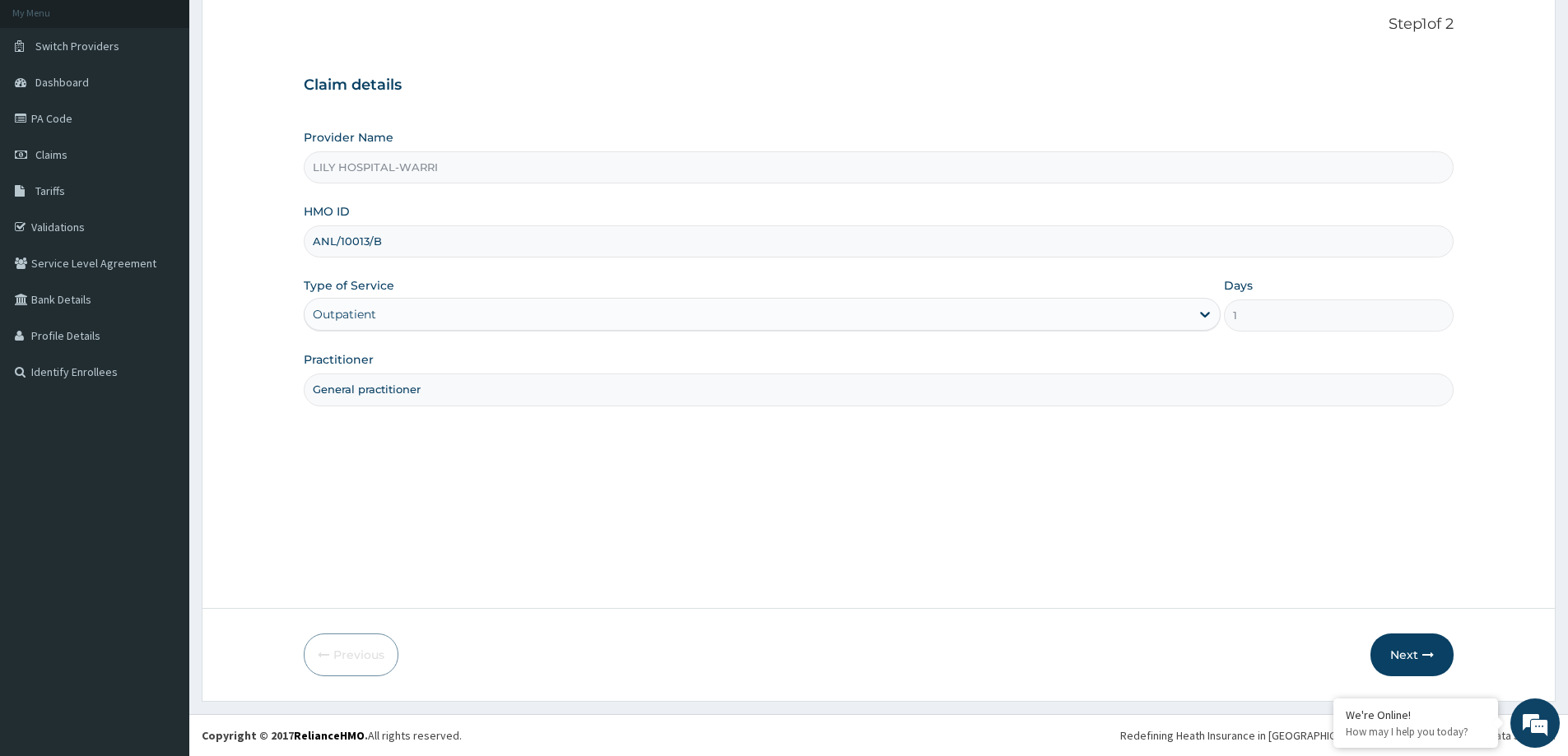
scroll to position [97, 0]
drag, startPoint x: 421, startPoint y: 247, endPoint x: 279, endPoint y: 248, distance: 142.0
click at [281, 248] on form "Step 1 of 2 Claim details Provider Name LILY HOSPITAL-WARRI HMO ID ANL/10013/B …" at bounding box center [878, 345] width 1354 height 710
paste input "PES/10003/A"
type input "PES/10003/A"
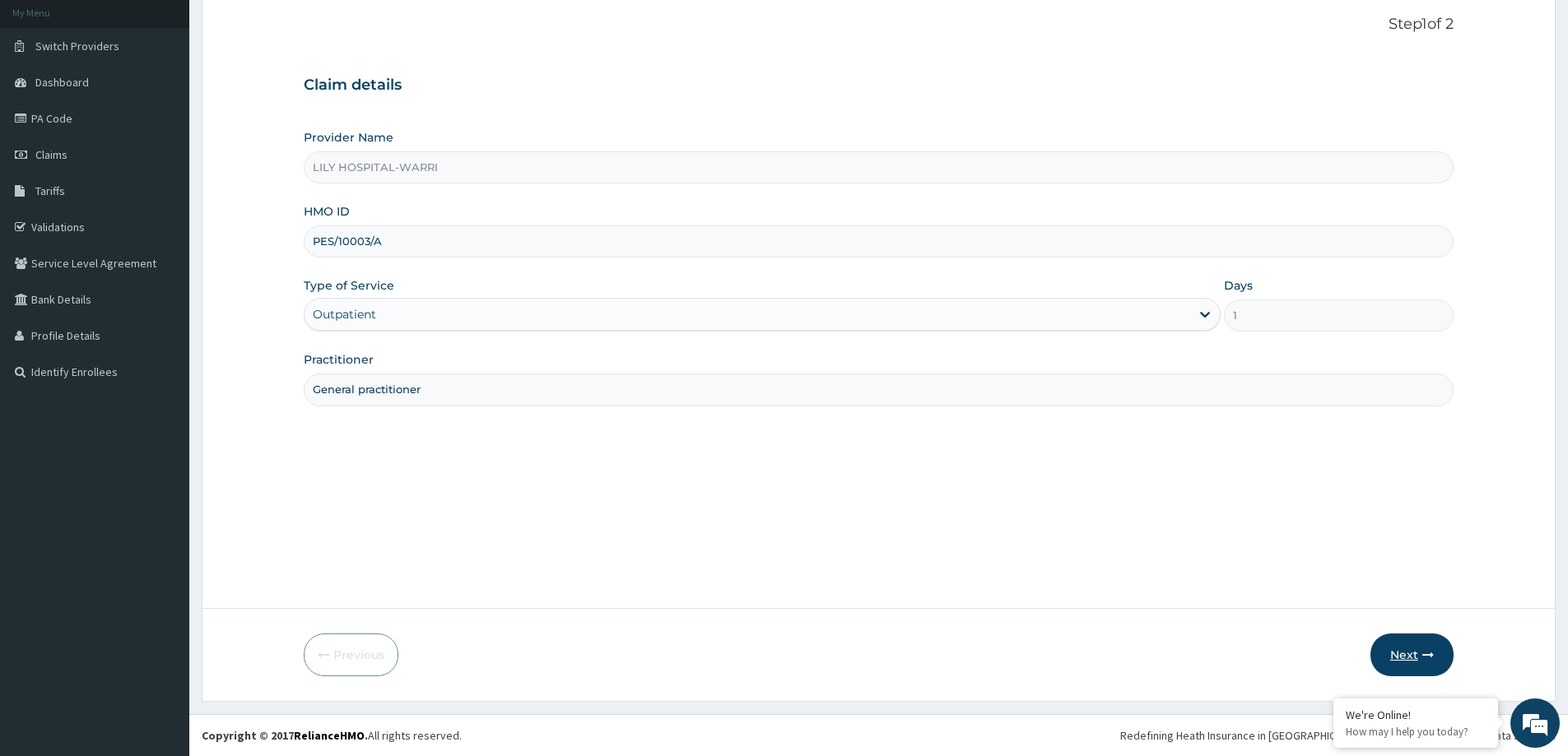
click at [1394, 660] on button "Next" at bounding box center [1411, 654] width 83 height 43
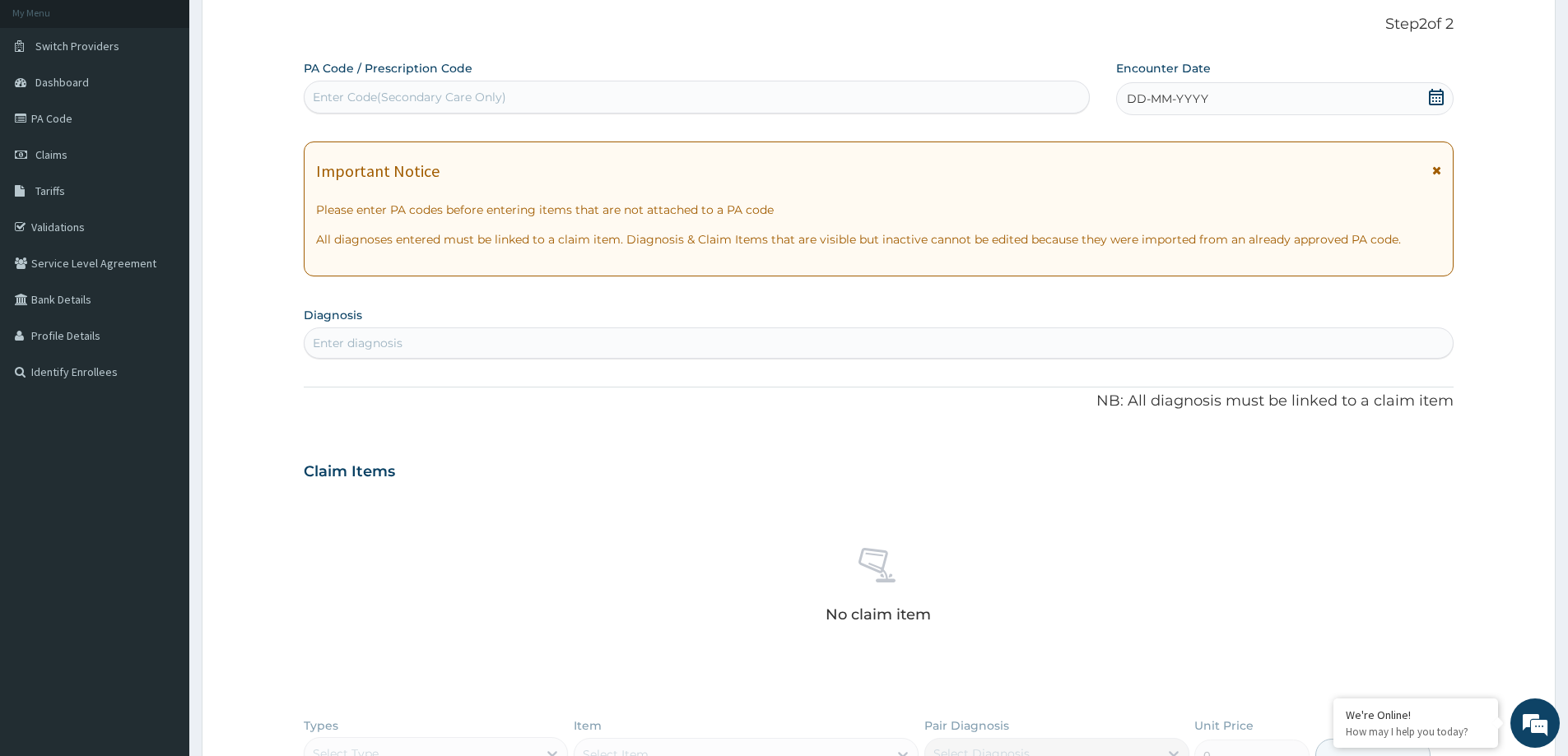
click at [400, 86] on div "Enter Code(Secondary Care Only)" at bounding box center [696, 97] width 784 height 27
paste input "PA/119AC0"
type input "PA/119AC0"
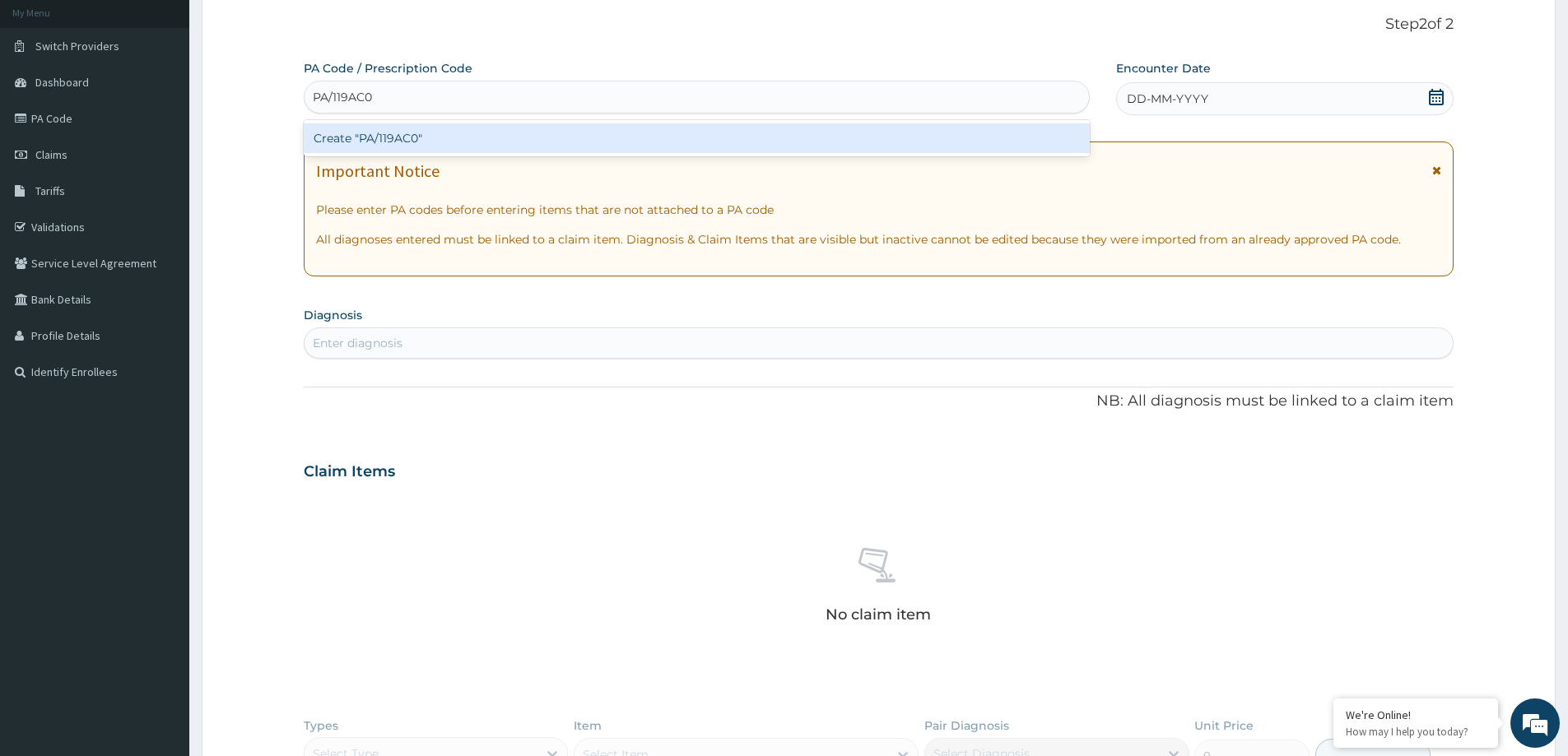
click at [363, 137] on div "Create "PA/119AC0"" at bounding box center [696, 138] width 786 height 29
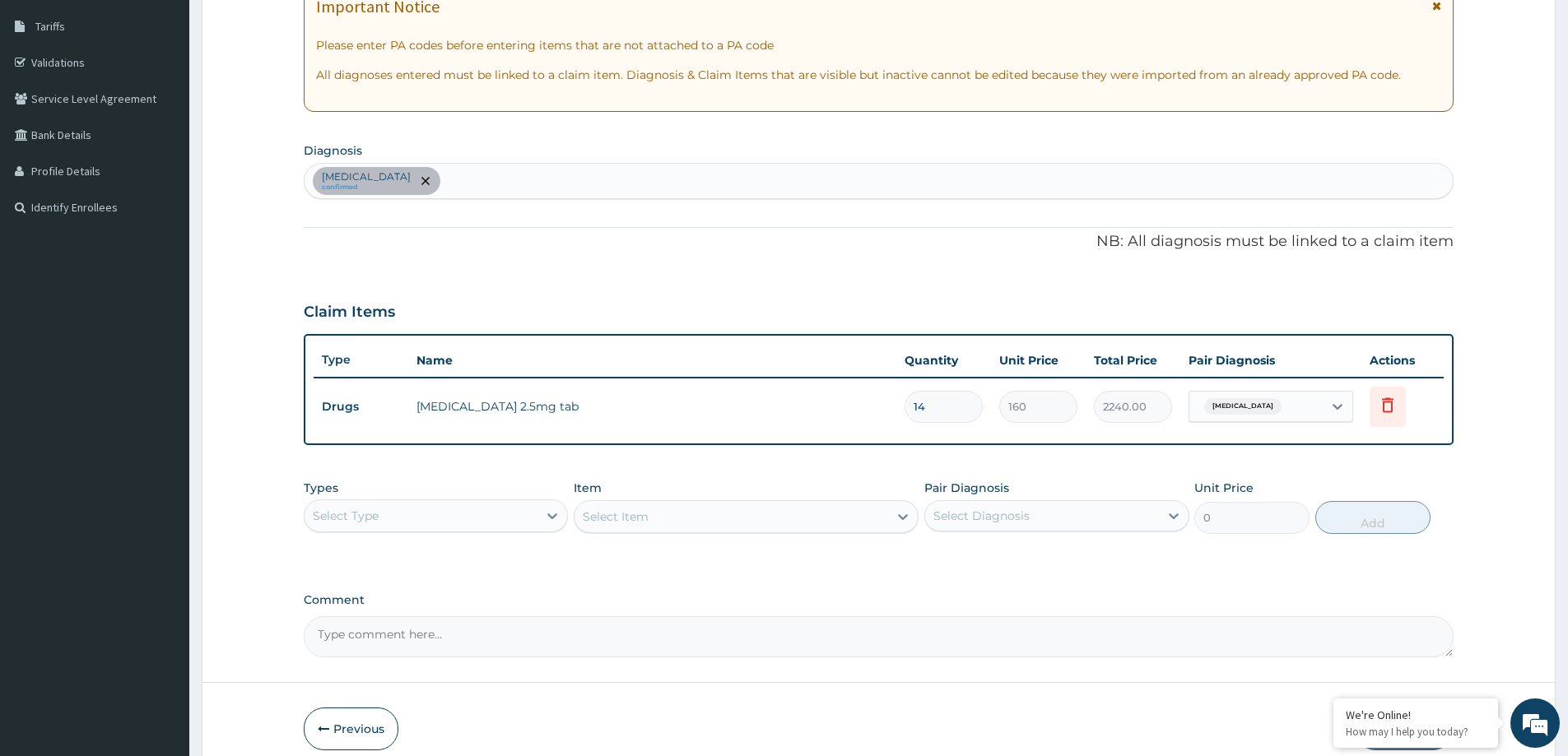
scroll to position [180, 0]
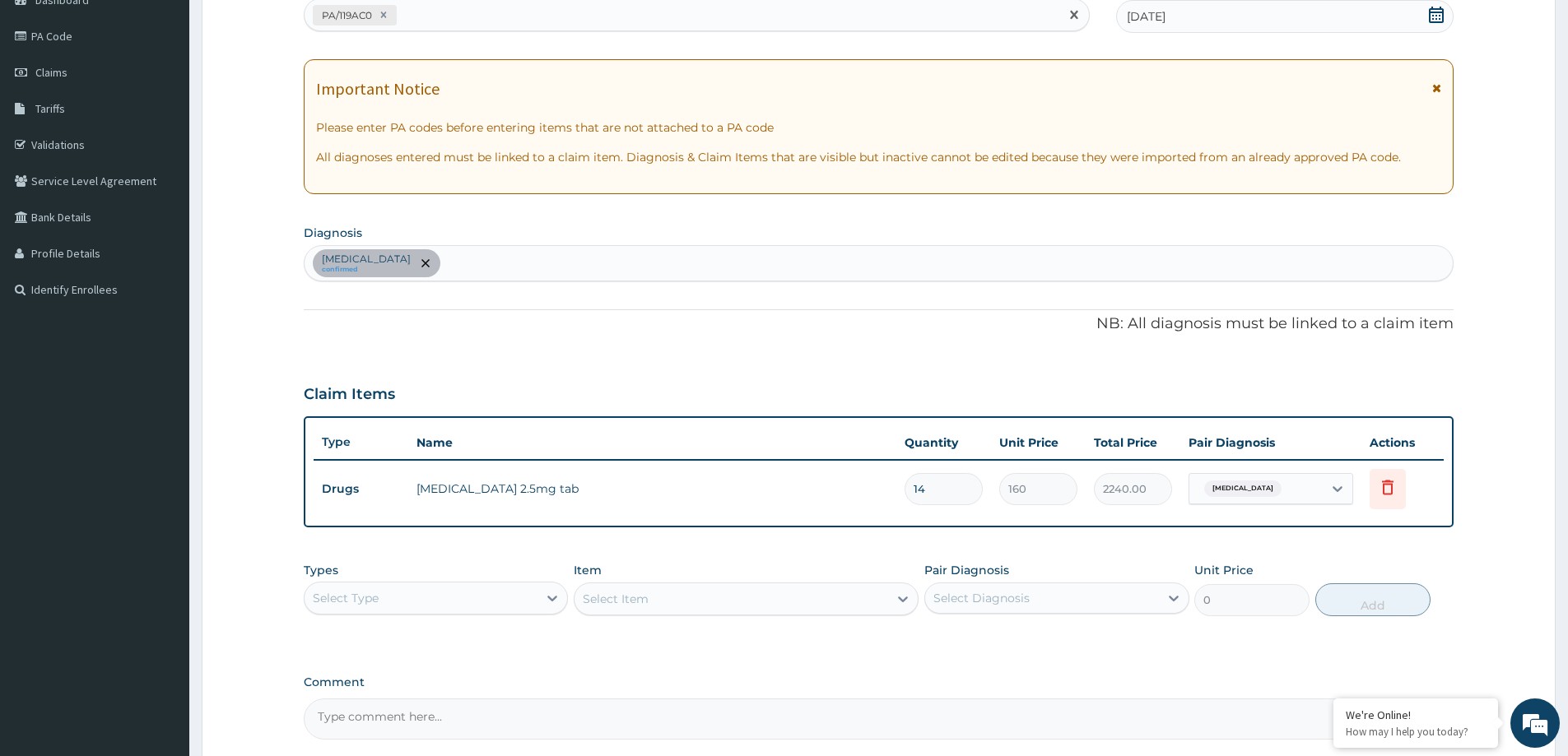
click at [422, 18] on div "PA/119AC0" at bounding box center [681, 15] width 755 height 28
paste input "PA/571A4D"
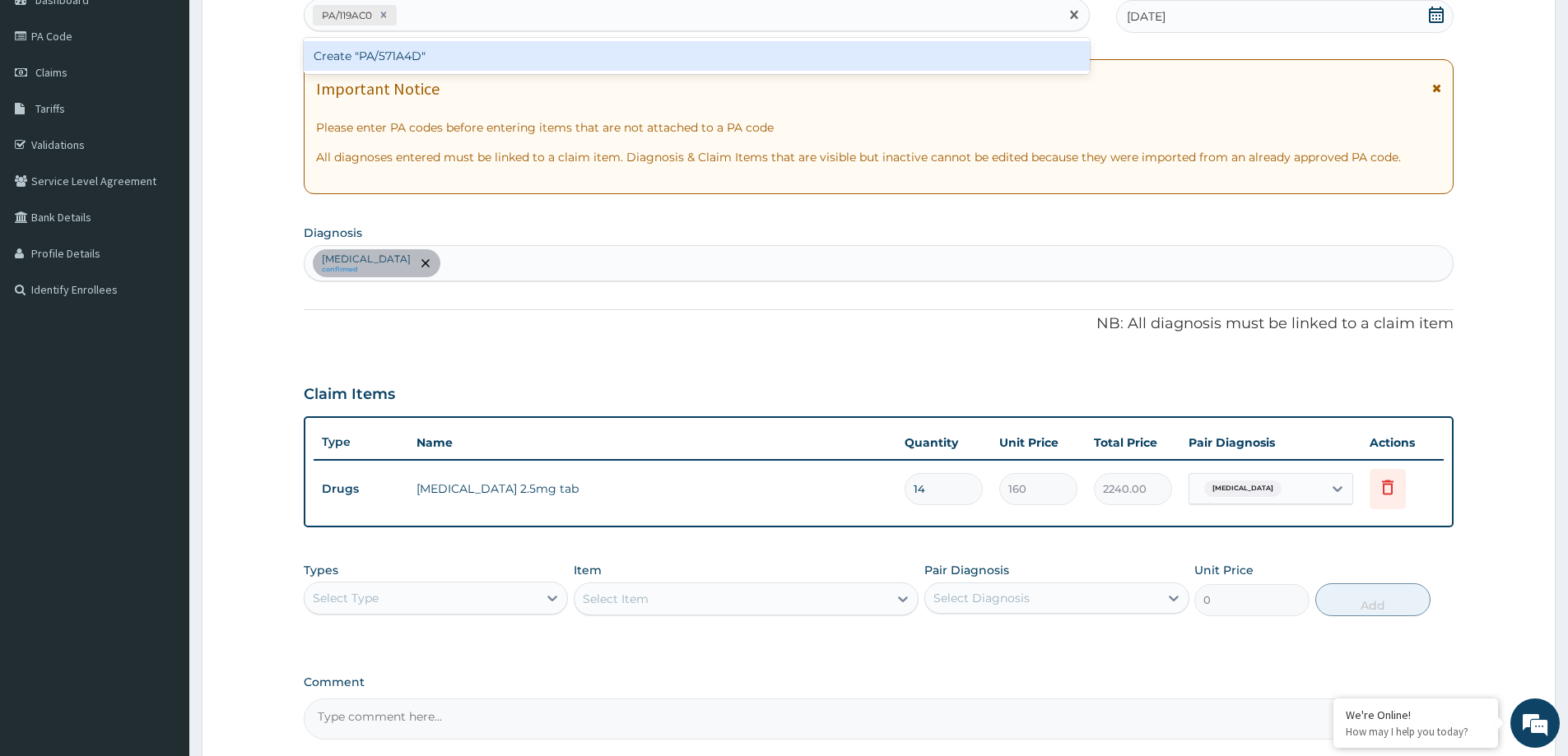
type input "PA/571A4D"
click at [424, 61] on div "Create "PA/571A4D"" at bounding box center [696, 55] width 786 height 29
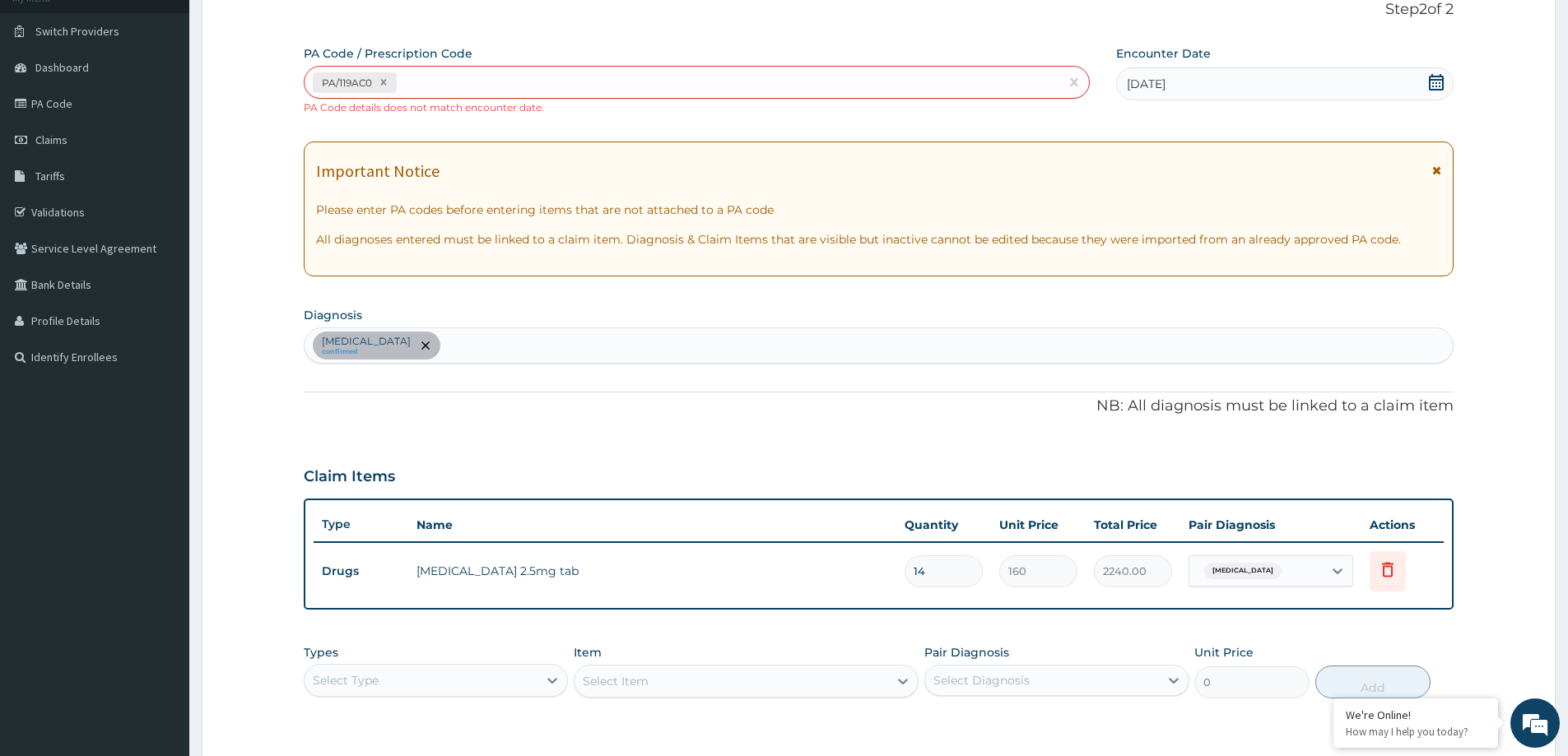
scroll to position [0, 0]
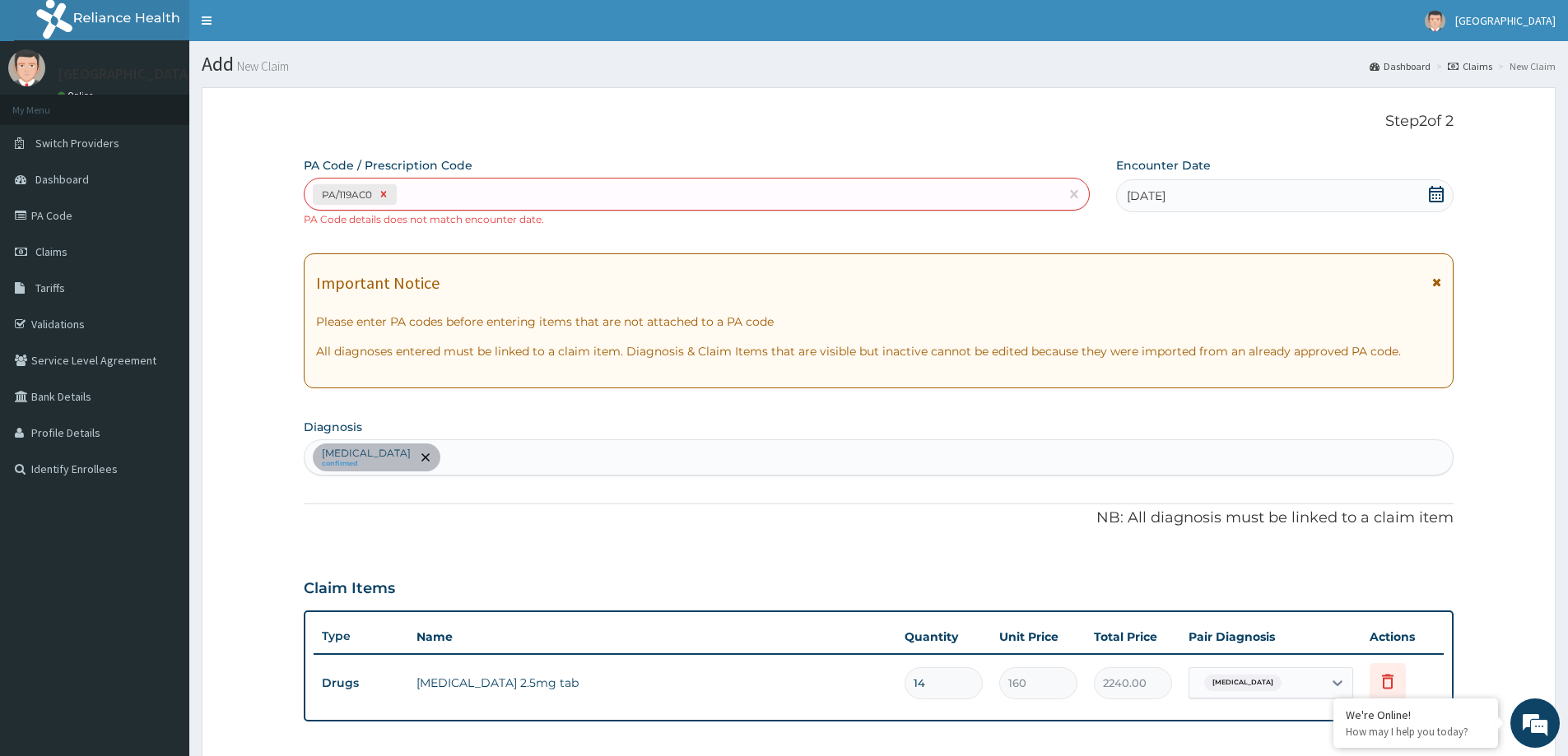
click at [384, 198] on icon at bounding box center [383, 194] width 11 height 11
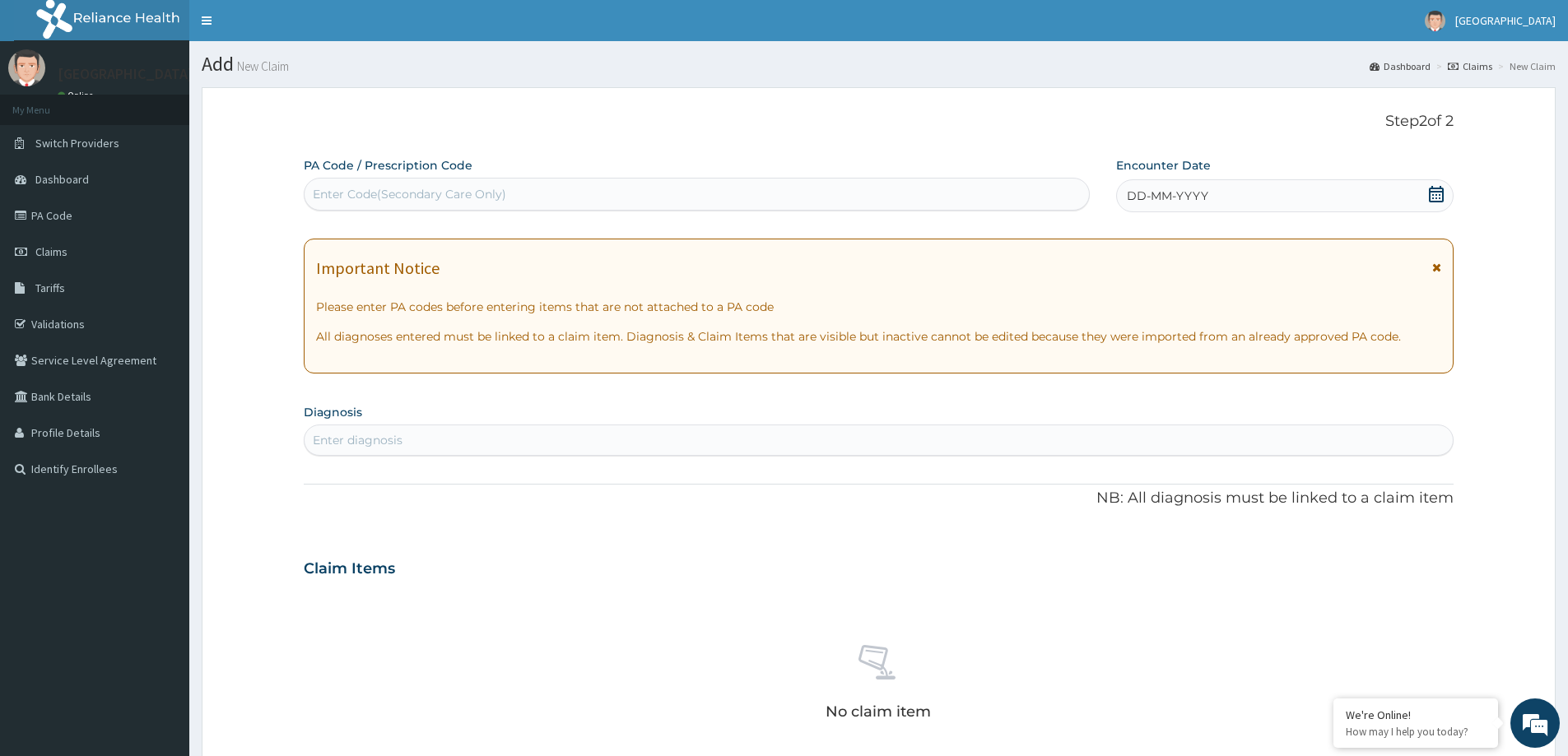
paste input "PA/571A4D"
type input "PA/571A4D"
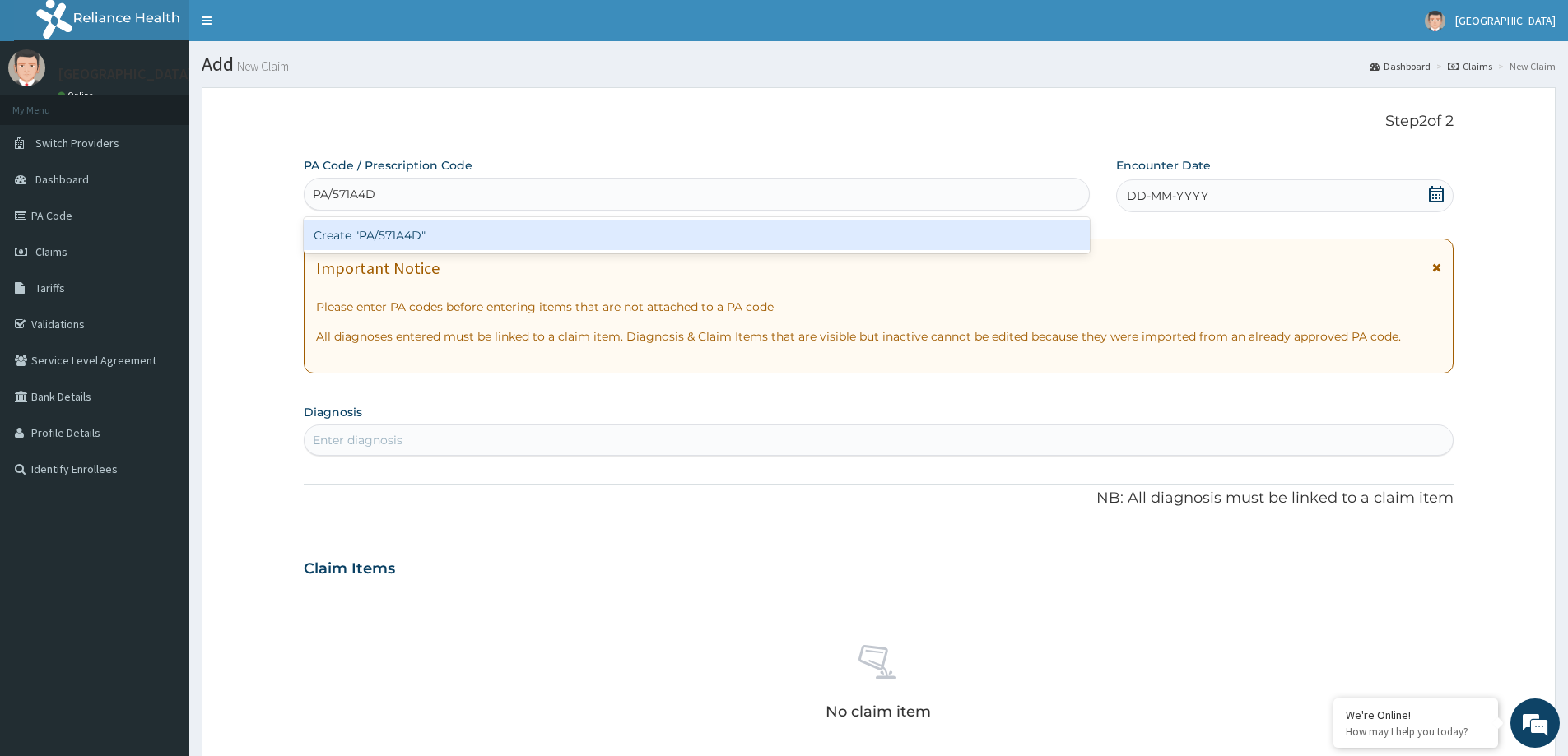
click at [348, 237] on div "Create "PA/571A4D"" at bounding box center [696, 235] width 786 height 29
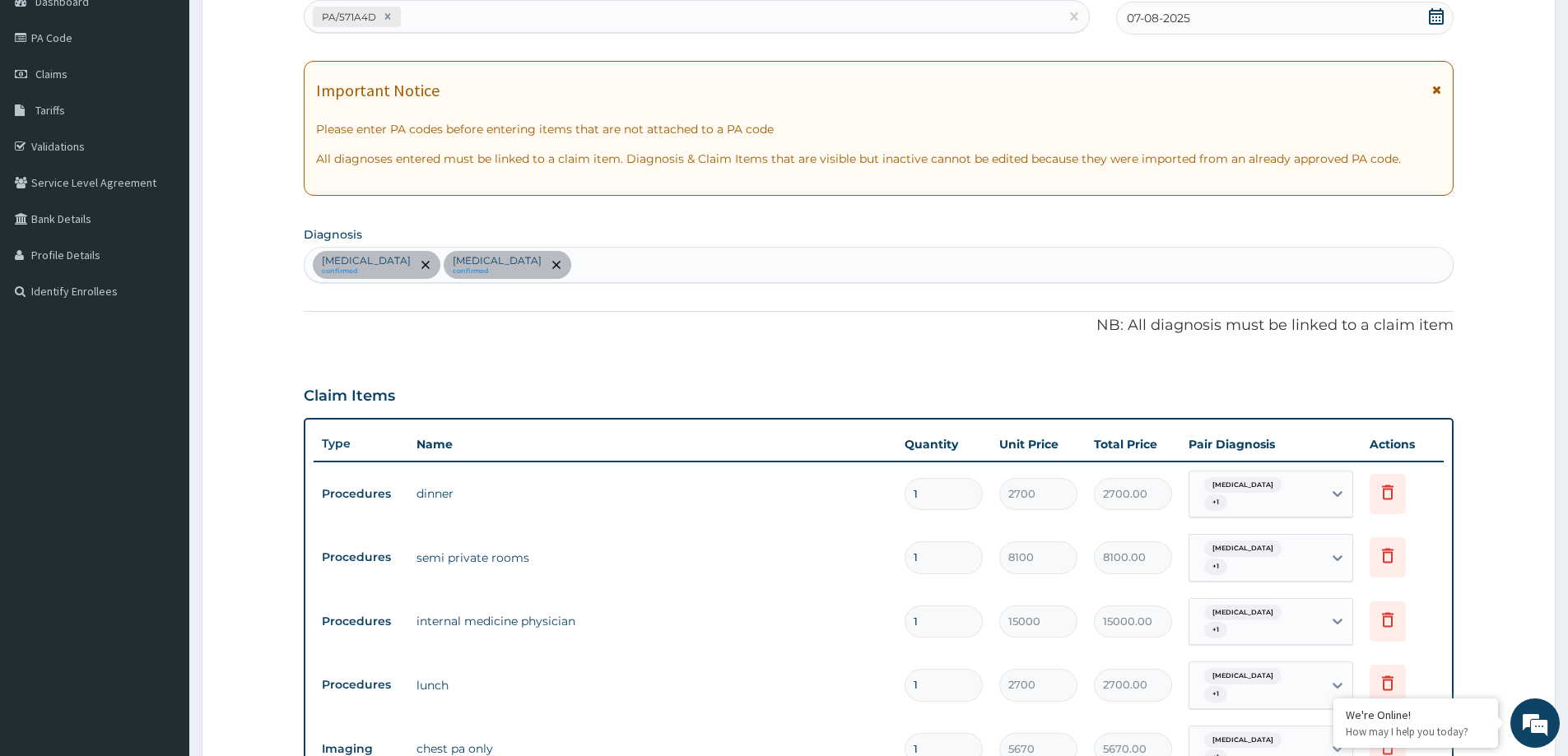
scroll to position [167, 0]
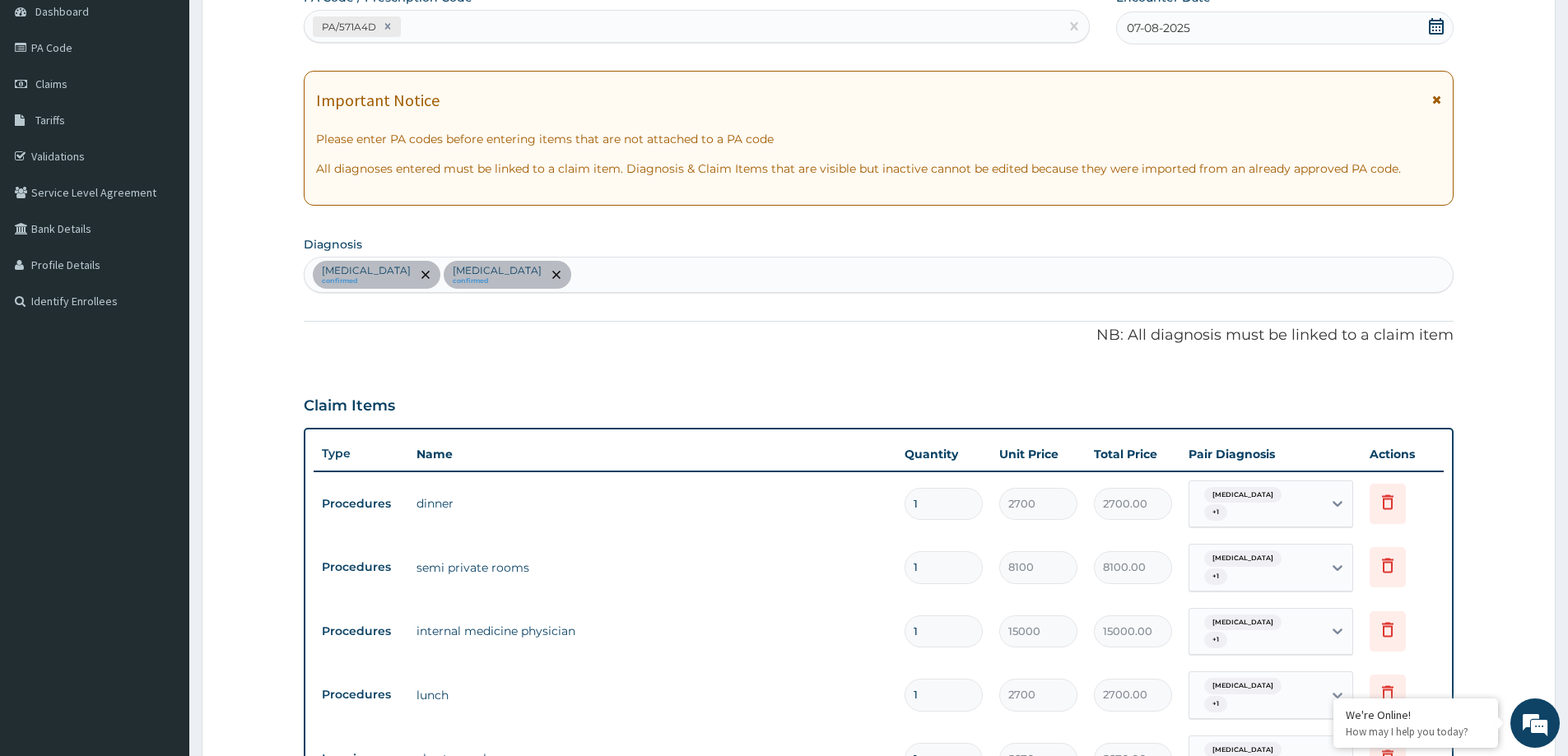
click at [442, 21] on div "PA/571A4D" at bounding box center [681, 27] width 755 height 28
paste input "PA/3CE664"
type input "PA/3CE664"
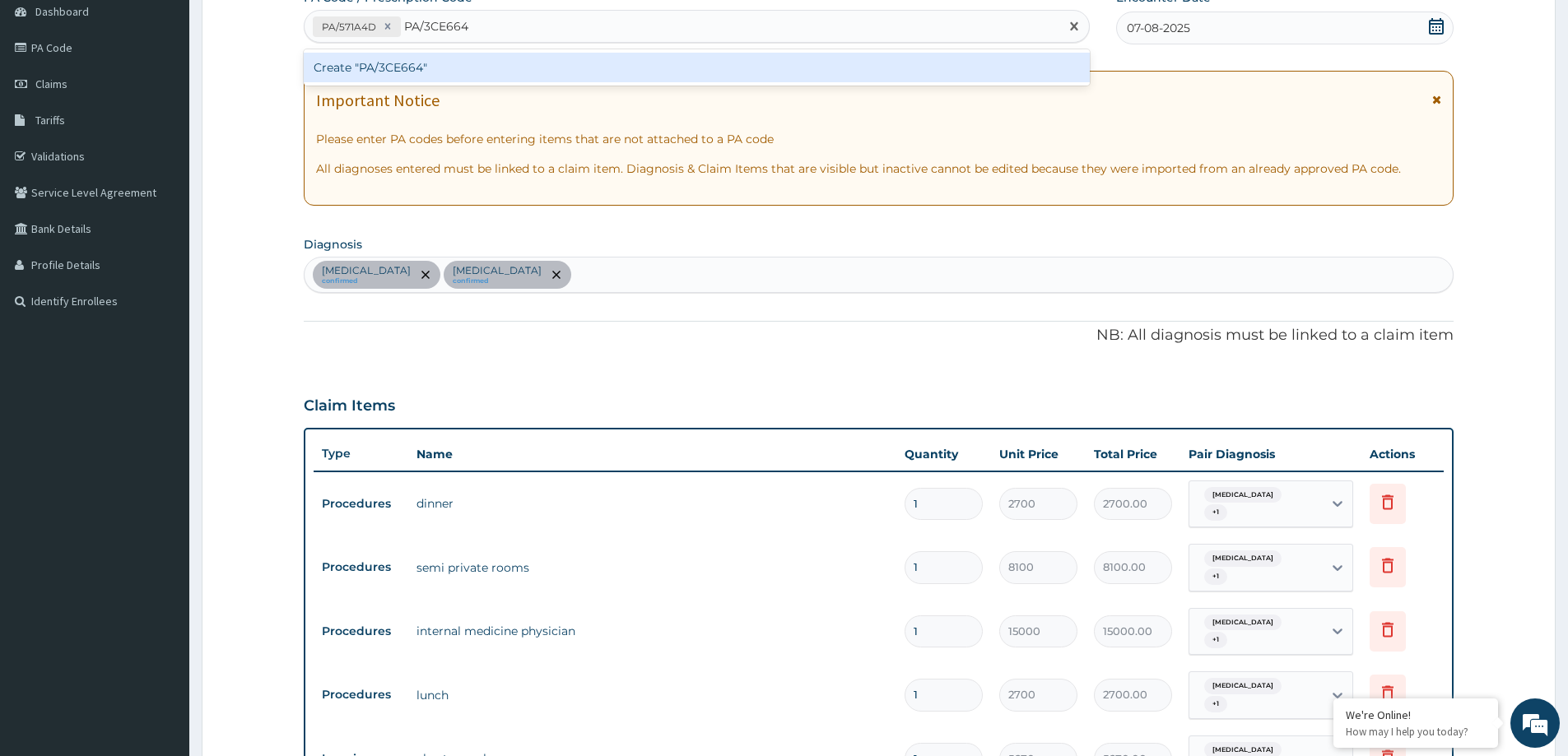
click at [482, 68] on div "Create "PA/3CE664"" at bounding box center [696, 67] width 786 height 29
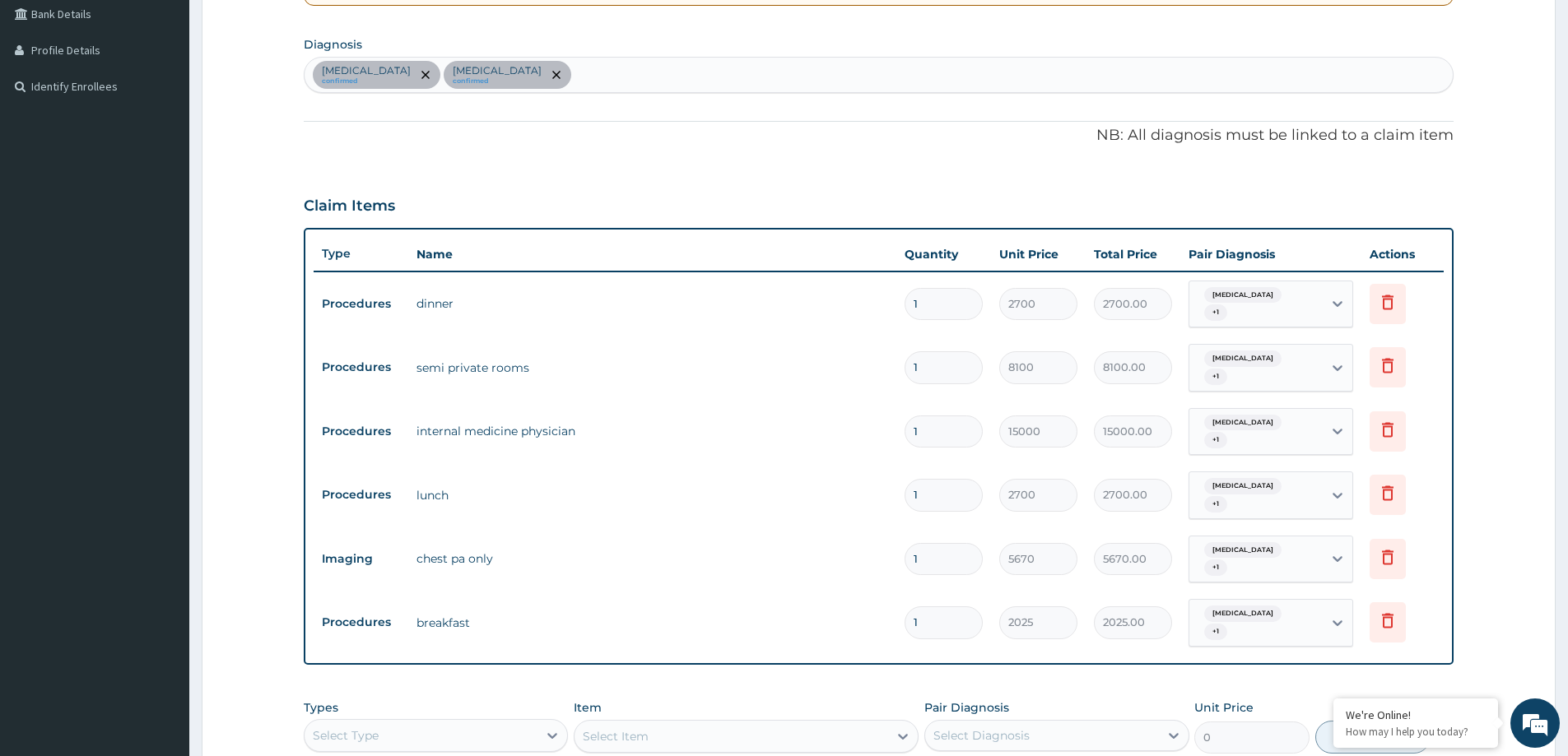
scroll to position [412, 0]
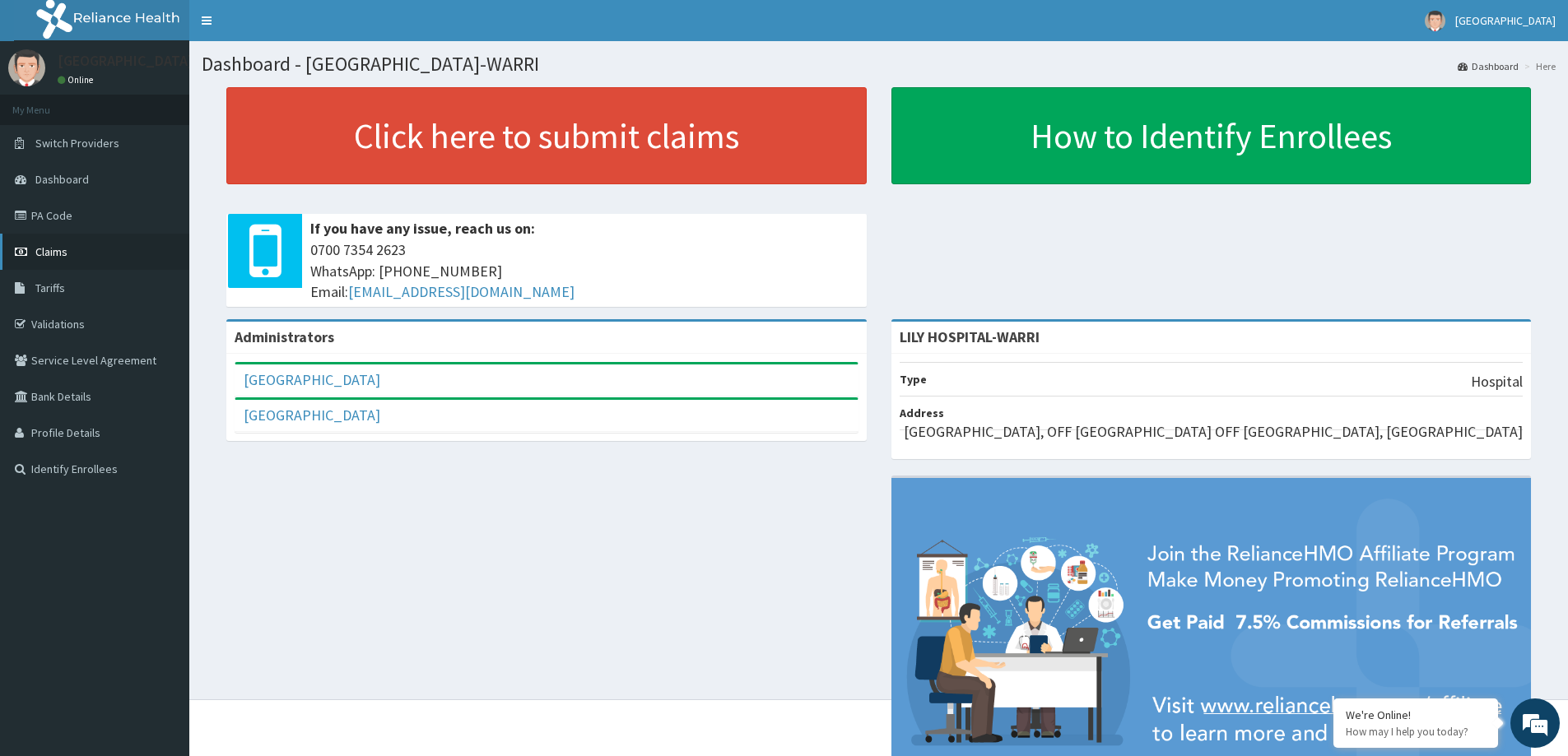
click at [41, 255] on span "Claims" at bounding box center [51, 252] width 32 height 15
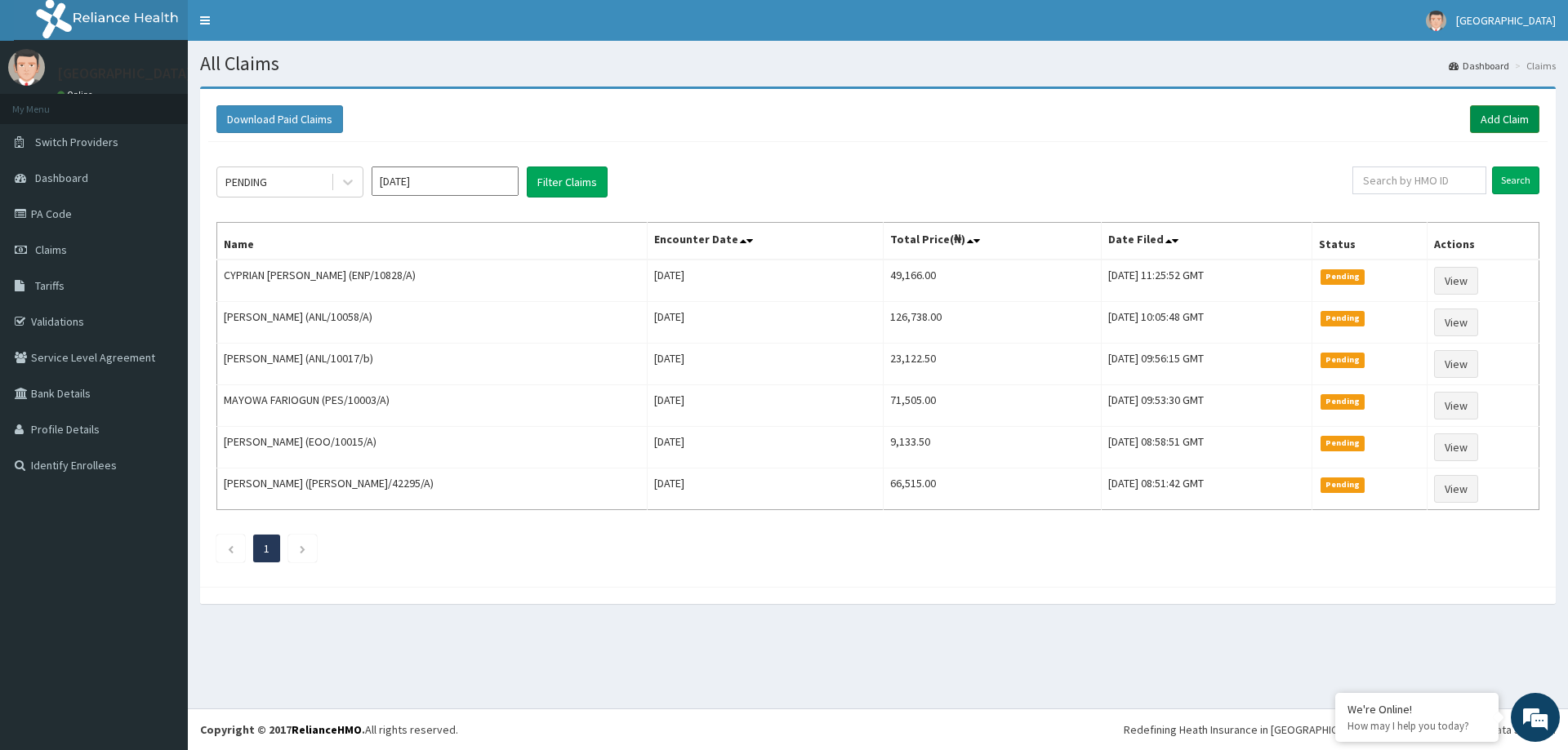
click at [1509, 125] on link "Add Claim" at bounding box center [1505, 119] width 70 height 27
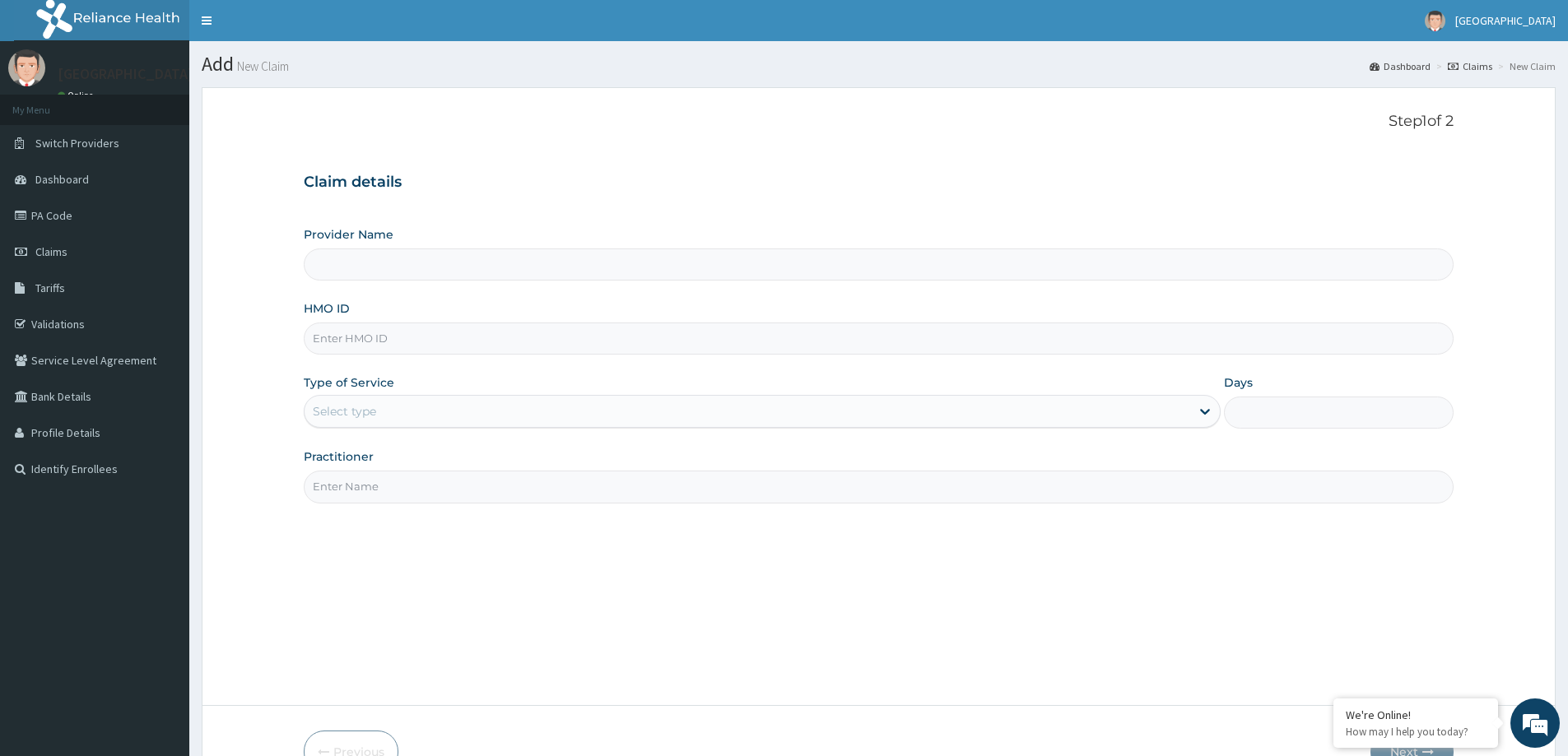
type input "LILY HOSPITAL-WARRI"
click at [346, 346] on input "HMO ID" at bounding box center [878, 339] width 1150 height 32
paste input "PES/10003/A"
type input "PES/10003/A"
click at [368, 417] on div "Select type" at bounding box center [344, 411] width 64 height 16
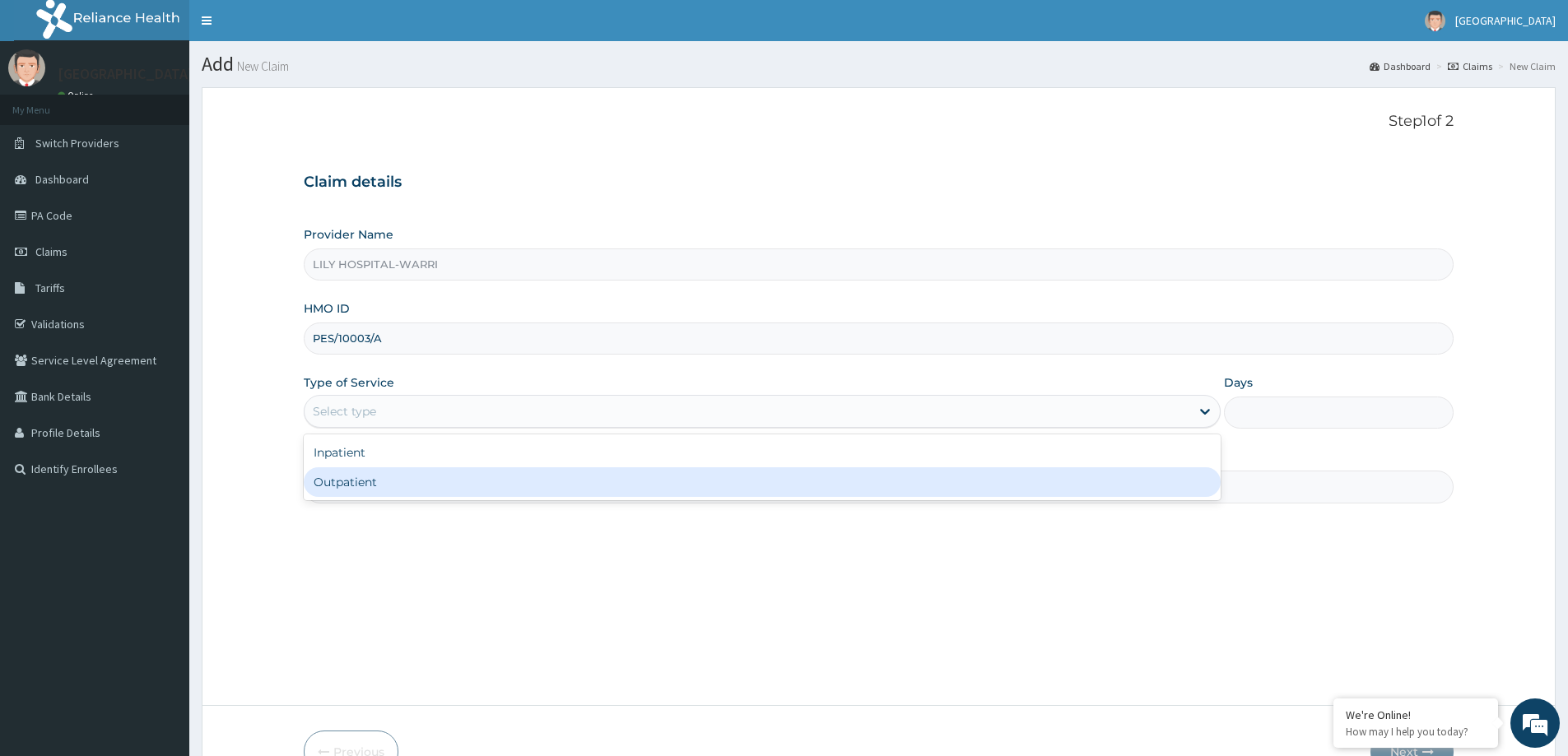
click at [363, 481] on div "Outpatient" at bounding box center [762, 481] width 917 height 29
type input "1"
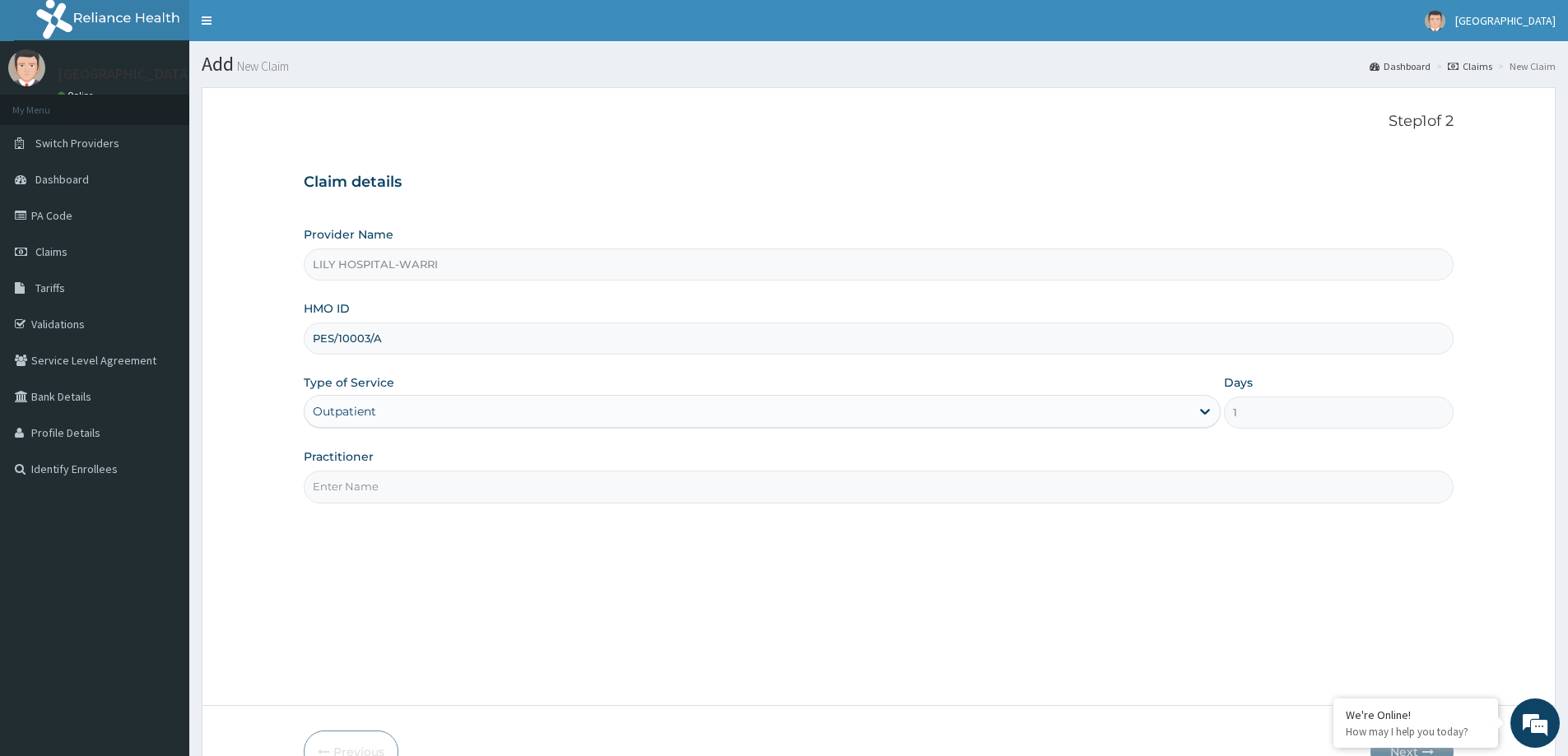
click at [343, 485] on input "Practitioner" at bounding box center [878, 487] width 1150 height 32
type input "General practitioner"
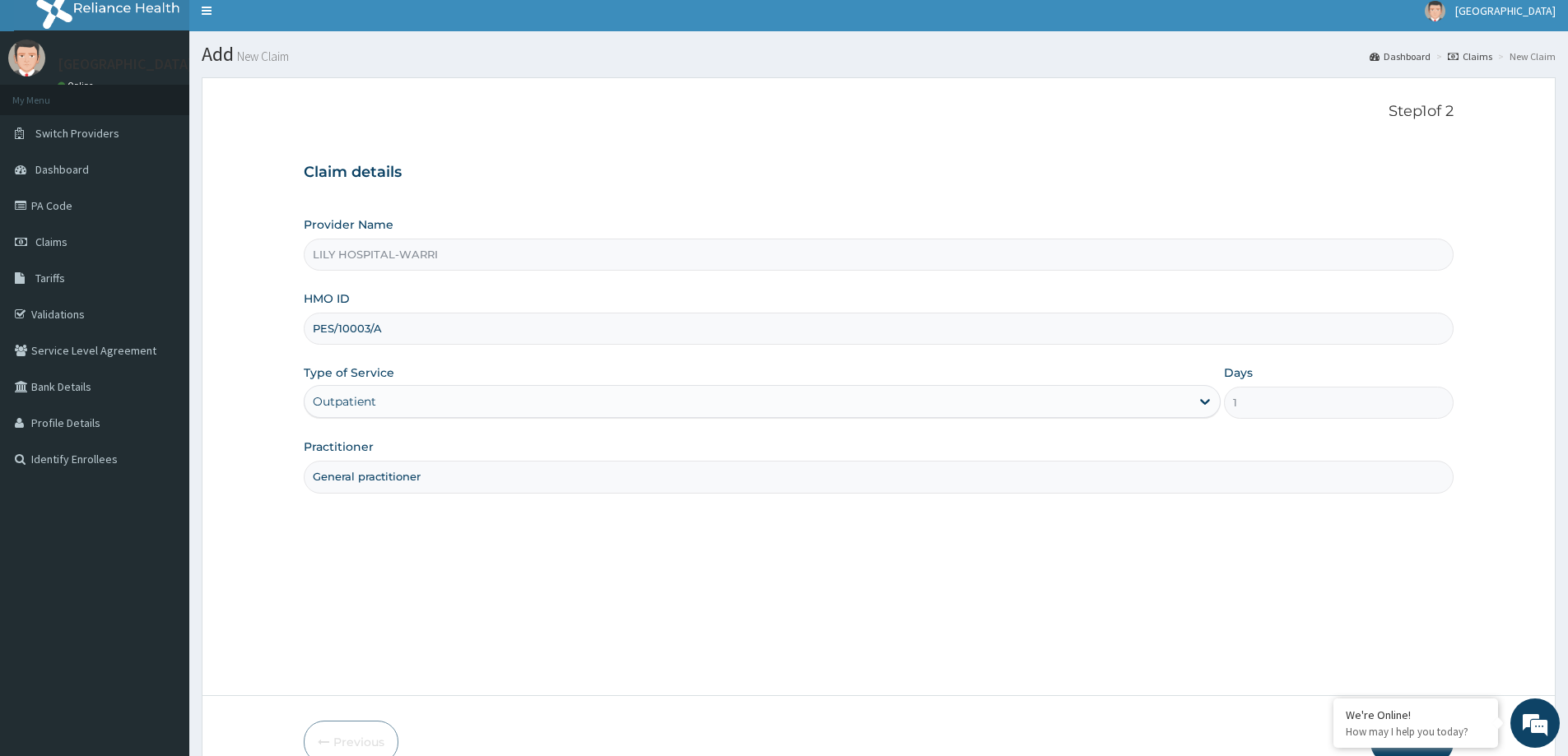
scroll to position [97, 0]
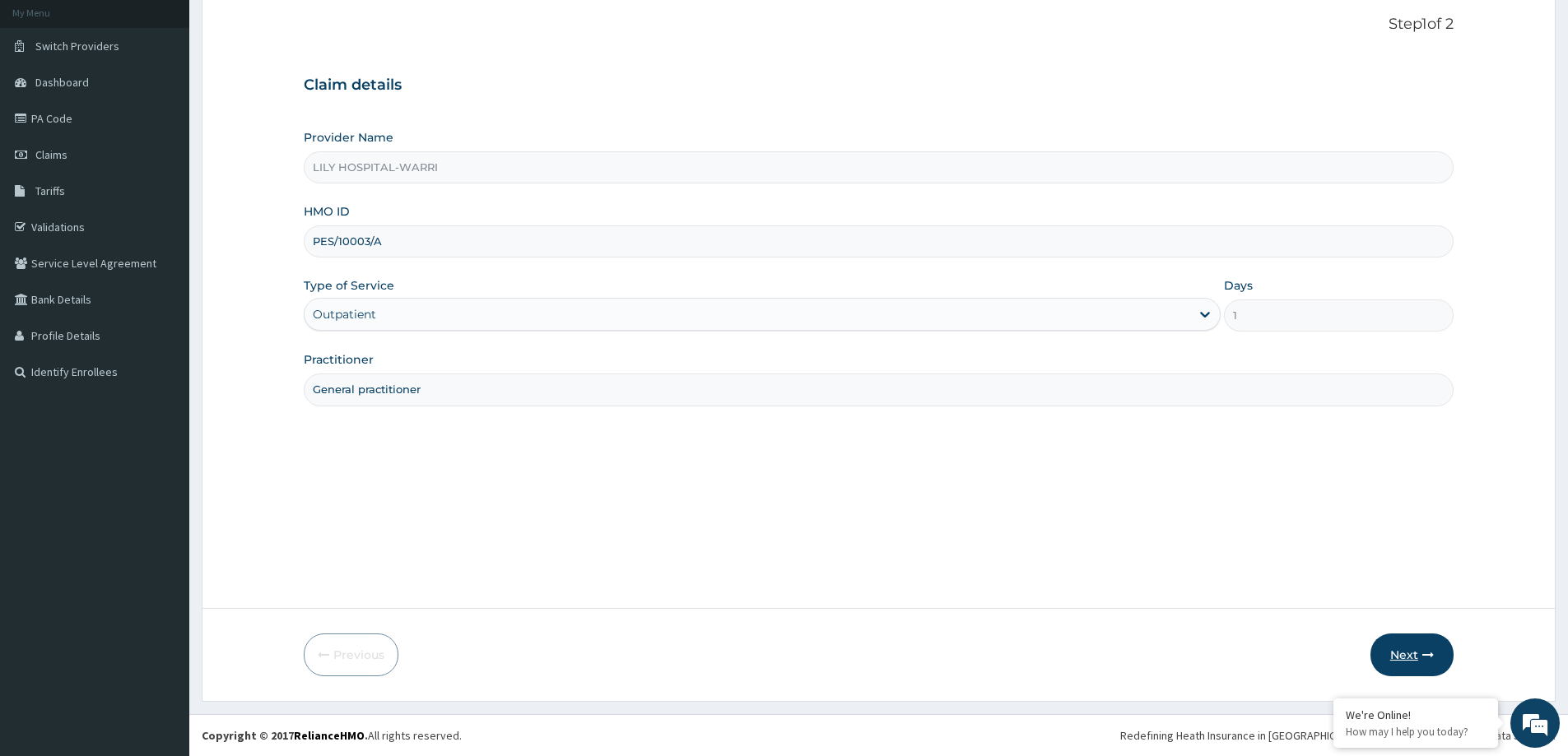
click at [1389, 643] on button "Next" at bounding box center [1411, 654] width 83 height 43
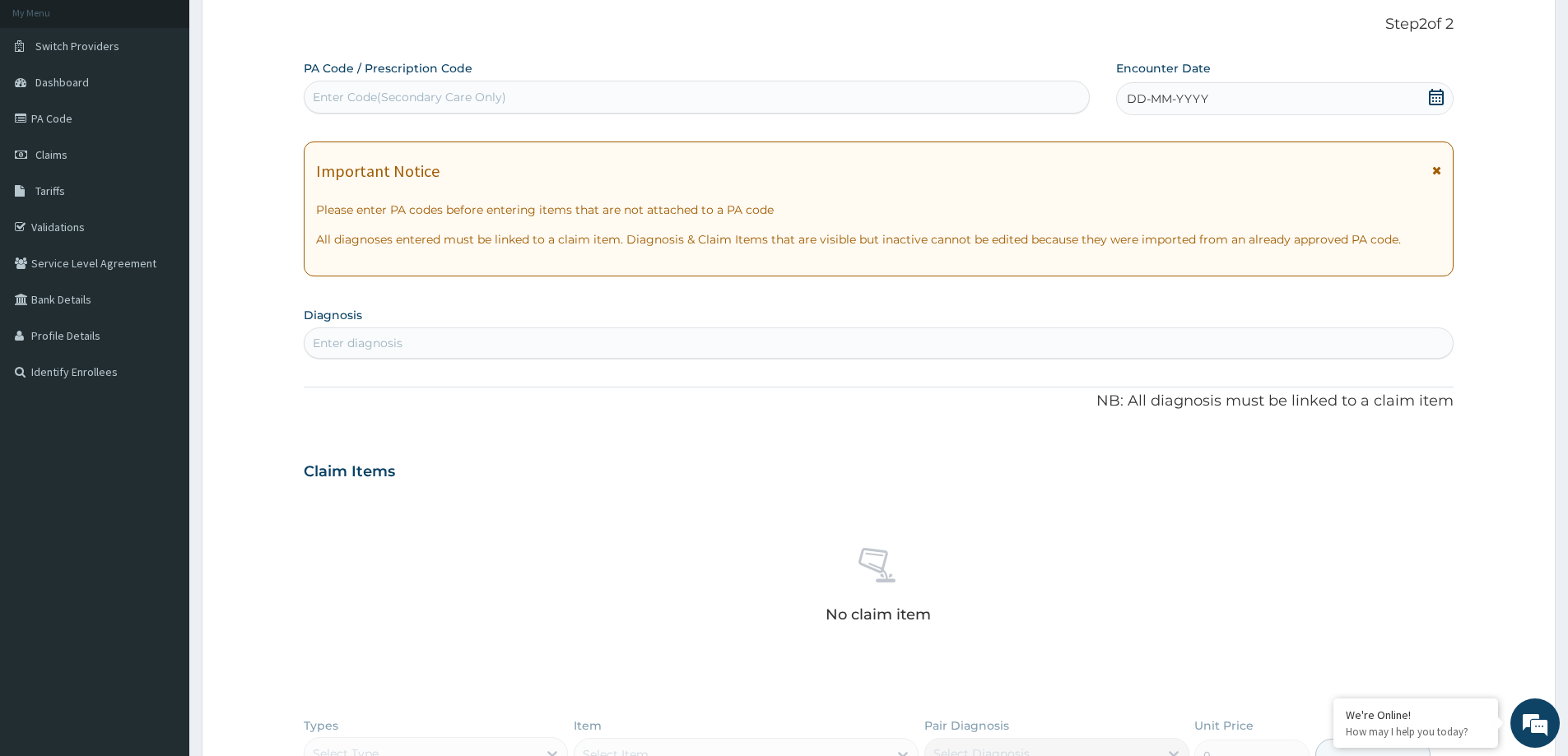
click at [476, 87] on div "Enter Code(Secondary Care Only)" at bounding box center [696, 97] width 784 height 27
paste input "PA/3CE664"
type input "PA/3CE664"
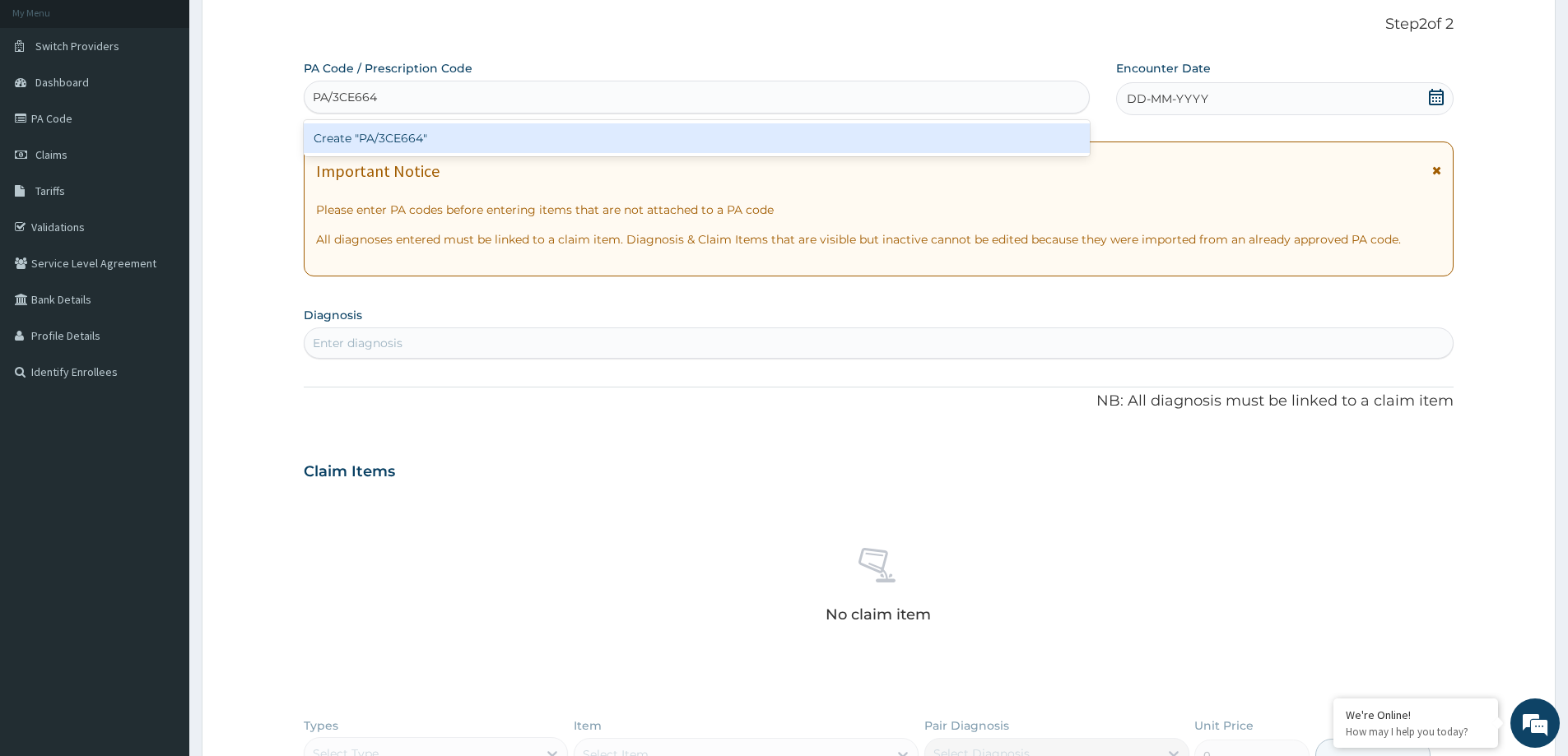
click at [409, 131] on div "Create "PA/3CE664"" at bounding box center [696, 138] width 786 height 29
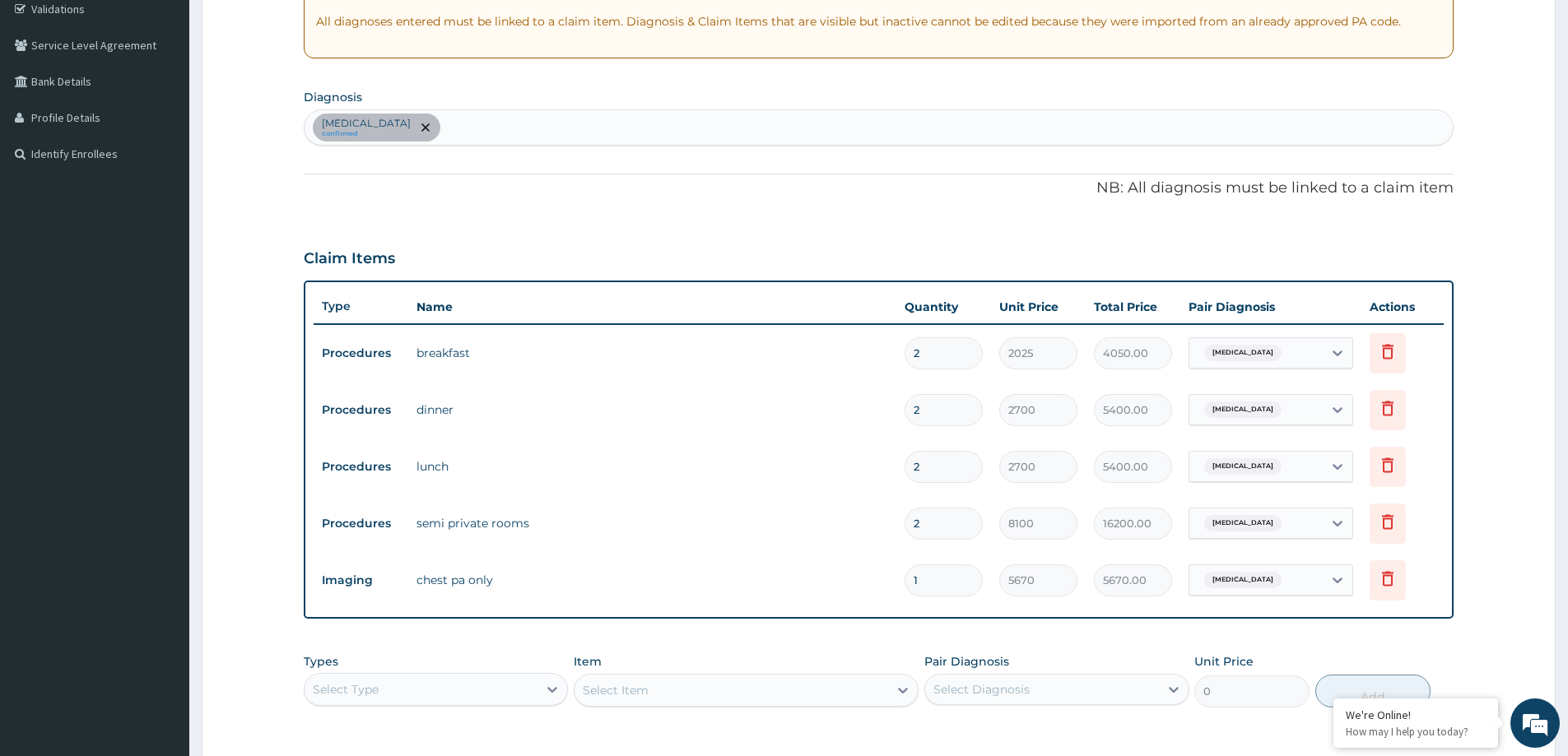
scroll to position [329, 0]
